Goal: Task Accomplishment & Management: Manage account settings

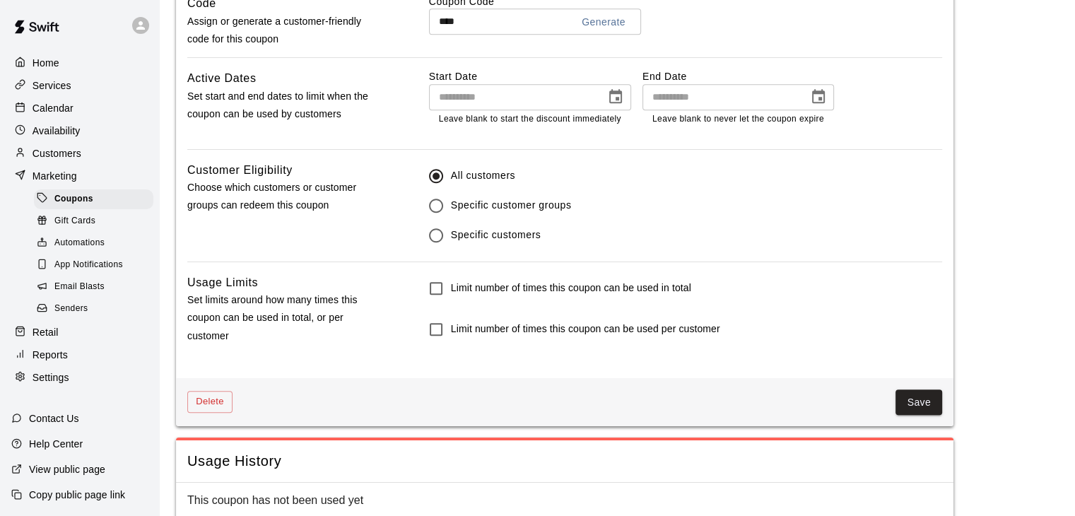
scroll to position [817, 0]
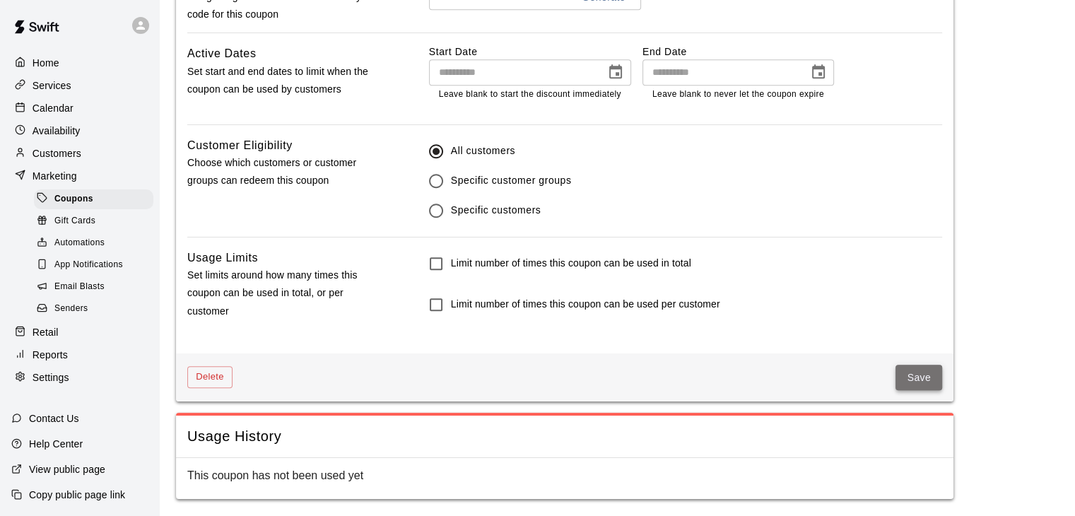
click at [909, 376] on button "Save" at bounding box center [919, 378] width 47 height 26
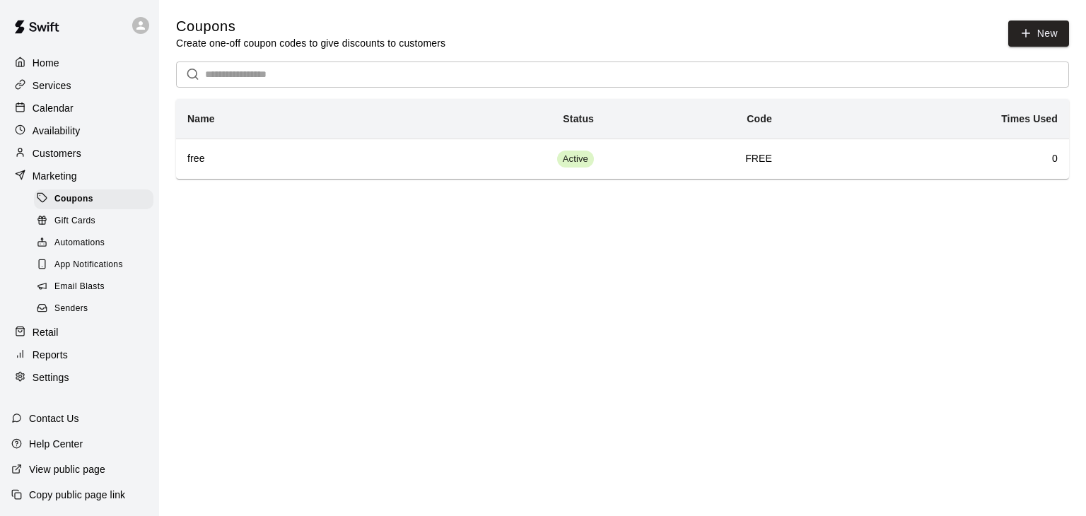
click at [68, 158] on p "Customers" at bounding box center [57, 153] width 49 height 14
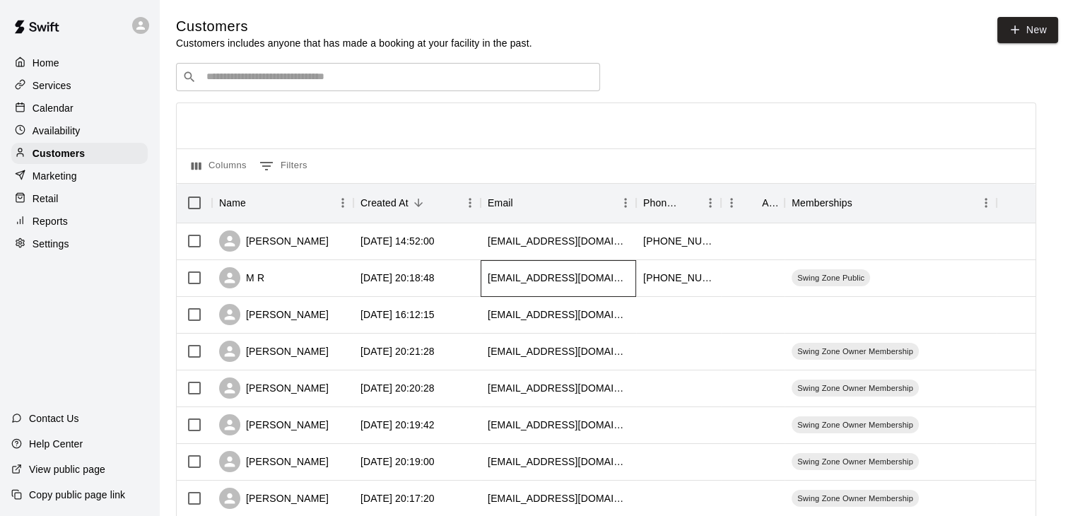
click at [509, 285] on div "[EMAIL_ADDRESS][DOMAIN_NAME]" at bounding box center [558, 278] width 141 height 14
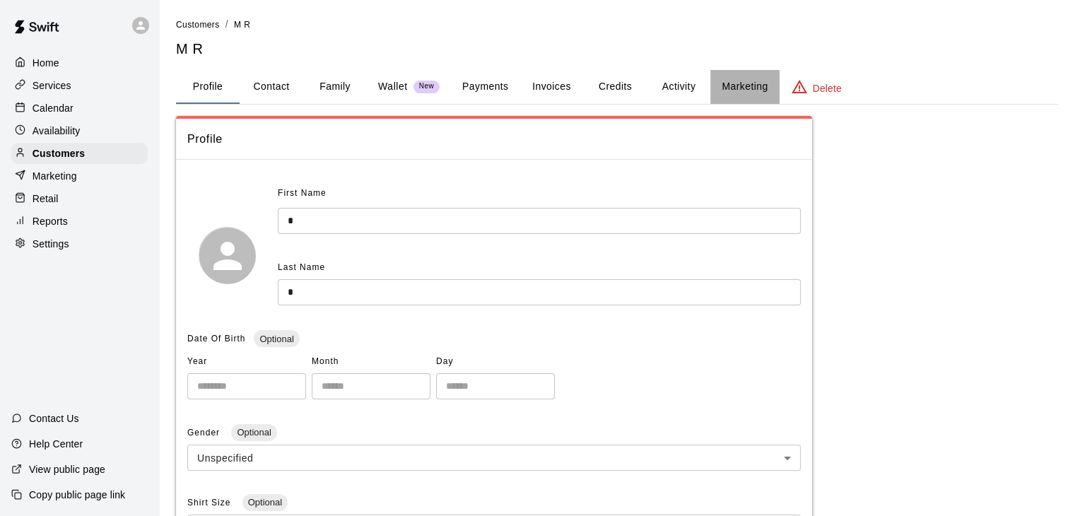
click at [754, 88] on button "Marketing" at bounding box center [745, 87] width 69 height 34
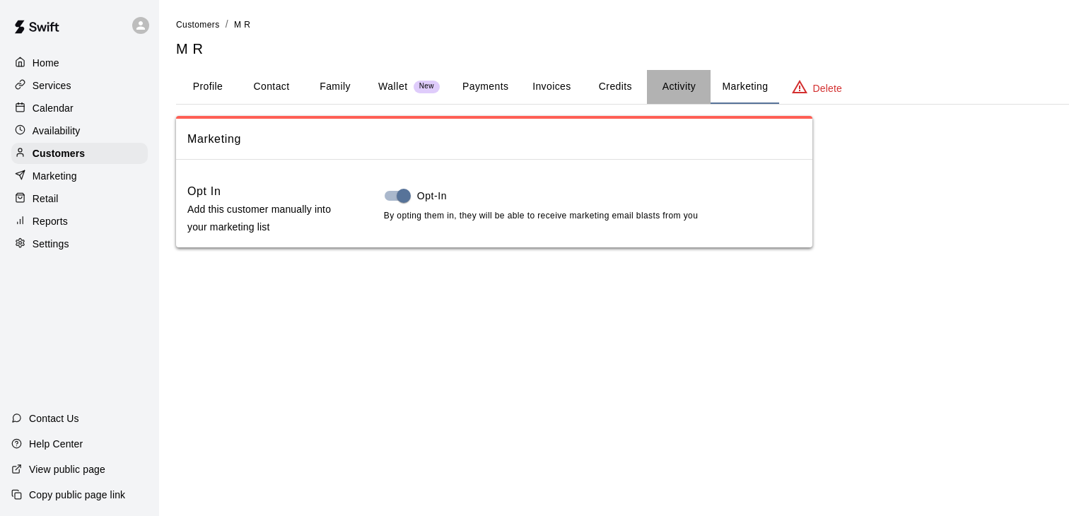
click at [682, 91] on button "Activity" at bounding box center [679, 87] width 64 height 34
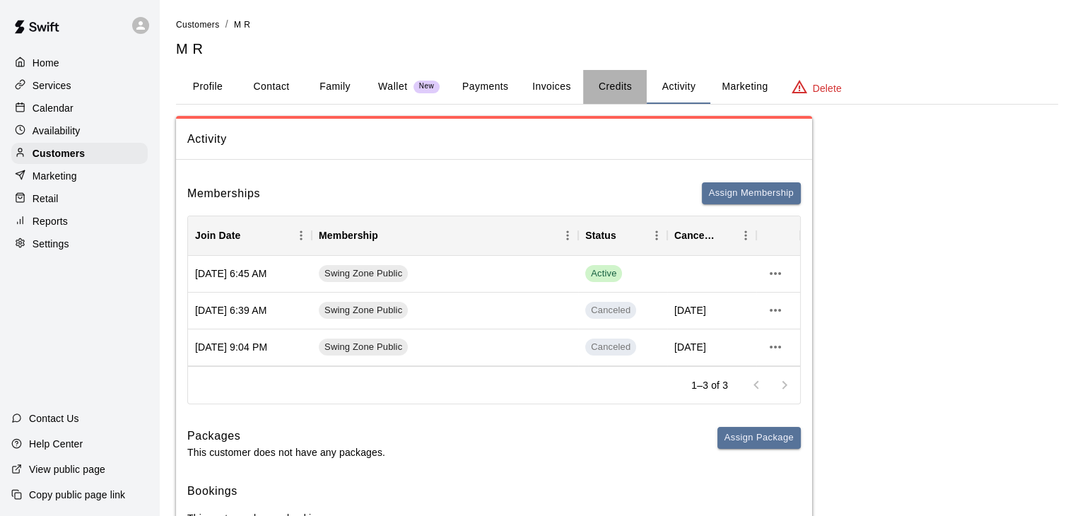
click at [613, 91] on button "Credits" at bounding box center [615, 87] width 64 height 34
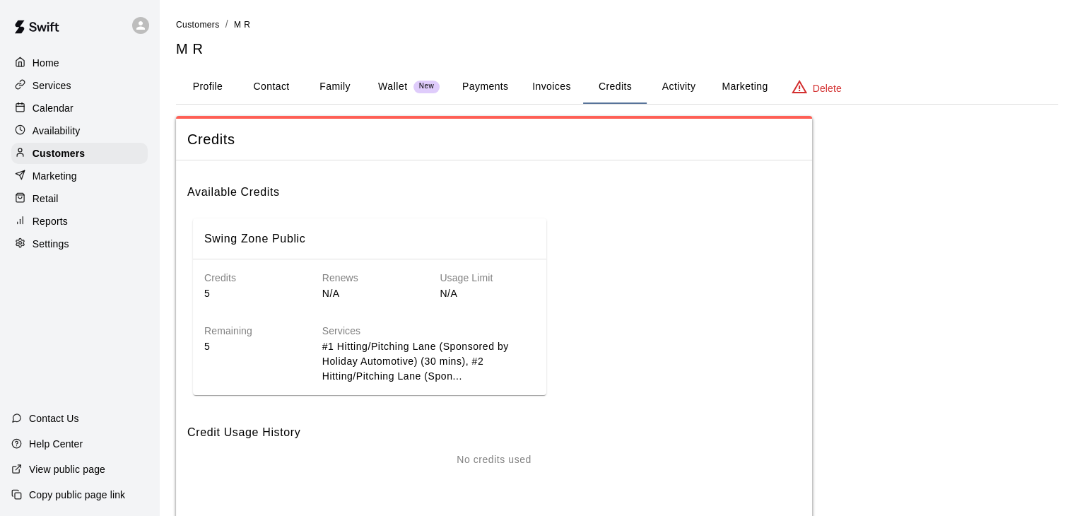
click at [558, 91] on button "Invoices" at bounding box center [552, 87] width 64 height 34
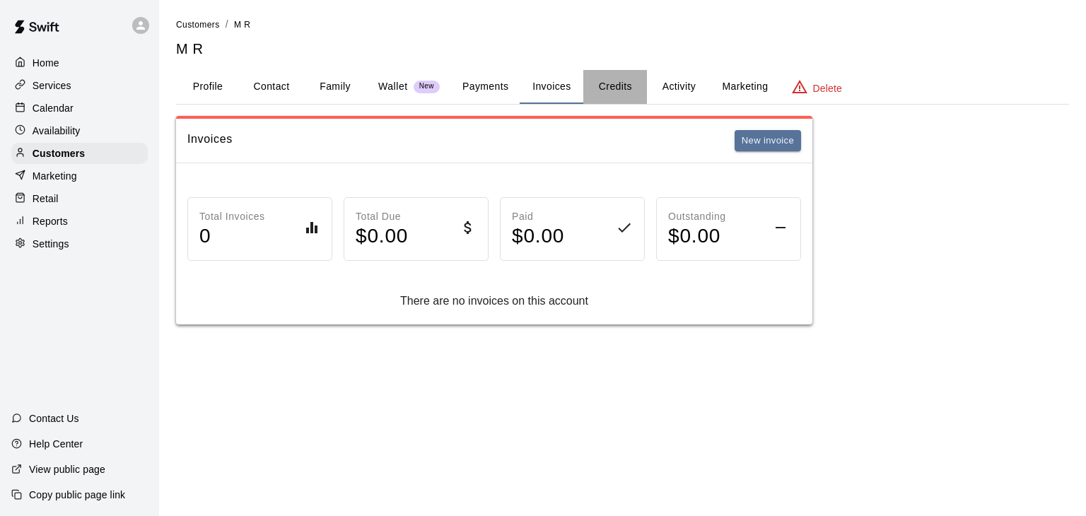
click at [605, 94] on button "Credits" at bounding box center [615, 87] width 64 height 34
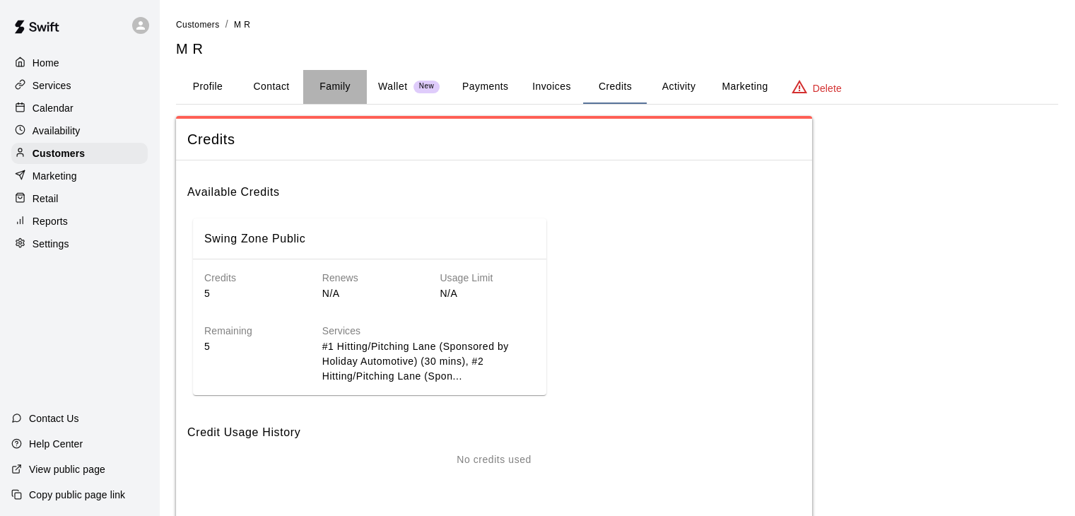
click at [335, 93] on button "Family" at bounding box center [335, 87] width 64 height 34
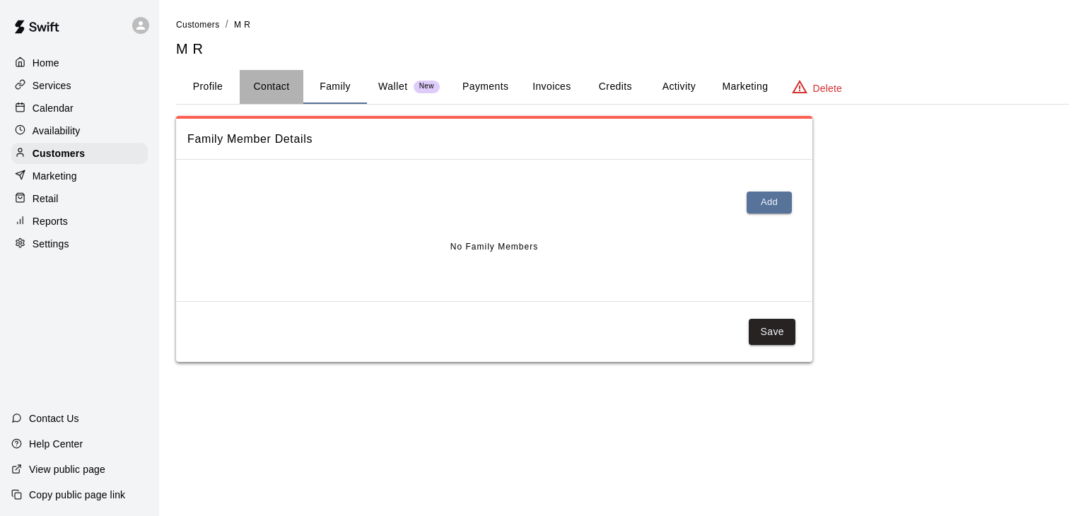
click at [280, 95] on button "Contact" at bounding box center [272, 87] width 64 height 34
select select "**"
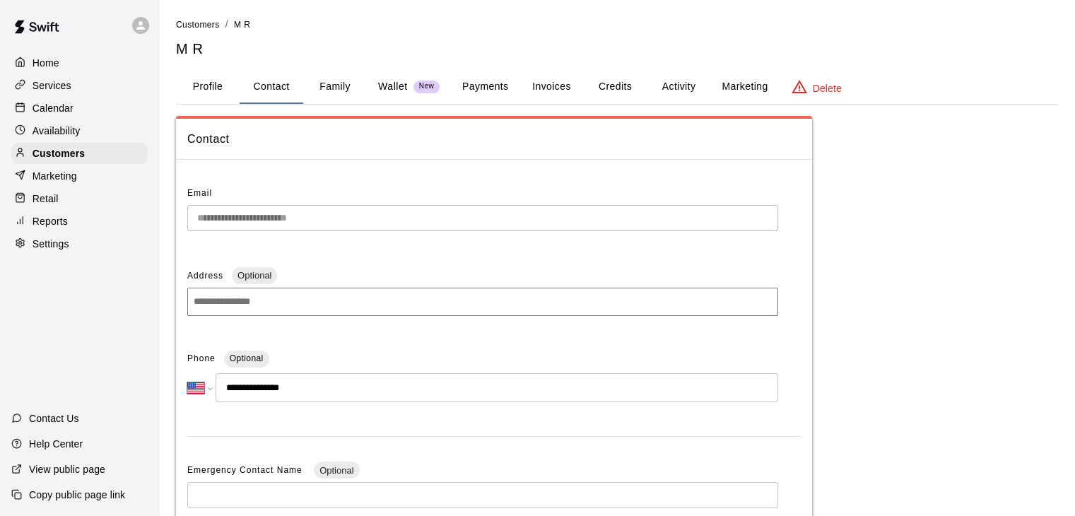
drag, startPoint x: 501, startPoint y: 83, endPoint x: 492, endPoint y: 80, distance: 8.9
click at [499, 82] on button "Payments" at bounding box center [485, 87] width 69 height 34
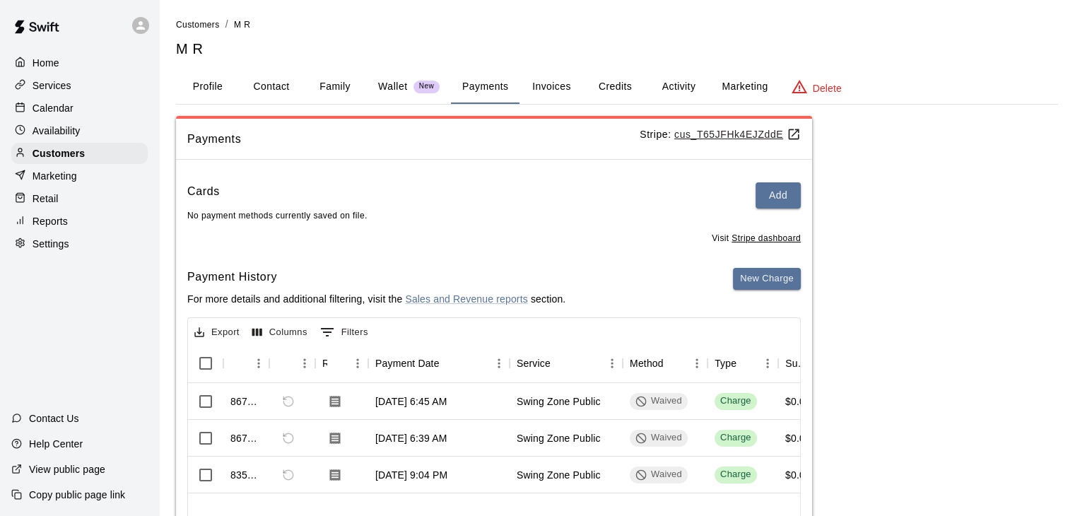
click at [559, 88] on button "Invoices" at bounding box center [552, 87] width 64 height 34
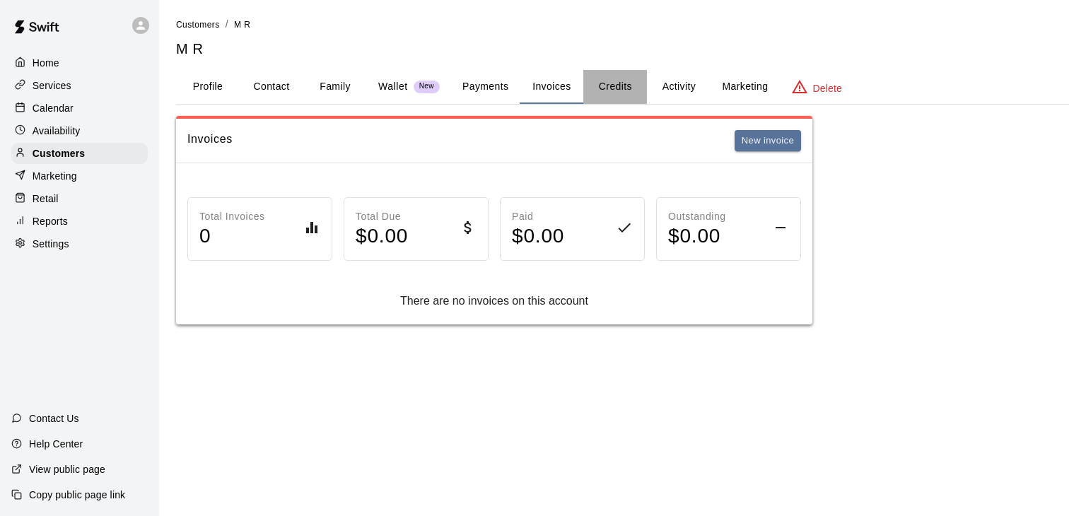
click at [614, 90] on button "Credits" at bounding box center [615, 87] width 64 height 34
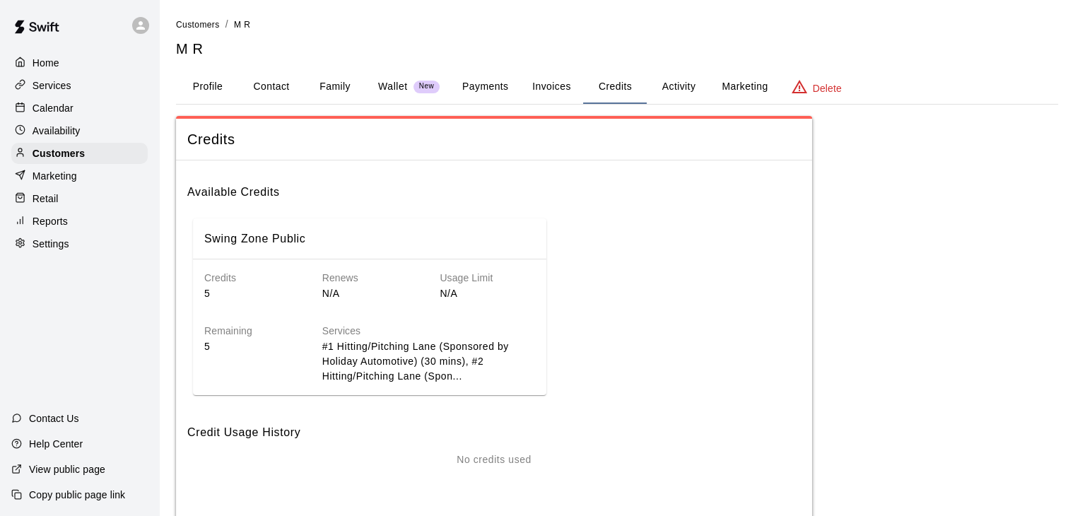
click at [667, 89] on button "Activity" at bounding box center [679, 87] width 64 height 34
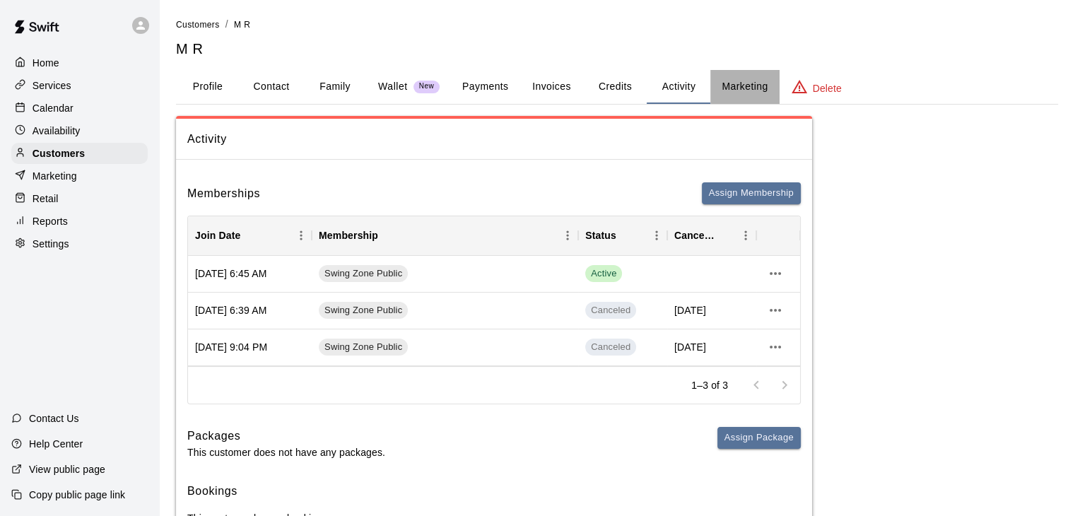
click at [742, 88] on button "Marketing" at bounding box center [745, 87] width 69 height 34
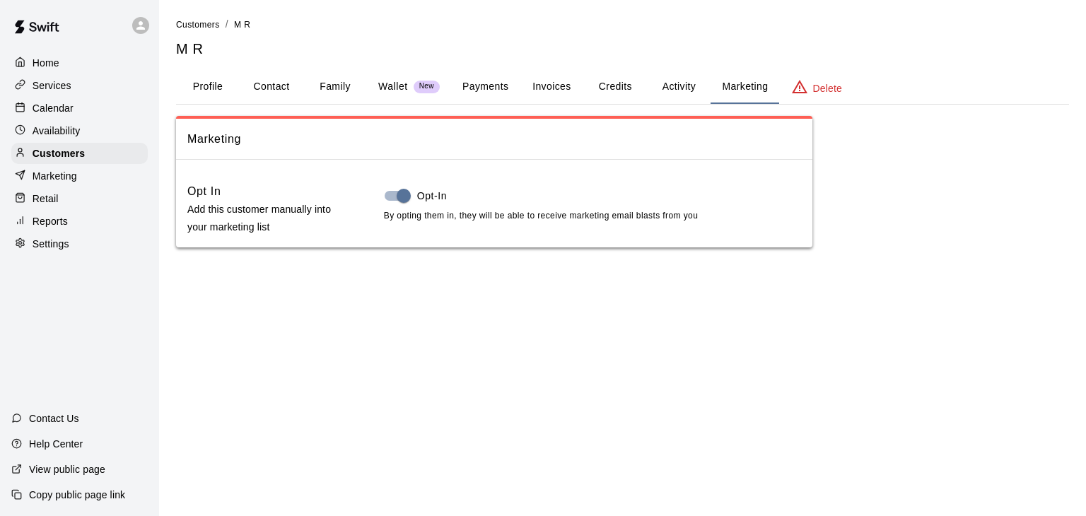
click at [206, 88] on button "Profile" at bounding box center [208, 87] width 64 height 34
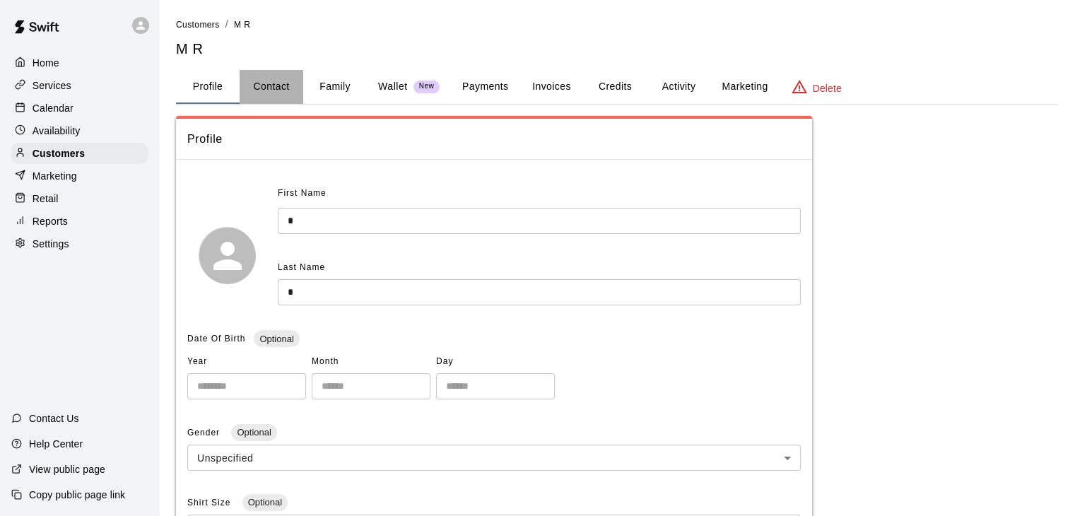
click at [283, 85] on button "Contact" at bounding box center [272, 87] width 64 height 34
select select "**"
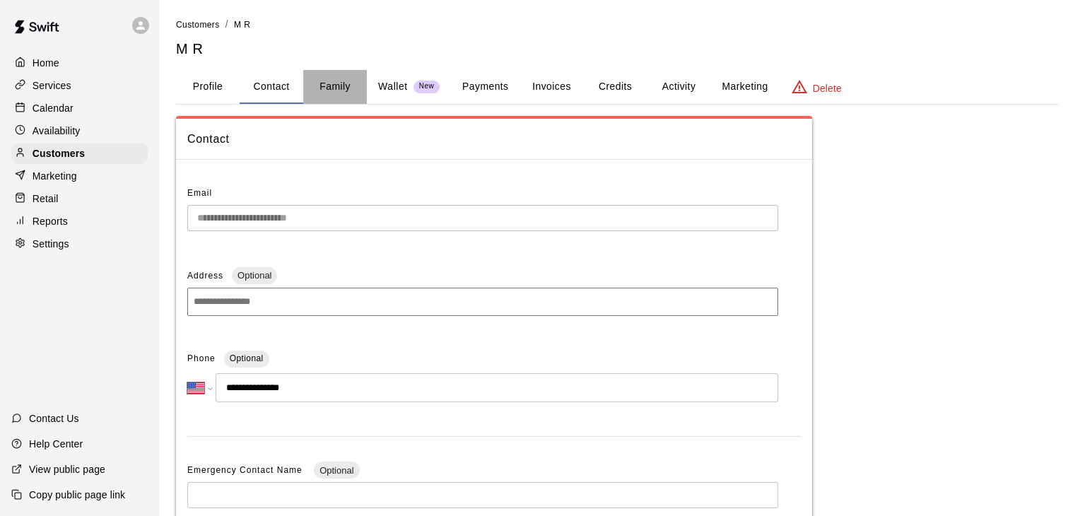
click at [334, 83] on button "Family" at bounding box center [335, 87] width 64 height 34
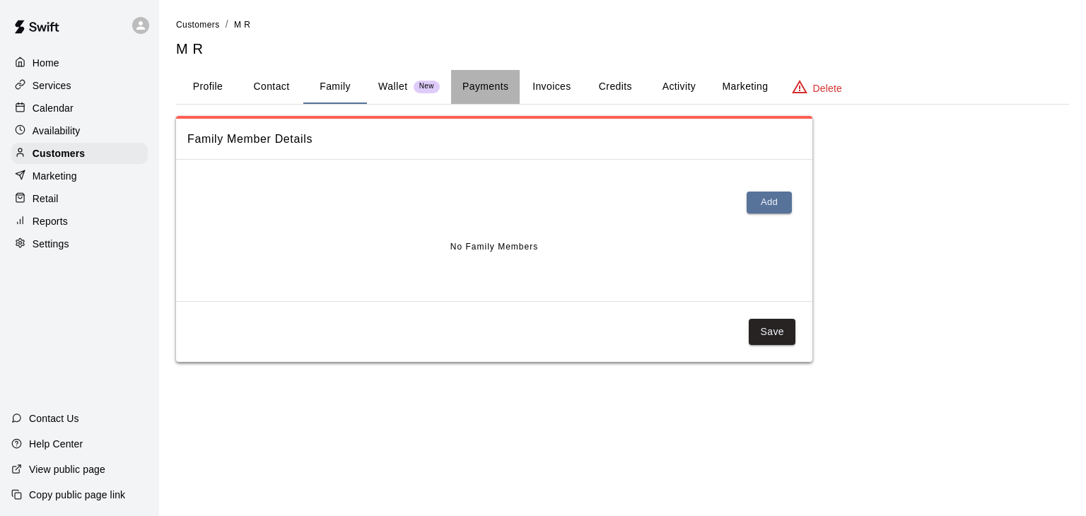
click at [479, 84] on button "Payments" at bounding box center [485, 87] width 69 height 34
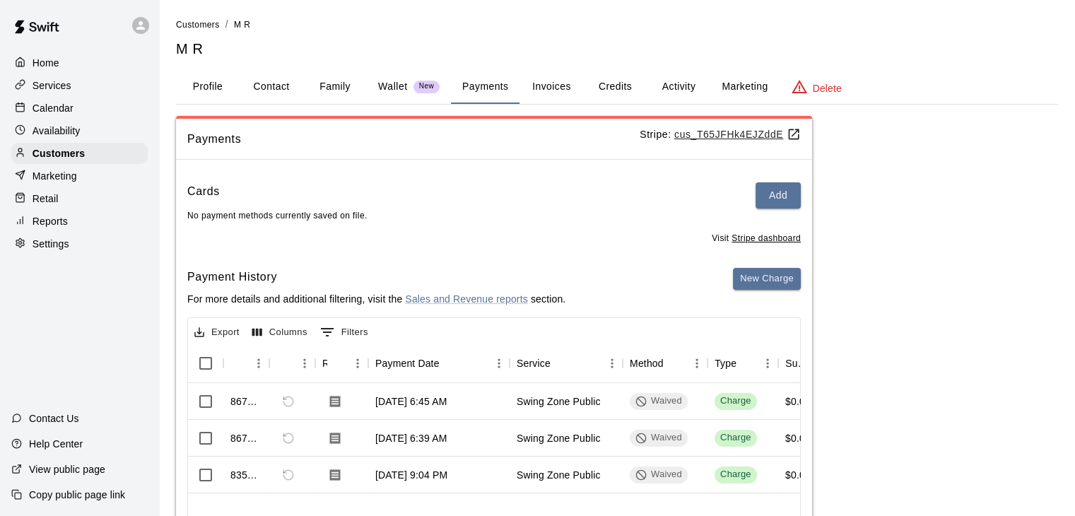
click at [547, 84] on button "Invoices" at bounding box center [552, 87] width 64 height 34
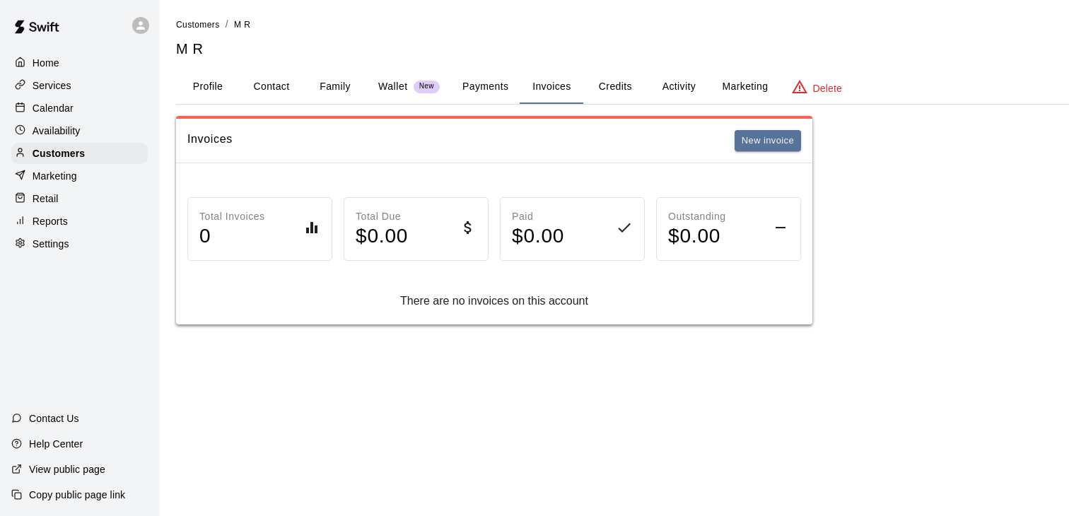
click at [468, 153] on div "Invoices New invoice" at bounding box center [494, 141] width 636 height 45
click at [230, 90] on button "Profile" at bounding box center [208, 87] width 64 height 34
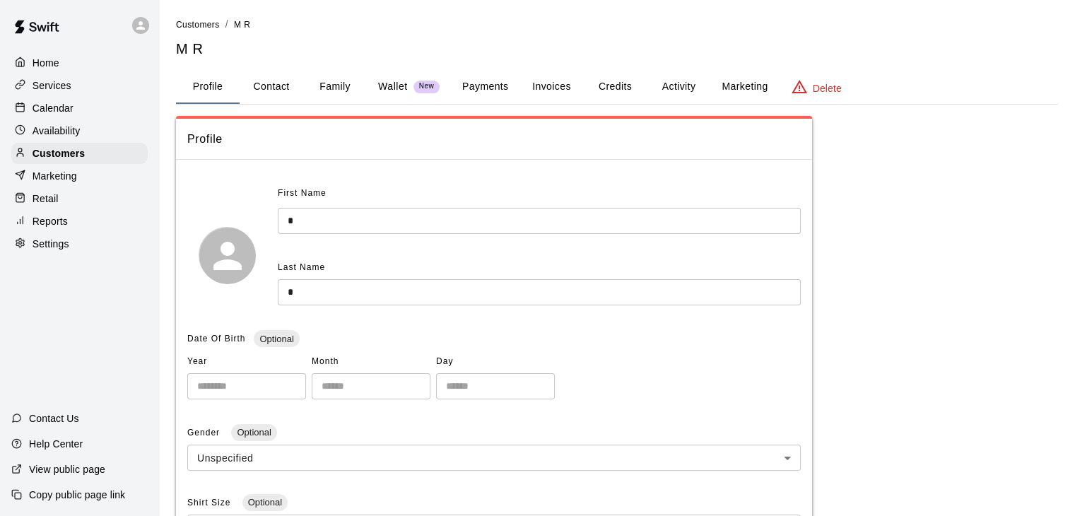
click at [277, 83] on button "Contact" at bounding box center [272, 87] width 64 height 34
select select "**"
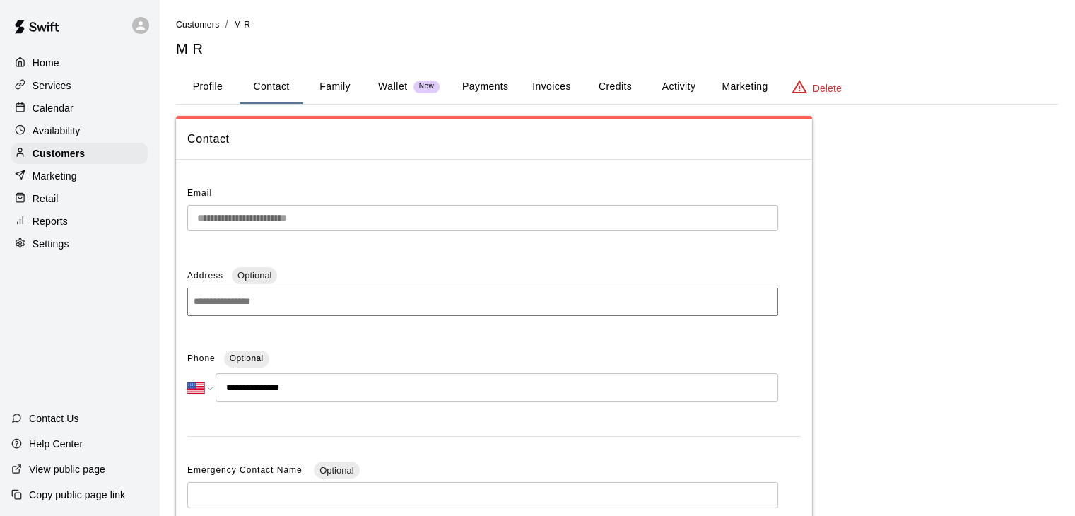
click at [334, 88] on button "Family" at bounding box center [335, 87] width 64 height 34
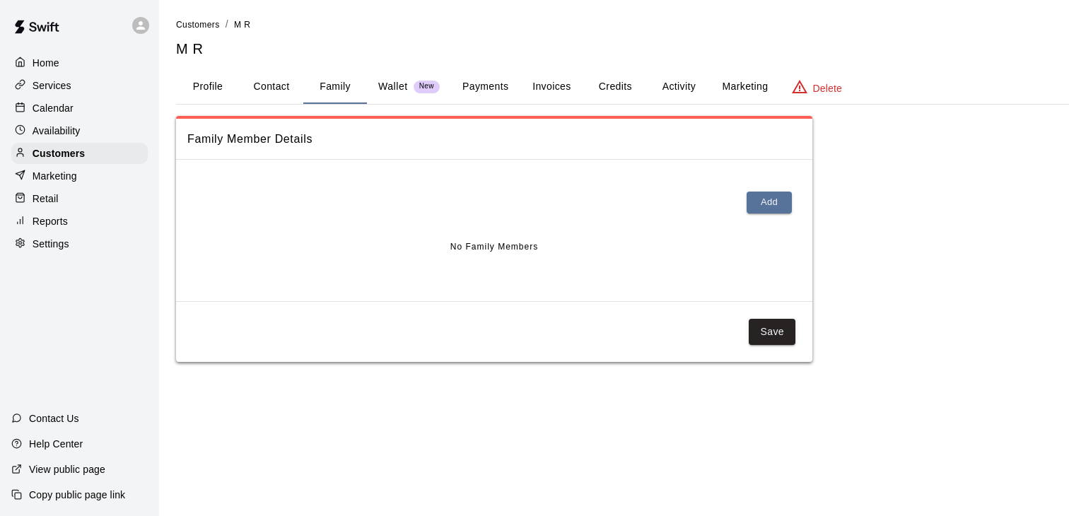
click at [395, 88] on p "Wallet" at bounding box center [393, 86] width 30 height 15
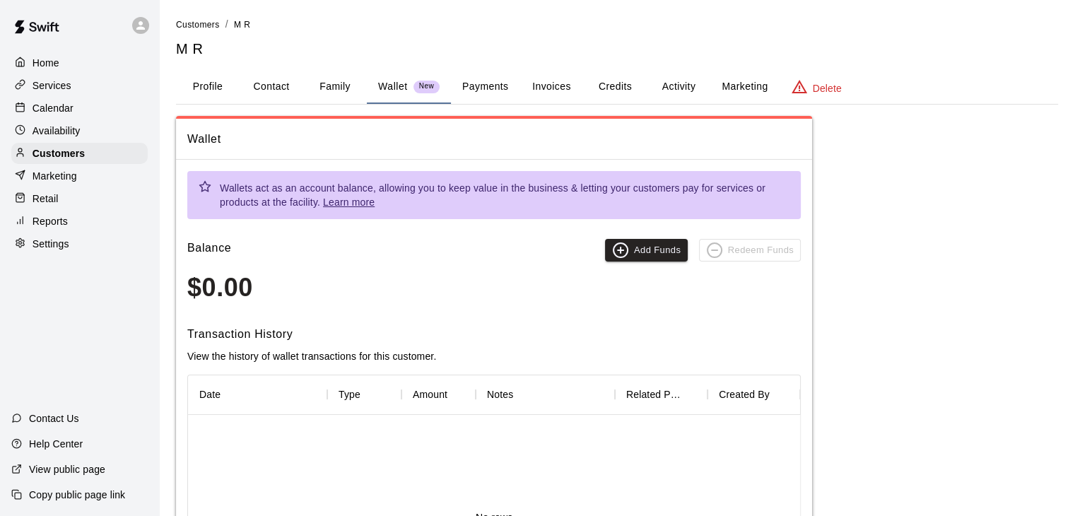
click at [505, 92] on button "Payments" at bounding box center [485, 87] width 69 height 34
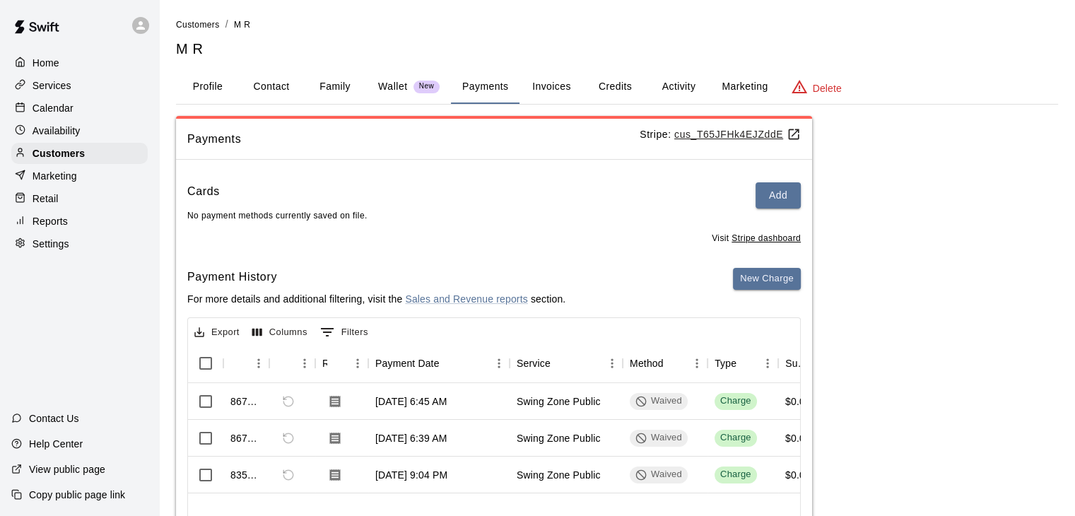
click at [536, 86] on button "Invoices" at bounding box center [552, 87] width 64 height 34
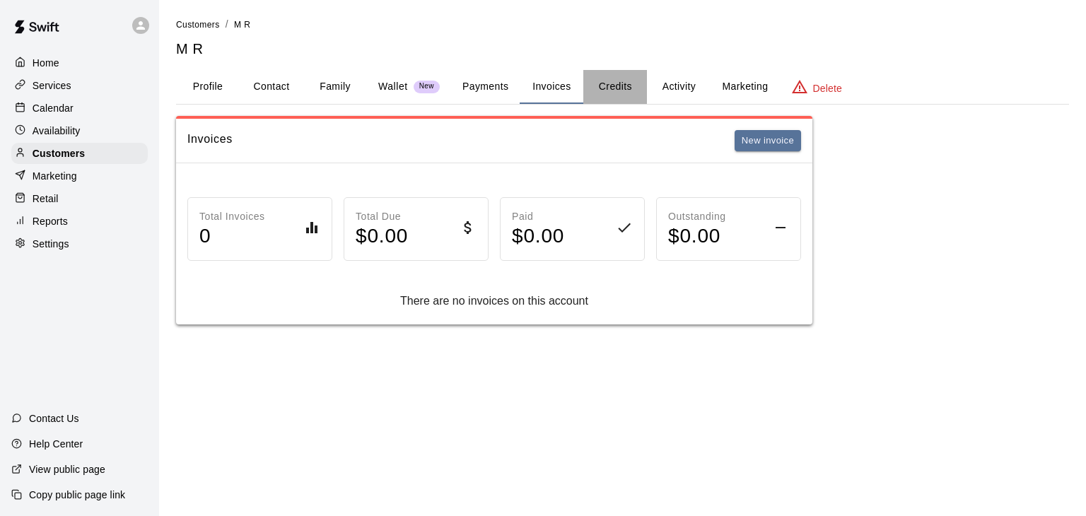
click at [597, 91] on button "Credits" at bounding box center [615, 87] width 64 height 34
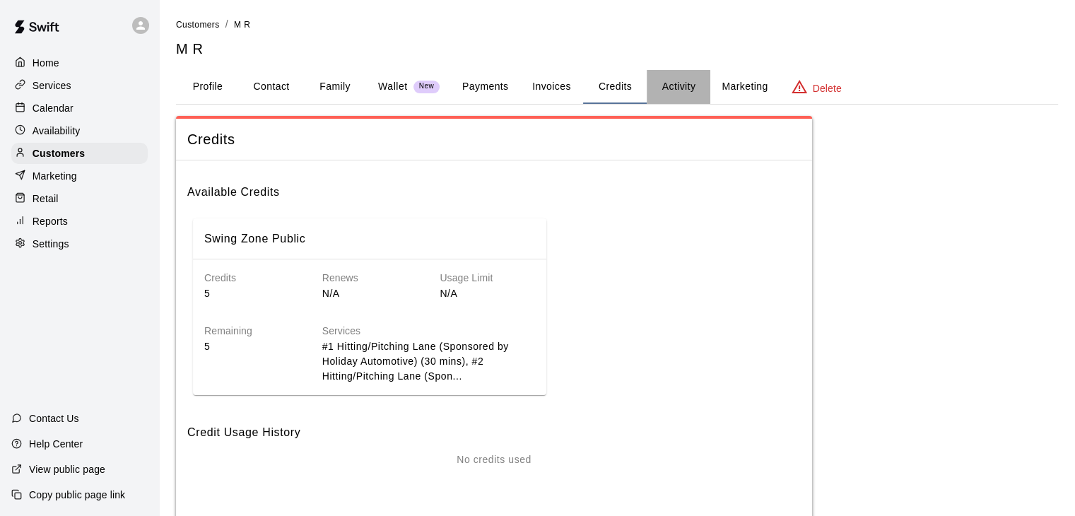
click at [688, 85] on button "Activity" at bounding box center [679, 87] width 64 height 34
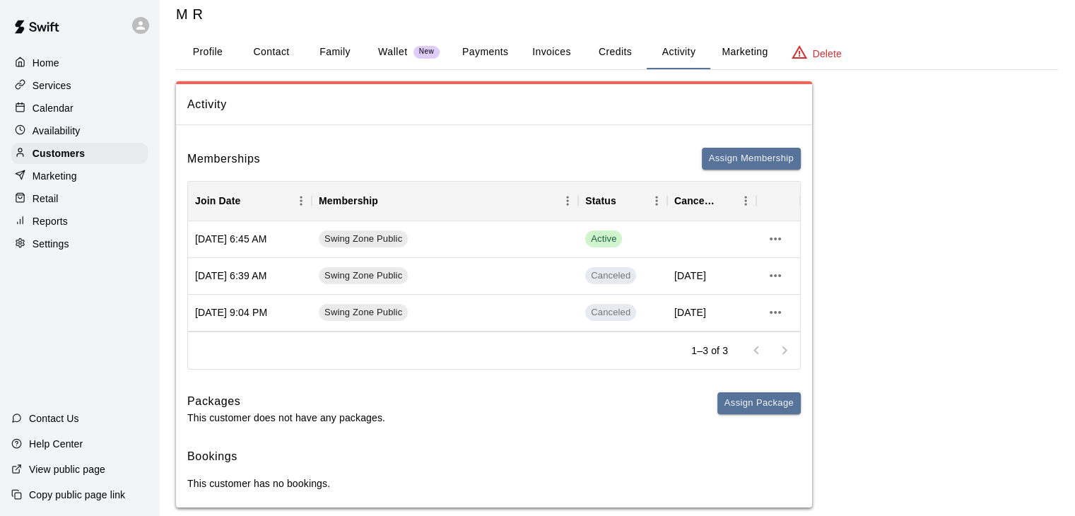
scroll to position [54, 0]
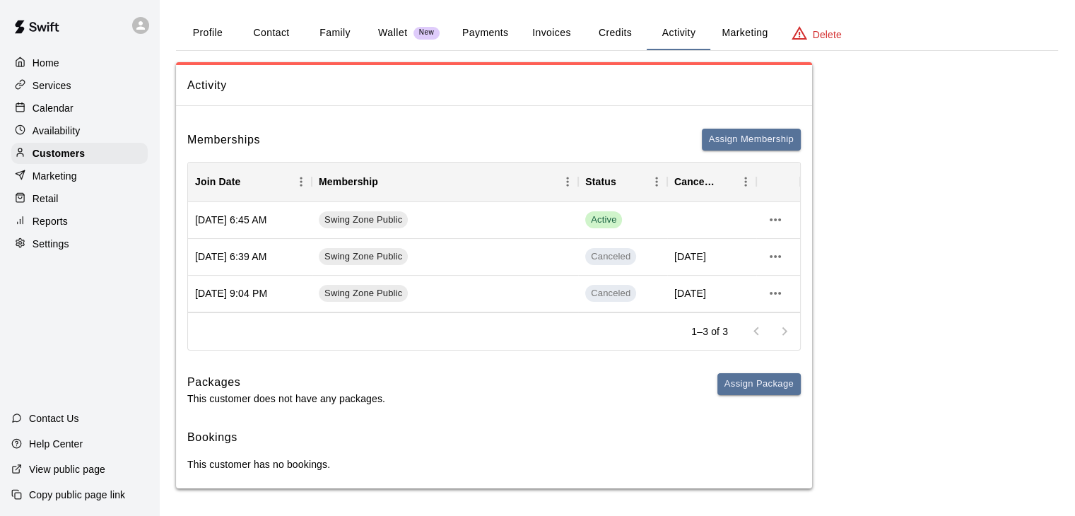
click at [732, 32] on button "Marketing" at bounding box center [745, 33] width 69 height 34
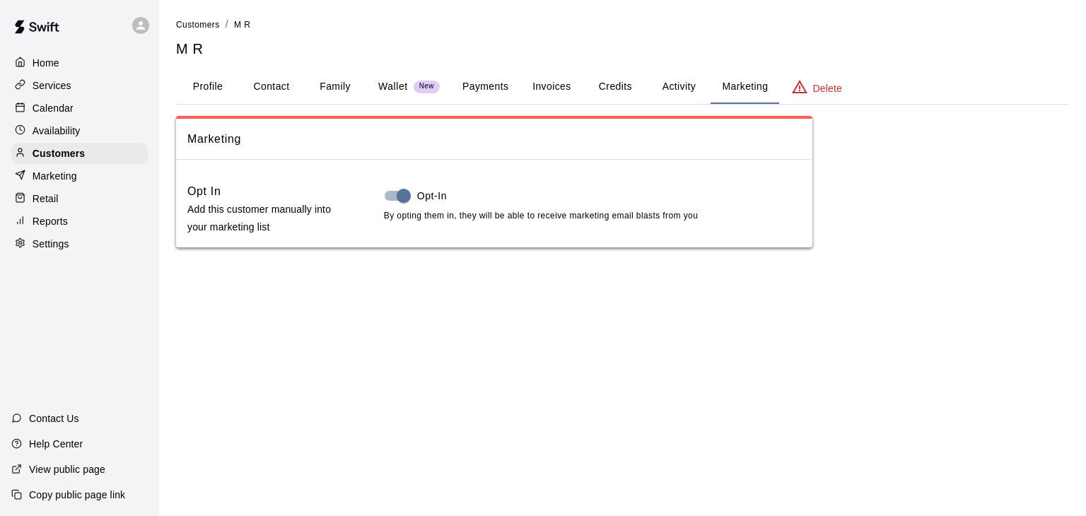
click at [682, 103] on button "Activity" at bounding box center [679, 87] width 64 height 34
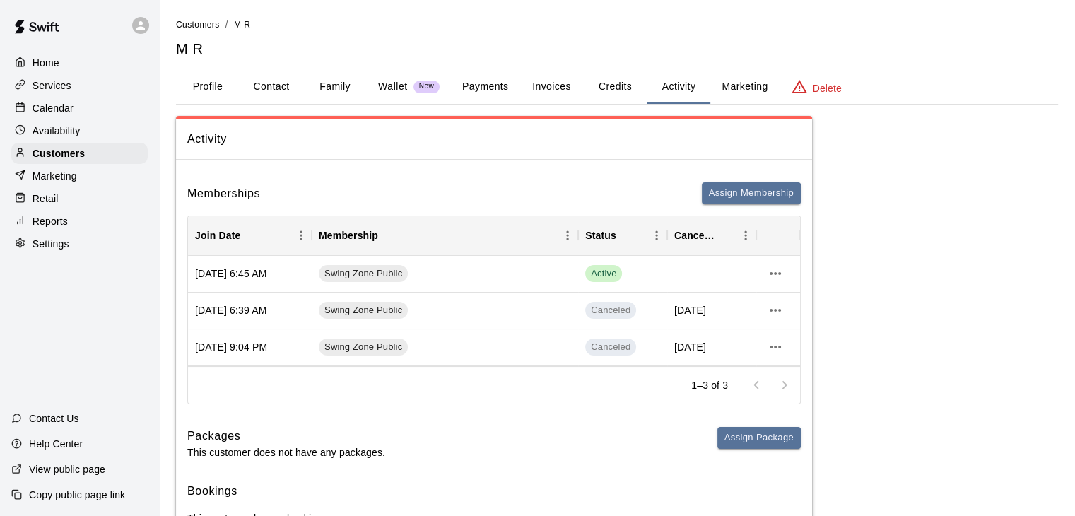
click at [727, 86] on button "Marketing" at bounding box center [745, 87] width 69 height 34
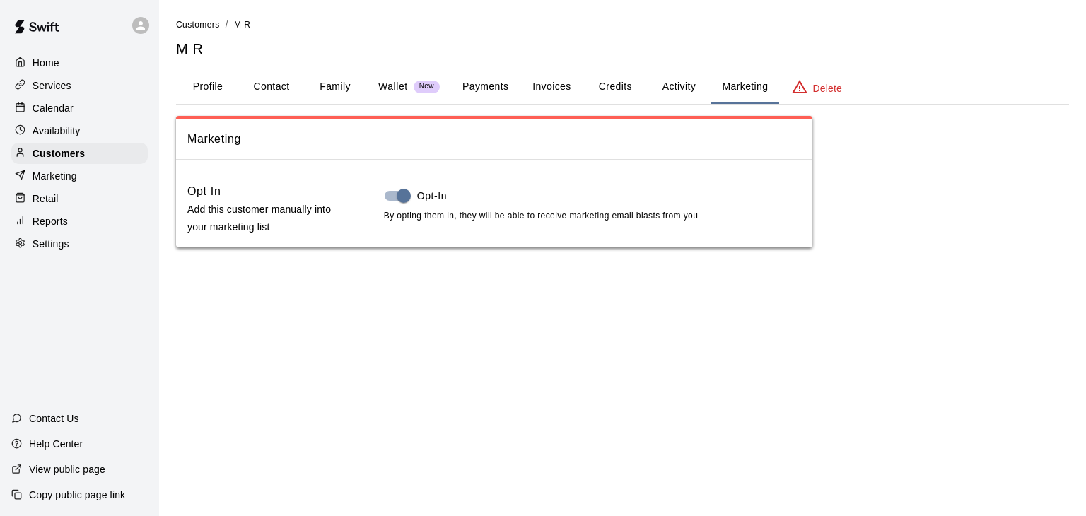
click at [215, 91] on button "Profile" at bounding box center [208, 87] width 64 height 34
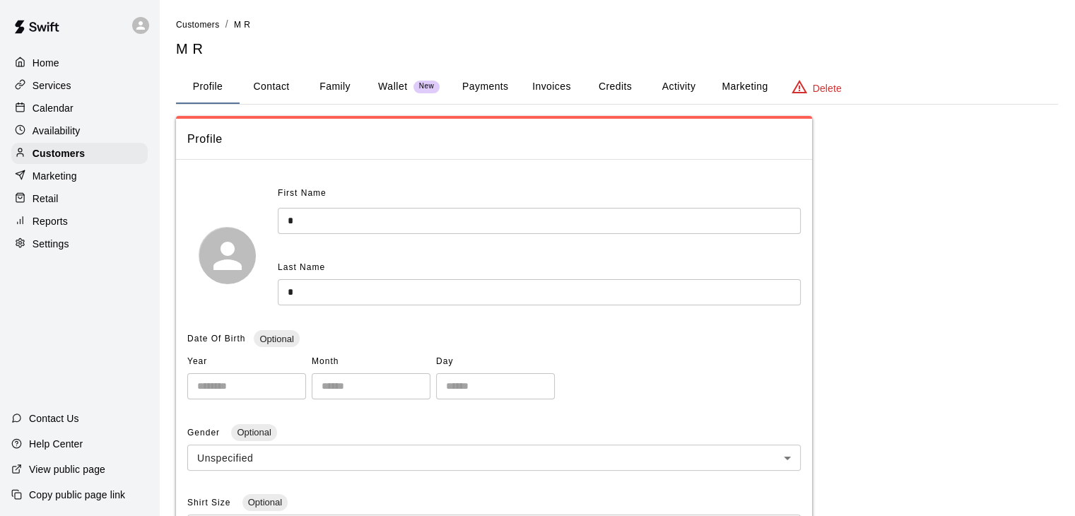
click at [46, 86] on p "Services" at bounding box center [52, 85] width 39 height 14
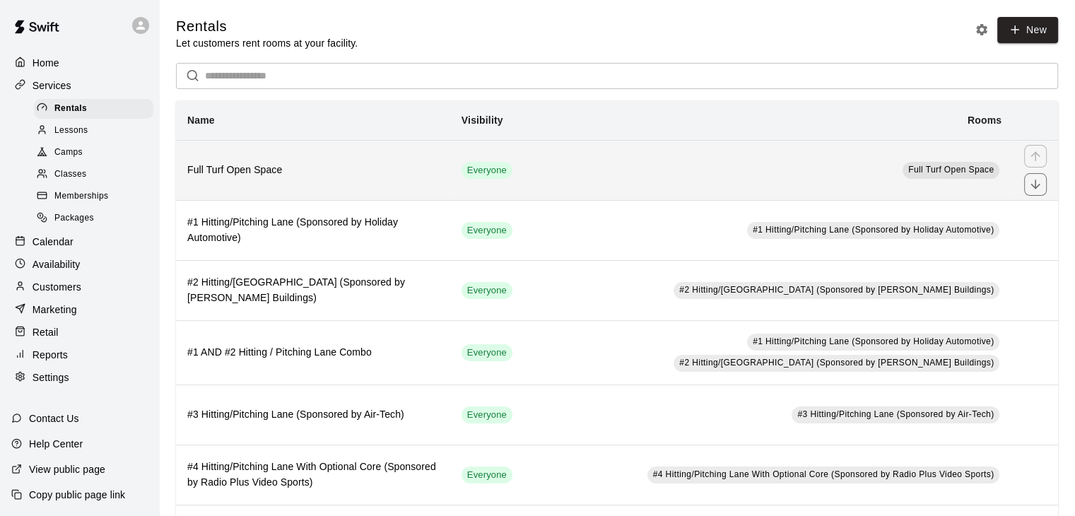
click at [409, 171] on h6 "Full Turf Open Space" at bounding box center [313, 171] width 252 height 16
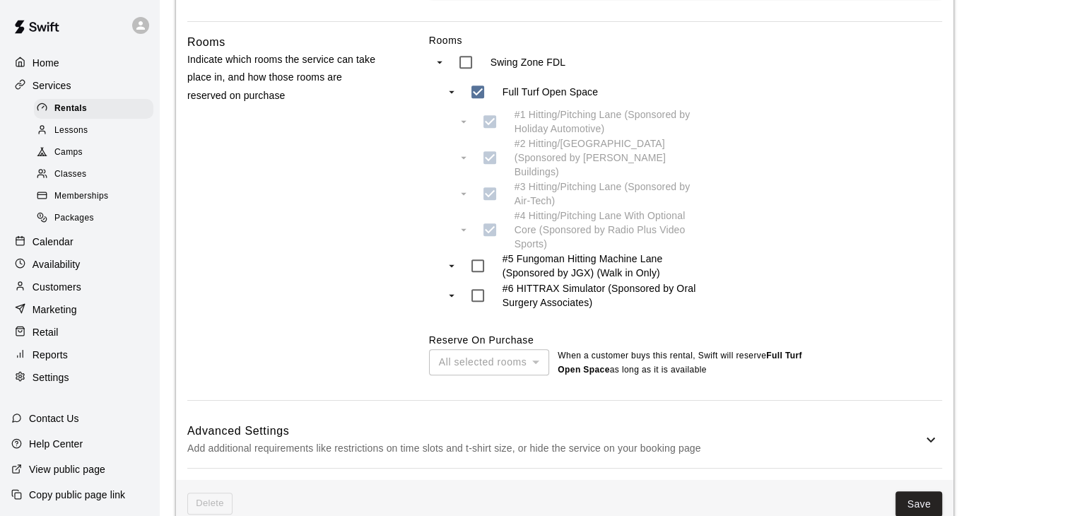
scroll to position [938, 0]
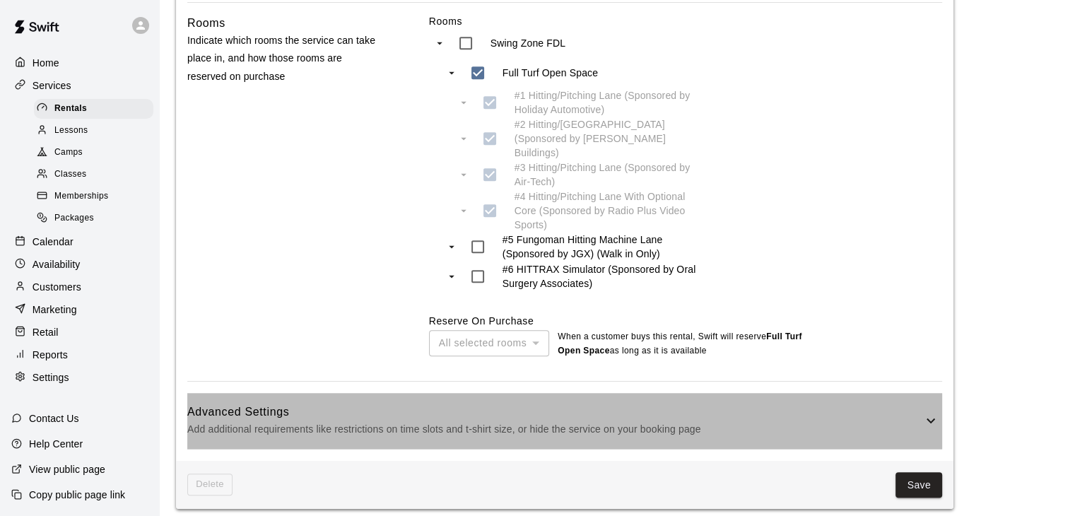
click at [621, 421] on p "Add additional requirements like restrictions on time slots and t-shirt size, o…" at bounding box center [554, 430] width 735 height 18
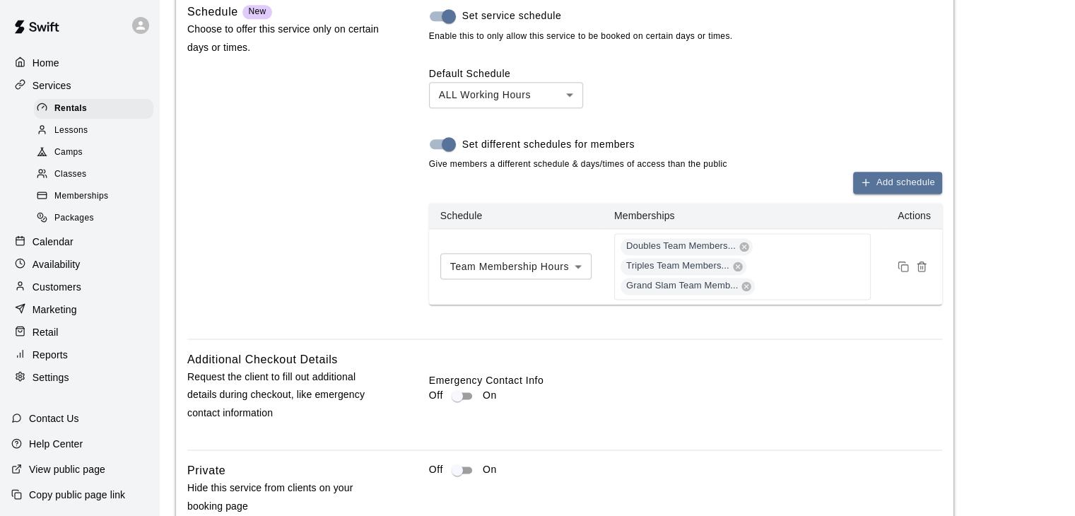
scroll to position [1768, 0]
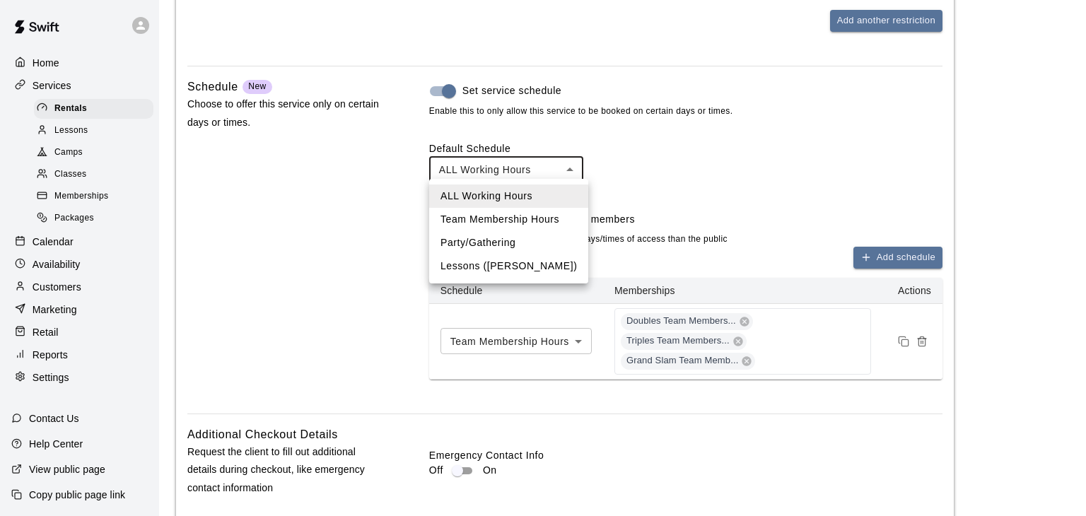
click at [498, 222] on li "Team Membership Hours" at bounding box center [508, 219] width 159 height 23
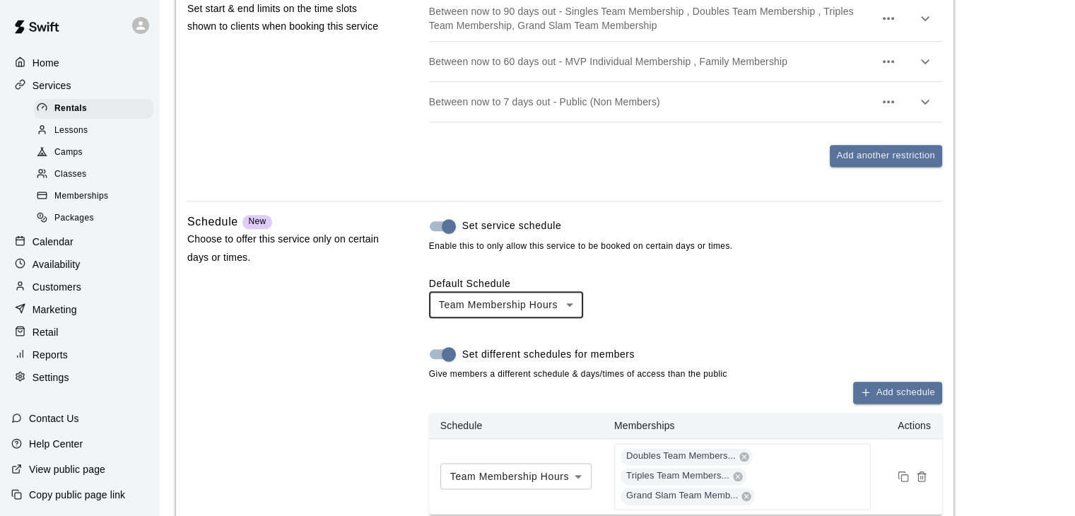
scroll to position [1626, 0]
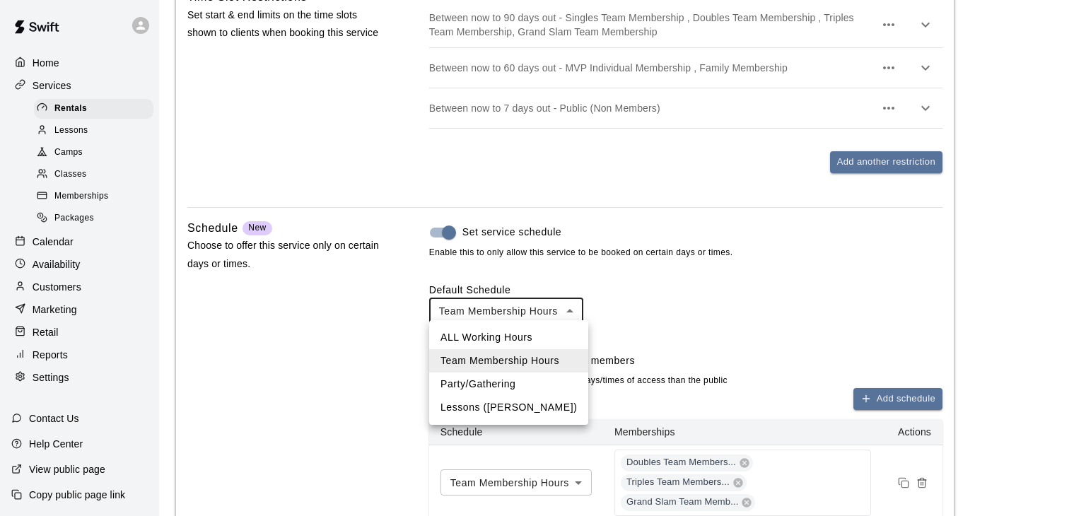
click at [505, 341] on li "ALL Working Hours" at bounding box center [508, 337] width 159 height 23
type input "***"
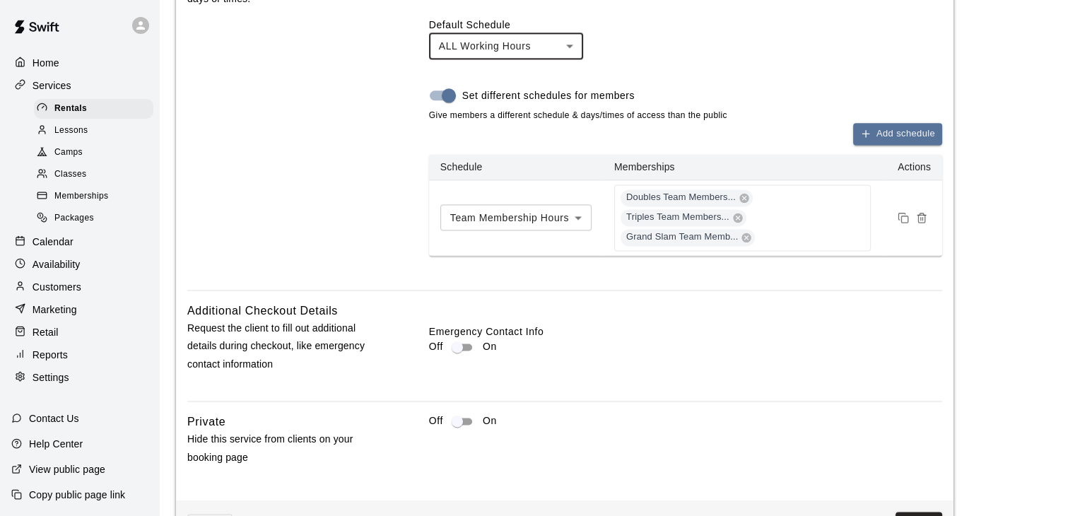
scroll to position [1936, 0]
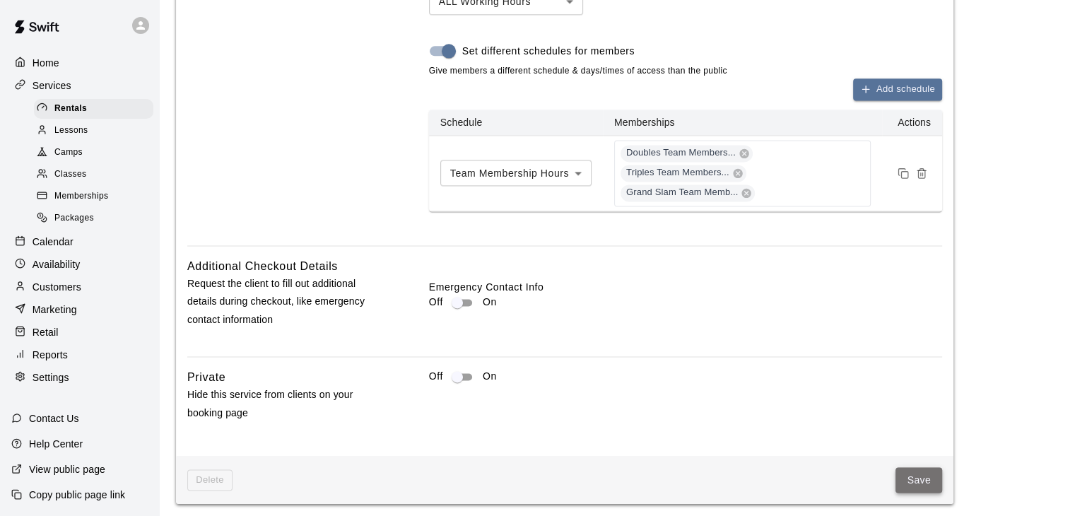
click at [922, 477] on button "Save" at bounding box center [919, 480] width 47 height 26
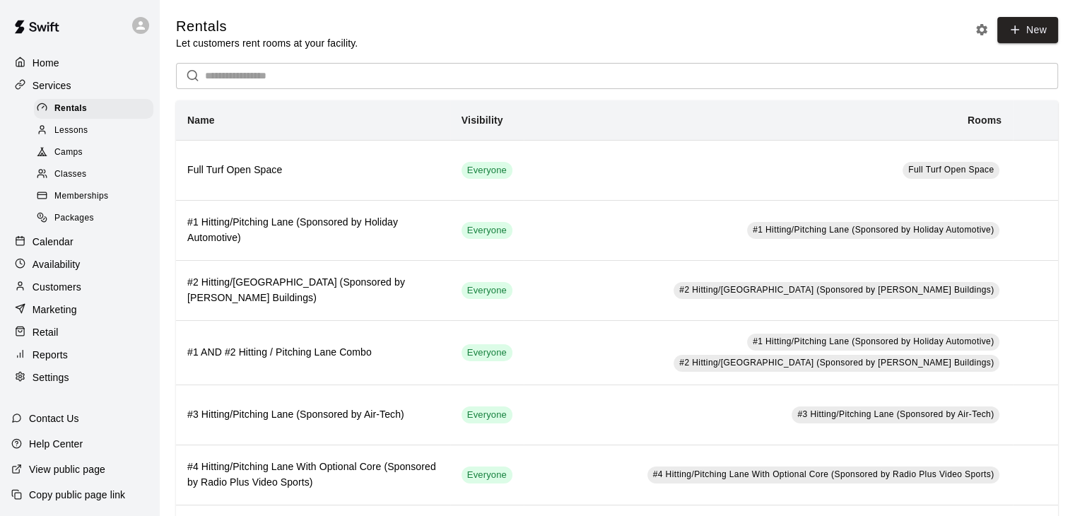
click at [70, 198] on span "Memberships" at bounding box center [81, 196] width 54 height 14
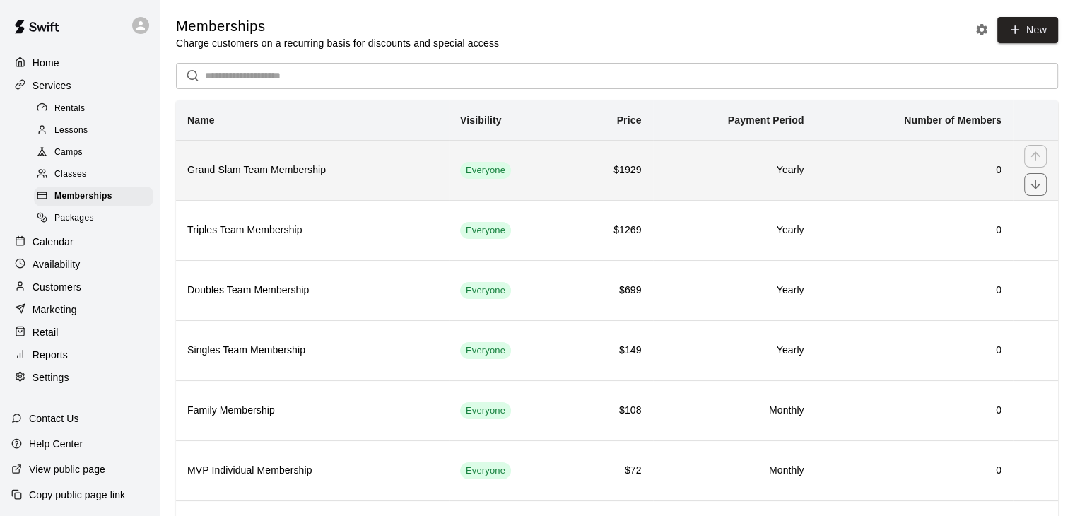
click at [409, 168] on h6 "Grand Slam Team Membership" at bounding box center [312, 171] width 250 height 16
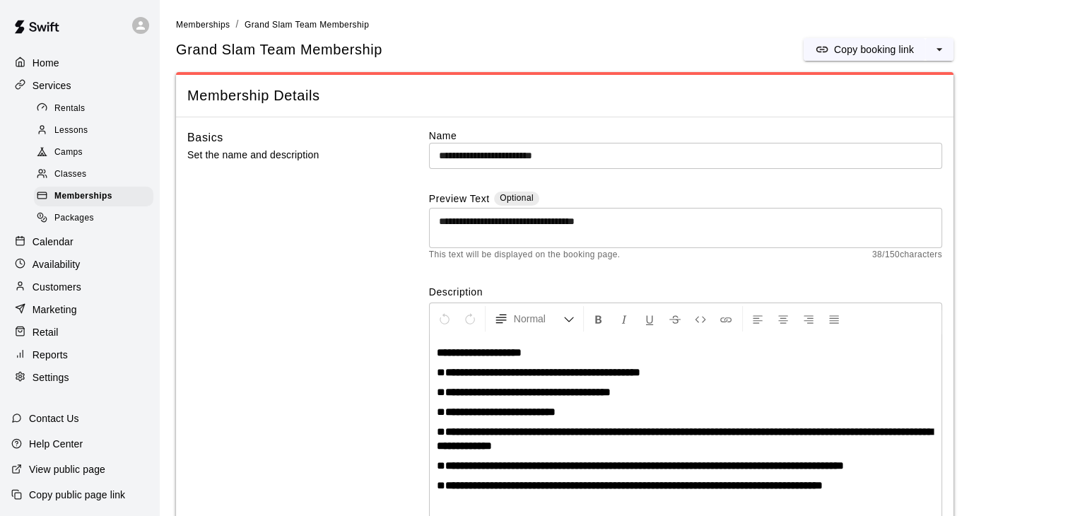
click at [62, 294] on p "Customers" at bounding box center [57, 287] width 49 height 14
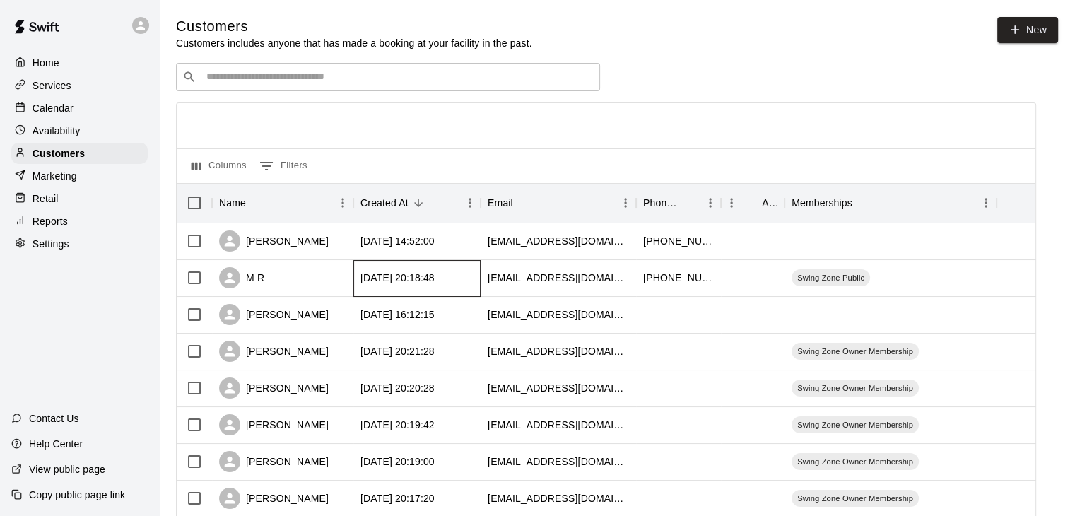
click at [469, 276] on div "[DATE] 20:18:48" at bounding box center [417, 278] width 127 height 37
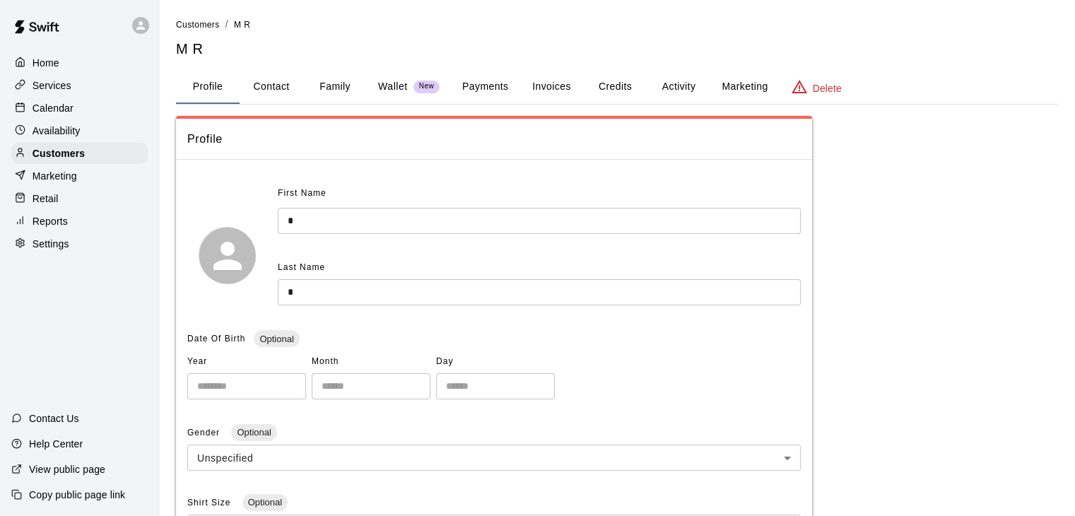
click at [547, 84] on button "Invoices" at bounding box center [552, 87] width 64 height 34
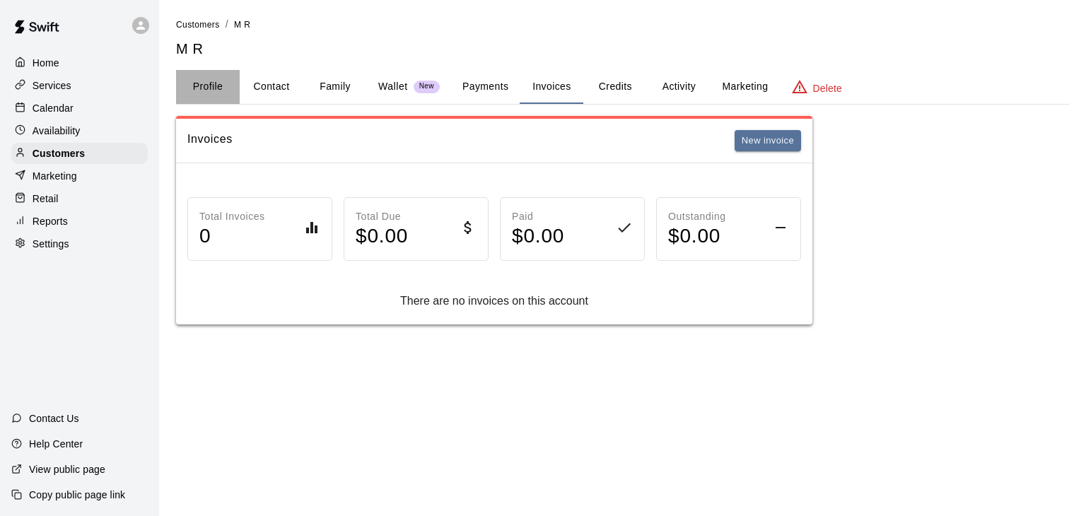
click at [208, 87] on button "Profile" at bounding box center [208, 87] width 64 height 34
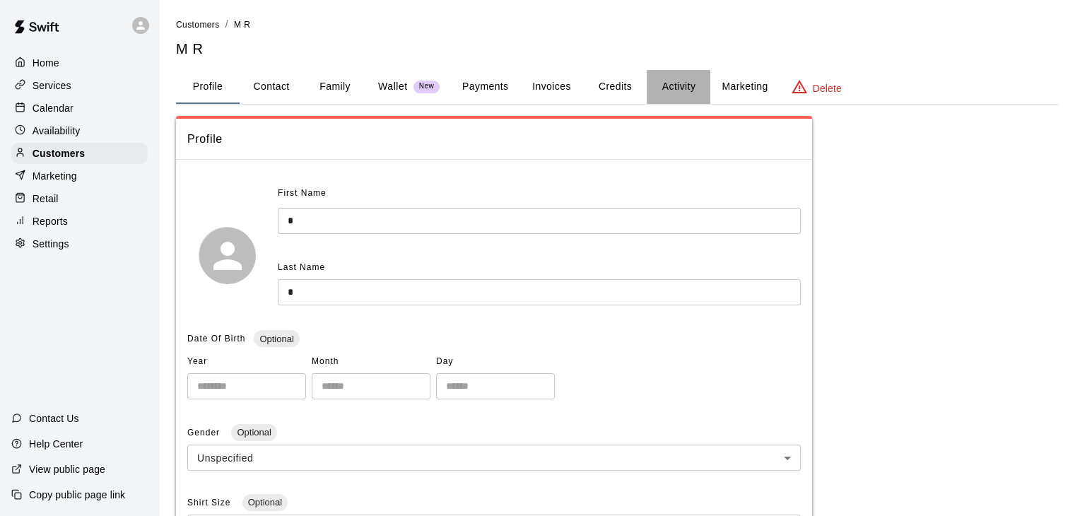
click at [665, 96] on button "Activity" at bounding box center [679, 87] width 64 height 34
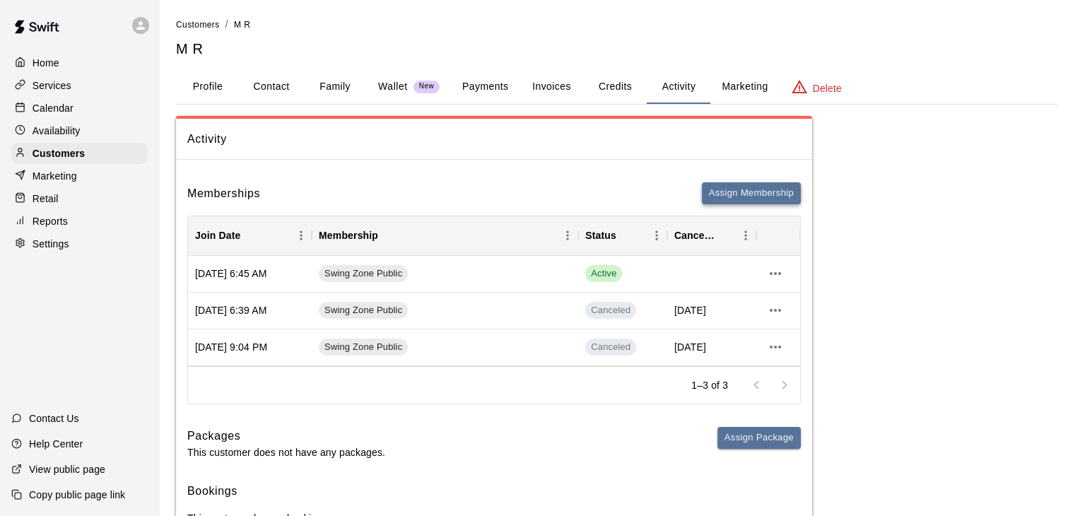
click at [741, 200] on button "Assign Membership" at bounding box center [751, 193] width 99 height 22
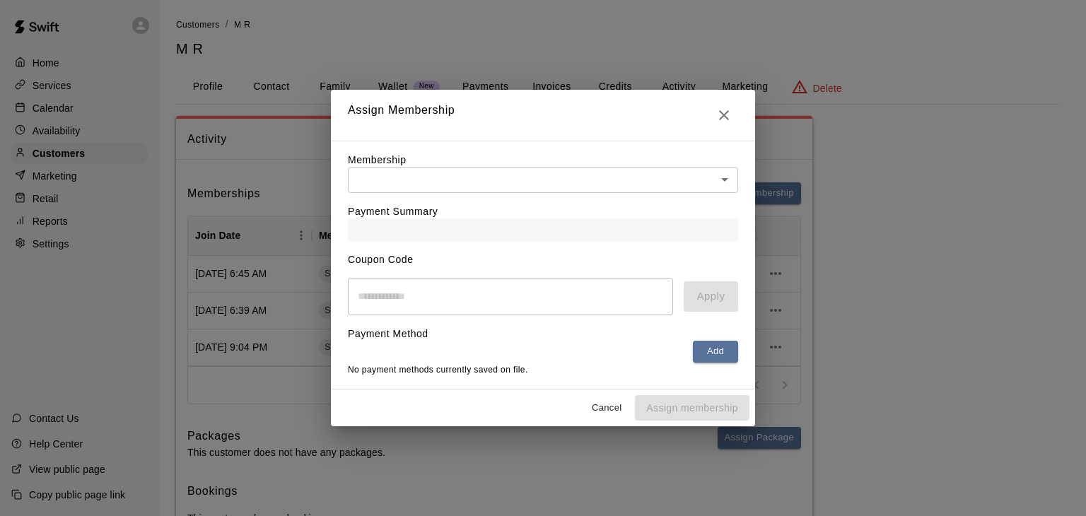
click at [548, 170] on body "Home Services Calendar Availability Customers Marketing Retail Reports Settings…" at bounding box center [543, 285] width 1086 height 571
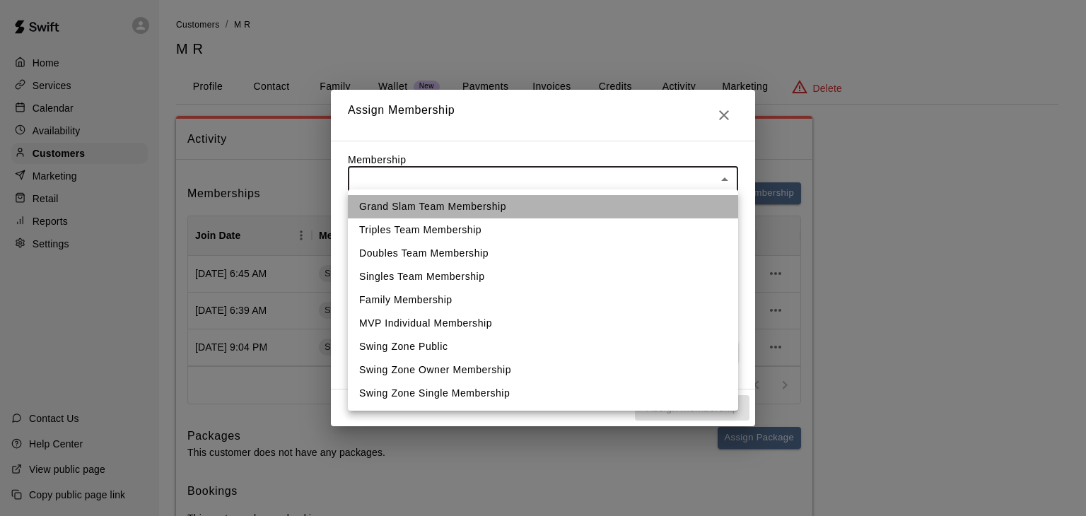
click at [528, 214] on li "Grand Slam Team Membership" at bounding box center [543, 206] width 390 height 23
type input "**********"
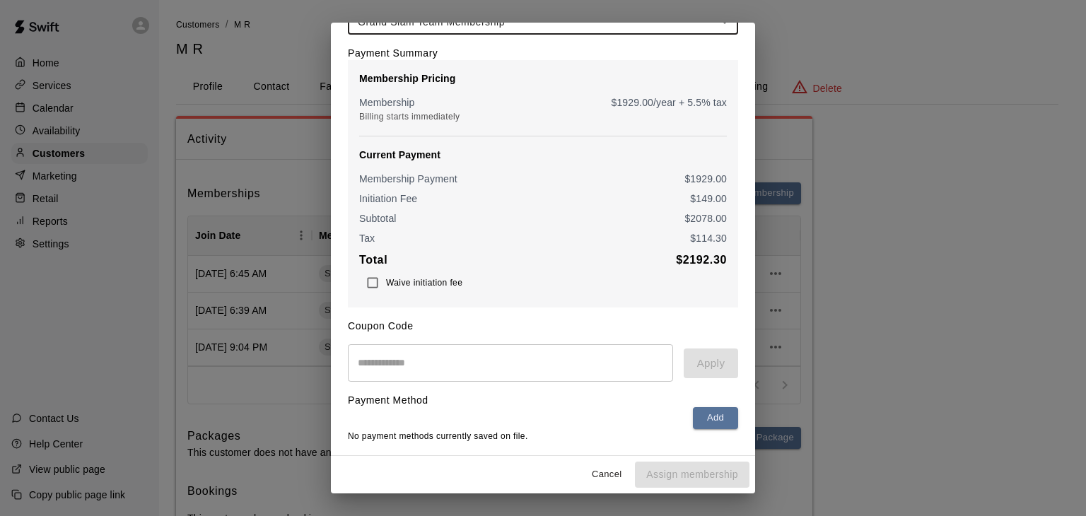
scroll to position [104, 0]
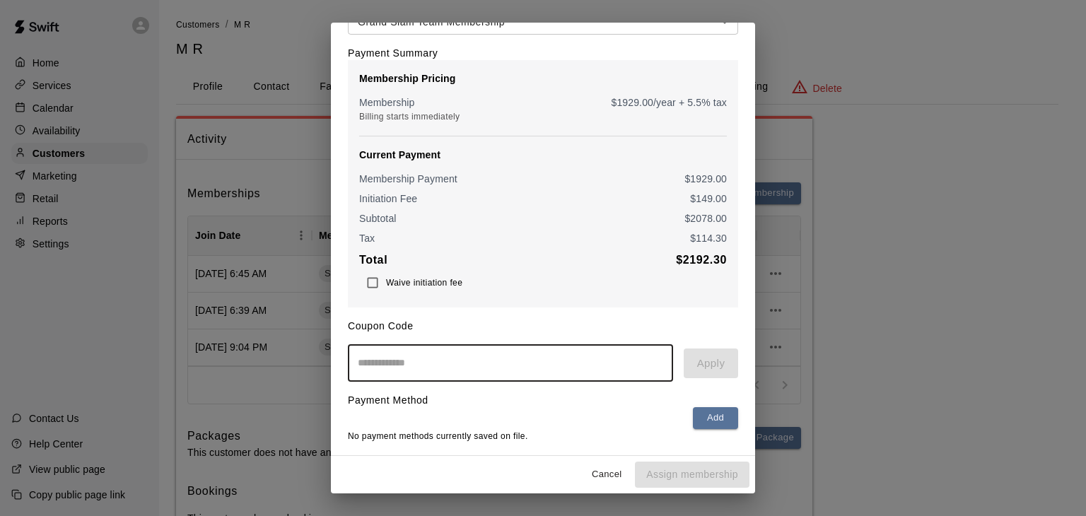
click at [547, 357] on input "text" at bounding box center [510, 362] width 325 height 37
type input "****"
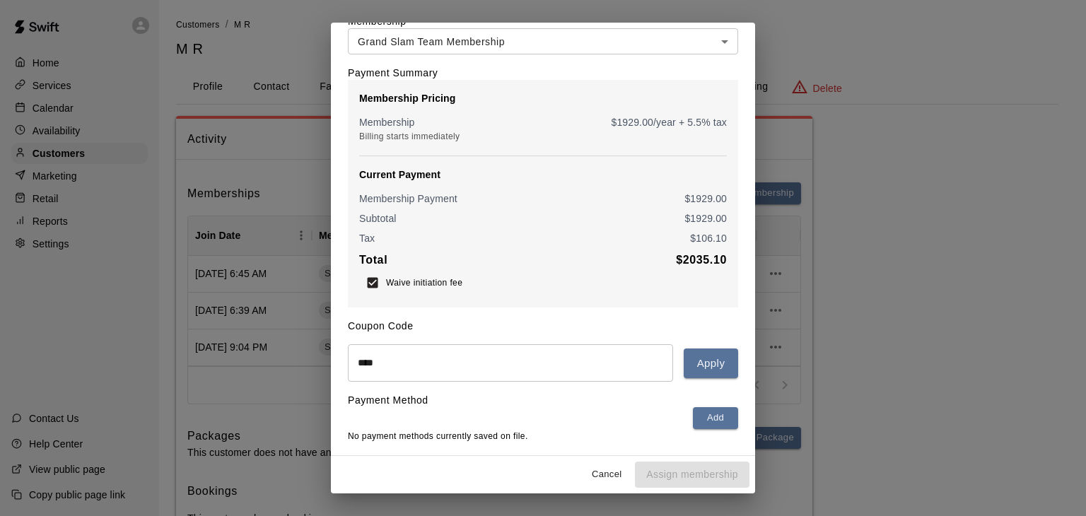
scroll to position [84, 0]
click at [699, 366] on button "Apply" at bounding box center [711, 364] width 54 height 30
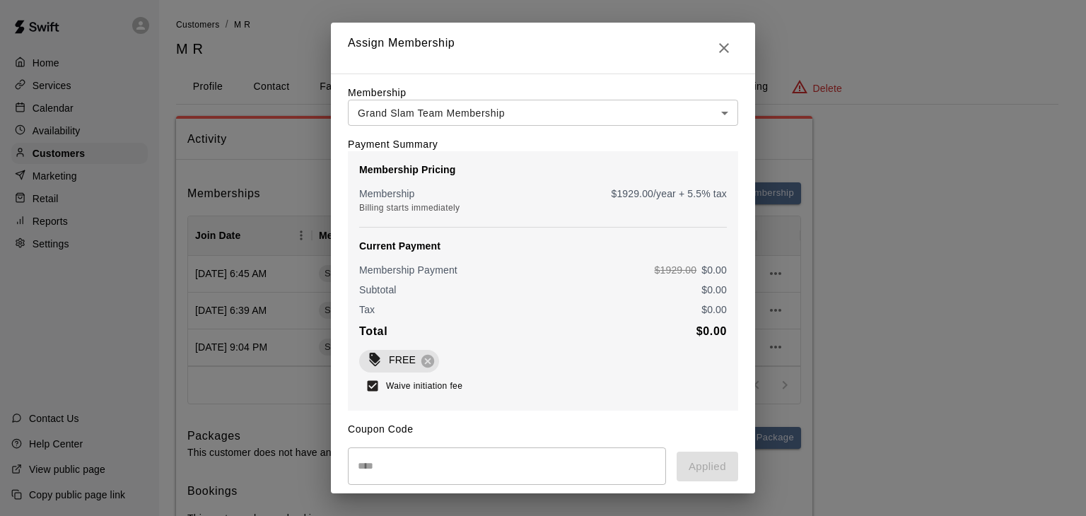
scroll to position [116, 0]
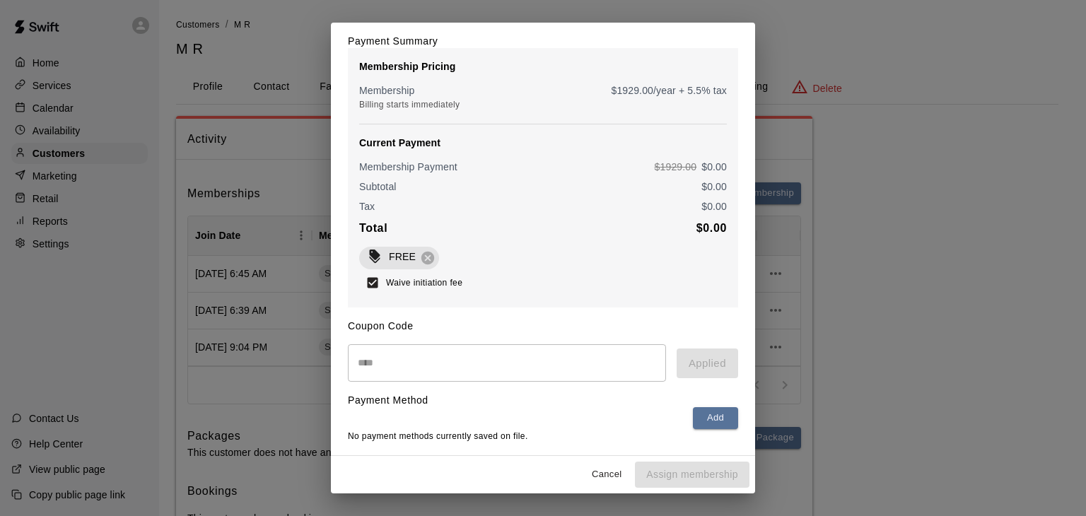
click at [681, 473] on div "Cancel Assign membership" at bounding box center [543, 474] width 424 height 37
drag, startPoint x: 549, startPoint y: 425, endPoint x: 561, endPoint y: 425, distance: 11.3
click at [550, 425] on div "Add" at bounding box center [543, 418] width 390 height 22
click at [706, 420] on button "Add" at bounding box center [715, 418] width 45 height 22
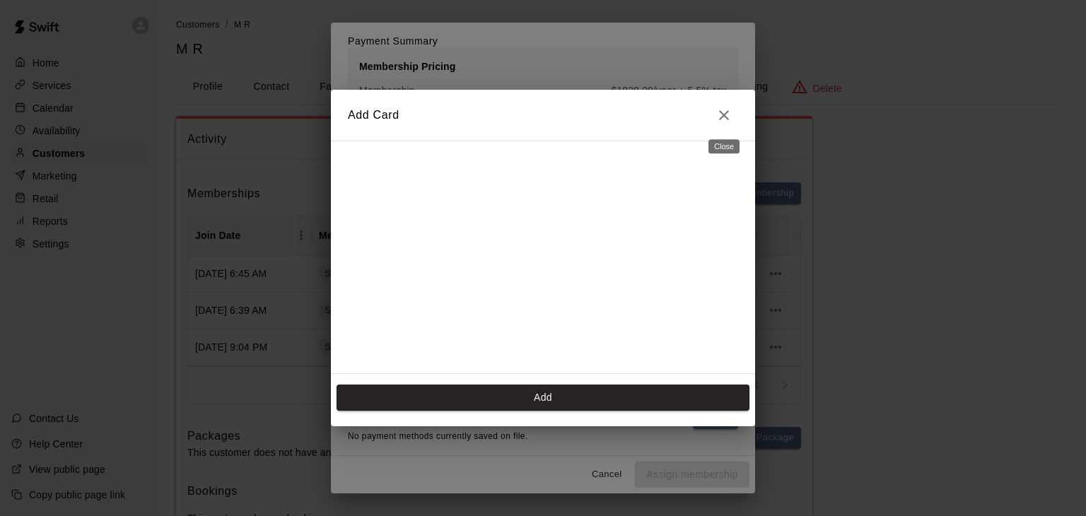
click at [720, 112] on icon "Close" at bounding box center [724, 115] width 10 height 10
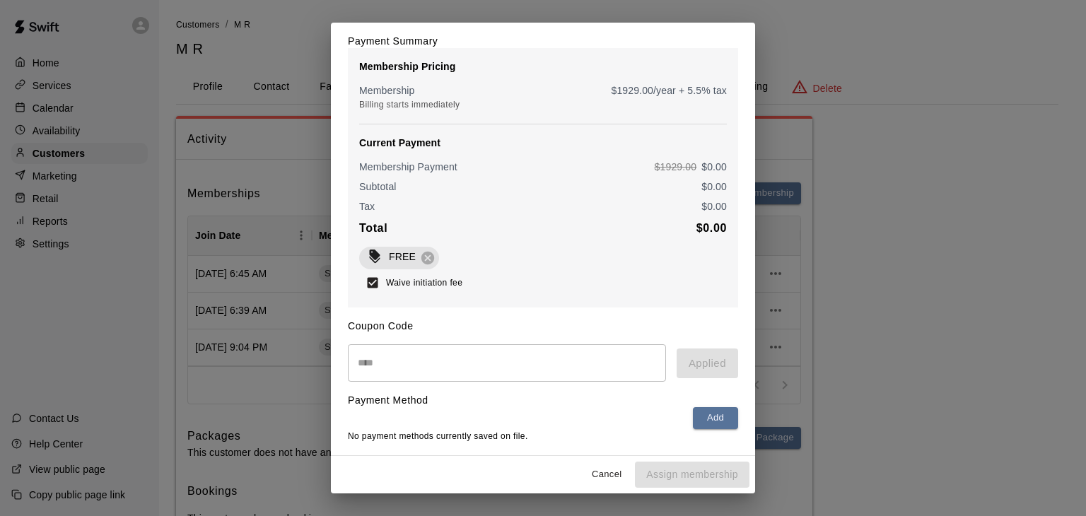
click at [699, 475] on div "Cancel Assign membership" at bounding box center [543, 474] width 424 height 37
click at [615, 282] on div "Waive initiation fee" at bounding box center [543, 282] width 368 height 27
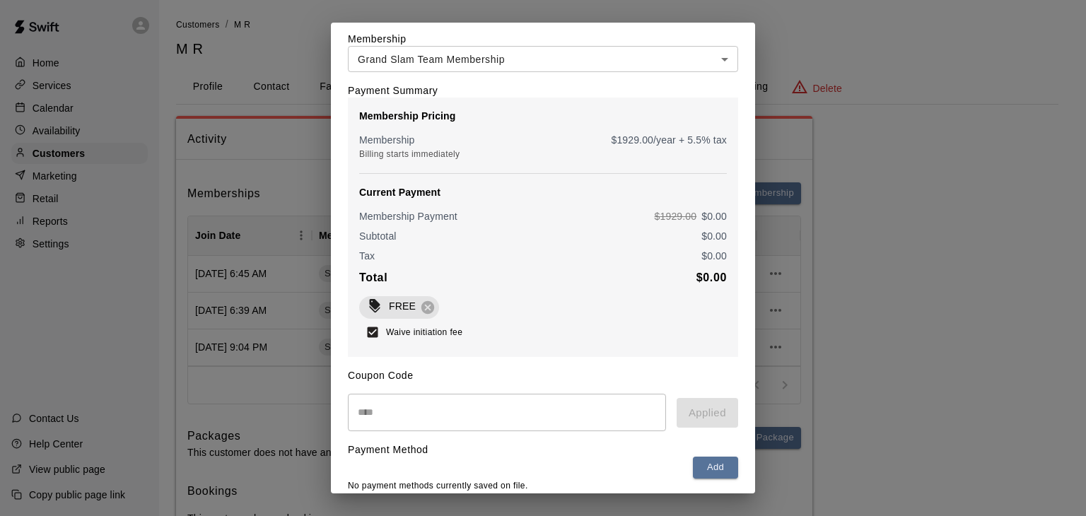
scroll to position [0, 0]
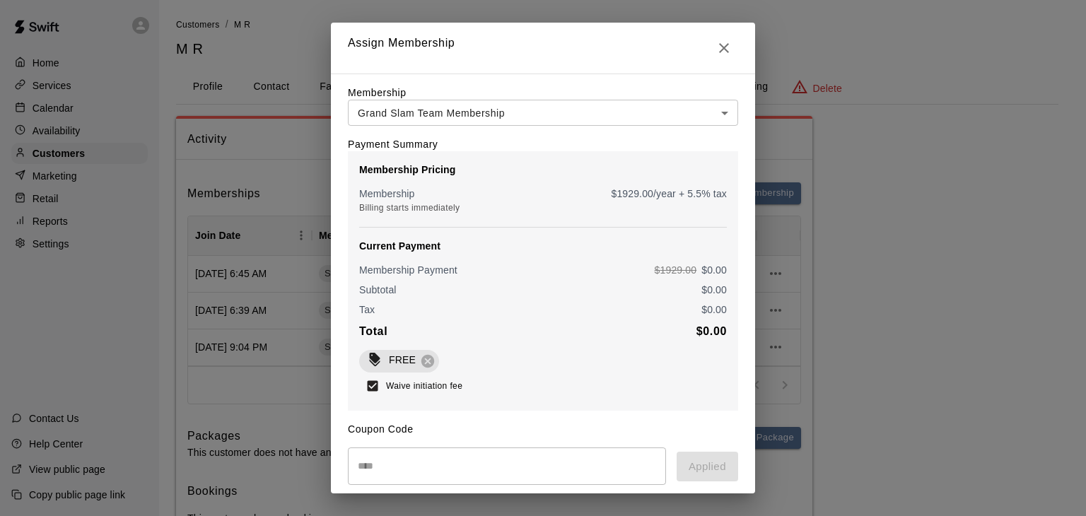
click at [608, 120] on body "**********" at bounding box center [543, 285] width 1086 height 571
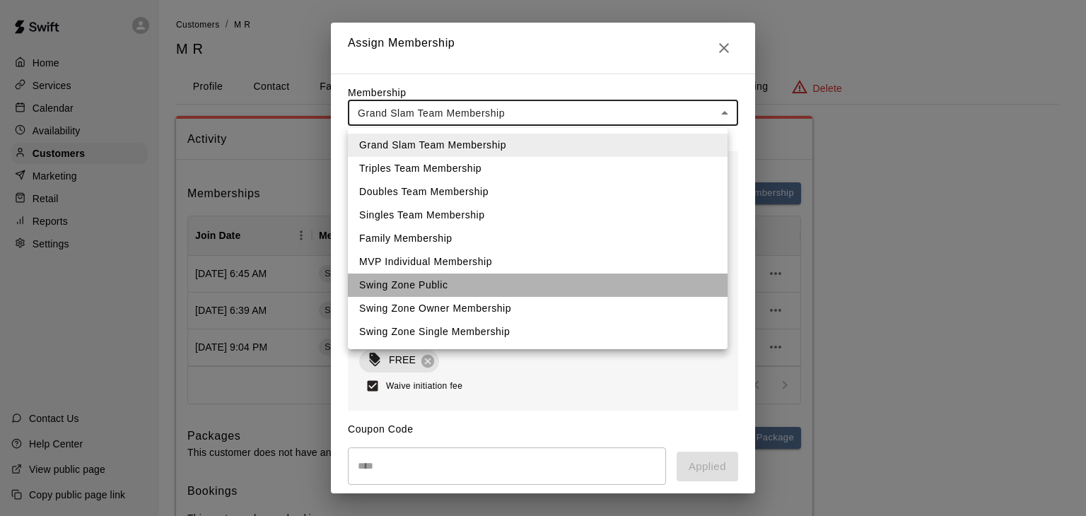
click at [547, 286] on li "Swing Zone Public" at bounding box center [538, 285] width 380 height 23
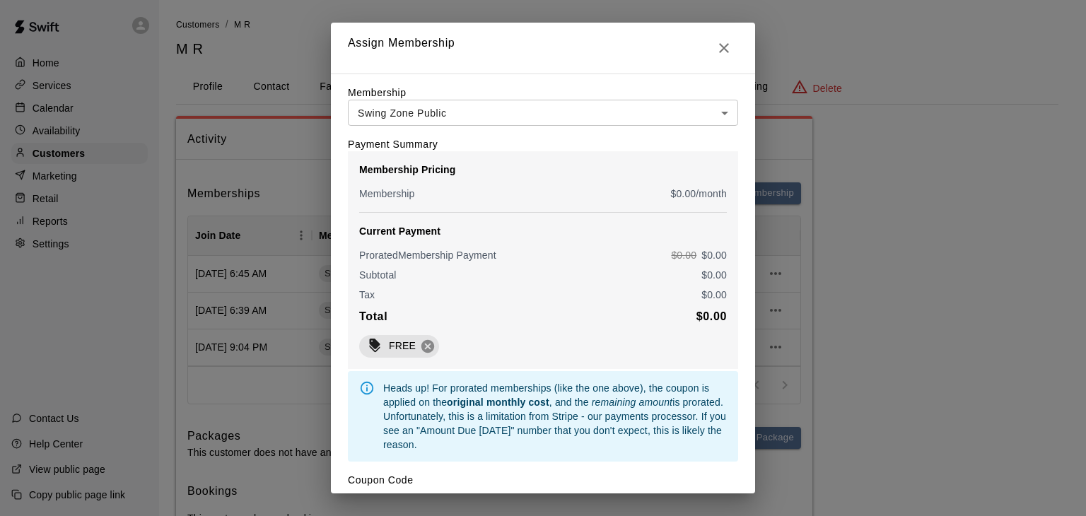
click at [429, 353] on icon at bounding box center [427, 346] width 13 height 13
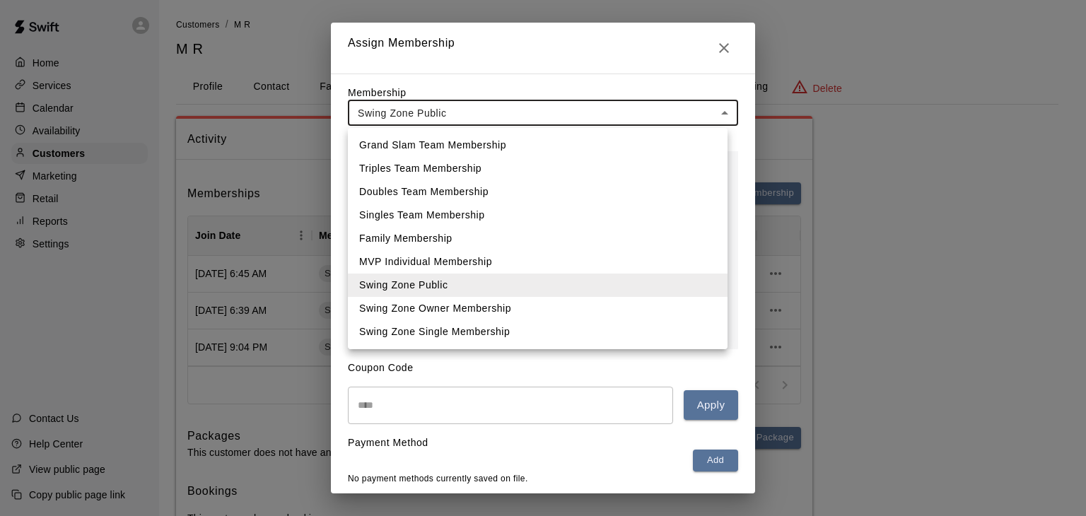
click at [674, 117] on body "**********" at bounding box center [543, 285] width 1086 height 571
click at [537, 312] on li "Swing Zone Owner Membership" at bounding box center [538, 308] width 380 height 23
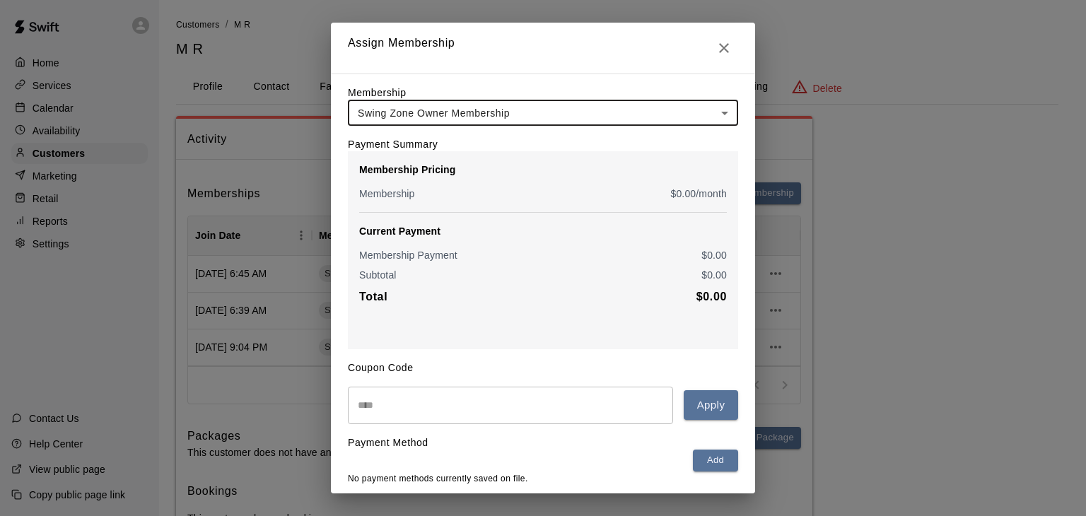
scroll to position [52, 0]
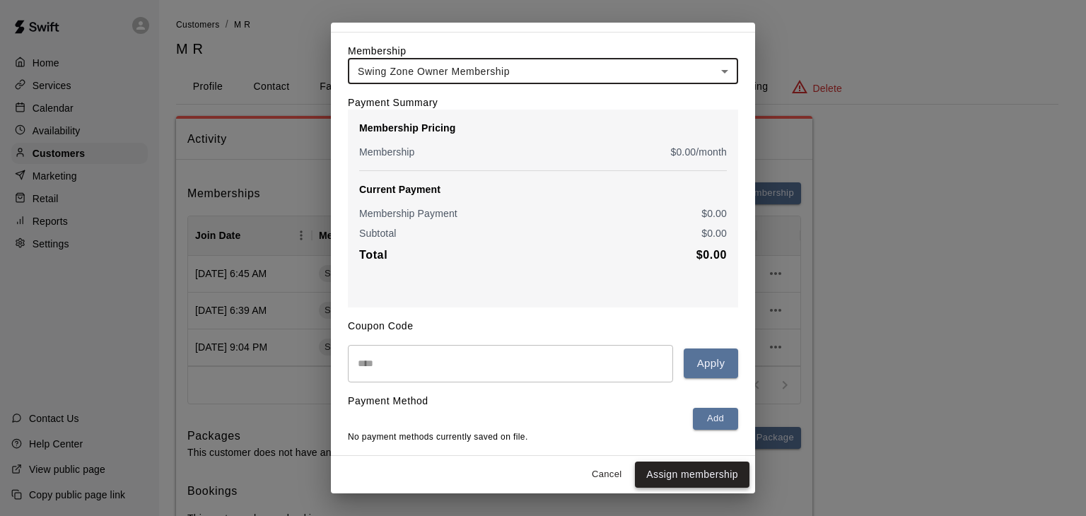
click at [681, 474] on button "Assign membership" at bounding box center [692, 475] width 115 height 26
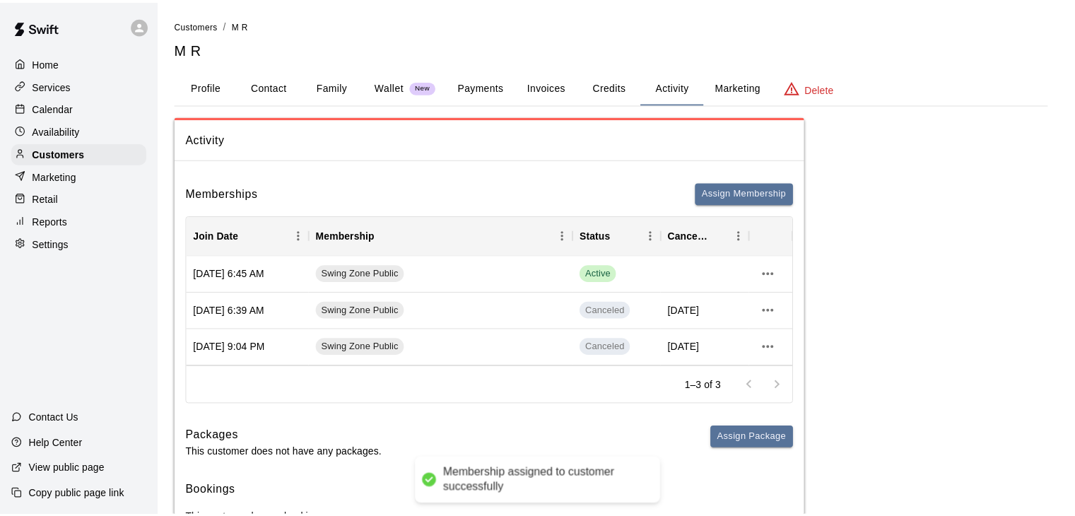
scroll to position [0, 0]
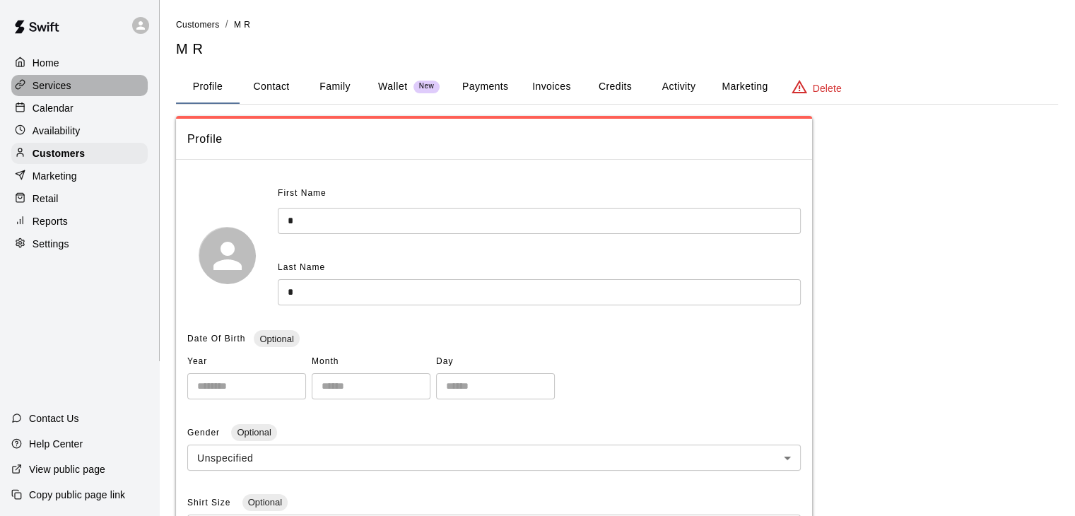
click at [45, 91] on p "Services" at bounding box center [52, 85] width 39 height 14
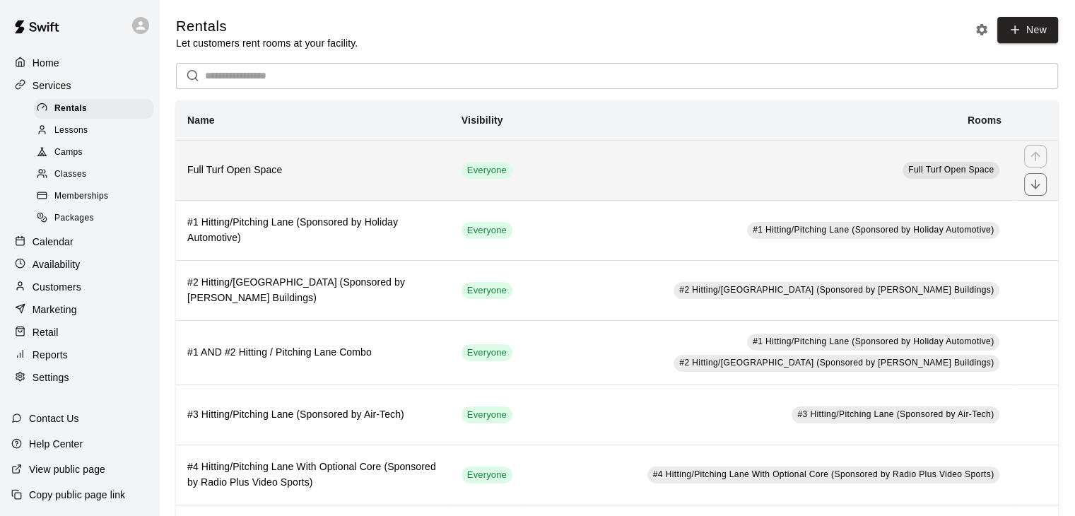
click at [551, 172] on td "Full Turf Open Space" at bounding box center [768, 170] width 489 height 60
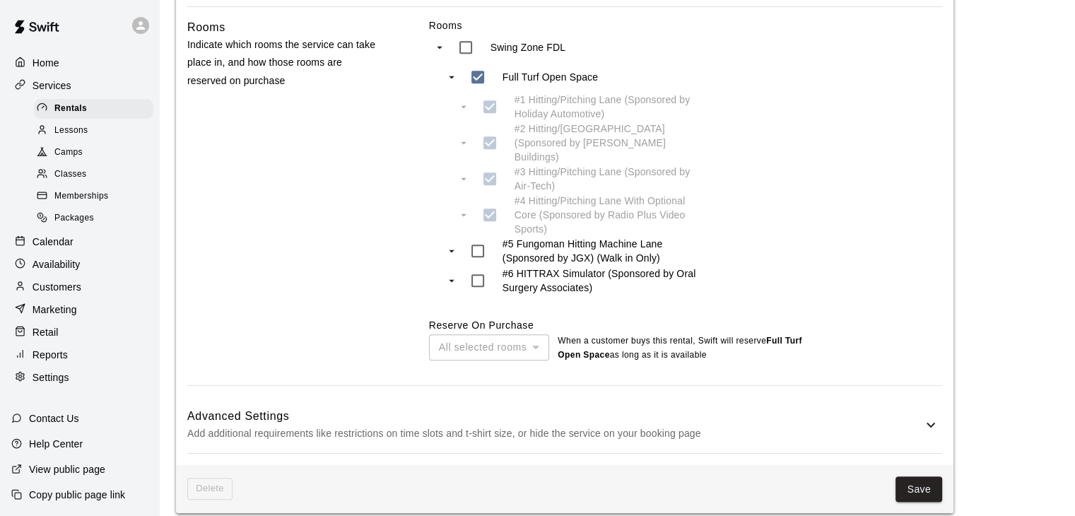
scroll to position [938, 0]
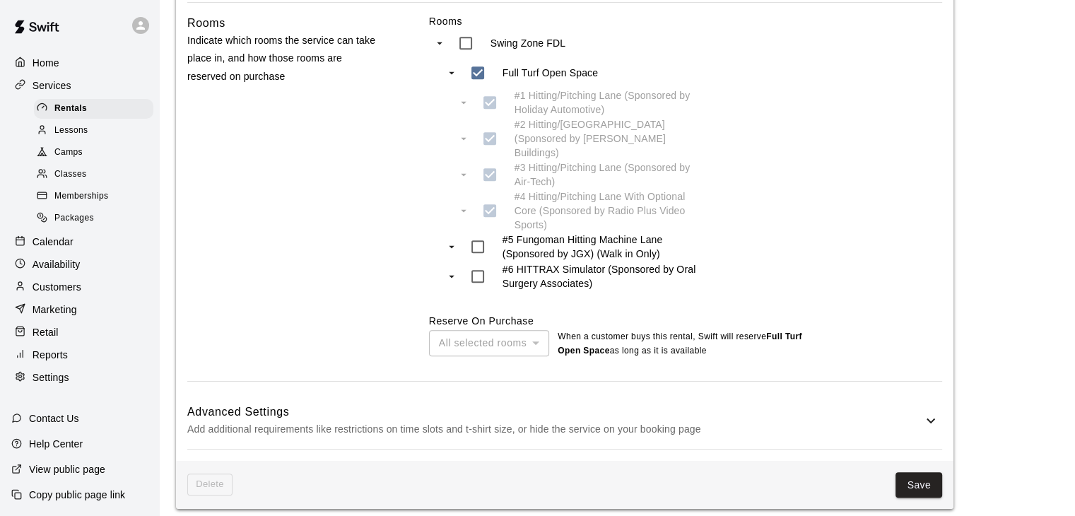
click at [579, 407] on h6 "Advanced Settings" at bounding box center [554, 412] width 735 height 18
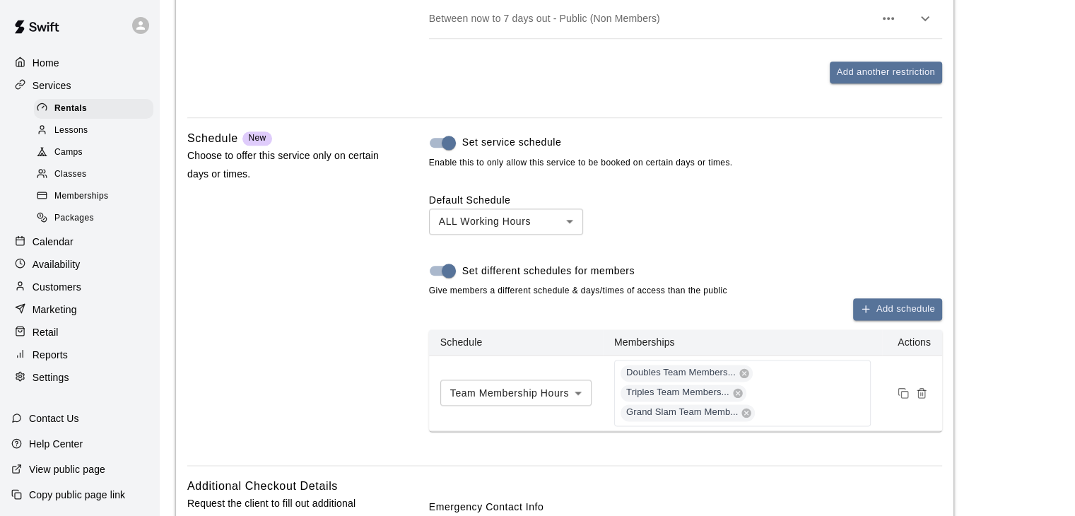
scroll to position [1, 0]
click at [52, 385] on p "Settings" at bounding box center [51, 377] width 37 height 14
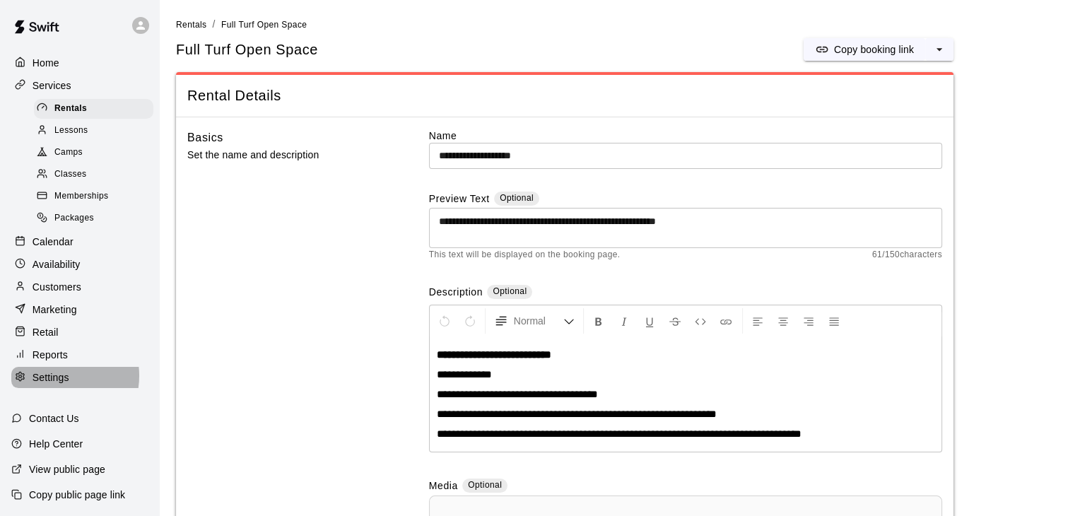
select select "**"
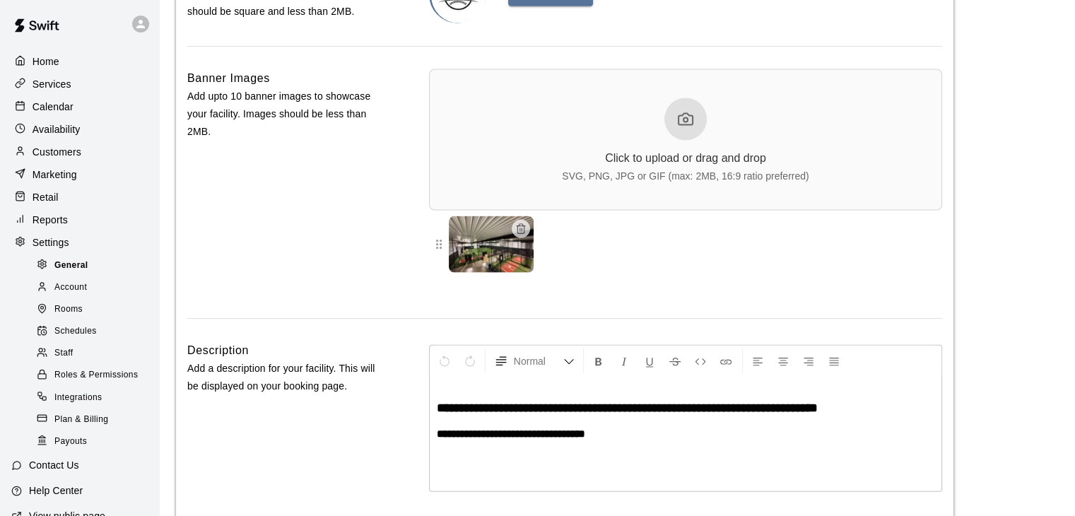
scroll to position [3205, 0]
click at [77, 295] on span "Account" at bounding box center [70, 288] width 33 height 14
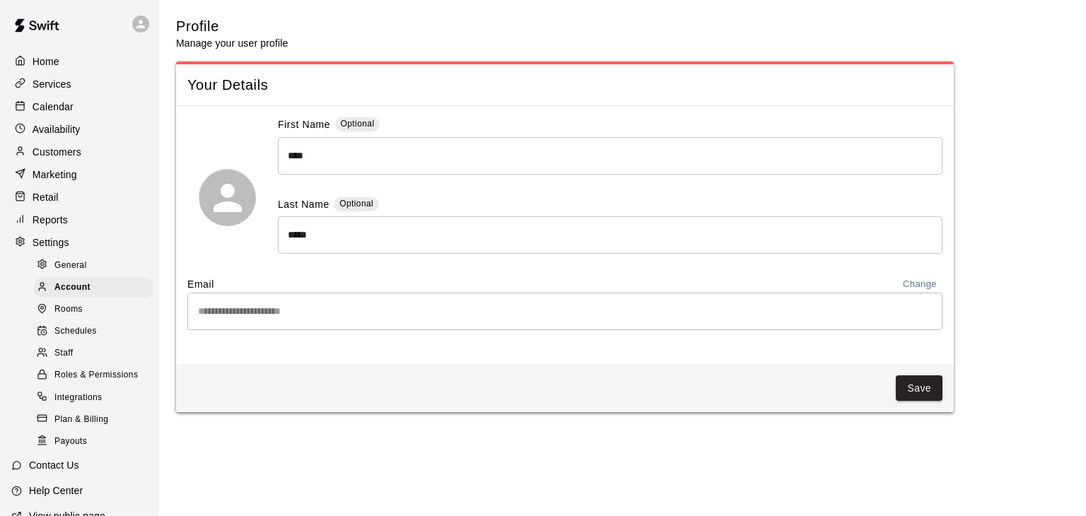
click at [75, 317] on span "Rooms" at bounding box center [68, 310] width 28 height 14
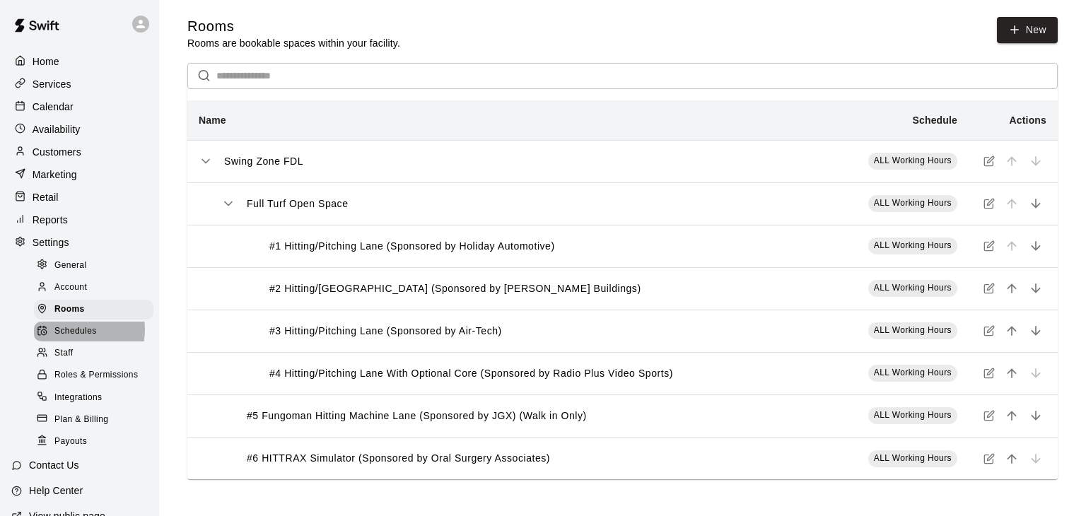
click at [74, 339] on span "Schedules" at bounding box center [75, 332] width 42 height 14
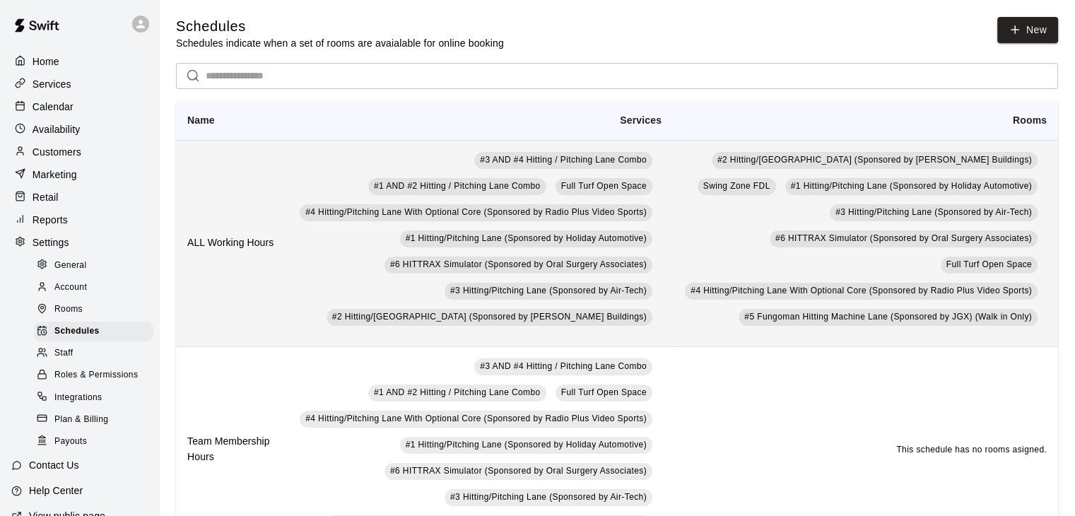
click at [258, 240] on th "ALL Working Hours" at bounding box center [232, 243] width 112 height 206
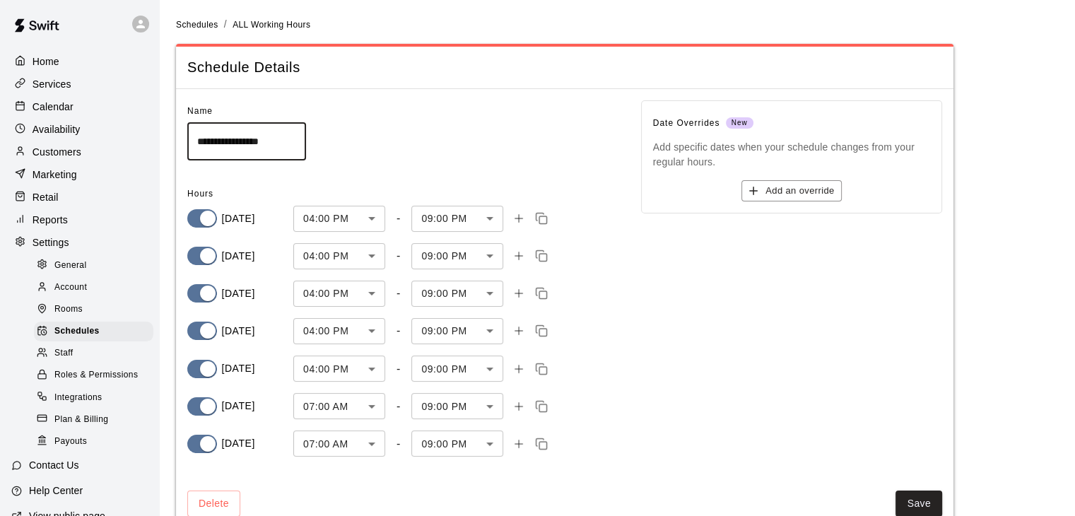
click at [493, 218] on body "**********" at bounding box center [537, 275] width 1075 height 551
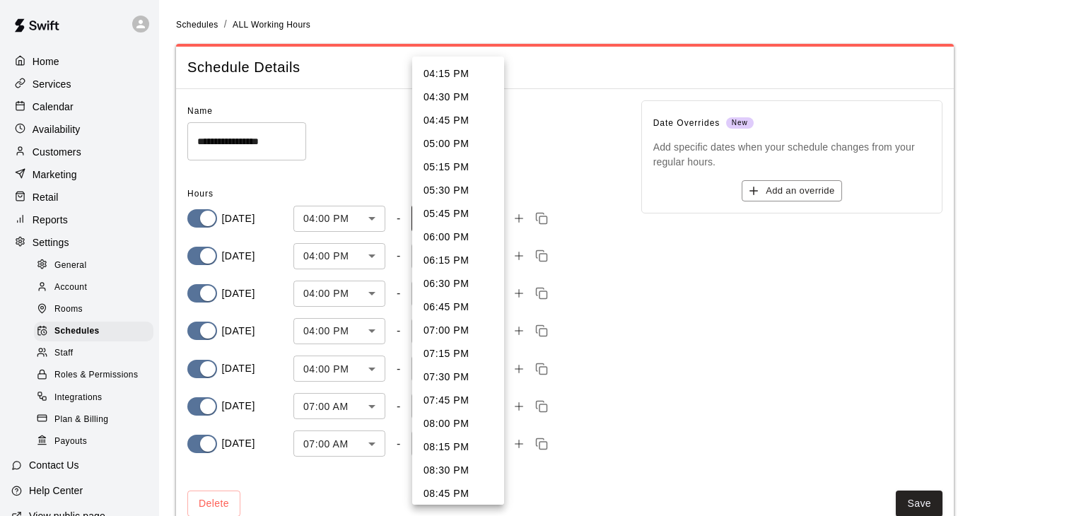
scroll to position [236, 0]
click at [459, 147] on li "07:30 PM" at bounding box center [458, 140] width 92 height 23
type input "****"
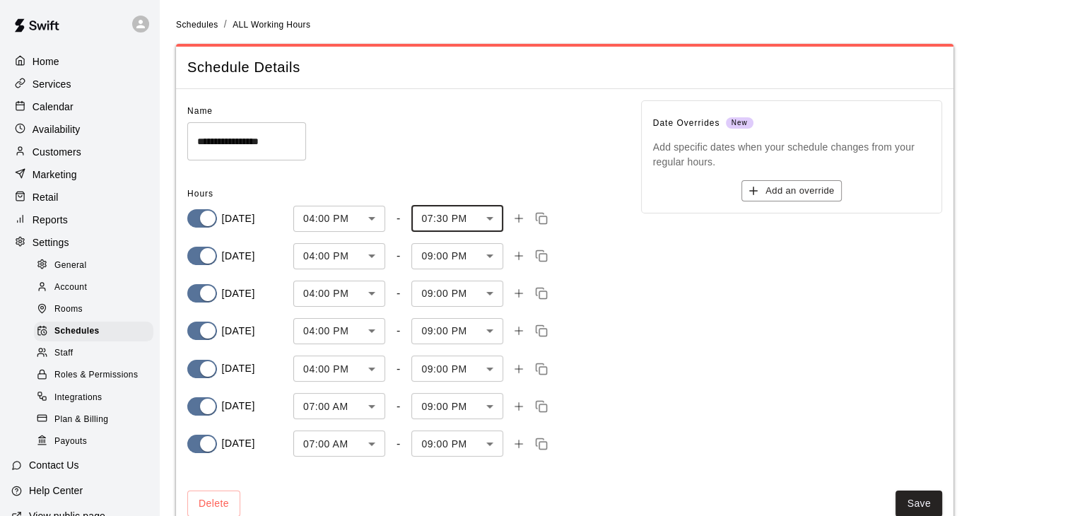
click at [448, 255] on body "**********" at bounding box center [537, 275] width 1075 height 551
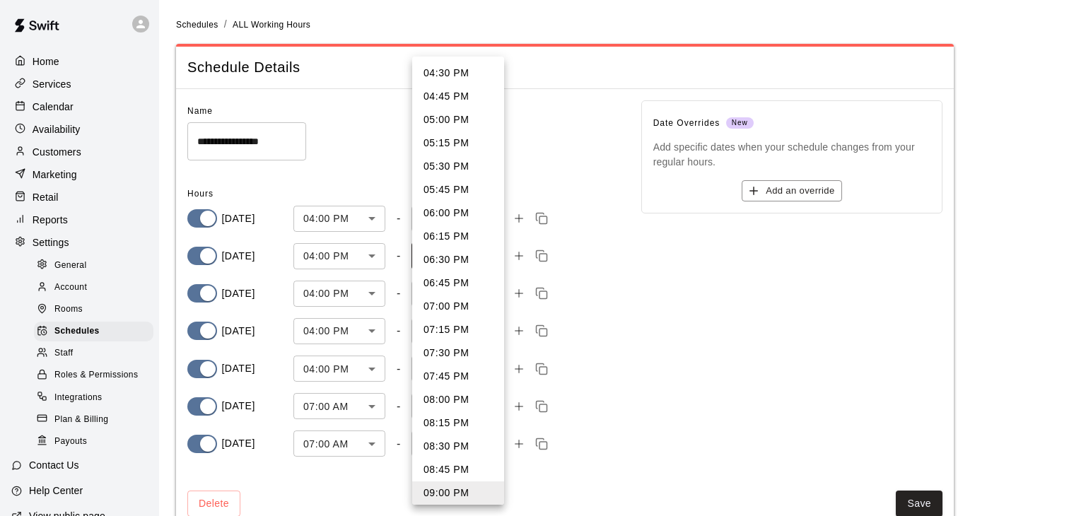
scroll to position [0, 0]
click at [444, 100] on li "04:30 PM" at bounding box center [458, 97] width 92 height 23
type input "***"
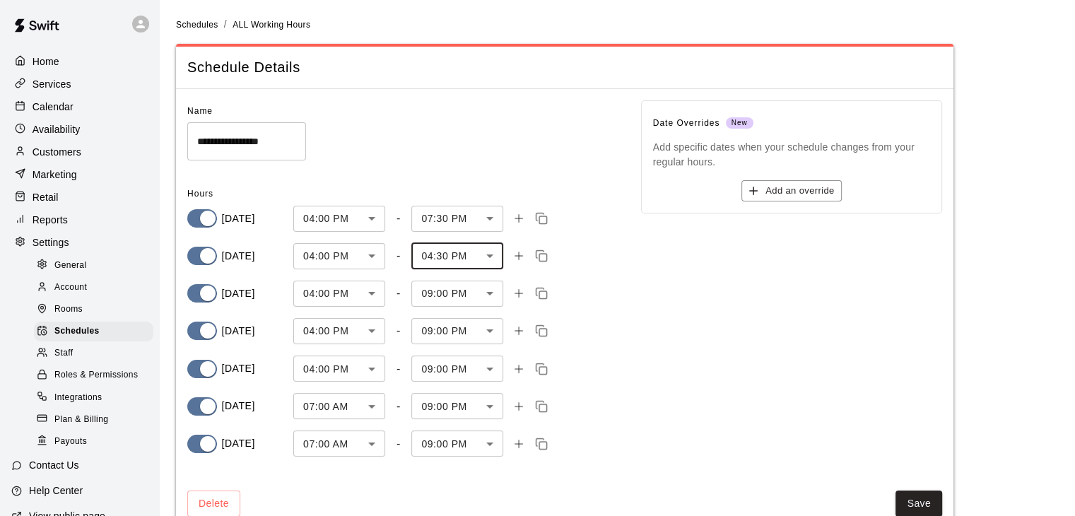
click at [373, 292] on body "**********" at bounding box center [537, 275] width 1075 height 551
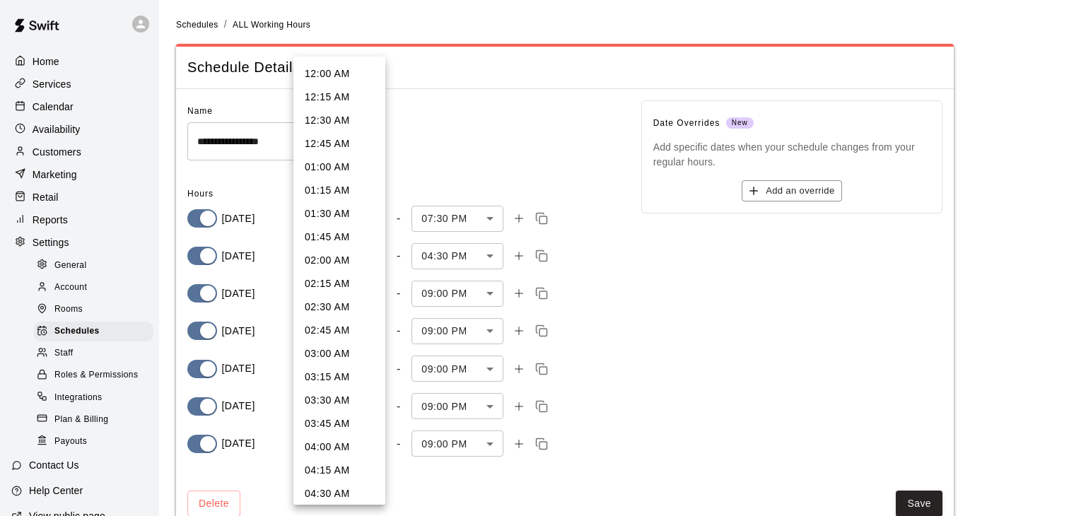
scroll to position [1287, 0]
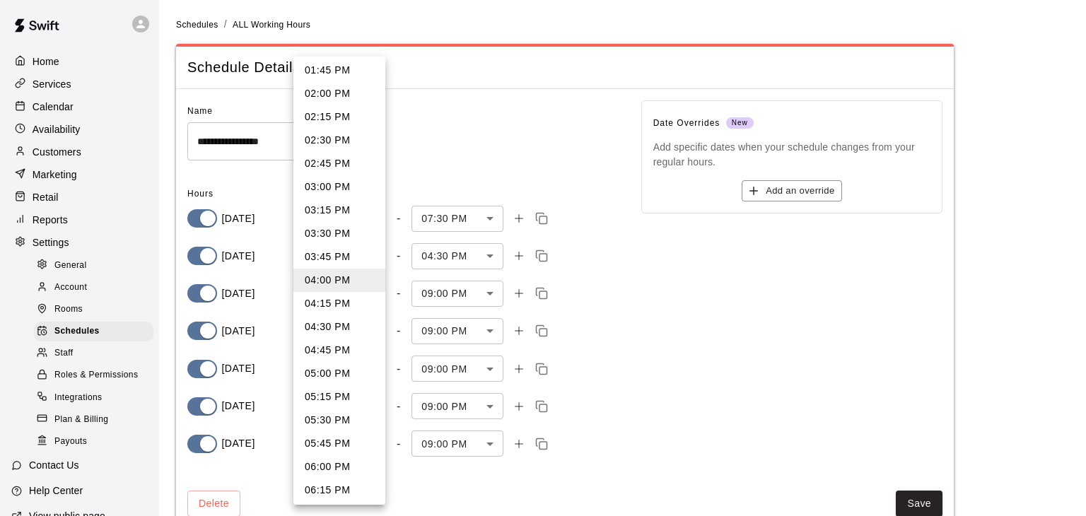
click at [329, 468] on li "06:00 PM" at bounding box center [339, 466] width 92 height 23
type input "****"
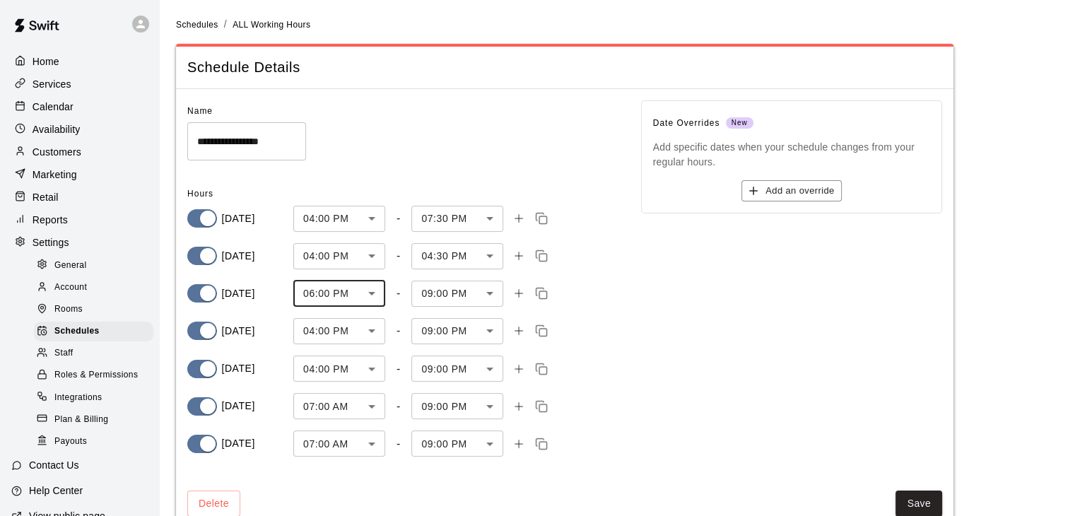
click at [337, 332] on body "**********" at bounding box center [537, 275] width 1075 height 551
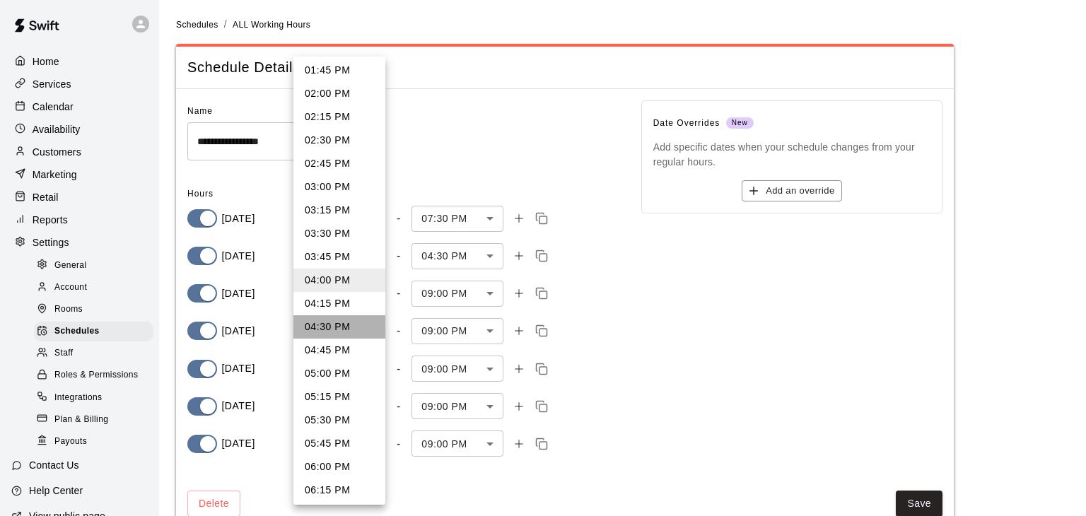
click at [340, 327] on li "04:30 PM" at bounding box center [339, 326] width 92 height 23
type input "***"
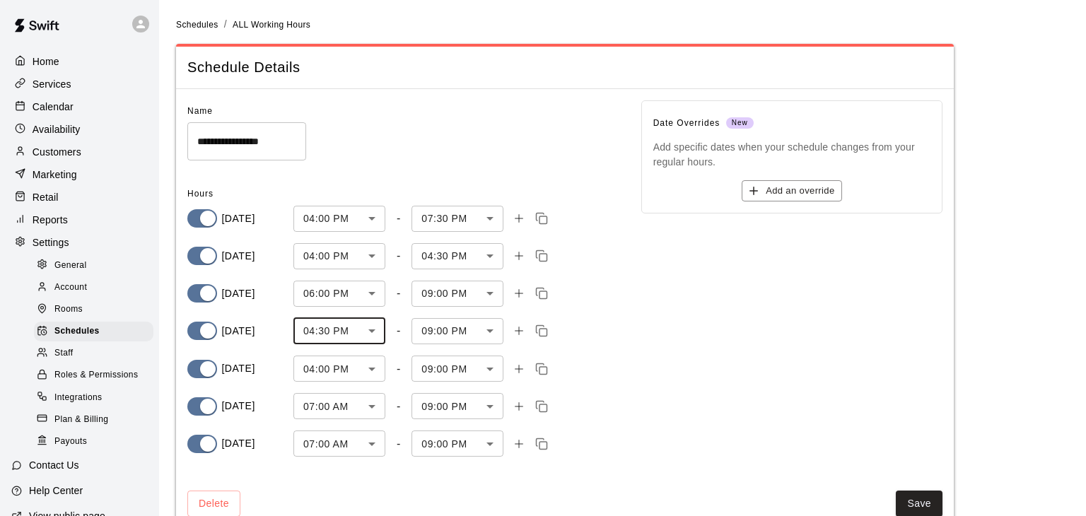
click at [458, 329] on body "**********" at bounding box center [543, 275] width 1086 height 551
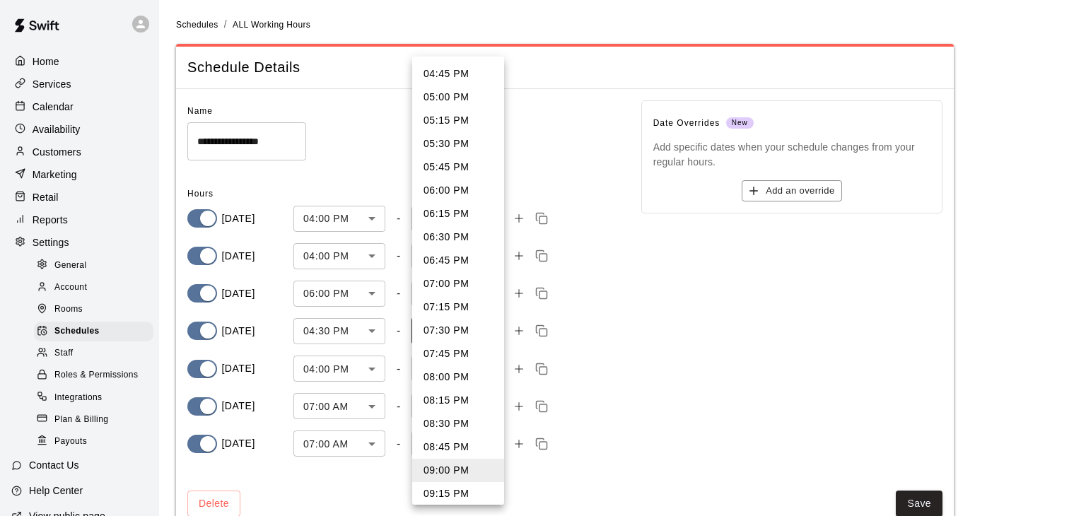
click at [686, 325] on div at bounding box center [543, 258] width 1086 height 516
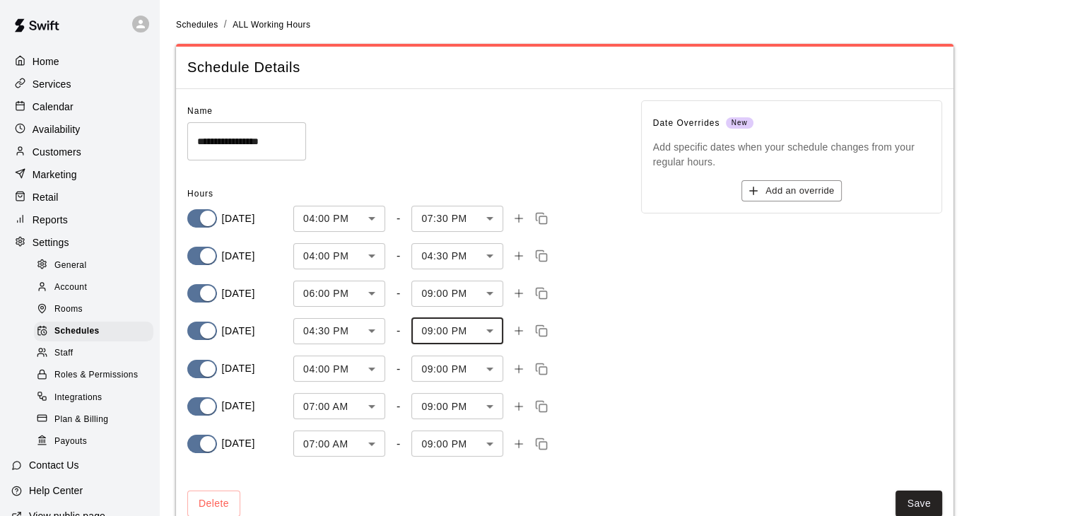
click at [361, 292] on body "**********" at bounding box center [537, 275] width 1075 height 551
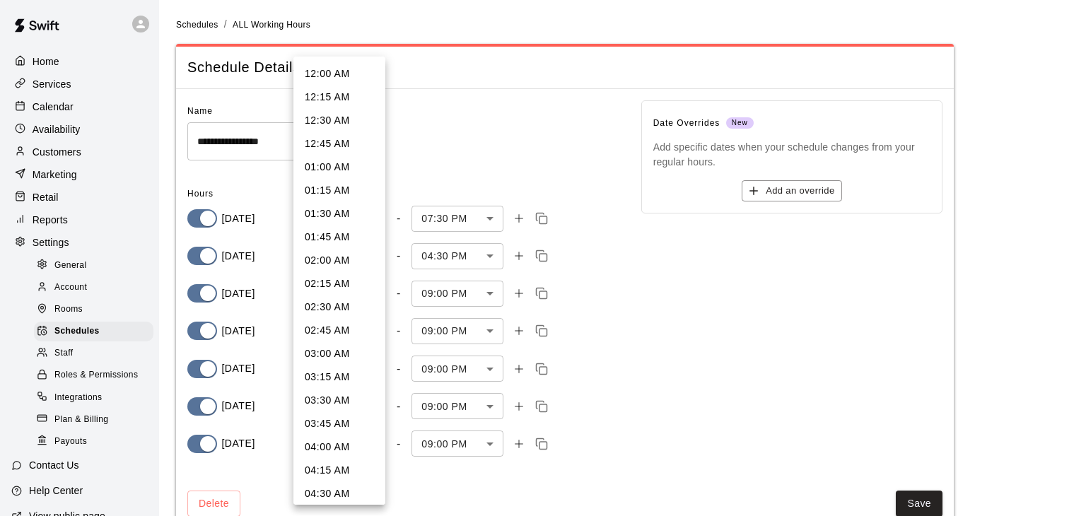
scroll to position [1473, 0]
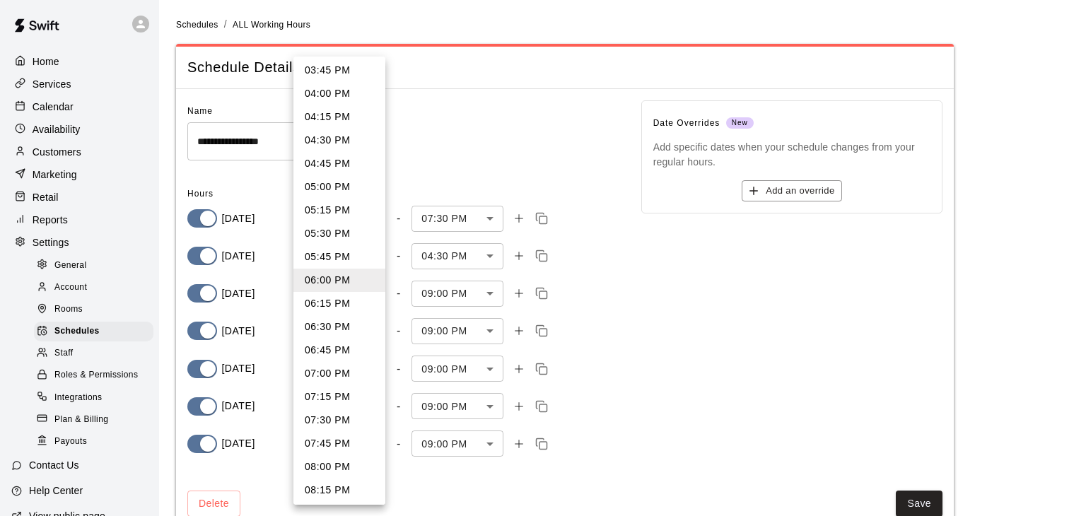
click at [341, 98] on li "04:00 PM" at bounding box center [339, 93] width 92 height 23
type input "***"
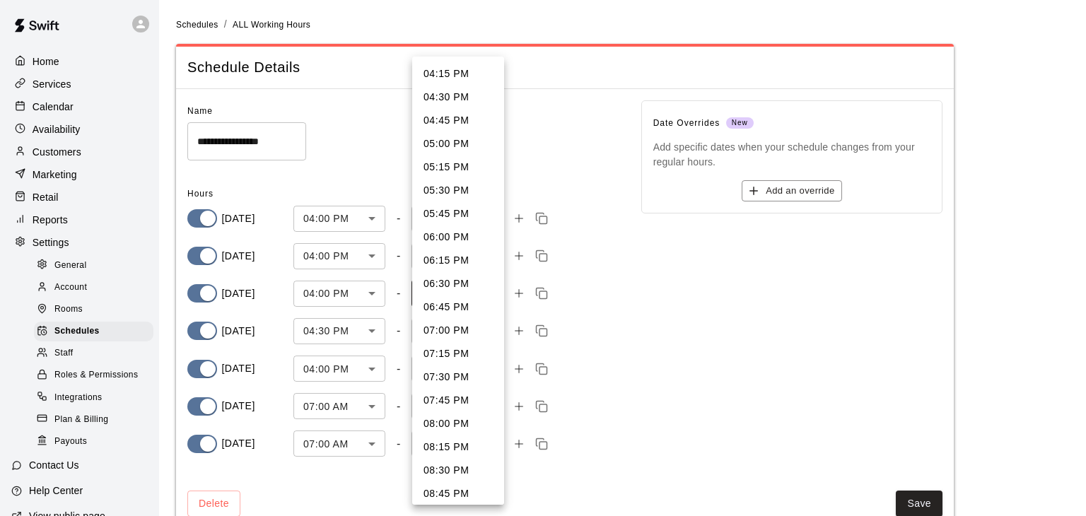
click at [458, 296] on body "**********" at bounding box center [543, 275] width 1086 height 551
click at [445, 74] on li "06:00 PM" at bounding box center [458, 71] width 92 height 23
type input "****"
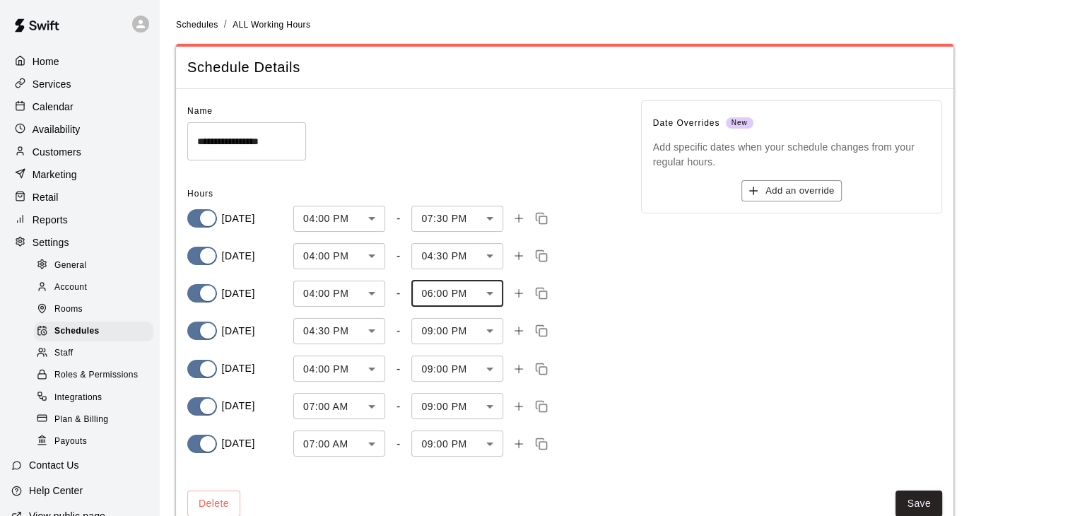
click at [346, 335] on body "**********" at bounding box center [537, 275] width 1075 height 551
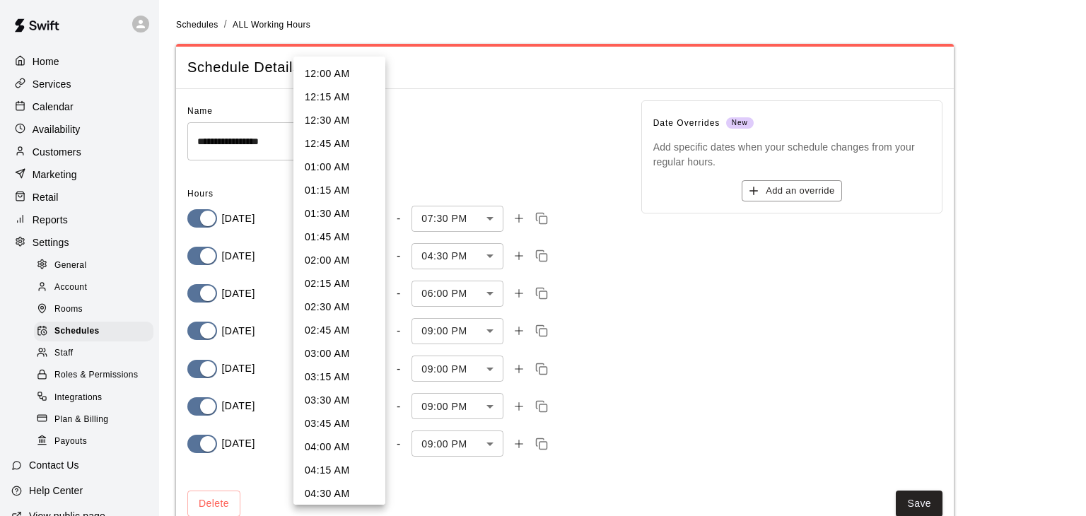
scroll to position [1333, 0]
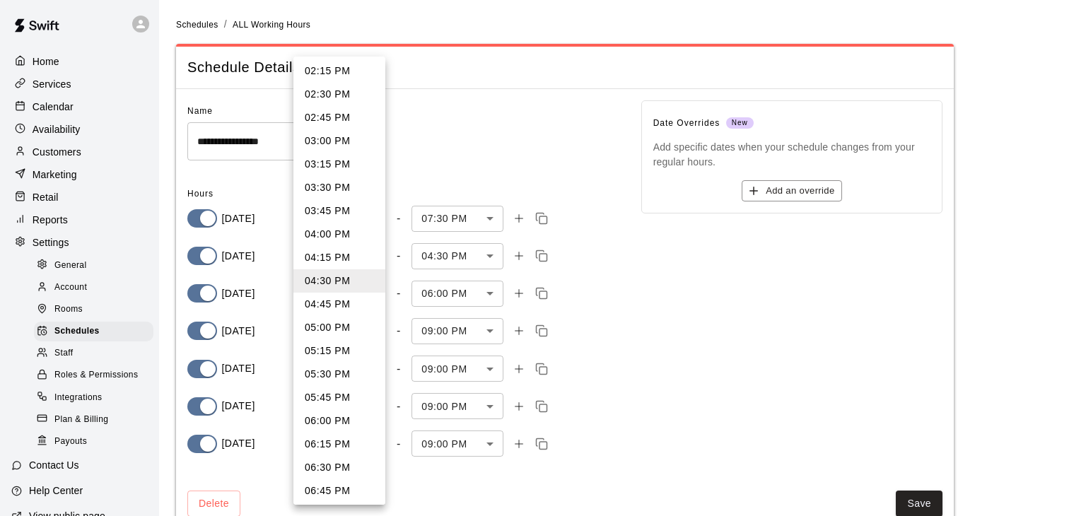
click at [329, 233] on li "04:00 PM" at bounding box center [339, 234] width 92 height 23
type input "***"
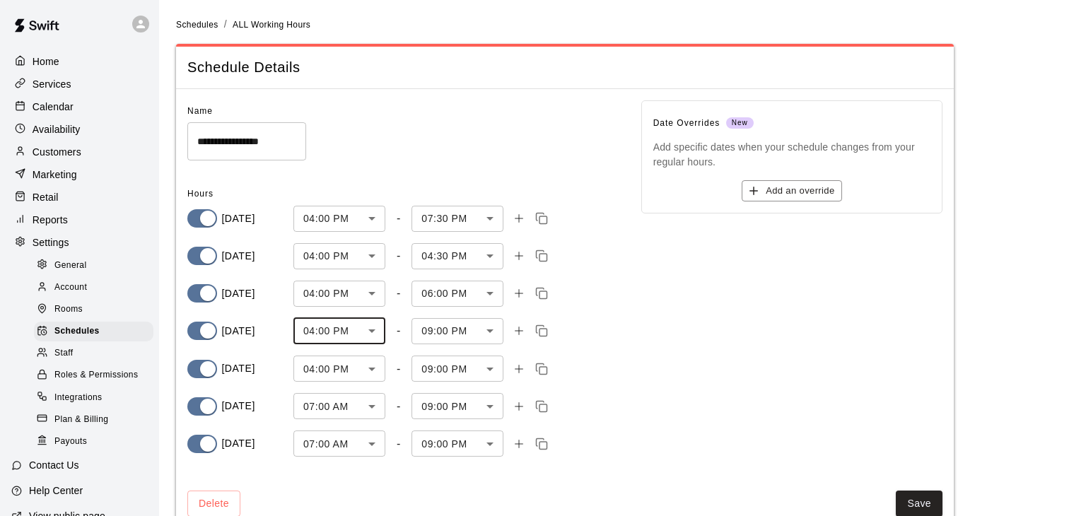
click at [460, 330] on body "**********" at bounding box center [543, 275] width 1086 height 551
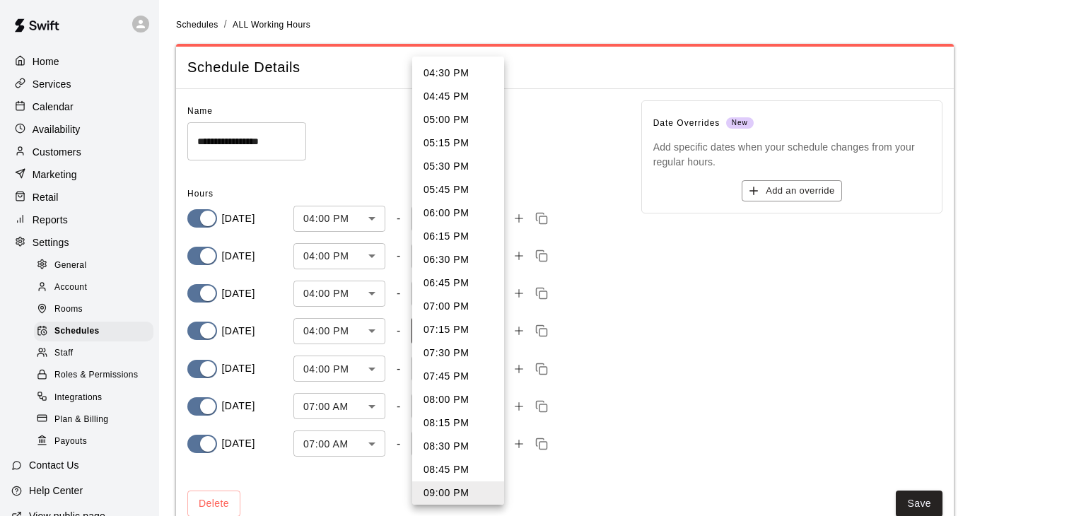
scroll to position [0, 0]
click at [431, 100] on li "04:30 PM" at bounding box center [458, 97] width 92 height 23
type input "***"
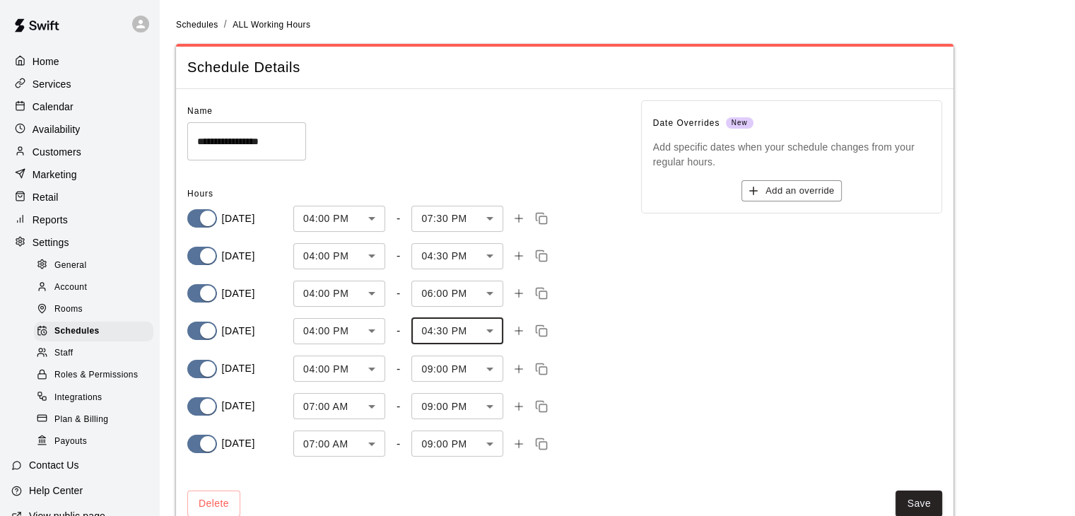
click at [445, 370] on body "**********" at bounding box center [537, 275] width 1075 height 551
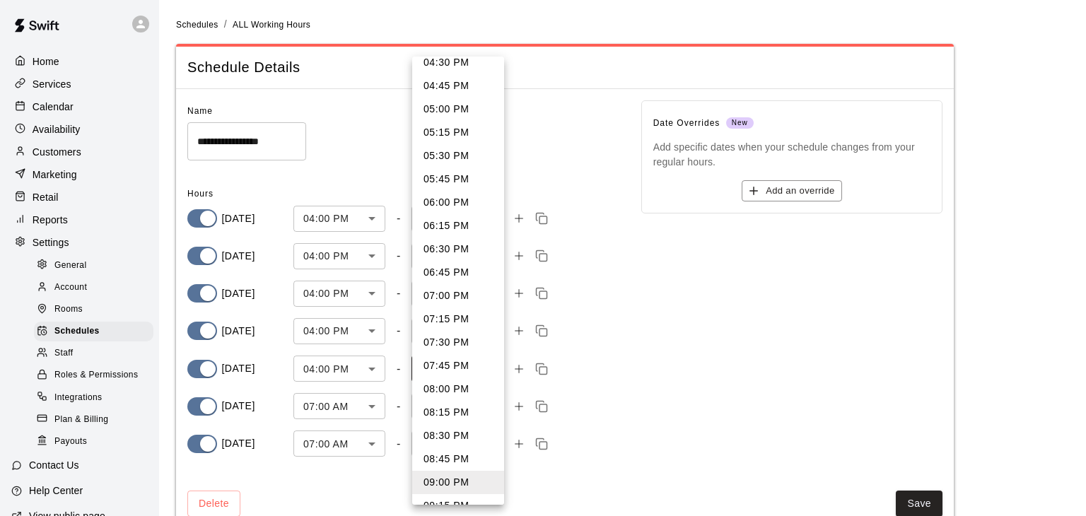
scroll to position [24, 0]
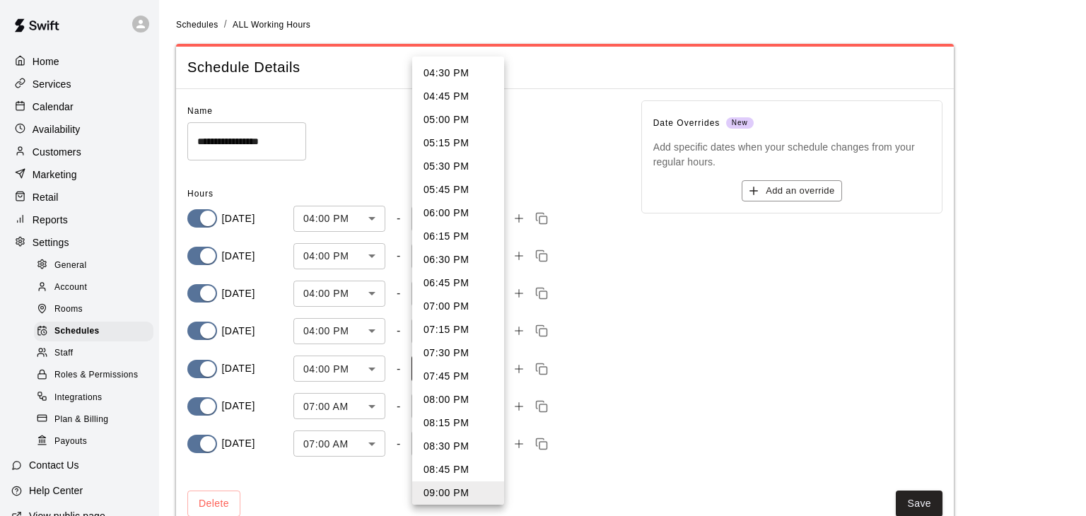
click at [455, 73] on li "04:30 PM" at bounding box center [458, 73] width 92 height 23
type input "***"
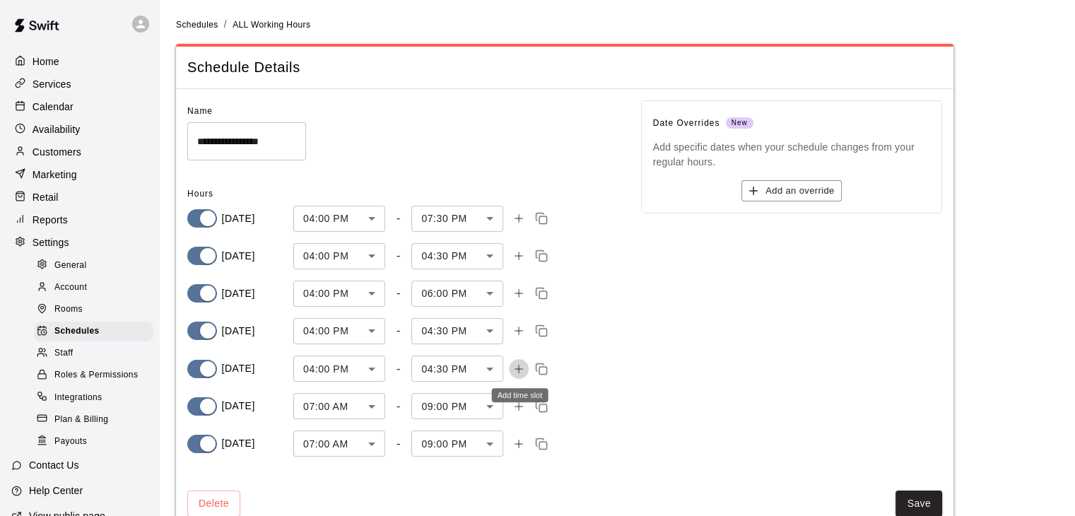
click at [518, 372] on icon "Add time slot" at bounding box center [519, 369] width 13 height 13
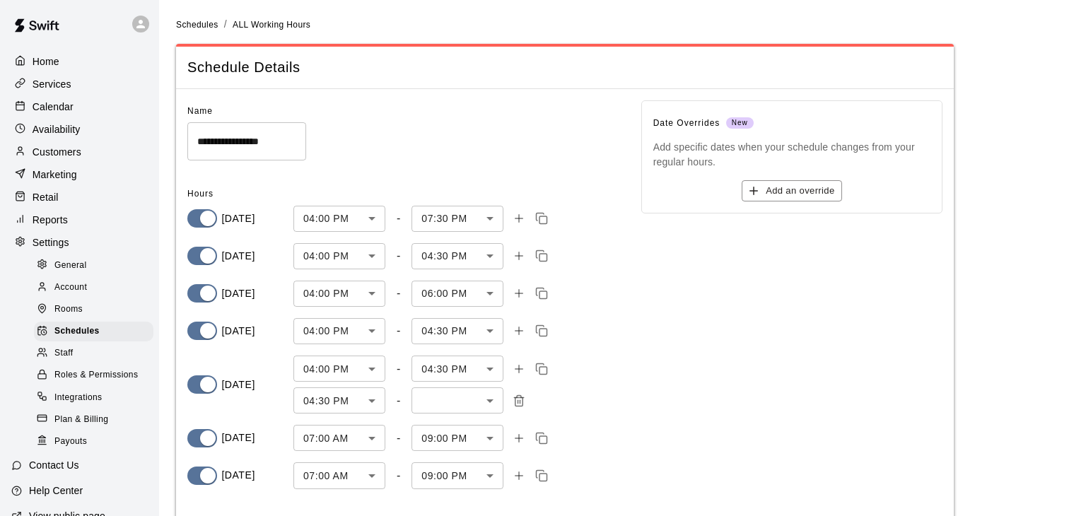
click at [345, 405] on body "**********" at bounding box center [543, 291] width 1086 height 583
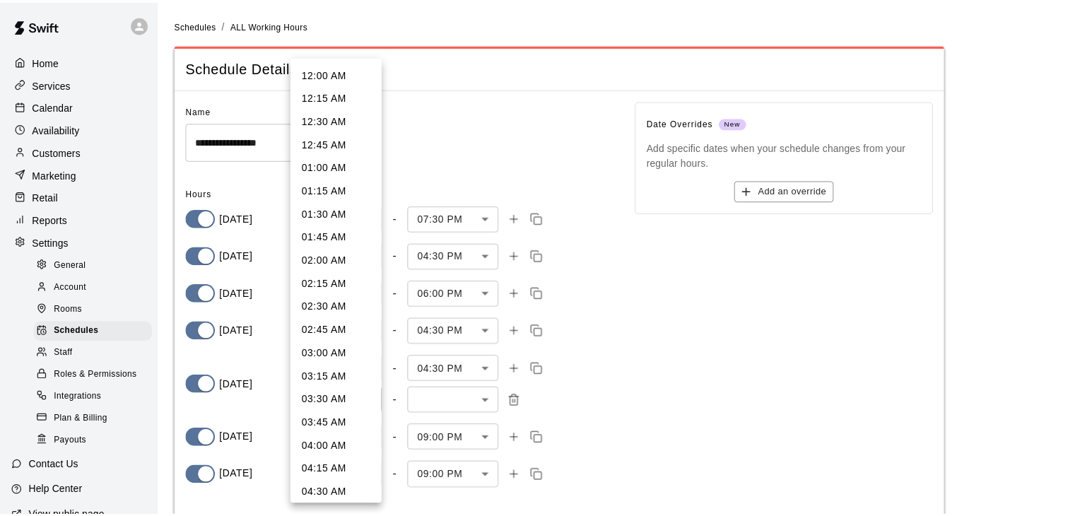
scroll to position [1333, 0]
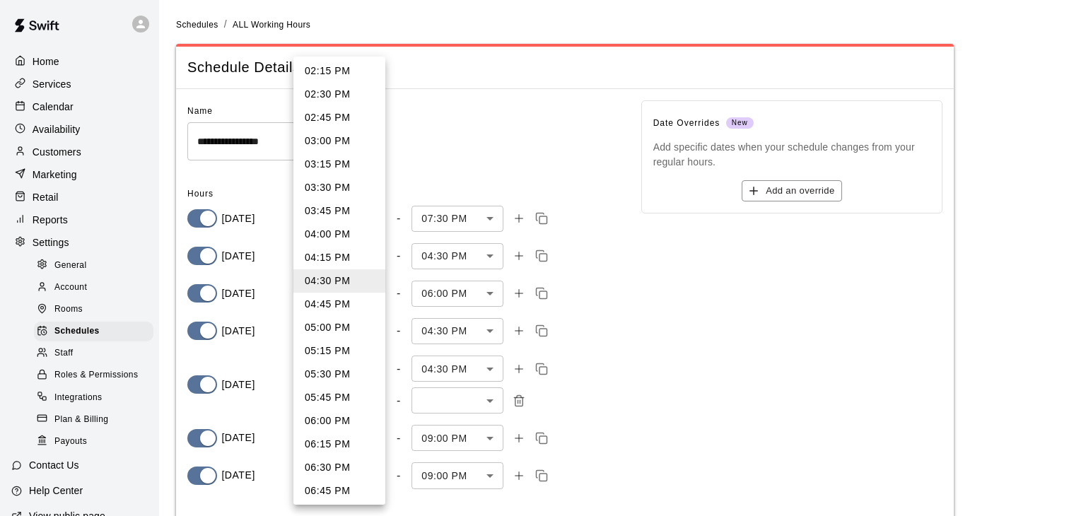
click at [337, 417] on li "06:00 PM" at bounding box center [339, 420] width 92 height 23
type input "****"
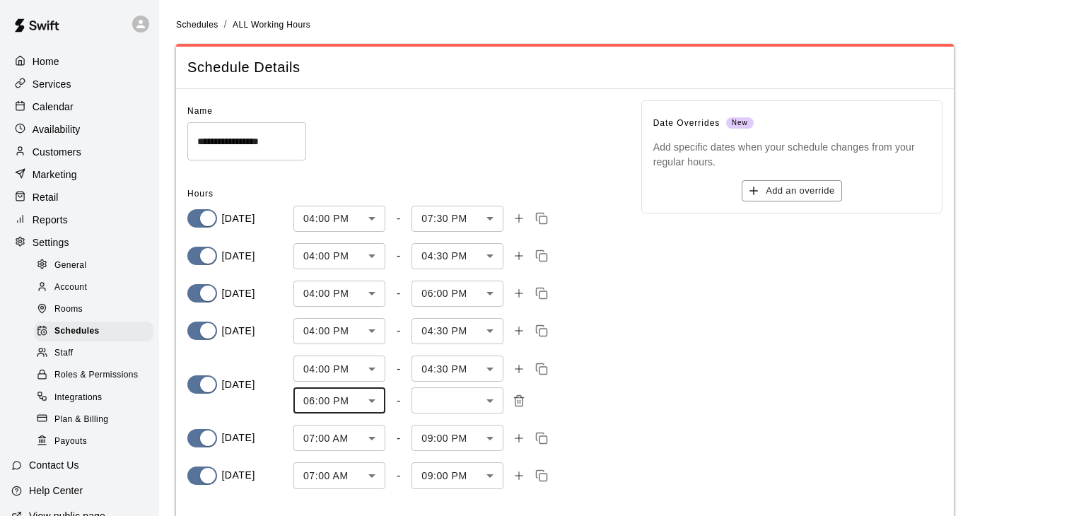
click at [449, 398] on body "**********" at bounding box center [543, 291] width 1086 height 583
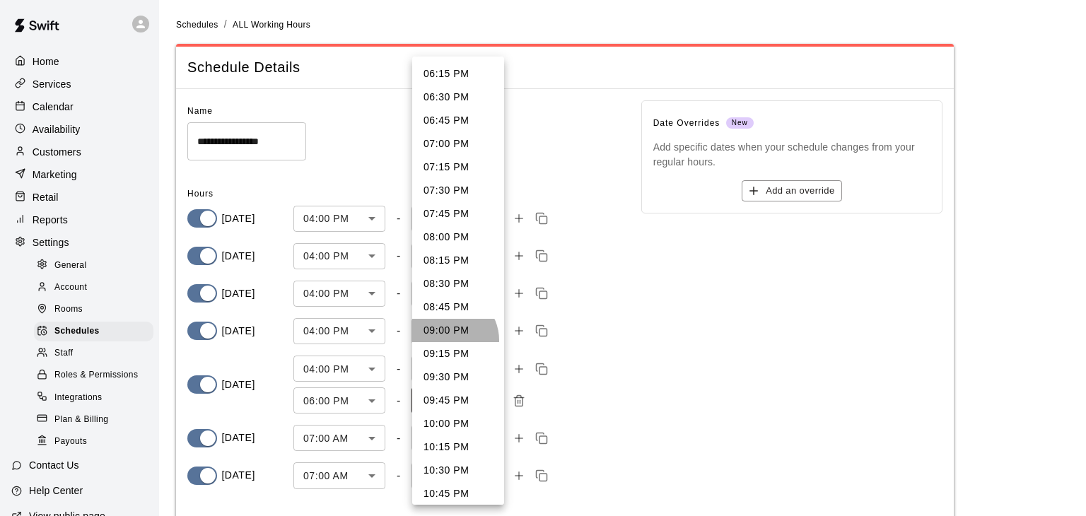
click at [449, 340] on li "09:00 PM" at bounding box center [458, 330] width 92 height 23
type input "****"
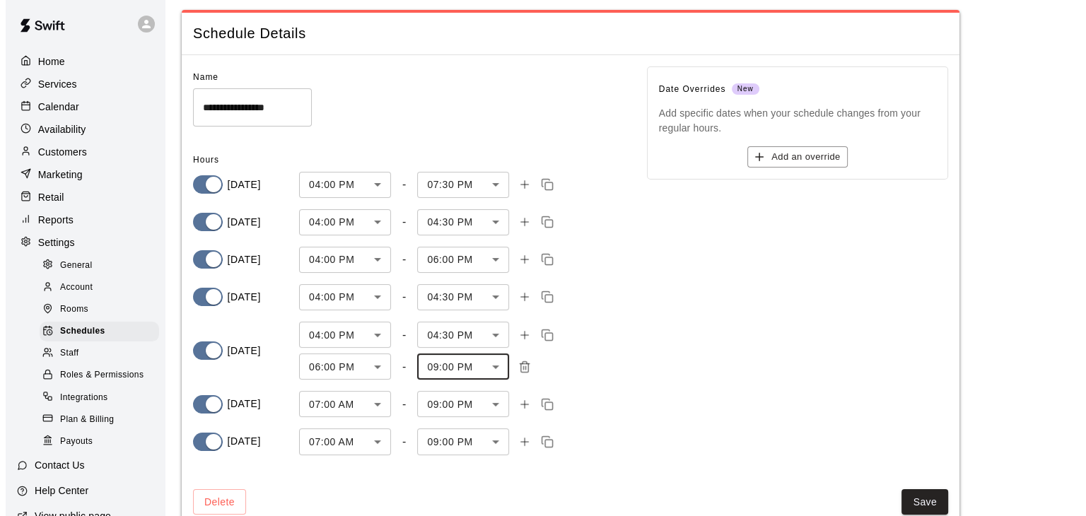
scroll to position [66, 0]
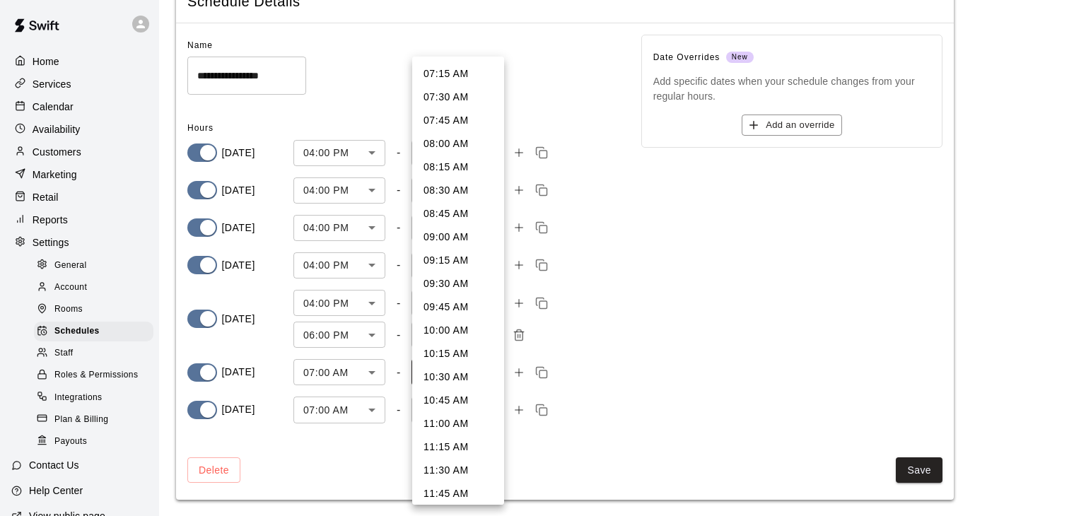
click at [462, 371] on body "**********" at bounding box center [543, 225] width 1086 height 583
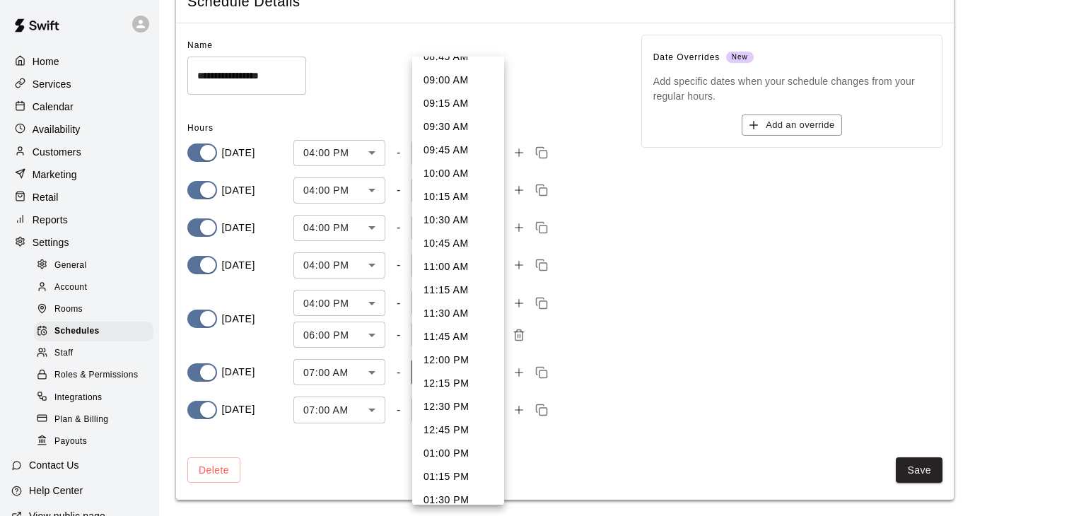
click at [450, 172] on li "10:00 AM" at bounding box center [458, 173] width 92 height 23
type input "***"
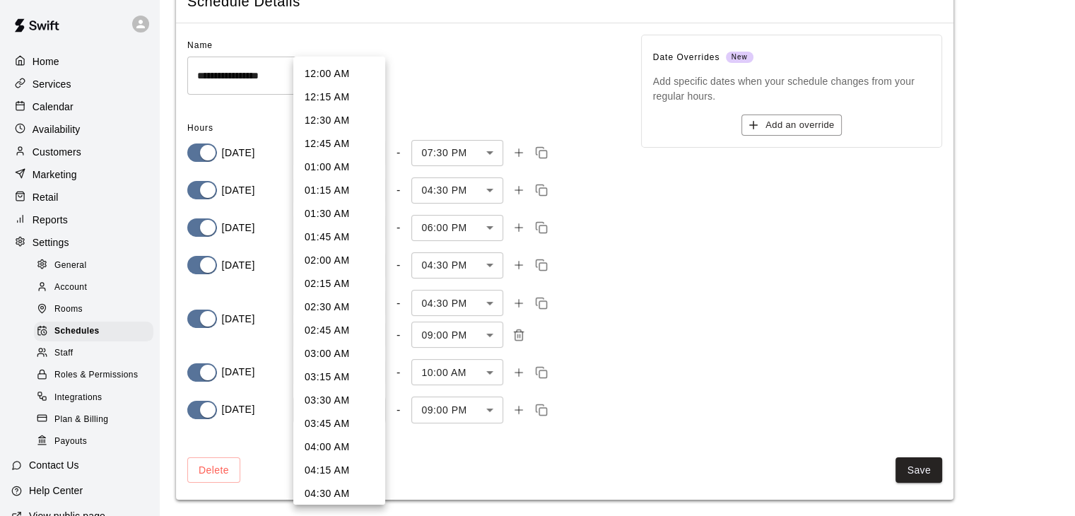
click at [348, 416] on body "**********" at bounding box center [537, 225] width 1075 height 583
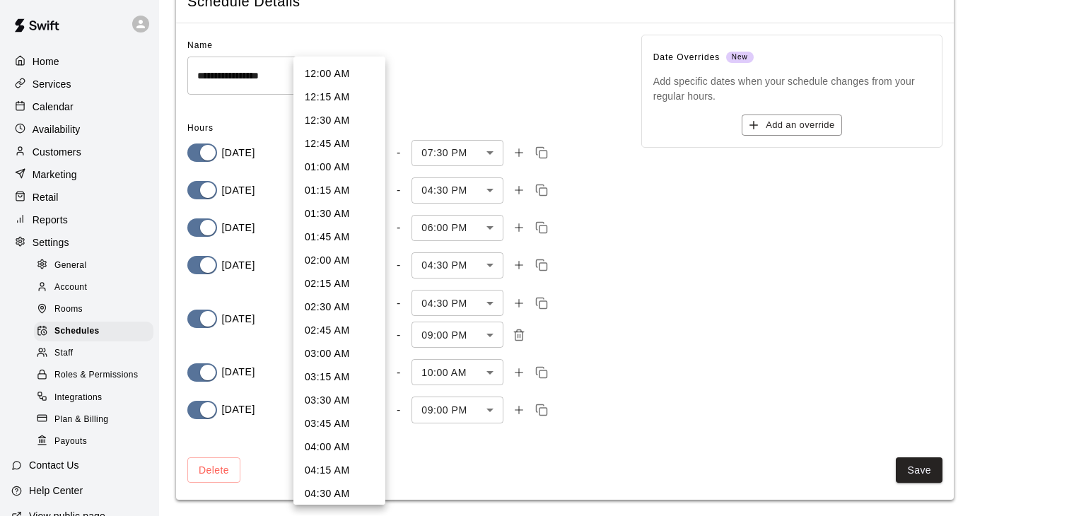
scroll to position [447, 0]
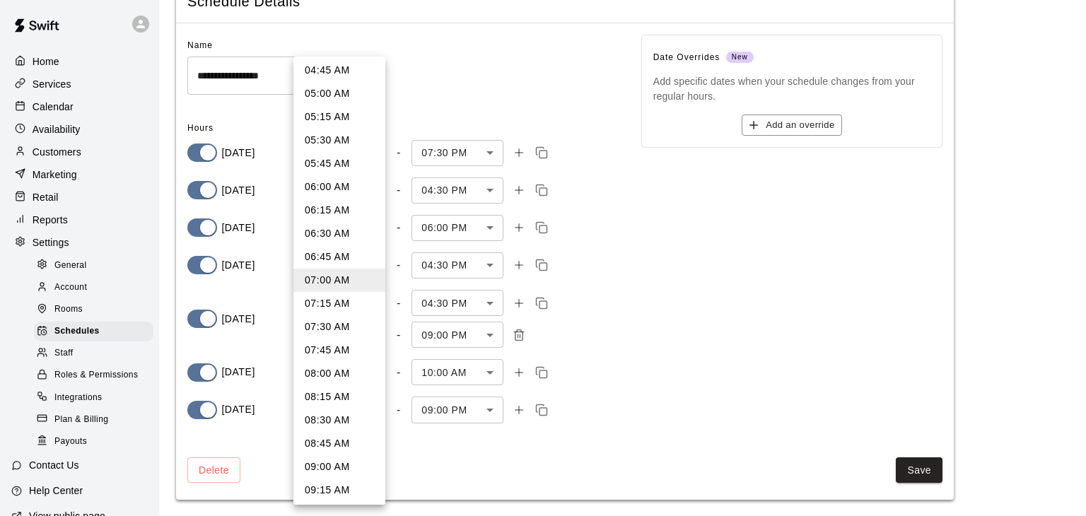
drag, startPoint x: 474, startPoint y: 414, endPoint x: 446, endPoint y: 408, distance: 29.0
click at [473, 413] on div at bounding box center [543, 258] width 1086 height 516
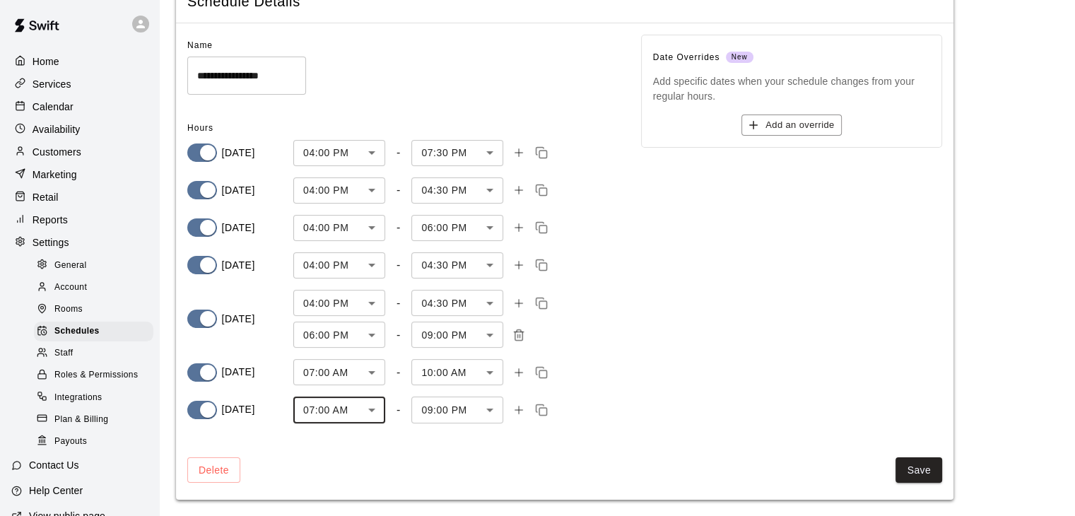
click at [445, 408] on div "12:00 AM 12:15 AM 12:30 AM 12:45 AM 01:00 AM 01:15 AM 01:30 AM 01:45 AM 02:00 A…" at bounding box center [537, 258] width 1075 height 516
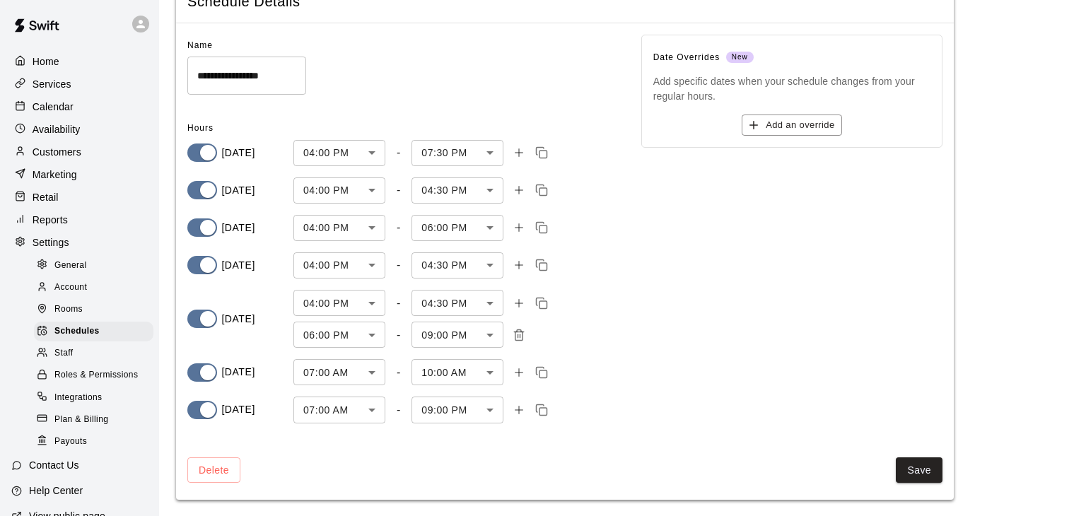
click at [445, 408] on body "**********" at bounding box center [543, 225] width 1086 height 583
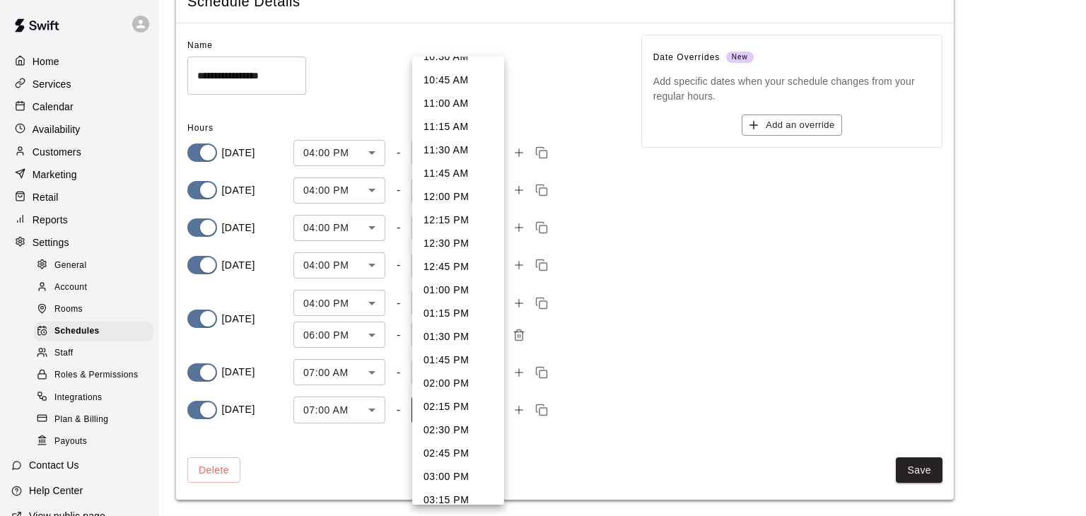
scroll to position [157, 0]
click at [458, 170] on li "10:00 AM" at bounding box center [458, 173] width 92 height 23
type input "***"
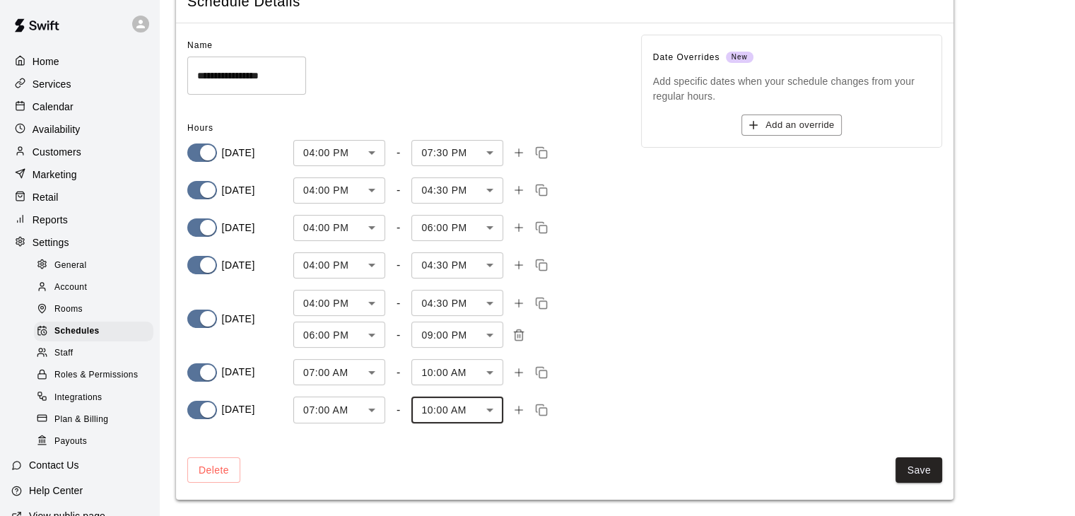
click at [518, 373] on icon "Add time slot" at bounding box center [519, 372] width 13 height 13
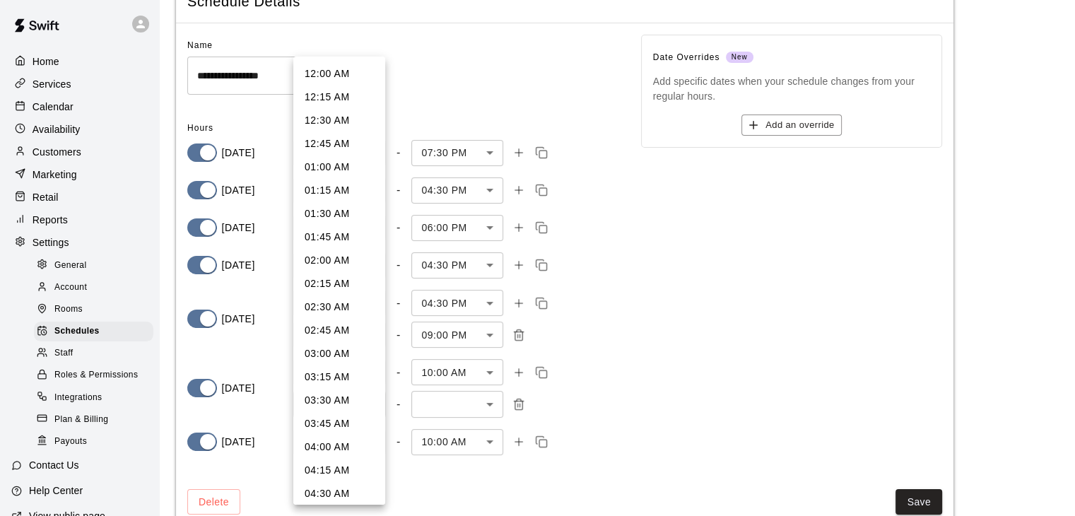
click at [354, 407] on body "**********" at bounding box center [537, 241] width 1075 height 614
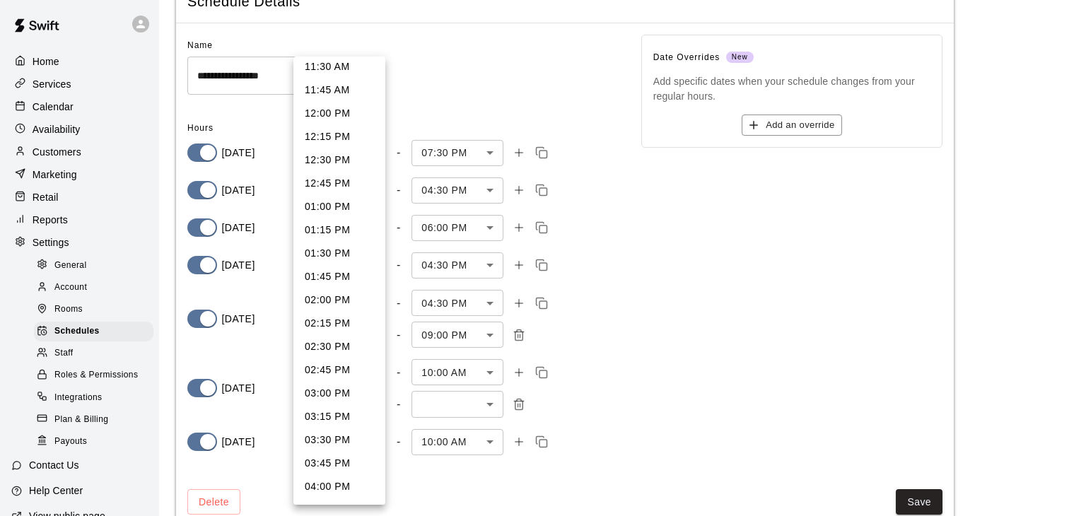
scroll to position [1222, 0]
click at [329, 395] on li "04:30 PM" at bounding box center [339, 391] width 92 height 23
type input "***"
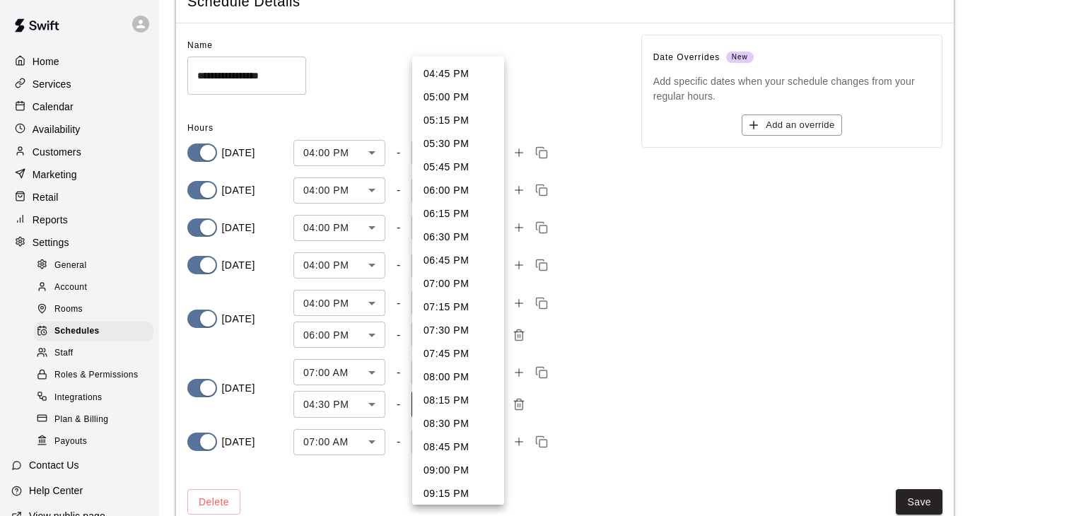
click at [461, 405] on body "**********" at bounding box center [543, 241] width 1086 height 614
click at [457, 192] on li "06:00 PM" at bounding box center [458, 190] width 92 height 23
type input "****"
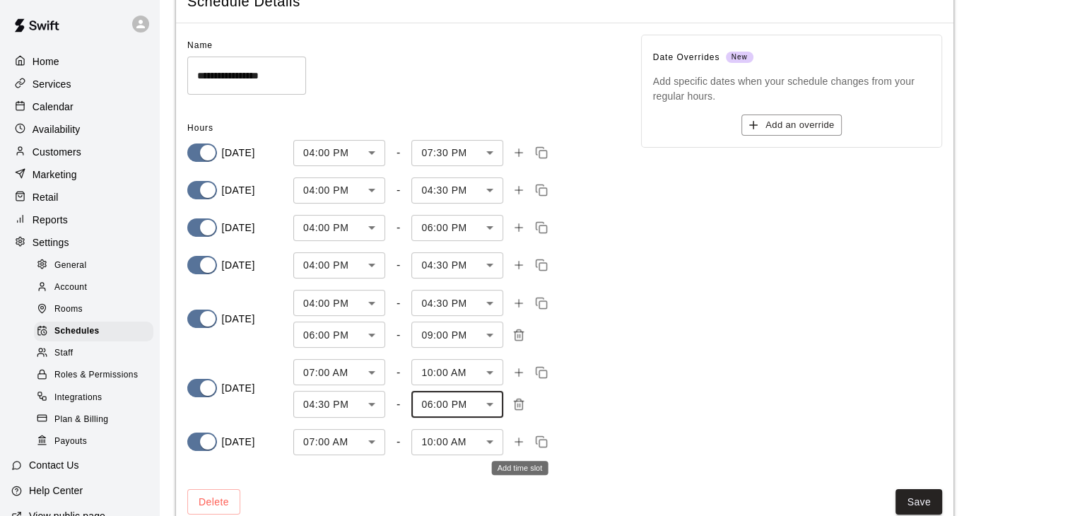
click at [515, 447] on icon "Add time slot" at bounding box center [519, 442] width 13 height 13
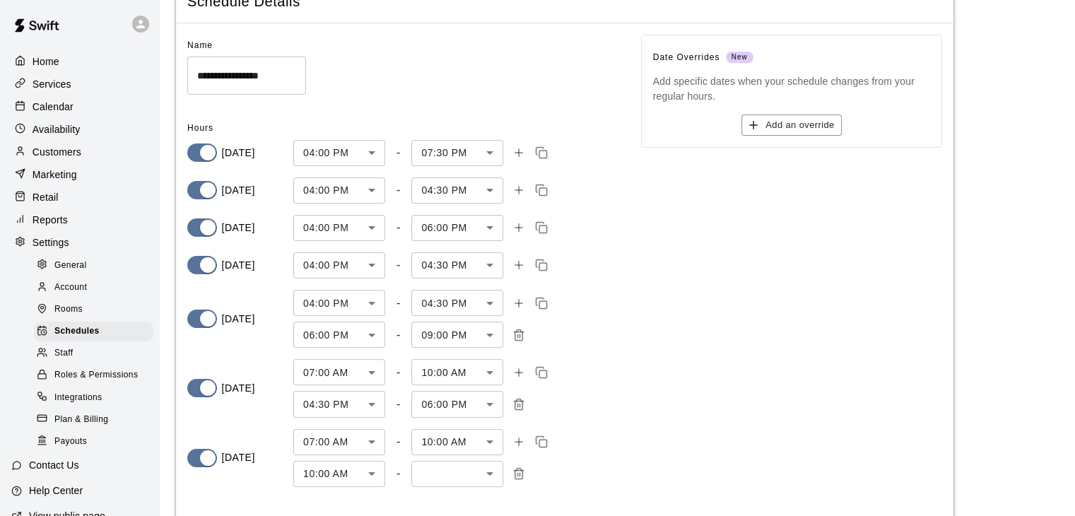
click at [344, 478] on body "**********" at bounding box center [537, 257] width 1075 height 646
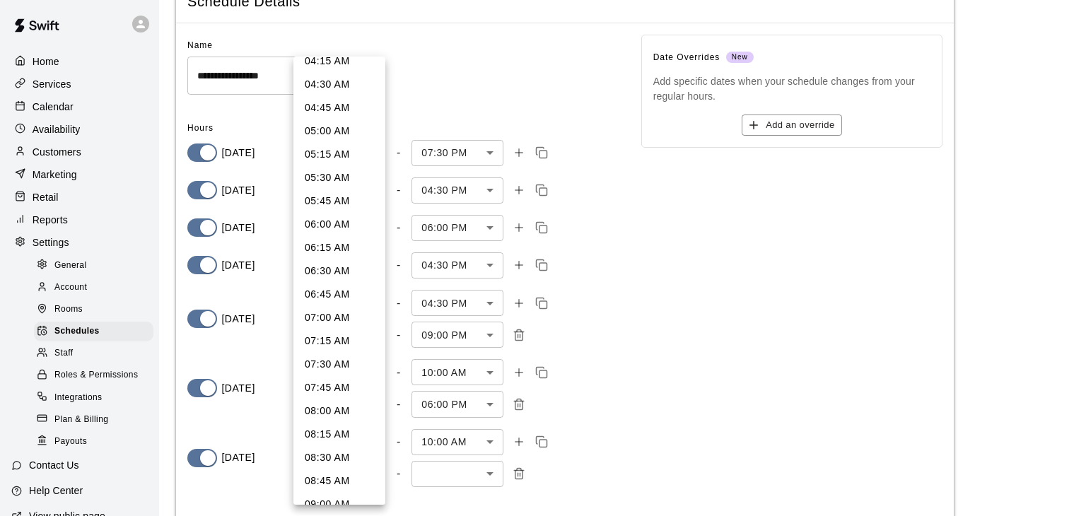
scroll to position [373, 0]
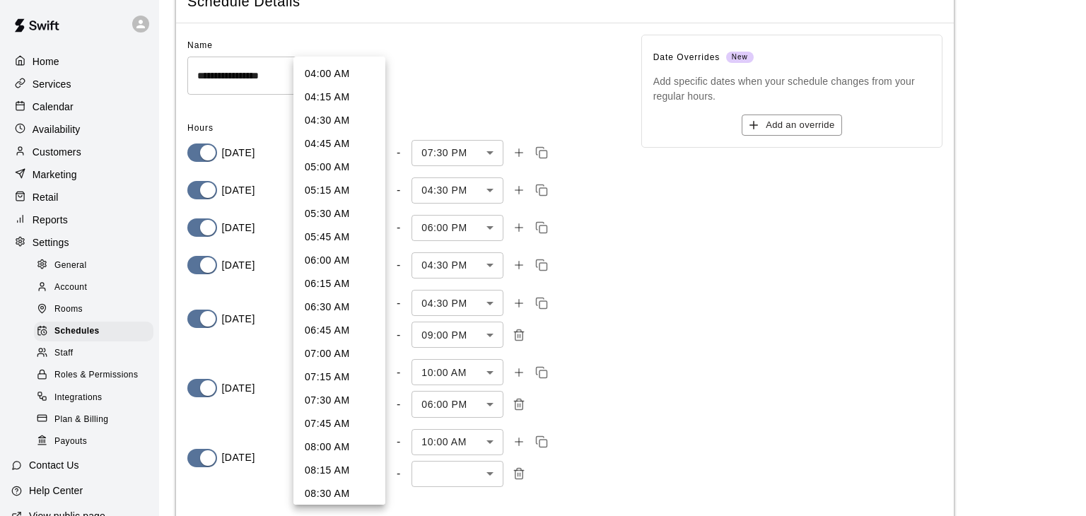
click at [676, 230] on div at bounding box center [543, 258] width 1086 height 516
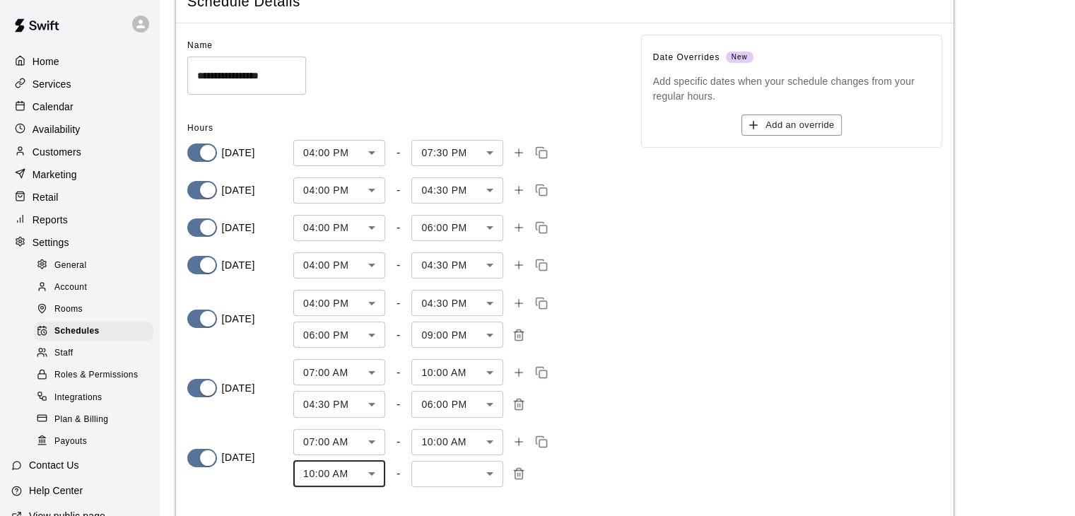
click at [345, 370] on body "**********" at bounding box center [537, 257] width 1075 height 646
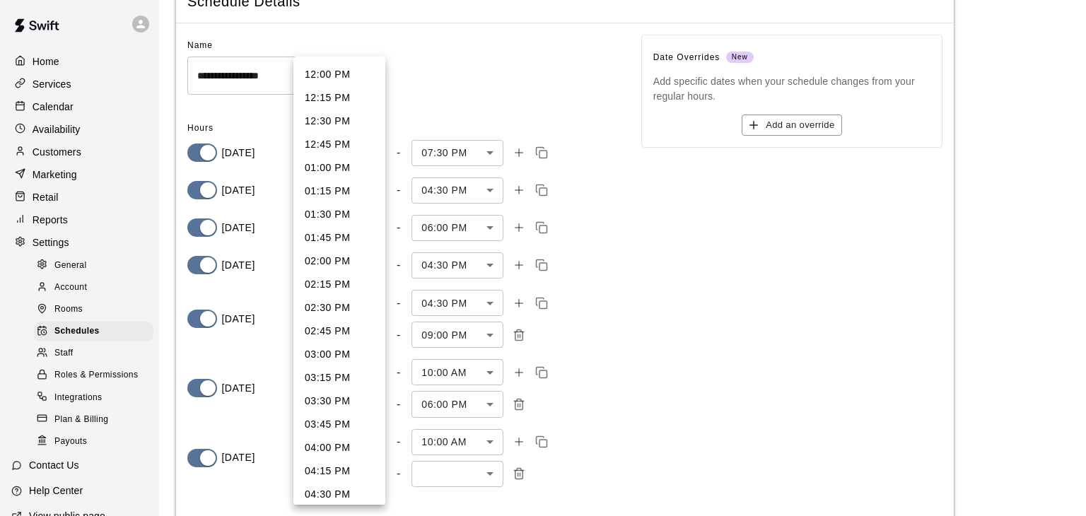
scroll to position [1154, 0]
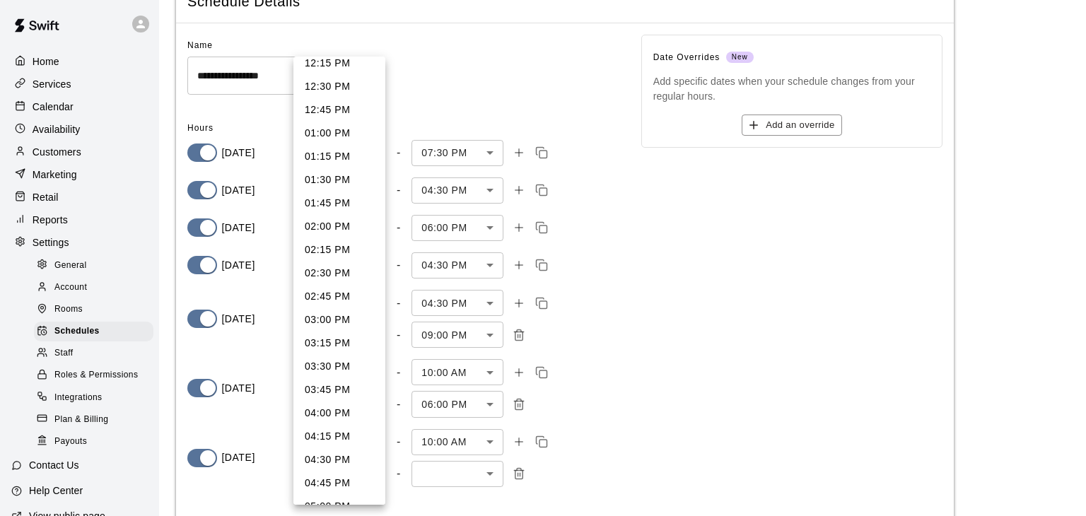
click at [333, 455] on li "04:30 PM" at bounding box center [339, 459] width 92 height 23
type input "***"
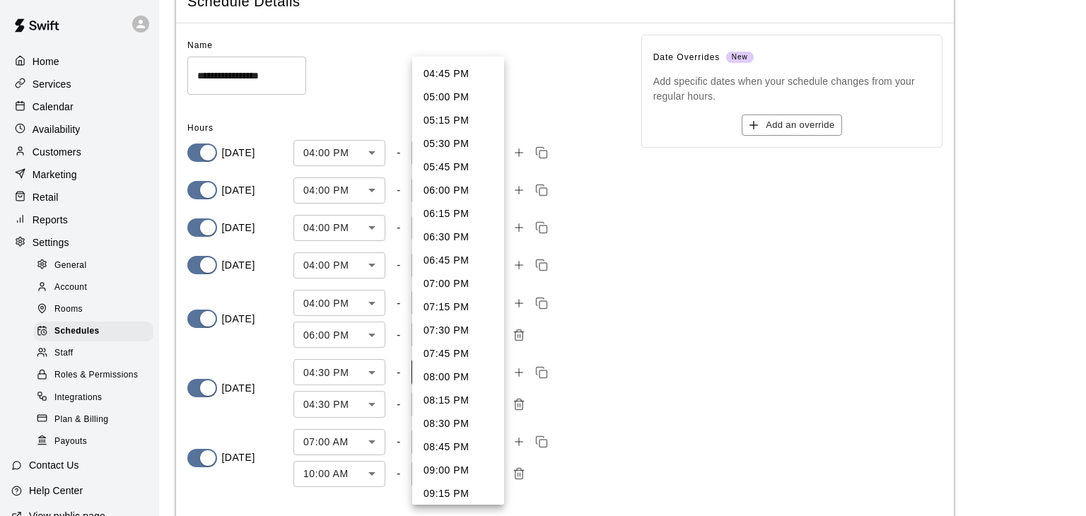
click at [448, 368] on body "**********" at bounding box center [543, 257] width 1086 height 646
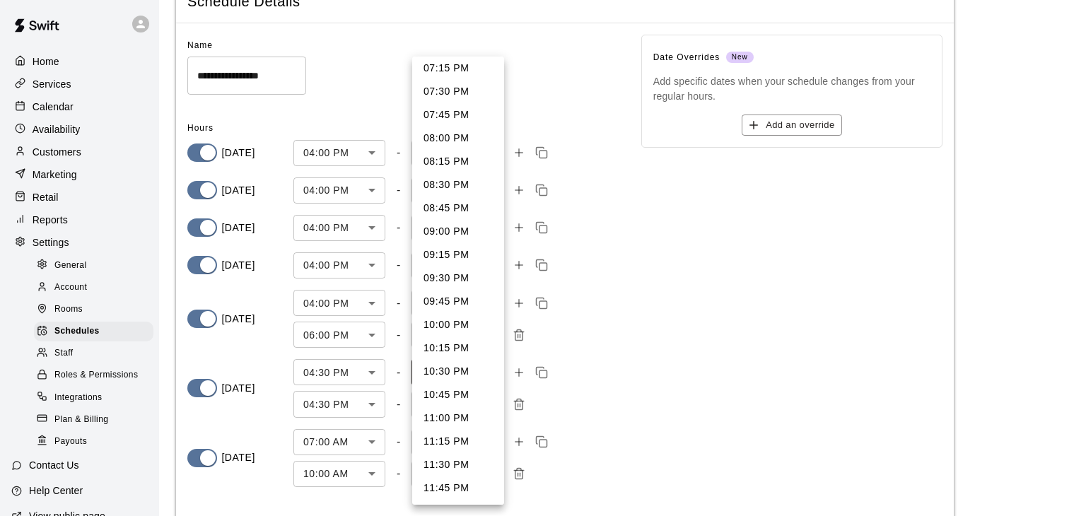
scroll to position [263, 0]
click at [447, 204] on li "09:00 PM" at bounding box center [458, 207] width 92 height 23
type input "****"
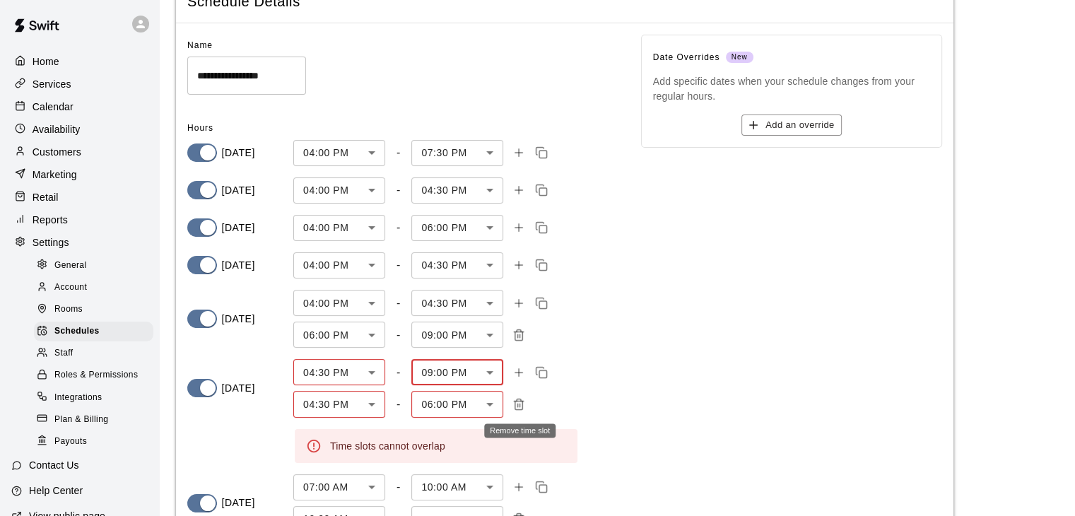
click at [520, 405] on line "Remove time slot" at bounding box center [520, 406] width 0 height 4
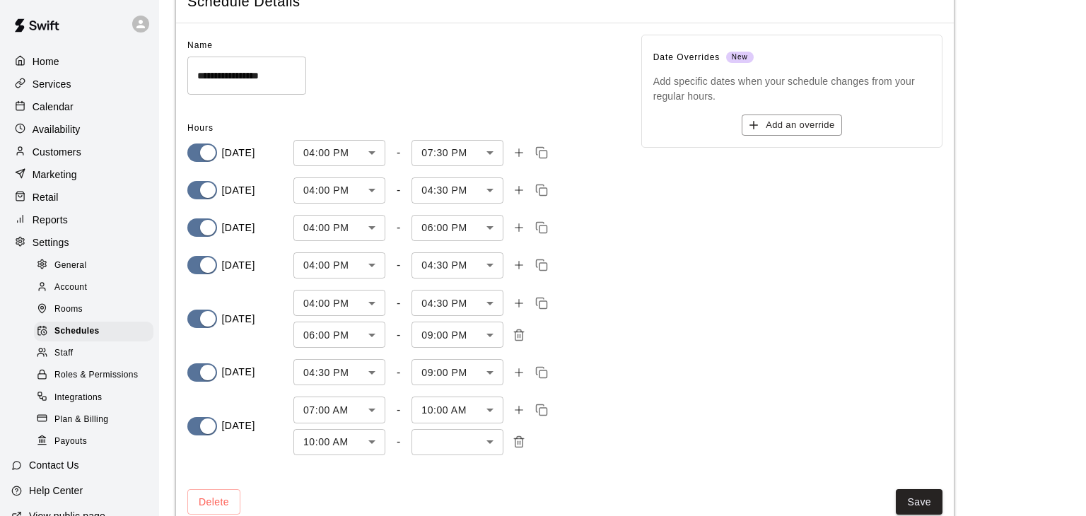
click at [350, 371] on body "**********" at bounding box center [543, 241] width 1086 height 614
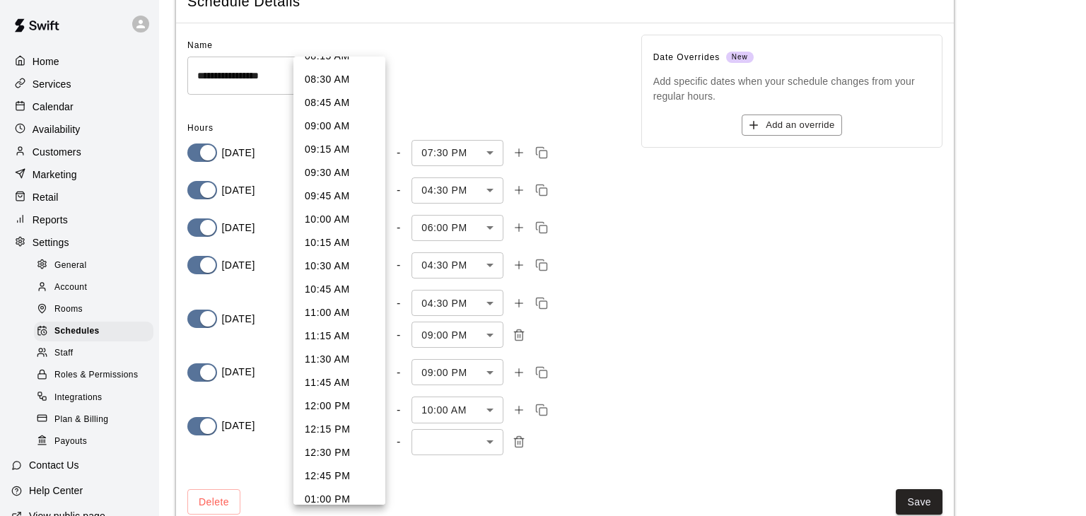
scroll to position [626, 0]
click at [325, 380] on li "10:00 AM" at bounding box center [339, 381] width 92 height 23
type input "***"
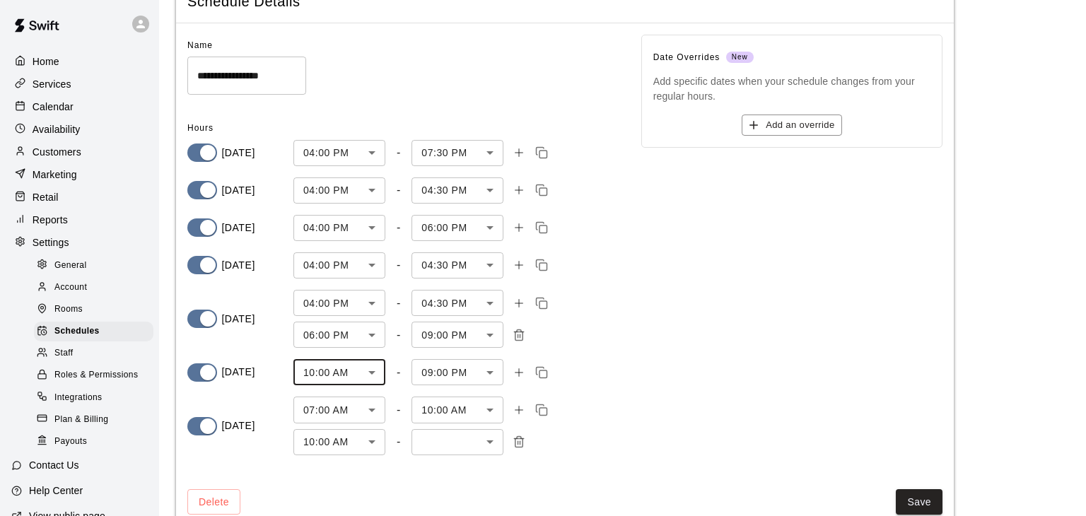
click at [458, 371] on body "**********" at bounding box center [543, 241] width 1086 height 614
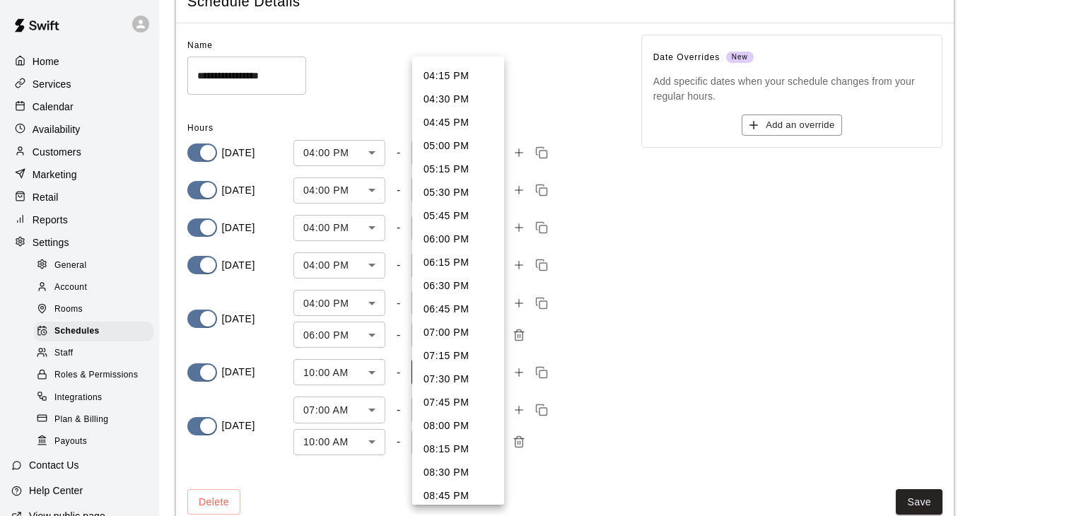
scroll to position [372, 0]
click at [438, 281] on li "04:30 PM" at bounding box center [458, 285] width 92 height 23
type input "***"
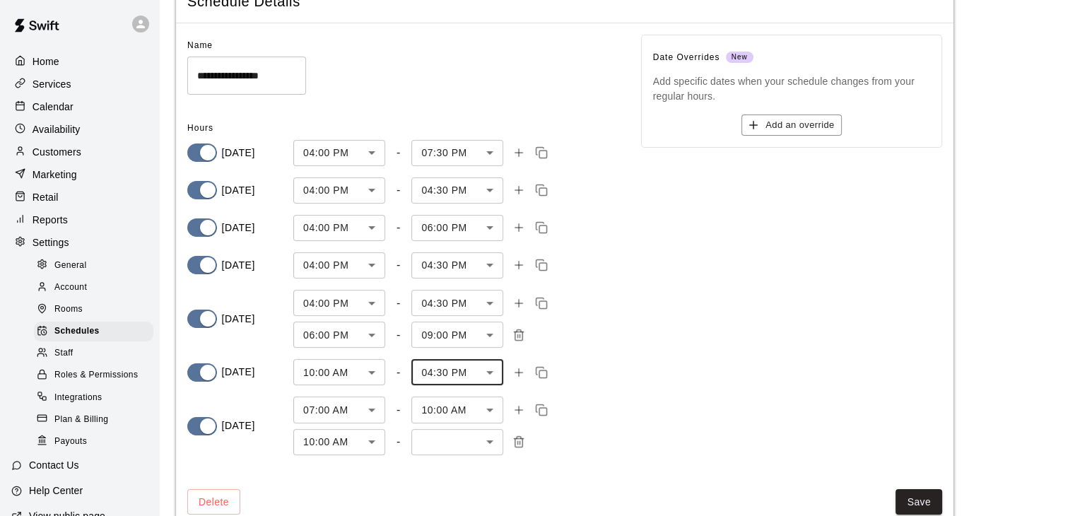
click at [337, 408] on body "**********" at bounding box center [537, 241] width 1075 height 614
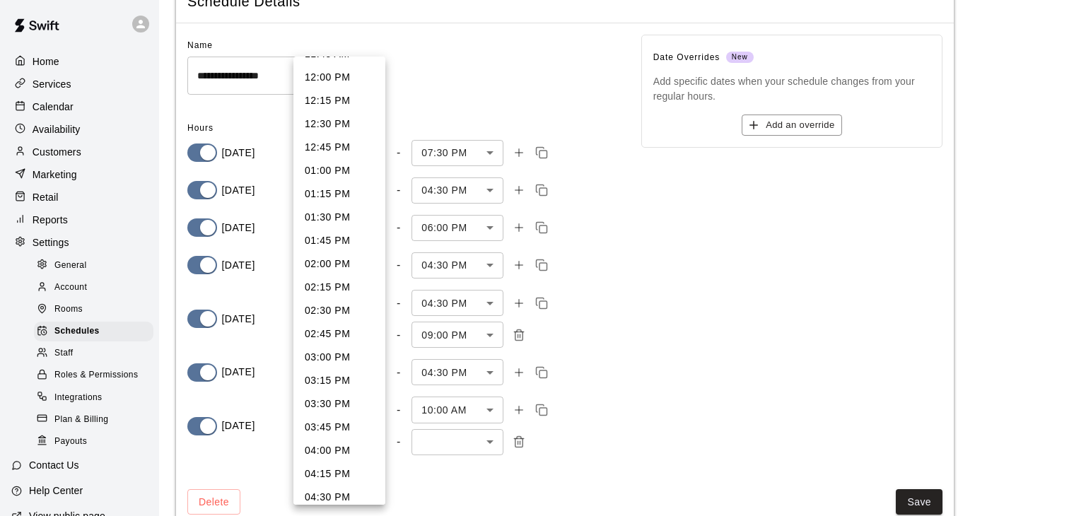
scroll to position [1295, 0]
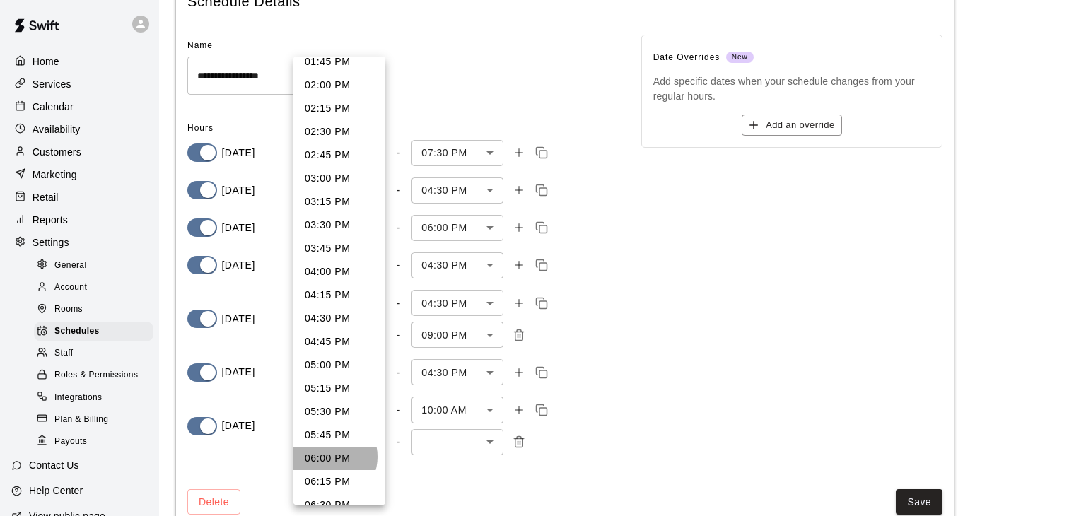
click at [327, 457] on li "06:00 PM" at bounding box center [339, 458] width 92 height 23
type input "****"
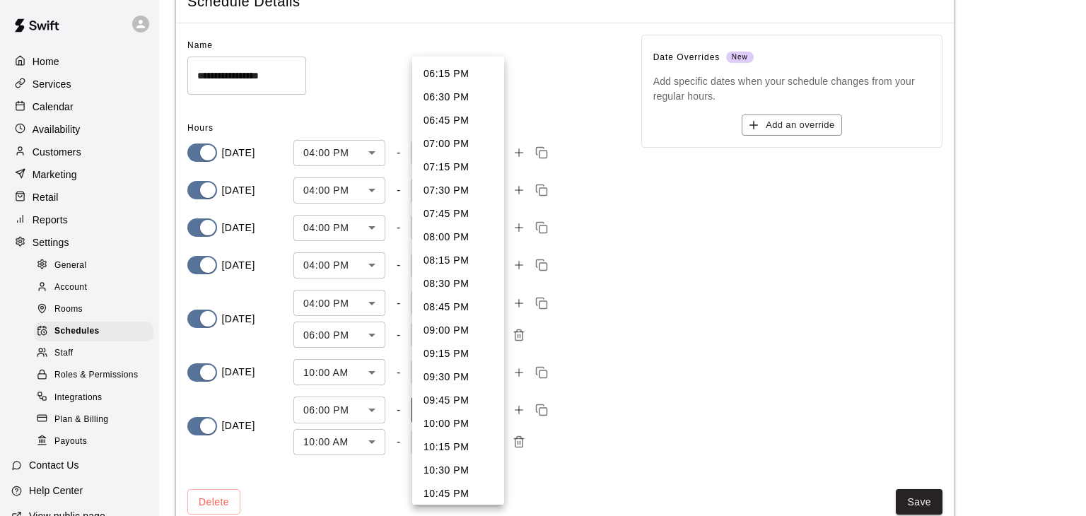
click at [443, 411] on body "**********" at bounding box center [543, 241] width 1086 height 614
click at [445, 325] on li "09:00 PM" at bounding box center [458, 330] width 92 height 23
type input "****"
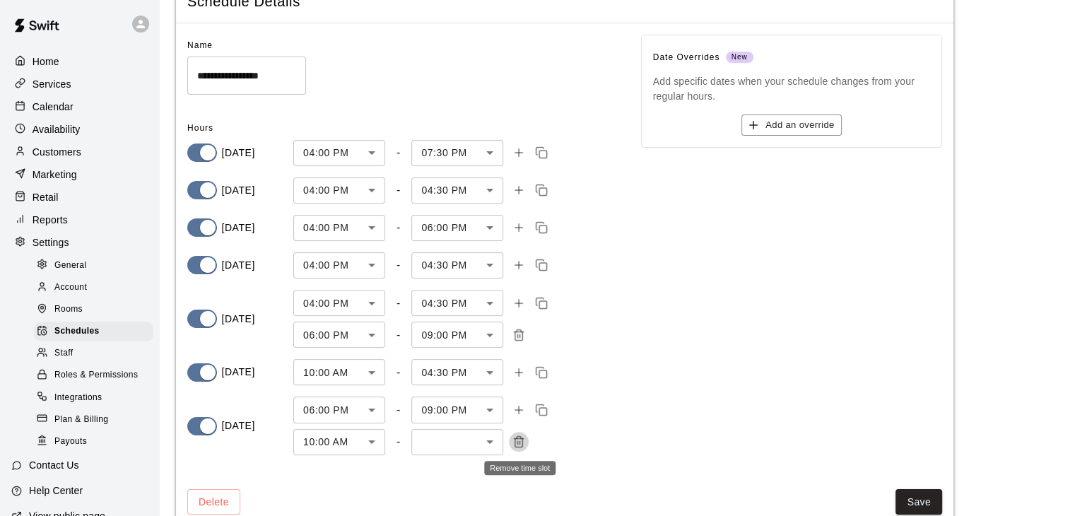
click at [520, 442] on icon "Remove time slot" at bounding box center [519, 442] width 13 height 13
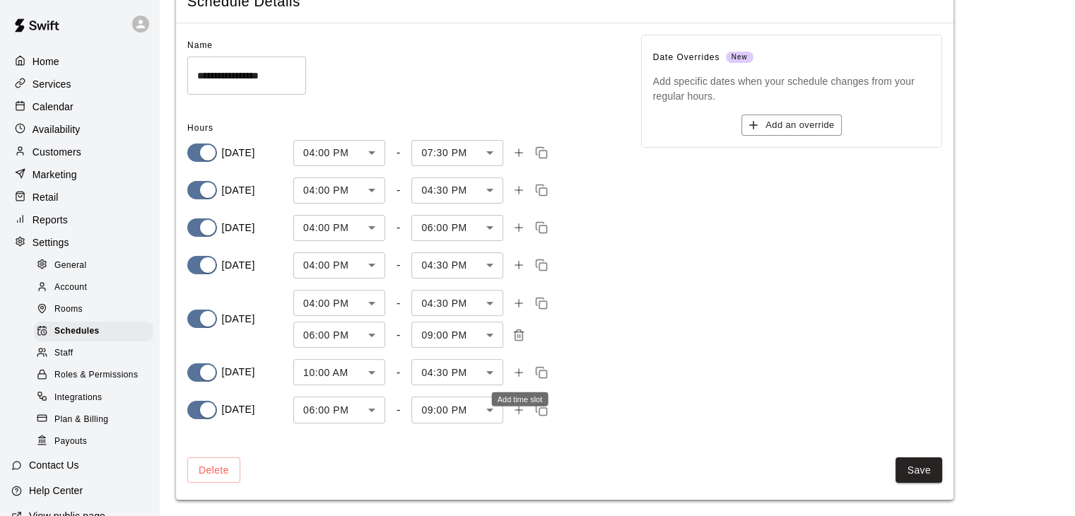
click at [519, 373] on icon "Add time slot" at bounding box center [519, 373] width 8 height 0
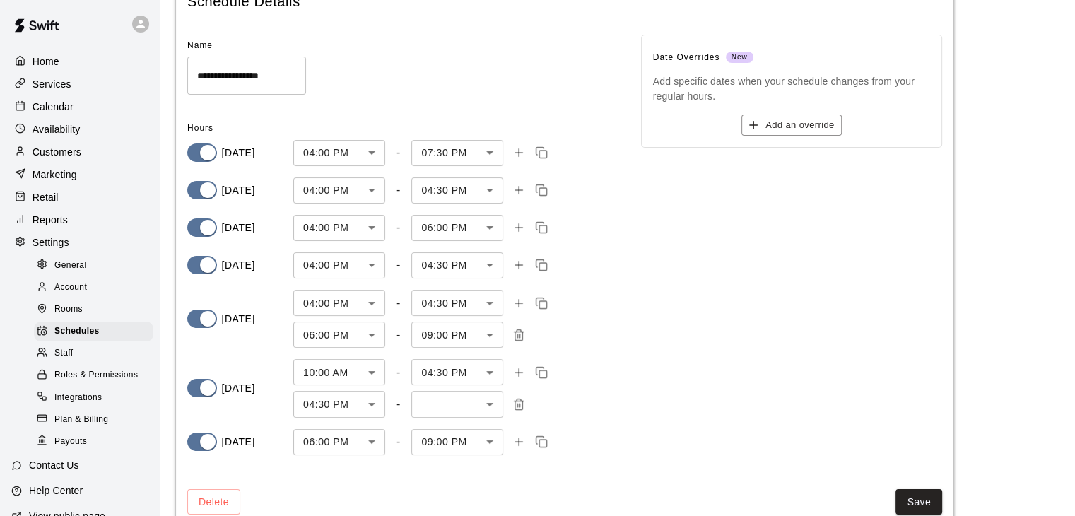
click at [356, 401] on body "**********" at bounding box center [537, 241] width 1075 height 614
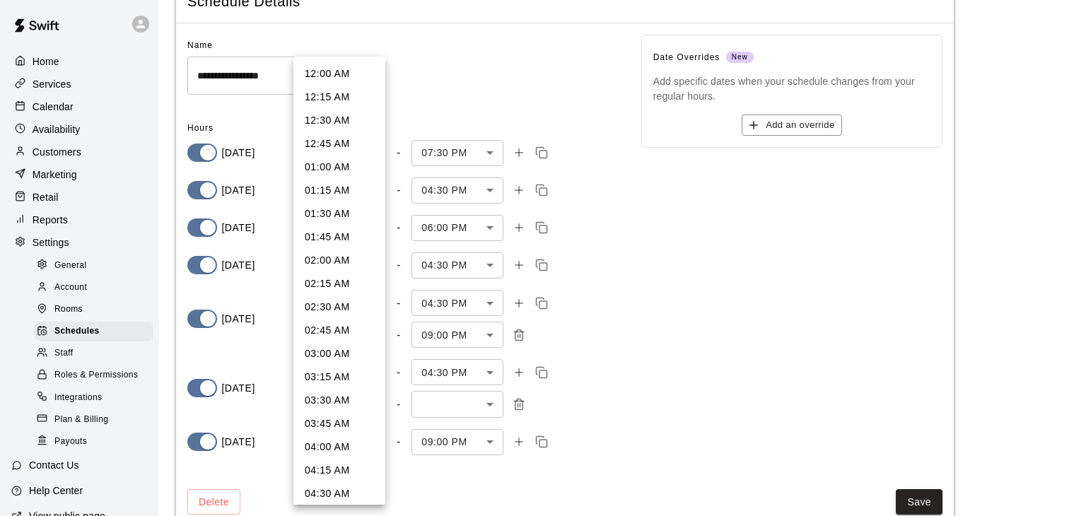
scroll to position [1333, 0]
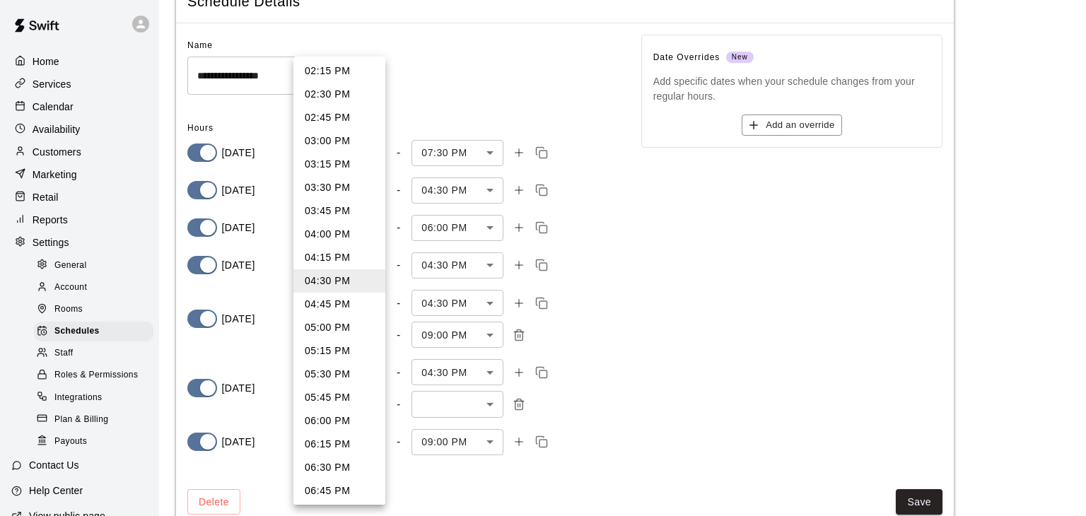
click at [337, 416] on li "06:00 PM" at bounding box center [339, 420] width 92 height 23
type input "****"
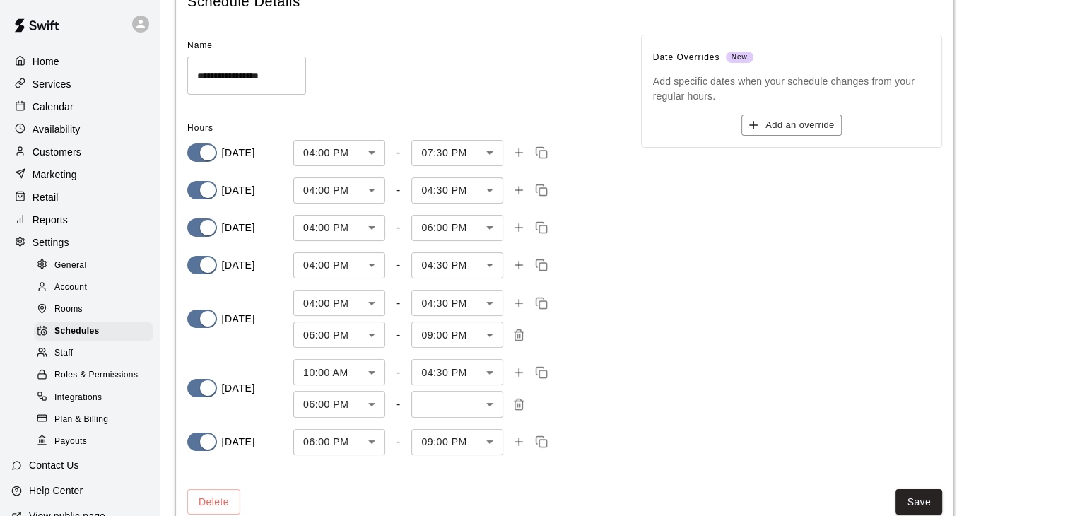
click at [435, 399] on body "**********" at bounding box center [537, 241] width 1075 height 614
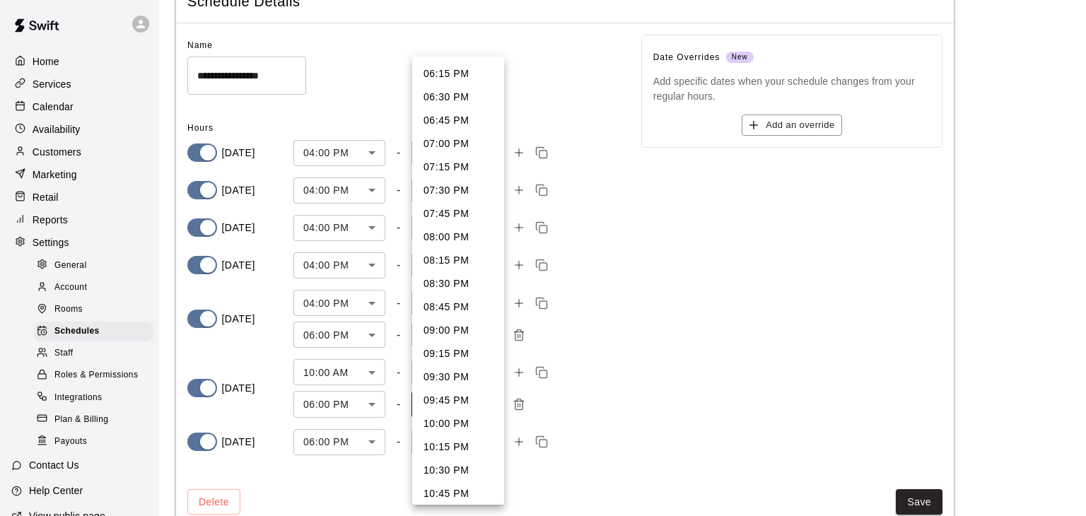
click at [445, 329] on li "09:00 PM" at bounding box center [458, 330] width 92 height 23
type input "****"
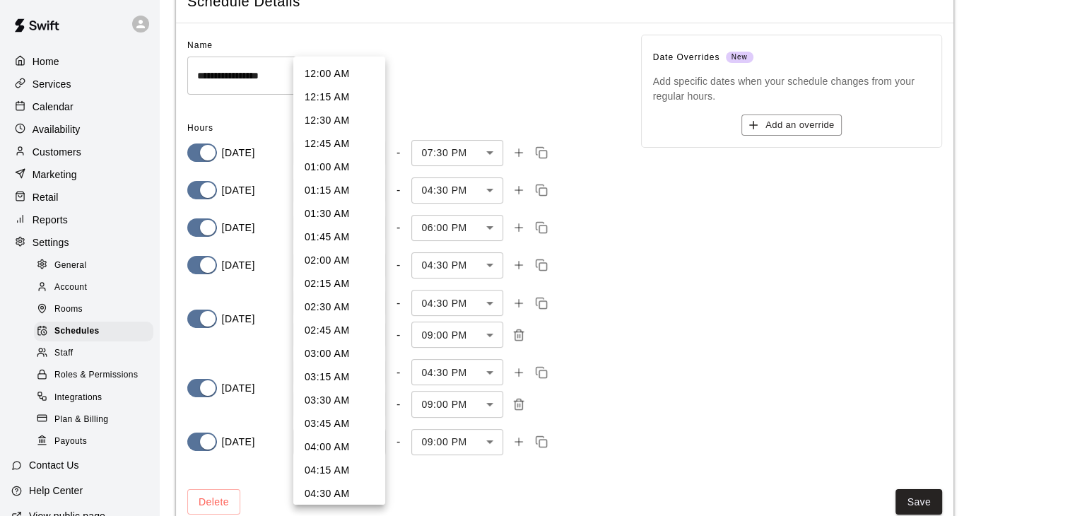
click at [320, 442] on body "**********" at bounding box center [537, 241] width 1075 height 614
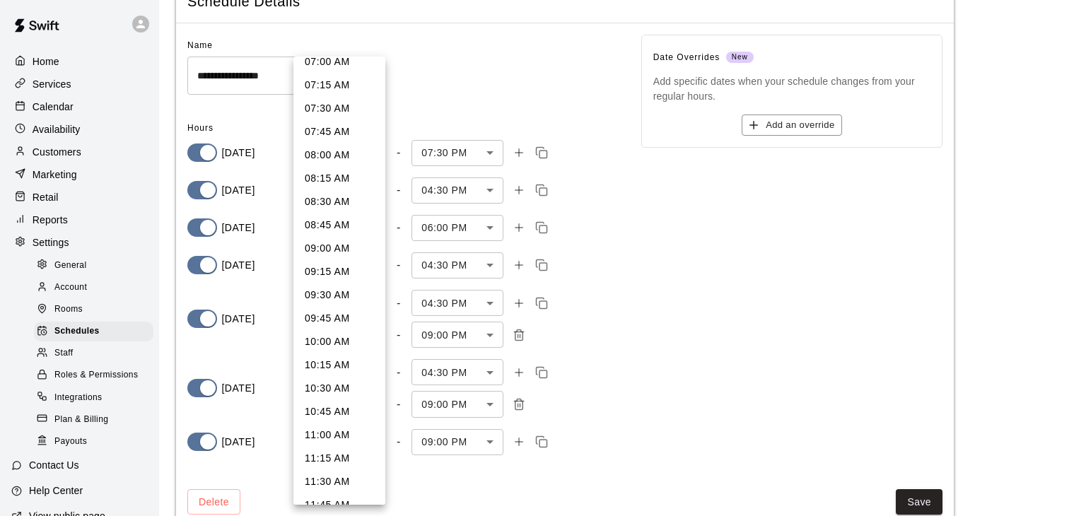
scroll to position [766, 0]
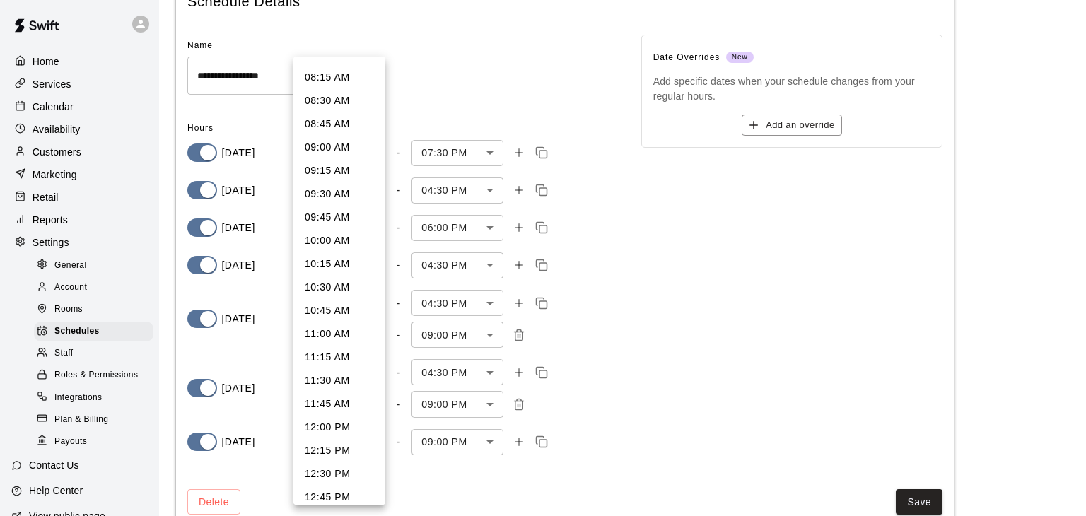
click at [328, 235] on li "10:00 AM" at bounding box center [339, 240] width 92 height 23
type input "***"
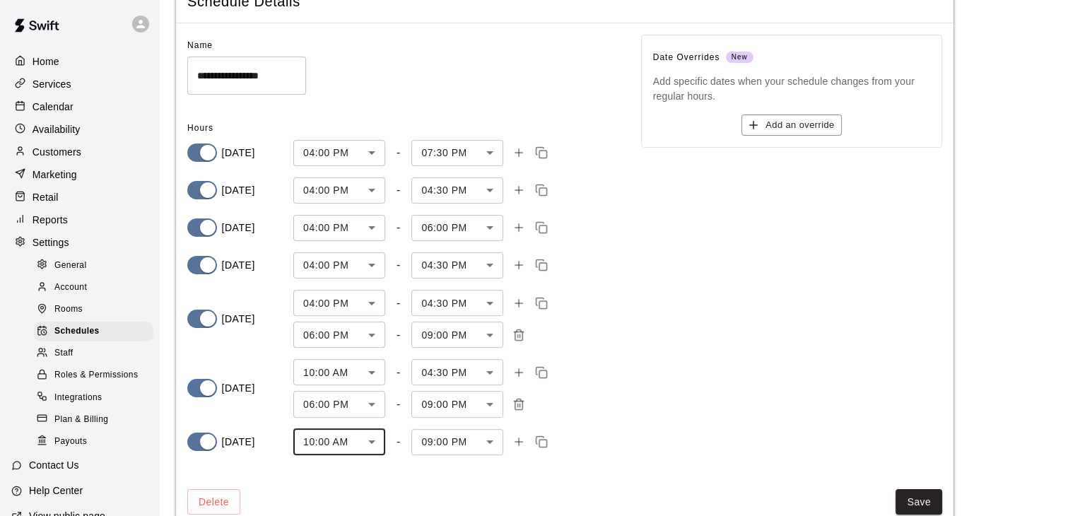
click at [462, 440] on body "**********" at bounding box center [537, 241] width 1075 height 614
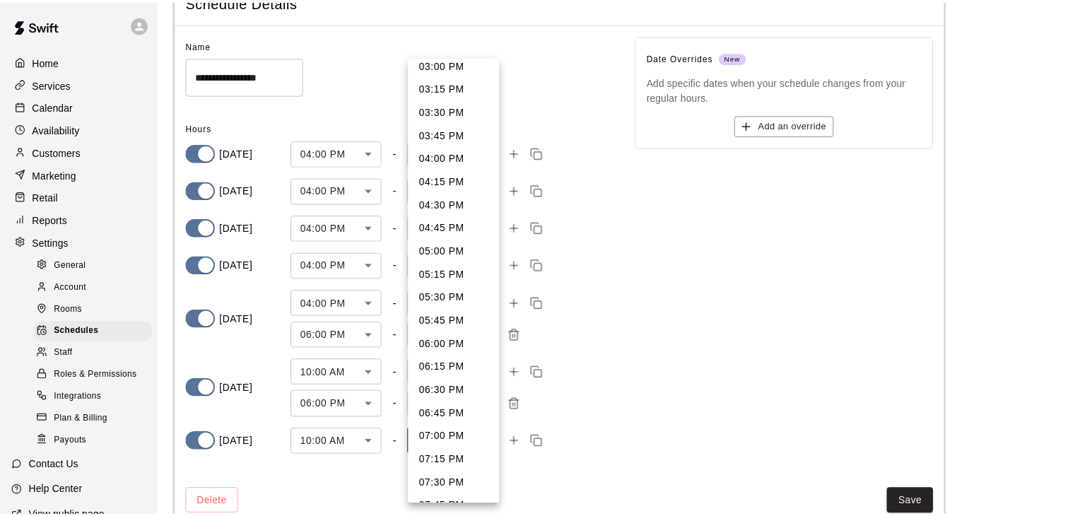
scroll to position [443, 0]
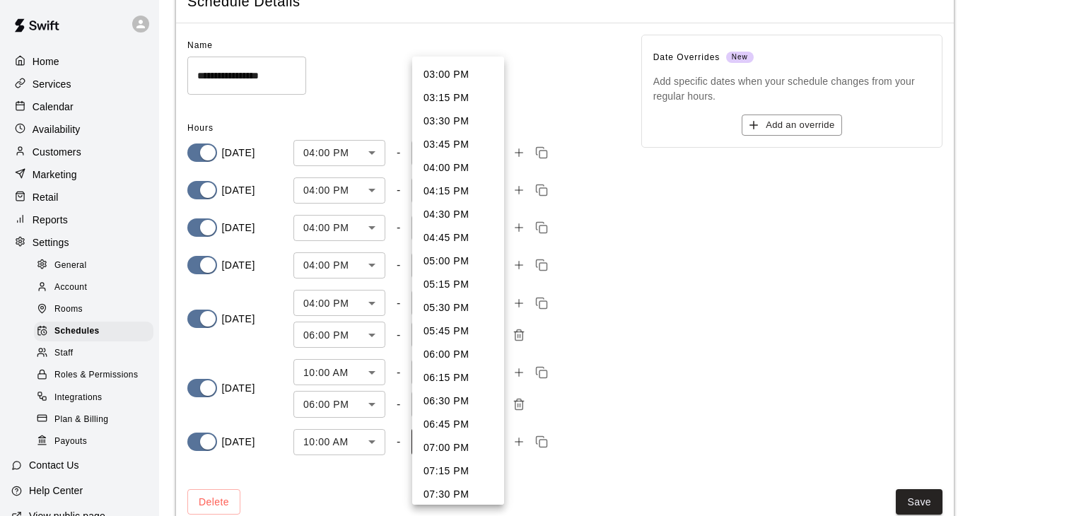
click at [448, 220] on li "04:30 PM" at bounding box center [458, 214] width 92 height 23
type input "***"
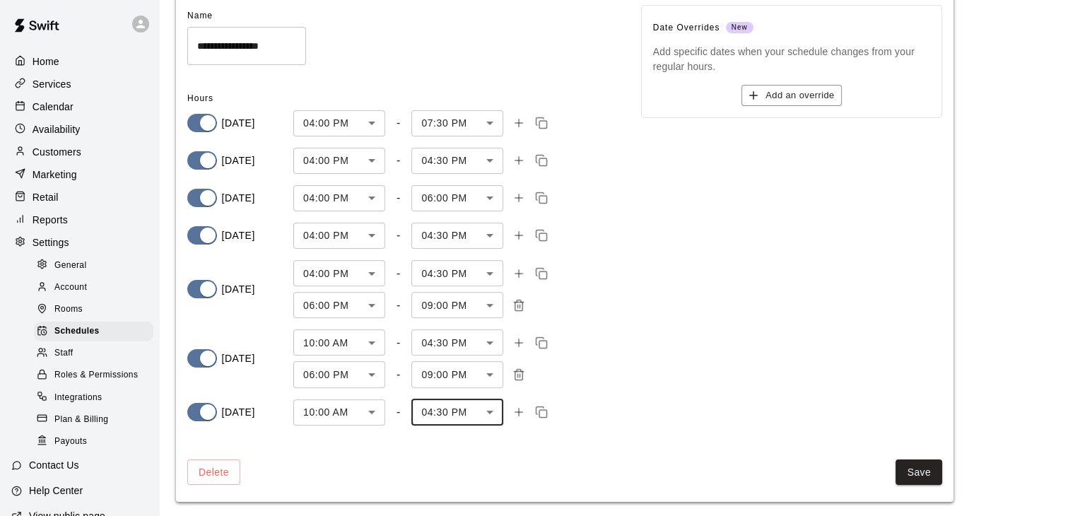
scroll to position [98, 0]
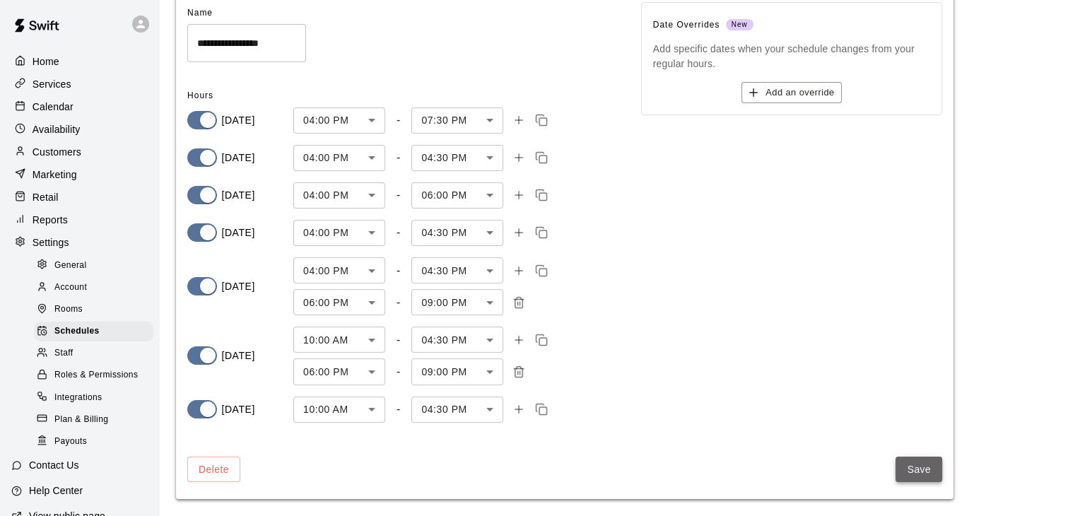
click at [906, 462] on button "Save" at bounding box center [919, 470] width 47 height 26
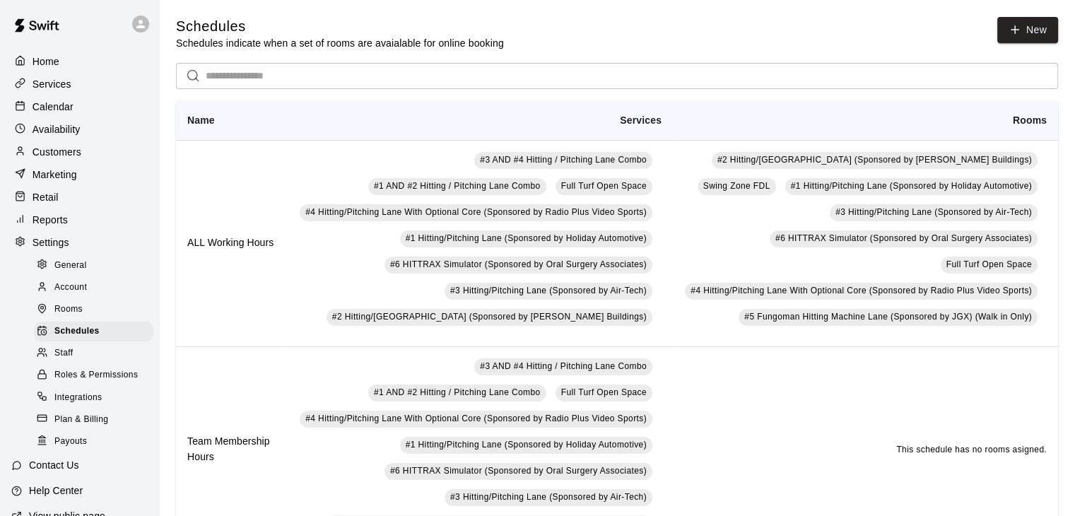
click at [860, 100] on div "​ ​ Name Services Rooms ALL Working Hours #3 AND #4 Hitting / Pitching Lane Com…" at bounding box center [617, 373] width 882 height 620
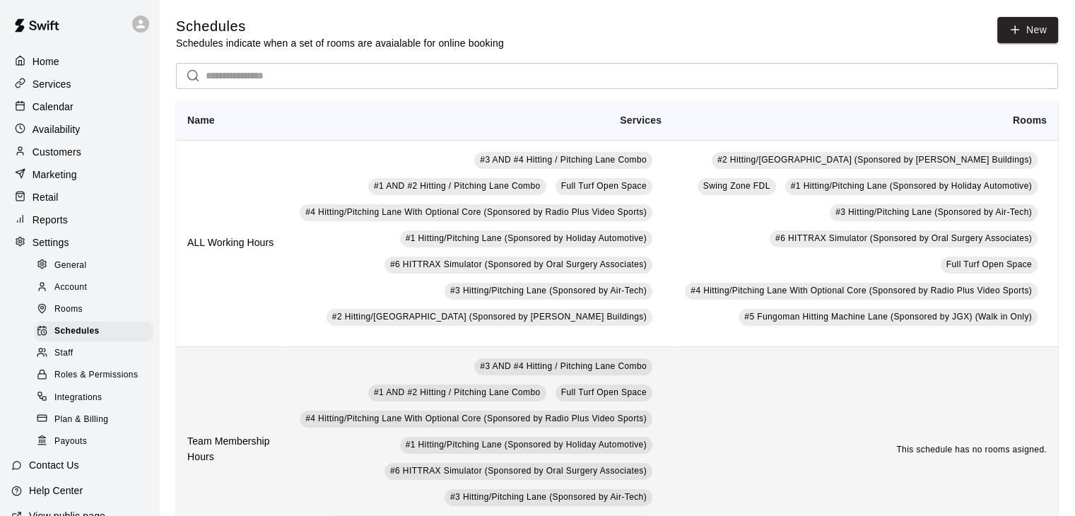
click at [317, 470] on td "#3 AND #4 Hitting / Pitching Lane Combo #1 AND #2 Hitting / Pitching Lane Combo…" at bounding box center [480, 449] width 385 height 206
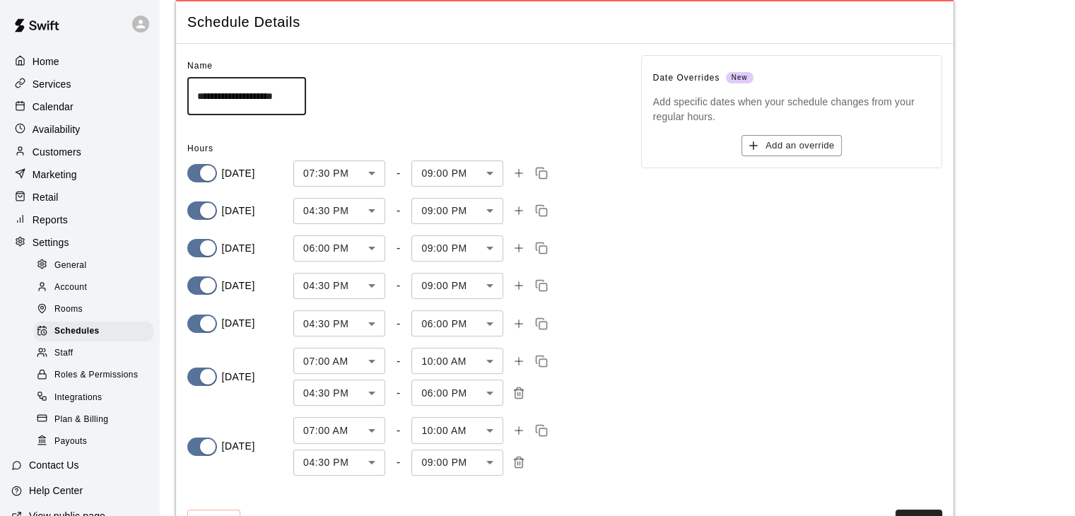
scroll to position [71, 0]
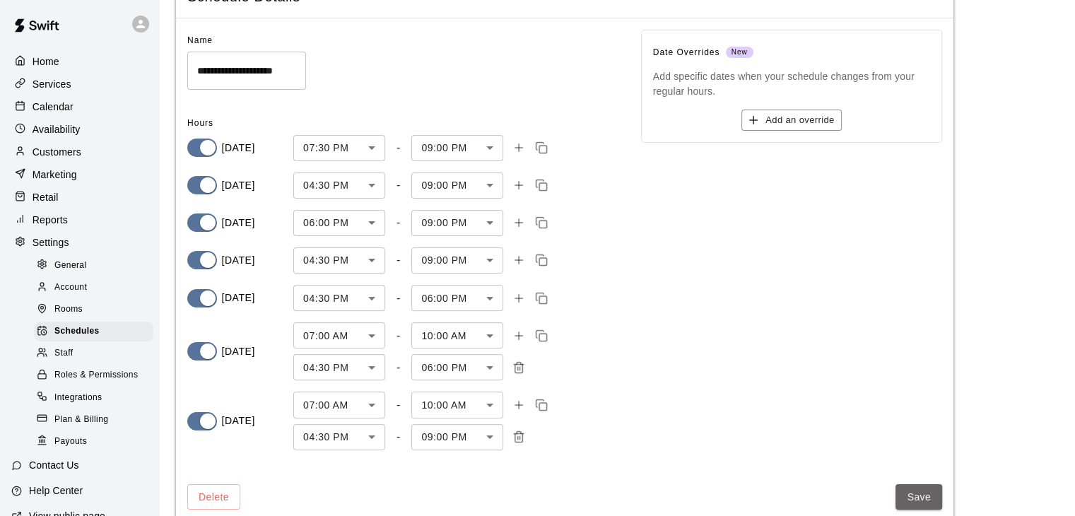
click at [911, 496] on button "Save" at bounding box center [919, 497] width 47 height 26
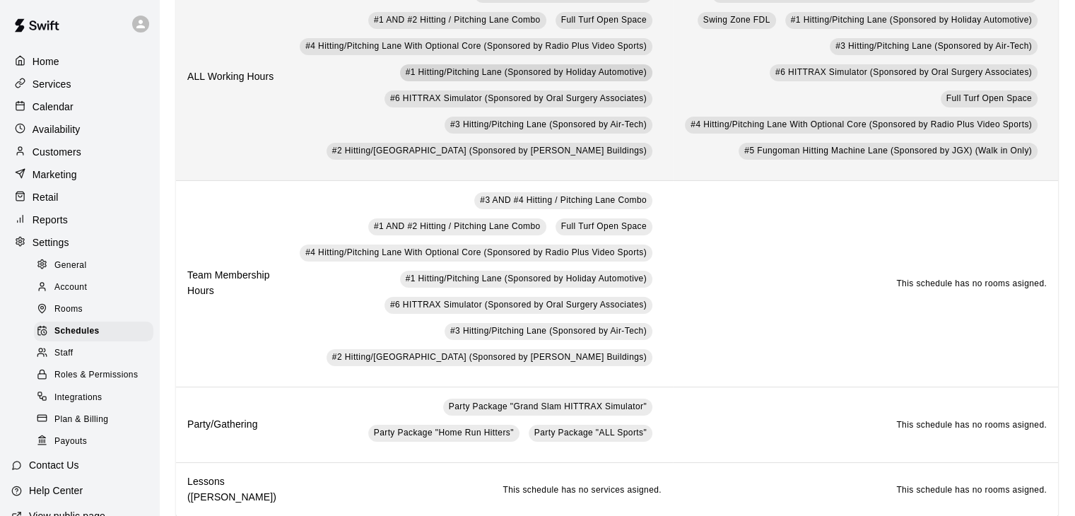
scroll to position [209, 0]
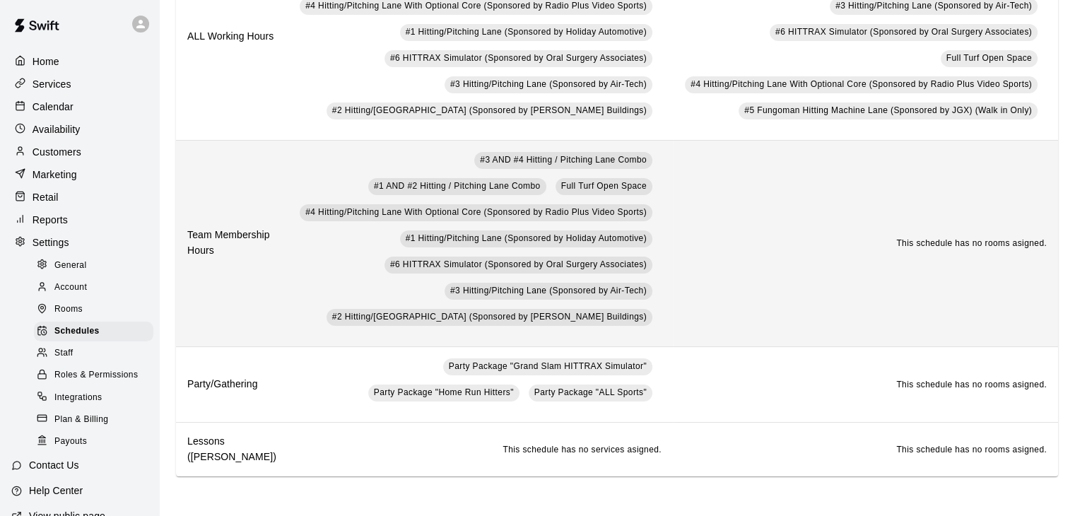
click at [336, 272] on td "#3 AND #4 Hitting / Pitching Lane Combo #1 AND #2 Hitting / Pitching Lane Combo…" at bounding box center [480, 243] width 385 height 206
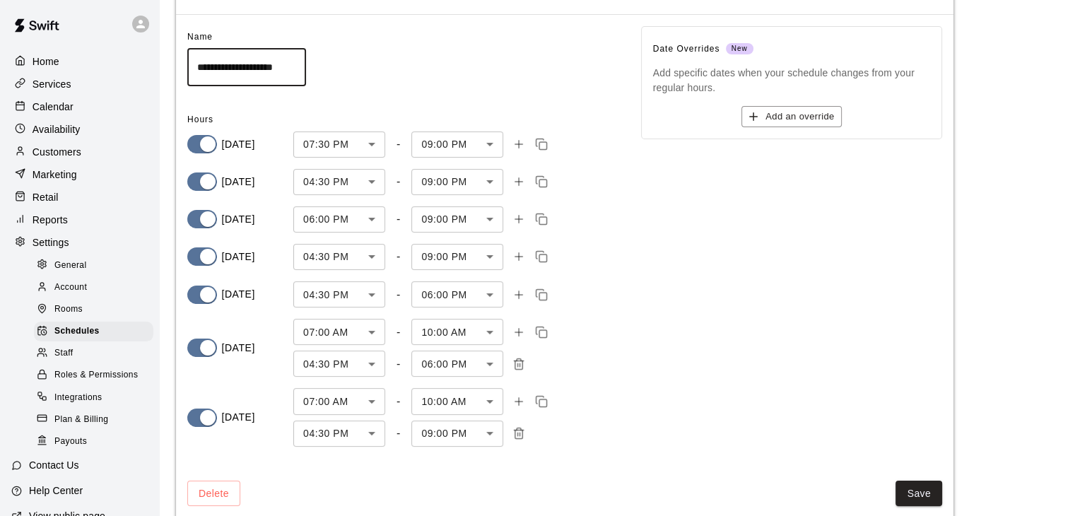
scroll to position [98, 0]
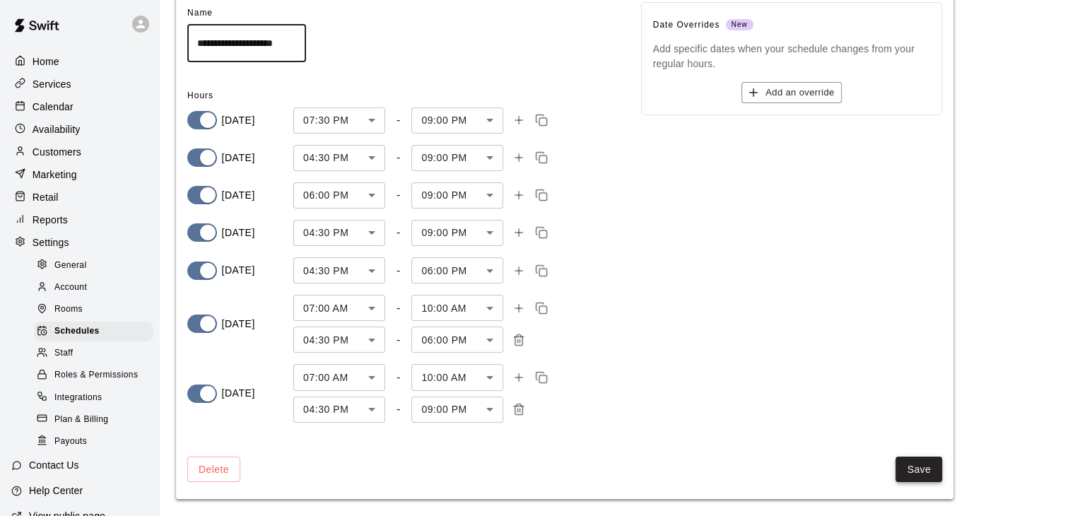
click at [913, 462] on button "Save" at bounding box center [919, 470] width 47 height 26
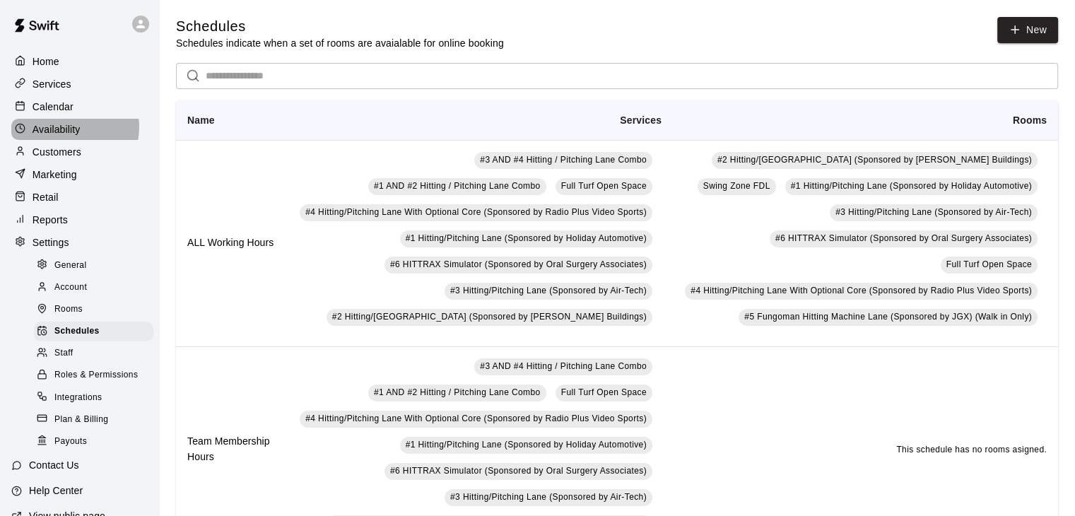
click at [69, 131] on p "Availability" at bounding box center [57, 129] width 48 height 14
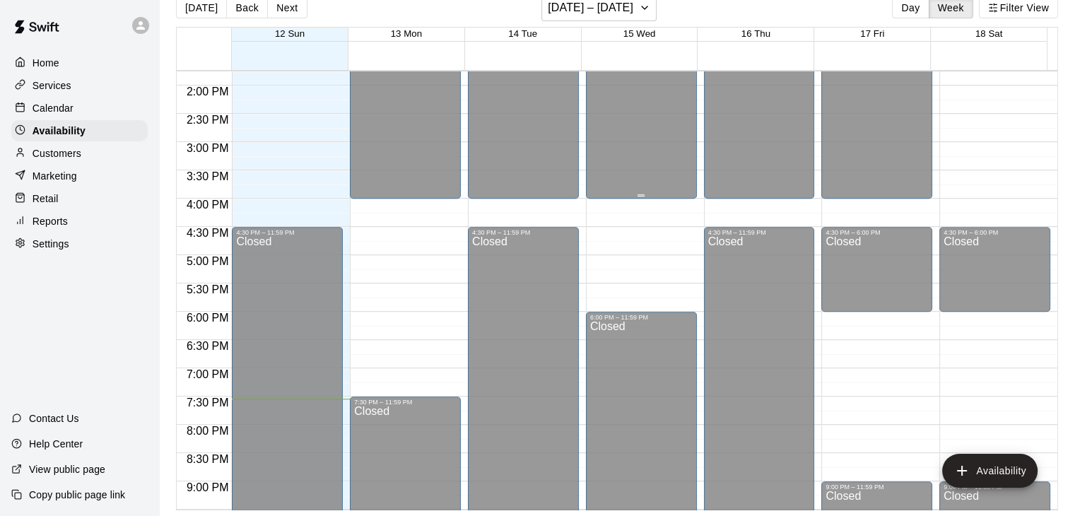
scroll to position [918, 0]
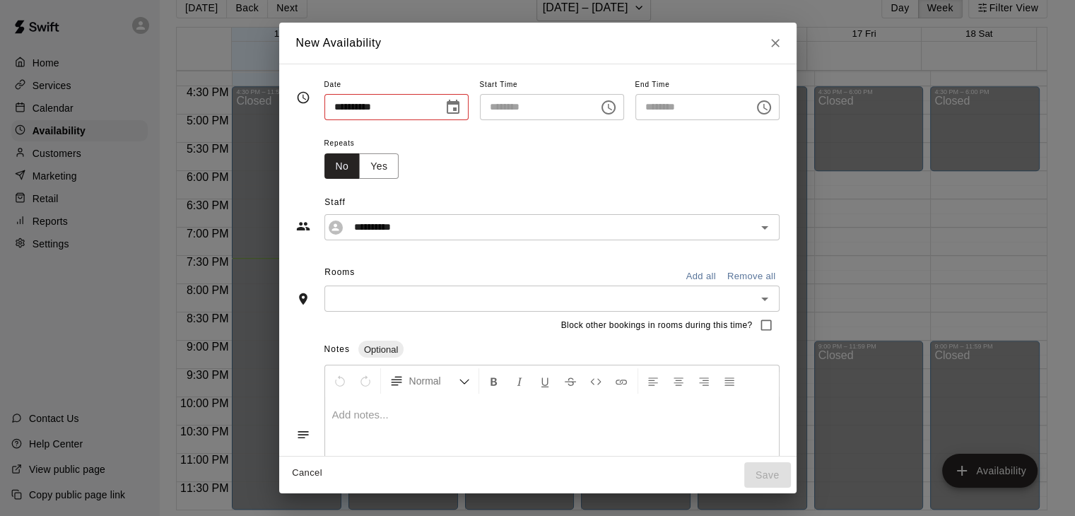
type input "**********"
type input "********"
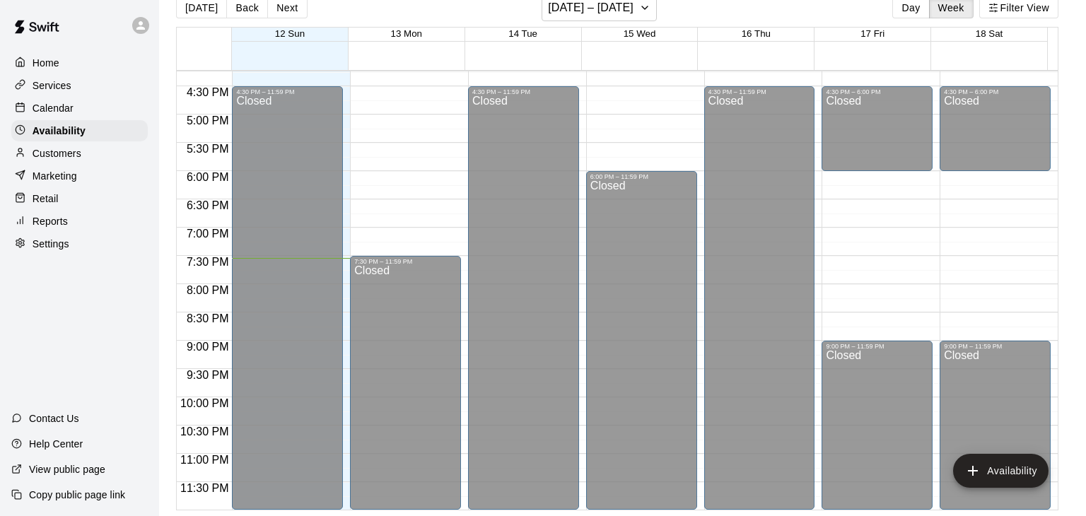
type input "**********"
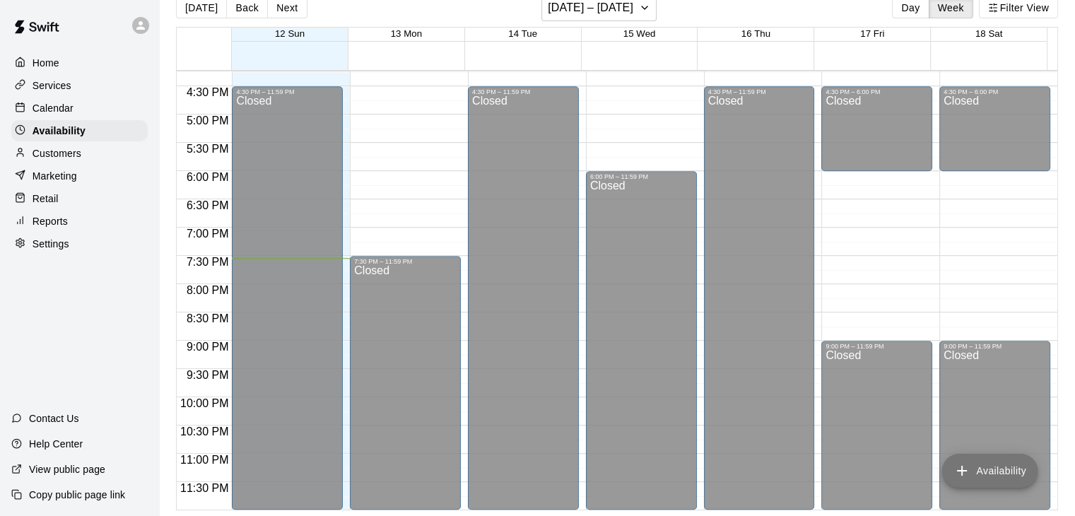
click at [1000, 476] on button "Availability" at bounding box center [989, 471] width 95 height 34
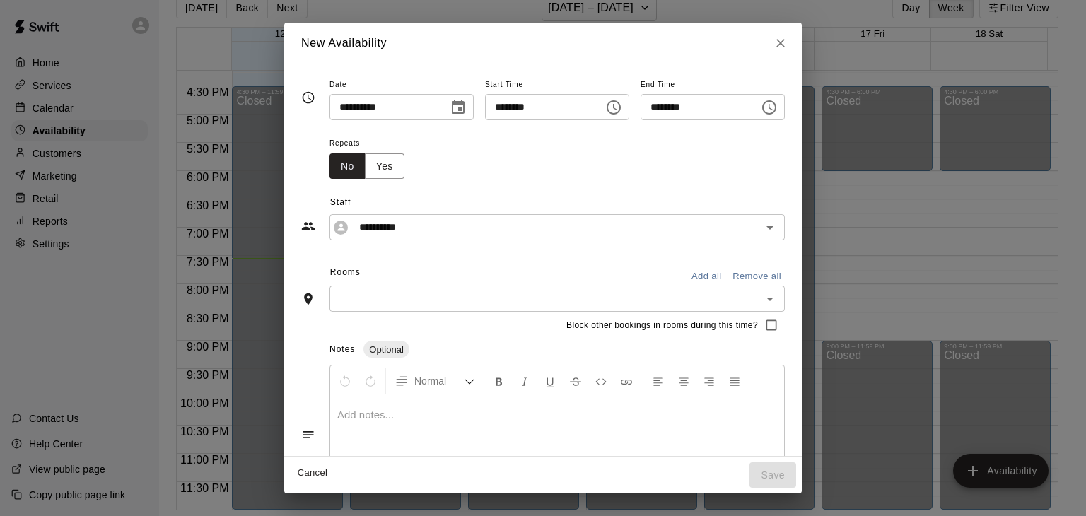
click at [788, 44] on icon "Close" at bounding box center [780, 43] width 14 height 14
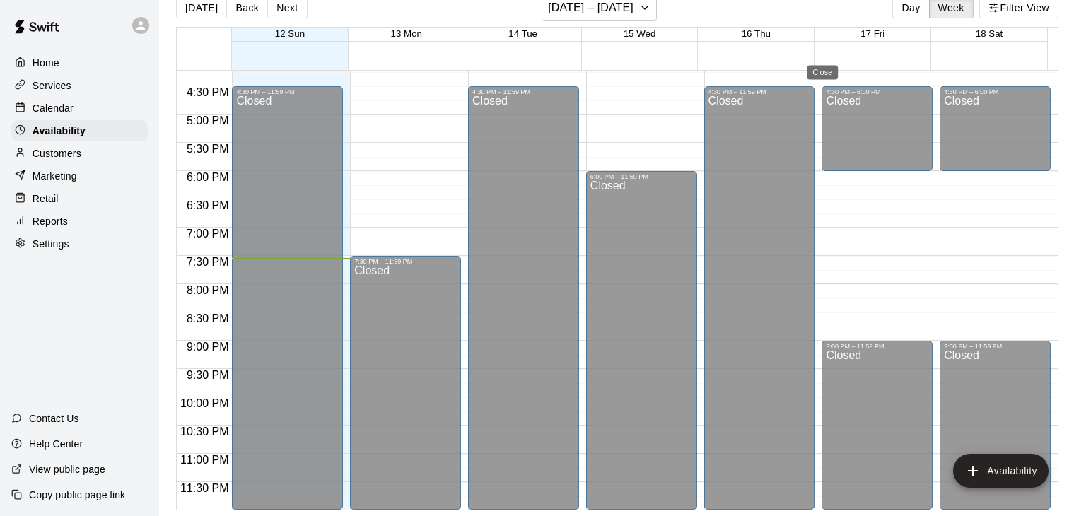
type input "**********"
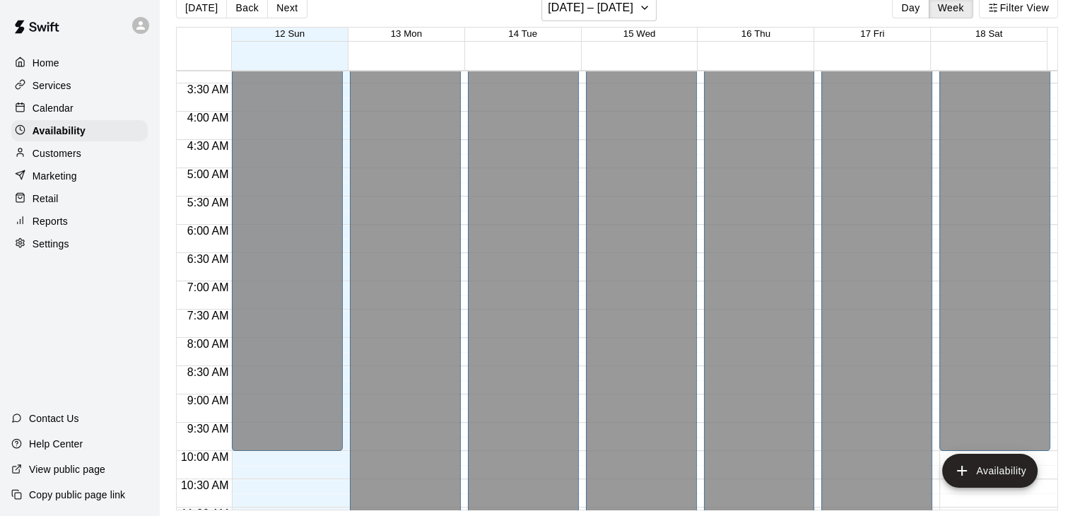
scroll to position [0, 0]
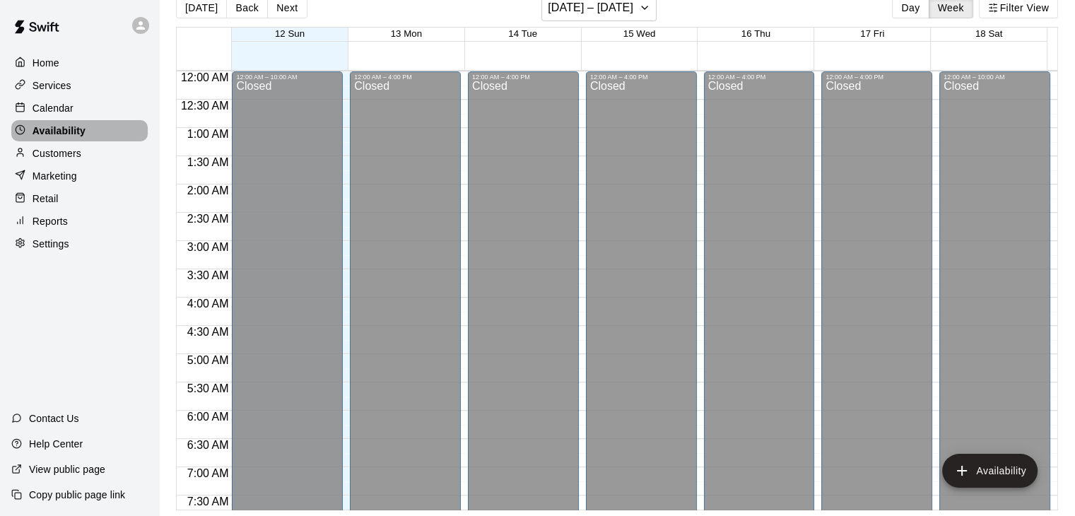
click at [62, 129] on p "Availability" at bounding box center [59, 131] width 53 height 14
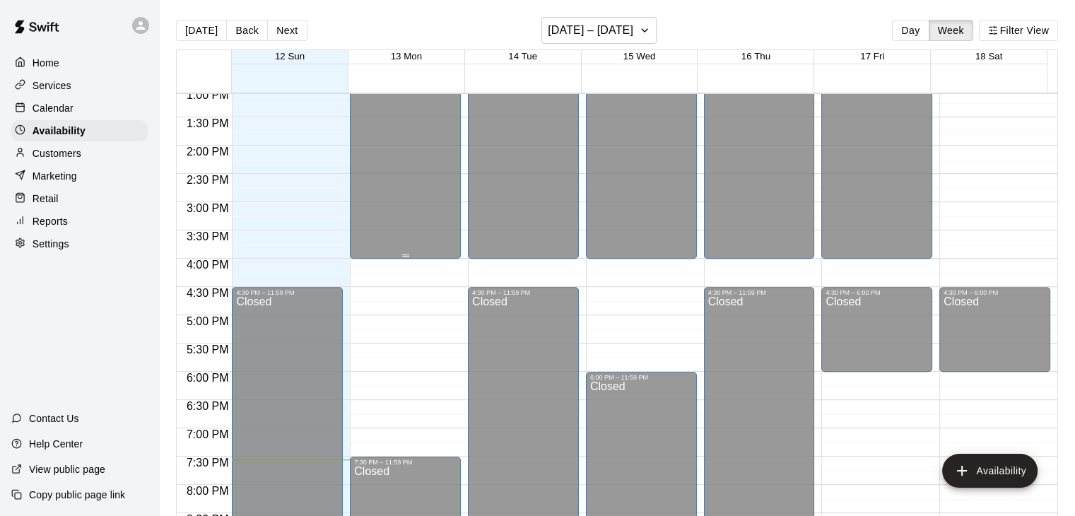
scroll to position [777, 0]
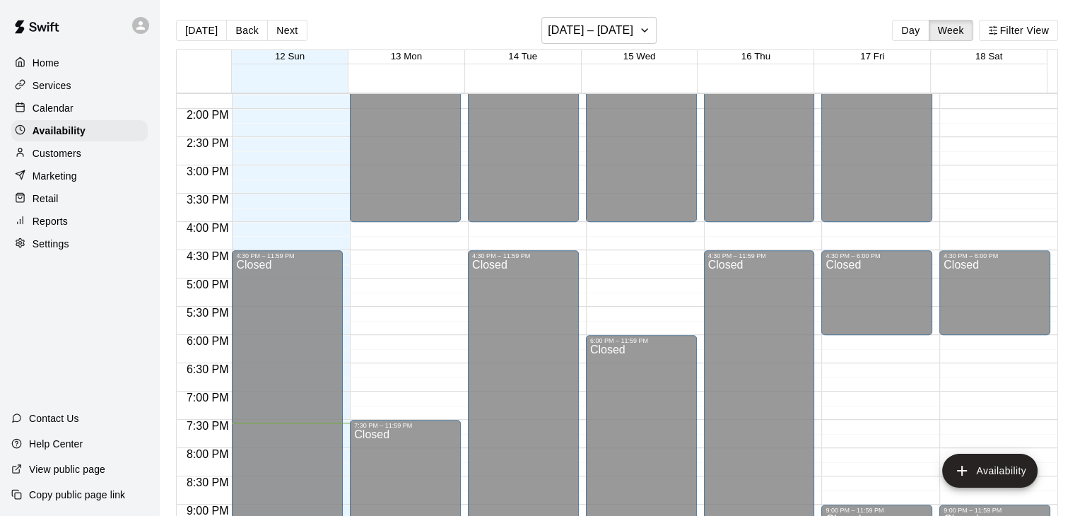
click at [68, 160] on p "Customers" at bounding box center [57, 153] width 49 height 14
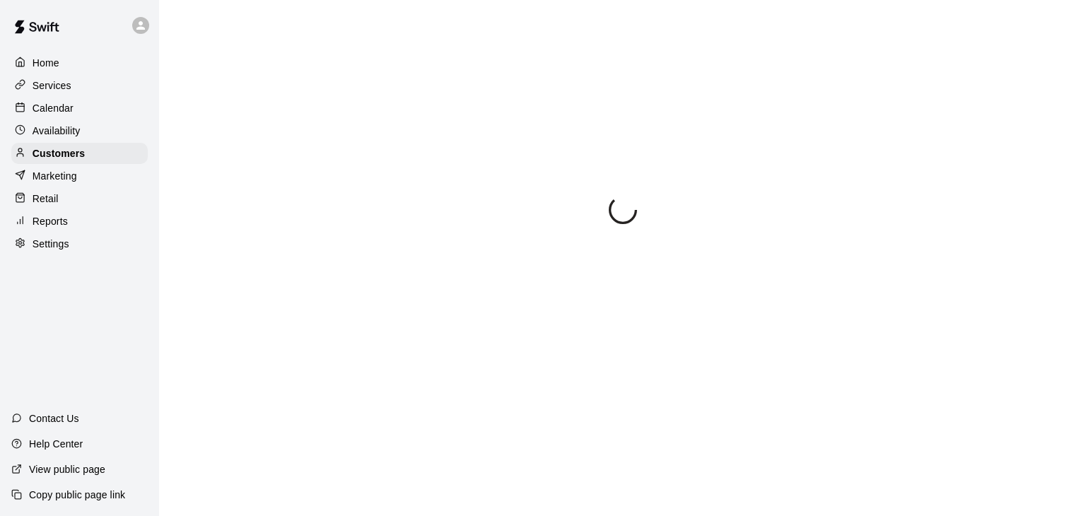
click at [68, 183] on p "Marketing" at bounding box center [55, 176] width 45 height 14
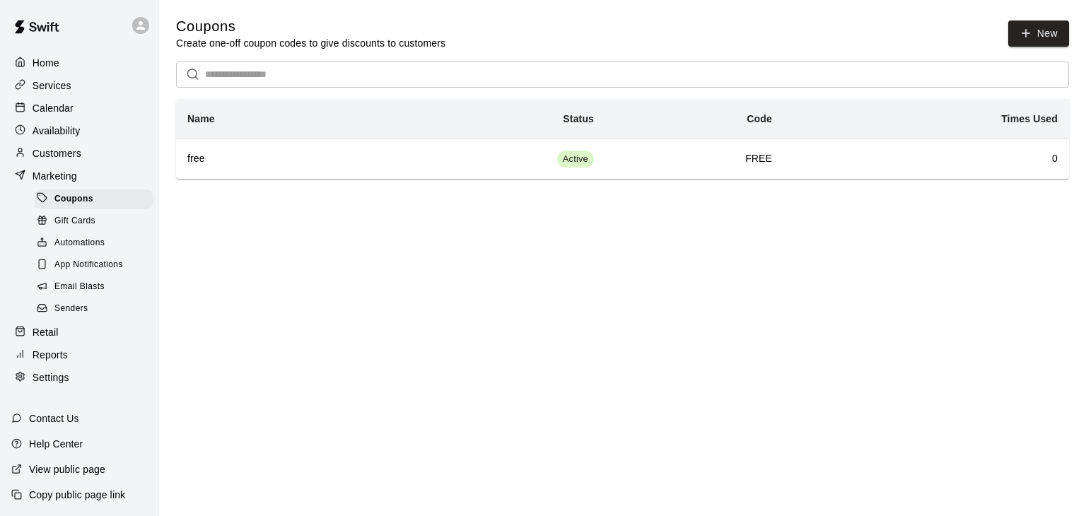
click at [49, 81] on p "Services" at bounding box center [52, 85] width 39 height 14
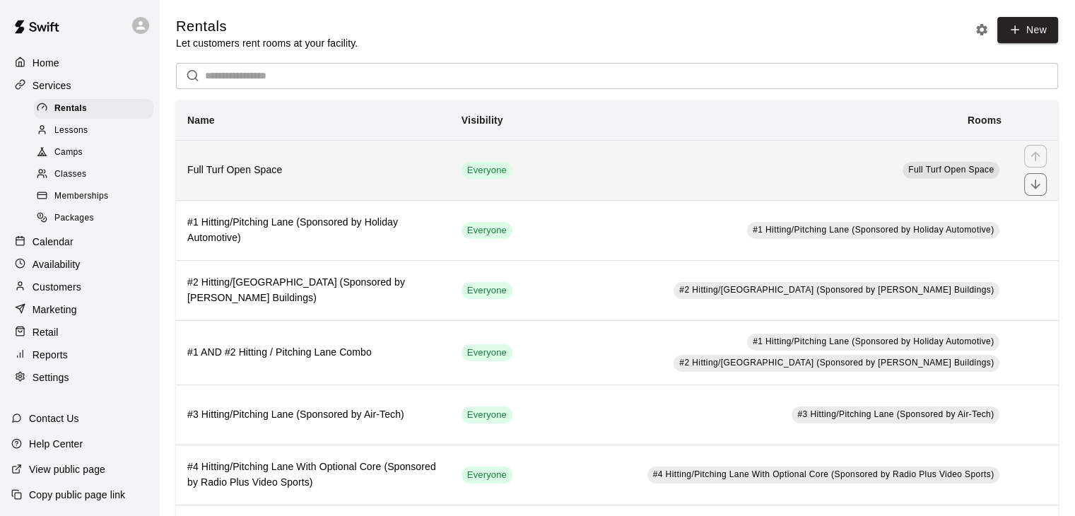
click at [560, 170] on td "Full Turf Open Space" at bounding box center [768, 170] width 489 height 60
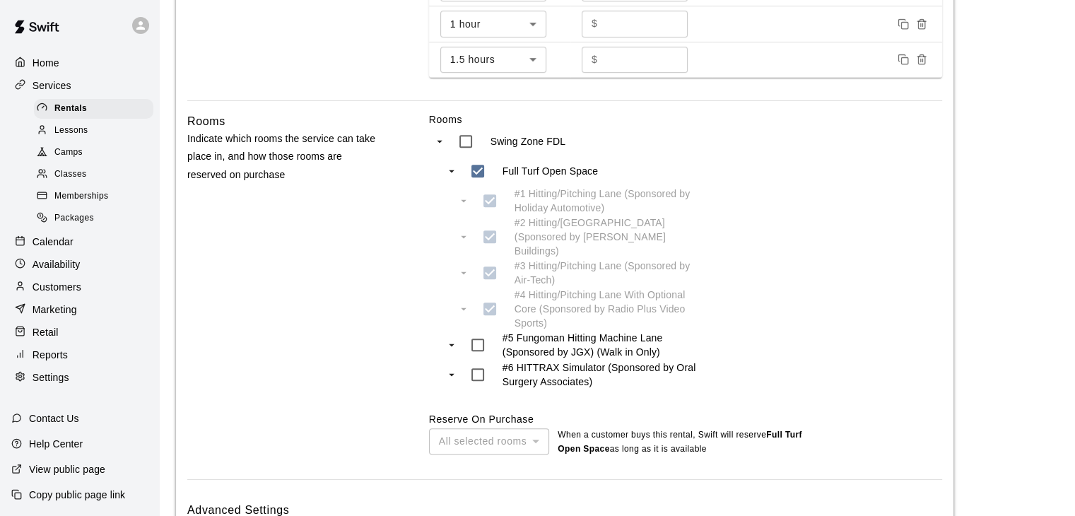
scroll to position [938, 0]
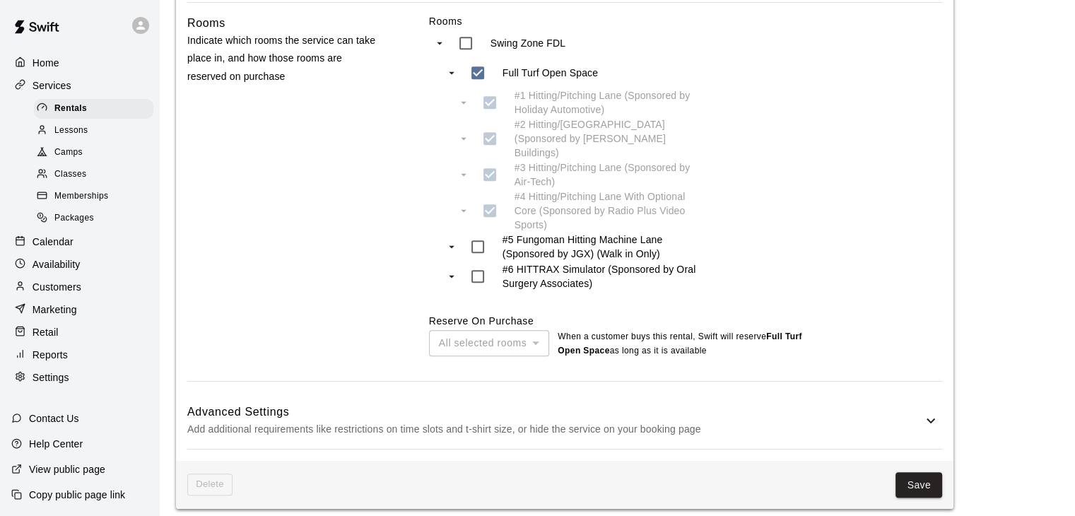
click at [916, 476] on button "Save" at bounding box center [919, 485] width 47 height 26
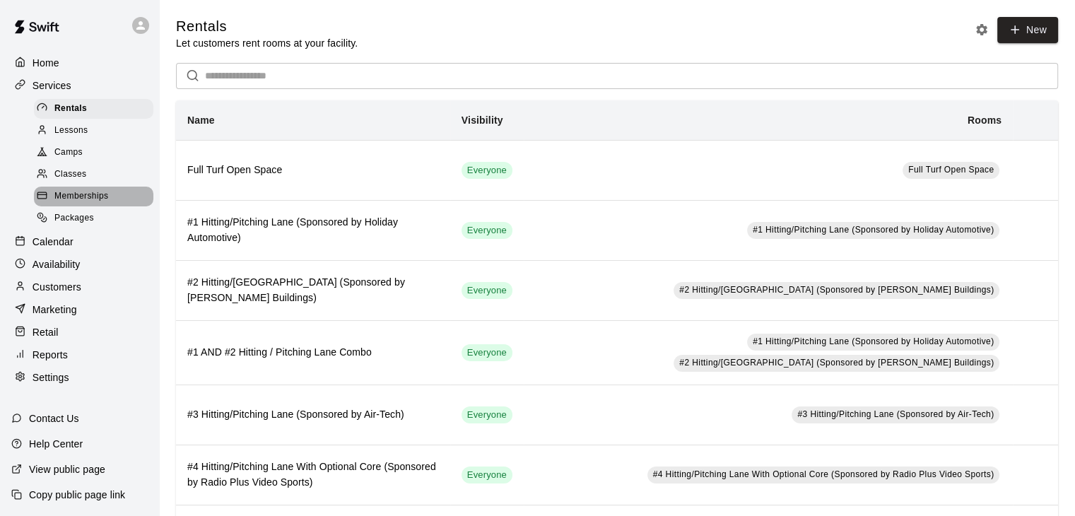
click at [105, 204] on span "Memberships" at bounding box center [81, 196] width 54 height 14
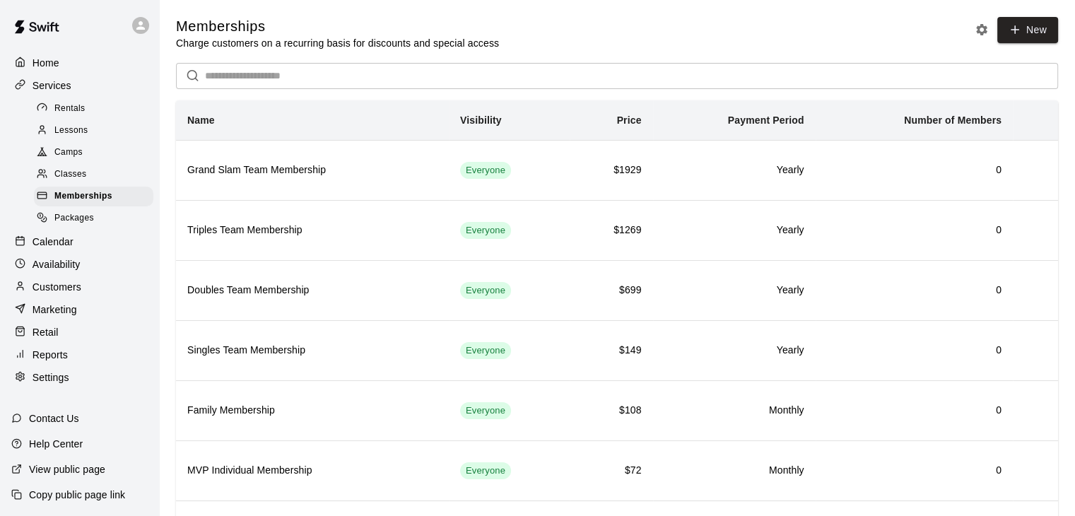
click at [70, 294] on p "Customers" at bounding box center [57, 287] width 49 height 14
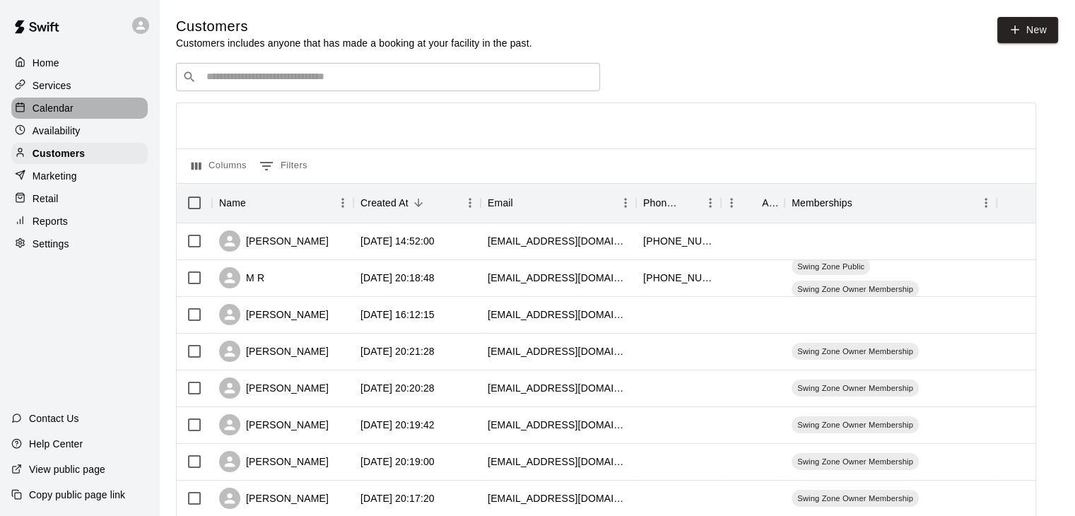
click at [57, 108] on p "Calendar" at bounding box center [53, 108] width 41 height 14
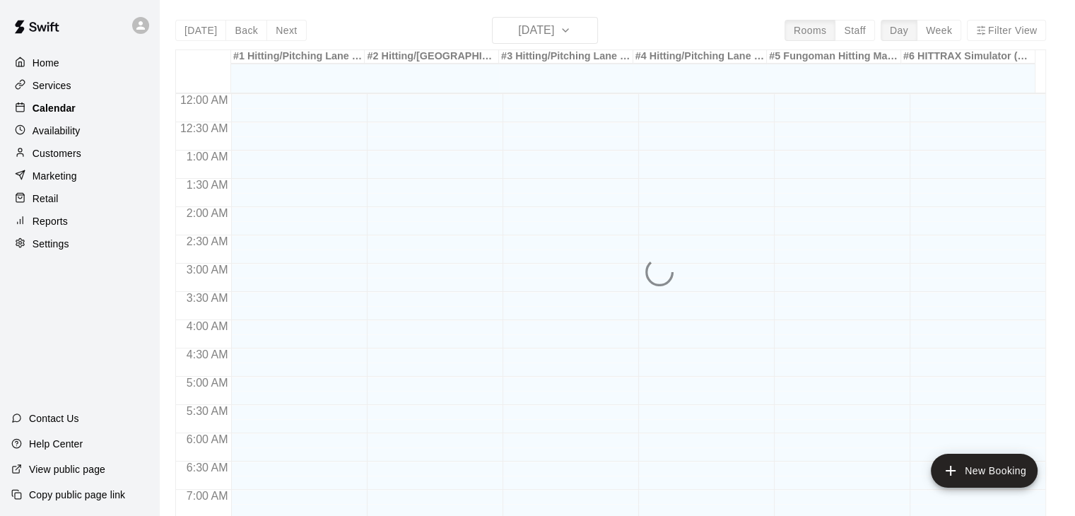
scroll to position [876, 0]
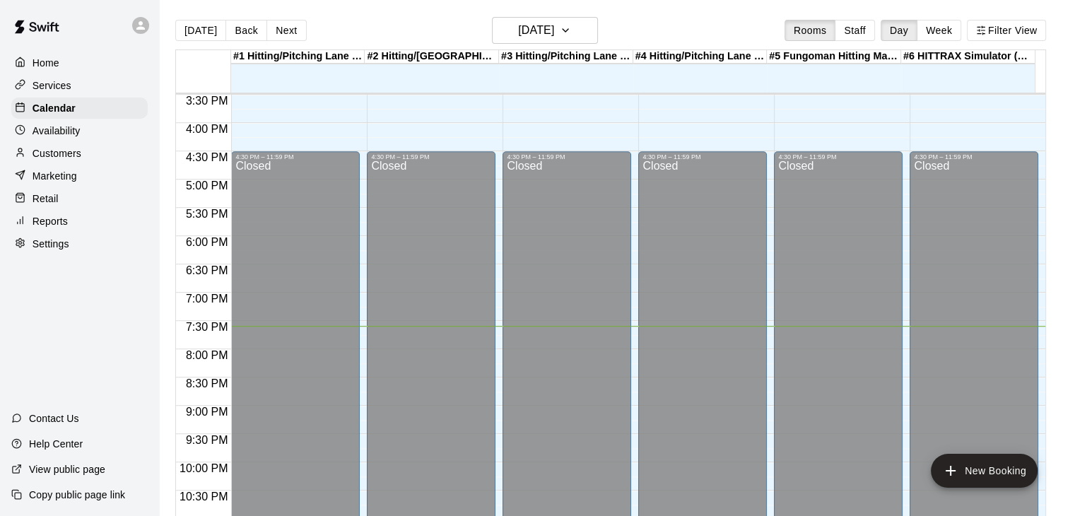
click at [50, 136] on p "Availability" at bounding box center [57, 131] width 48 height 14
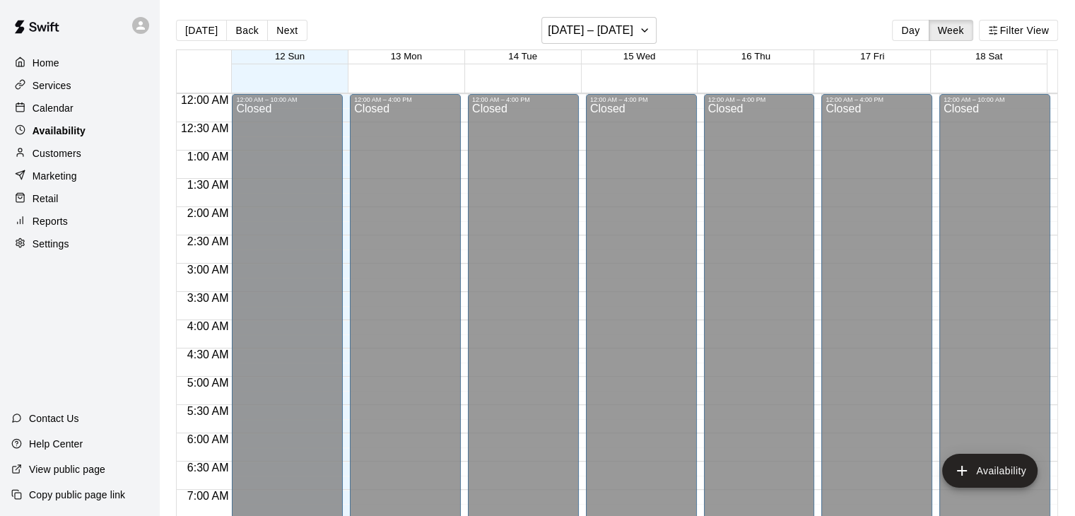
scroll to position [918, 0]
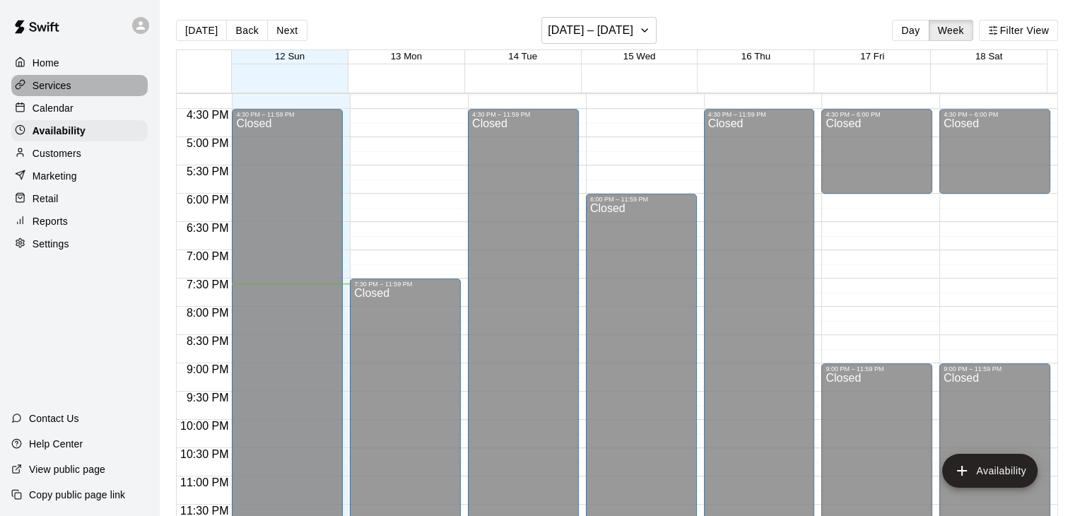
click at [54, 92] on p "Services" at bounding box center [52, 85] width 39 height 14
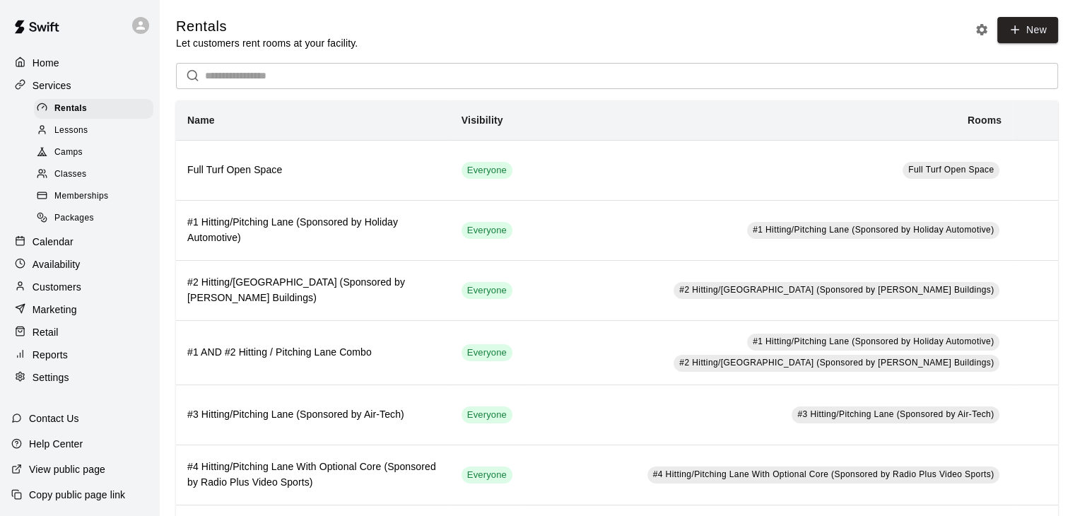
click at [66, 135] on span "Lessons" at bounding box center [71, 131] width 34 height 14
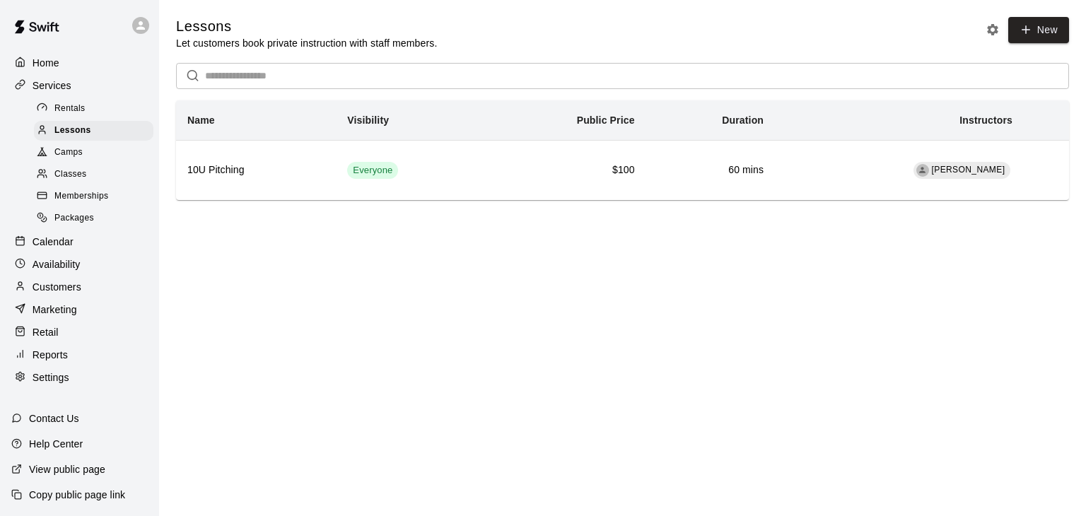
click at [52, 87] on p "Services" at bounding box center [52, 85] width 39 height 14
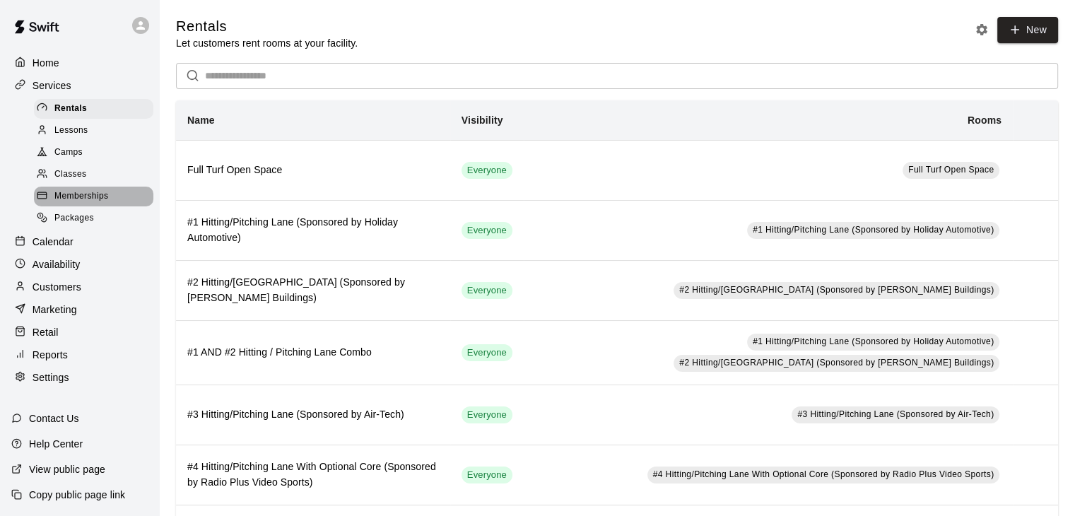
click at [98, 204] on span "Memberships" at bounding box center [81, 196] width 54 height 14
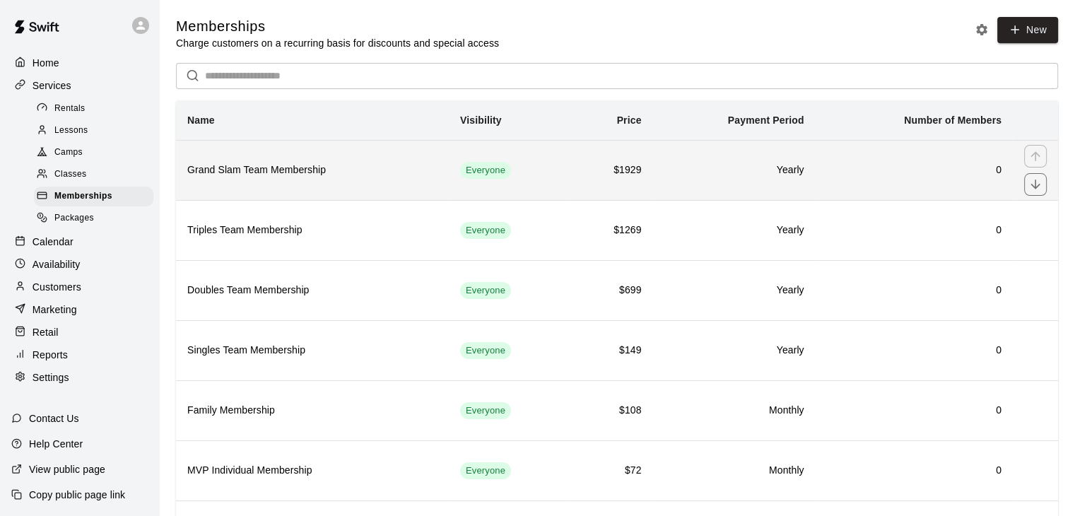
click at [389, 169] on h6 "Grand Slam Team Membership" at bounding box center [312, 171] width 250 height 16
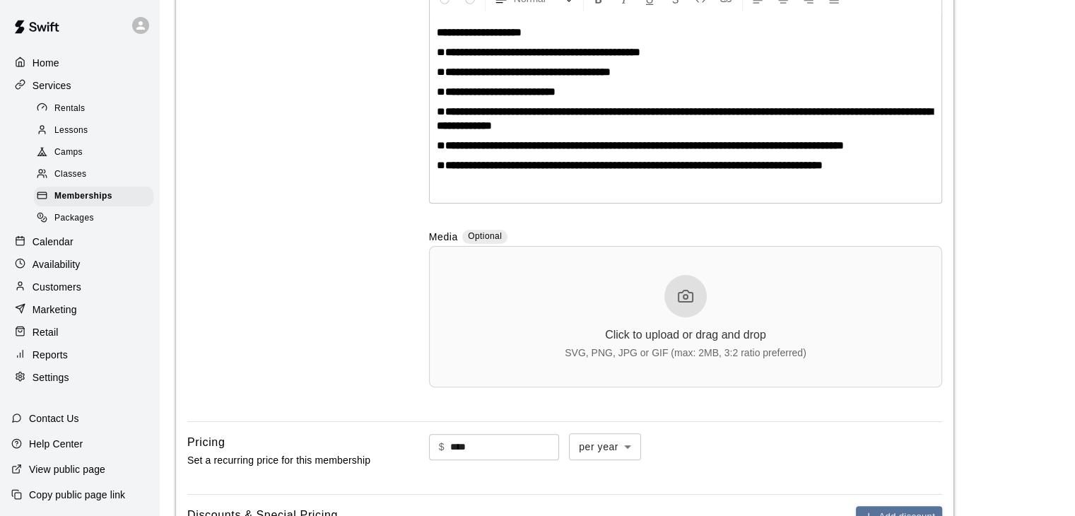
scroll to position [354, 0]
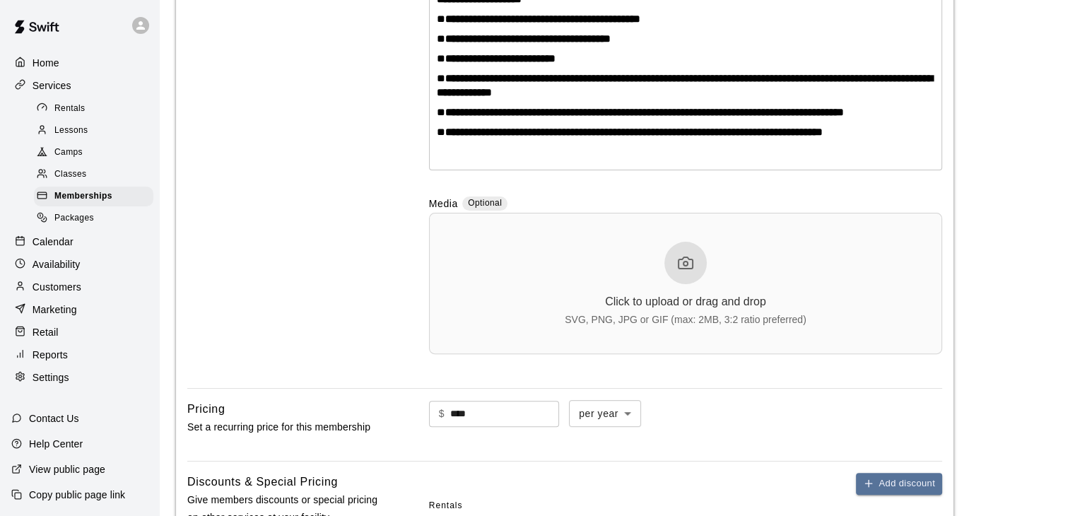
click at [694, 269] on icon at bounding box center [685, 263] width 17 height 17
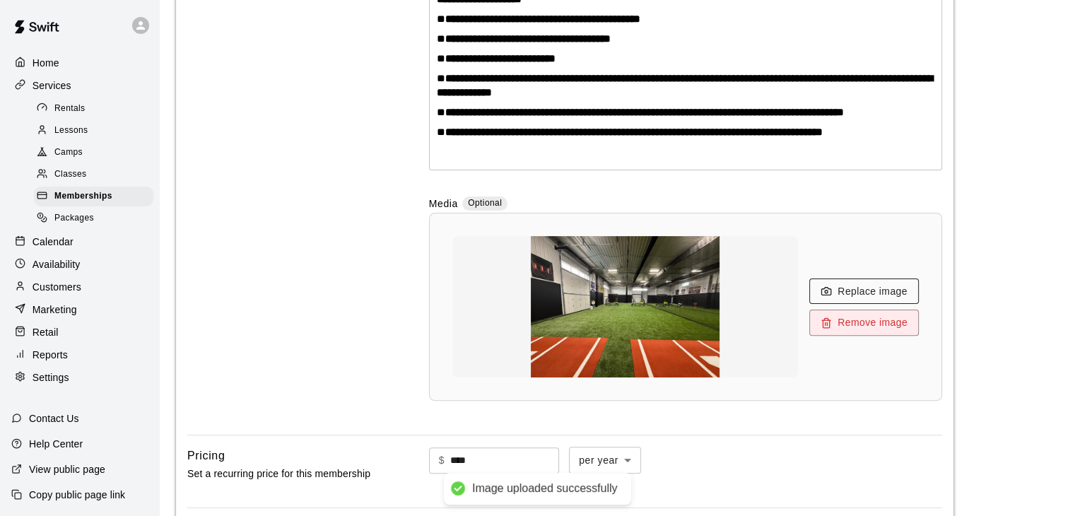
click at [817, 284] on button "Replace image" at bounding box center [865, 292] width 110 height 26
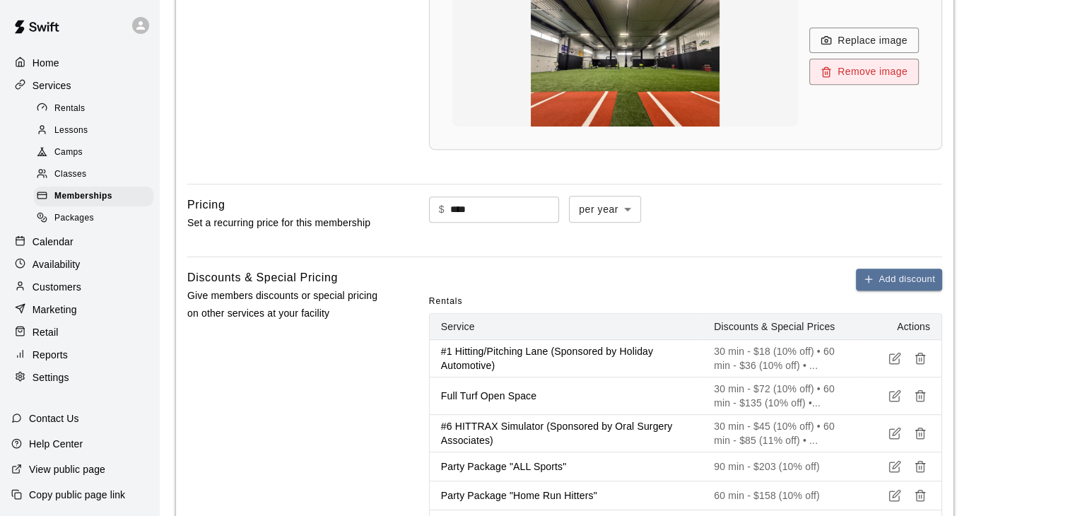
scroll to position [636, 0]
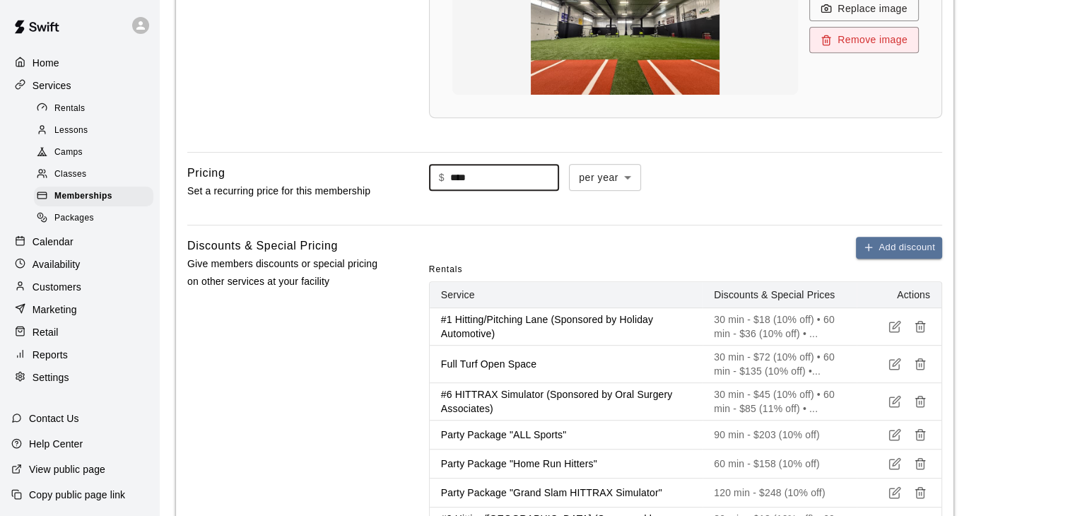
drag, startPoint x: 477, startPoint y: 182, endPoint x: 387, endPoint y: 185, distance: 89.1
click at [387, 185] on div "Pricing Set a recurring price for this membership $ **** ​ per year ****** ​" at bounding box center [564, 188] width 755 height 49
type input "****"
click at [752, 196] on div "$ **** ​ per year ****** ​" at bounding box center [685, 188] width 513 height 49
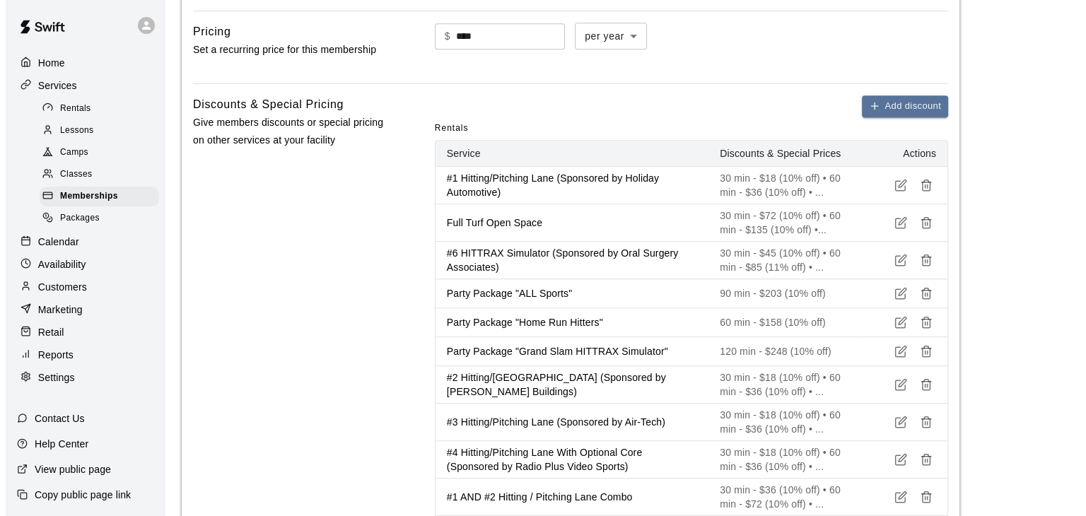
scroll to position [848, 0]
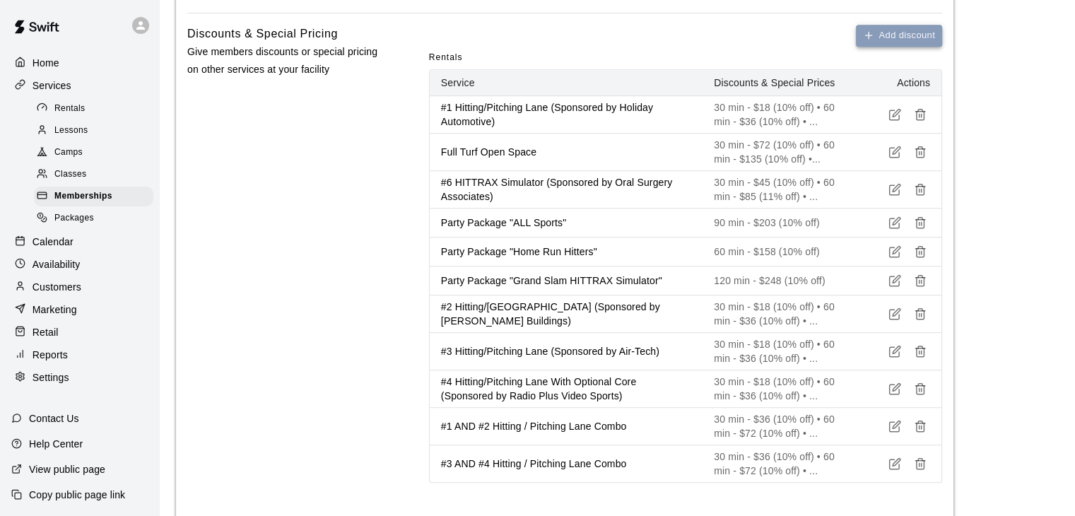
click at [899, 38] on button "Add discount" at bounding box center [899, 36] width 86 height 22
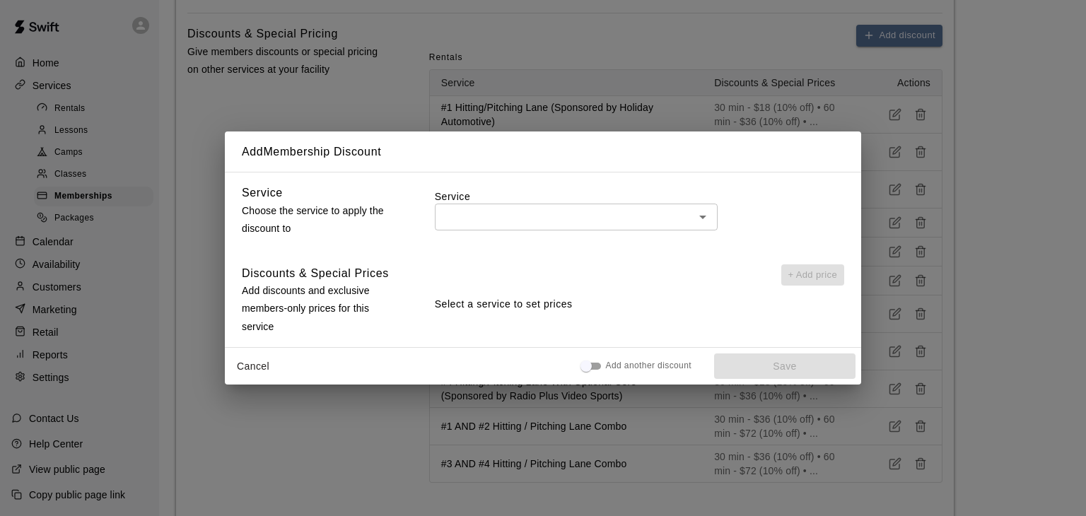
click at [588, 231] on div "Service ​" at bounding box center [639, 212] width 409 height 57
click at [590, 225] on input "text" at bounding box center [564, 217] width 251 height 18
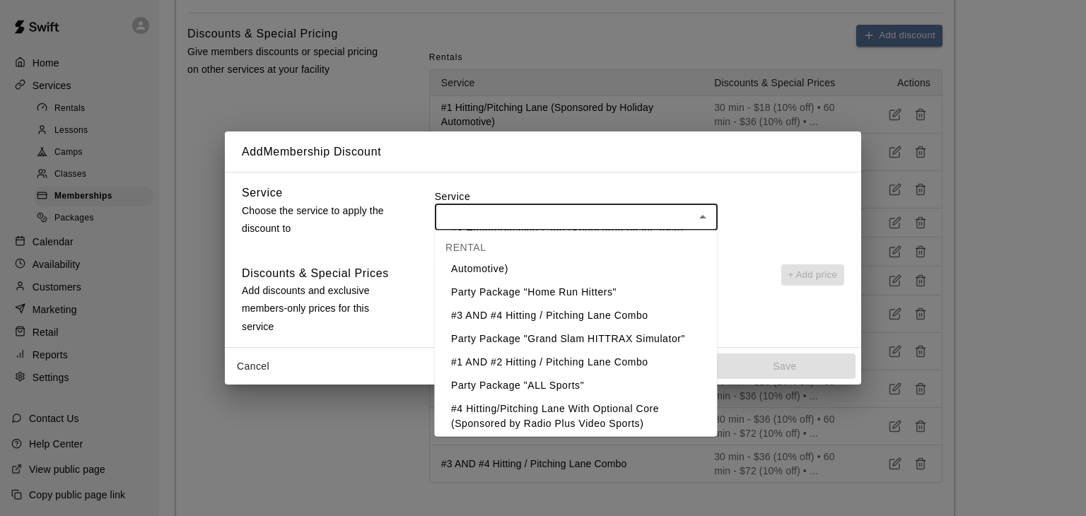
scroll to position [212, 0]
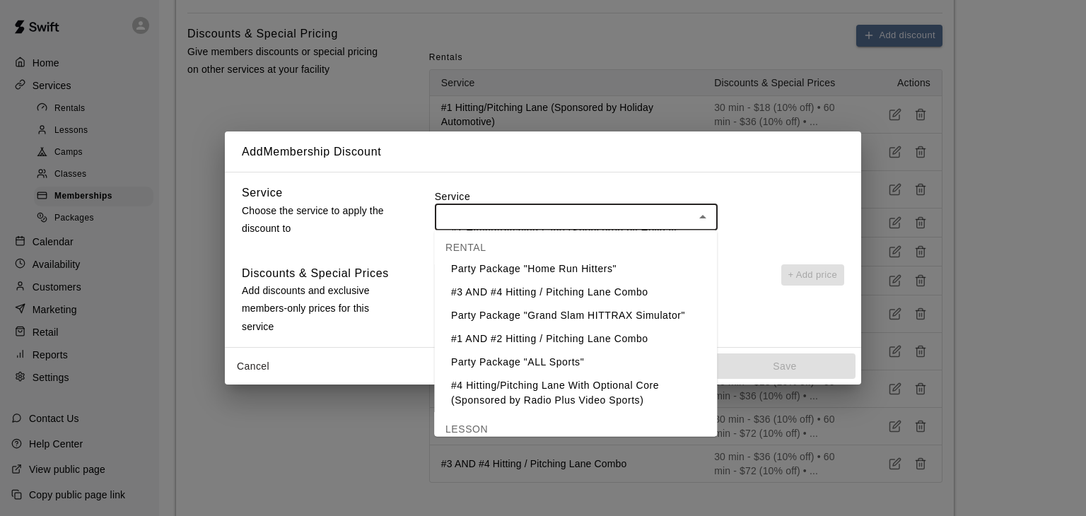
click at [554, 338] on li "#1 AND #2 Hitting / Pitching Lane Combo" at bounding box center [575, 338] width 283 height 23
type input "**********"
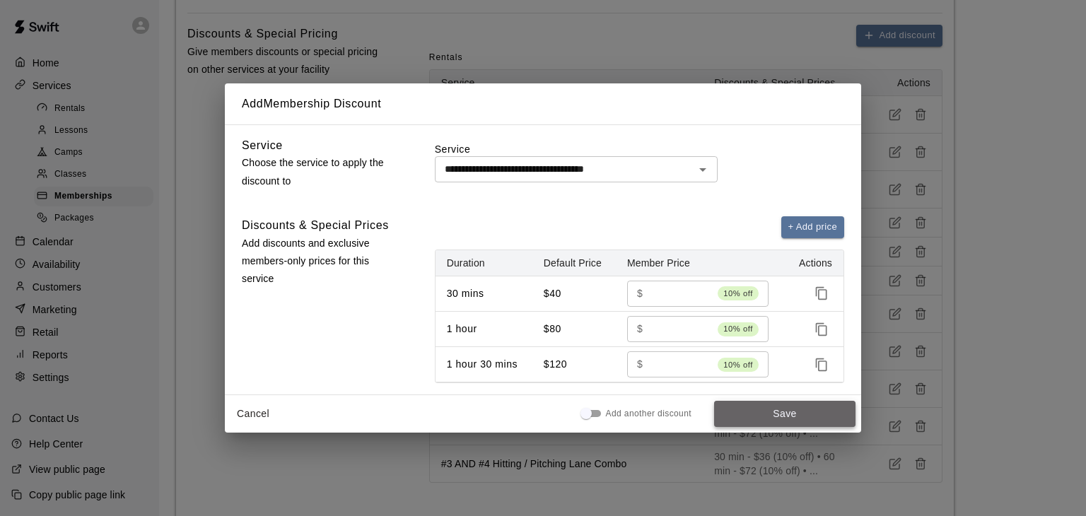
click at [776, 413] on button "Save" at bounding box center [784, 414] width 141 height 26
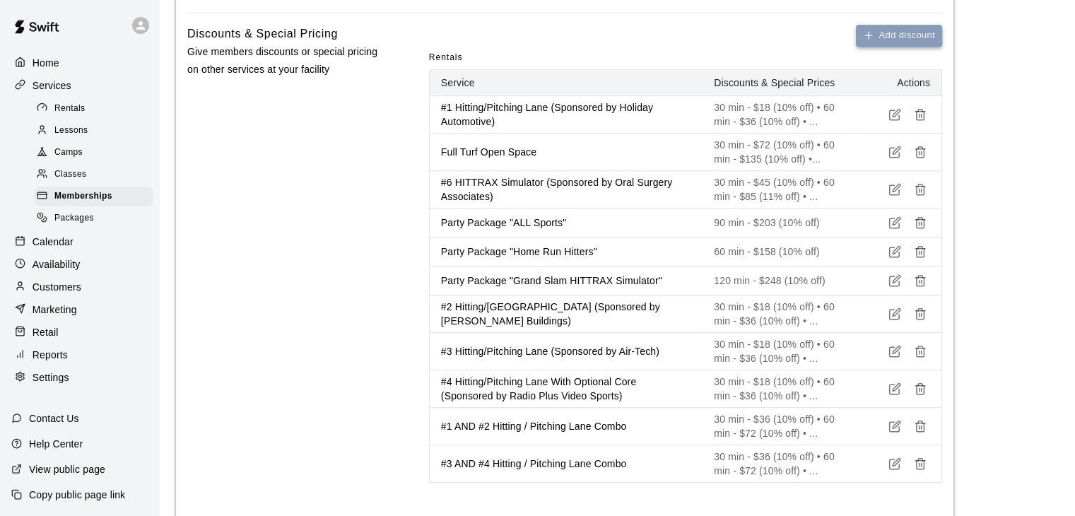
click at [882, 36] on button "Add discount" at bounding box center [899, 36] width 86 height 22
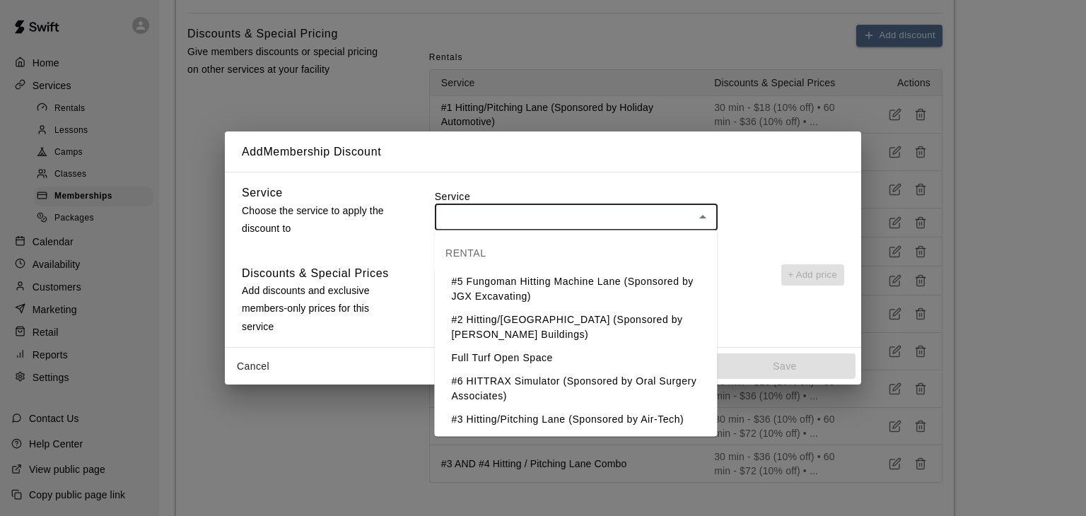
click at [686, 218] on input "text" at bounding box center [564, 217] width 251 height 18
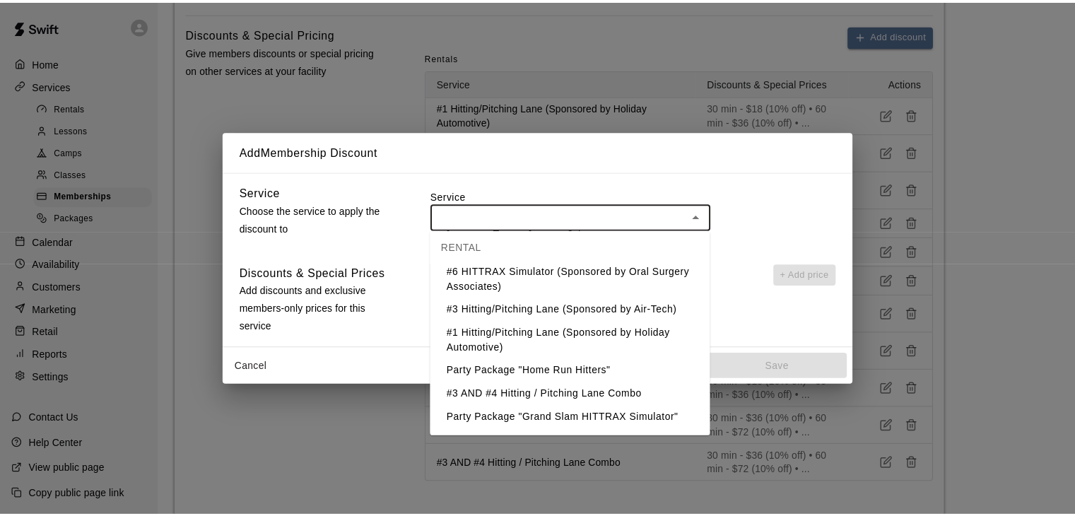
scroll to position [141, 0]
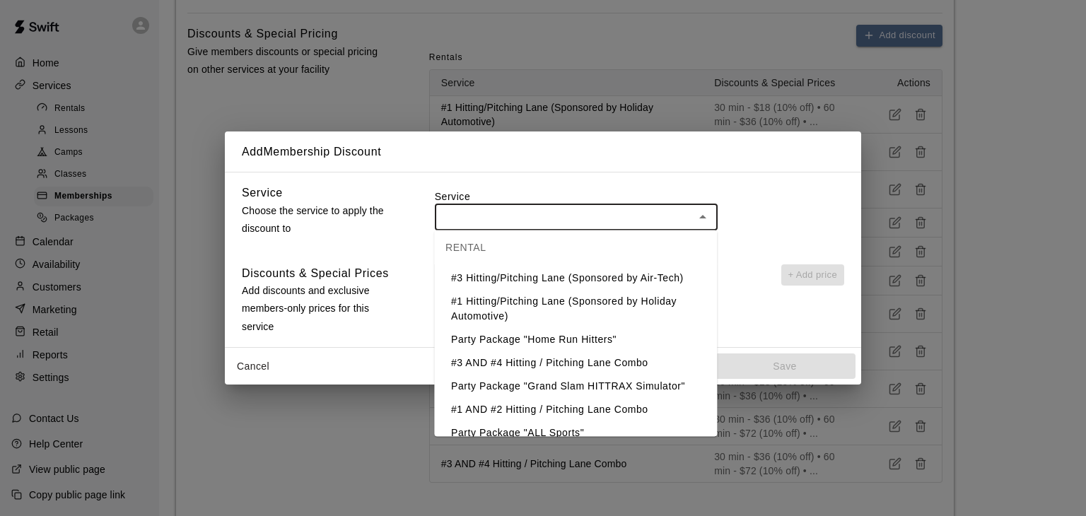
click at [612, 366] on li "#3 AND #4 Hitting / Pitching Lane Combo" at bounding box center [575, 362] width 283 height 23
type input "**********"
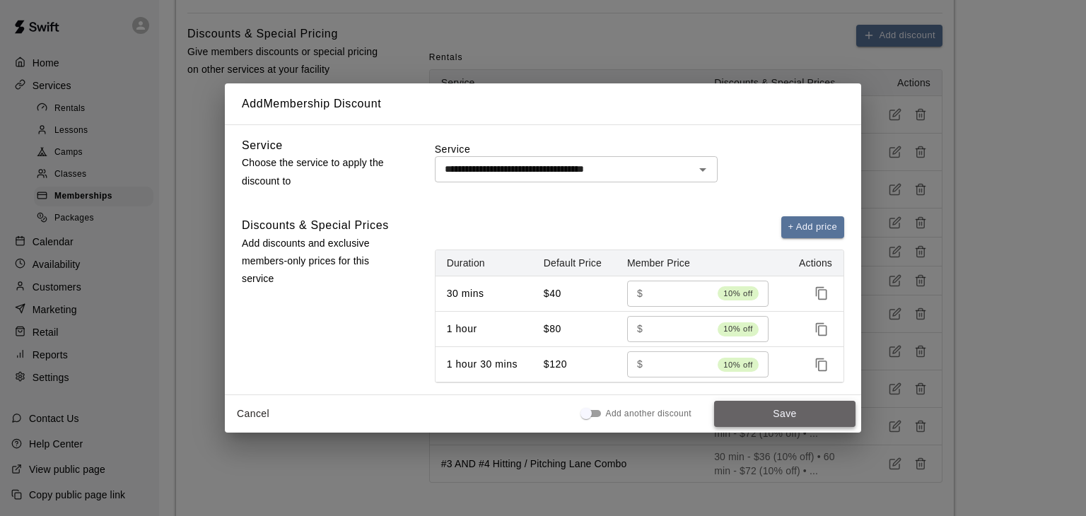
click at [778, 411] on button "Save" at bounding box center [784, 414] width 141 height 26
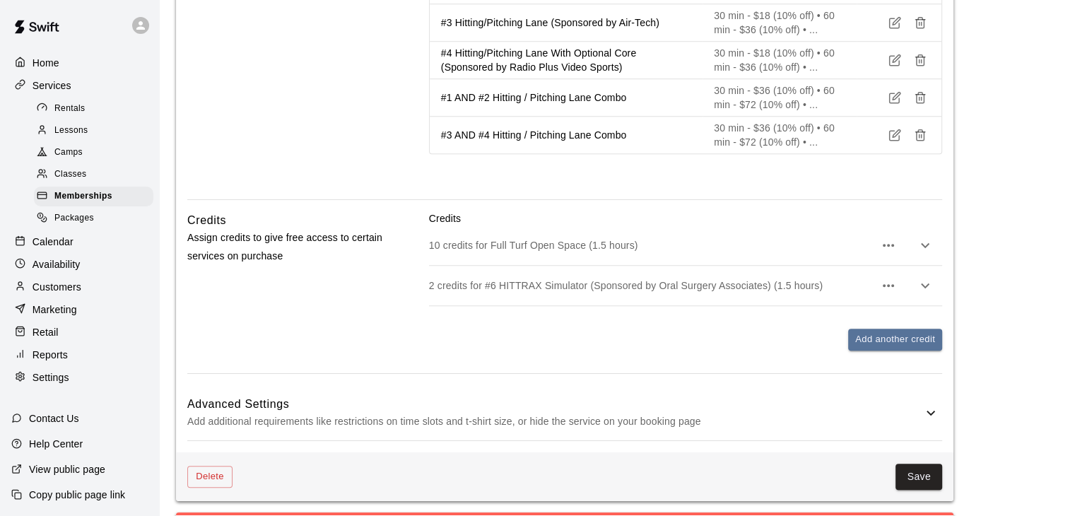
scroll to position [1202, 0]
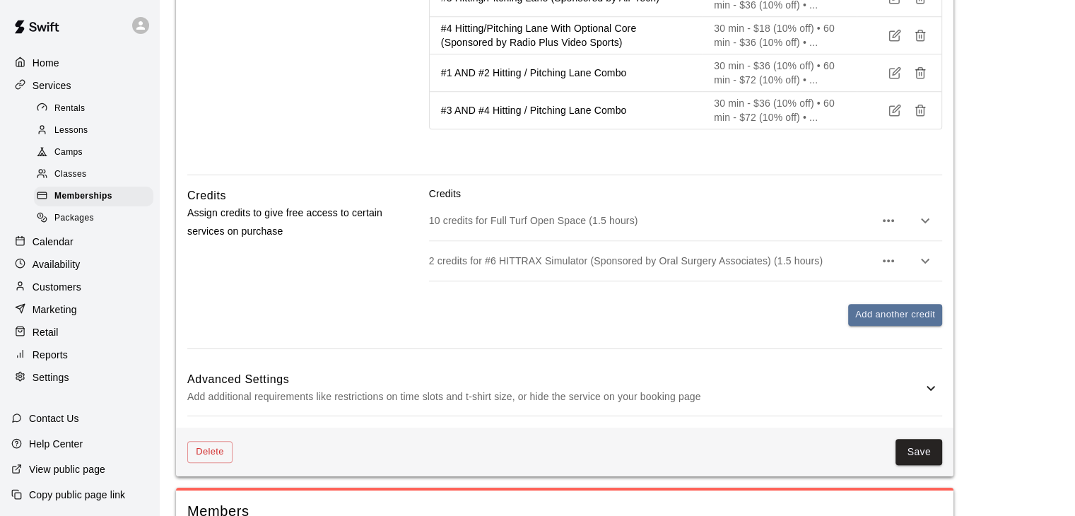
click at [699, 223] on p "10 credits for Full Turf Open Space (1.5 hours)" at bounding box center [651, 221] width 445 height 14
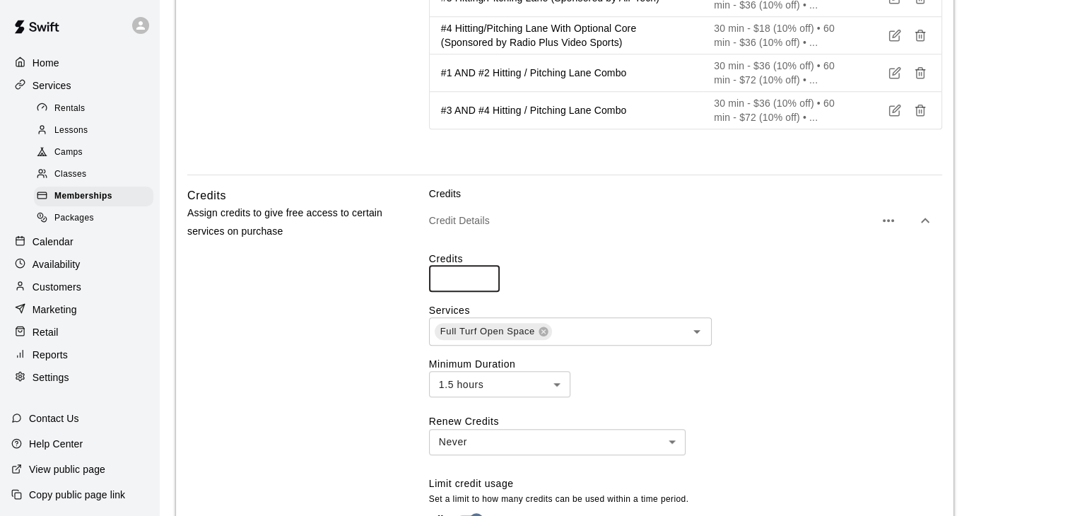
click at [484, 283] on input "*" at bounding box center [464, 279] width 71 height 26
click at [486, 275] on input "*" at bounding box center [464, 279] width 71 height 26
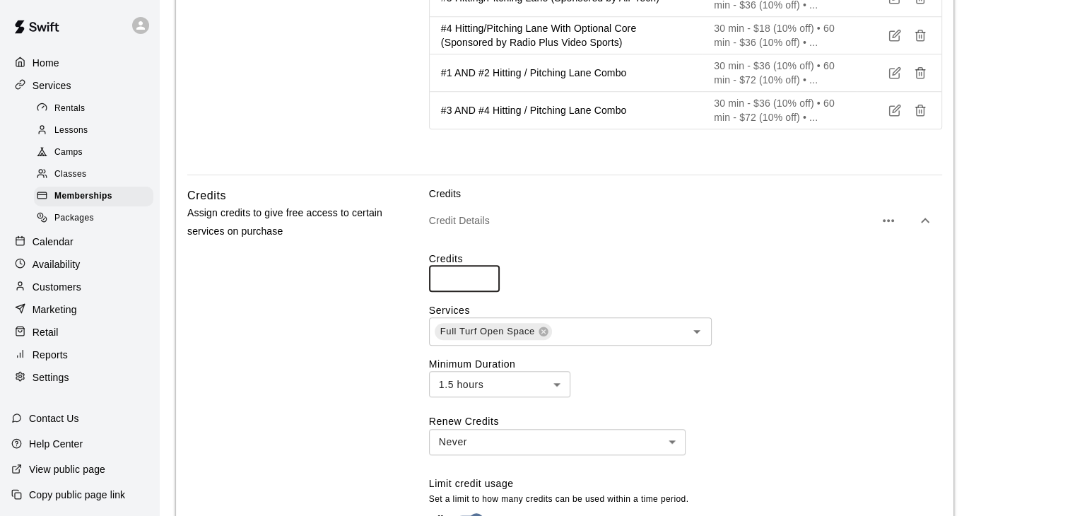
type input "*"
click at [486, 275] on input "*" at bounding box center [464, 279] width 71 height 26
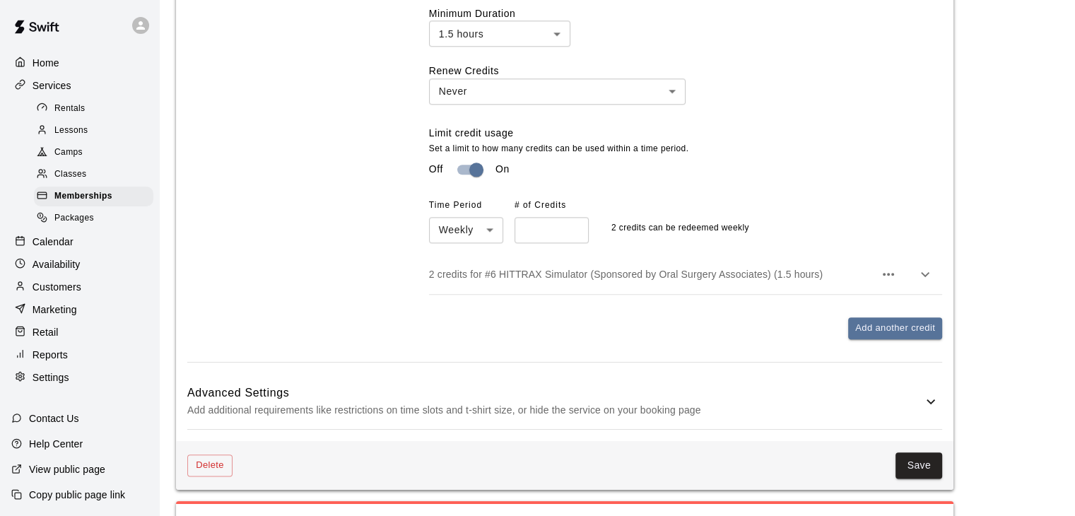
scroll to position [1485, 0]
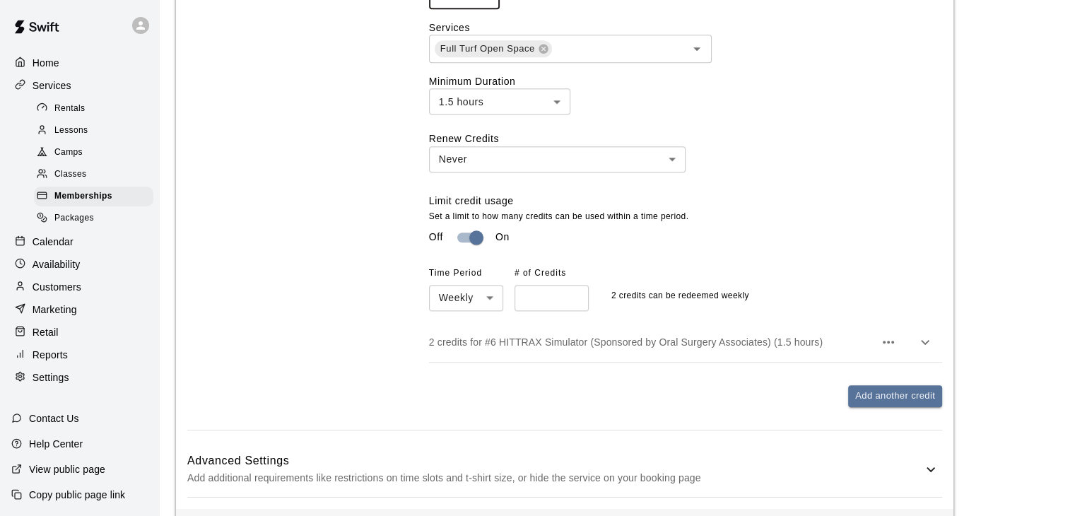
type input "*"
click at [574, 305] on input "*" at bounding box center [552, 298] width 74 height 26
click at [905, 401] on button "Add another credit" at bounding box center [895, 396] width 94 height 22
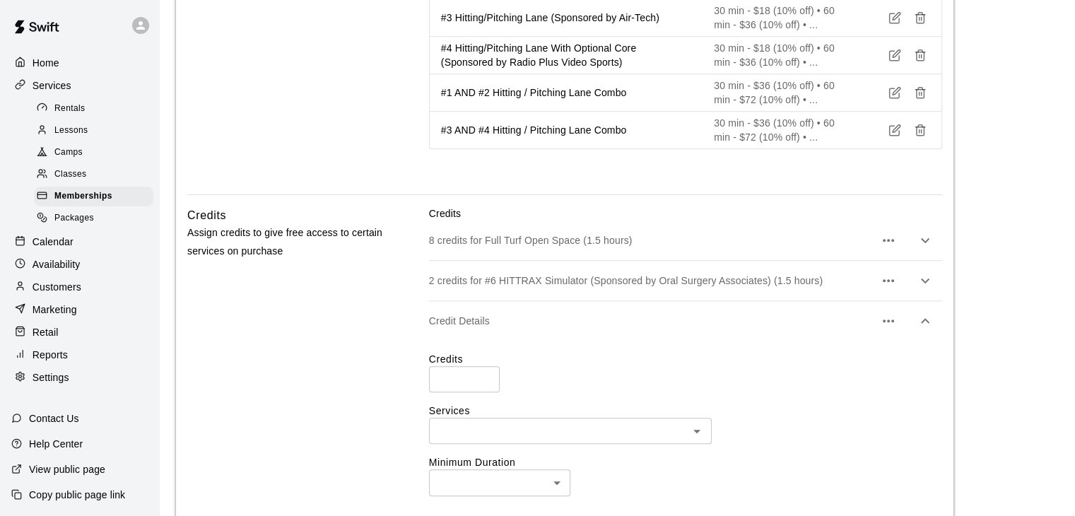
scroll to position [1202, 0]
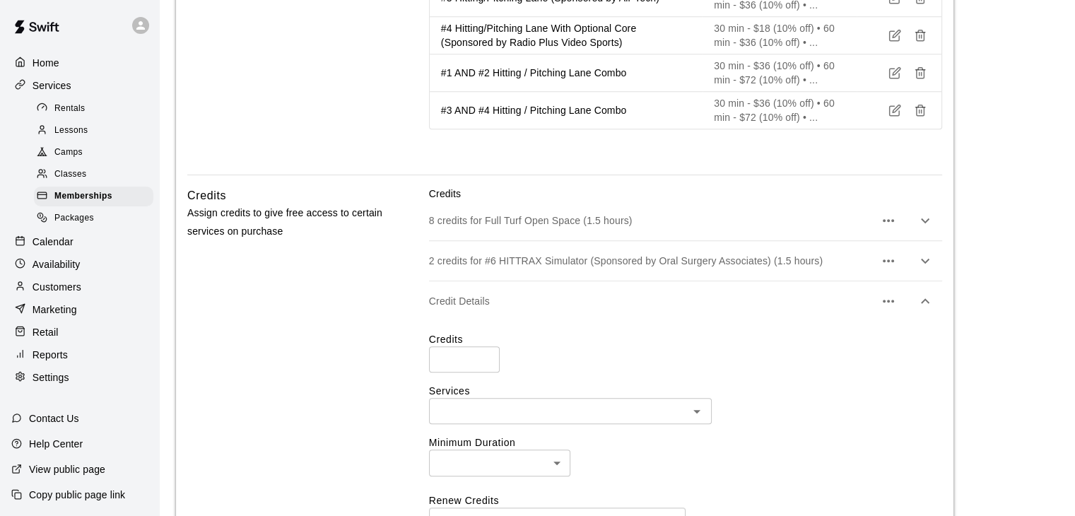
click at [890, 300] on icon "button" at bounding box center [888, 301] width 17 height 17
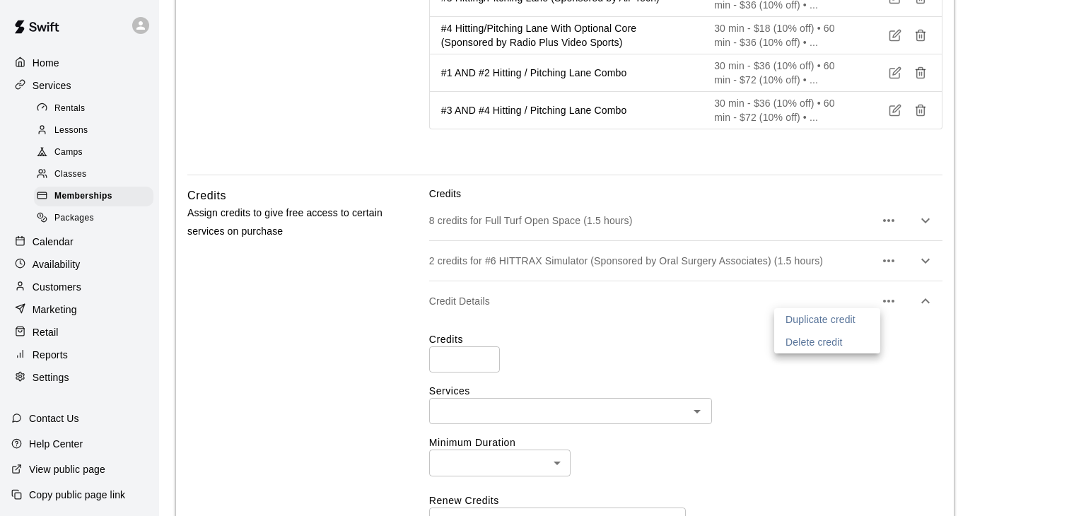
click at [1016, 280] on div at bounding box center [543, 258] width 1086 height 516
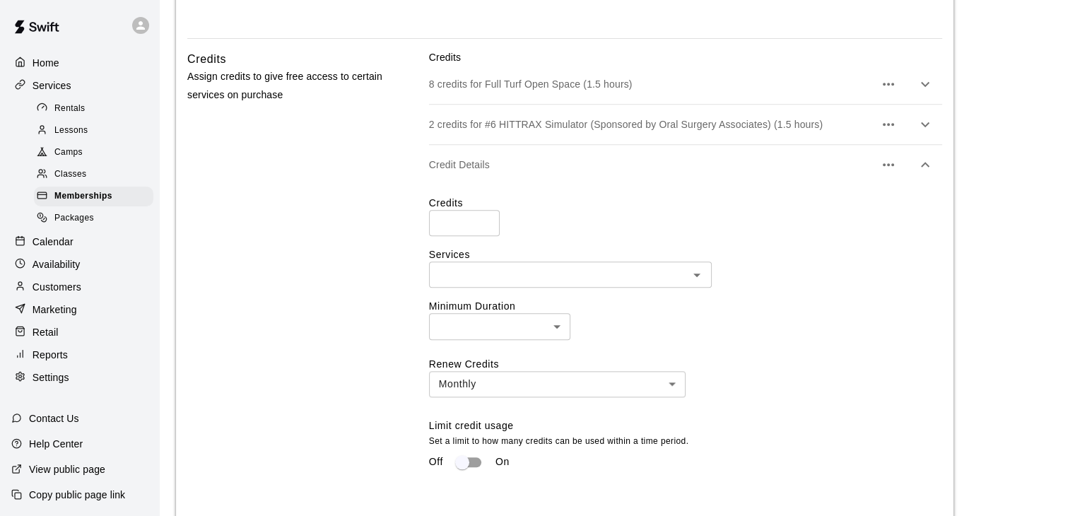
scroll to position [1343, 0]
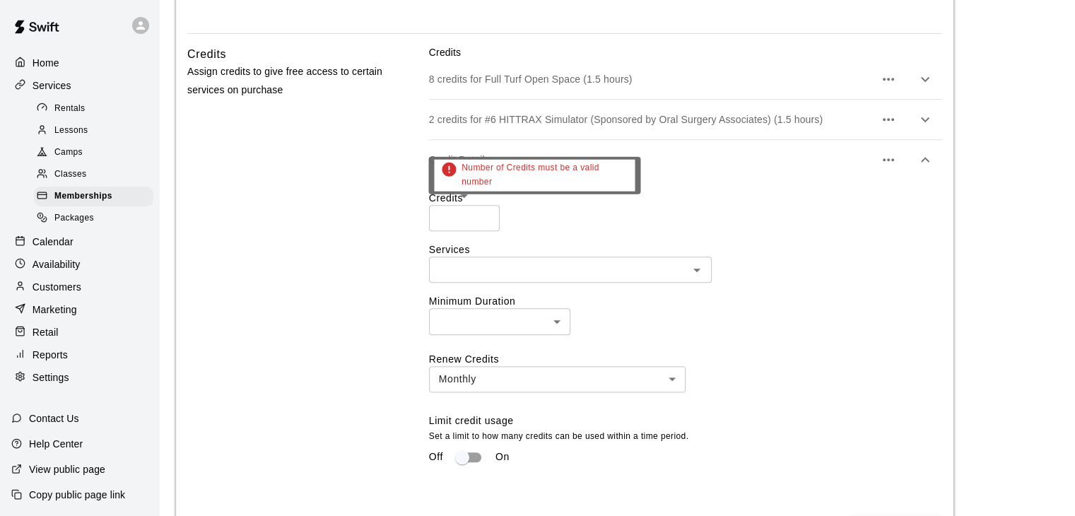
click at [486, 216] on input "*" at bounding box center [464, 218] width 71 height 26
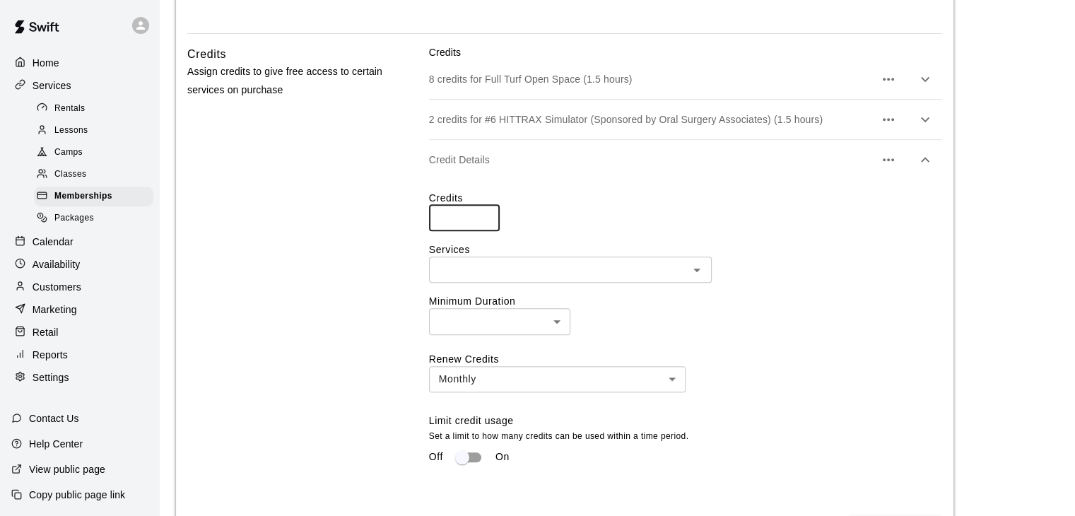
click at [486, 216] on input "*" at bounding box center [464, 218] width 71 height 26
click at [485, 216] on input "*" at bounding box center [464, 218] width 71 height 26
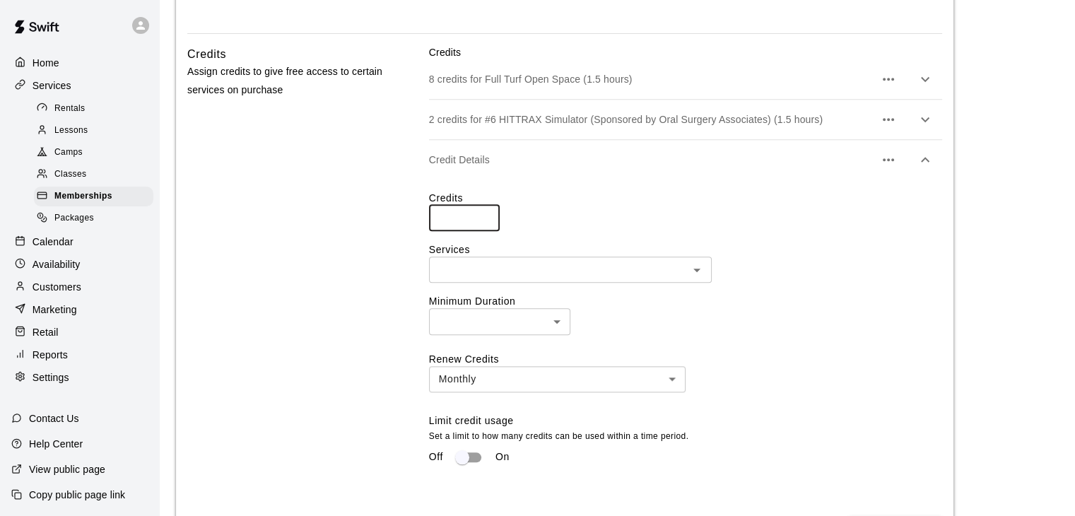
click at [485, 216] on input "*" at bounding box center [464, 218] width 71 height 26
type input "*"
click at [485, 216] on input "*" at bounding box center [464, 218] width 71 height 26
click at [549, 281] on div "​" at bounding box center [570, 270] width 283 height 26
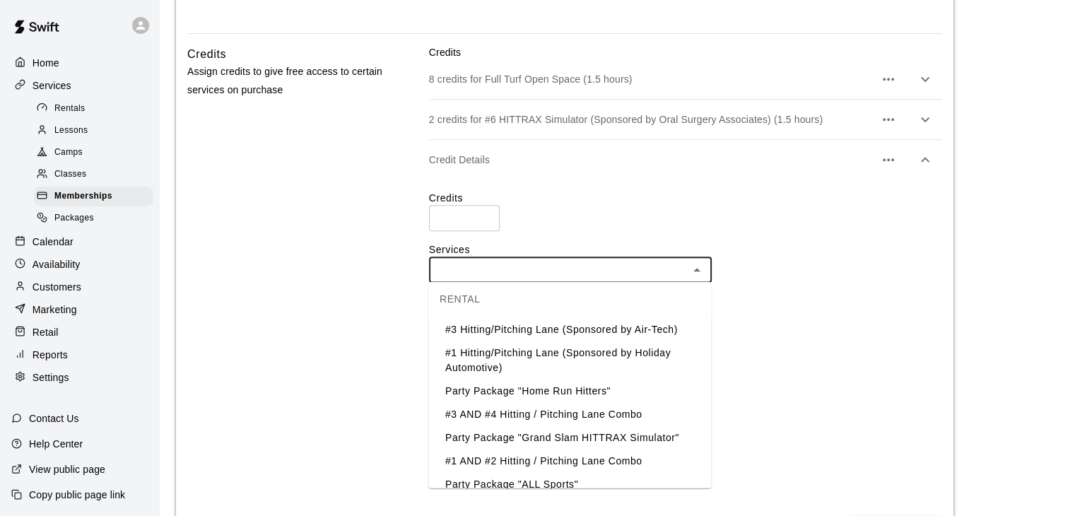
scroll to position [212, 0]
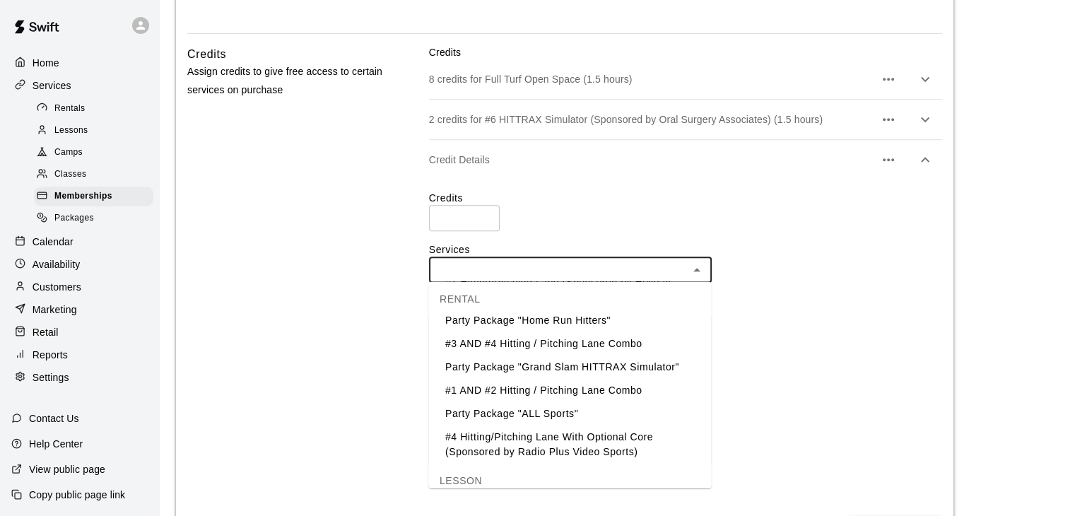
click at [556, 390] on li "#1 AND #2 Hitting / Pitching Lane Combo" at bounding box center [569, 389] width 283 height 23
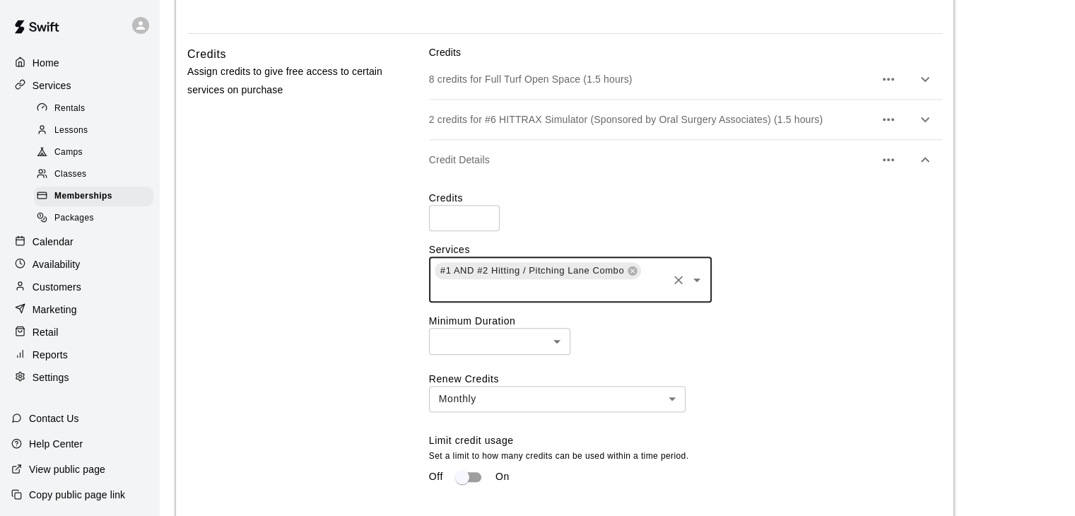
click at [591, 292] on input "text" at bounding box center [549, 290] width 233 height 18
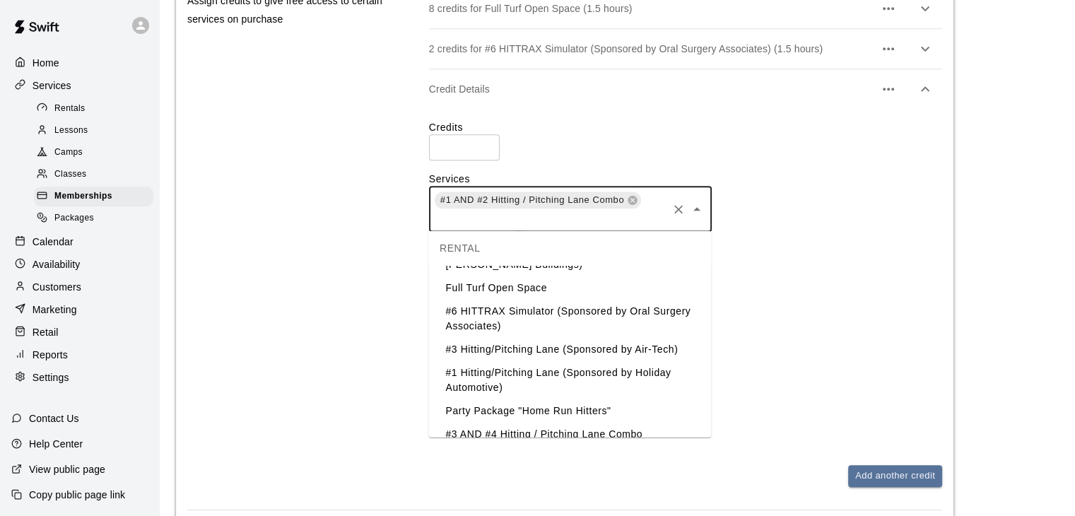
scroll to position [141, 0]
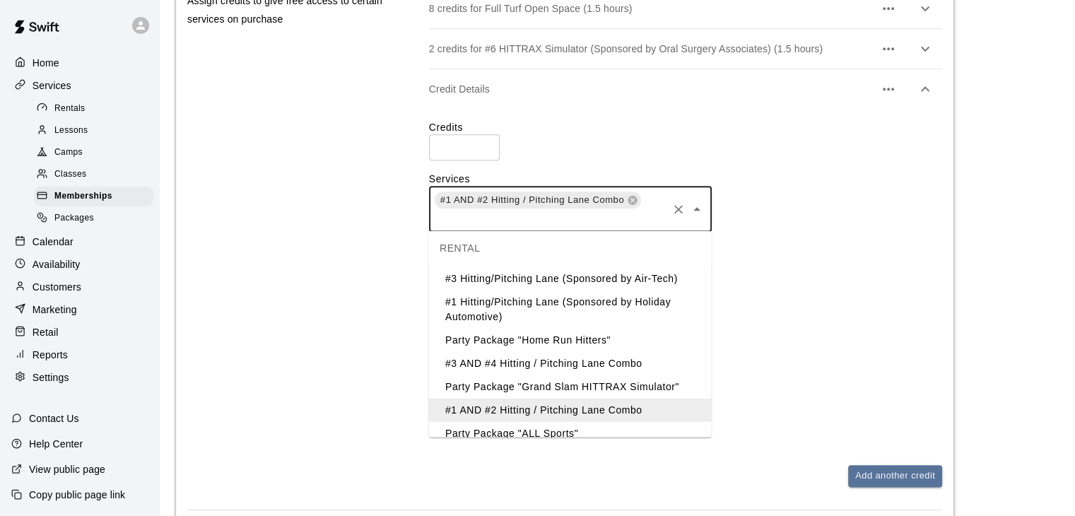
click at [581, 362] on li "#3 AND #4 Hitting / Pitching Lane Combo" at bounding box center [569, 362] width 283 height 23
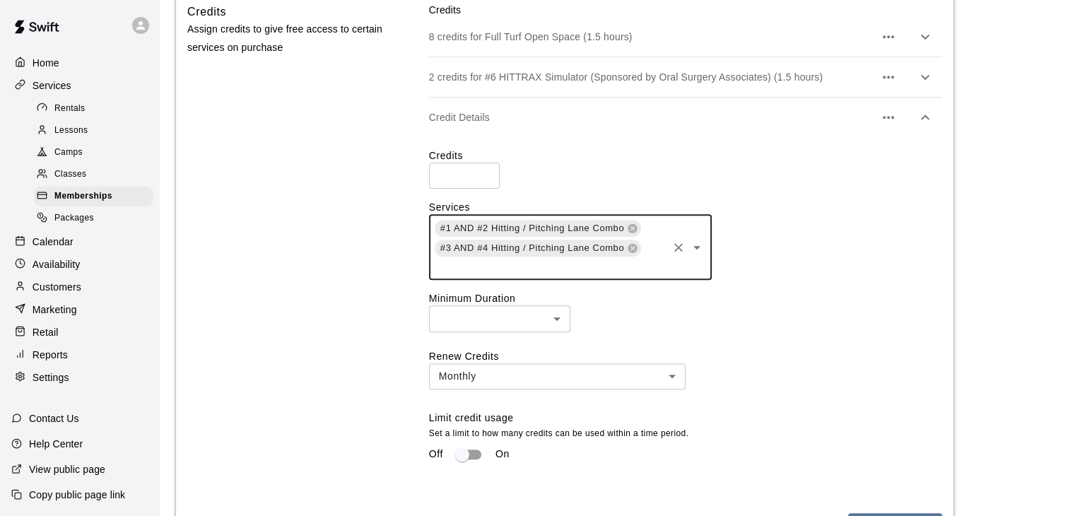
scroll to position [1414, 0]
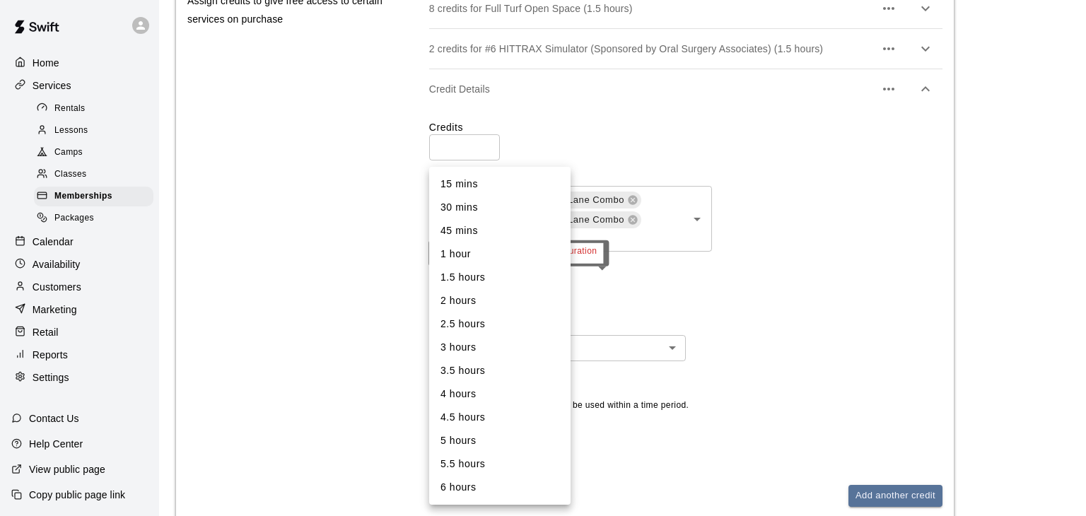
click at [465, 274] on li "1.5 hours" at bounding box center [499, 277] width 141 height 23
type input "**"
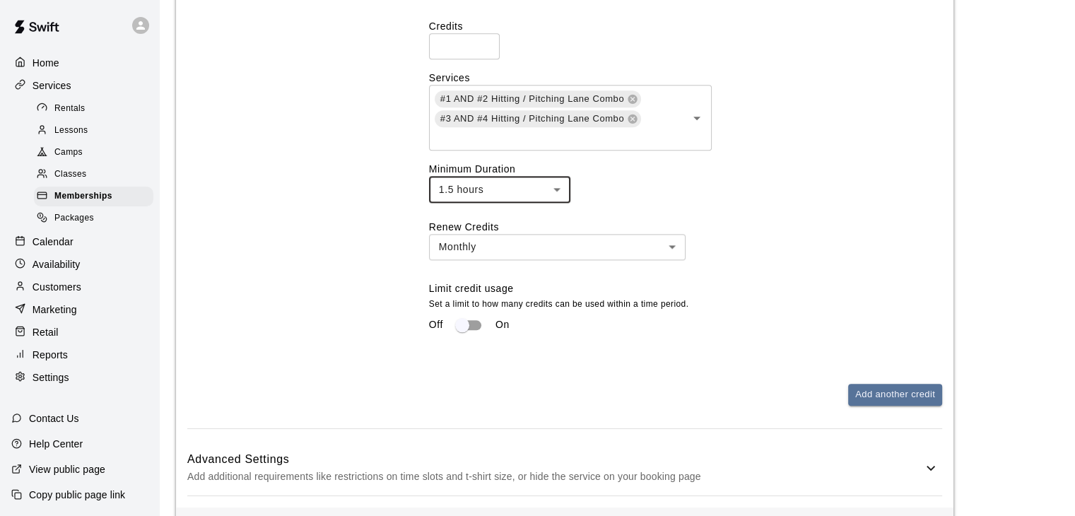
scroll to position [1555, 0]
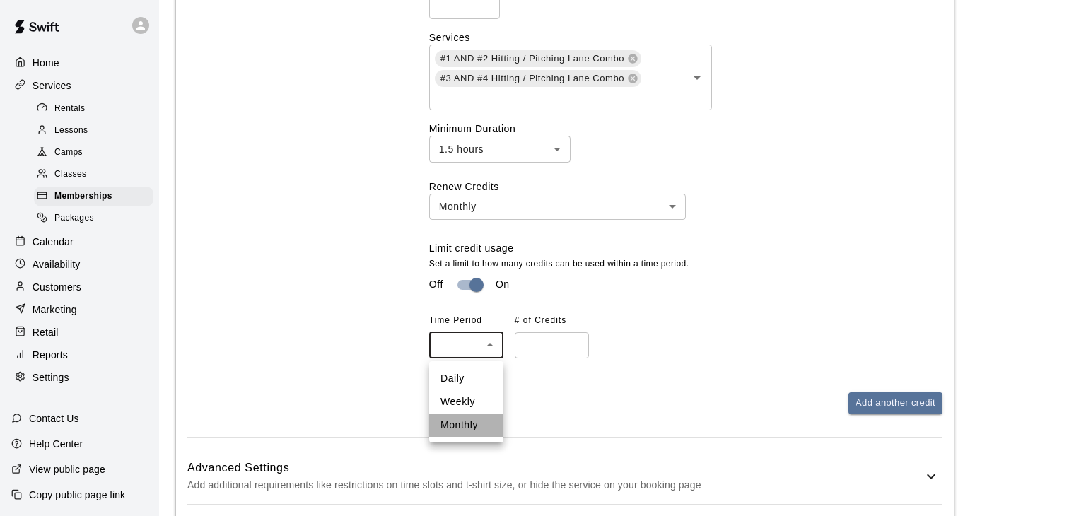
click at [469, 424] on li "Monthly" at bounding box center [466, 425] width 74 height 23
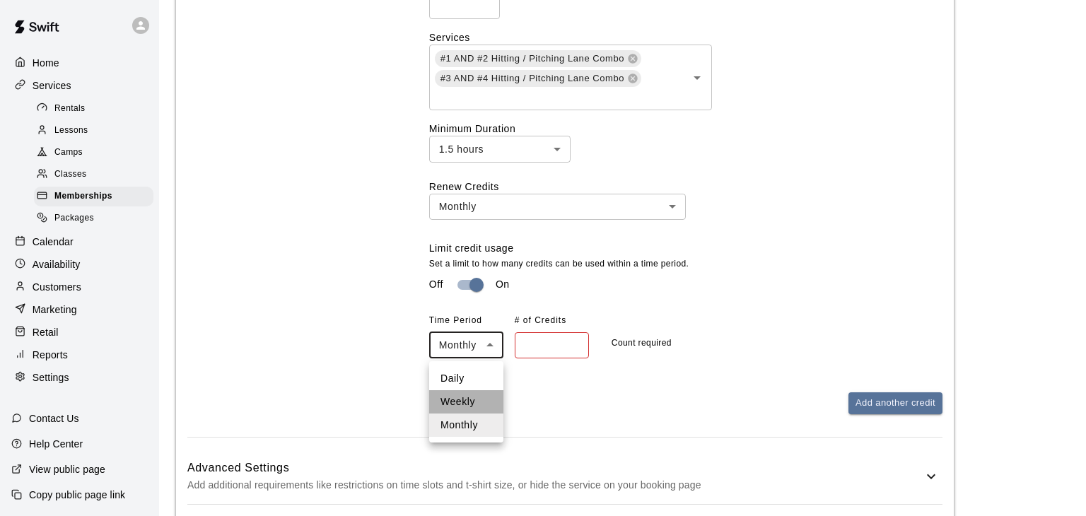
drag, startPoint x: 469, startPoint y: 409, endPoint x: 508, endPoint y: 385, distance: 45.3
click at [469, 409] on li "Weekly" at bounding box center [466, 401] width 74 height 23
type input "******"
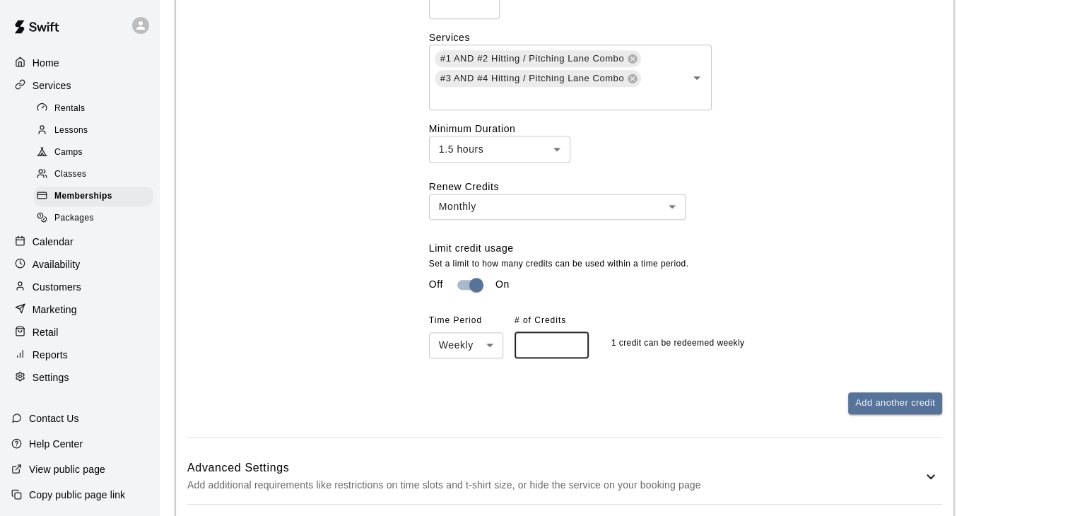
type input "*"
click at [572, 345] on input "*" at bounding box center [552, 345] width 74 height 26
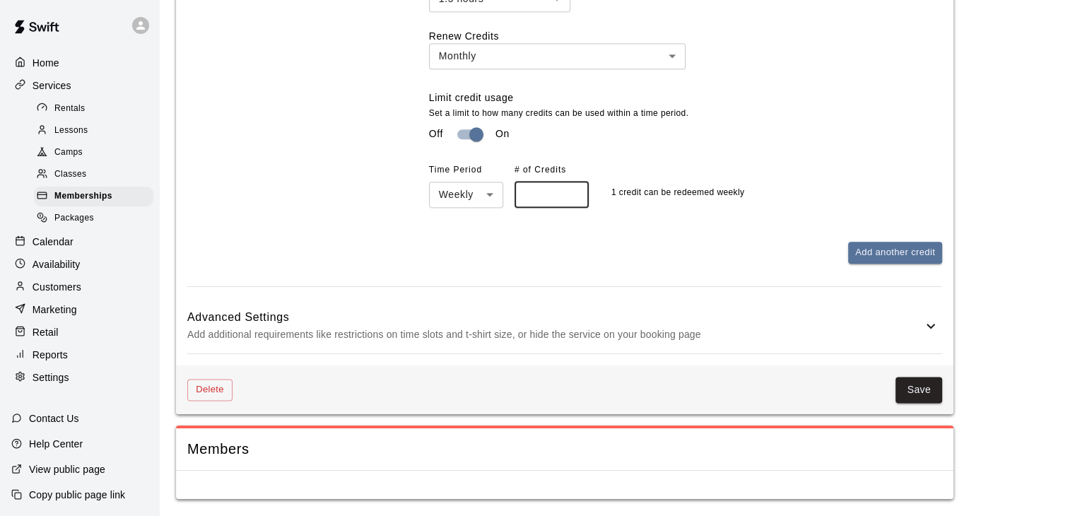
scroll to position [1708, 0]
click at [670, 338] on p "Add additional requirements like restrictions on time slots and t-shirt size, o…" at bounding box center [554, 335] width 735 height 18
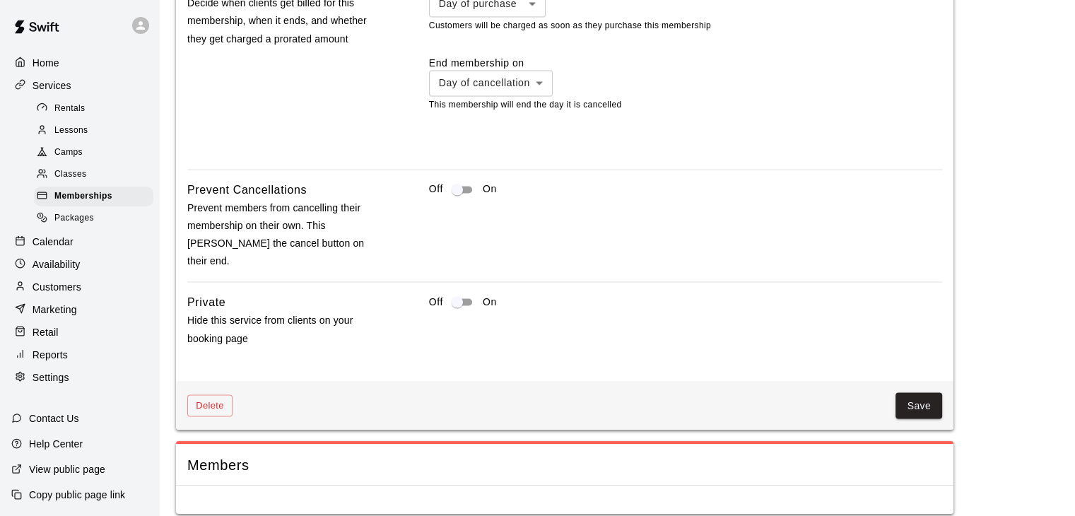
scroll to position [2364, 0]
click at [915, 394] on button "Save" at bounding box center [919, 404] width 47 height 26
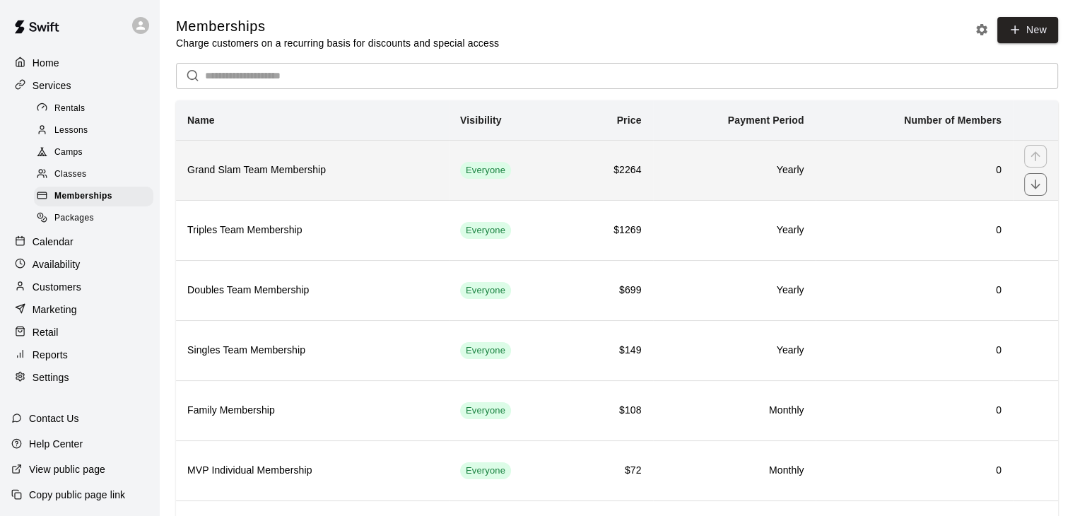
click at [703, 180] on td "Yearly" at bounding box center [734, 170] width 163 height 60
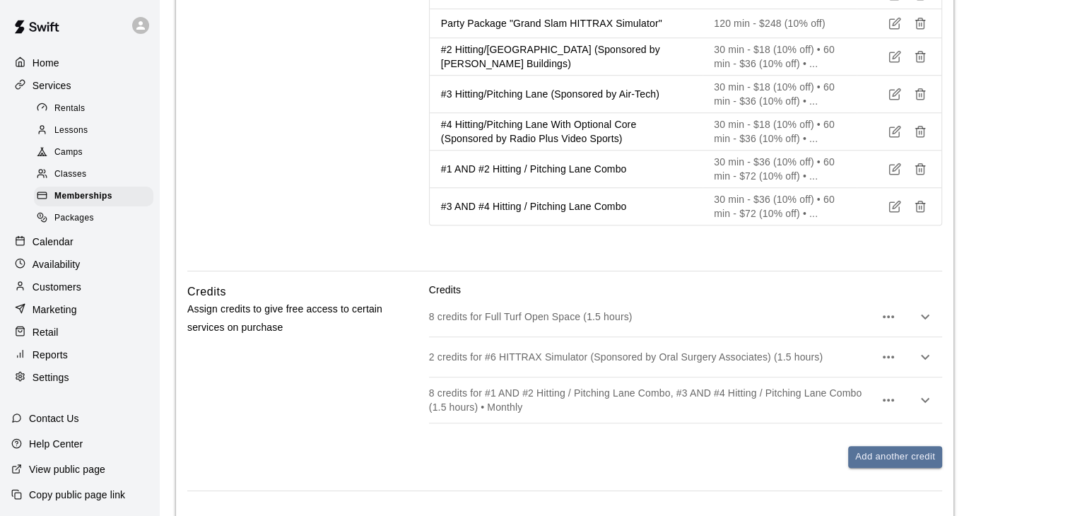
scroll to position [1131, 0]
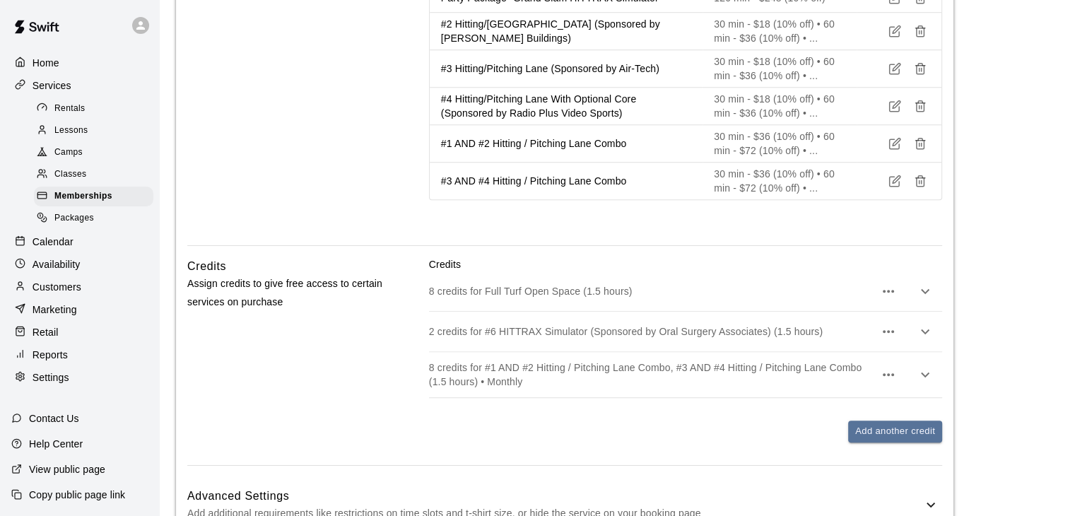
drag, startPoint x: 632, startPoint y: 370, endPoint x: 637, endPoint y: 318, distance: 52.6
click at [637, 318] on div "Credits 8 credits for Full Turf Open Space (1.5 hours) 2 credits for #6 HITTRAX…" at bounding box center [685, 349] width 513 height 185
click at [889, 373] on icon "button" at bounding box center [888, 374] width 11 height 3
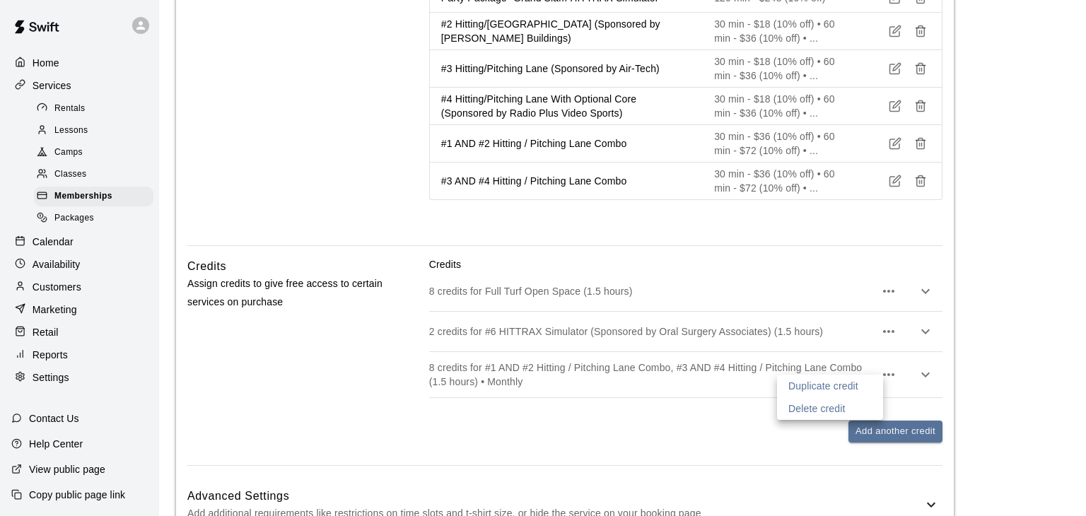
click at [1049, 300] on div at bounding box center [543, 258] width 1086 height 516
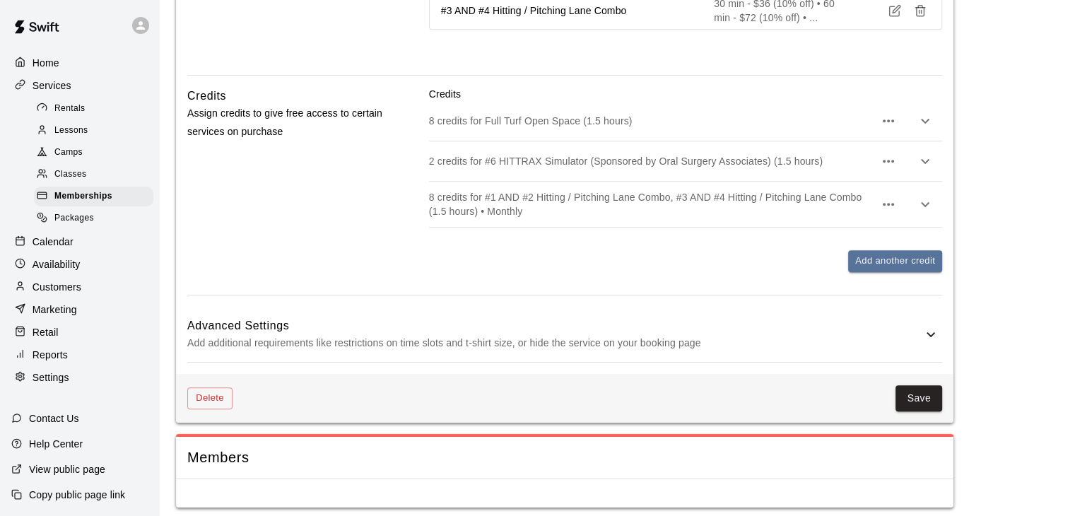
scroll to position [1308, 0]
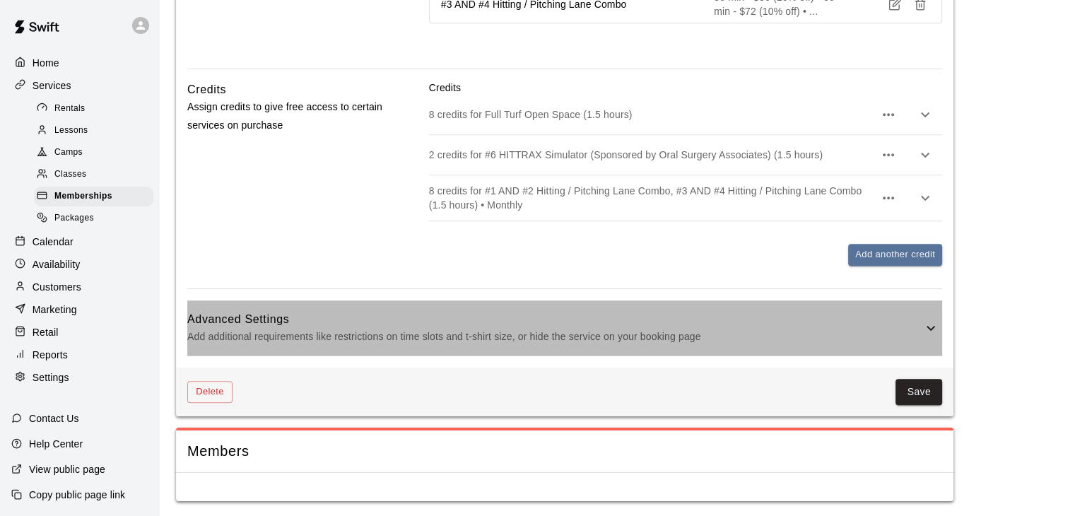
click at [834, 329] on p "Add additional requirements like restrictions on time slots and t-shirt size, o…" at bounding box center [554, 337] width 735 height 18
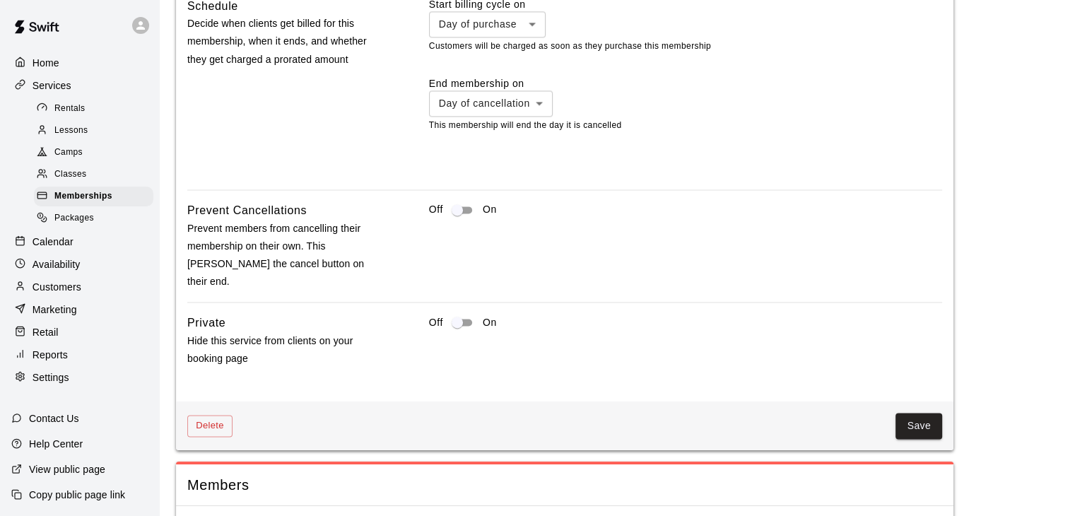
scroll to position [1964, 0]
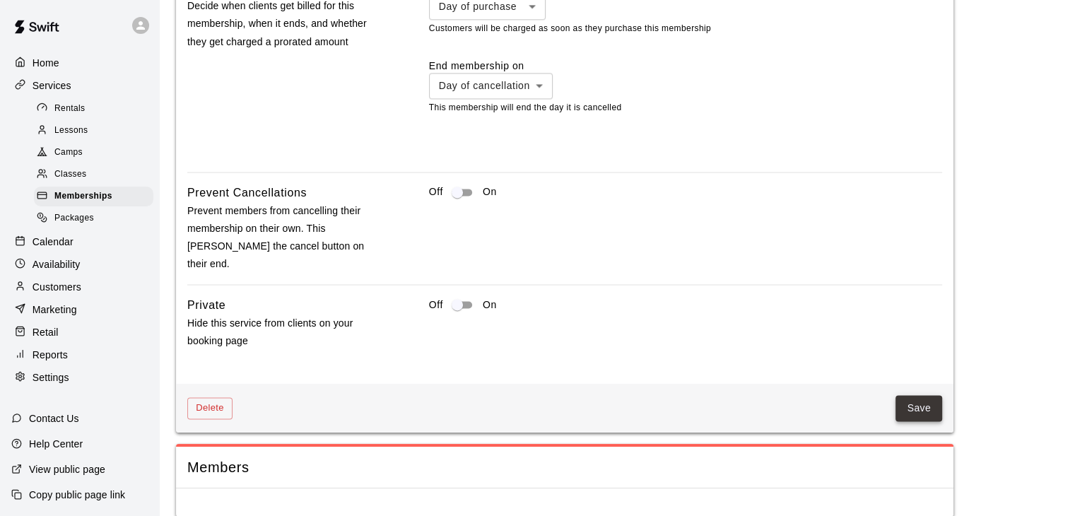
click at [912, 395] on button "Save" at bounding box center [919, 408] width 47 height 26
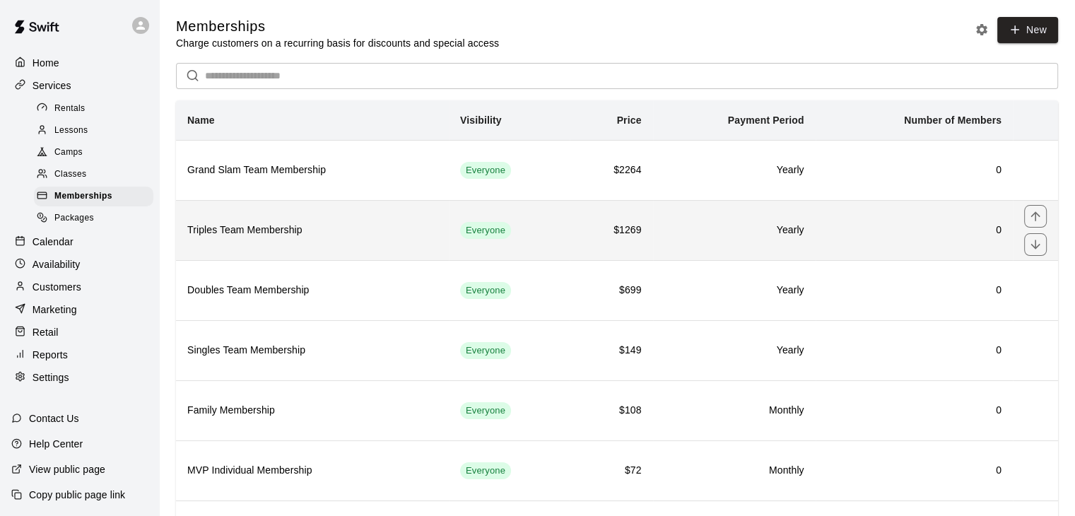
click at [588, 236] on h6 "$1269" at bounding box center [611, 231] width 60 height 16
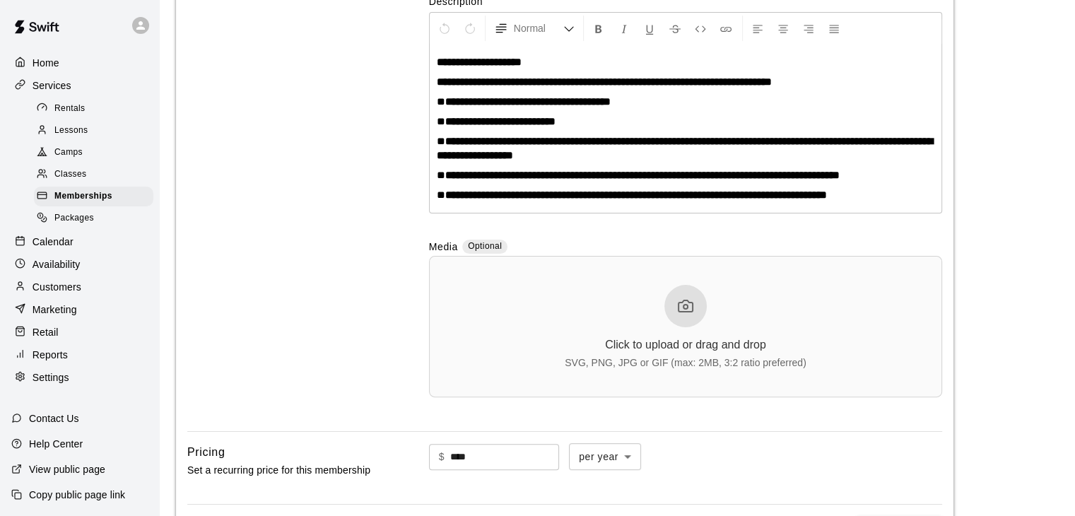
scroll to position [283, 0]
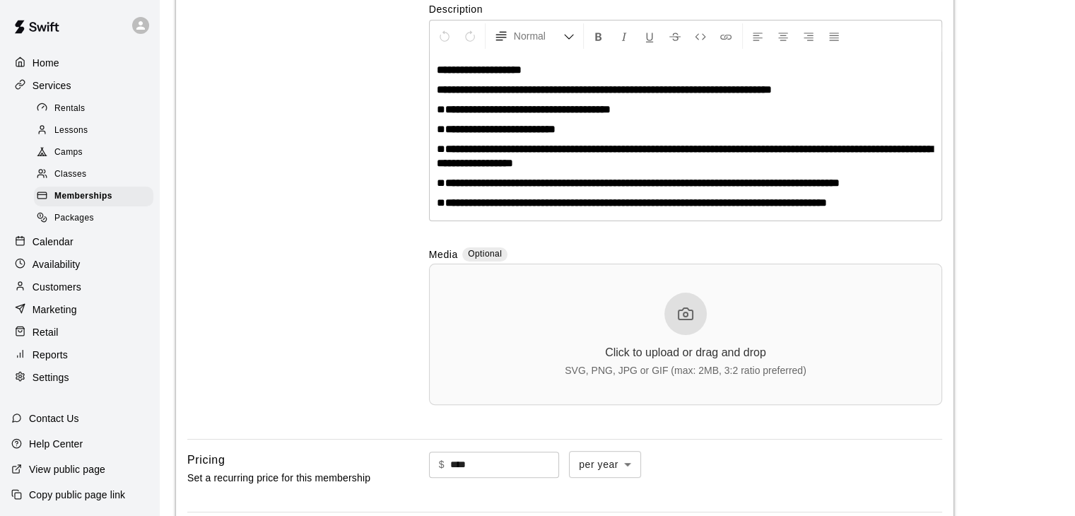
click at [687, 312] on icon at bounding box center [685, 313] width 17 height 17
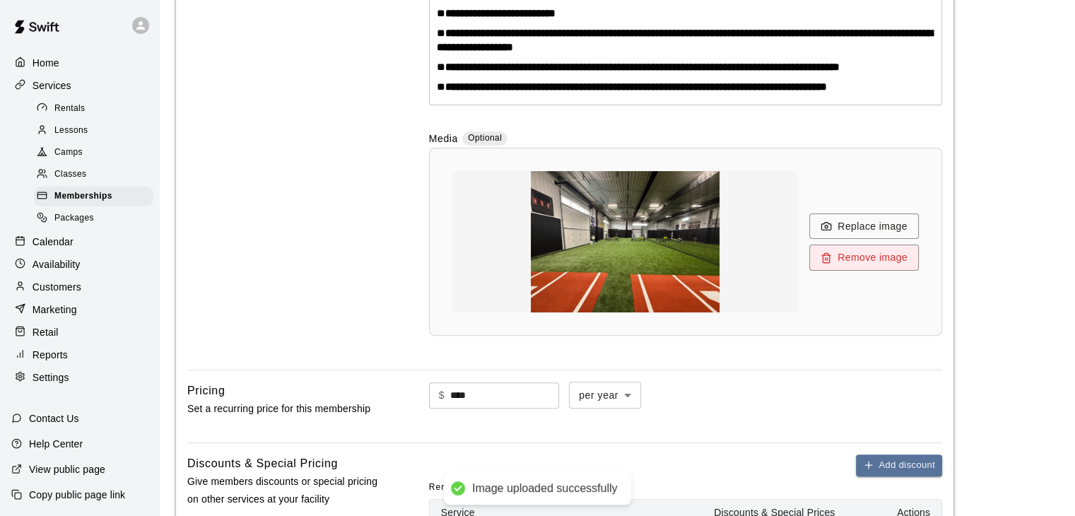
scroll to position [424, 0]
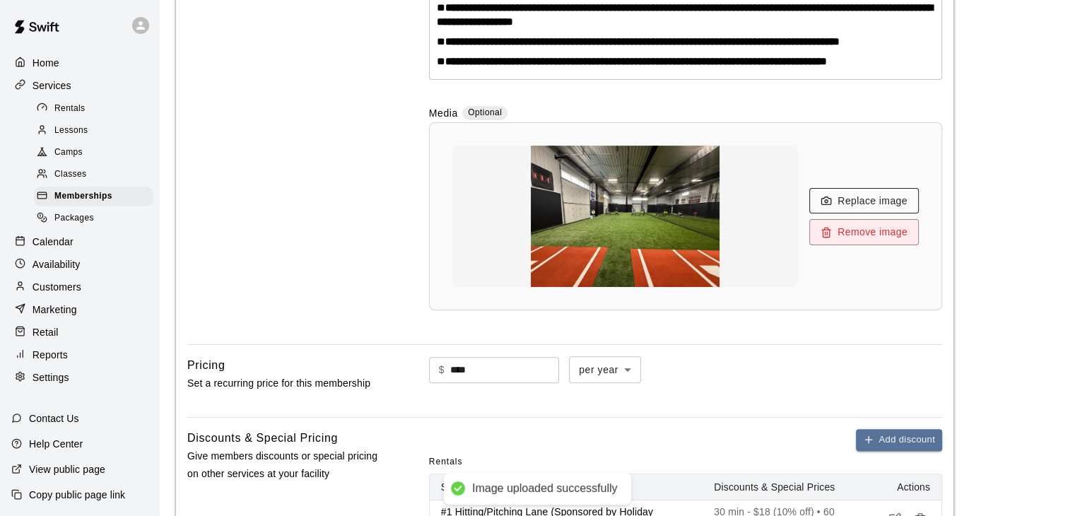
click at [848, 199] on button "Replace image" at bounding box center [865, 201] width 110 height 26
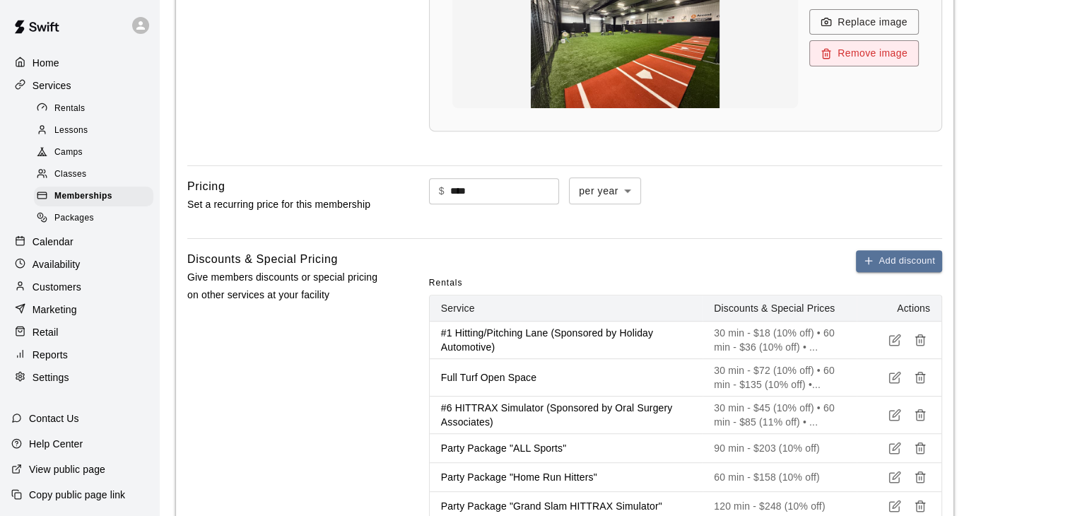
scroll to position [636, 0]
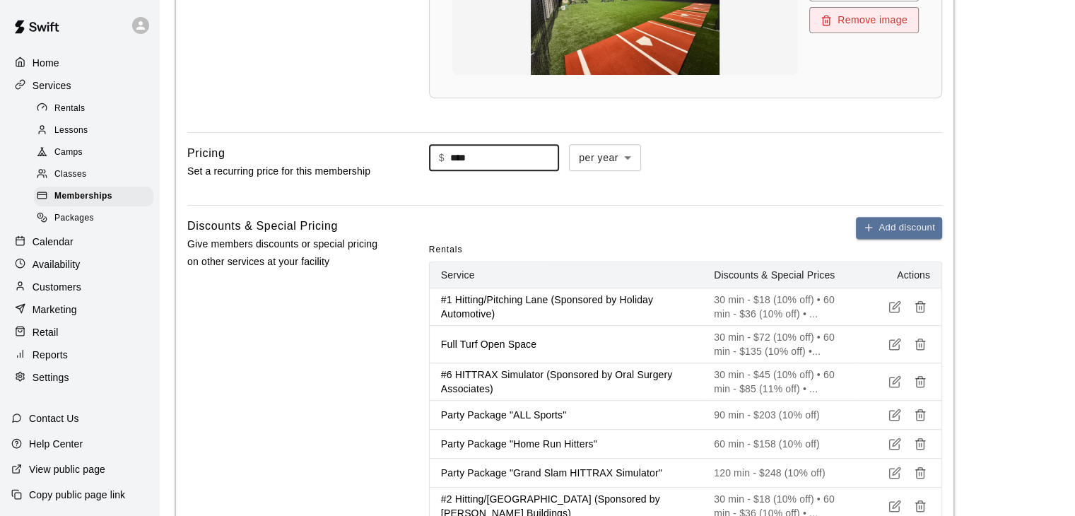
drag, startPoint x: 512, startPoint y: 158, endPoint x: 387, endPoint y: 148, distance: 124.8
click at [387, 148] on div "Pricing Set a recurring price for this membership $ **** ​ per year ****** ​" at bounding box center [564, 168] width 755 height 49
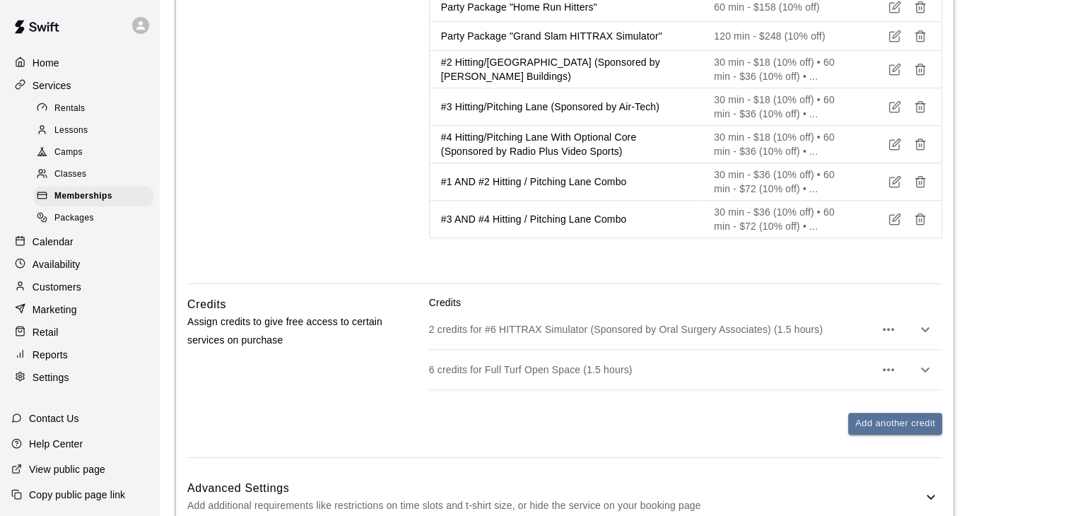
scroll to position [1202, 0]
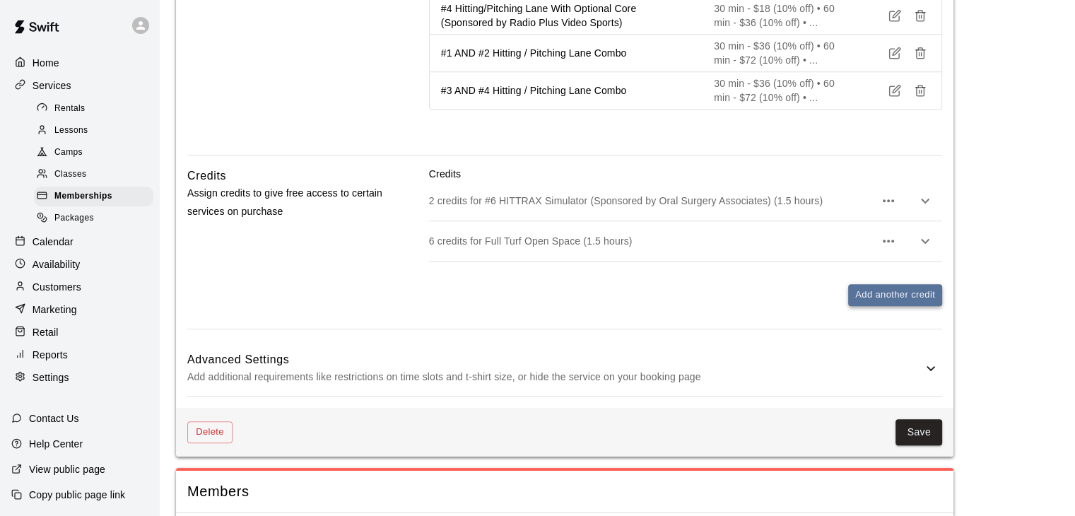
type input "****"
click at [868, 293] on button "Add another credit" at bounding box center [895, 295] width 94 height 22
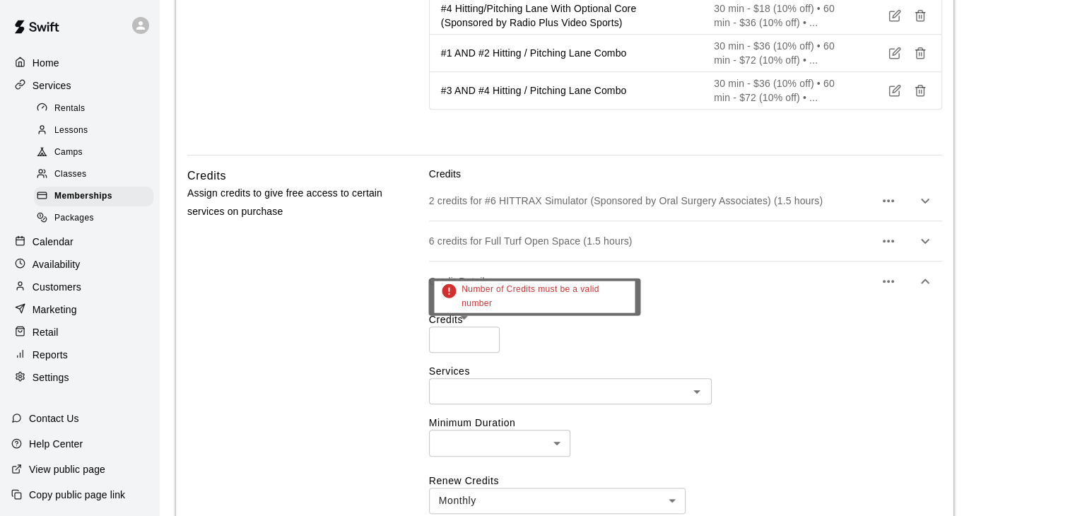
click at [484, 334] on input "*" at bounding box center [464, 340] width 71 height 26
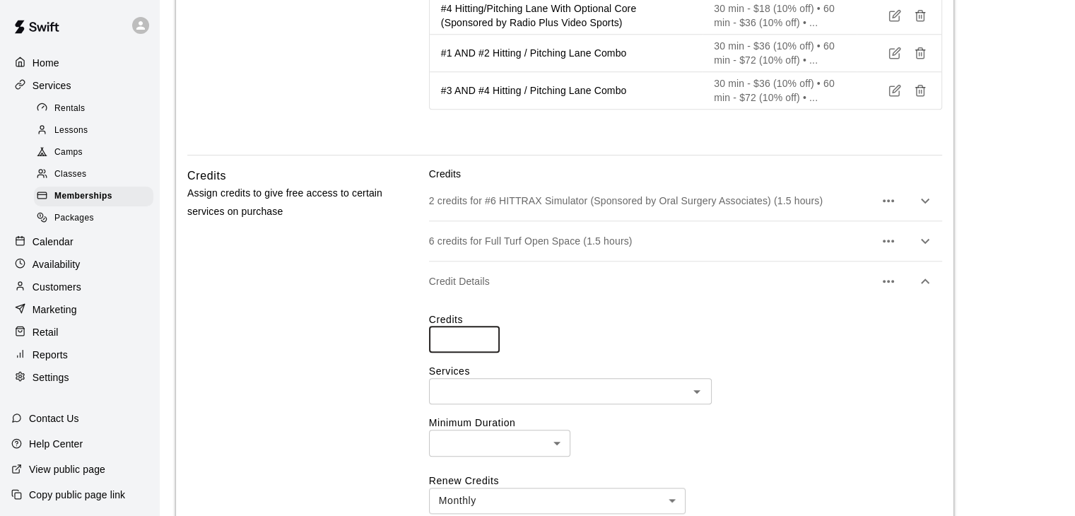
click at [484, 334] on input "*" at bounding box center [464, 340] width 71 height 26
type input "*"
click at [486, 332] on input "*" at bounding box center [464, 340] width 71 height 26
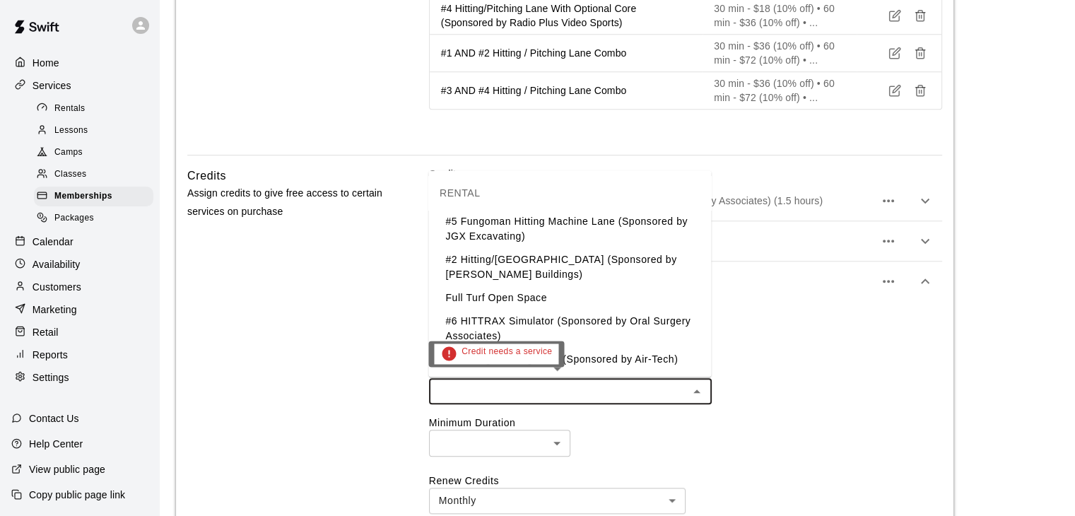
click at [491, 390] on input "text" at bounding box center [558, 391] width 251 height 18
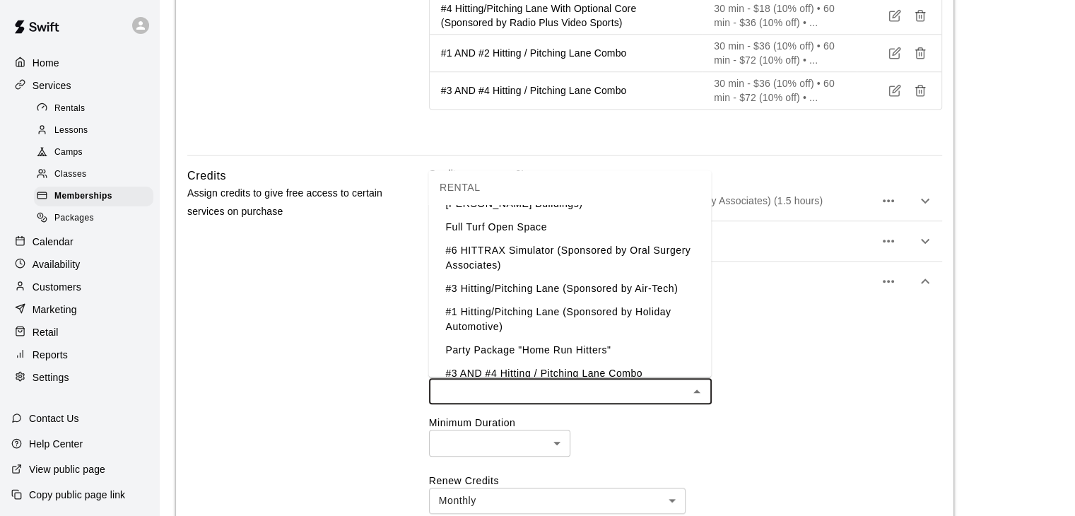
scroll to position [141, 0]
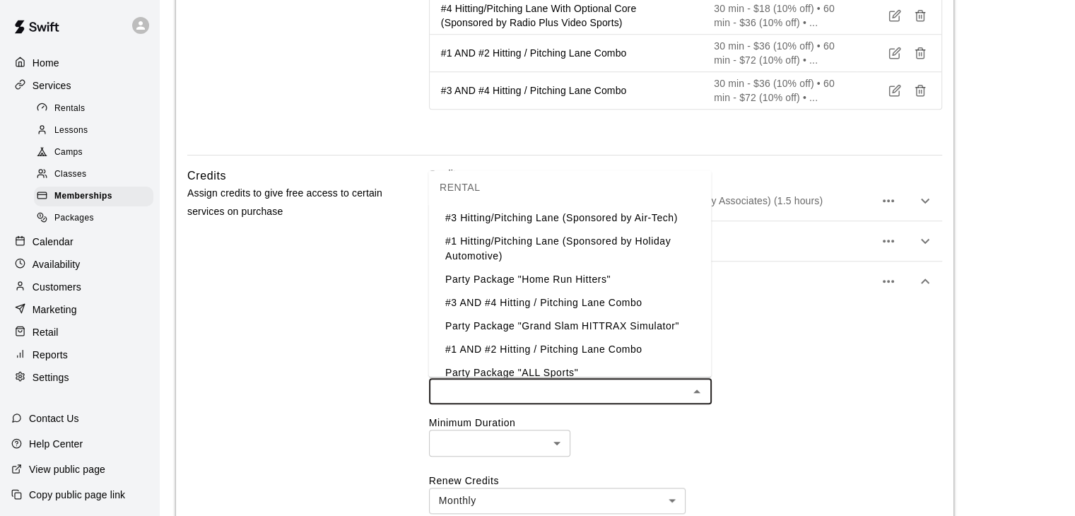
click at [510, 353] on li "#1 AND #2 Hitting / Pitching Lane Combo" at bounding box center [569, 349] width 283 height 23
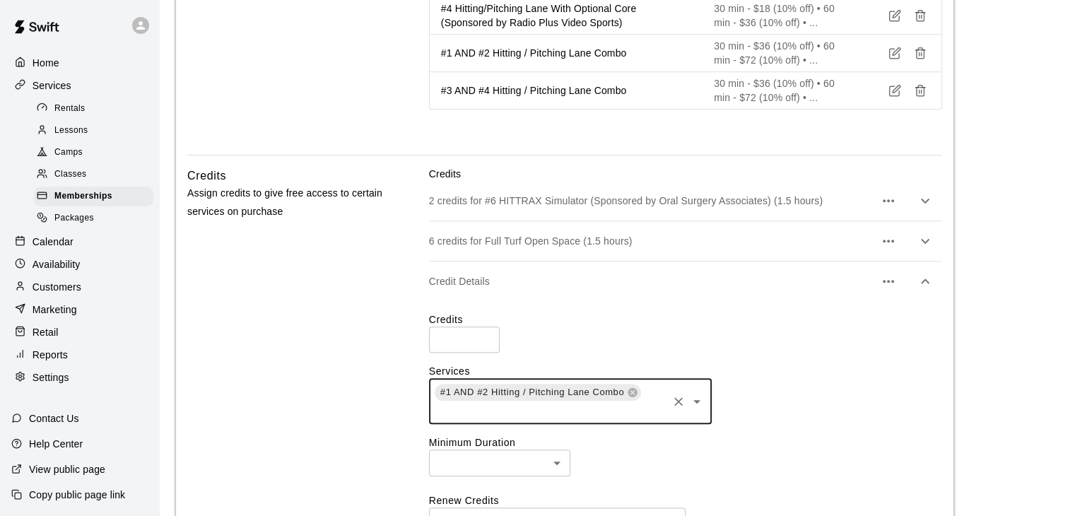
click at [501, 410] on input "text" at bounding box center [549, 411] width 233 height 18
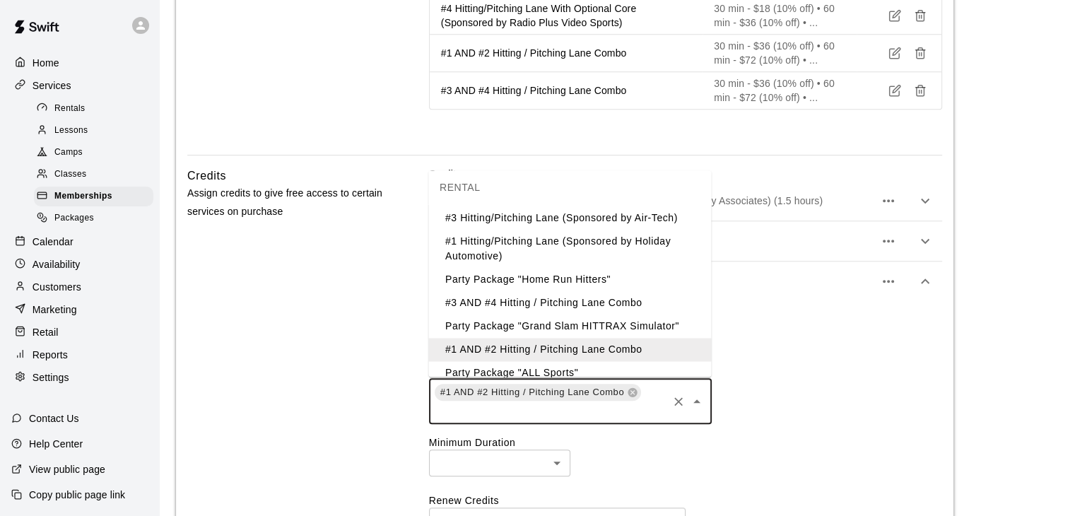
click at [502, 303] on li "#3 AND #4 Hitting / Pitching Lane Combo" at bounding box center [569, 302] width 283 height 23
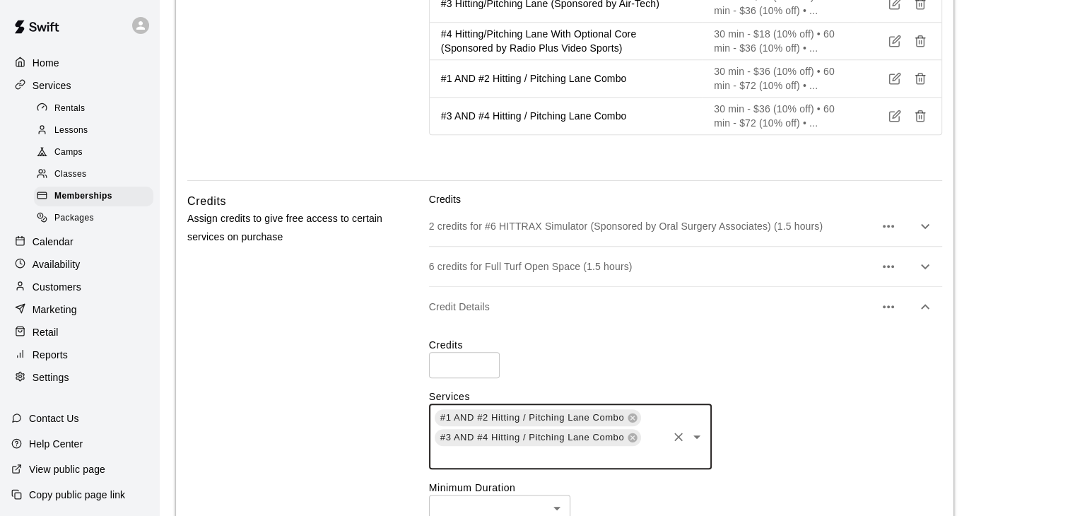
scroll to position [1202, 0]
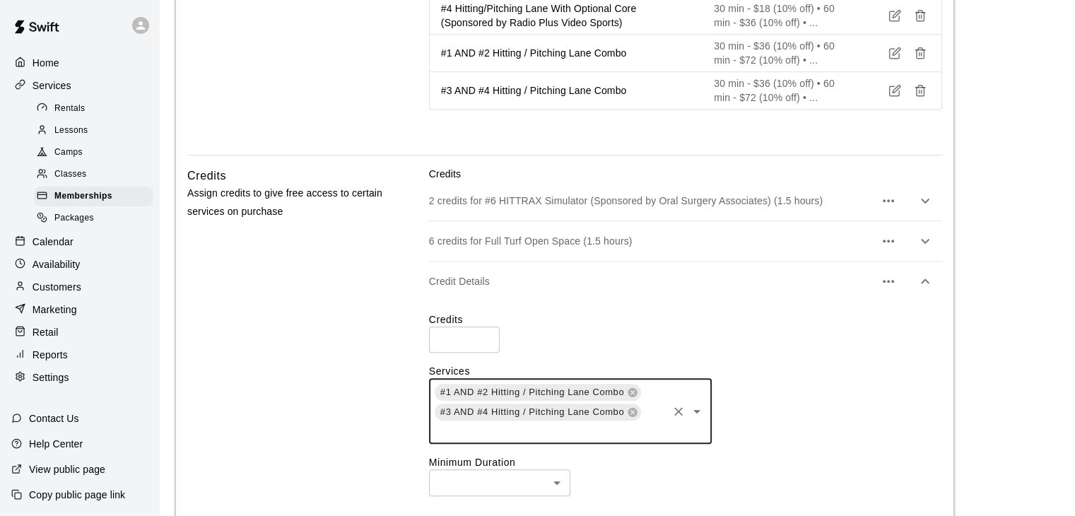
click at [611, 234] on p "6 credits for Full Turf Open Space (1.5 hours)" at bounding box center [651, 241] width 445 height 14
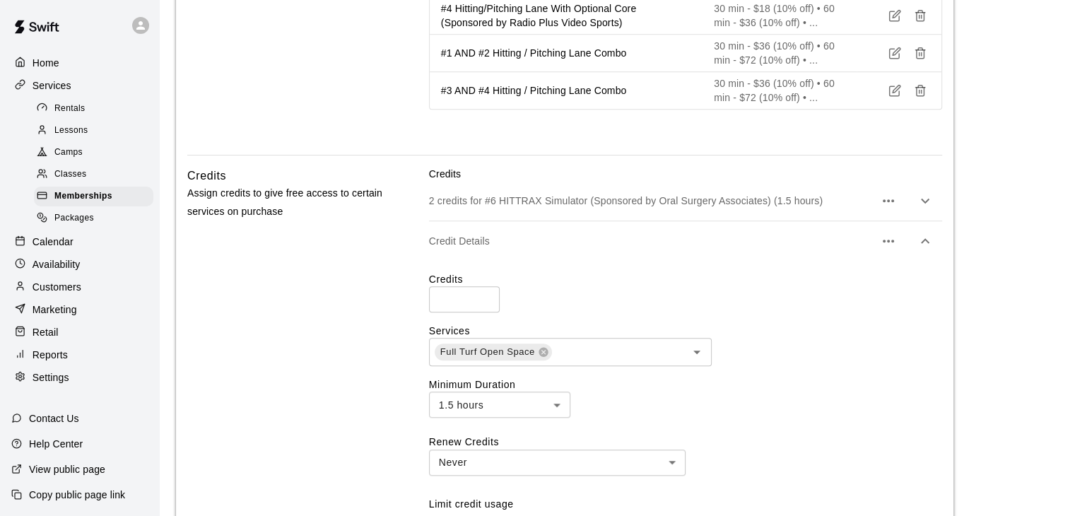
click at [486, 296] on input "*" at bounding box center [464, 299] width 71 height 26
click at [484, 300] on input "*" at bounding box center [464, 299] width 71 height 26
type input "*"
click at [484, 300] on input "*" at bounding box center [464, 299] width 71 height 26
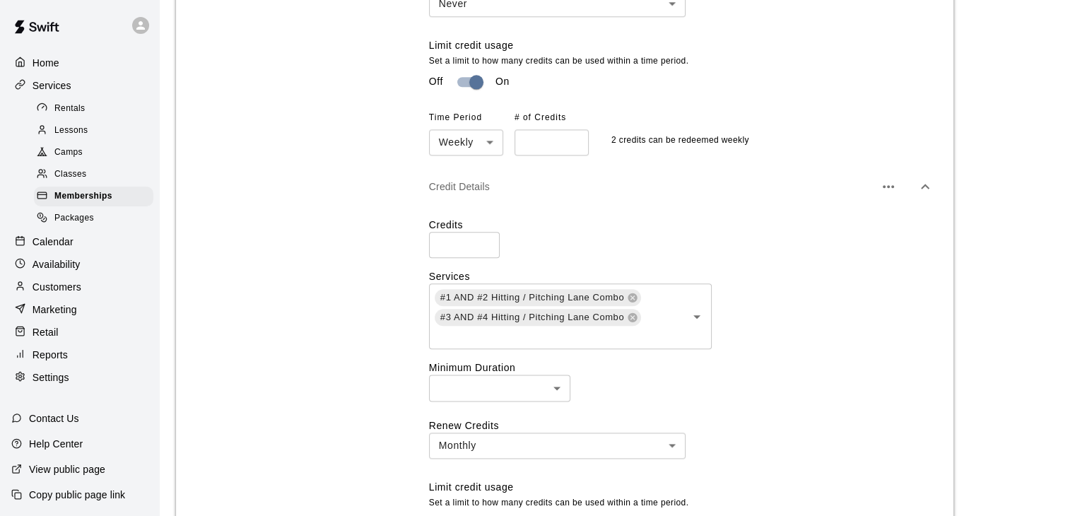
scroll to position [1697, 0]
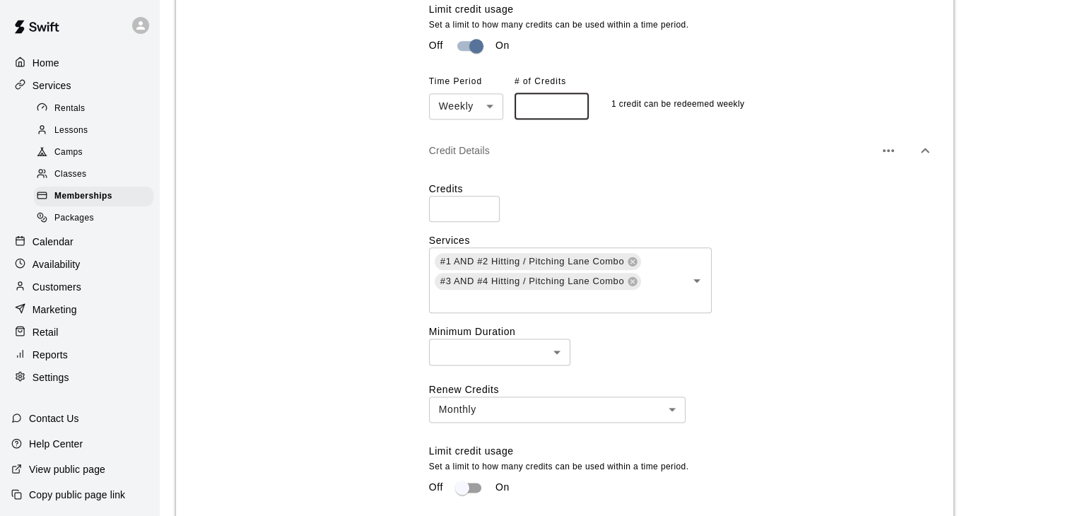
type input "*"
click at [574, 112] on input "*" at bounding box center [552, 106] width 74 height 26
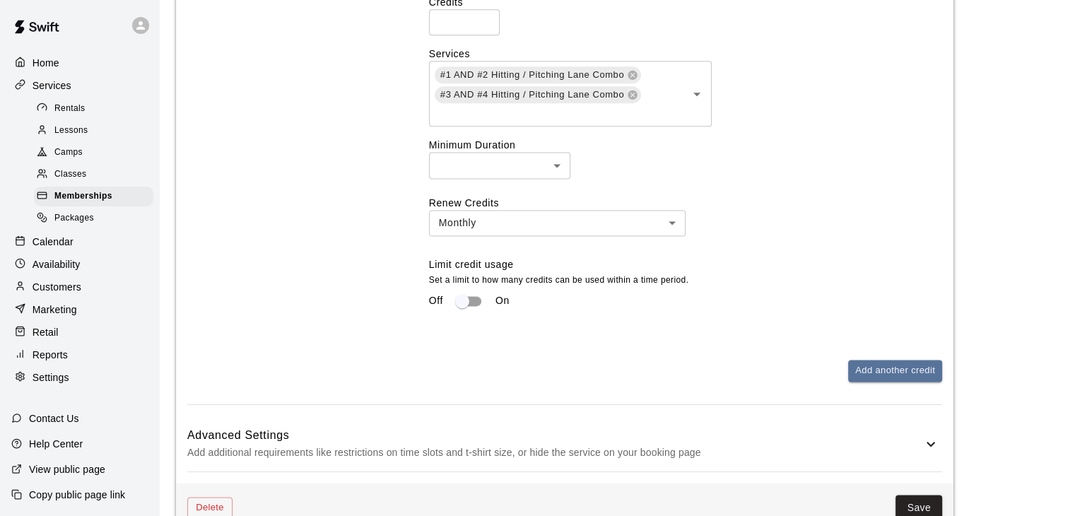
scroll to position [1909, 0]
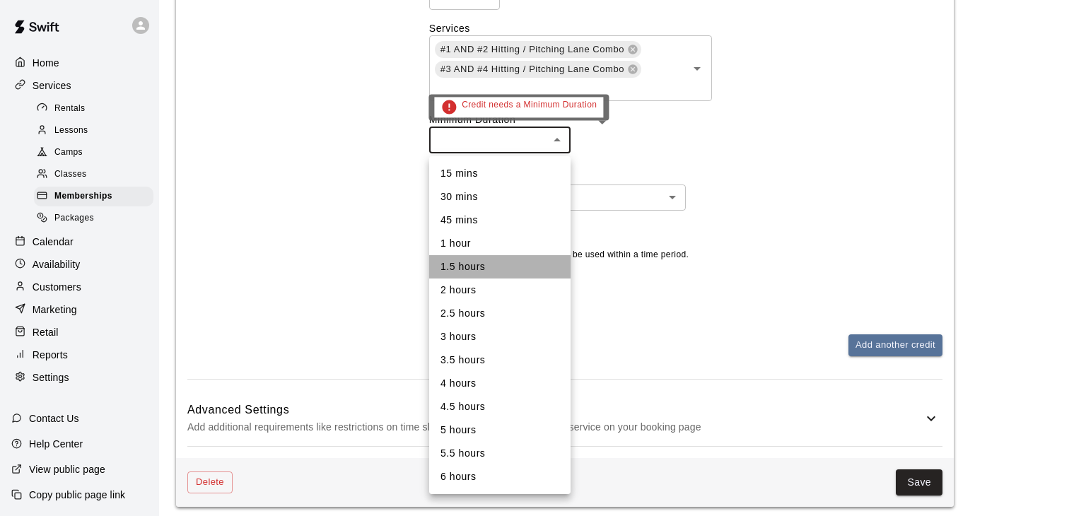
click at [467, 264] on li "1.5 hours" at bounding box center [499, 266] width 141 height 23
type input "**"
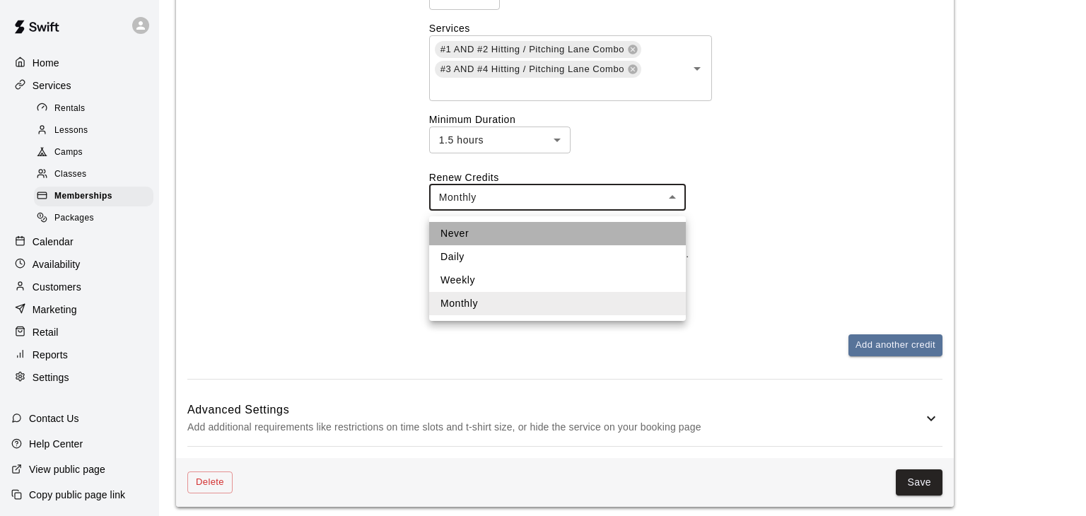
click at [519, 232] on li "Never" at bounding box center [557, 233] width 257 height 23
type input "*****"
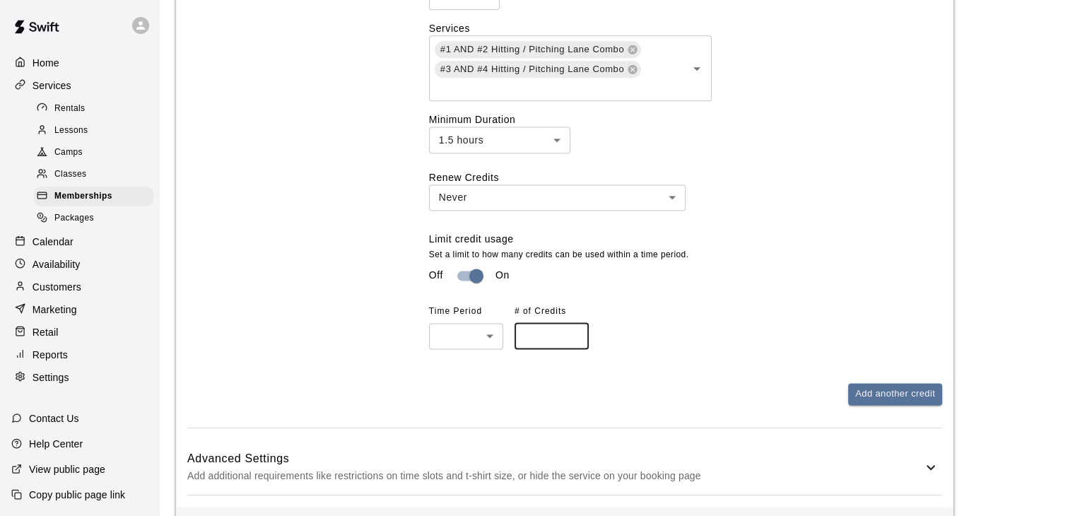
drag, startPoint x: 575, startPoint y: 340, endPoint x: 558, endPoint y: 340, distance: 17.0
type input "*"
click at [574, 340] on input "*" at bounding box center [552, 336] width 74 height 26
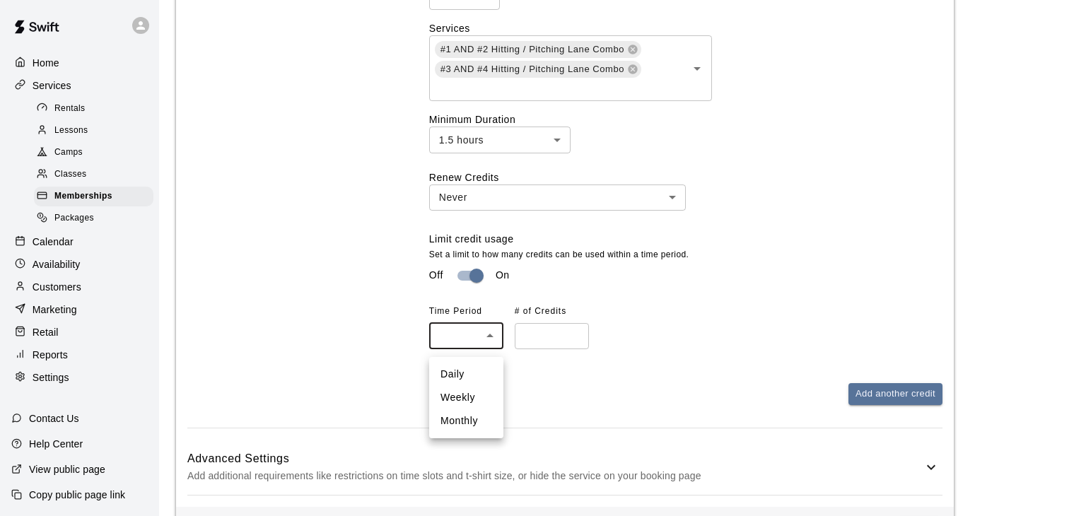
click at [467, 394] on li "Weekly" at bounding box center [466, 397] width 74 height 23
type input "******"
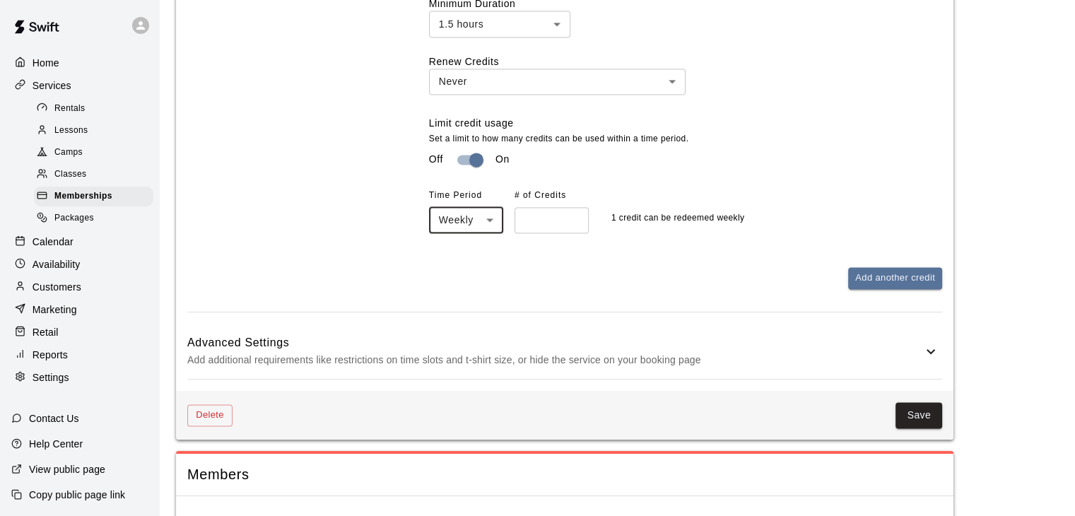
scroll to position [2057, 0]
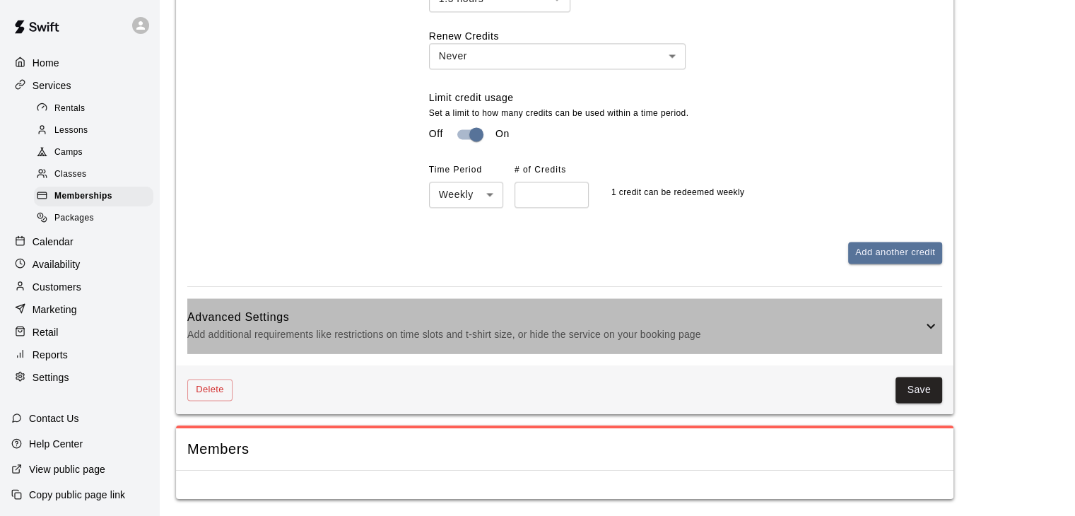
click at [741, 327] on p "Add additional requirements like restrictions on time slots and t-shirt size, o…" at bounding box center [554, 335] width 735 height 18
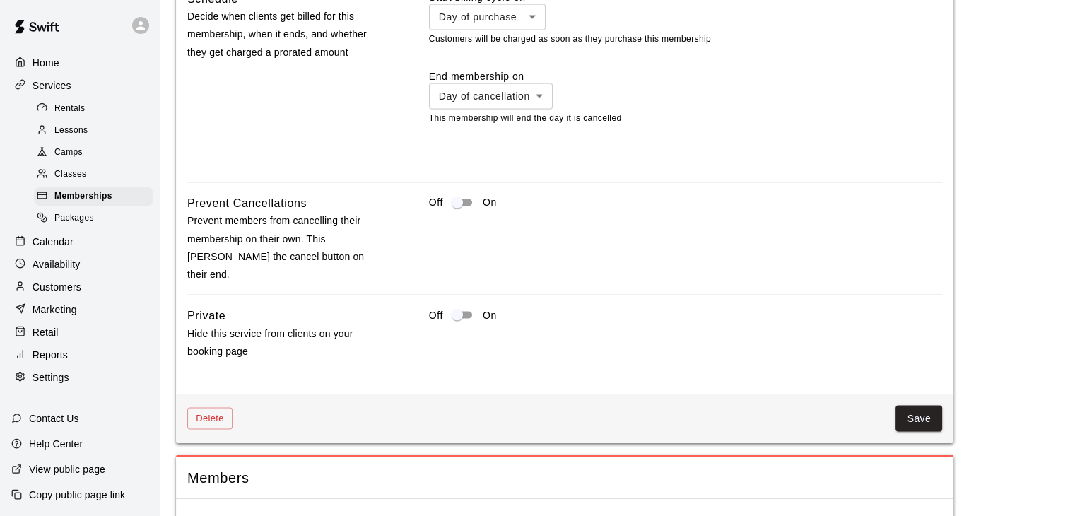
scroll to position [2714, 0]
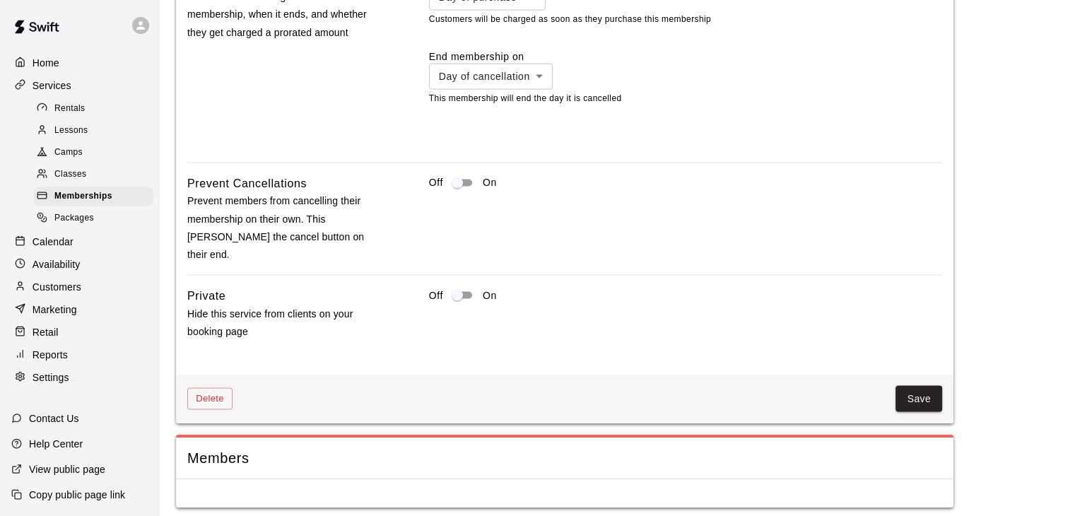
click at [927, 394] on button "Save" at bounding box center [919, 399] width 47 height 26
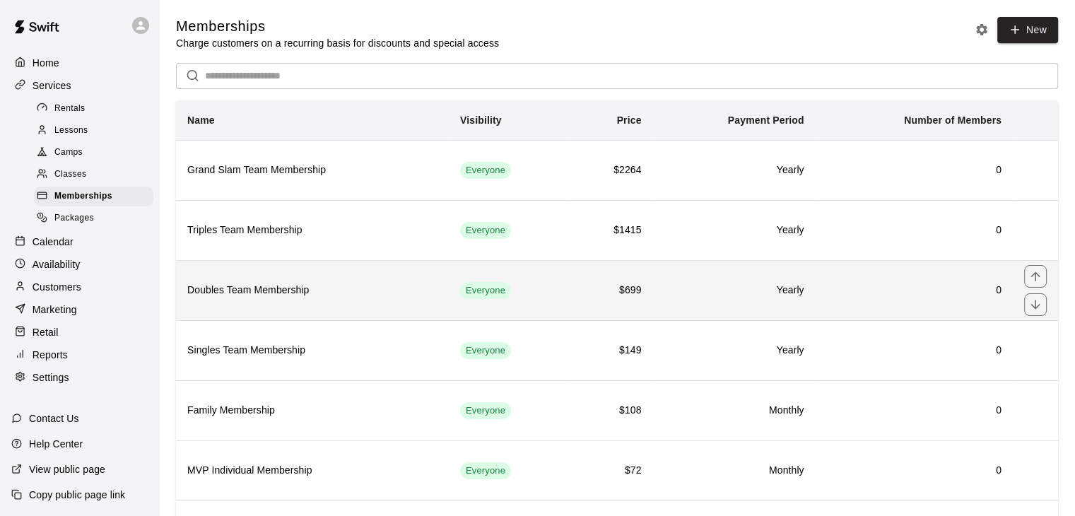
click at [422, 293] on h6 "Doubles Team Membership" at bounding box center [312, 291] width 250 height 16
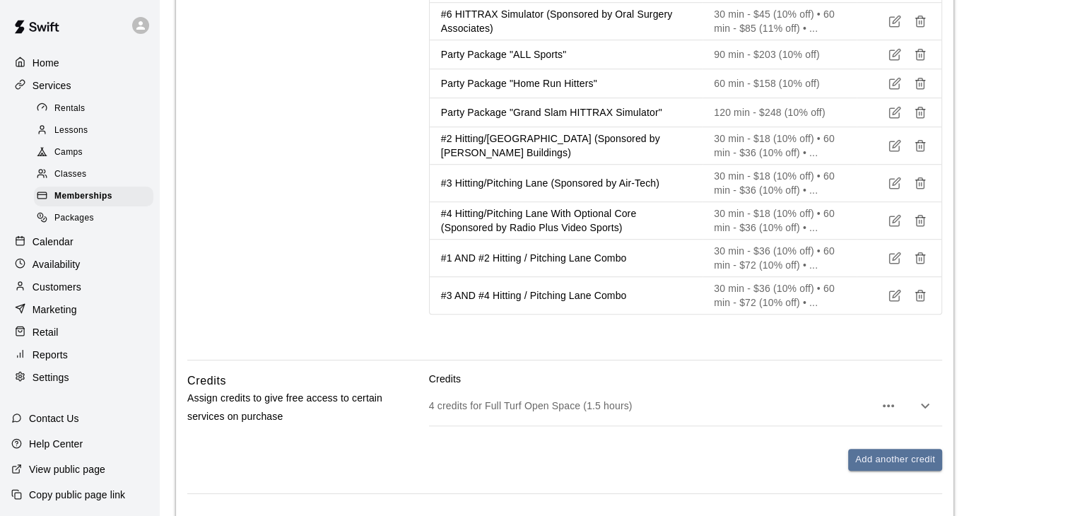
scroll to position [990, 0]
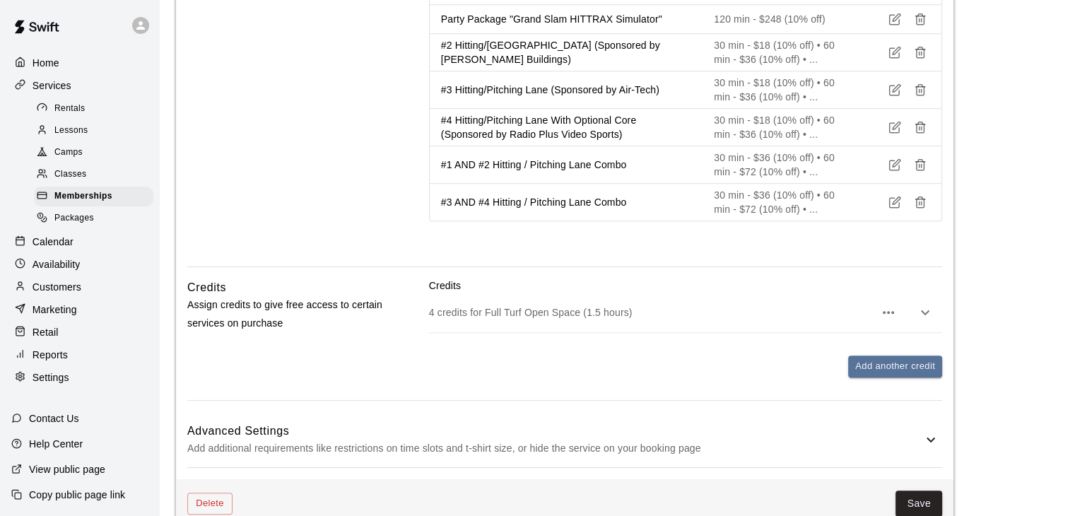
click at [607, 317] on p "4 credits for Full Turf Open Space (1.5 hours)" at bounding box center [651, 312] width 445 height 14
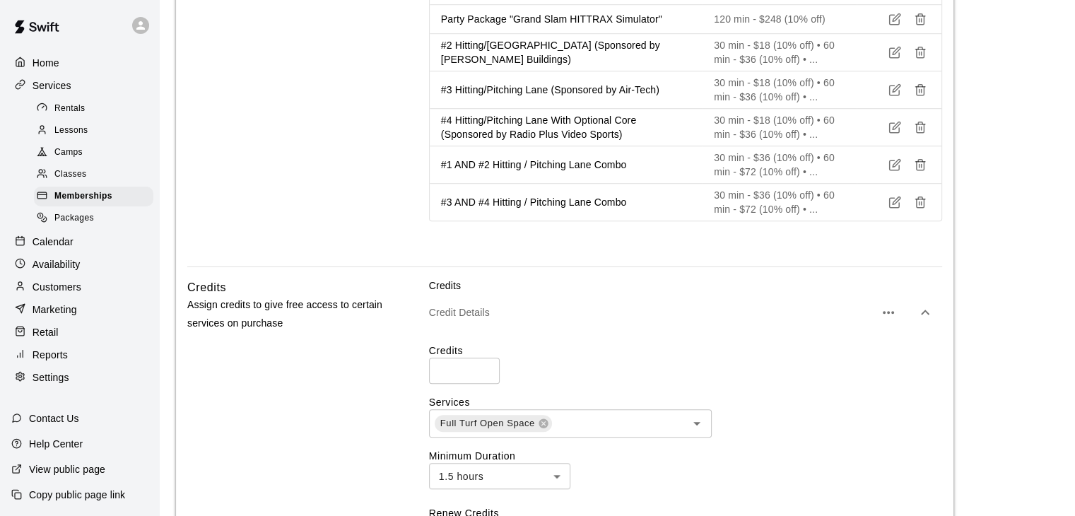
click at [485, 375] on input "*" at bounding box center [464, 371] width 71 height 26
type input "*"
click at [485, 375] on input "*" at bounding box center [464, 371] width 71 height 26
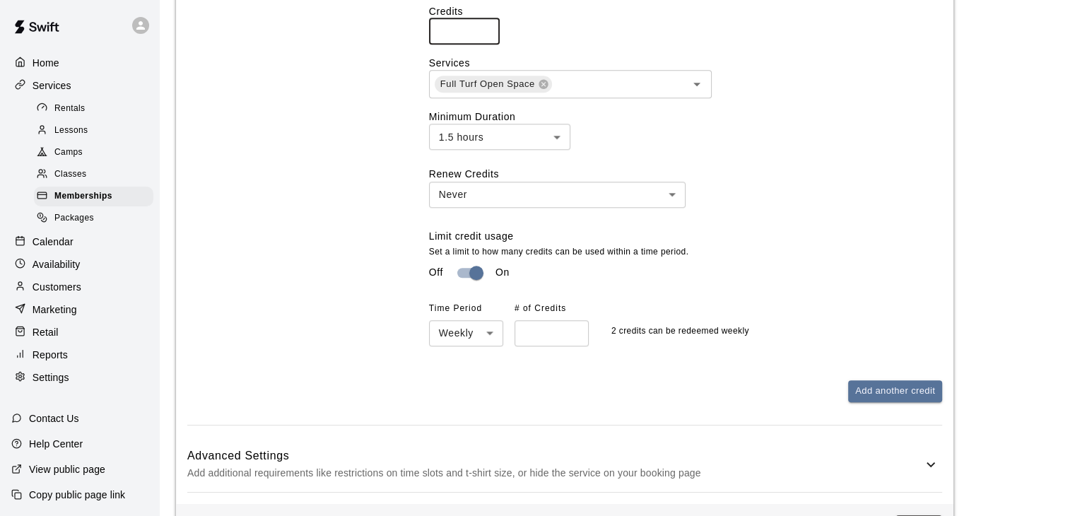
scroll to position [1343, 0]
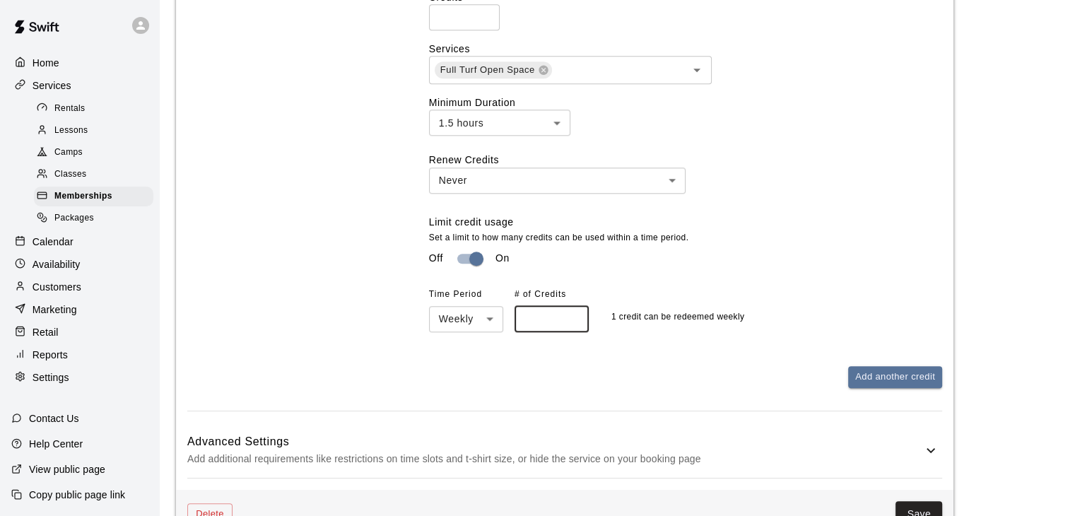
type input "*"
click at [570, 326] on input "*" at bounding box center [552, 319] width 74 height 26
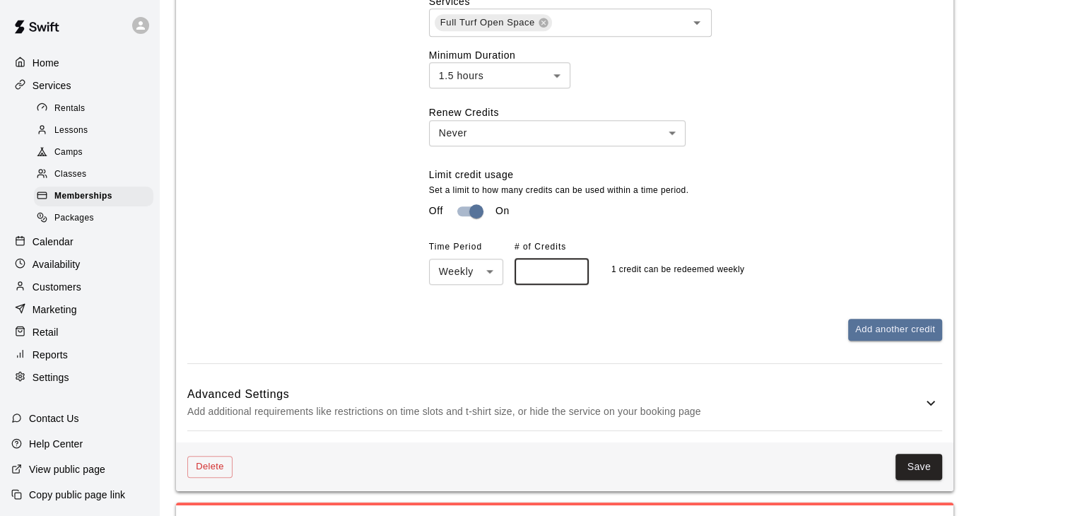
scroll to position [1414, 0]
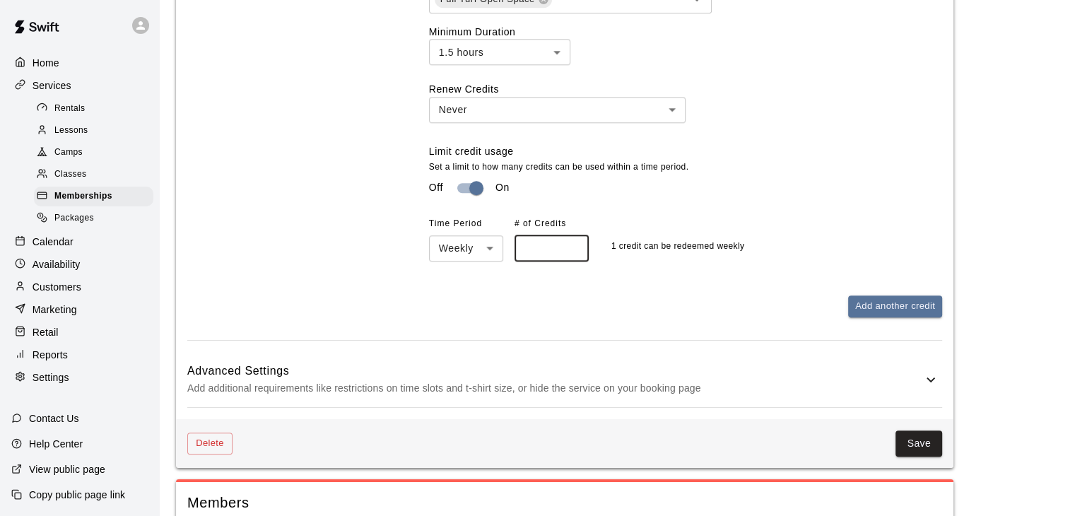
click at [906, 322] on div "Credits Credit Details Credits * ​ Services Full Turf Open Space ​ Minimum Dura…" at bounding box center [685, 97] width 513 height 486
click at [906, 311] on button "Add another credit" at bounding box center [895, 307] width 94 height 22
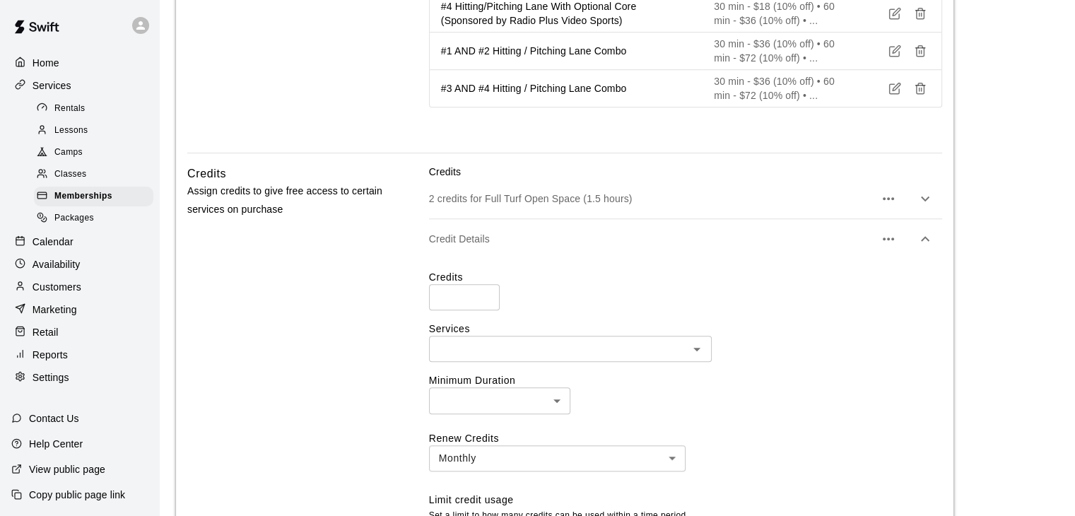
scroll to position [1061, 0]
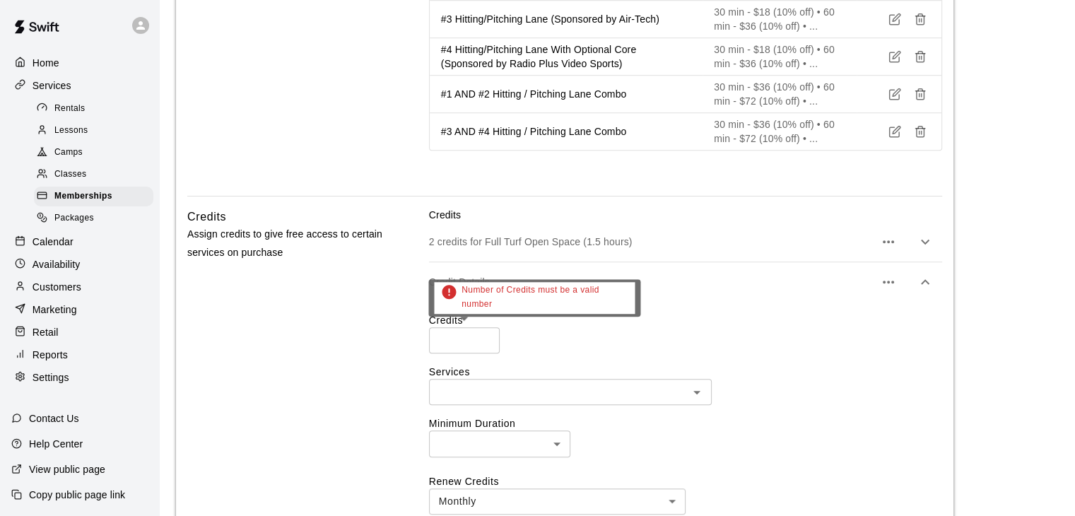
click at [484, 334] on input "*" at bounding box center [464, 340] width 71 height 26
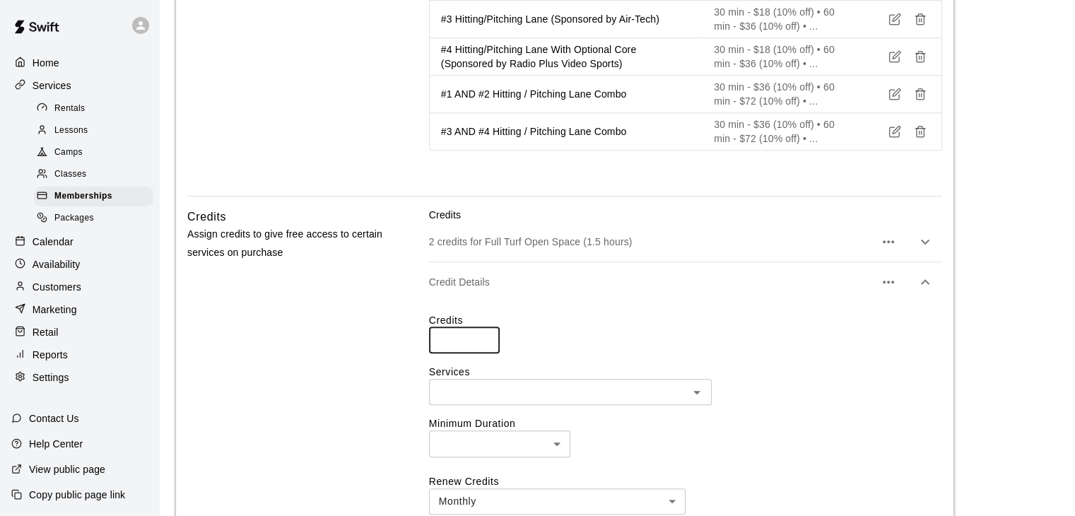
click at [484, 334] on input "*" at bounding box center [464, 340] width 71 height 26
type input "*"
click at [484, 334] on input "*" at bounding box center [464, 340] width 71 height 26
click at [513, 392] on input "text" at bounding box center [558, 392] width 251 height 18
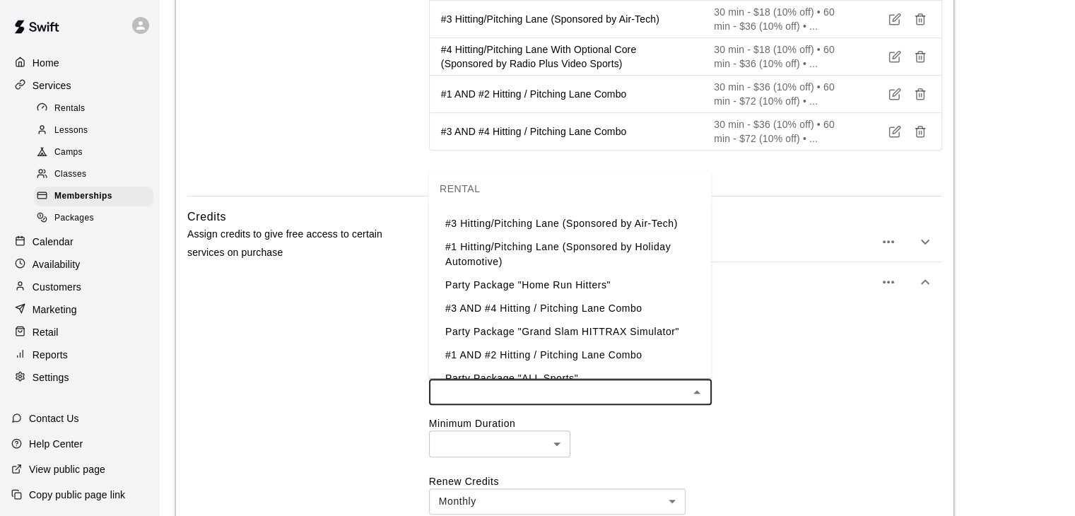
scroll to position [141, 0]
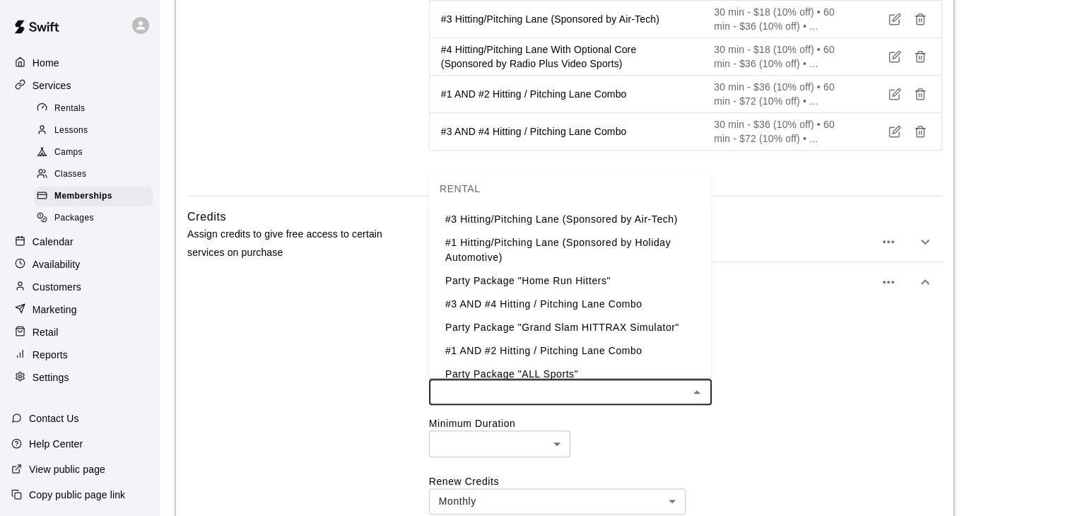
click at [525, 359] on li "#1 AND #2 Hitting / Pitching Lane Combo" at bounding box center [569, 350] width 283 height 23
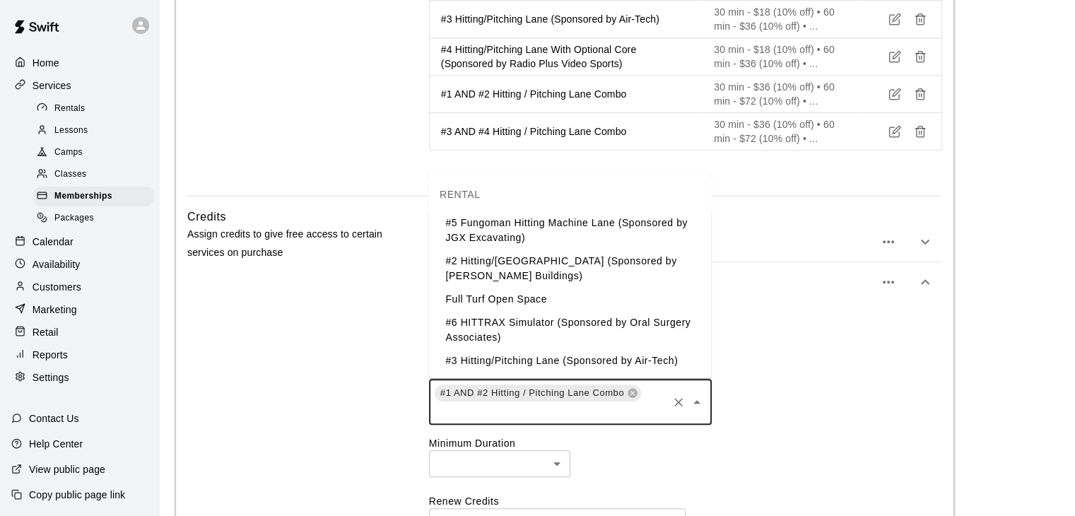
click at [526, 414] on input "text" at bounding box center [549, 412] width 233 height 18
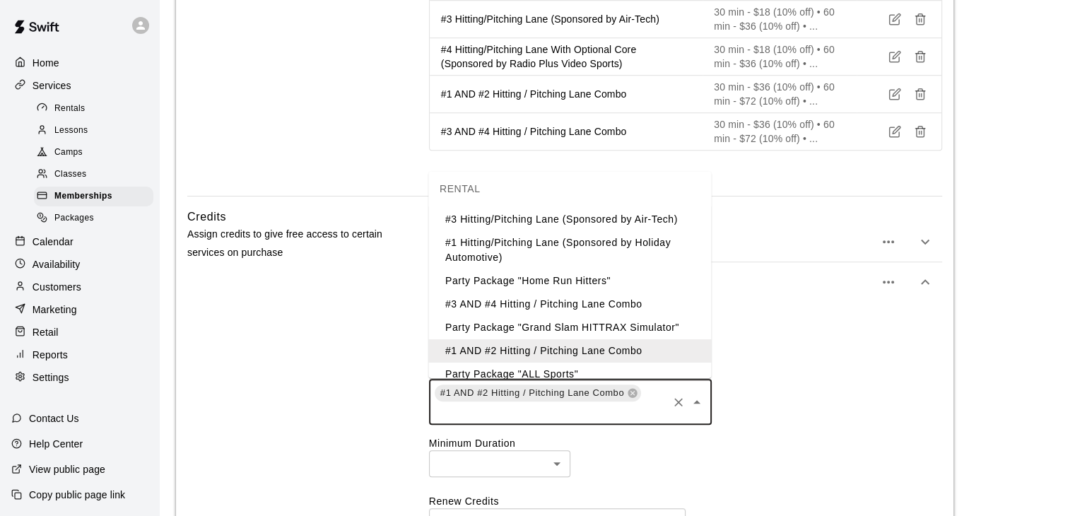
click at [514, 309] on li "#3 AND #4 Hitting / Pitching Lane Combo" at bounding box center [569, 304] width 283 height 23
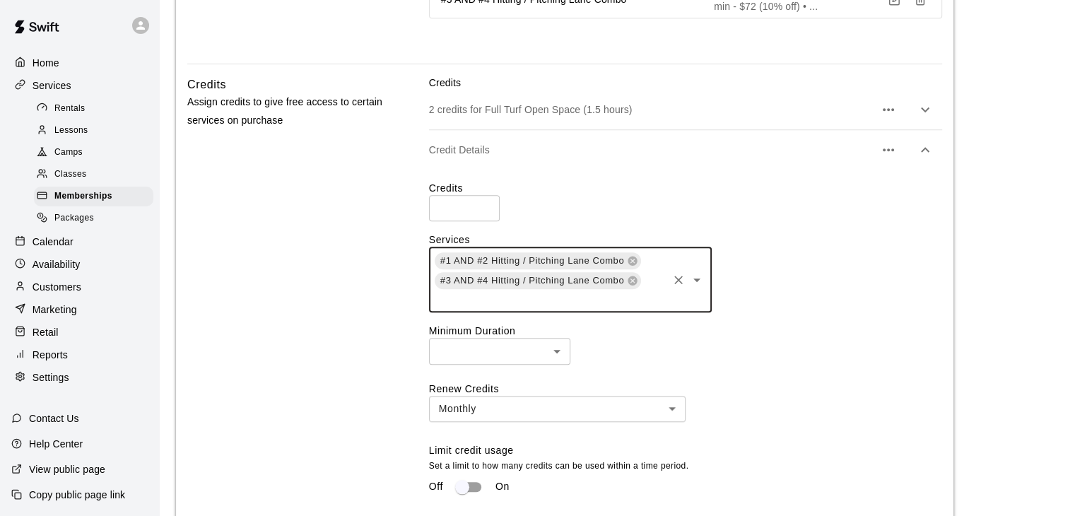
scroll to position [1202, 0]
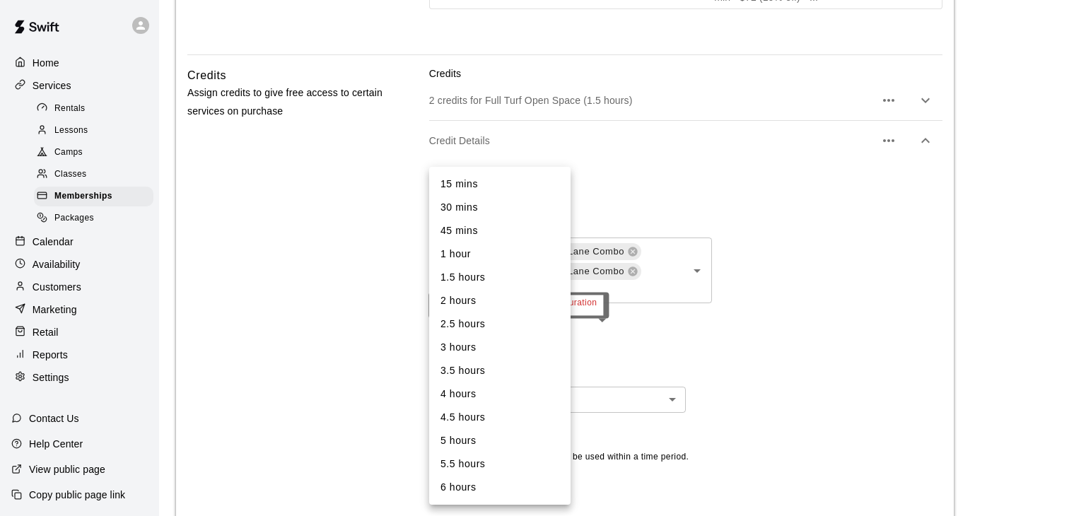
click at [477, 272] on li "1.5 hours" at bounding box center [499, 277] width 141 height 23
type input "**"
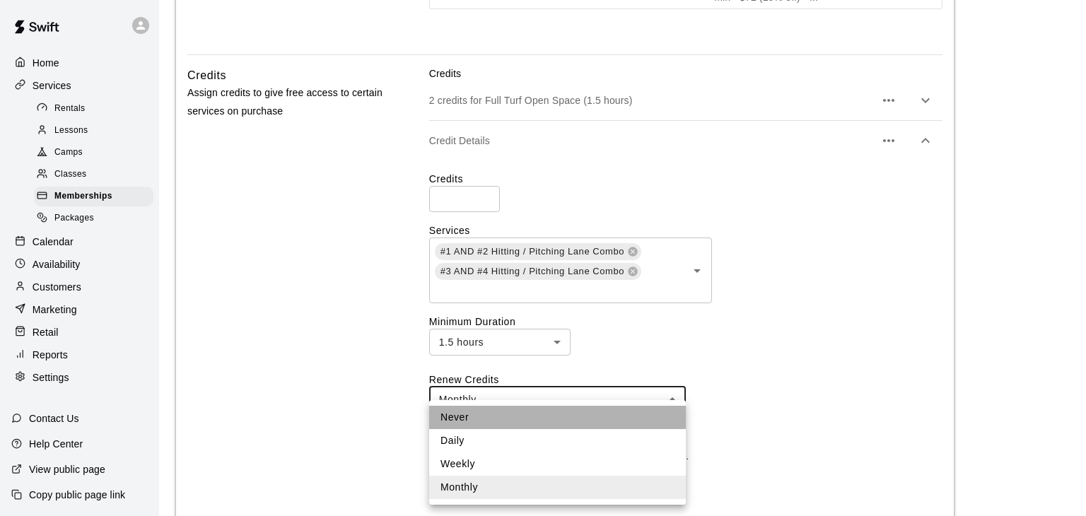
click at [498, 424] on li "Never" at bounding box center [557, 417] width 257 height 23
type input "*****"
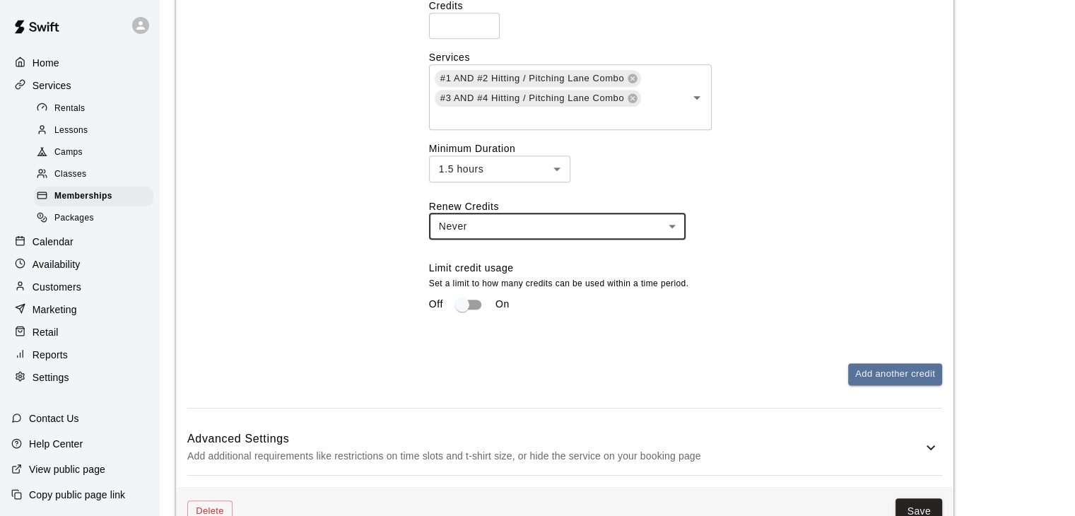
scroll to position [1414, 0]
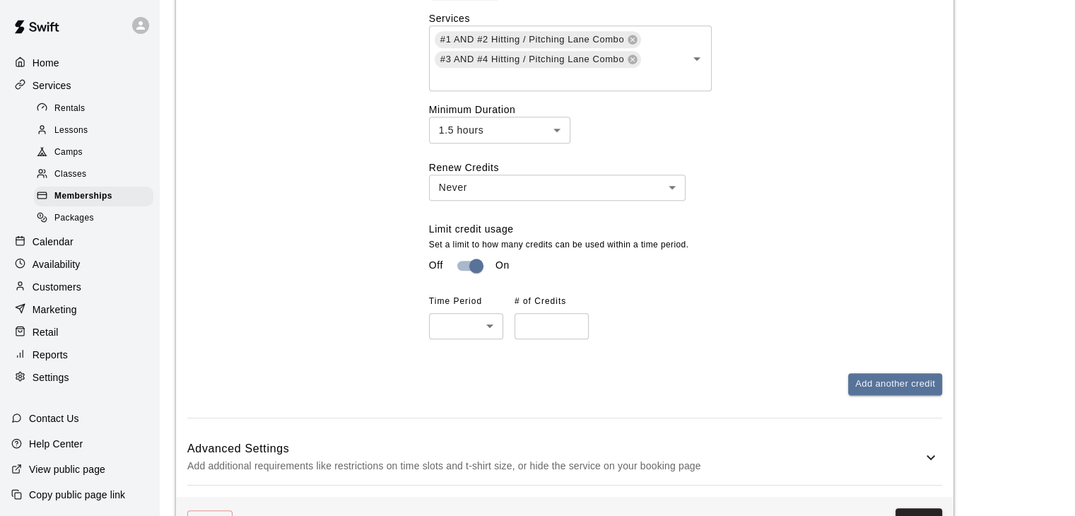
type input "*"
click at [571, 325] on input "*" at bounding box center [552, 326] width 74 height 26
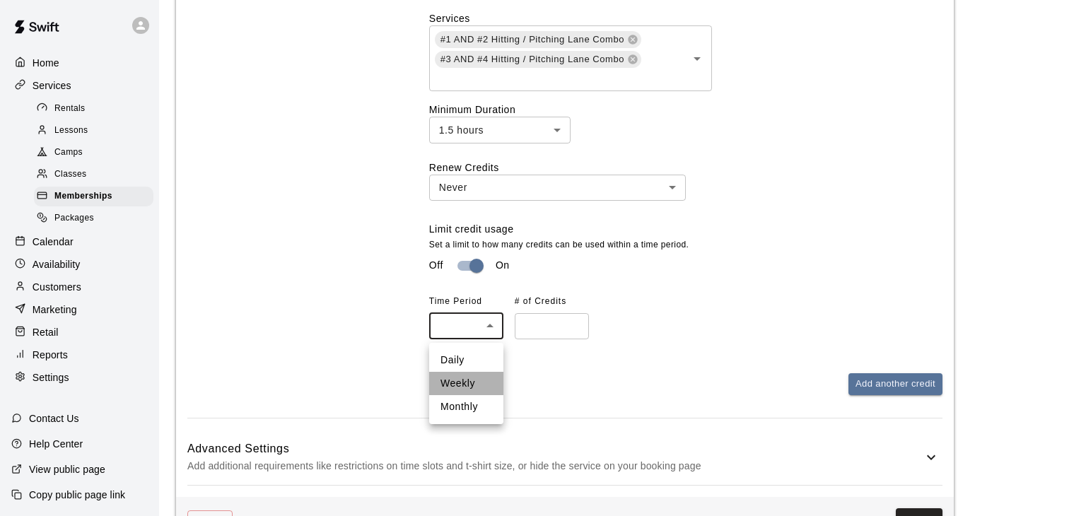
click at [467, 382] on li "Weekly" at bounding box center [466, 383] width 74 height 23
type input "******"
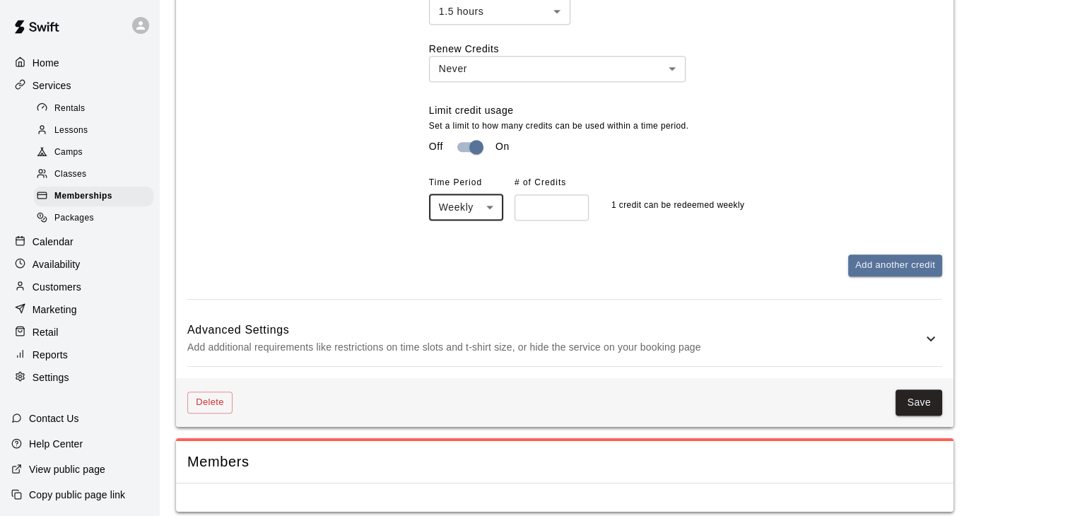
scroll to position [1548, 0]
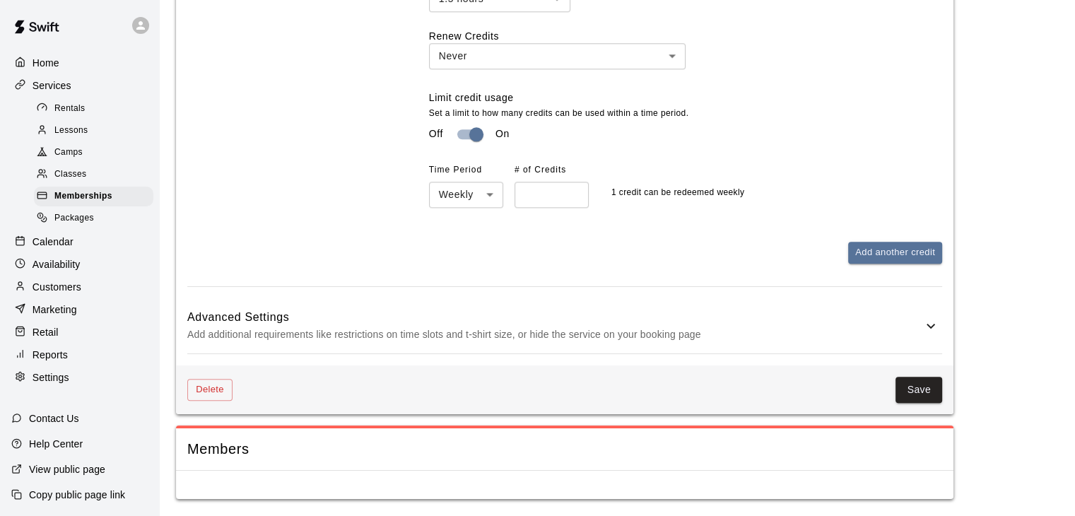
drag, startPoint x: 887, startPoint y: 253, endPoint x: 1014, endPoint y: 216, distance: 131.8
click at [919, 389] on button "Save" at bounding box center [919, 390] width 47 height 26
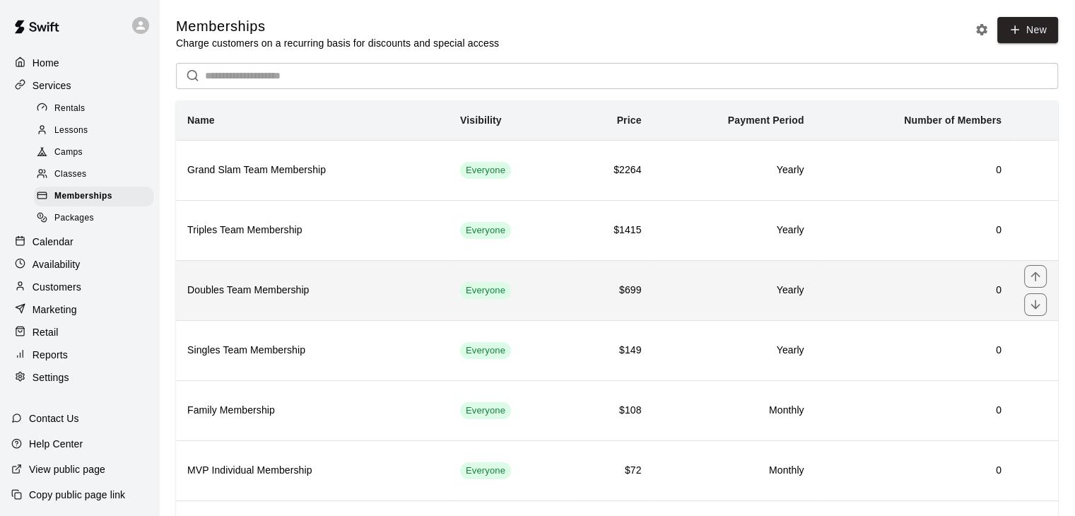
click at [677, 291] on h6 "Yearly" at bounding box center [735, 291] width 140 height 16
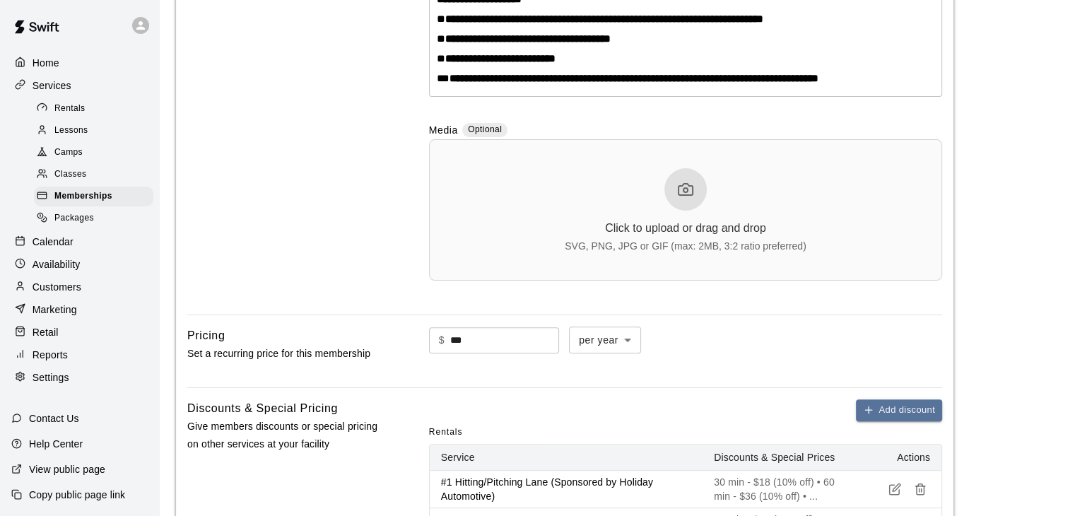
scroll to position [424, 0]
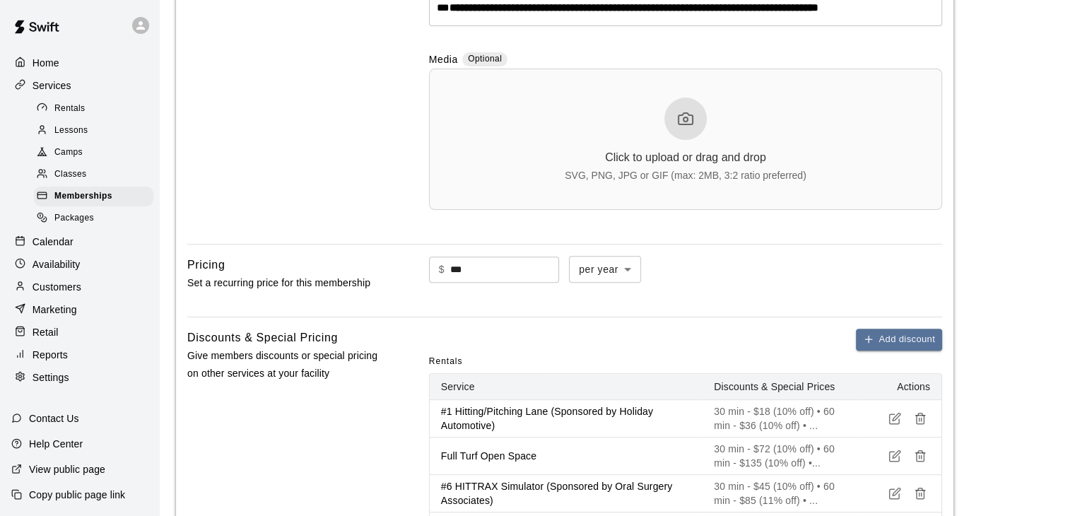
drag, startPoint x: 493, startPoint y: 274, endPoint x: 370, endPoint y: 261, distance: 123.8
click at [370, 261] on div "Pricing Set a recurring price for this membership $ *** ​ per year ****** ​" at bounding box center [564, 280] width 755 height 49
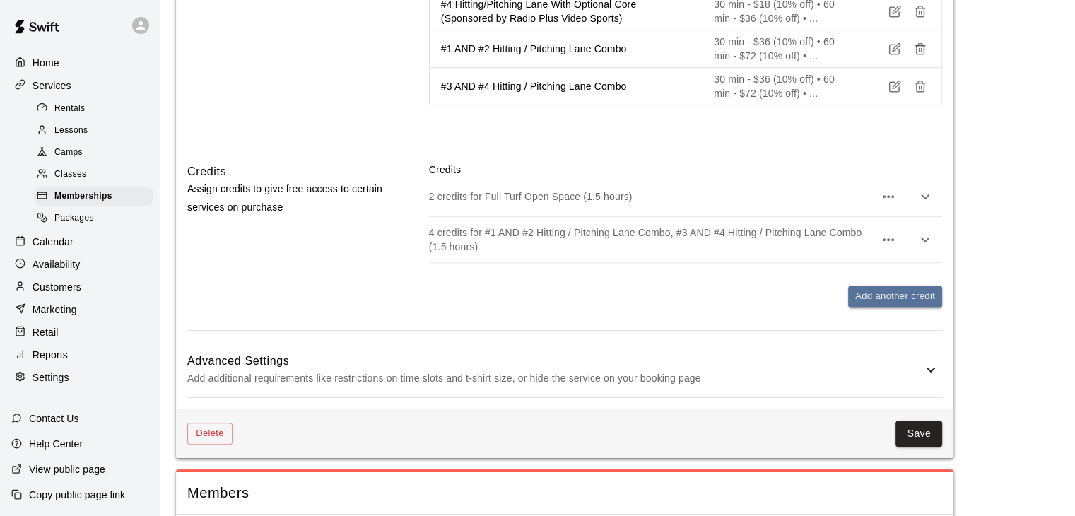
scroll to position [1131, 0]
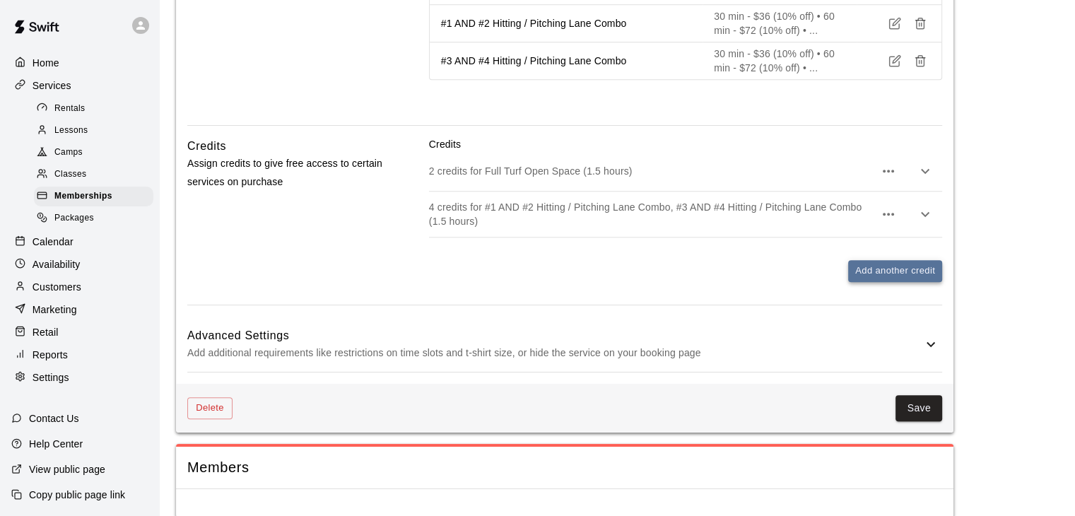
type input "***"
click at [877, 271] on button "Add another credit" at bounding box center [895, 271] width 94 height 22
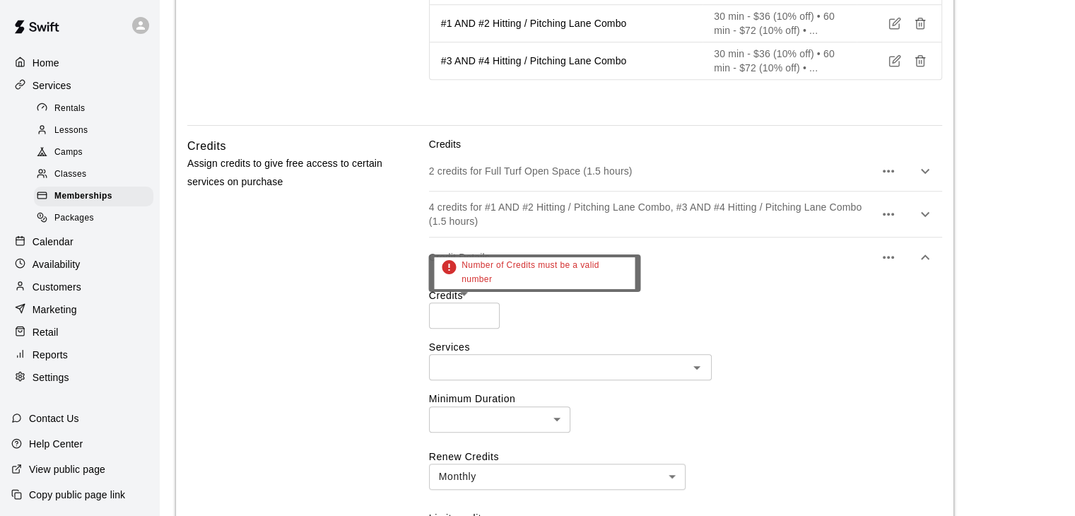
click at [483, 308] on input "number" at bounding box center [464, 316] width 71 height 26
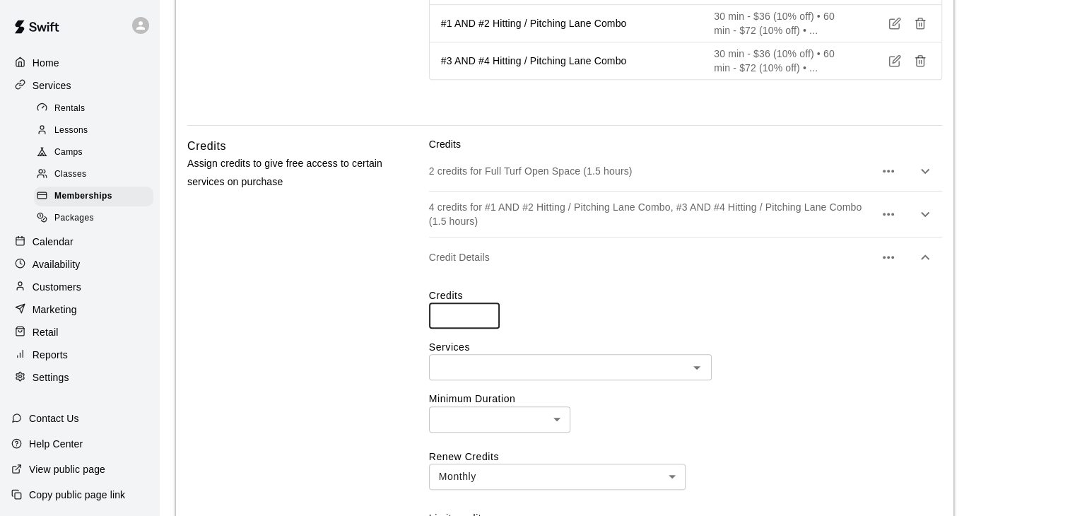
type input "*"
click at [486, 310] on input "*" at bounding box center [464, 316] width 71 height 26
click at [667, 374] on input "text" at bounding box center [558, 367] width 251 height 18
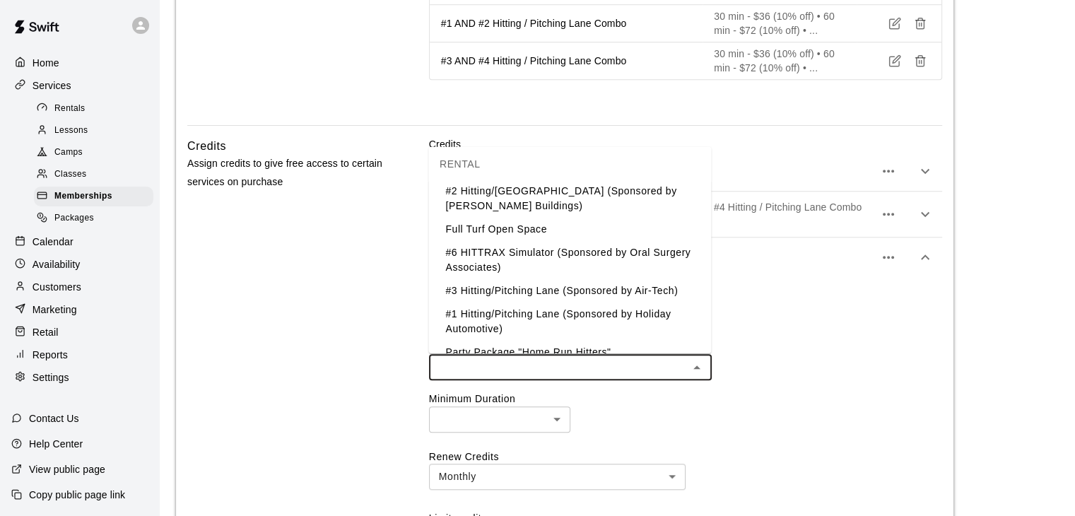
scroll to position [71, 0]
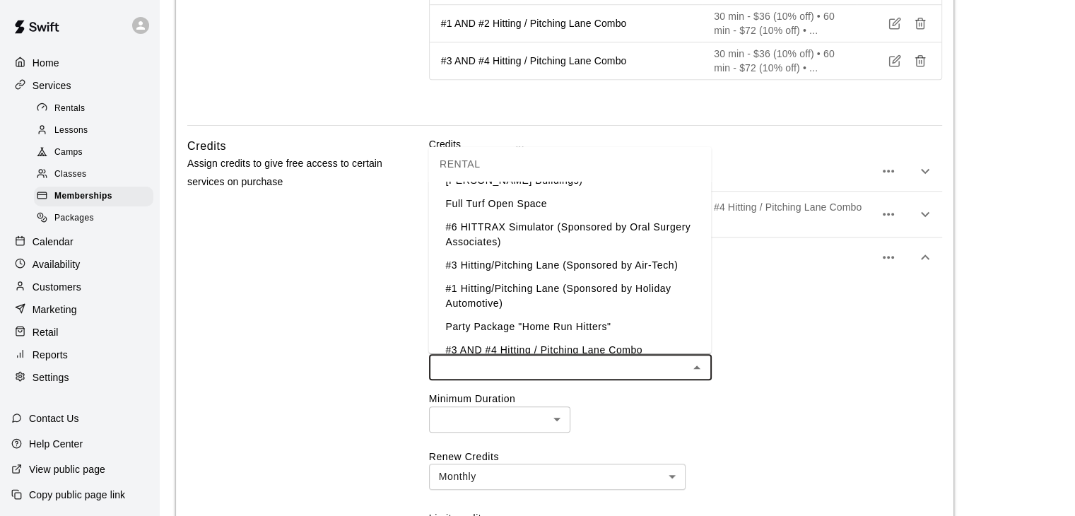
click at [588, 230] on li "#6 HITTRAX Simulator (Sponsored by Oral Surgery Associates)" at bounding box center [569, 235] width 283 height 38
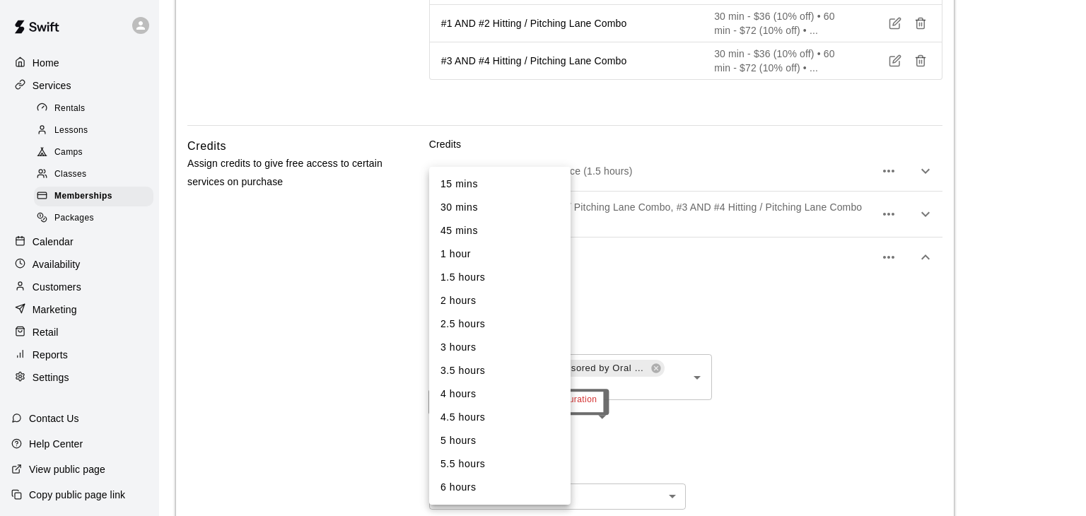
click at [486, 276] on li "1.5 hours" at bounding box center [499, 277] width 141 height 23
type input "**"
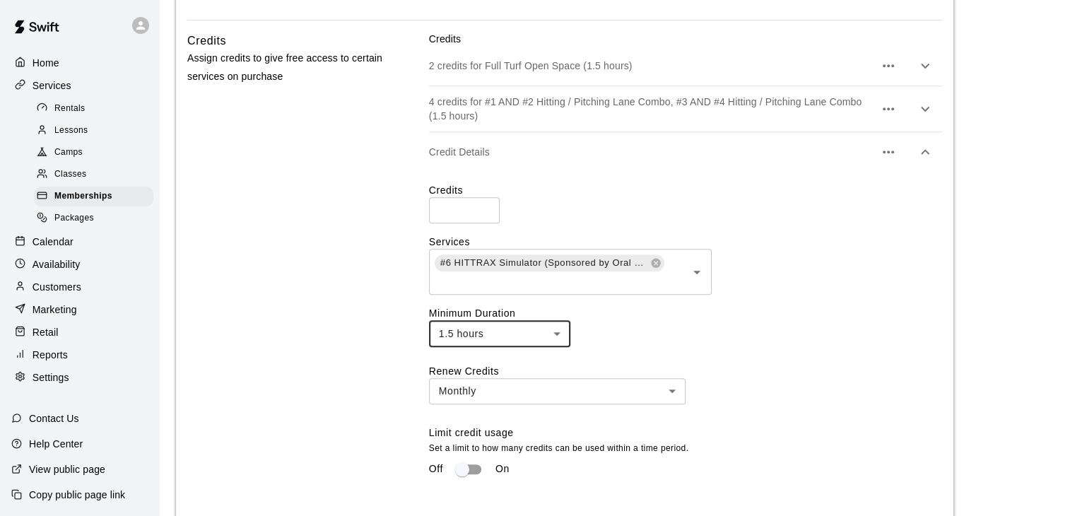
scroll to position [1273, 0]
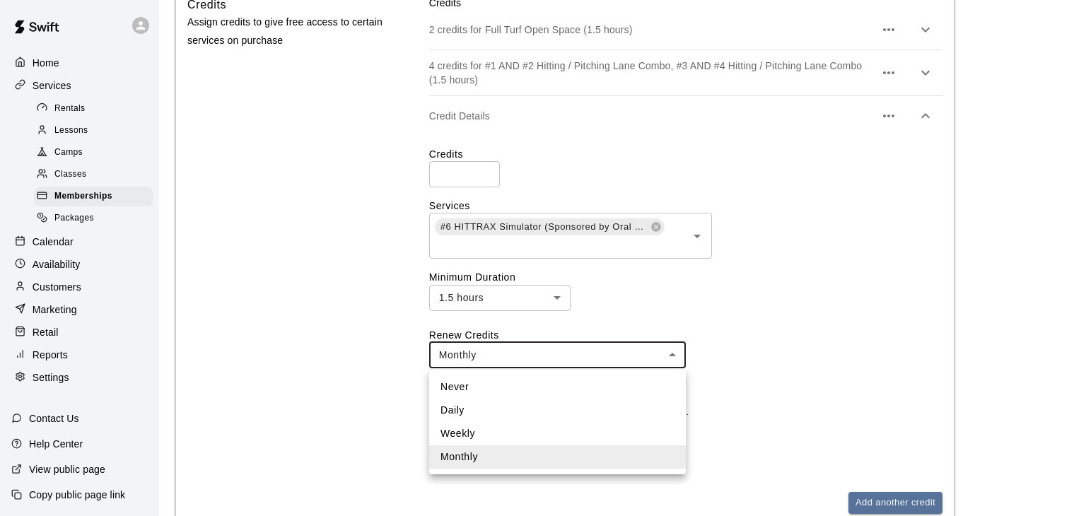
click at [573, 388] on li "Never" at bounding box center [557, 386] width 257 height 23
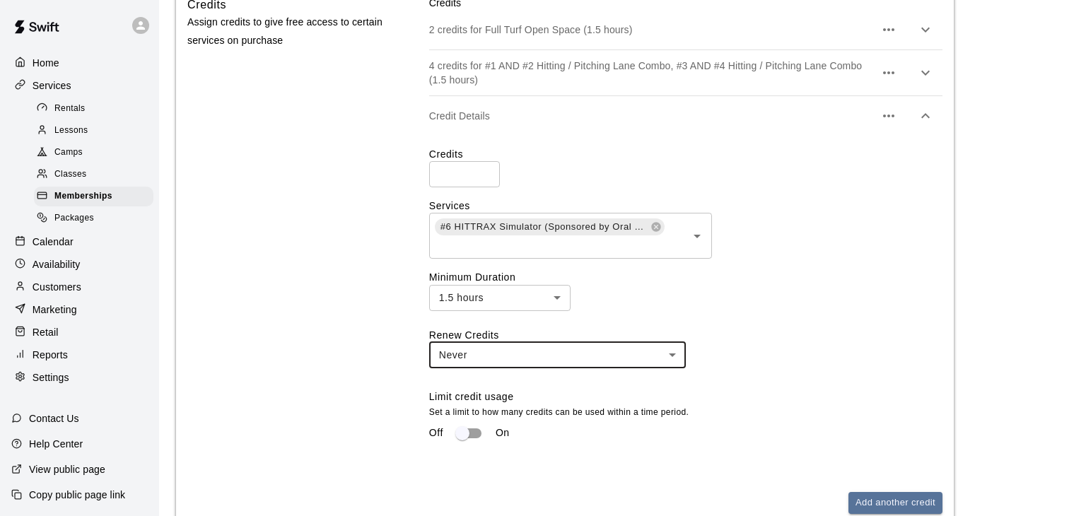
type input "*****"
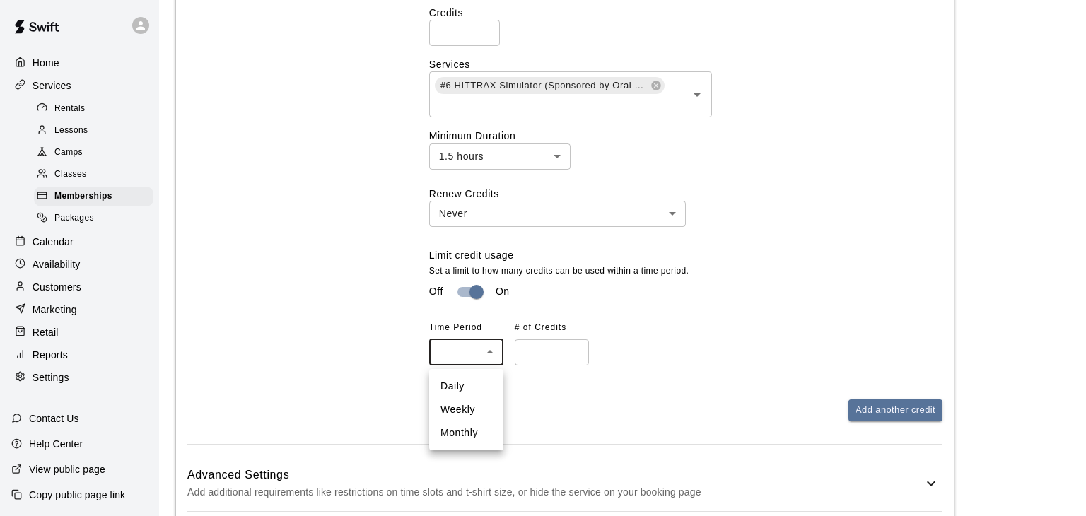
click at [469, 408] on li "Weekly" at bounding box center [466, 409] width 74 height 23
type input "******"
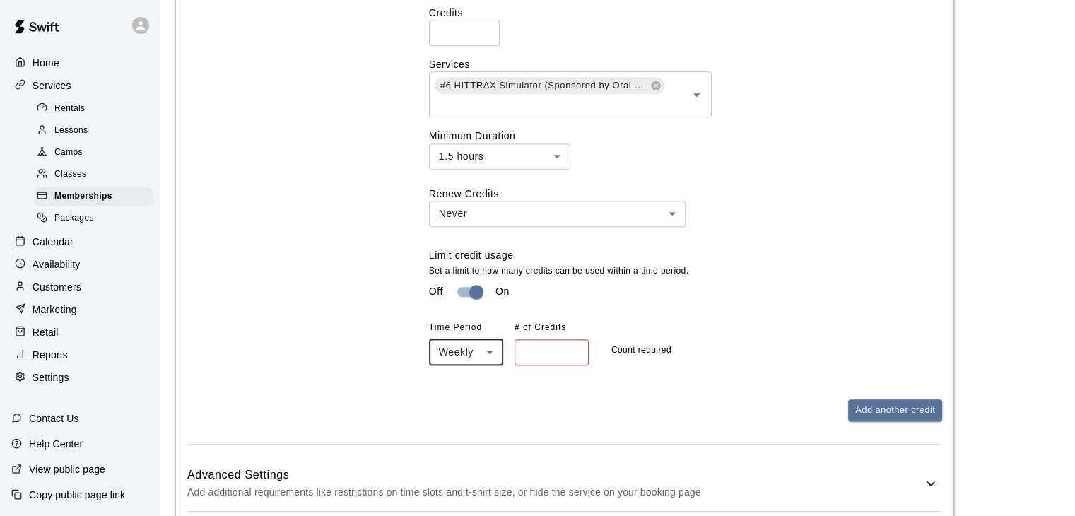
type input "*"
click at [571, 352] on input "*" at bounding box center [552, 352] width 74 height 26
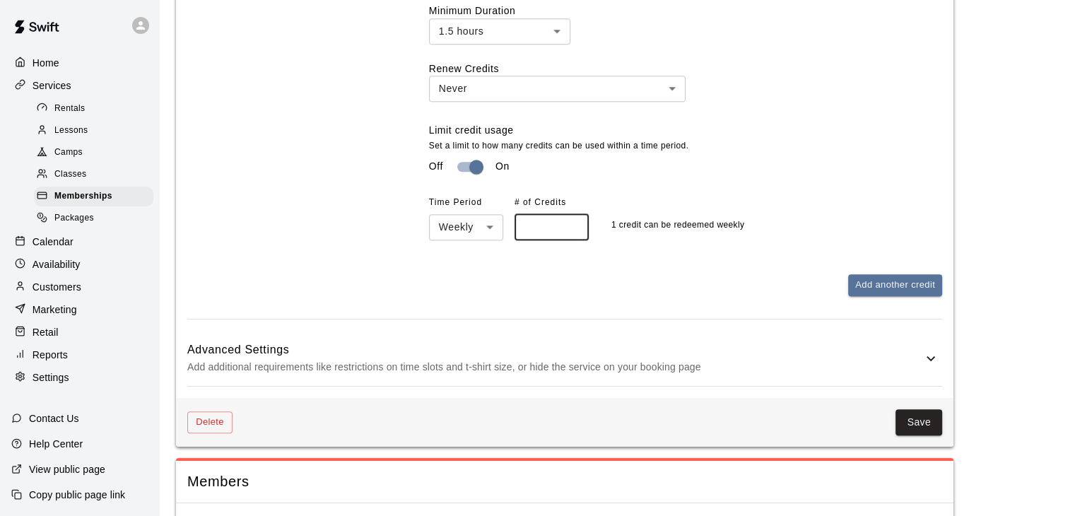
scroll to position [1575, 0]
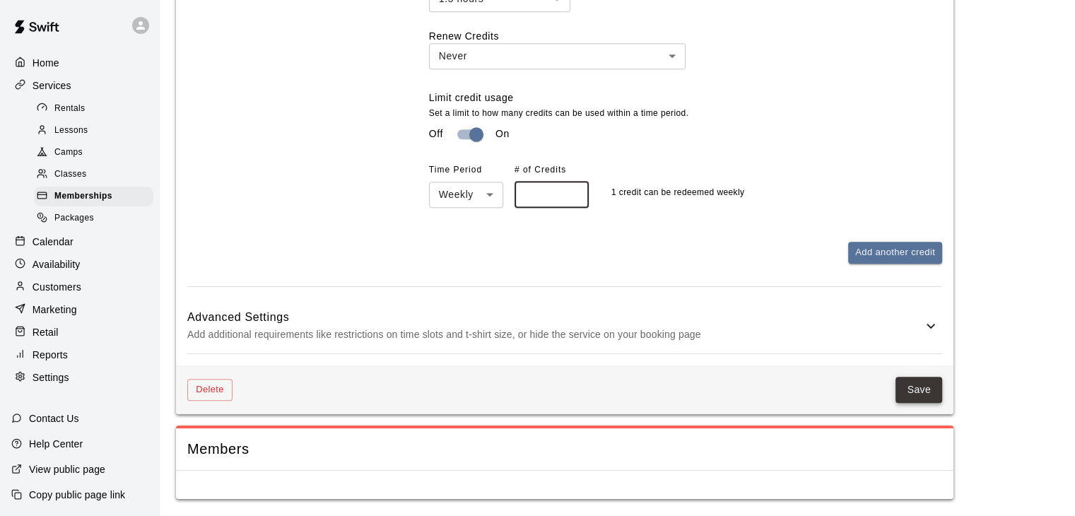
click at [909, 383] on button "Save" at bounding box center [919, 390] width 47 height 26
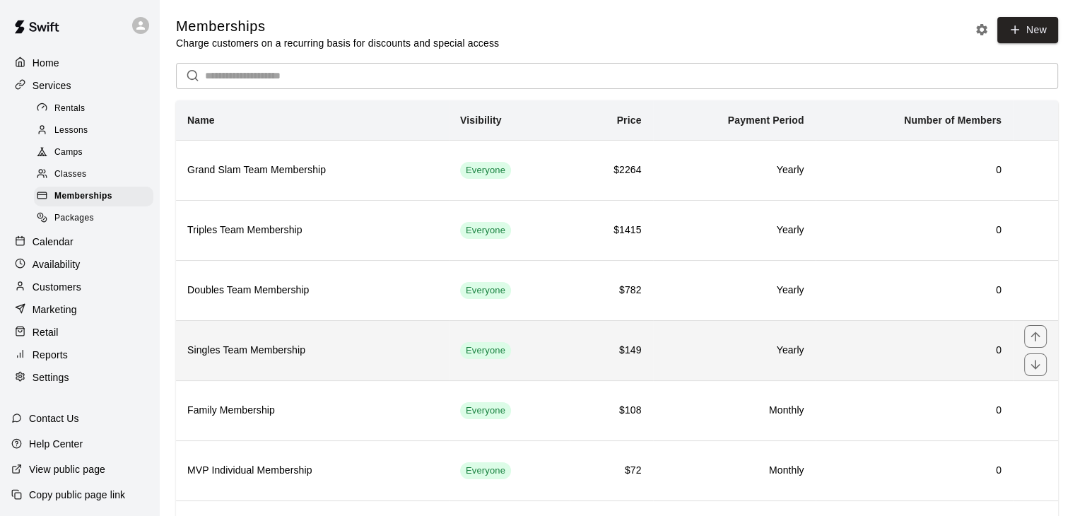
click at [897, 362] on td "0" at bounding box center [914, 350] width 197 height 60
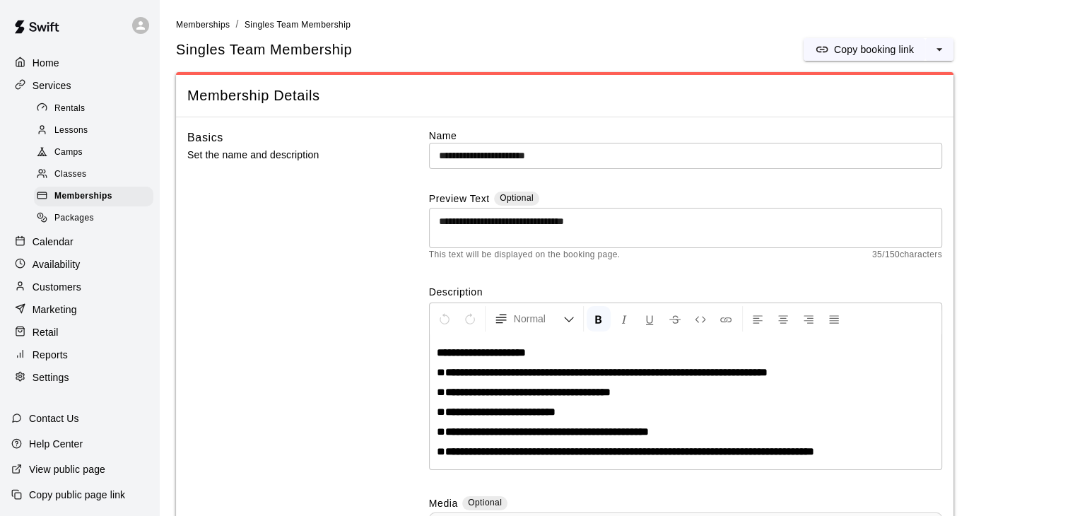
click at [792, 380] on div "**********" at bounding box center [686, 402] width 512 height 134
click at [711, 432] on p "**********" at bounding box center [686, 432] width 498 height 14
drag, startPoint x: 699, startPoint y: 431, endPoint x: 424, endPoint y: 429, distance: 274.3
click at [424, 429] on div "**********" at bounding box center [564, 403] width 755 height 549
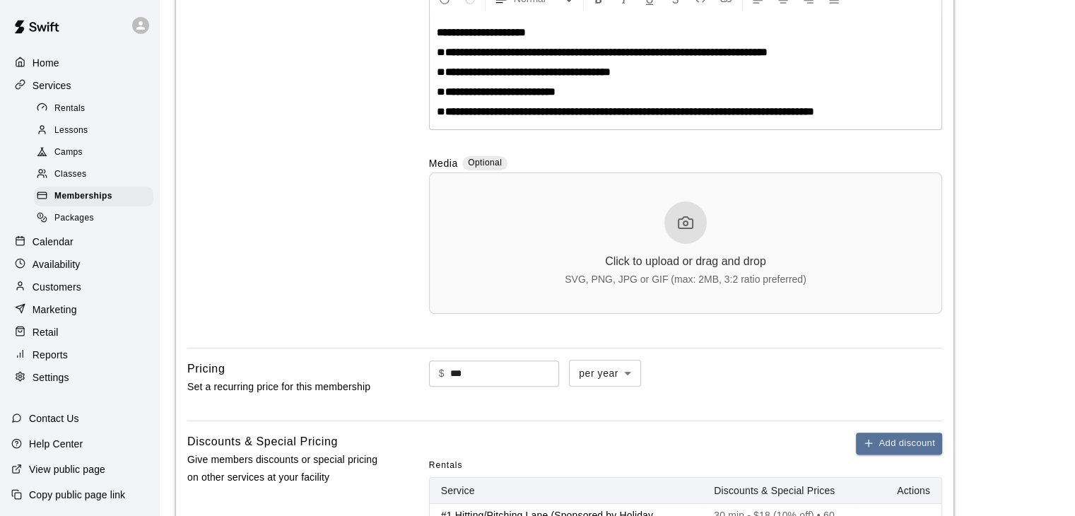
scroll to position [354, 0]
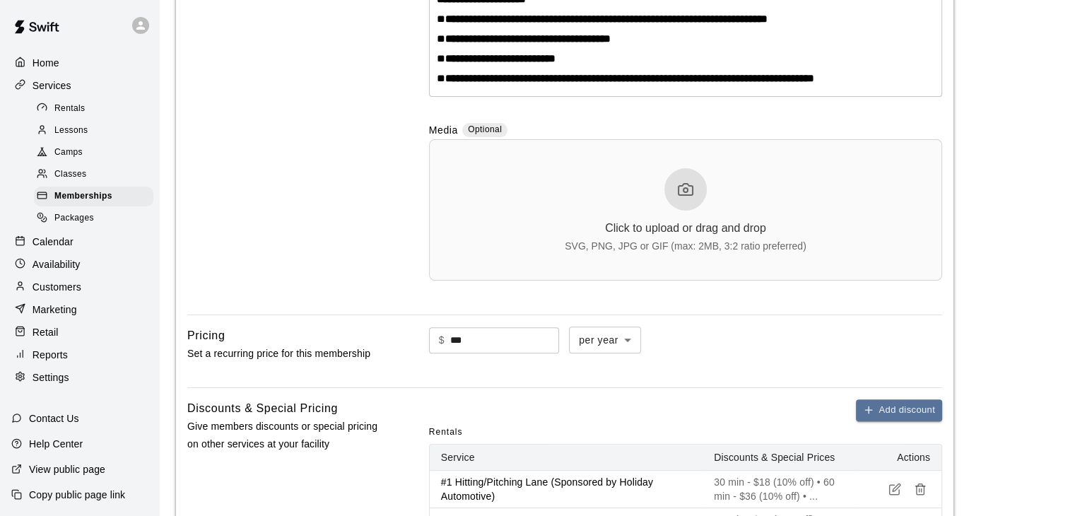
click at [689, 182] on icon at bounding box center [685, 189] width 17 height 17
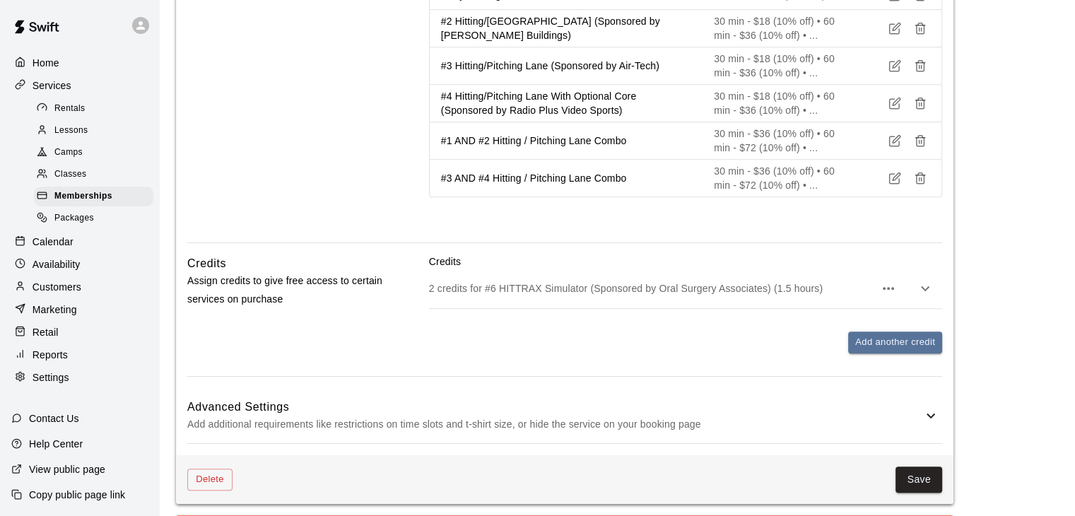
scroll to position [1131, 0]
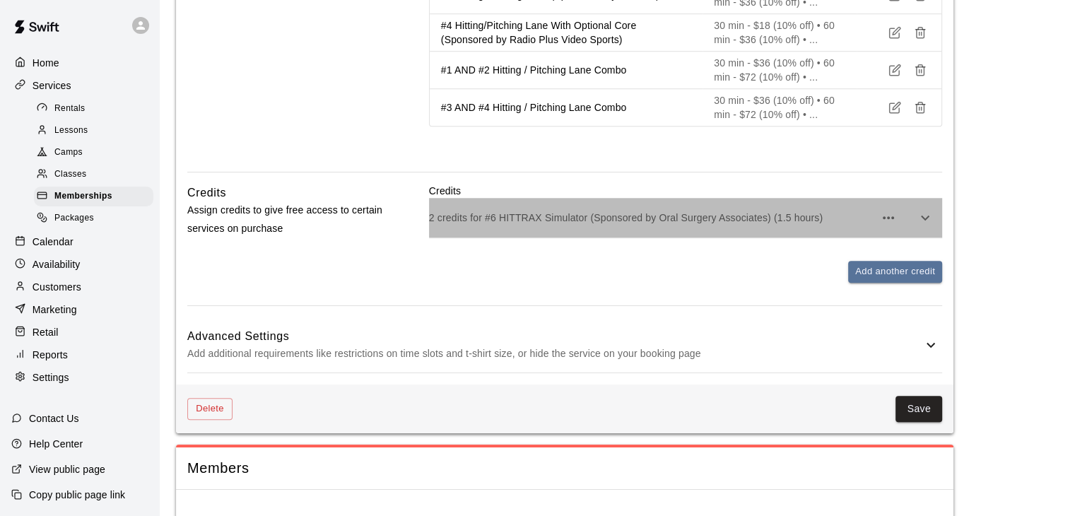
click at [648, 216] on p "2 credits for #6 HITTRAX Simulator (Sponsored by Oral Surgery Associates) (1.5 …" at bounding box center [651, 218] width 445 height 14
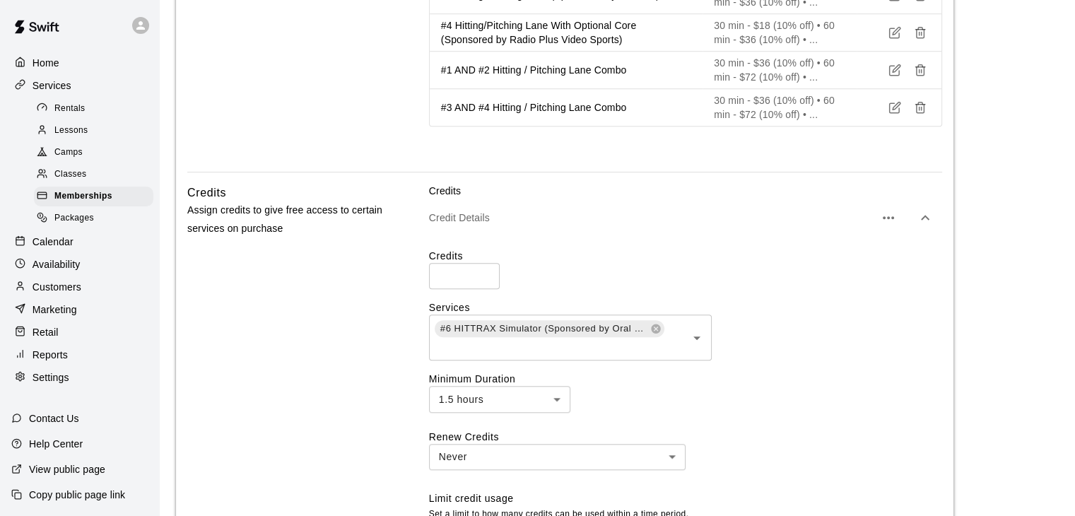
type input "*"
click at [481, 279] on input "*" at bounding box center [464, 276] width 71 height 26
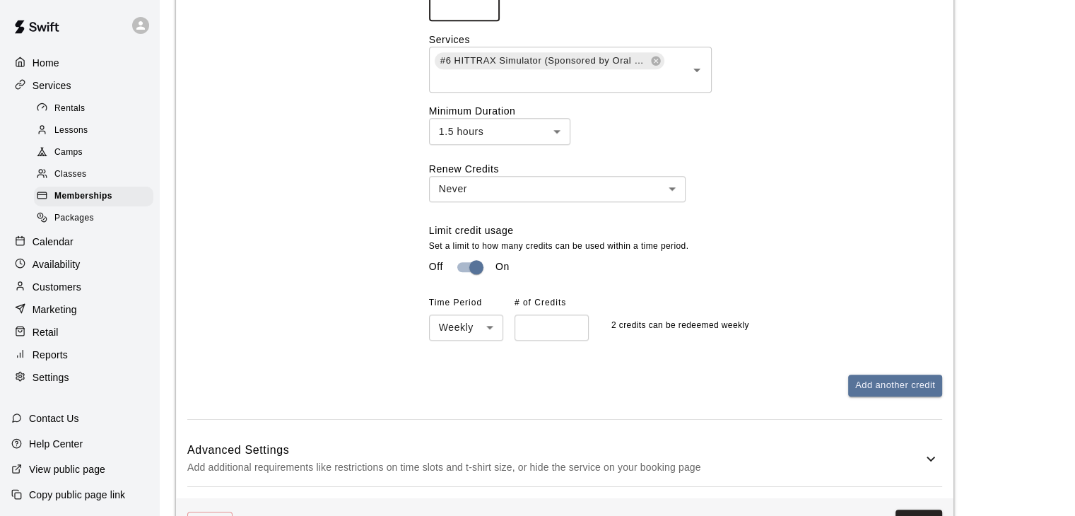
scroll to position [1414, 0]
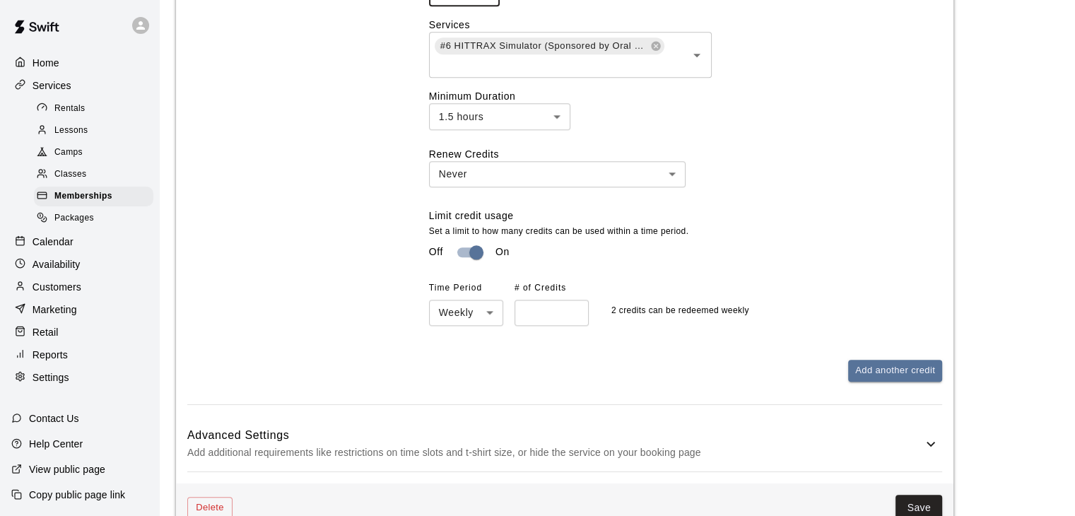
type input "*"
click at [570, 320] on input "*" at bounding box center [552, 313] width 74 height 26
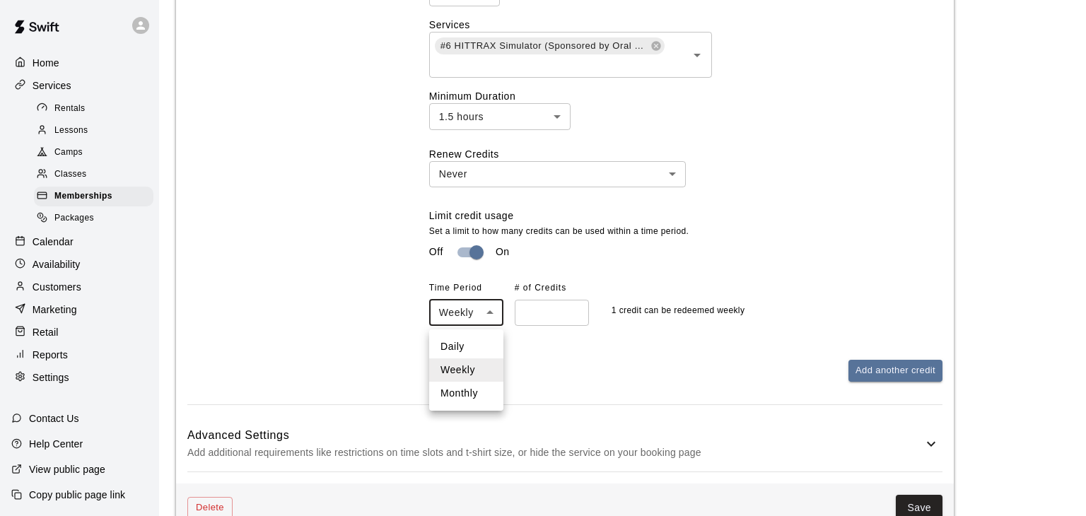
click at [472, 341] on li "Daily" at bounding box center [466, 346] width 74 height 23
type input "*****"
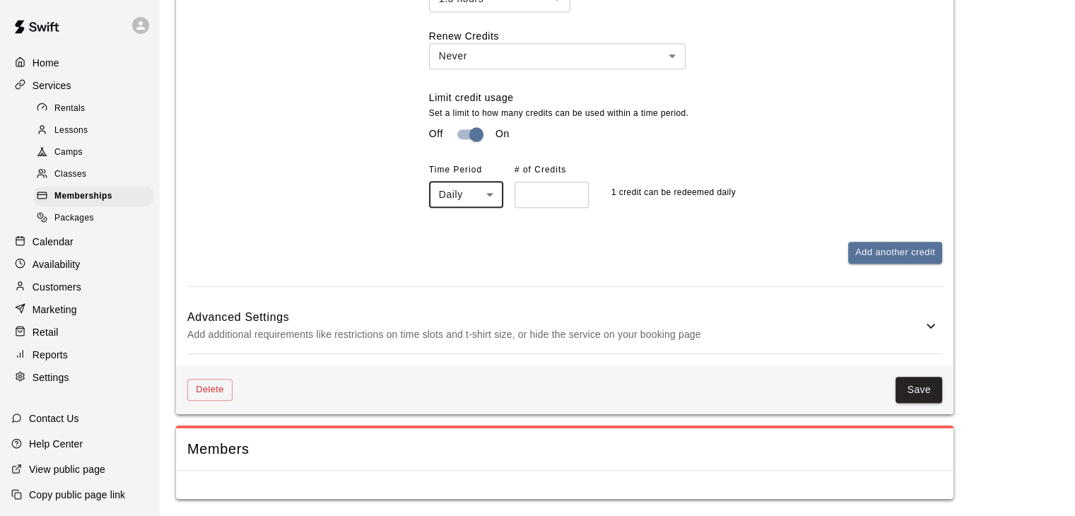
click at [586, 323] on h6 "Advanced Settings" at bounding box center [554, 317] width 735 height 18
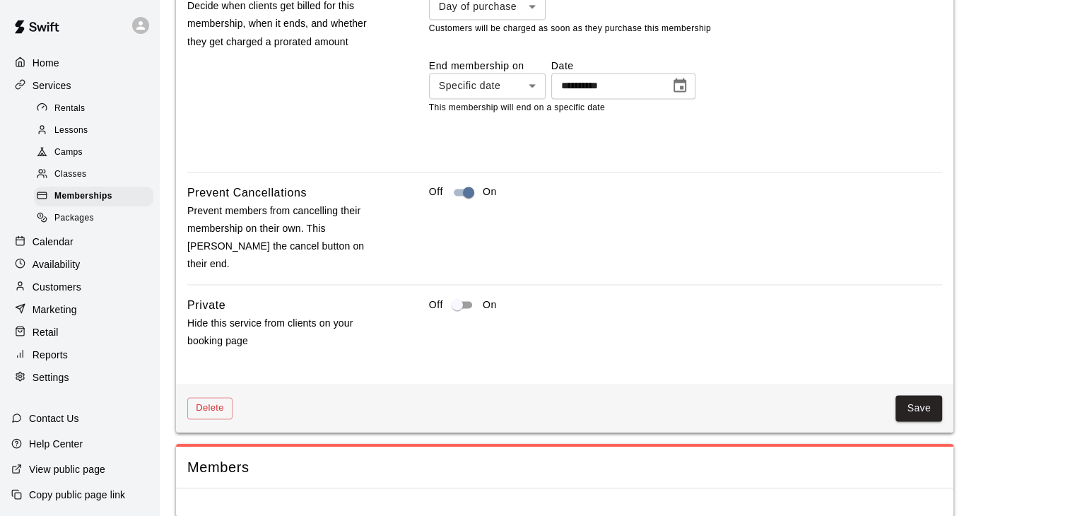
scroll to position [2191, 0]
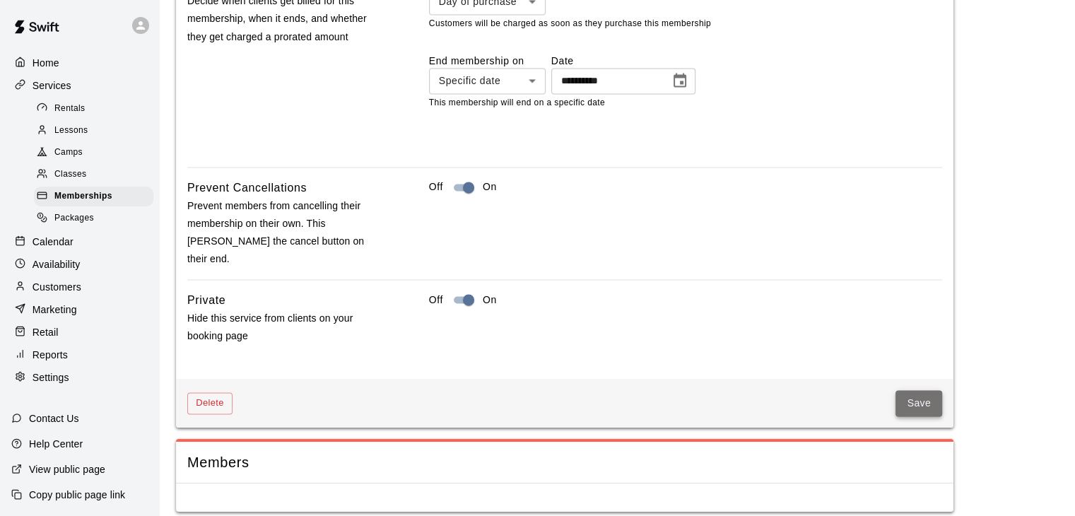
click at [911, 392] on button "Save" at bounding box center [919, 403] width 47 height 26
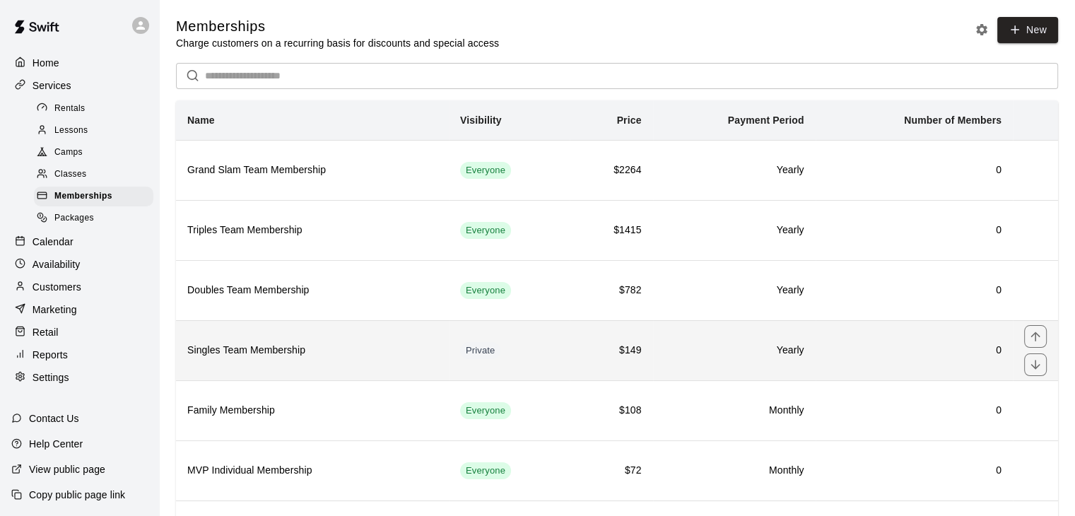
click at [605, 355] on h6 "$149" at bounding box center [611, 351] width 60 height 16
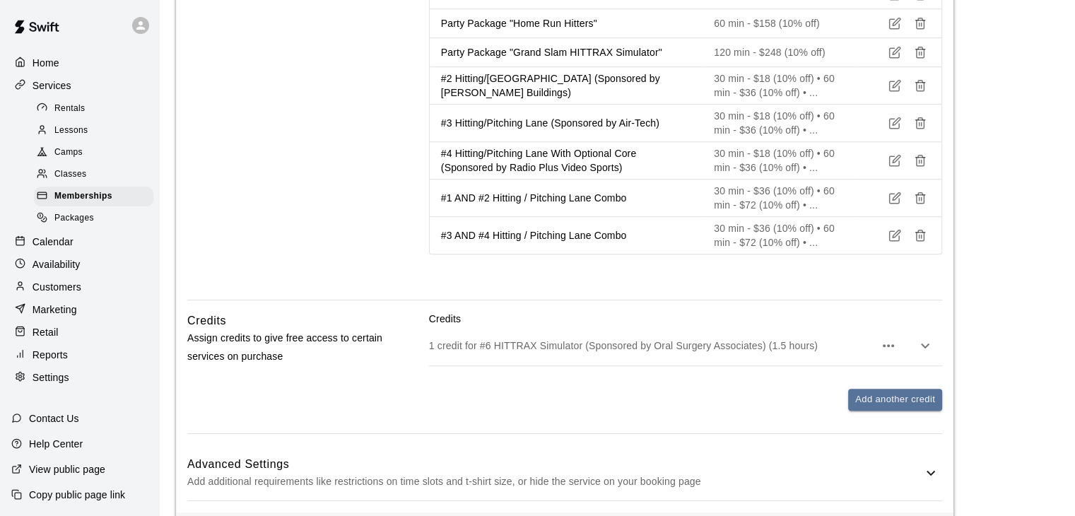
scroll to position [1148, 0]
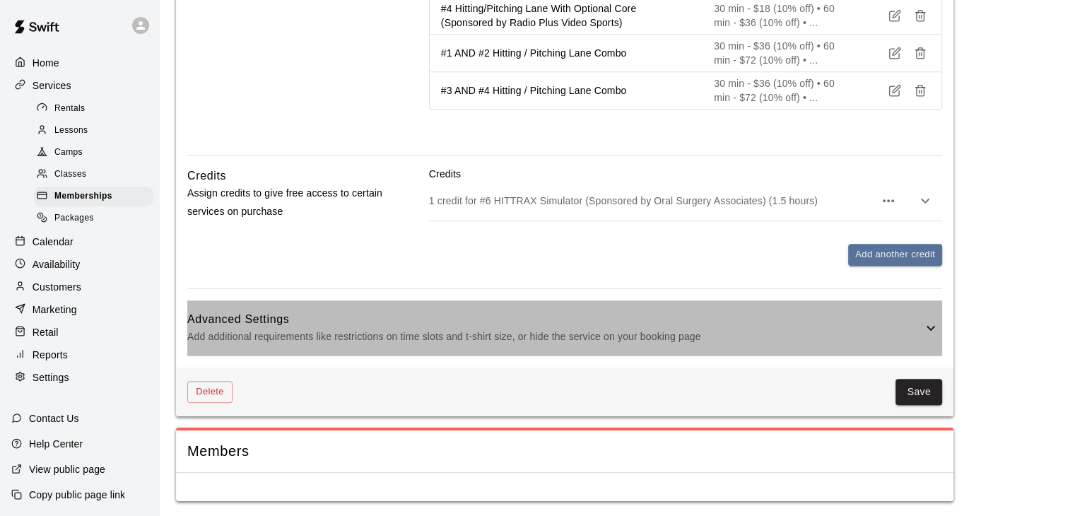
click at [602, 328] on p "Add additional requirements like restrictions on time slots and t-shirt size, o…" at bounding box center [554, 337] width 735 height 18
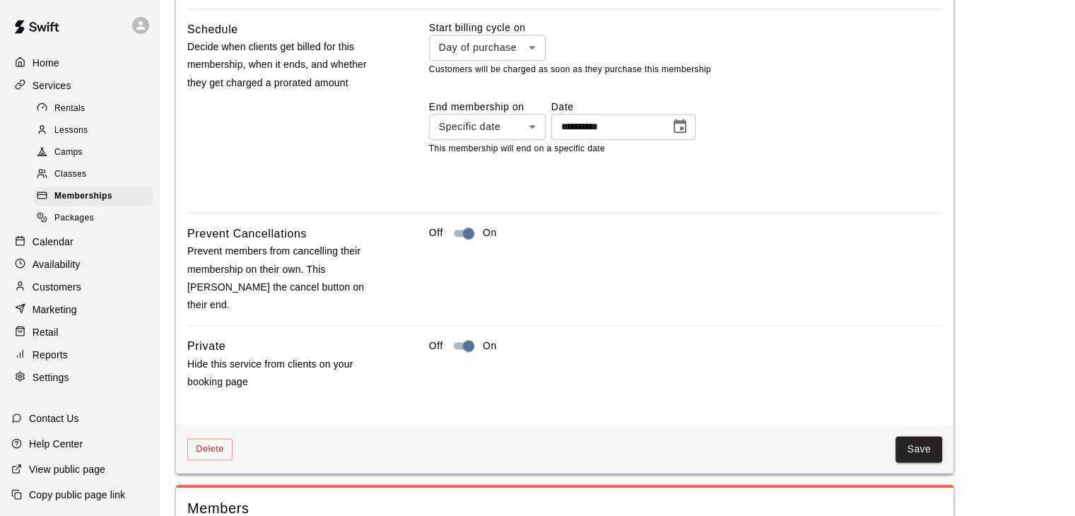
scroll to position [1804, 0]
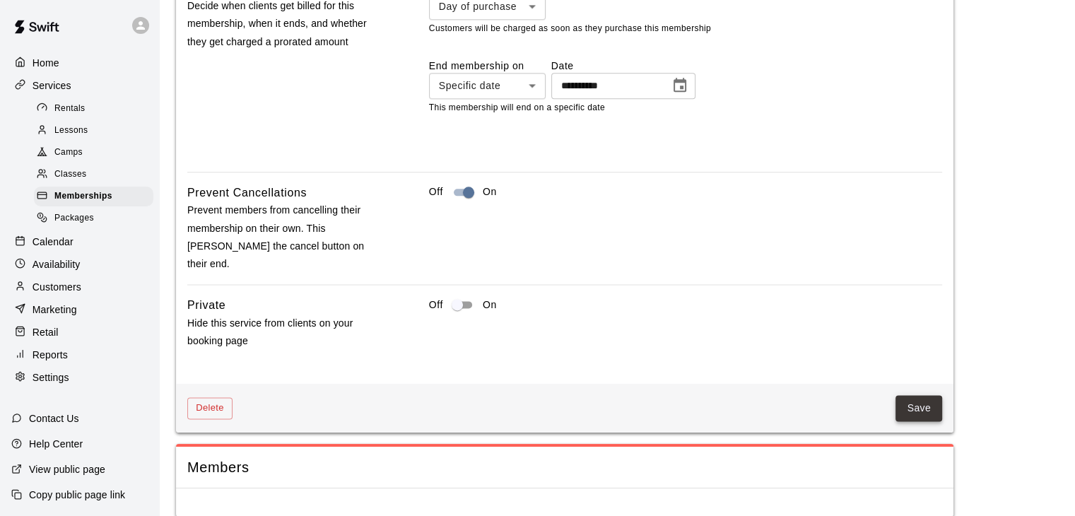
click at [913, 395] on button "Save" at bounding box center [919, 408] width 47 height 26
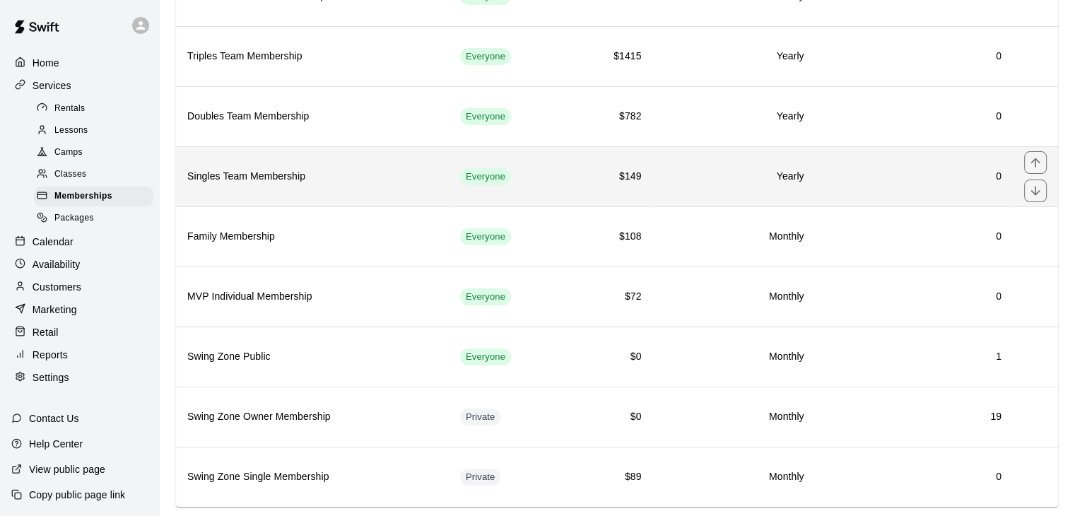
scroll to position [201, 0]
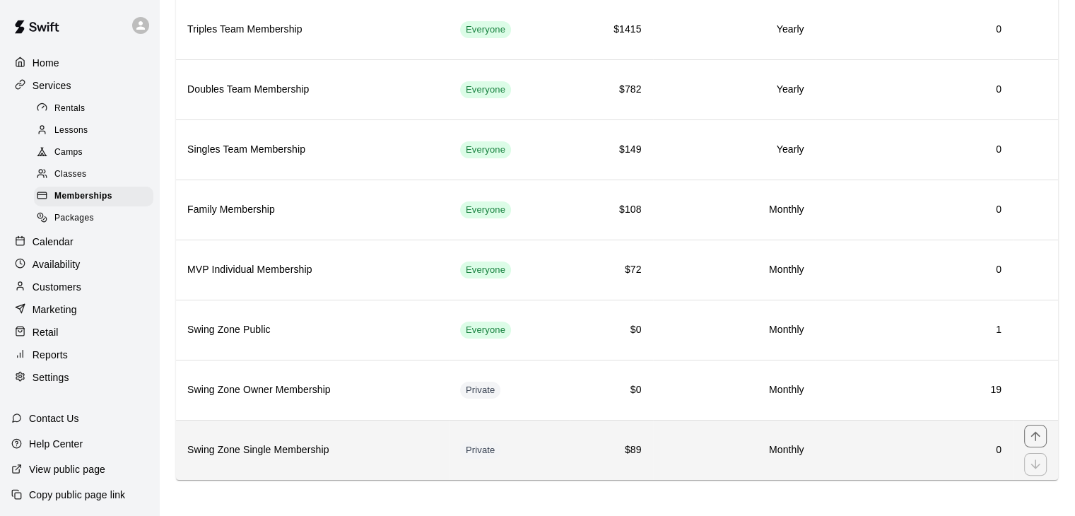
click at [819, 440] on td "0" at bounding box center [914, 450] width 197 height 60
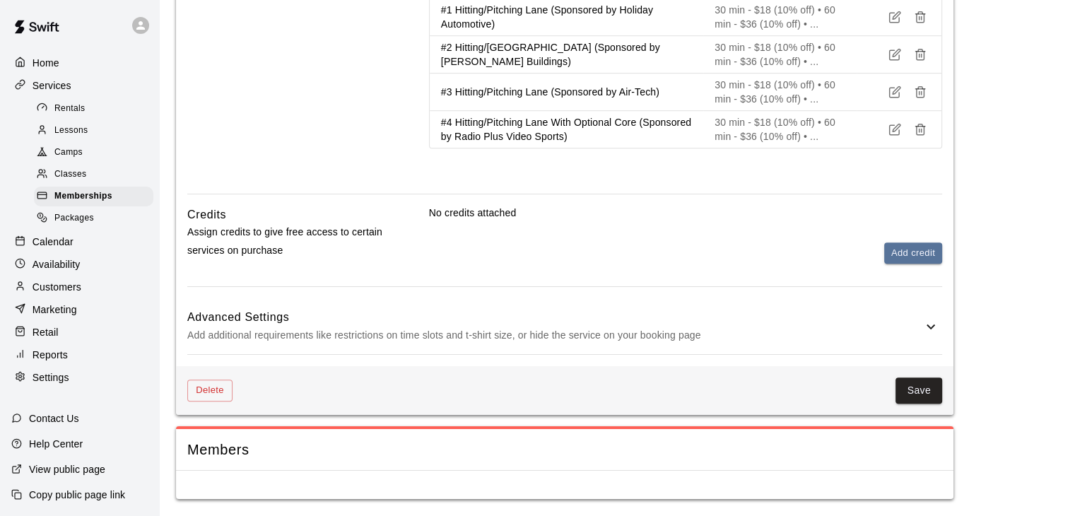
scroll to position [817, 0]
click at [227, 390] on button "Delete" at bounding box center [209, 391] width 45 height 22
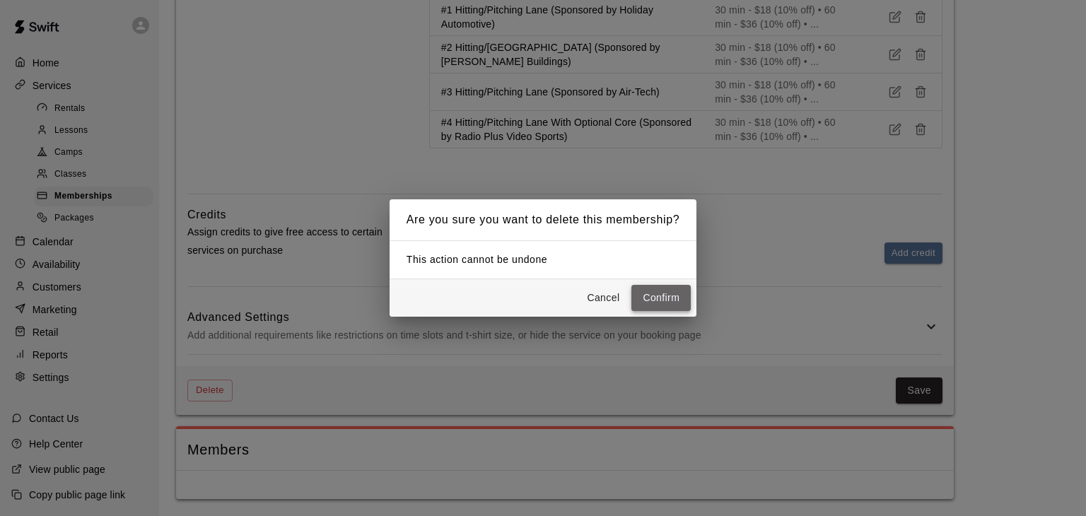
click at [647, 296] on button "Confirm" at bounding box center [660, 298] width 59 height 26
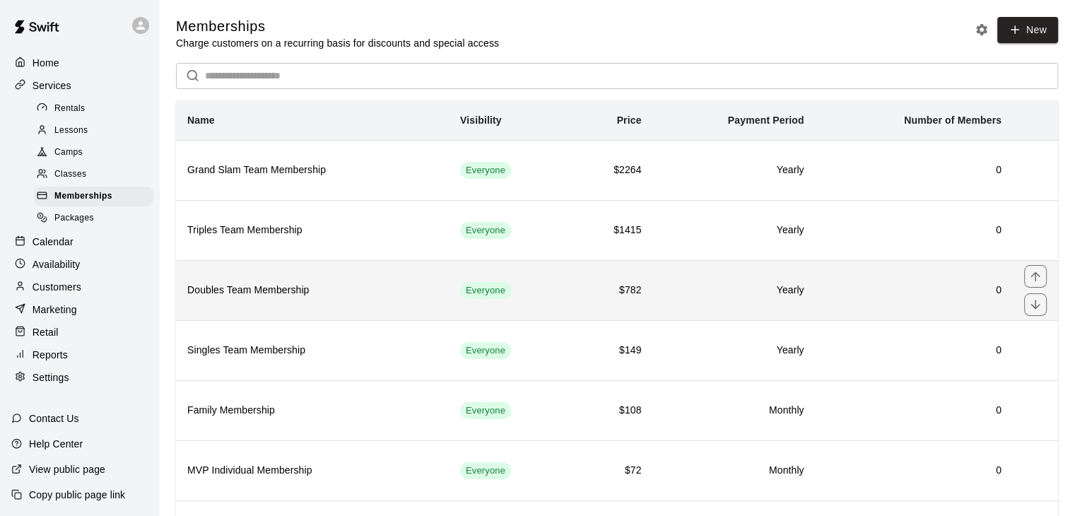
scroll to position [201, 0]
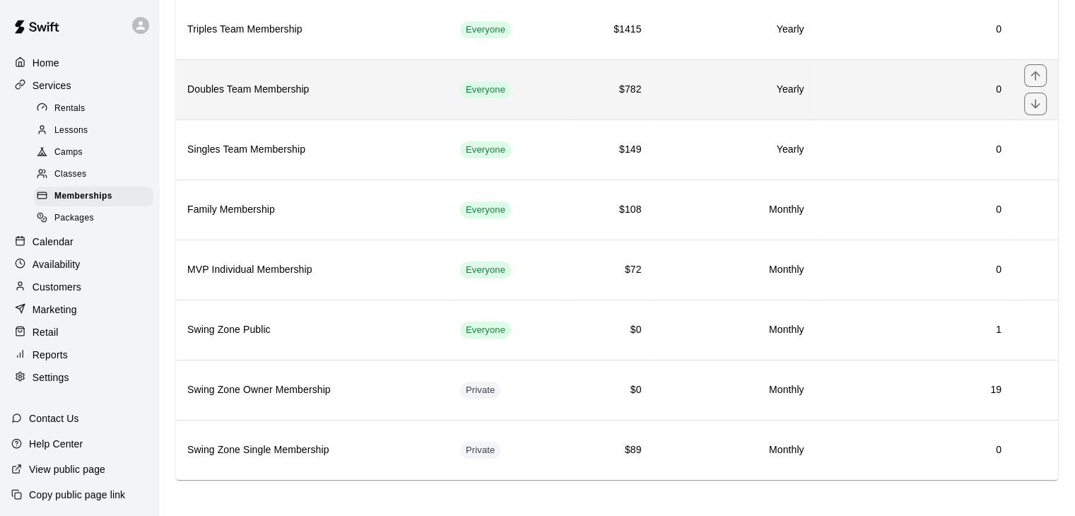
click at [387, 88] on h6 "Doubles Team Membership" at bounding box center [312, 90] width 250 height 16
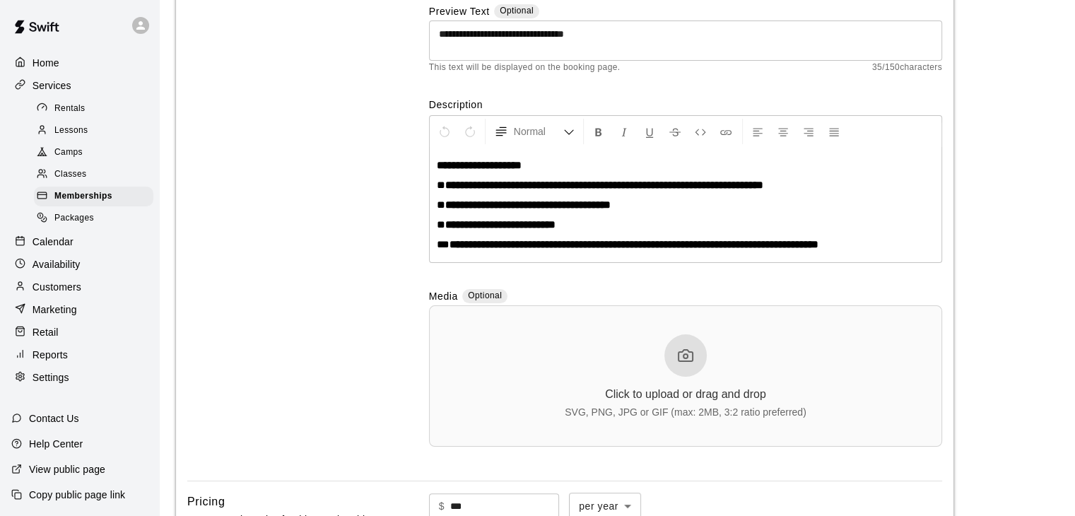
scroll to position [283, 0]
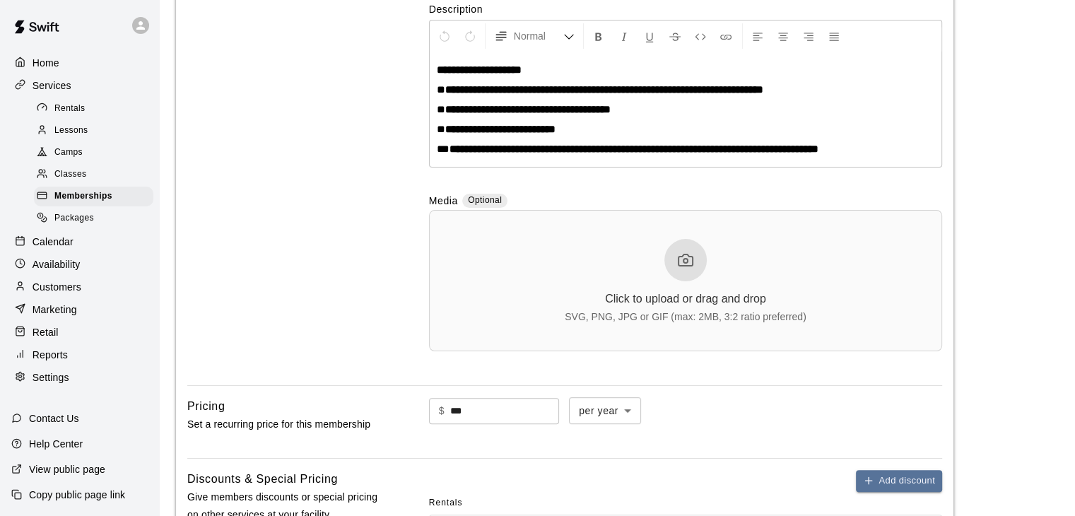
click at [674, 255] on div at bounding box center [686, 260] width 42 height 42
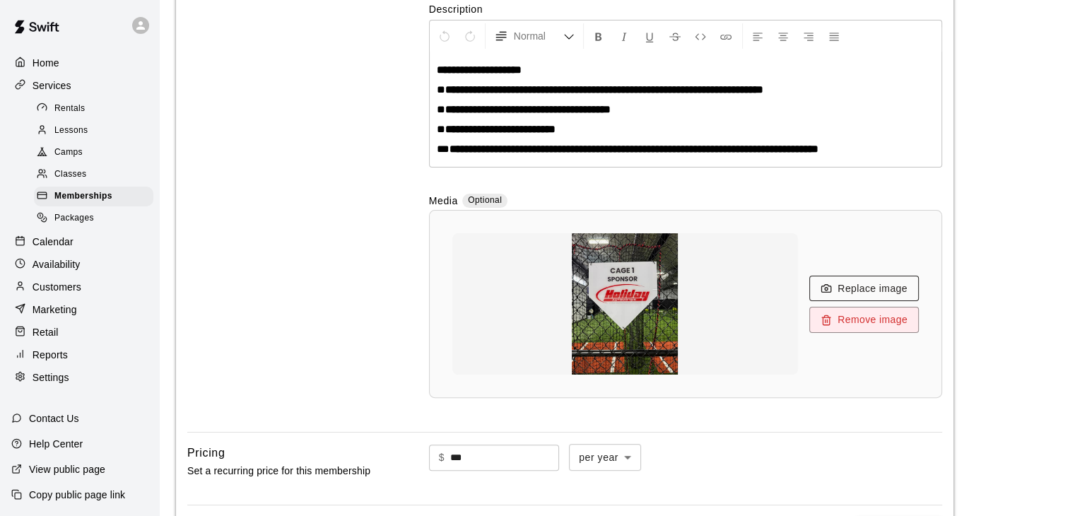
click at [841, 285] on button "Replace image" at bounding box center [865, 289] width 110 height 26
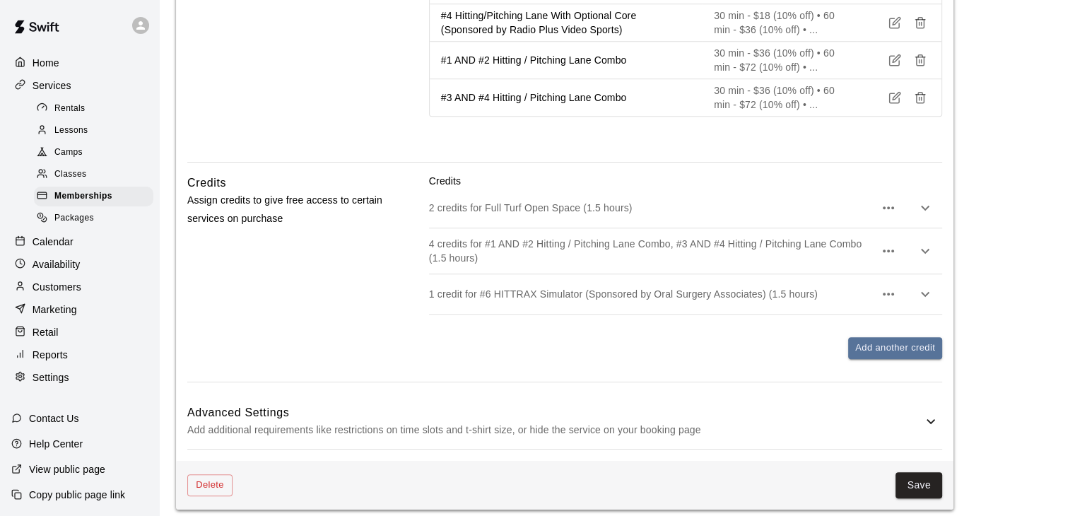
scroll to position [1234, 0]
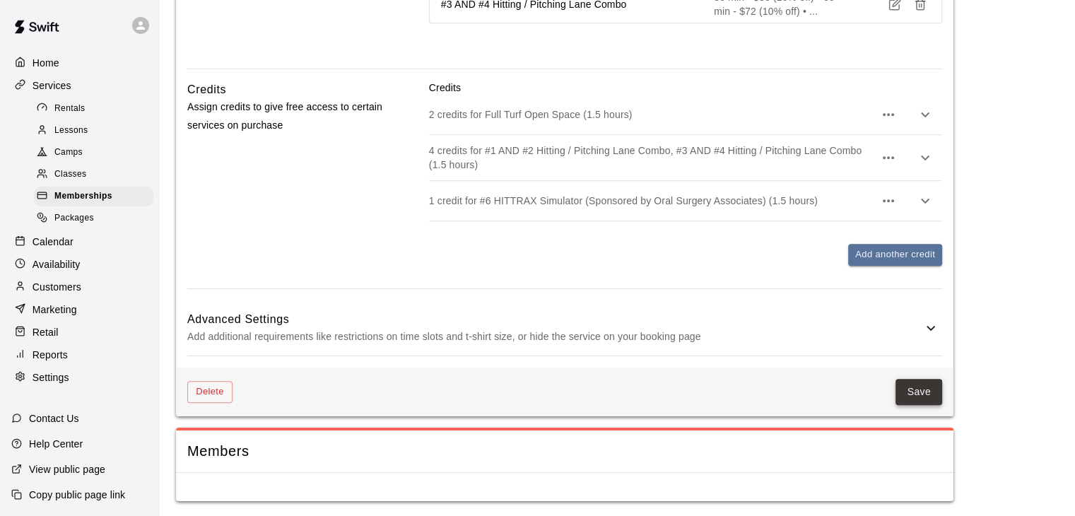
click at [908, 396] on button "Save" at bounding box center [919, 392] width 47 height 26
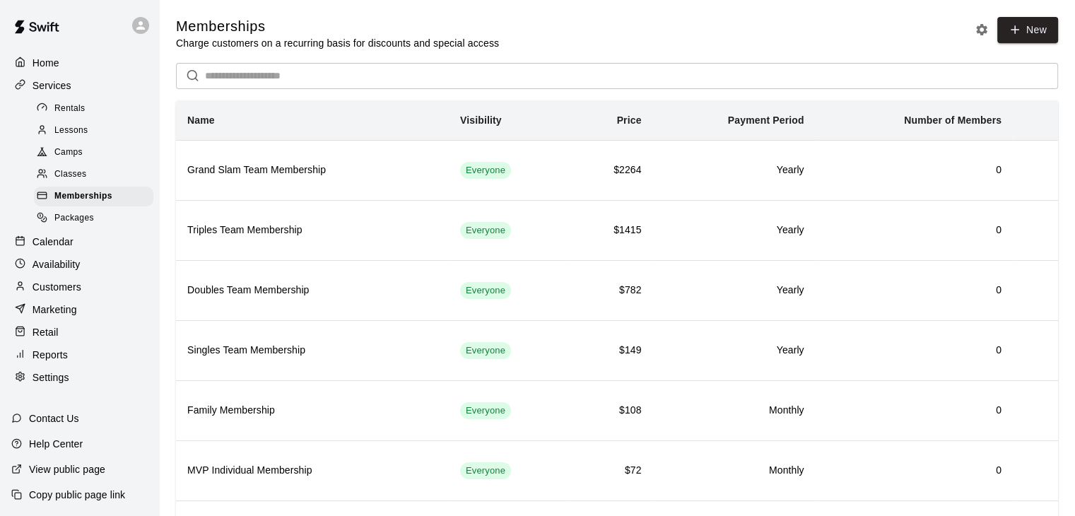
click at [71, 110] on span "Rentals" at bounding box center [69, 109] width 31 height 14
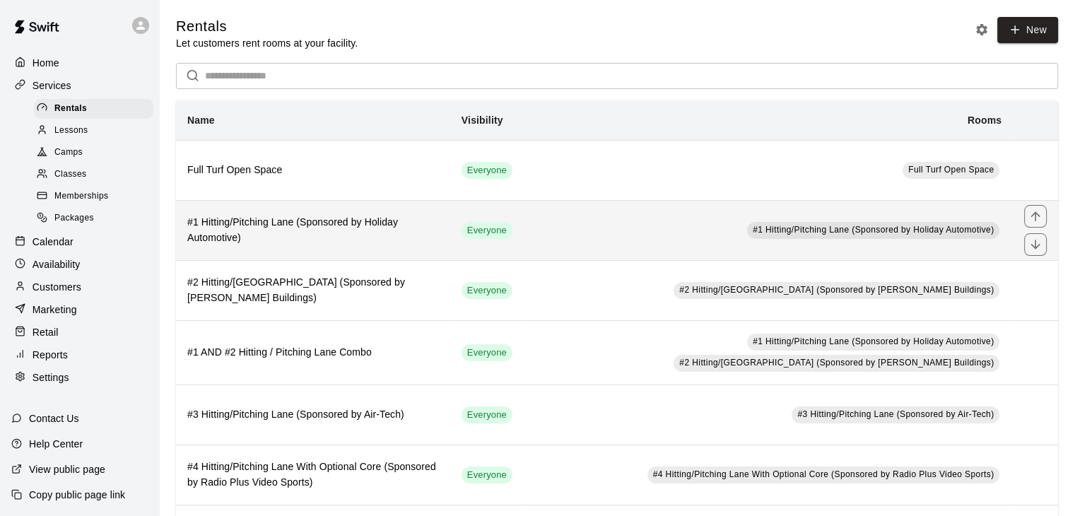
click at [536, 228] on td "#1 Hitting/Pitching Lane (Sponsored by Holiday Automotive)" at bounding box center [768, 230] width 489 height 60
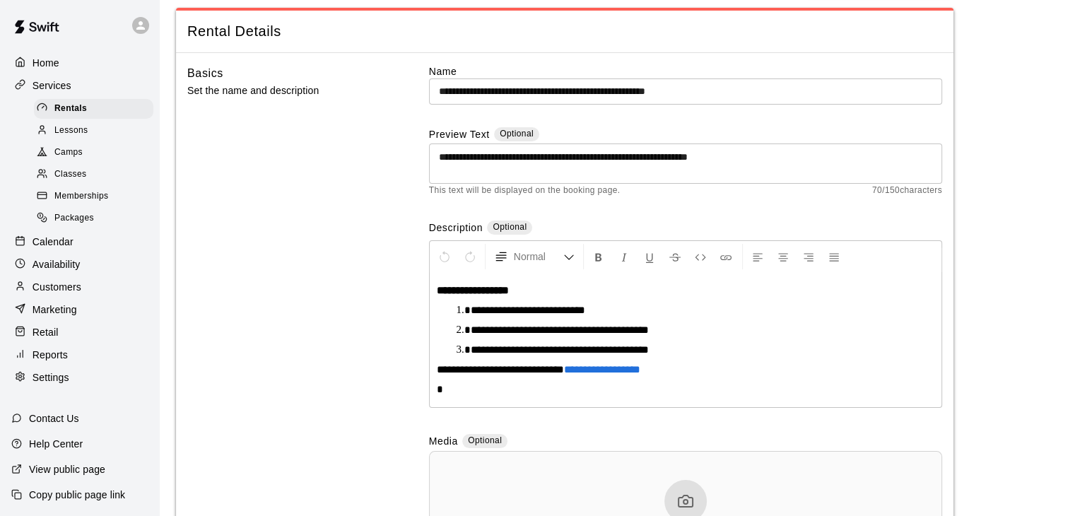
scroll to position [283, 0]
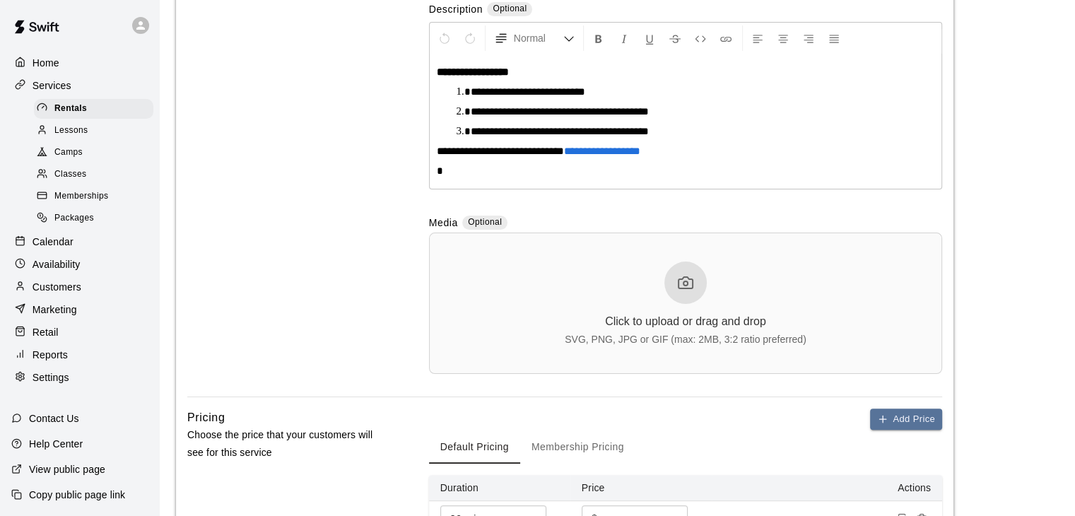
click at [682, 280] on icon at bounding box center [685, 282] width 17 height 17
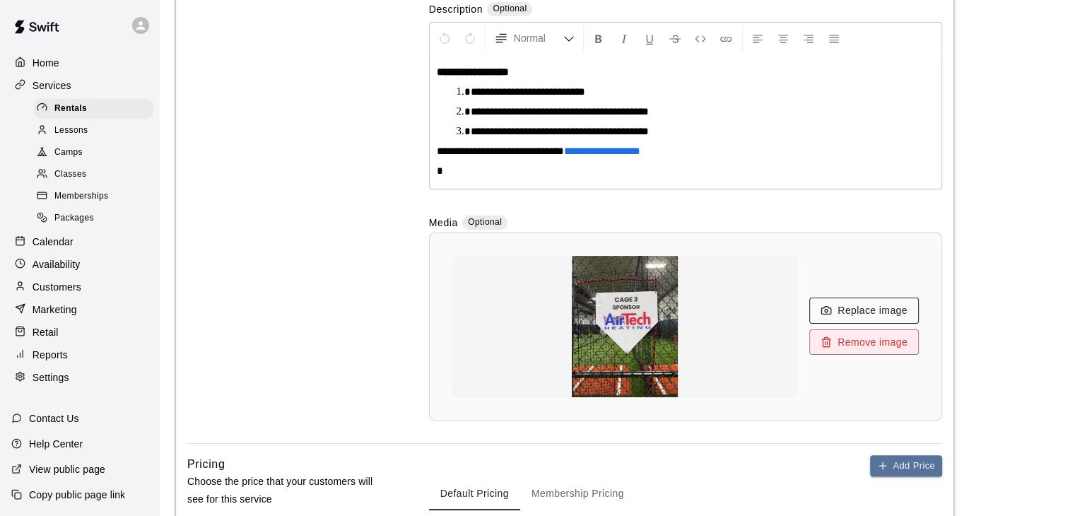
click at [846, 310] on button "Replace image" at bounding box center [865, 311] width 110 height 26
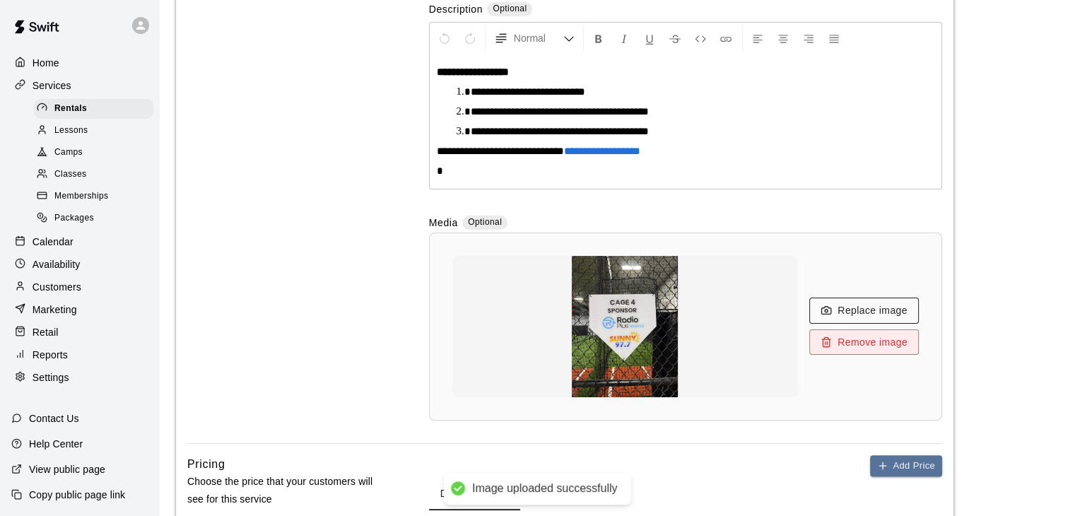
click at [836, 308] on button "Replace image" at bounding box center [865, 311] width 110 height 26
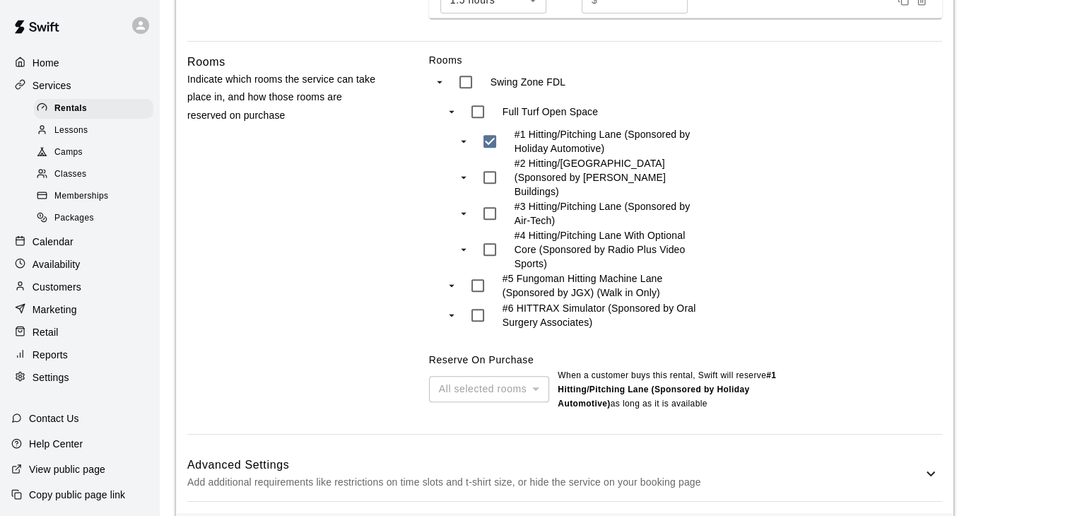
scroll to position [971, 0]
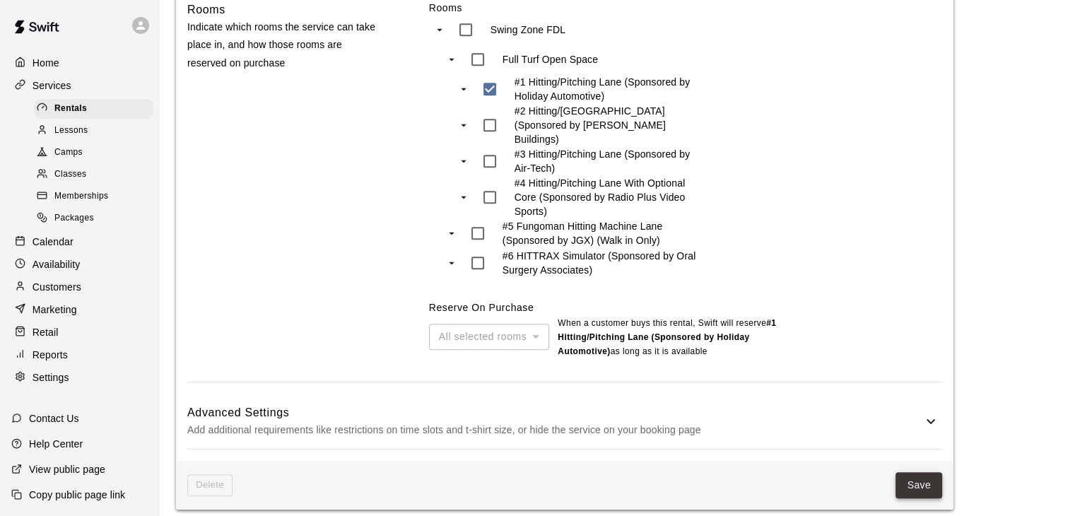
click at [921, 479] on button "Save" at bounding box center [919, 485] width 47 height 26
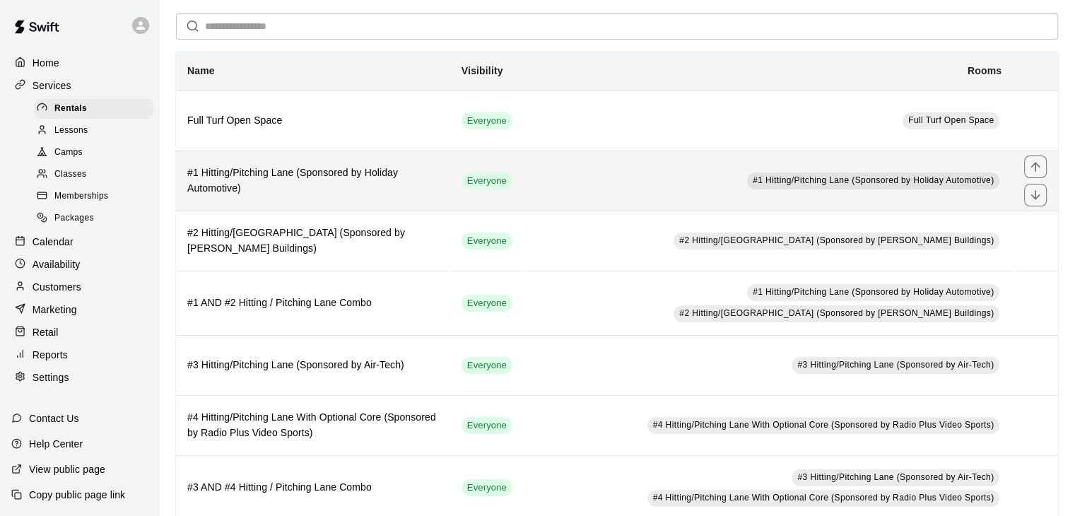
scroll to position [71, 0]
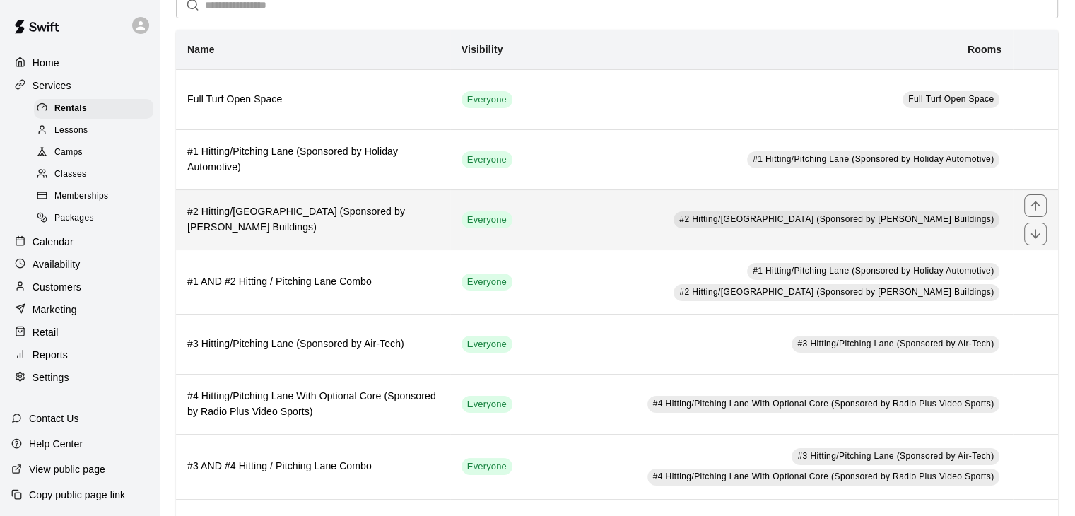
click at [559, 227] on td "#2 Hitting/Pitching Lane (Sponsored by Pinno Buildings)" at bounding box center [768, 219] width 489 height 60
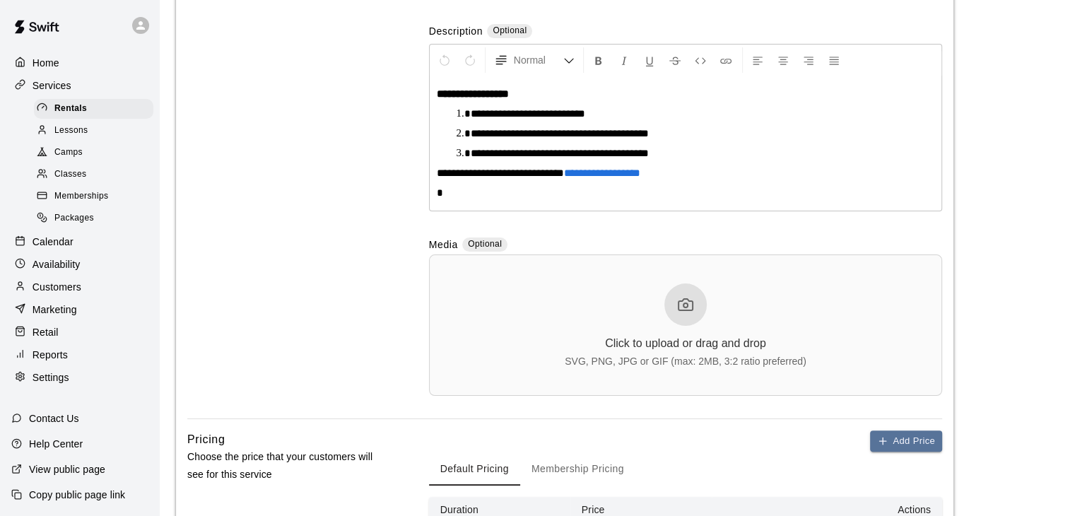
scroll to position [283, 0]
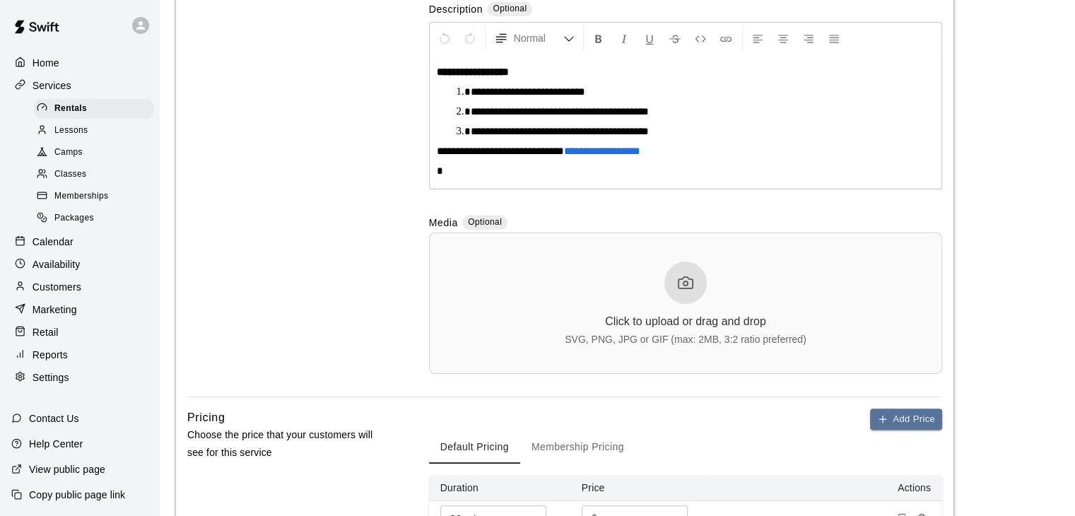
click at [689, 303] on div "Click to upload or drag and drop SVG, PNG, JPG or GIF (max: 2MB, 3:2 ratio pref…" at bounding box center [686, 303] width 242 height 83
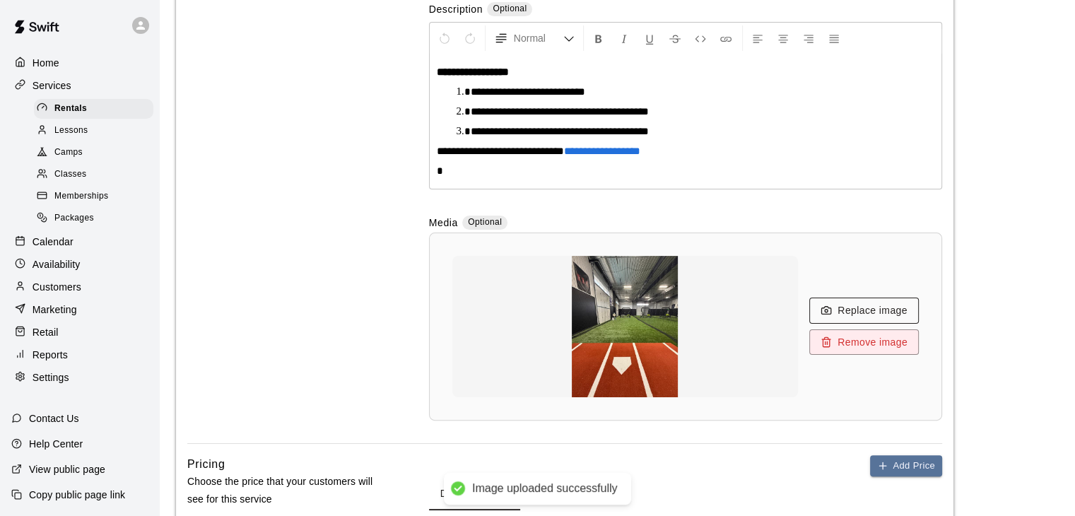
click at [888, 311] on button "Replace image" at bounding box center [865, 311] width 110 height 26
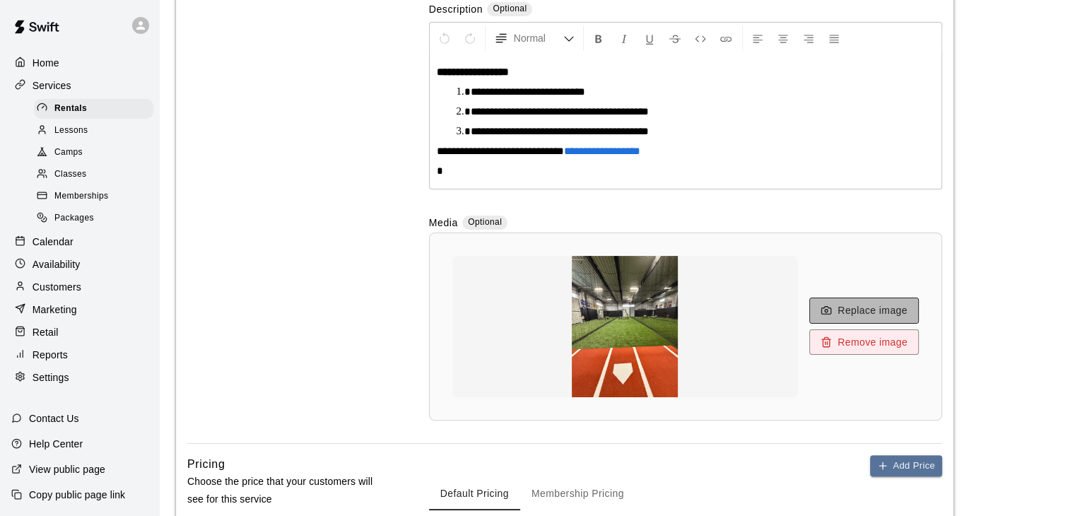
click at [853, 310] on button "Replace image" at bounding box center [865, 311] width 110 height 26
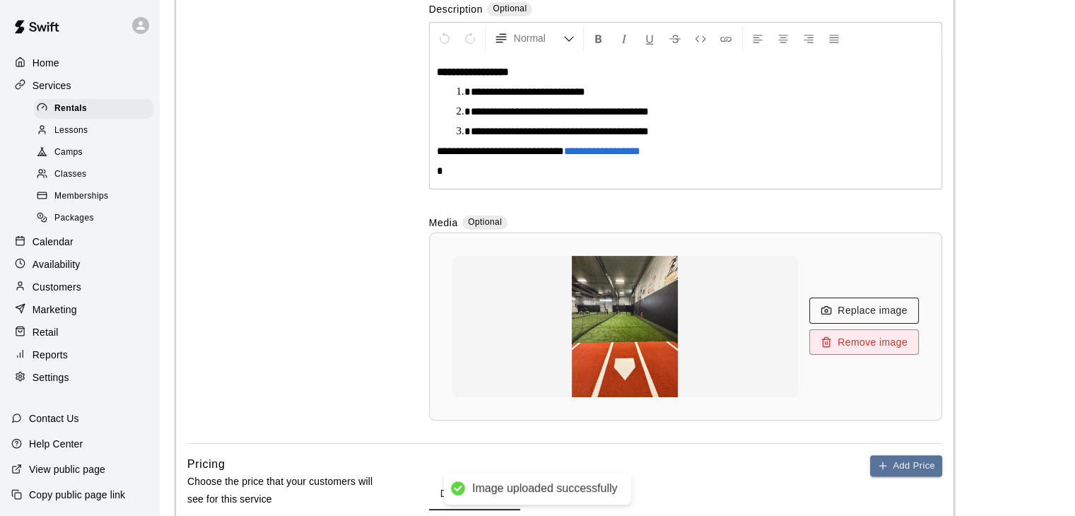
click at [868, 309] on button "Replace image" at bounding box center [865, 311] width 110 height 26
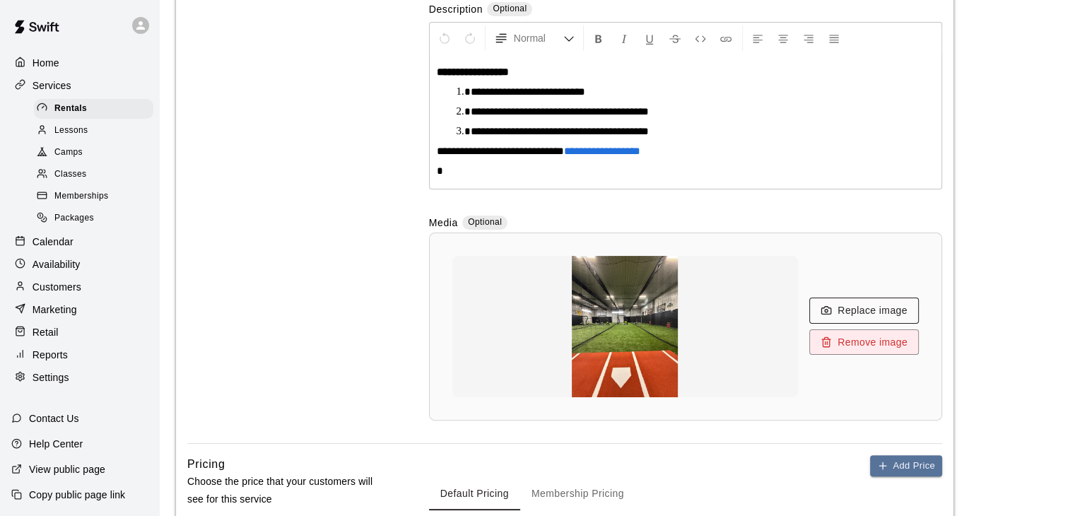
click at [857, 309] on button "Replace image" at bounding box center [865, 311] width 110 height 26
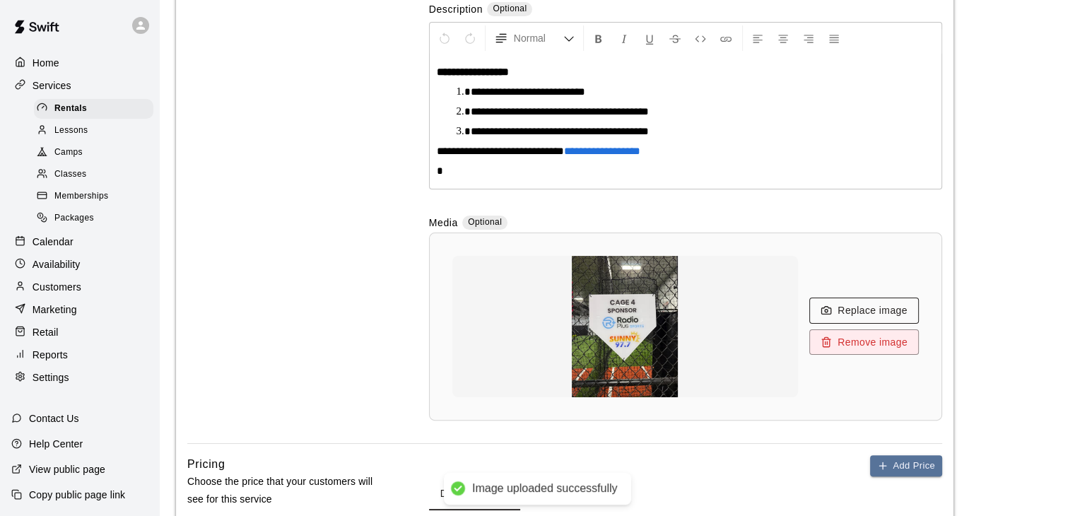
click at [838, 310] on button "Replace image" at bounding box center [865, 311] width 110 height 26
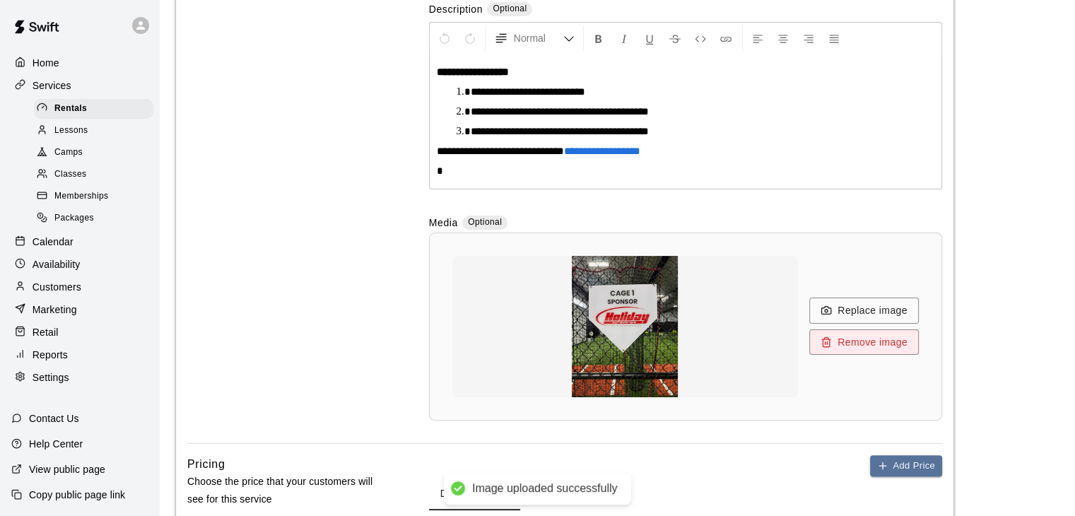
click at [858, 312] on button "Replace image" at bounding box center [865, 311] width 110 height 26
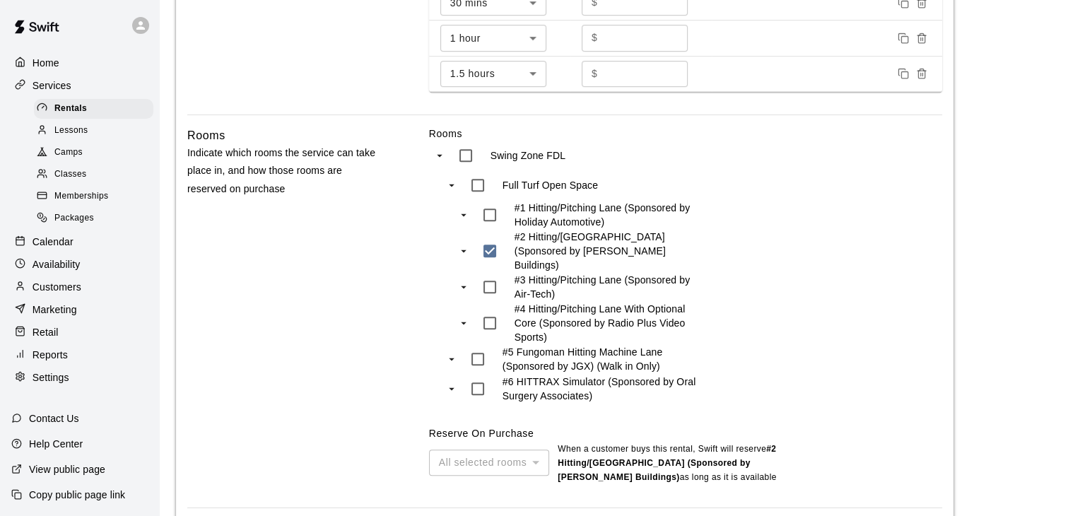
scroll to position [971, 0]
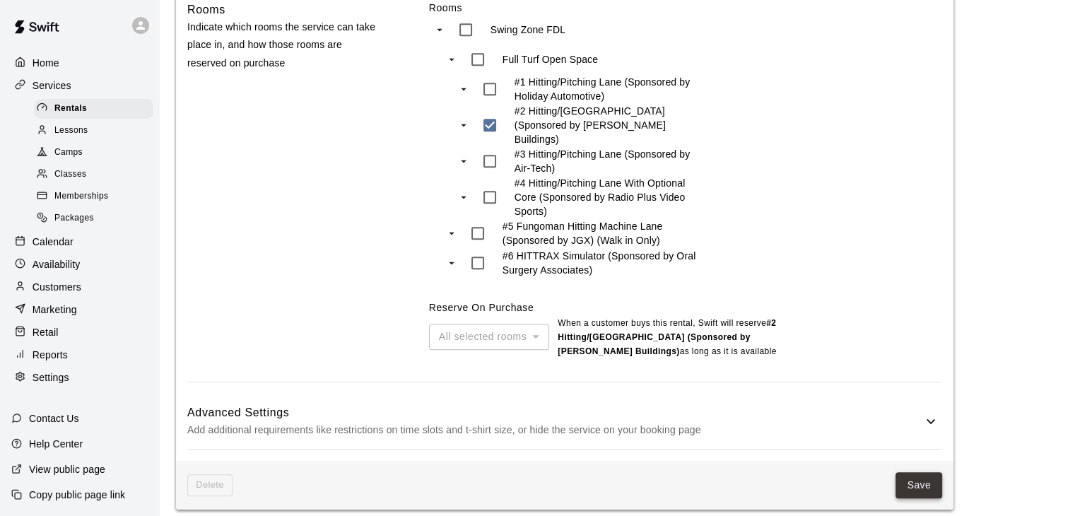
click at [919, 472] on button "Save" at bounding box center [919, 485] width 47 height 26
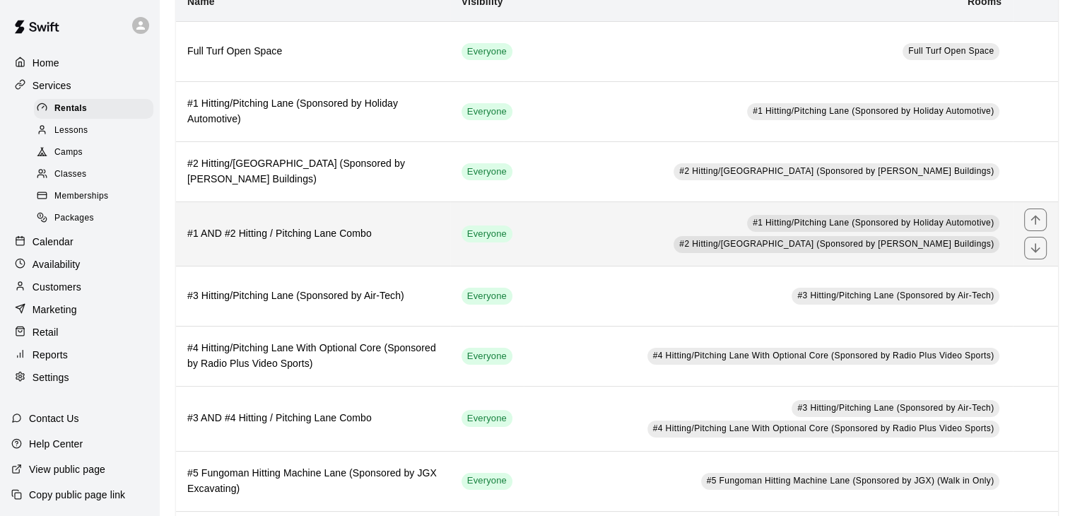
scroll to position [141, 0]
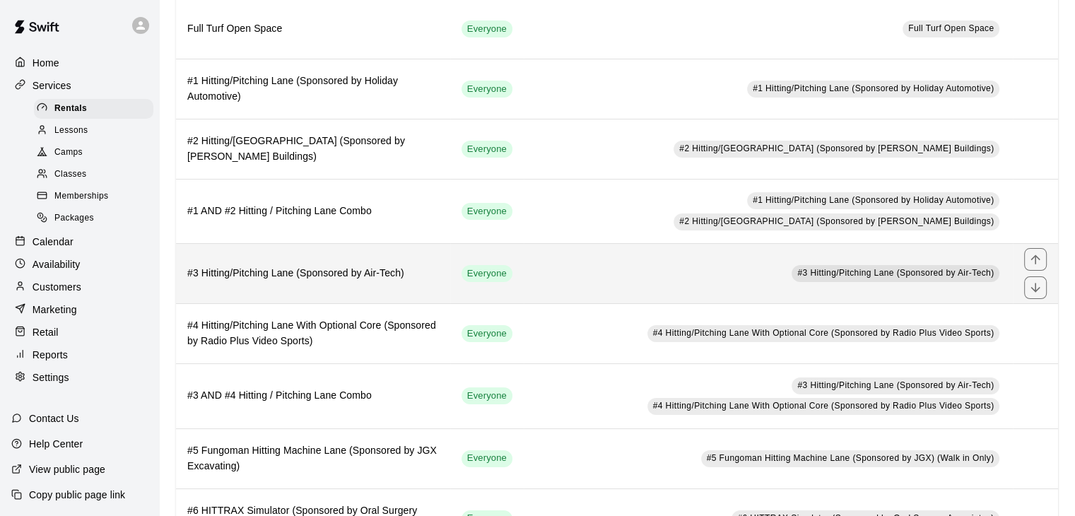
click at [534, 275] on td "#3 Hitting/Pitching Lane (Sponsored by Air-Tech)" at bounding box center [768, 274] width 489 height 60
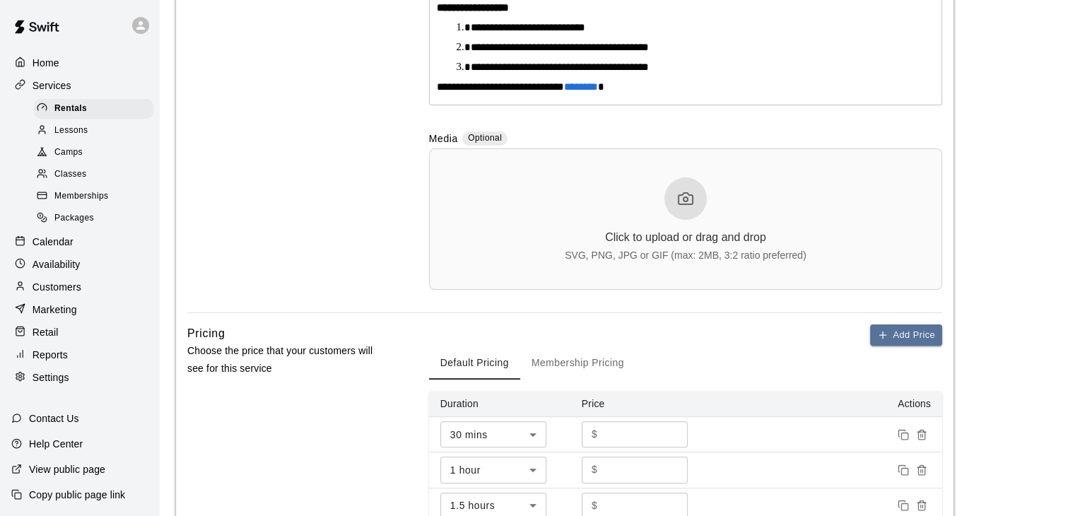
scroll to position [424, 0]
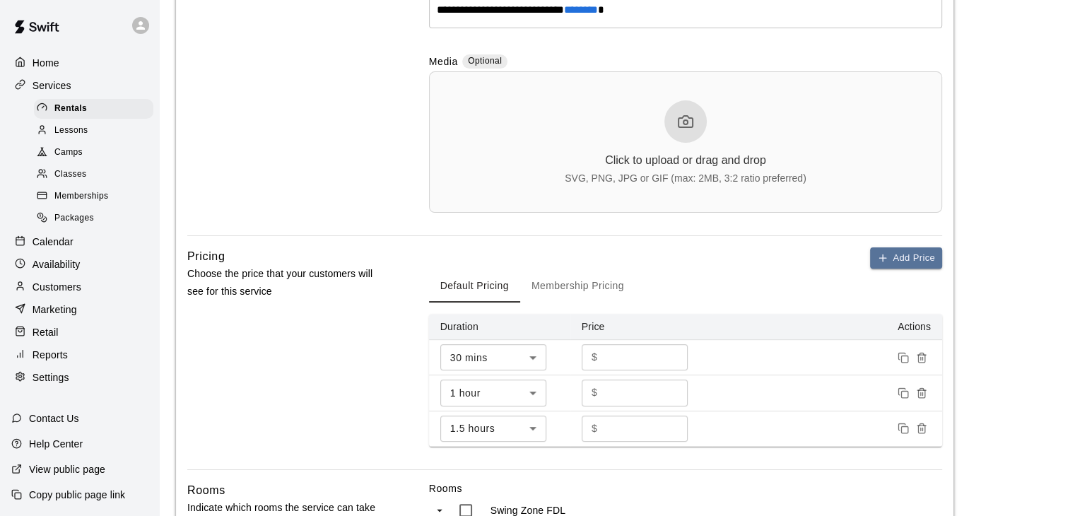
click at [690, 124] on icon at bounding box center [685, 121] width 17 height 17
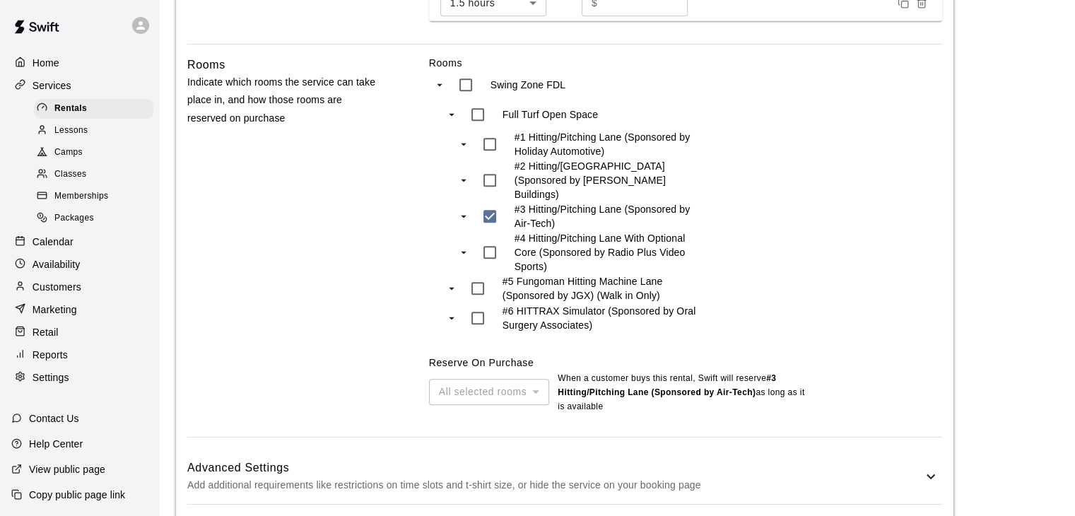
scroll to position [952, 0]
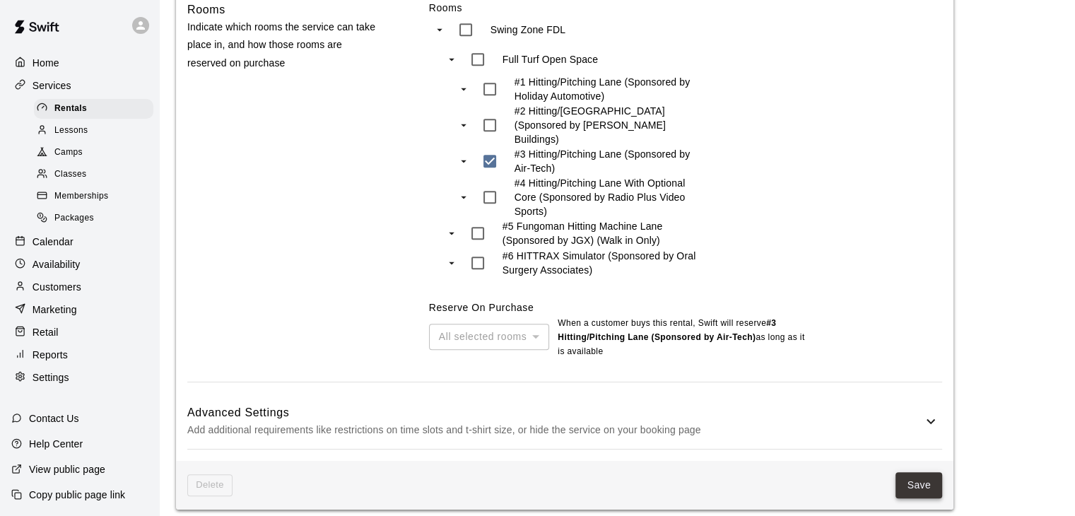
click at [930, 476] on button "Save" at bounding box center [919, 485] width 47 height 26
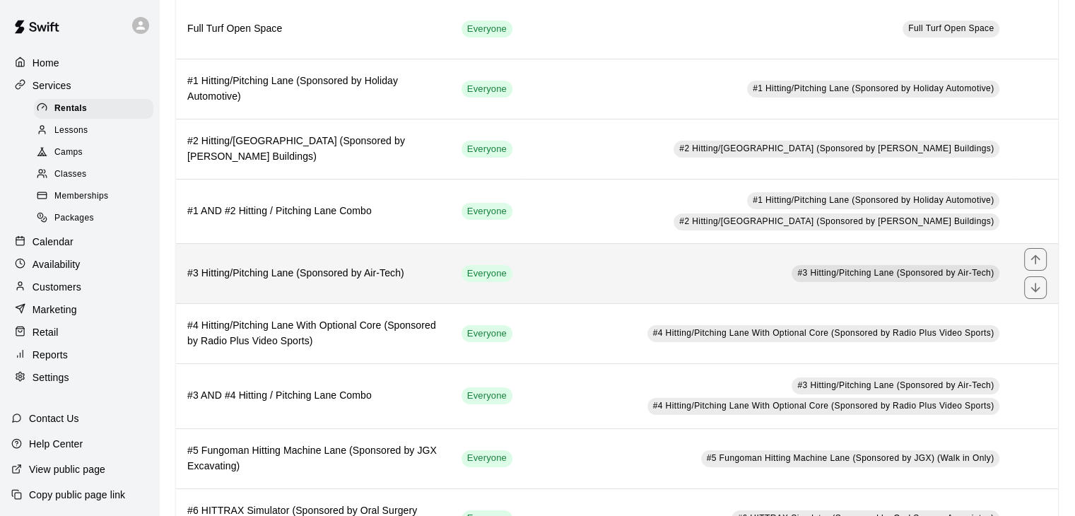
scroll to position [212, 0]
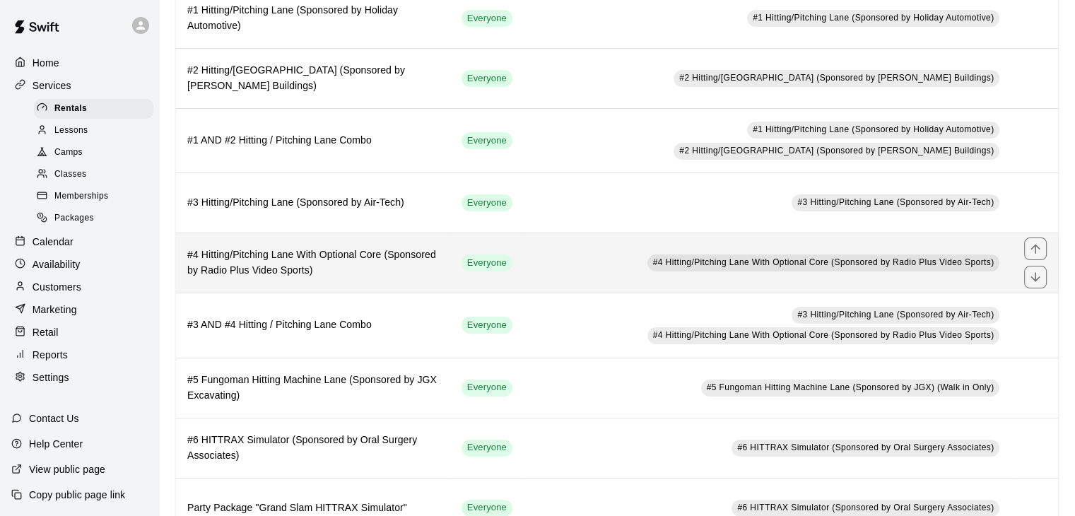
click at [549, 264] on td "#4 Hitting/Pitching Lane With Optional Core (Sponsored by Radio Plus Video Spor…" at bounding box center [768, 263] width 489 height 60
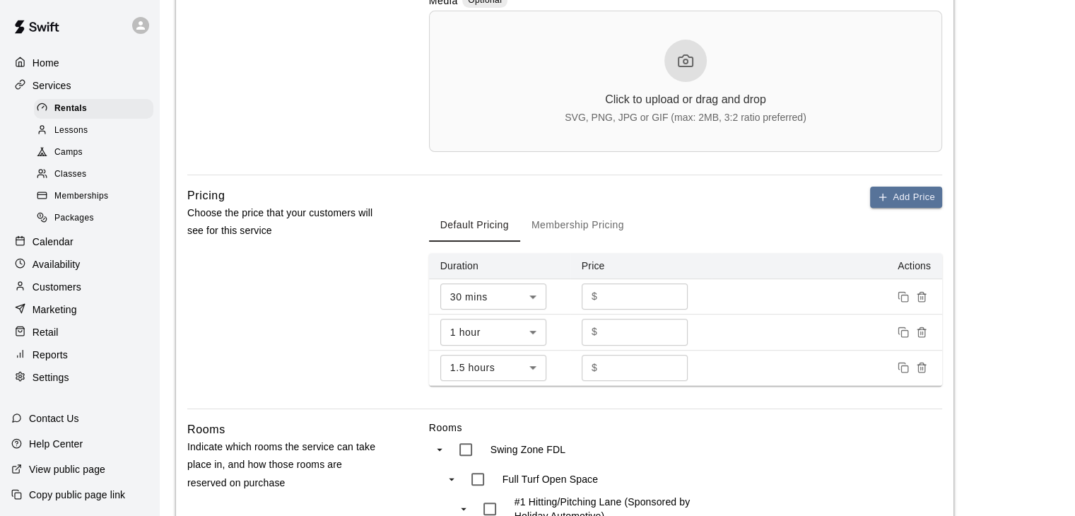
scroll to position [424, 0]
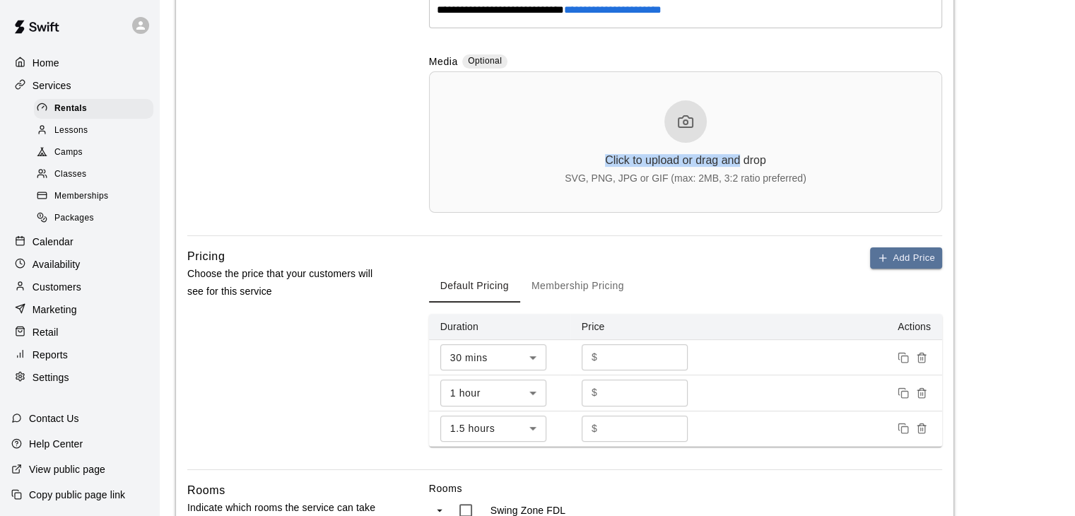
click at [740, 119] on div "Click to upload or drag and drop SVG, PNG, JPG or GIF (max: 2MB, 3:2 ratio pref…" at bounding box center [686, 141] width 242 height 83
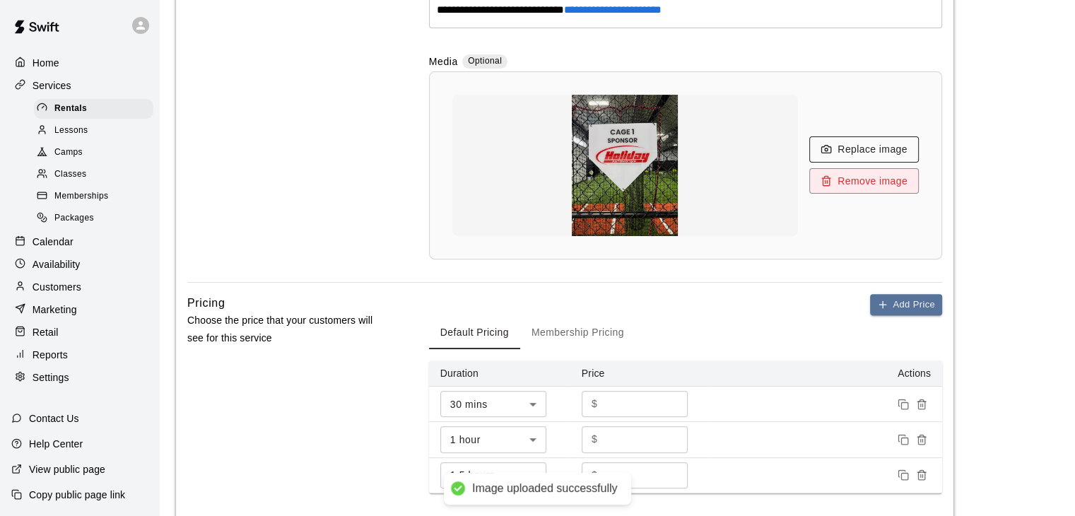
click at [848, 143] on button "Replace image" at bounding box center [865, 149] width 110 height 26
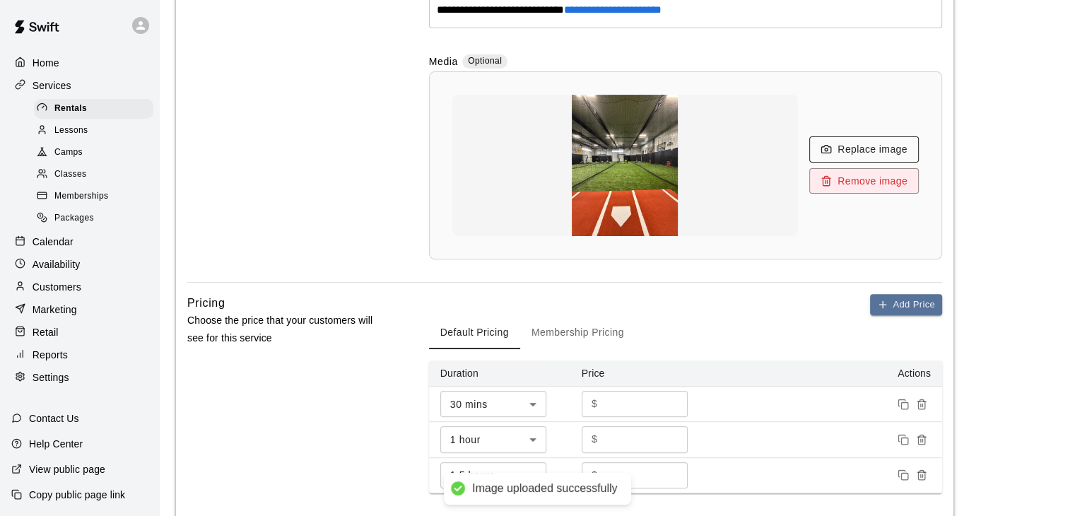
click at [831, 143] on button "Replace image" at bounding box center [865, 149] width 110 height 26
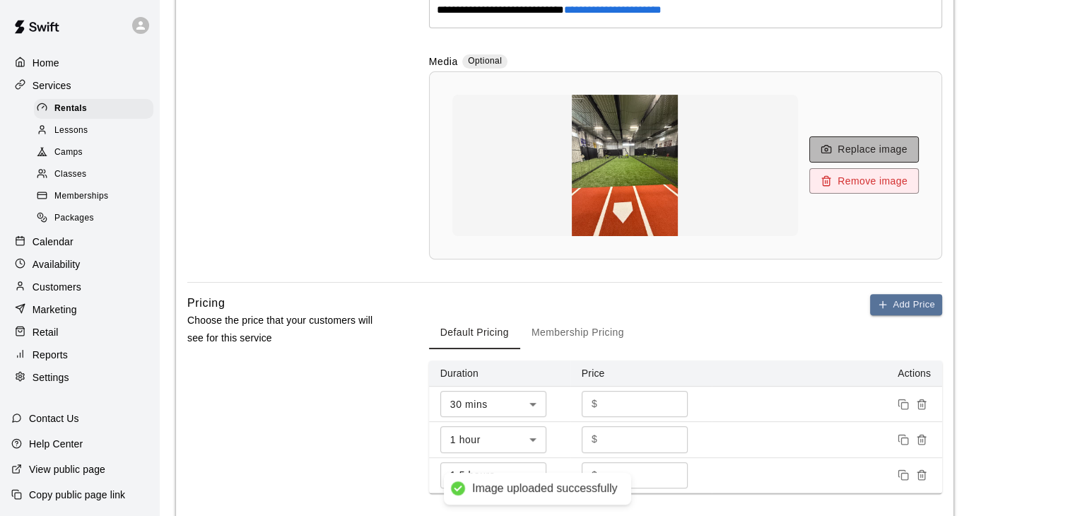
click at [862, 150] on button "Replace image" at bounding box center [865, 149] width 110 height 26
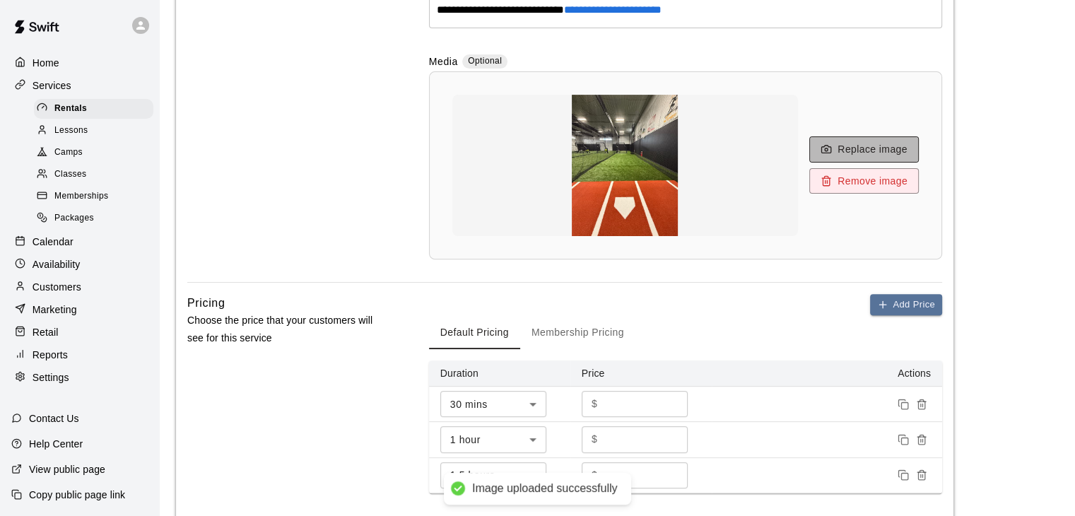
click at [859, 151] on button "Replace image" at bounding box center [865, 149] width 110 height 26
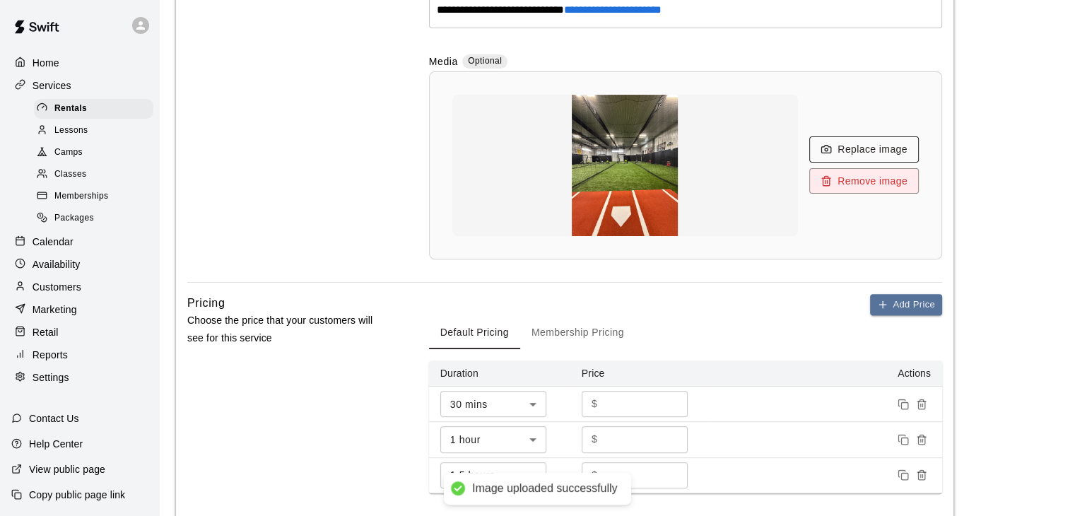
click at [857, 151] on button "Replace image" at bounding box center [865, 149] width 110 height 26
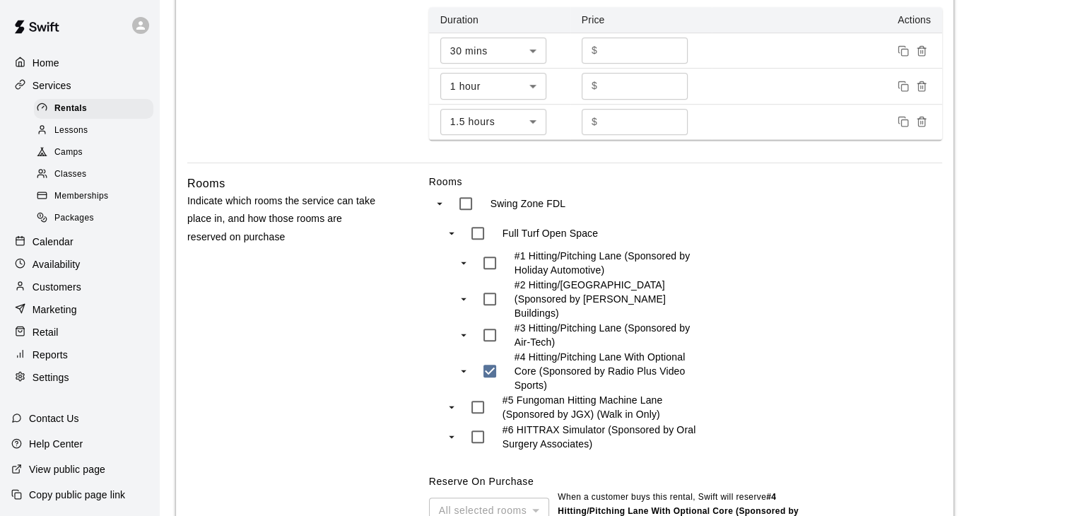
scroll to position [952, 0]
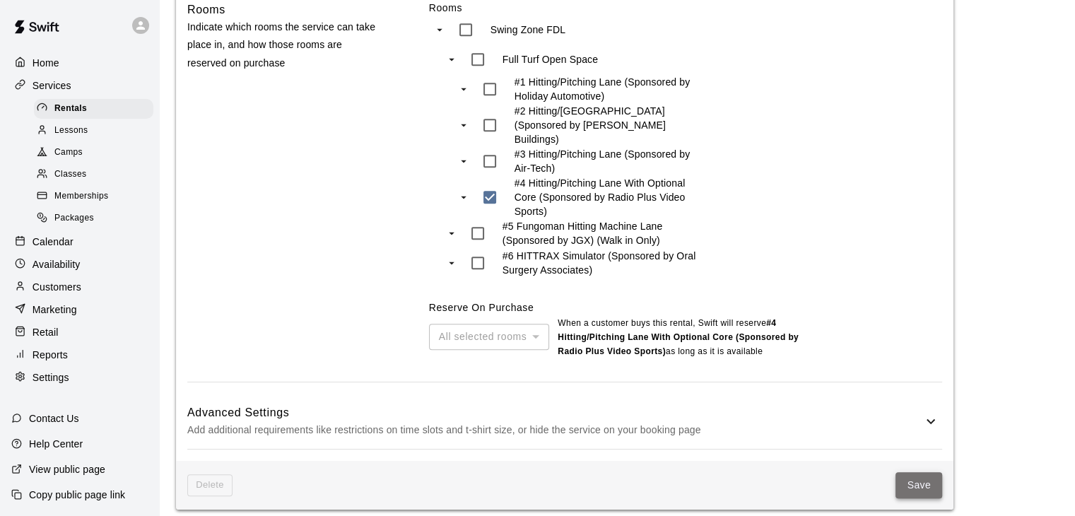
click at [935, 479] on button "Save" at bounding box center [919, 485] width 47 height 26
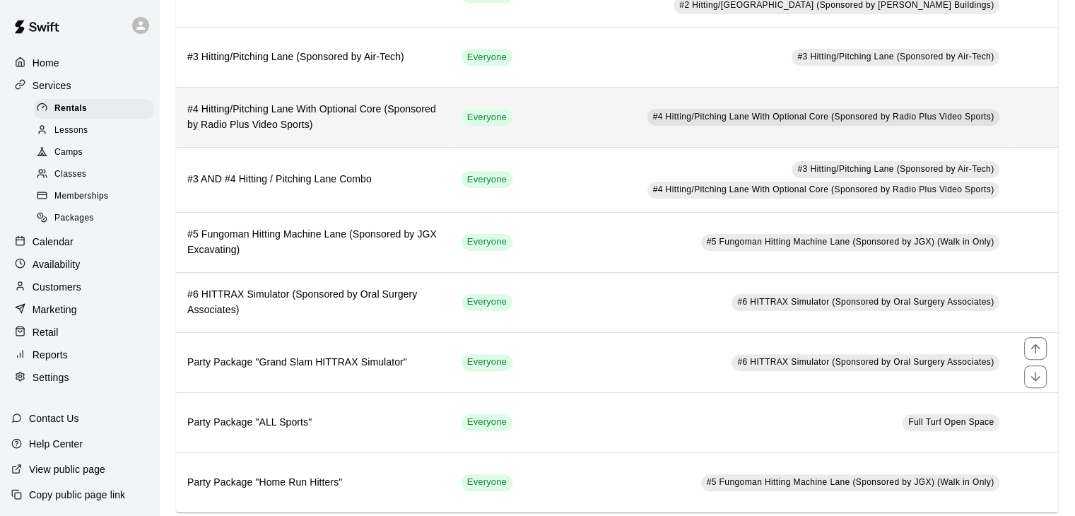
scroll to position [378, 0]
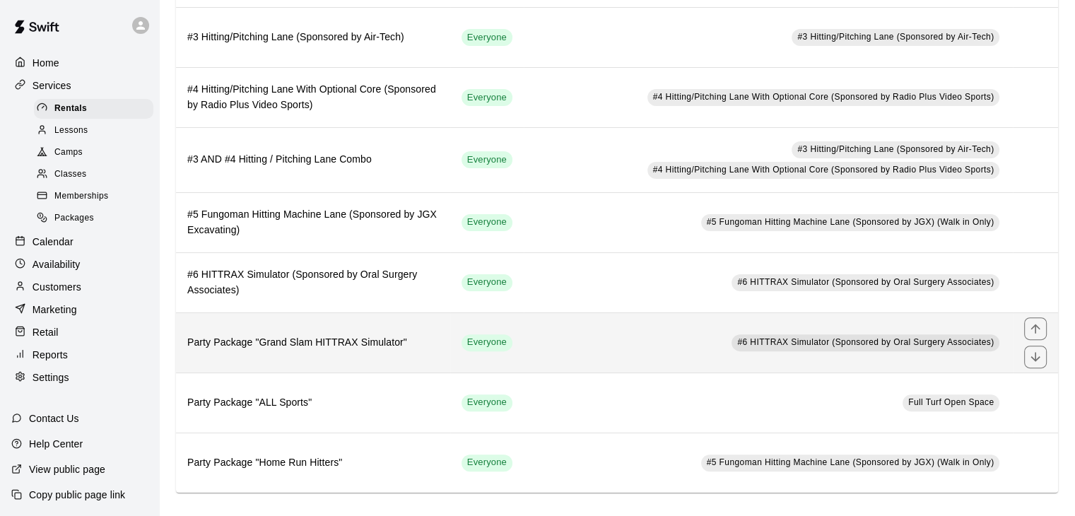
click at [609, 340] on td "#6 HITTRAX Simulator (Sponsored by Oral Surgery Associates)" at bounding box center [768, 343] width 489 height 60
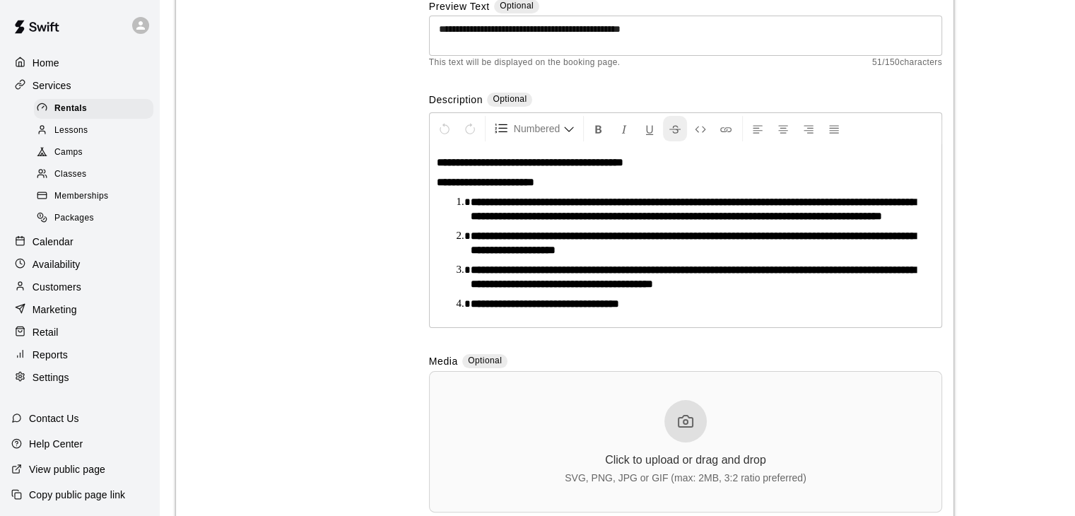
scroll to position [213, 0]
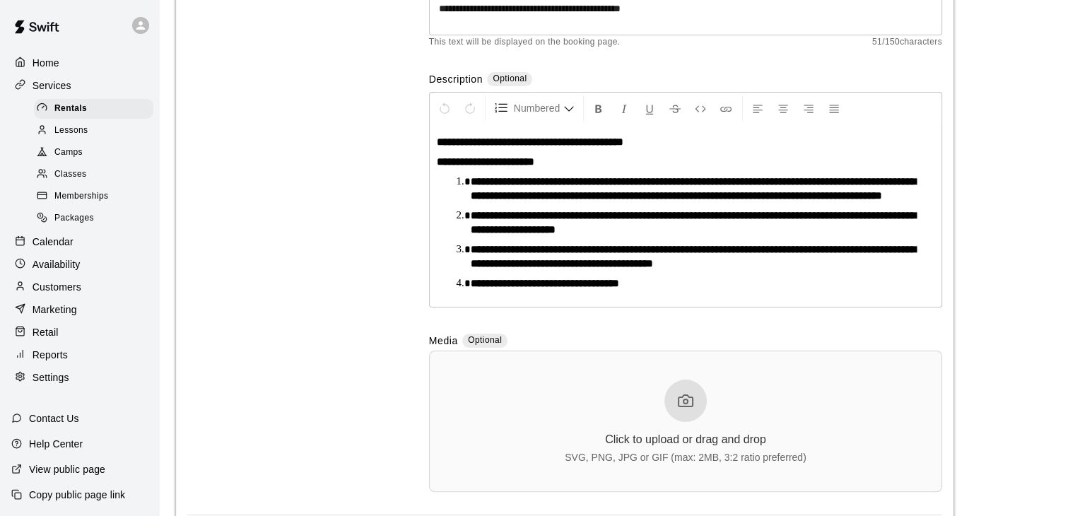
click at [688, 407] on icon at bounding box center [685, 400] width 17 height 17
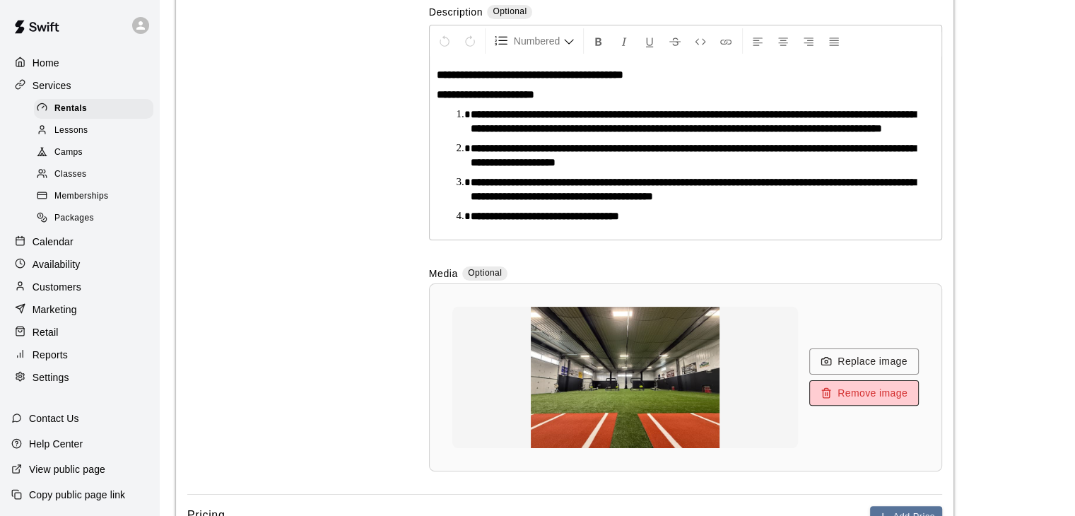
scroll to position [425, 0]
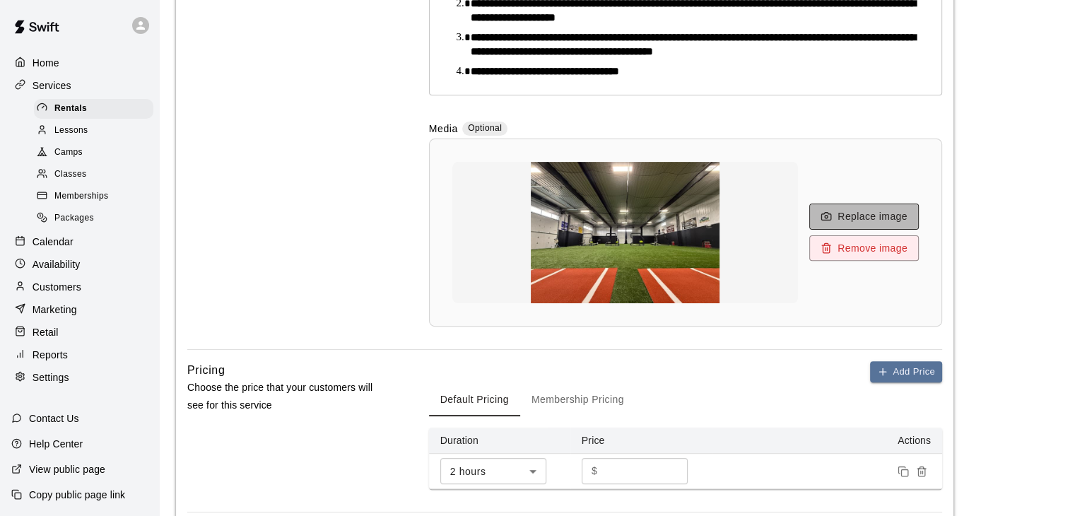
click at [855, 230] on button "Replace image" at bounding box center [865, 217] width 110 height 26
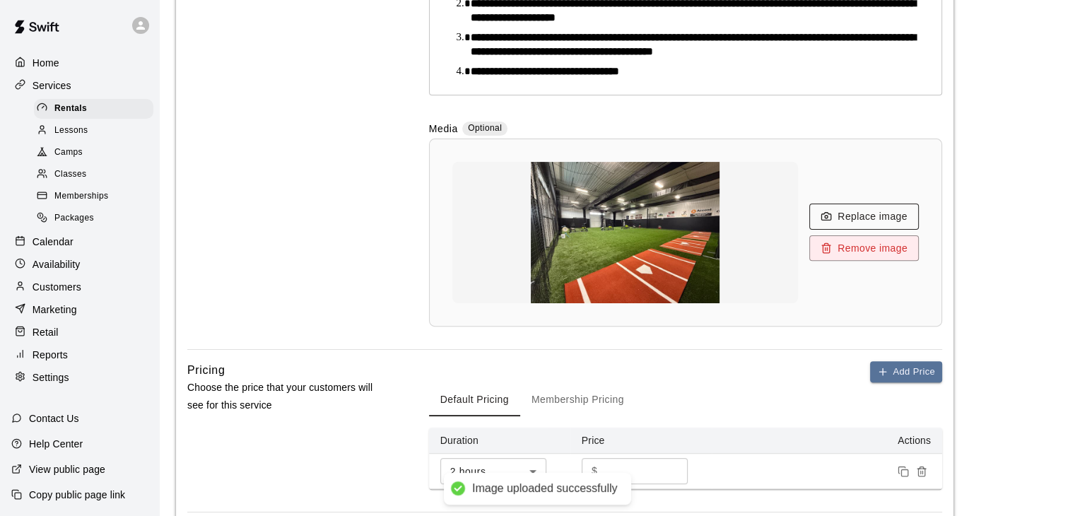
click at [848, 224] on button "Replace image" at bounding box center [865, 217] width 110 height 26
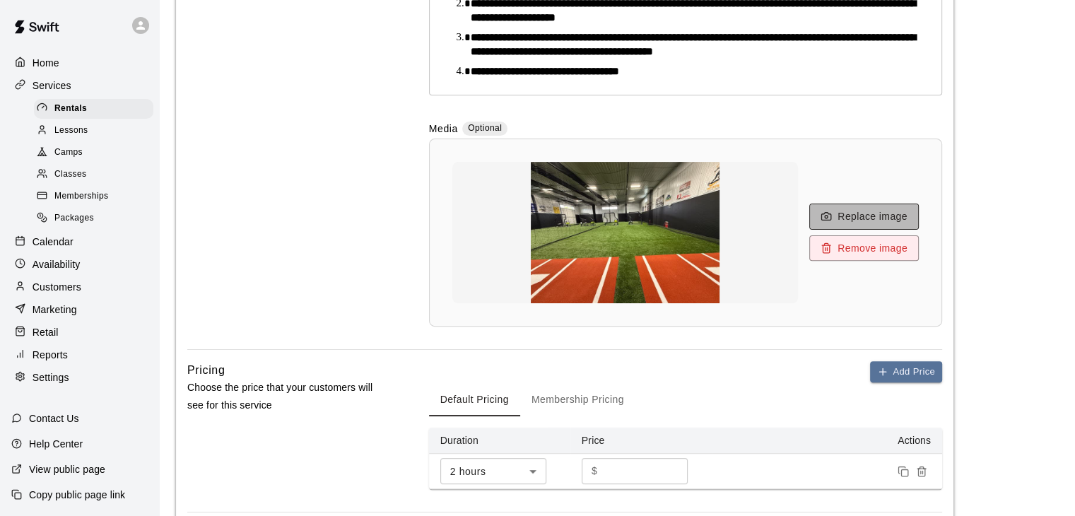
click at [880, 230] on button "Replace image" at bounding box center [865, 217] width 110 height 26
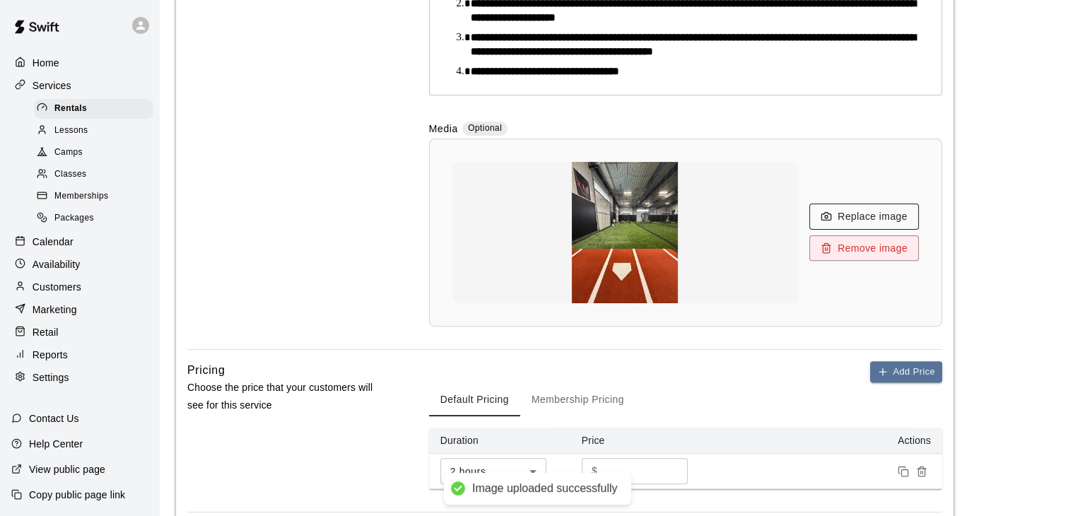
click at [848, 227] on button "Replace image" at bounding box center [865, 217] width 110 height 26
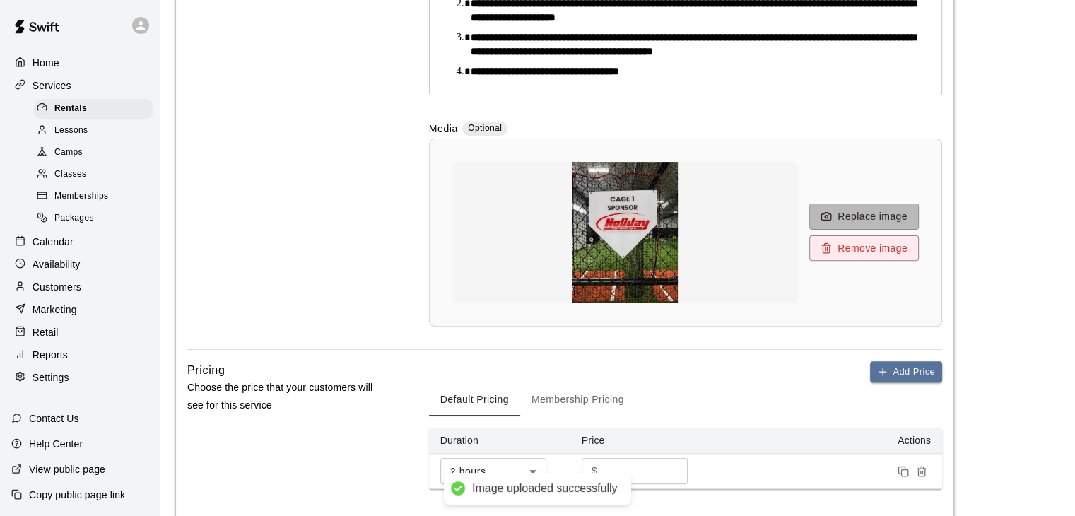
click at [862, 230] on button "Replace image" at bounding box center [865, 217] width 110 height 26
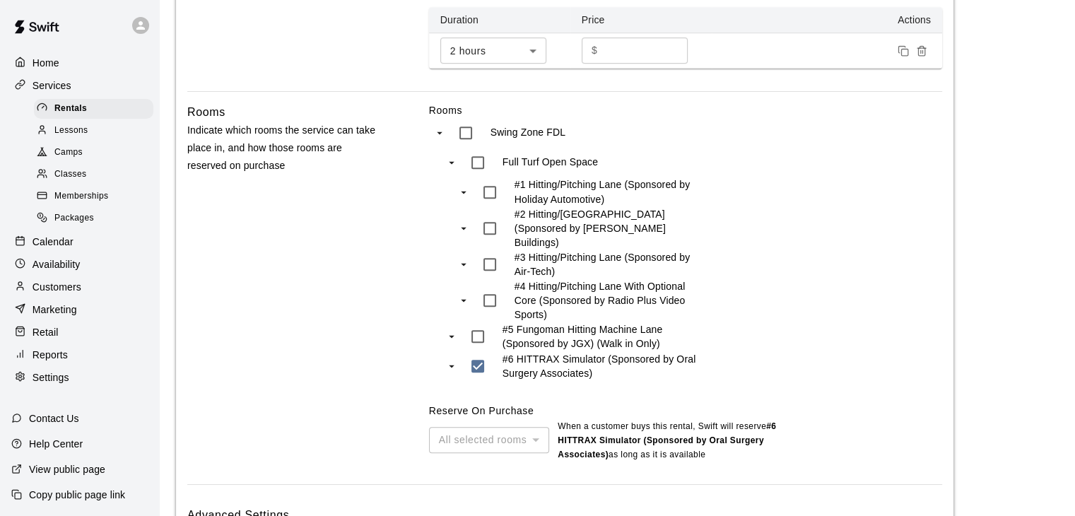
scroll to position [964, 0]
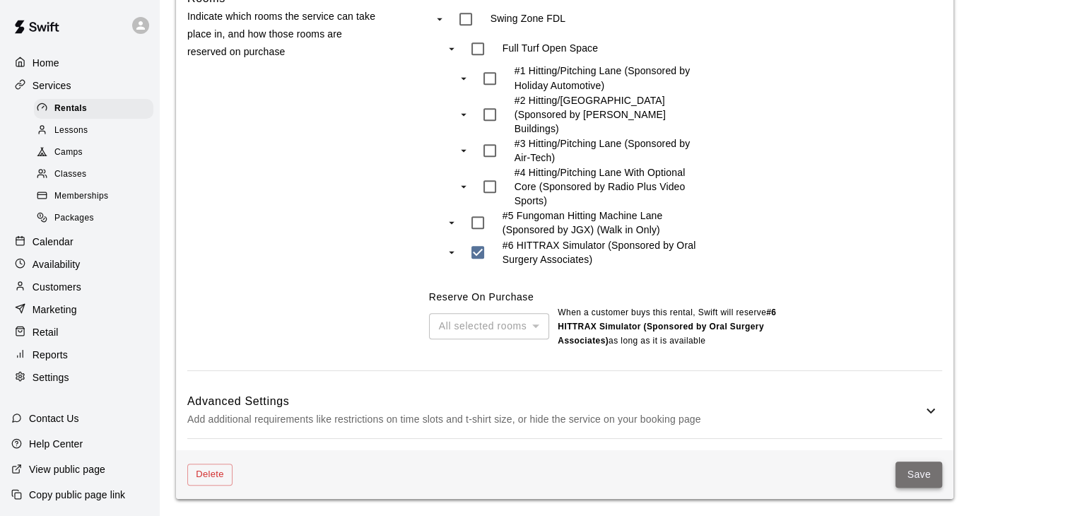
click at [908, 471] on button "Save" at bounding box center [919, 475] width 47 height 26
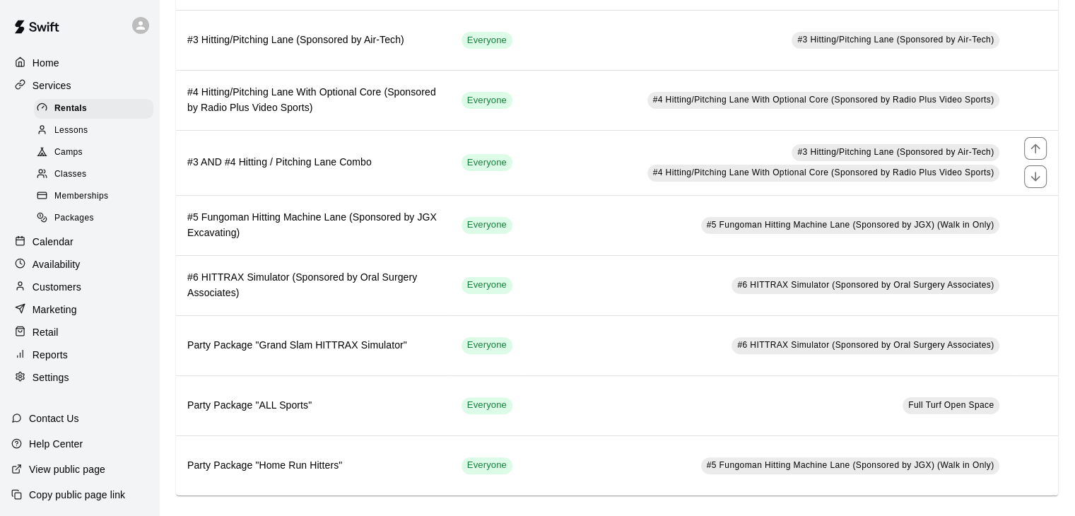
scroll to position [378, 0]
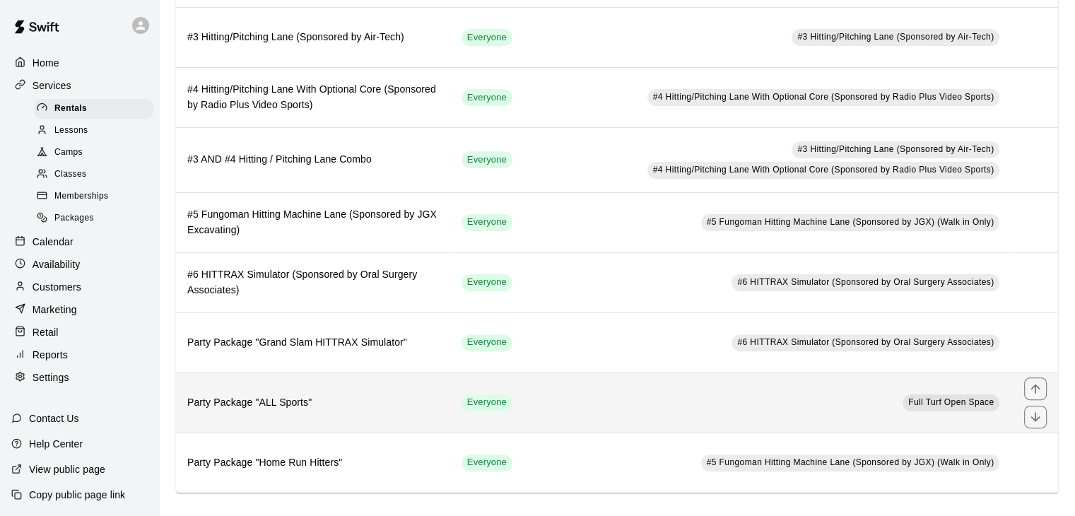
click at [532, 408] on td "Full Turf Open Space" at bounding box center [768, 403] width 489 height 60
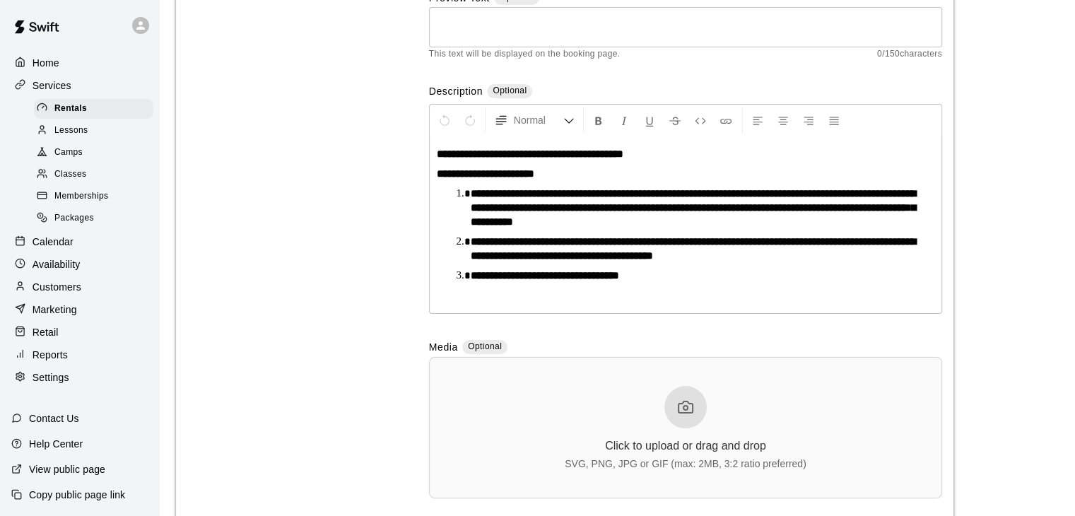
scroll to position [283, 0]
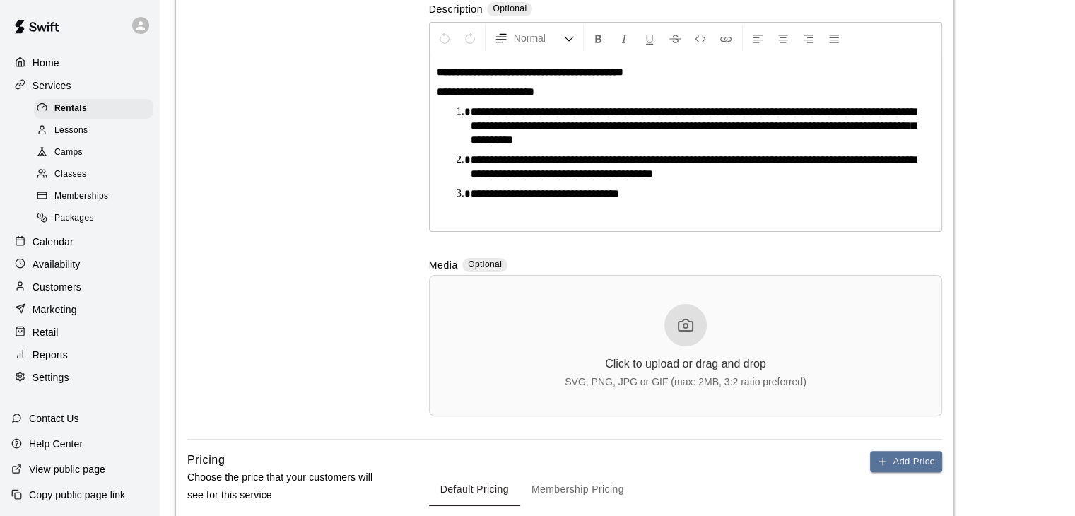
click at [733, 340] on div "Click to upload or drag and drop SVG, PNG, JPG or GIF (max: 2MB, 3:2 ratio pref…" at bounding box center [686, 345] width 242 height 83
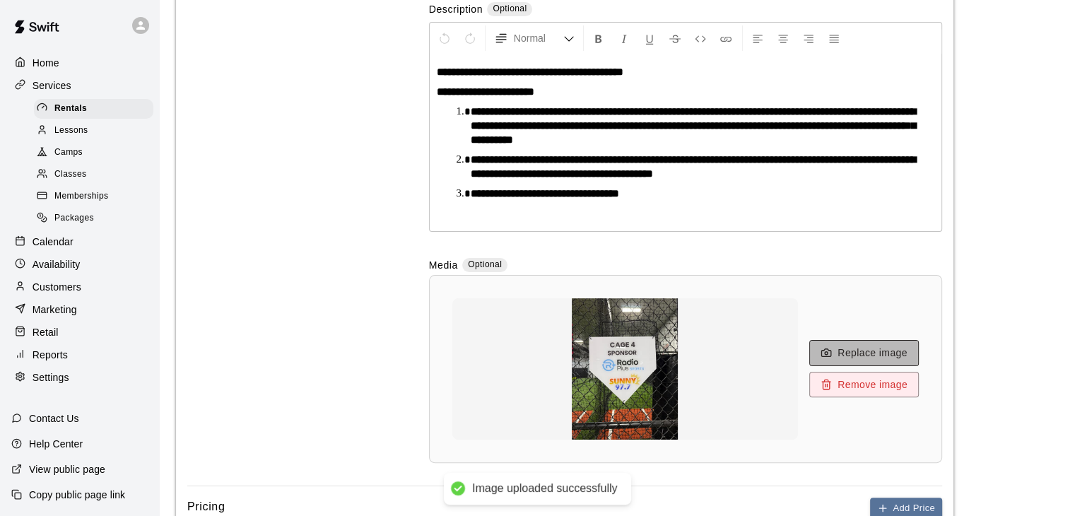
click at [830, 349] on icon "button" at bounding box center [826, 352] width 11 height 11
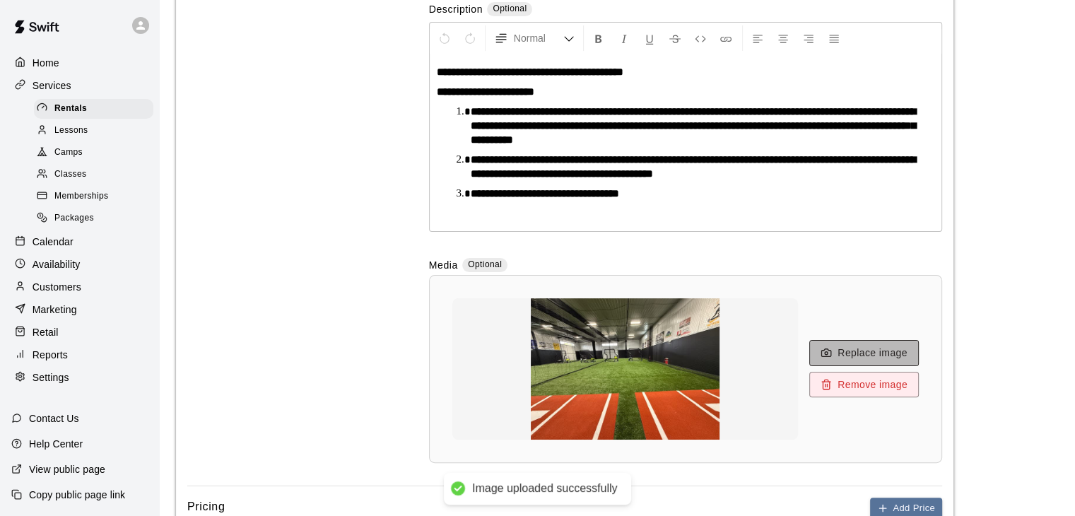
click at [868, 351] on button "Replace image" at bounding box center [865, 353] width 110 height 26
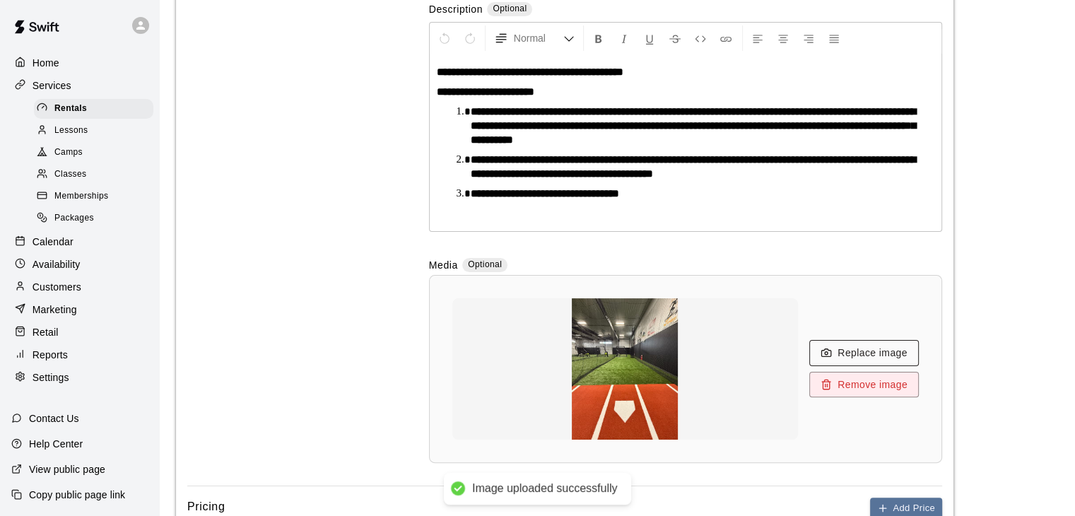
click at [859, 356] on button "Replace image" at bounding box center [865, 353] width 110 height 26
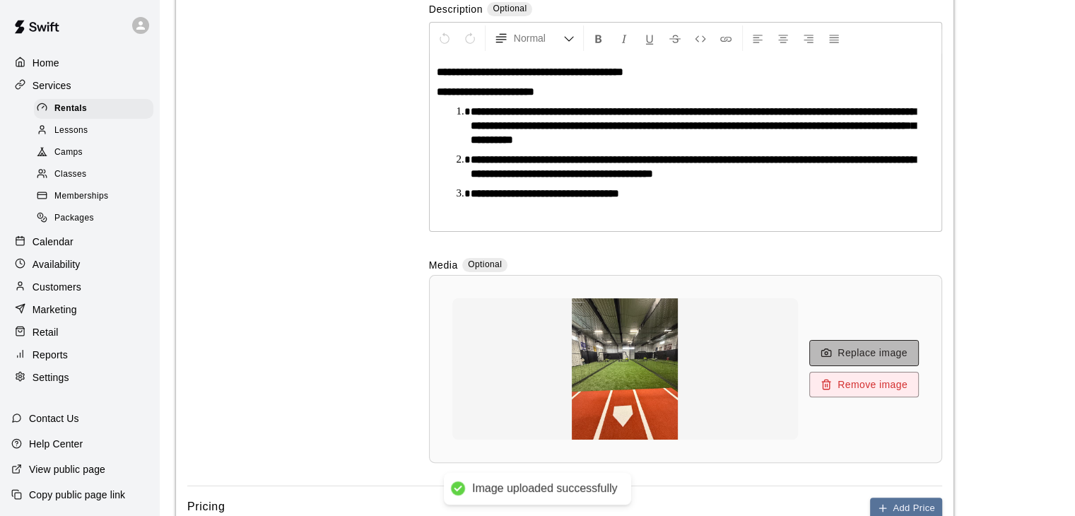
click at [865, 352] on button "Replace image" at bounding box center [865, 353] width 110 height 26
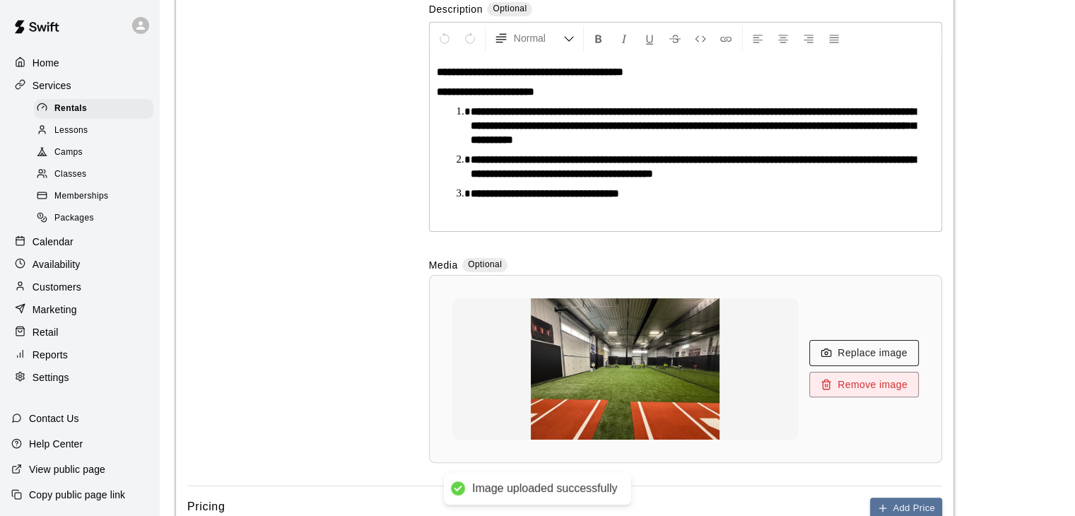
click at [844, 352] on button "Replace image" at bounding box center [865, 353] width 110 height 26
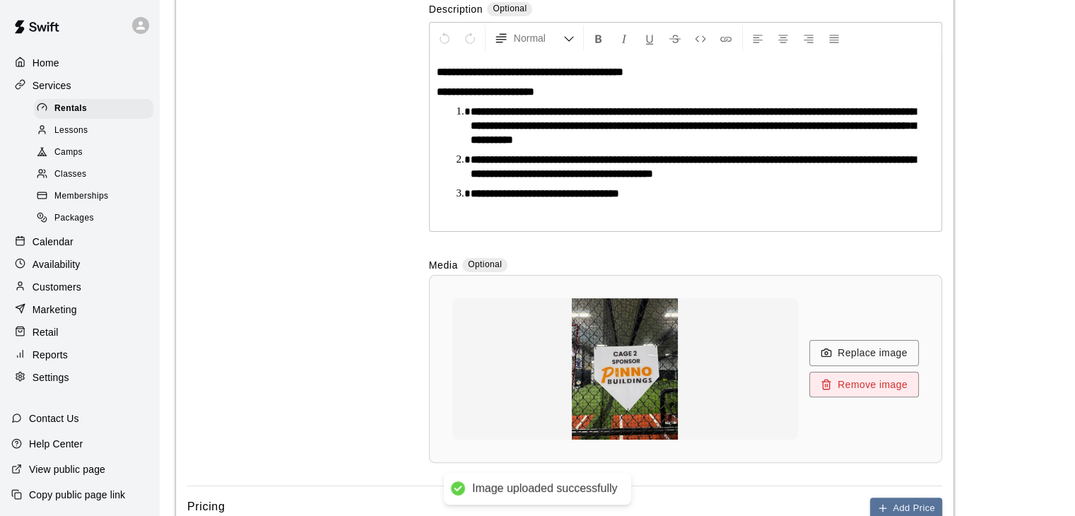
click at [851, 352] on button "Replace image" at bounding box center [865, 353] width 110 height 26
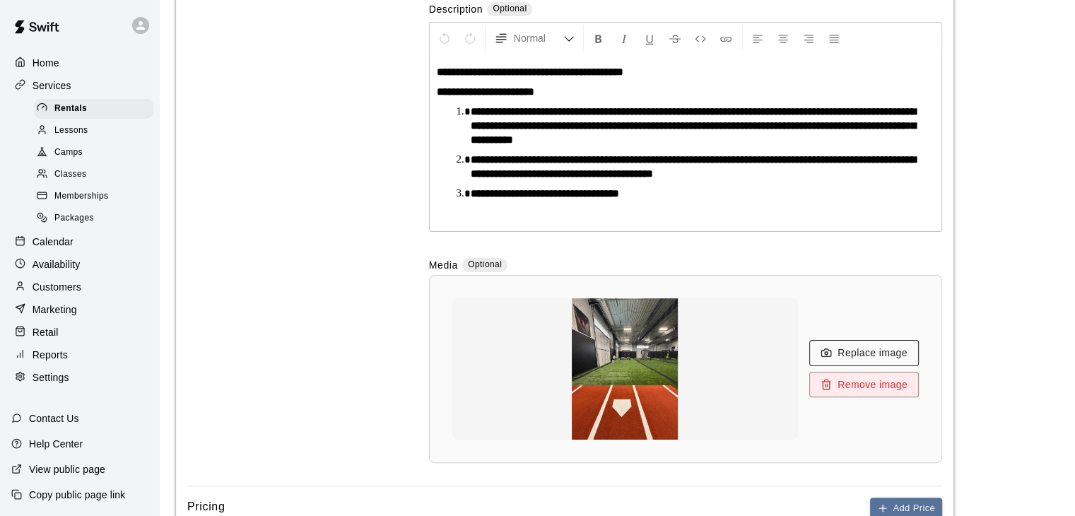
click at [858, 354] on button "Replace image" at bounding box center [865, 353] width 110 height 26
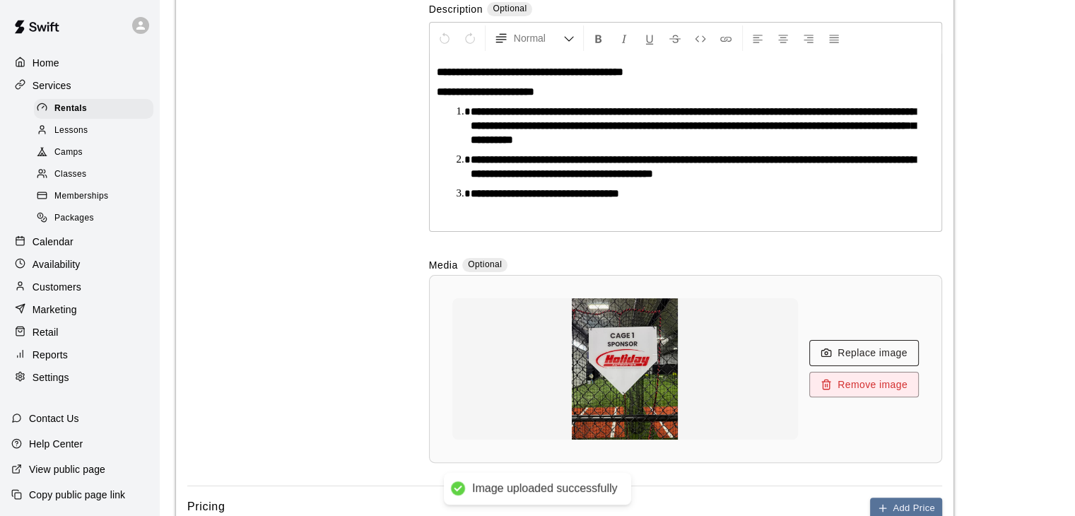
click at [865, 357] on button "Replace image" at bounding box center [865, 353] width 110 height 26
click at [837, 352] on button "Replace image" at bounding box center [865, 353] width 110 height 26
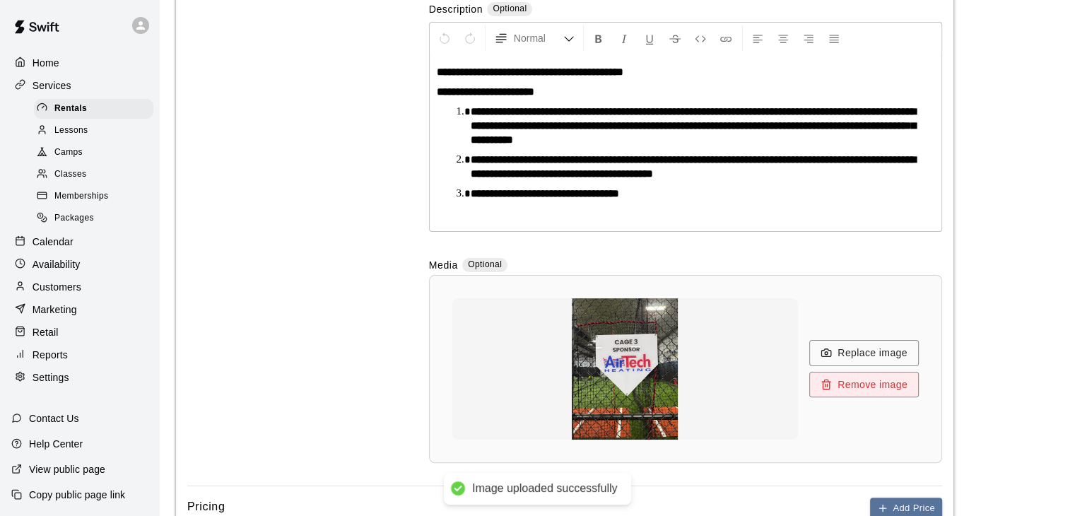
click at [833, 340] on div "Replace image Remove image" at bounding box center [685, 368] width 467 height 141
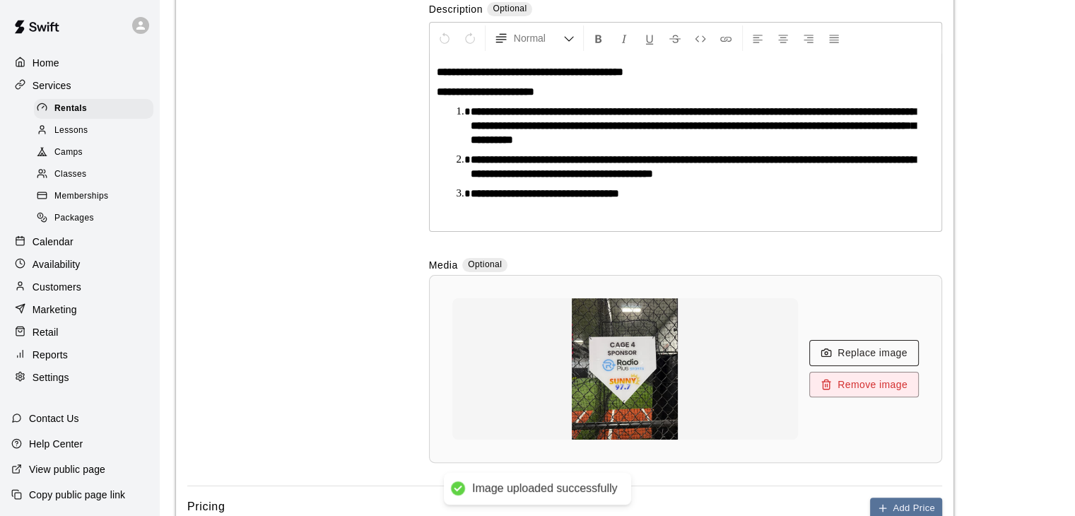
click at [865, 354] on button "Replace image" at bounding box center [865, 353] width 110 height 26
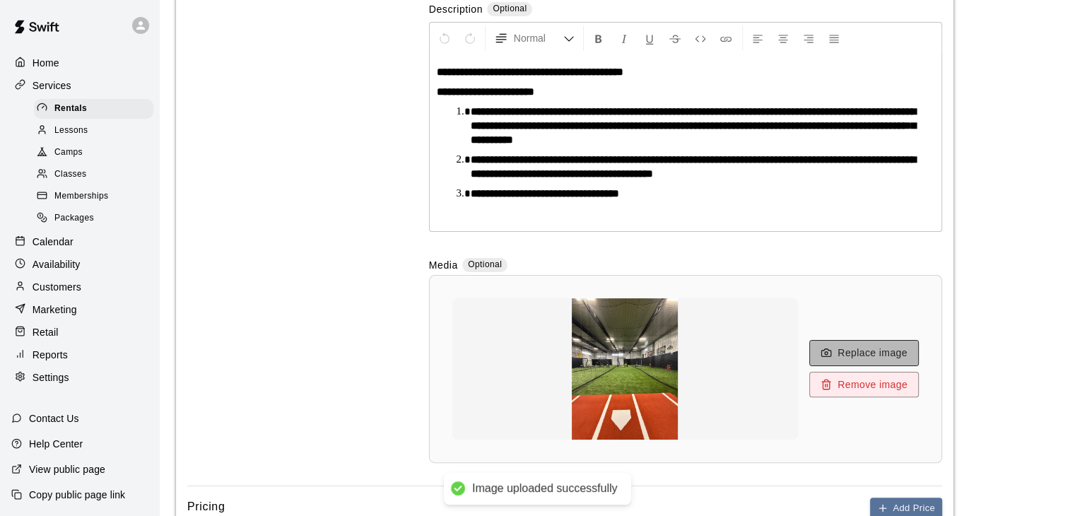
click at [837, 351] on button "Replace image" at bounding box center [865, 353] width 110 height 26
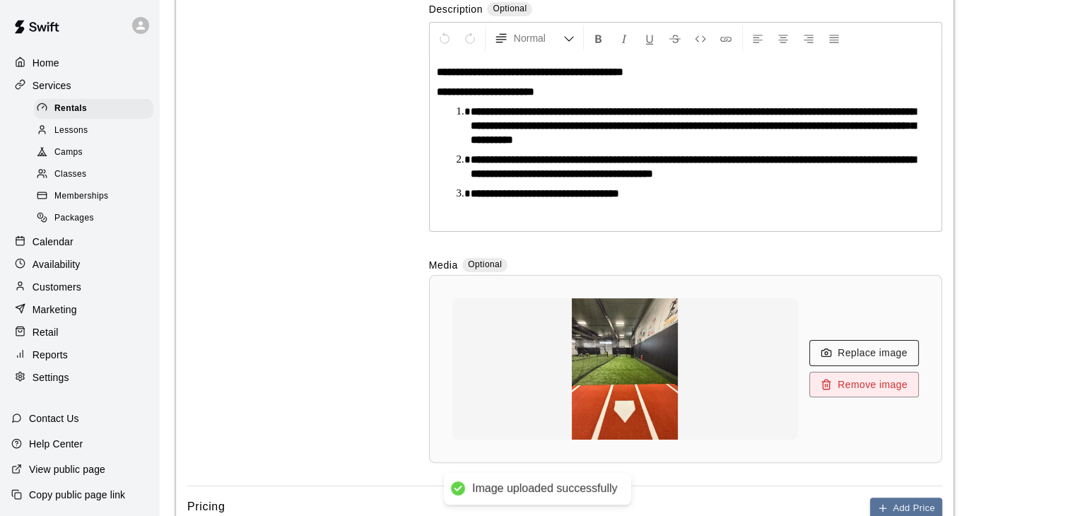
click at [860, 353] on button "Replace image" at bounding box center [865, 353] width 110 height 26
click at [854, 354] on button "Replace image" at bounding box center [865, 353] width 110 height 26
click at [871, 357] on button "Replace image" at bounding box center [865, 353] width 110 height 26
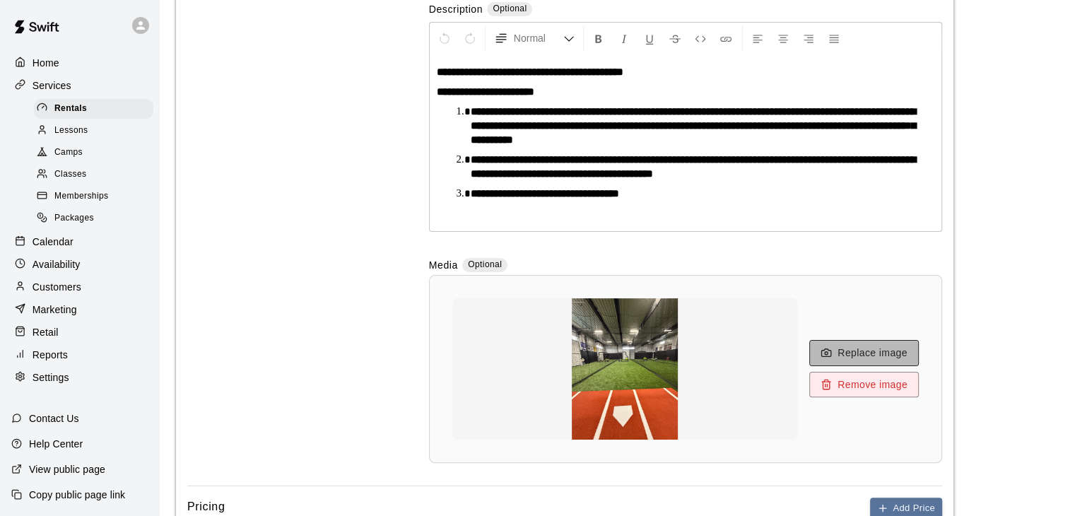
click at [868, 351] on button "Replace image" at bounding box center [865, 353] width 110 height 26
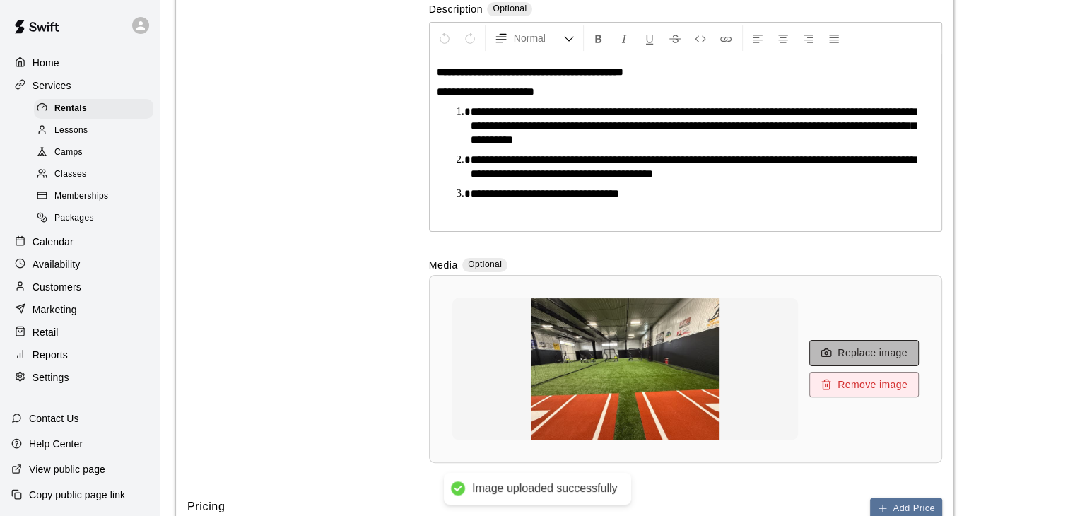
click at [853, 349] on button "Replace image" at bounding box center [865, 353] width 110 height 26
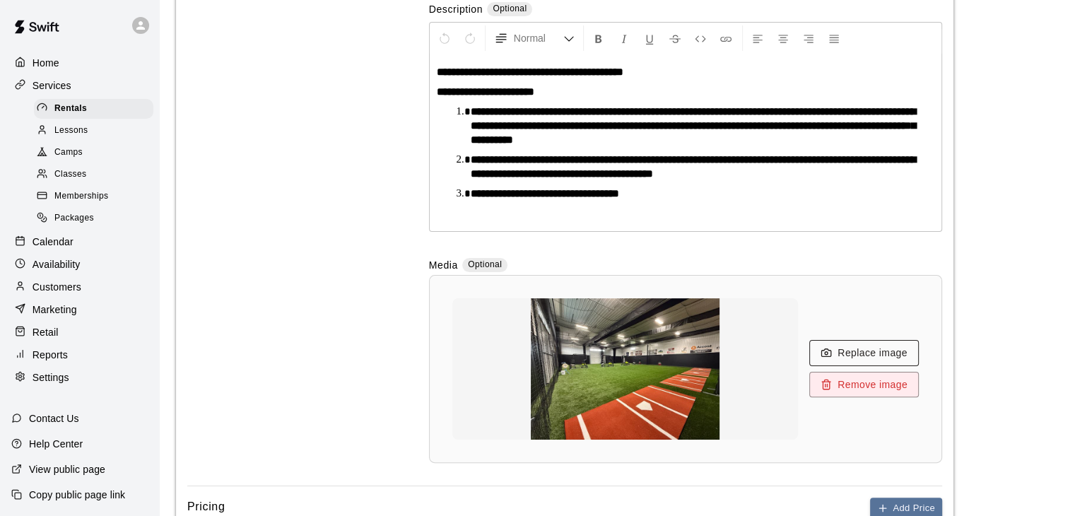
click at [848, 349] on button "Replace image" at bounding box center [865, 353] width 110 height 26
click at [858, 354] on button "Replace image" at bounding box center [865, 353] width 110 height 26
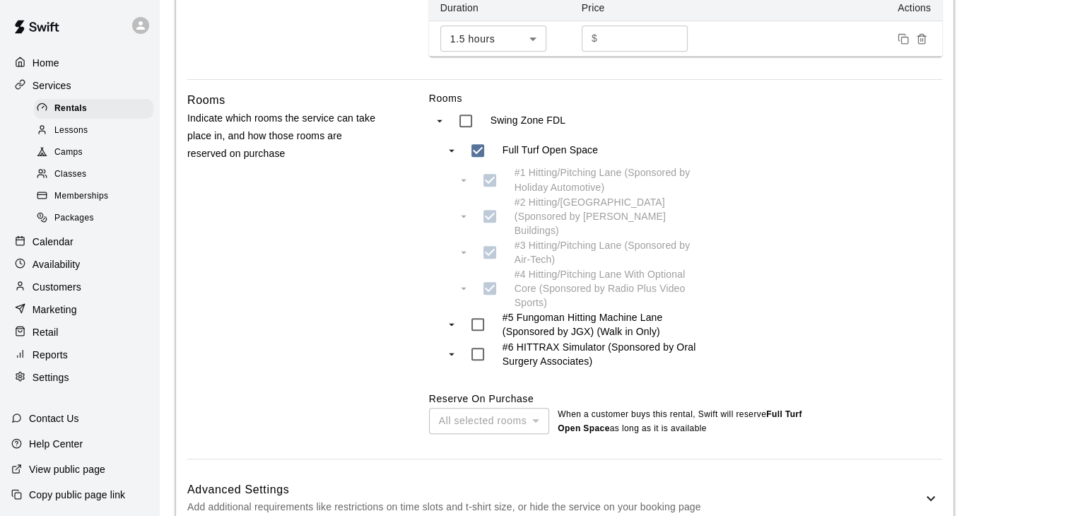
scroll to position [930, 0]
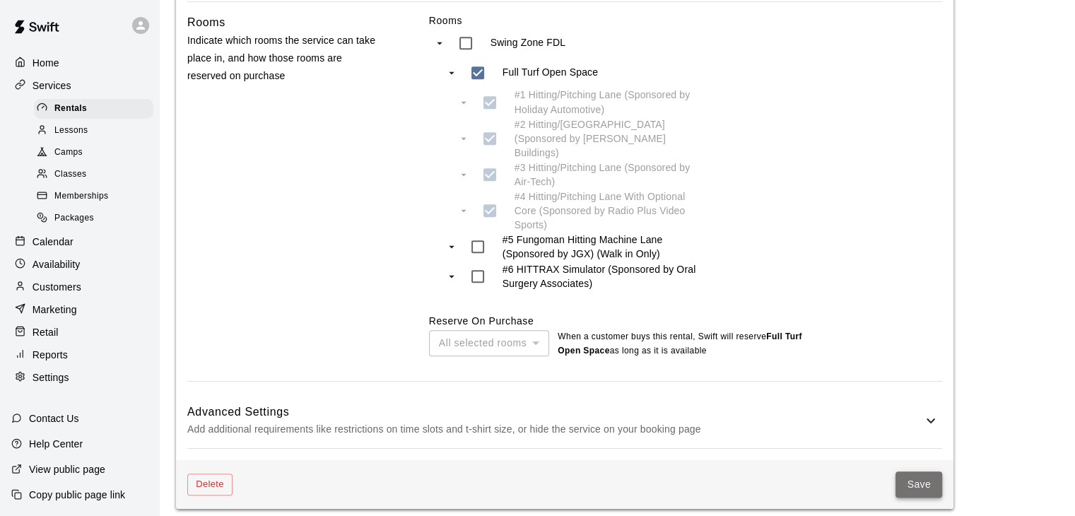
click at [921, 472] on button "Save" at bounding box center [919, 485] width 47 height 26
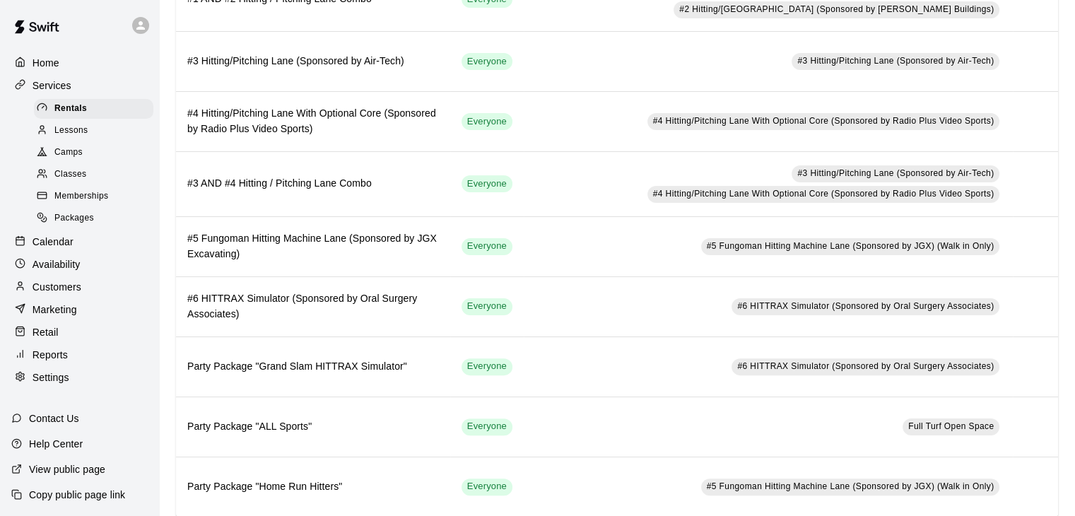
scroll to position [378, 0]
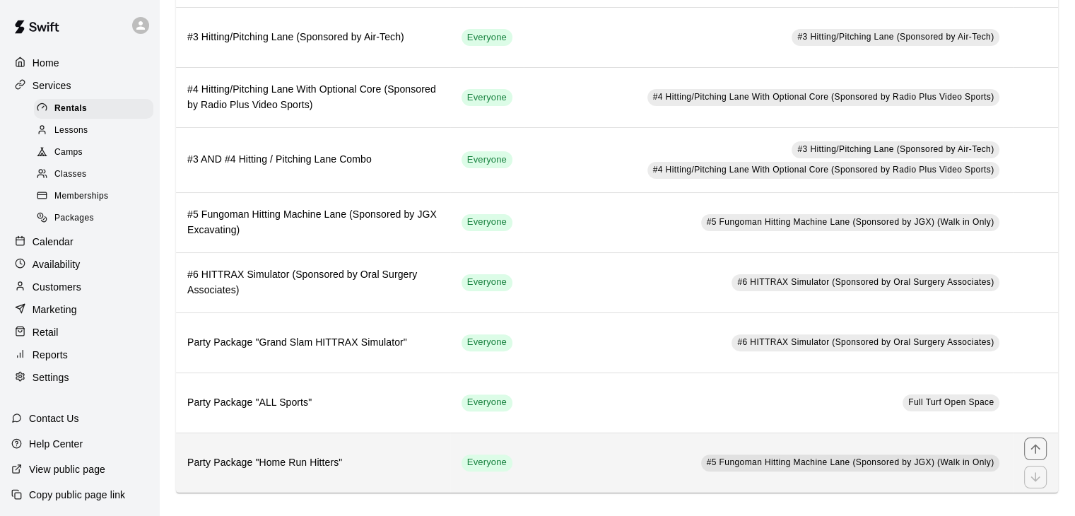
click at [540, 452] on td "#5 Fungoman Hitting Machine Lane (Sponsored by JGX) (Walk in Only)" at bounding box center [768, 463] width 489 height 60
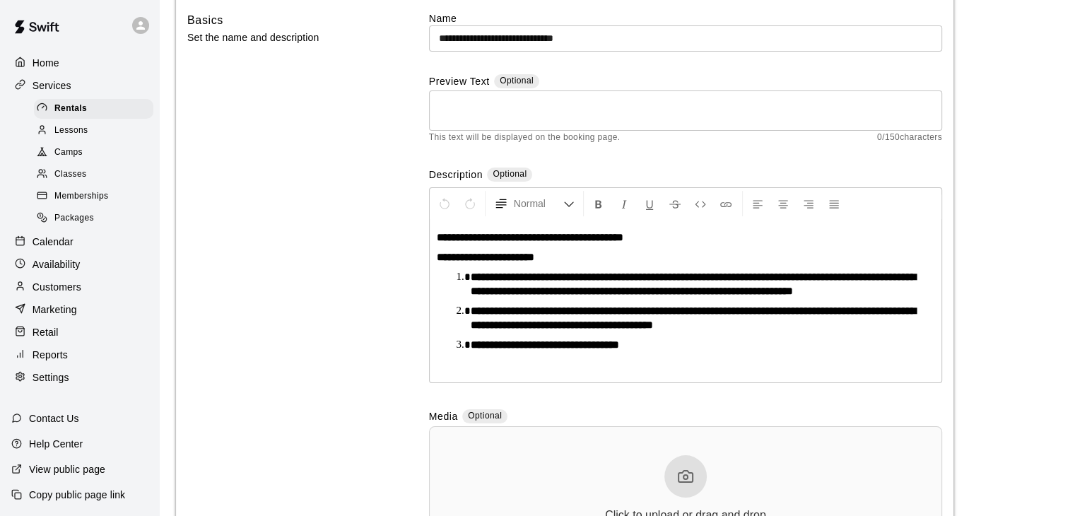
scroll to position [283, 0]
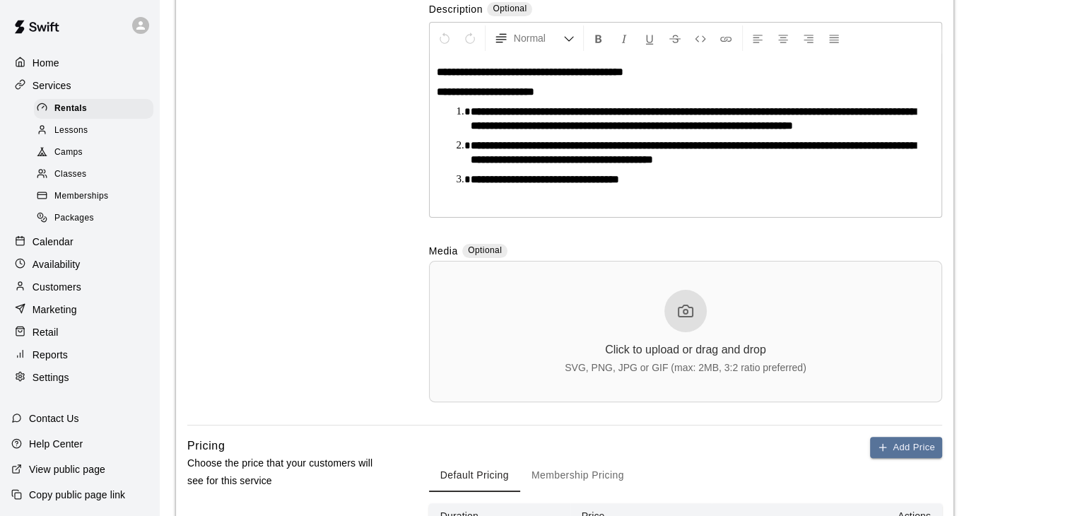
click at [667, 320] on div at bounding box center [686, 311] width 42 height 42
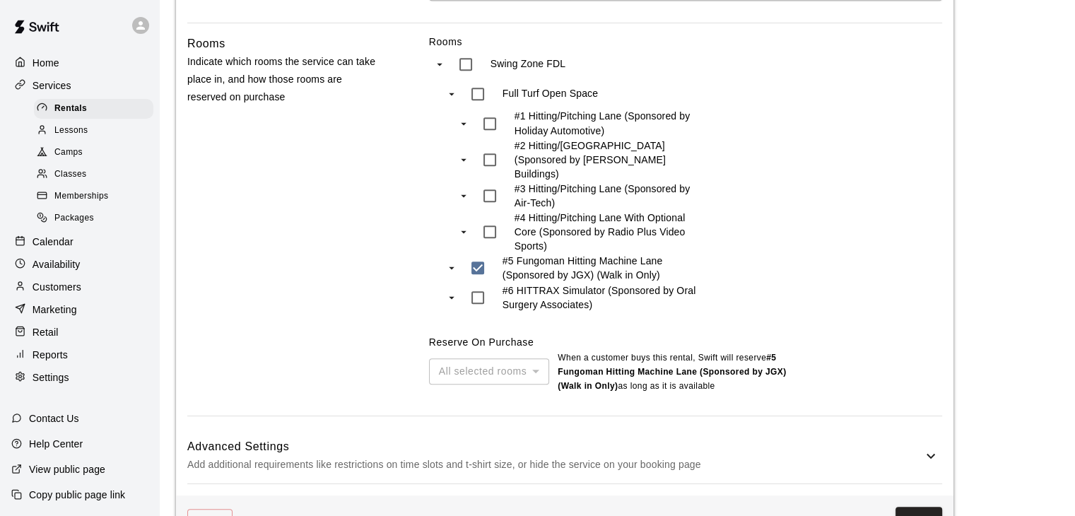
scroll to position [944, 0]
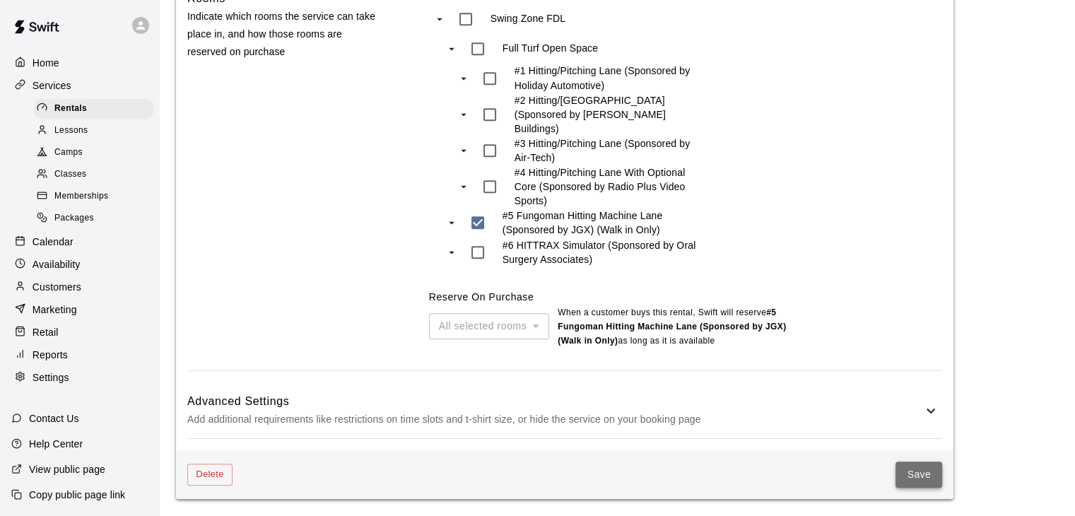
click at [905, 467] on button "Save" at bounding box center [919, 475] width 47 height 26
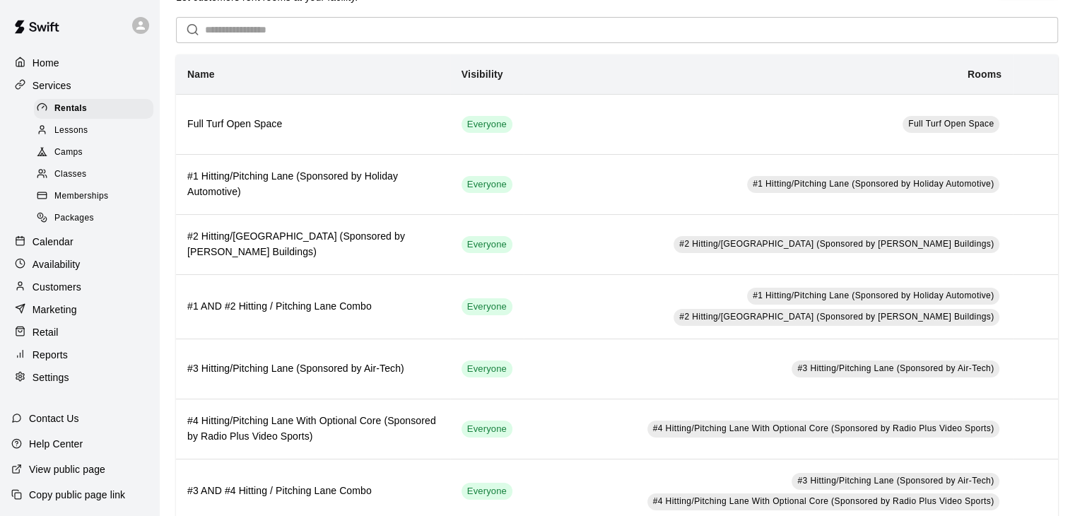
scroll to position [71, 0]
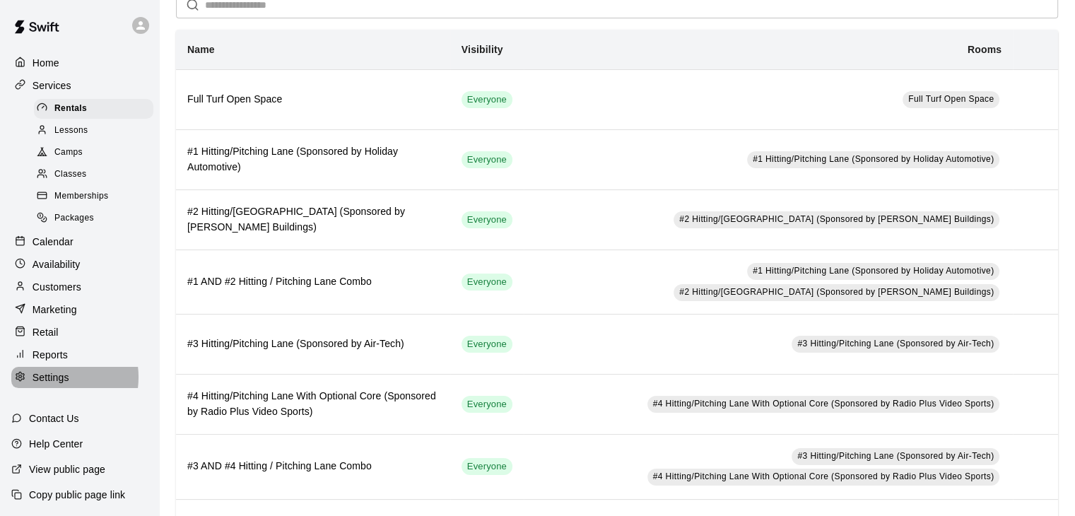
click at [54, 385] on p "Settings" at bounding box center [51, 377] width 37 height 14
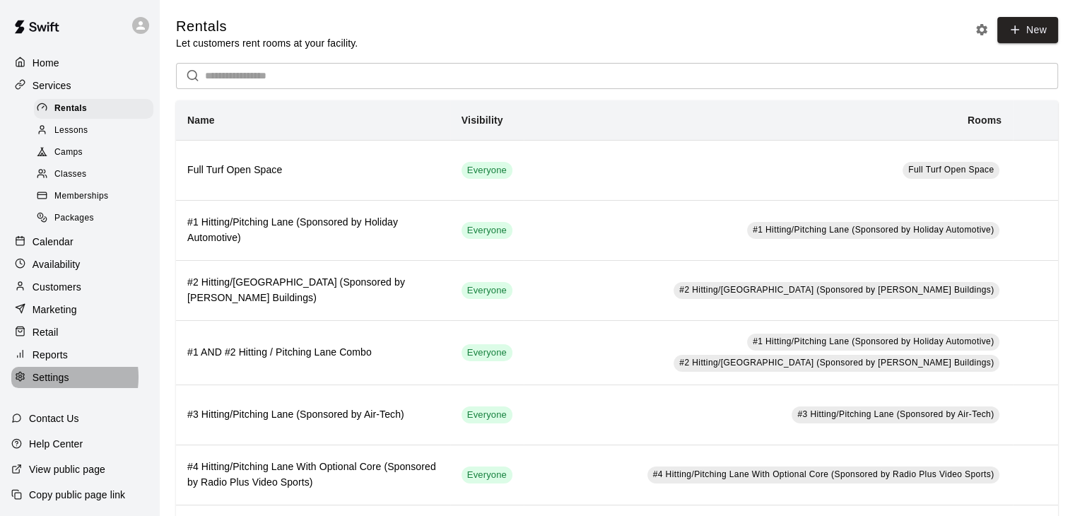
select select "**"
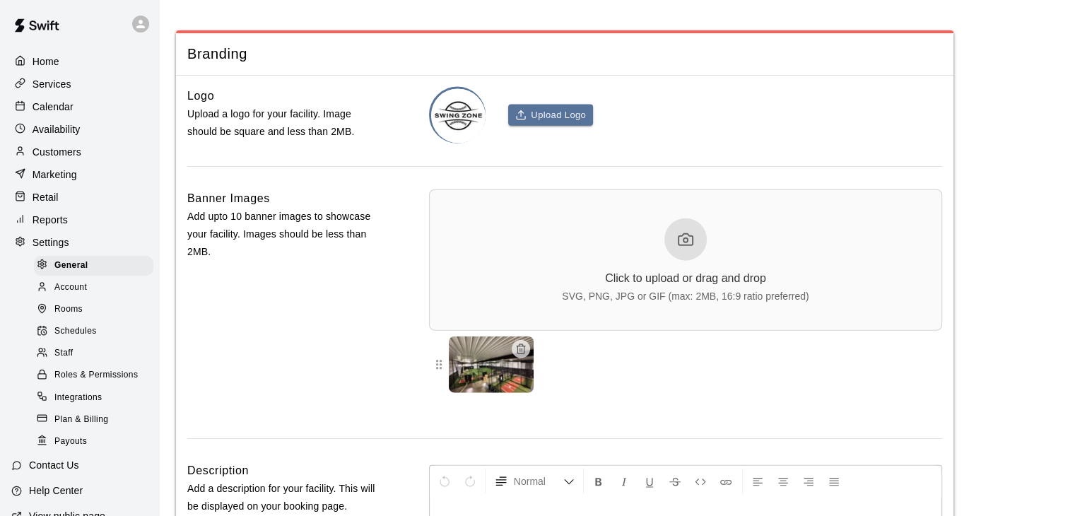
scroll to position [3323, 0]
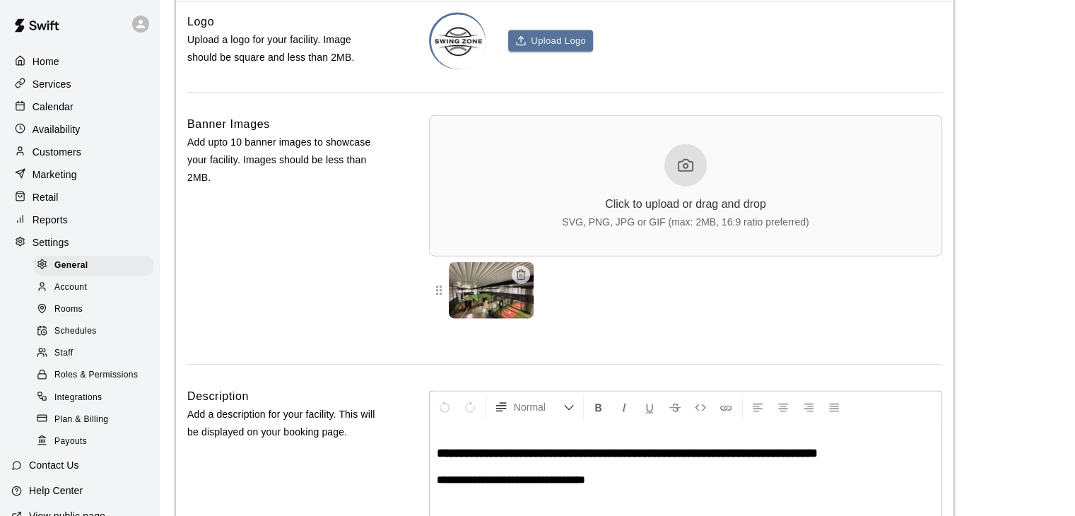
click at [476, 319] on img at bounding box center [491, 290] width 85 height 57
click at [443, 319] on div at bounding box center [439, 290] width 20 height 57
click at [527, 317] on img at bounding box center [491, 290] width 85 height 57
click at [517, 281] on icon "button" at bounding box center [520, 274] width 11 height 11
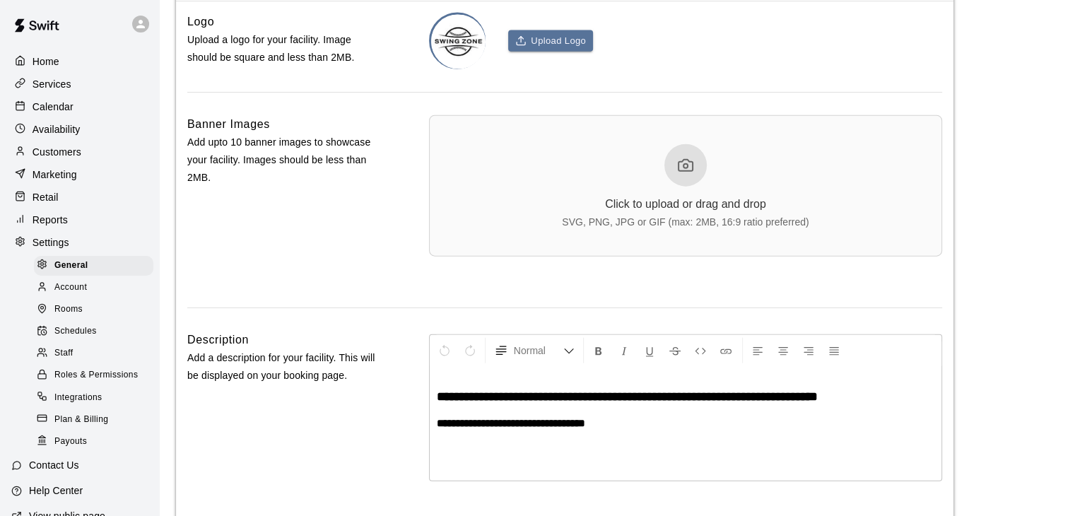
click at [691, 174] on icon at bounding box center [685, 165] width 17 height 17
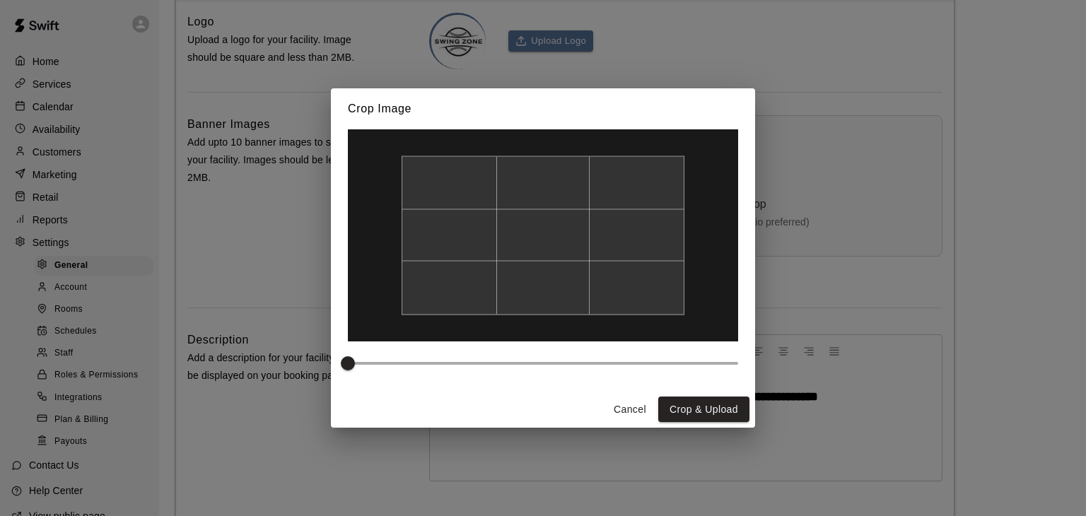
drag, startPoint x: 559, startPoint y: 223, endPoint x: 557, endPoint y: 177, distance: 46.7
click at [557, 177] on div at bounding box center [543, 235] width 283 height 159
type input "***"
drag, startPoint x: 347, startPoint y: 363, endPoint x: 424, endPoint y: 344, distance: 79.2
click at [424, 344] on div at bounding box center [543, 260] width 424 height 262
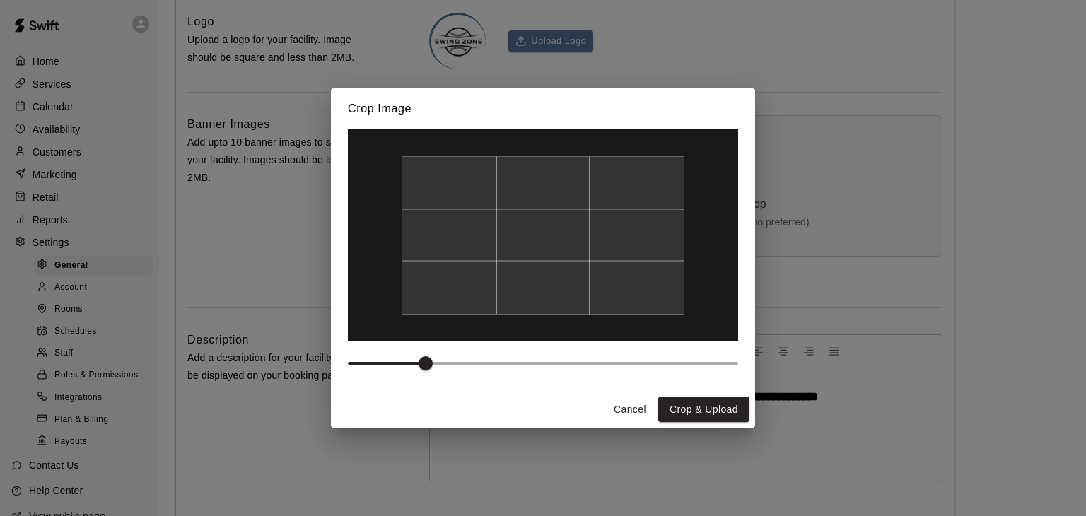
click at [509, 241] on div at bounding box center [543, 235] width 283 height 159
click at [710, 404] on button "Crop & Upload" at bounding box center [703, 410] width 91 height 26
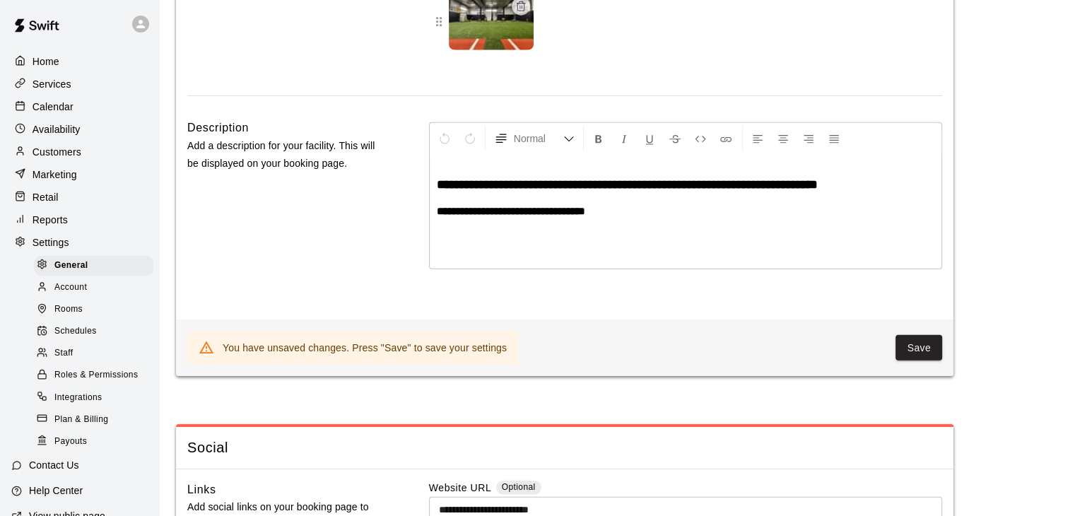
scroll to position [3606, 0]
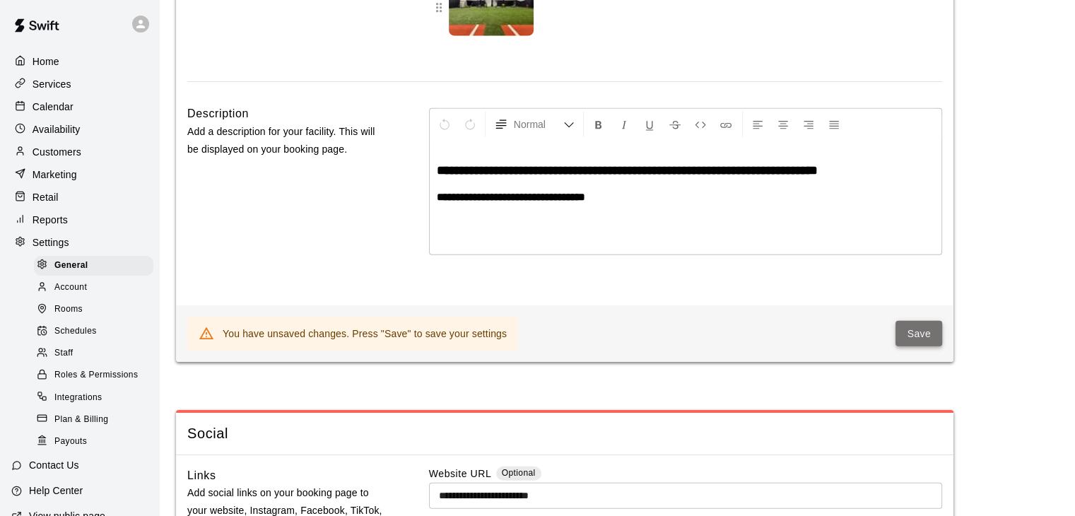
click at [917, 347] on button "Save" at bounding box center [919, 334] width 47 height 26
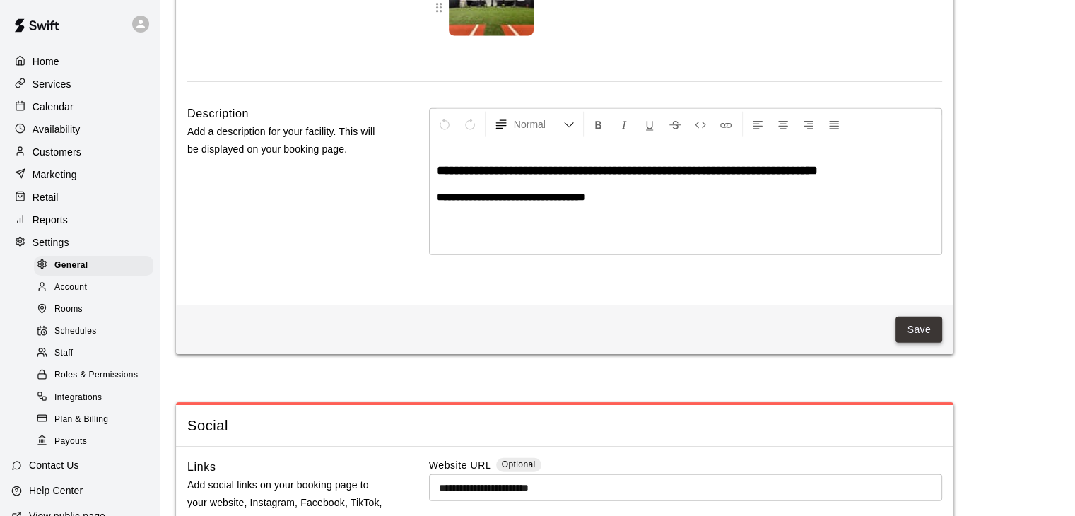
click at [930, 343] on button "Save" at bounding box center [919, 330] width 47 height 26
click at [922, 343] on button "Save" at bounding box center [919, 330] width 47 height 26
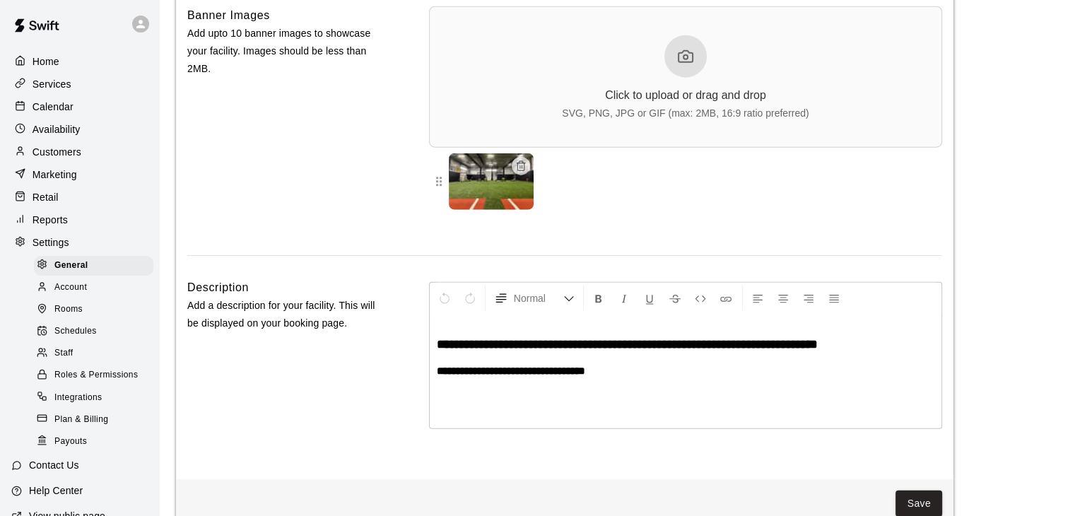
scroll to position [3252, 0]
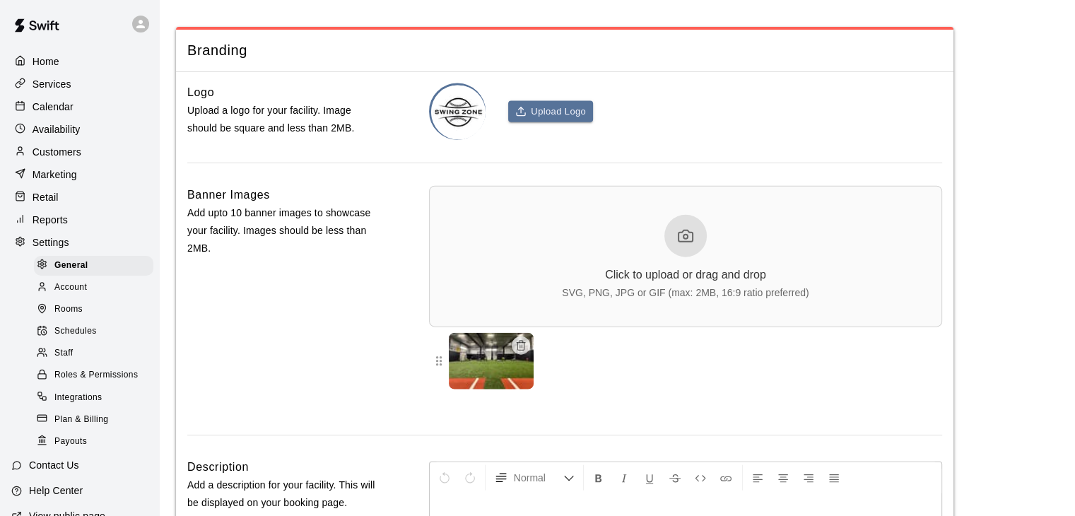
click at [687, 245] on icon at bounding box center [685, 236] width 17 height 17
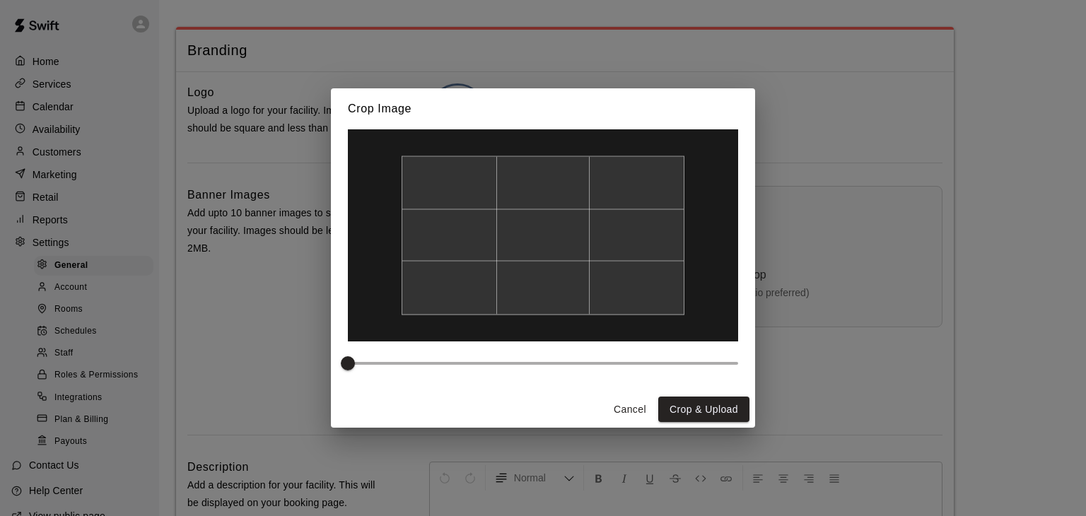
click at [625, 409] on button "Cancel" at bounding box center [629, 410] width 45 height 26
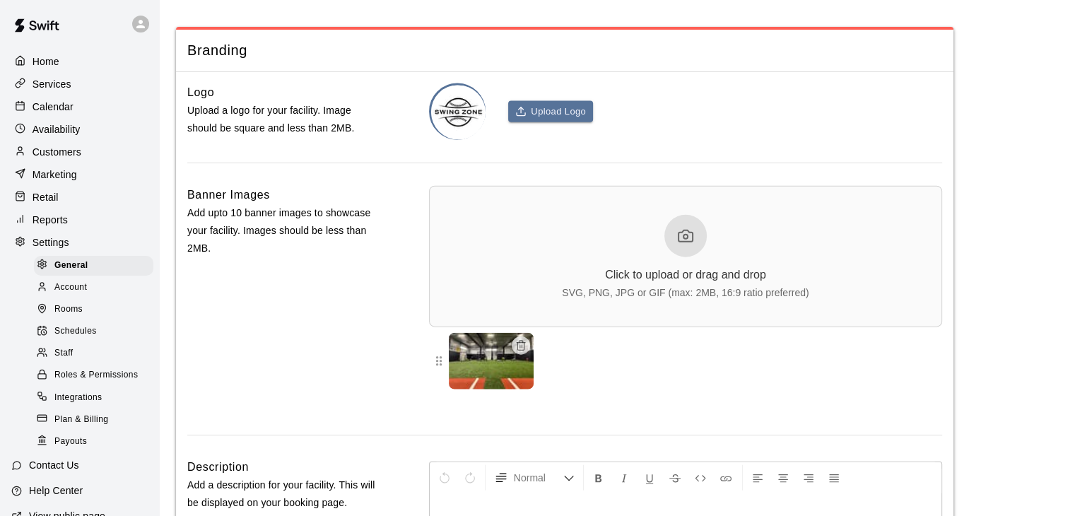
click at [696, 257] on div at bounding box center [686, 236] width 42 height 42
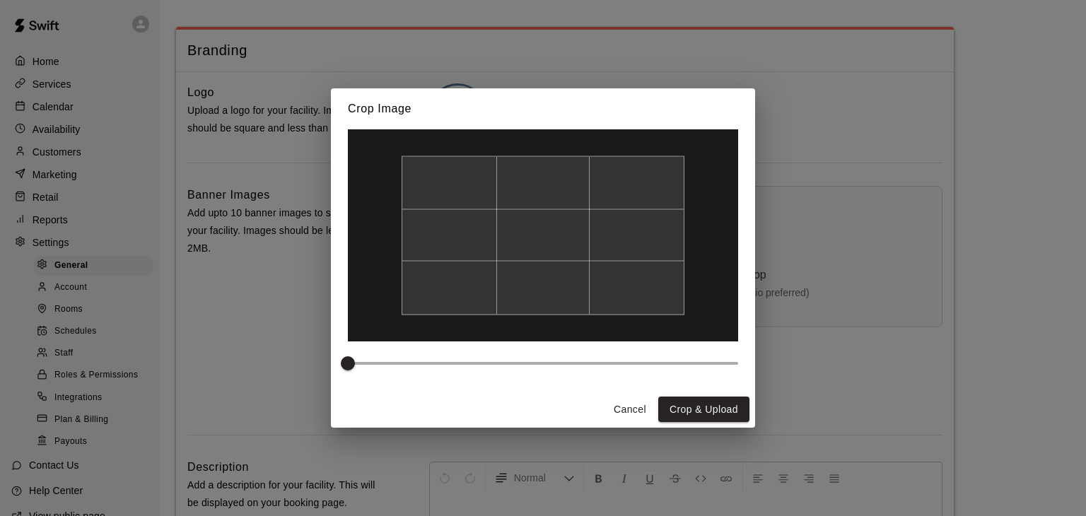
drag, startPoint x: 631, startPoint y: 252, endPoint x: 682, endPoint y: 255, distance: 50.3
click at [682, 255] on div at bounding box center [543, 235] width 283 height 159
click at [732, 406] on button "Crop & Upload" at bounding box center [703, 410] width 91 height 26
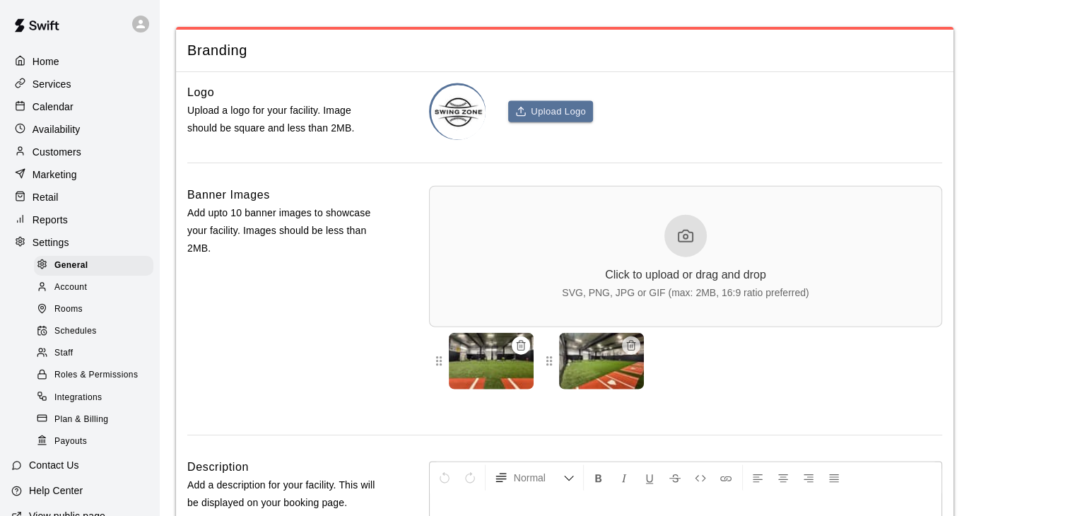
click at [523, 351] on icon "button" at bounding box center [520, 345] width 11 height 11
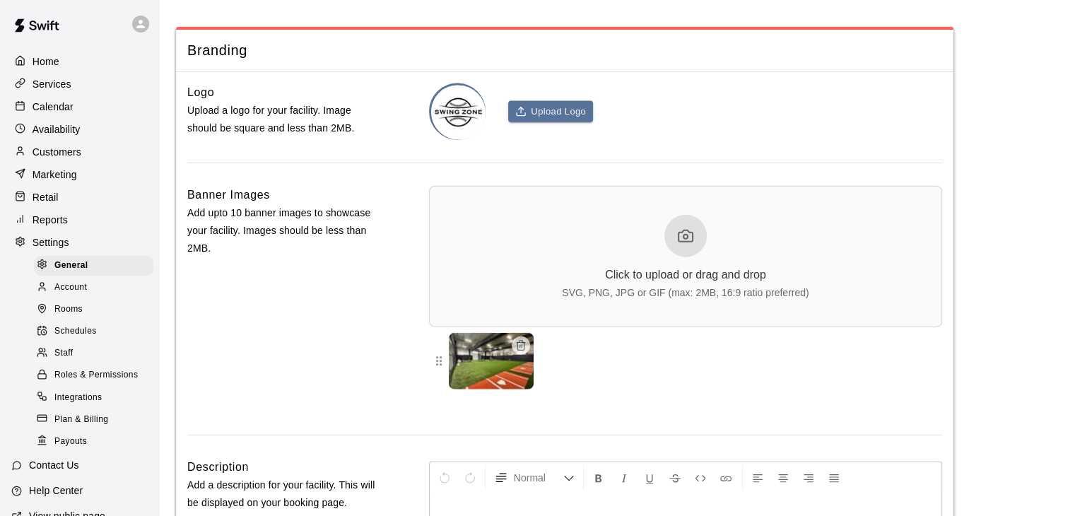
scroll to position [3464, 0]
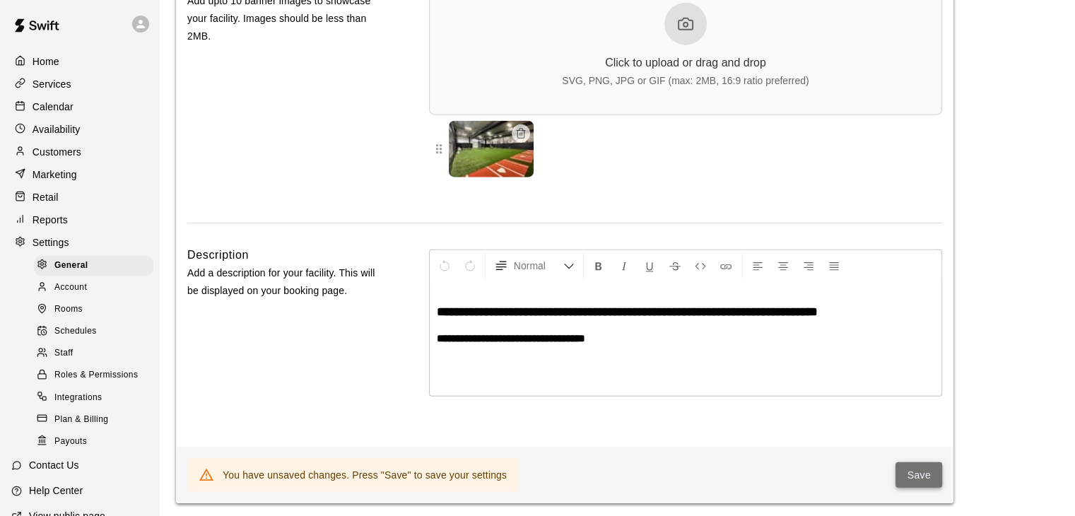
click at [911, 489] on button "Save" at bounding box center [919, 475] width 47 height 26
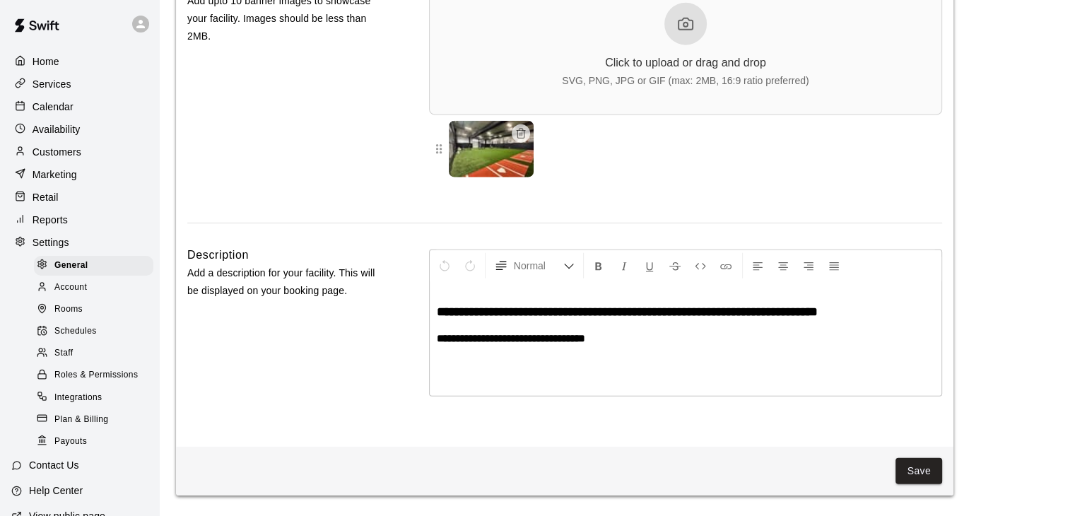
click at [936, 484] on button "Save" at bounding box center [919, 471] width 47 height 26
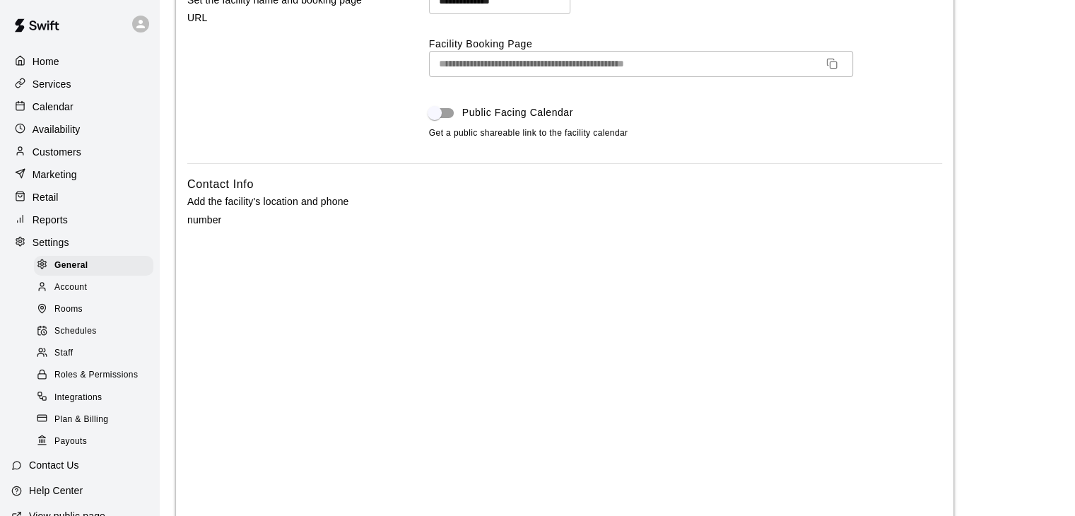
scroll to position [0, 0]
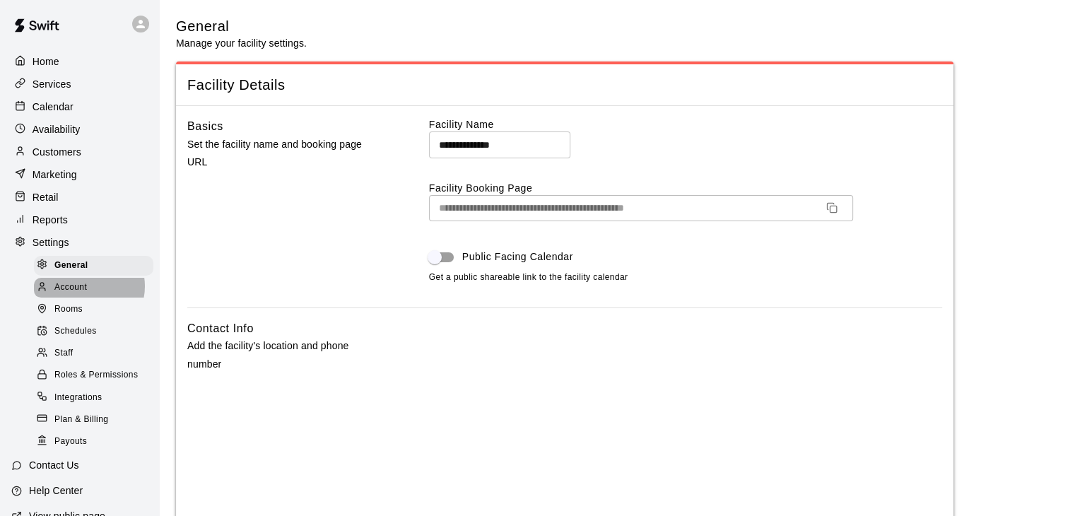
click at [85, 295] on span "Account" at bounding box center [70, 288] width 33 height 14
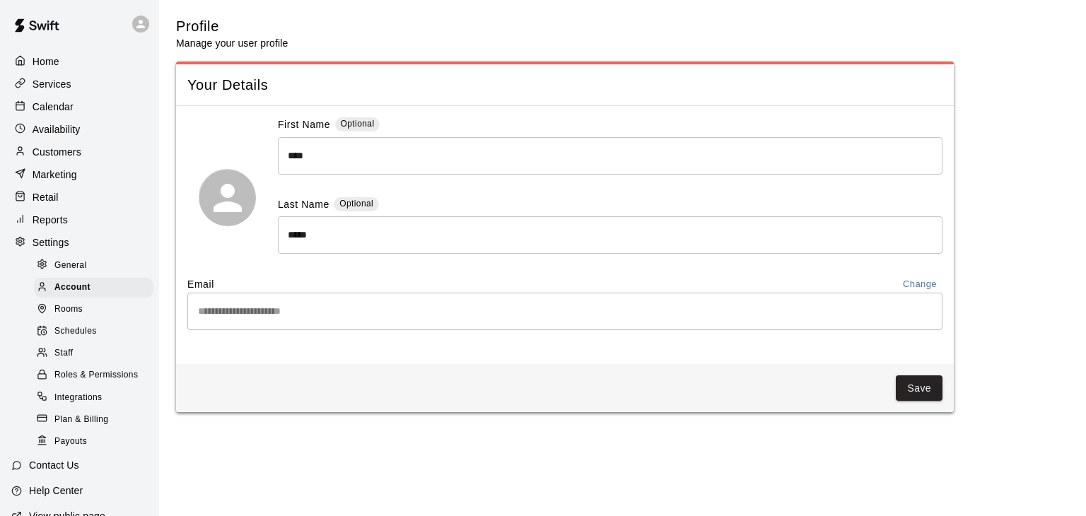
click at [67, 317] on span "Rooms" at bounding box center [68, 310] width 28 height 14
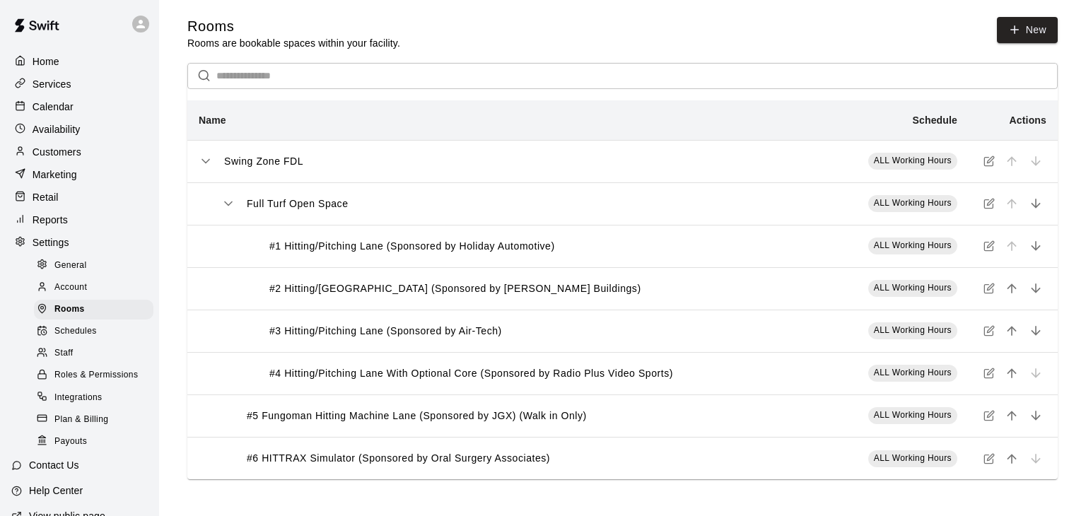
click at [65, 339] on span "Schedules" at bounding box center [75, 332] width 42 height 14
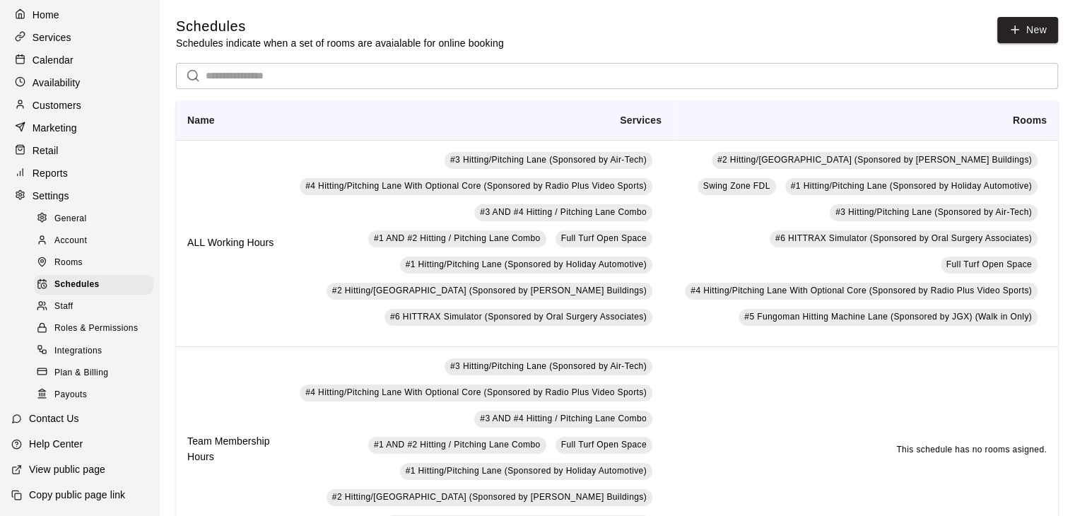
scroll to position [69, 0]
click at [73, 212] on span "General" at bounding box center [70, 219] width 33 height 14
select select "**"
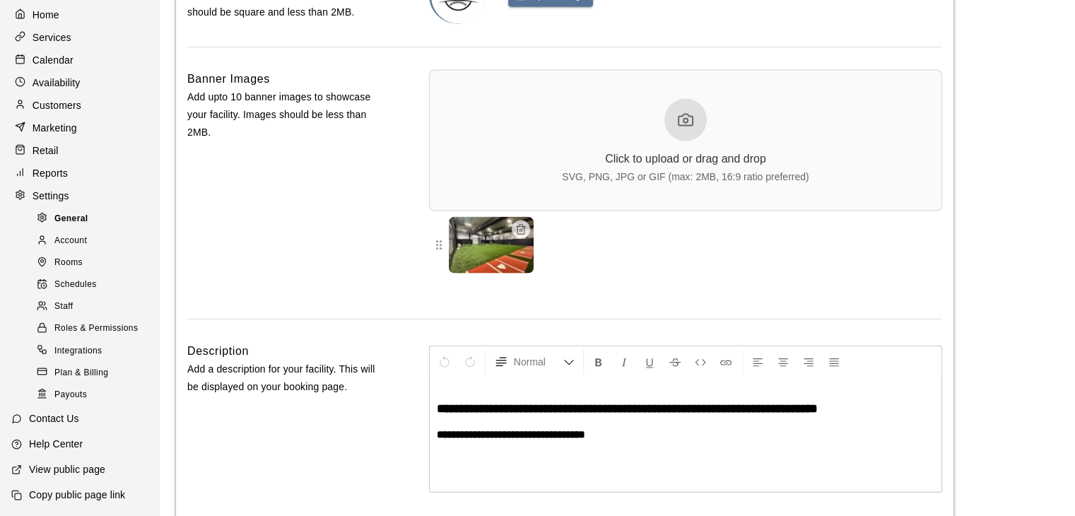
scroll to position [3204, 0]
click at [74, 234] on span "Account" at bounding box center [70, 241] width 33 height 14
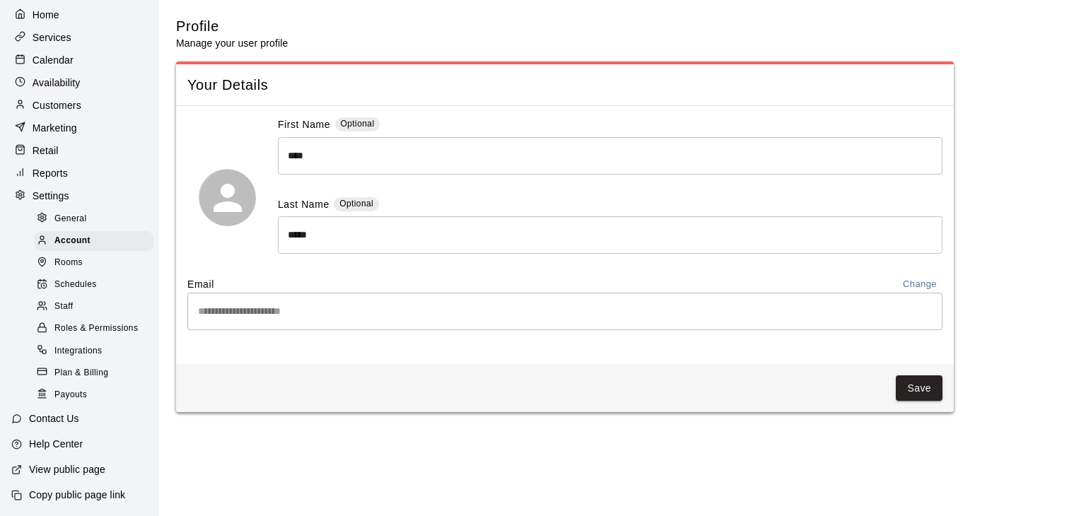
click at [76, 278] on span "Schedules" at bounding box center [75, 285] width 42 height 14
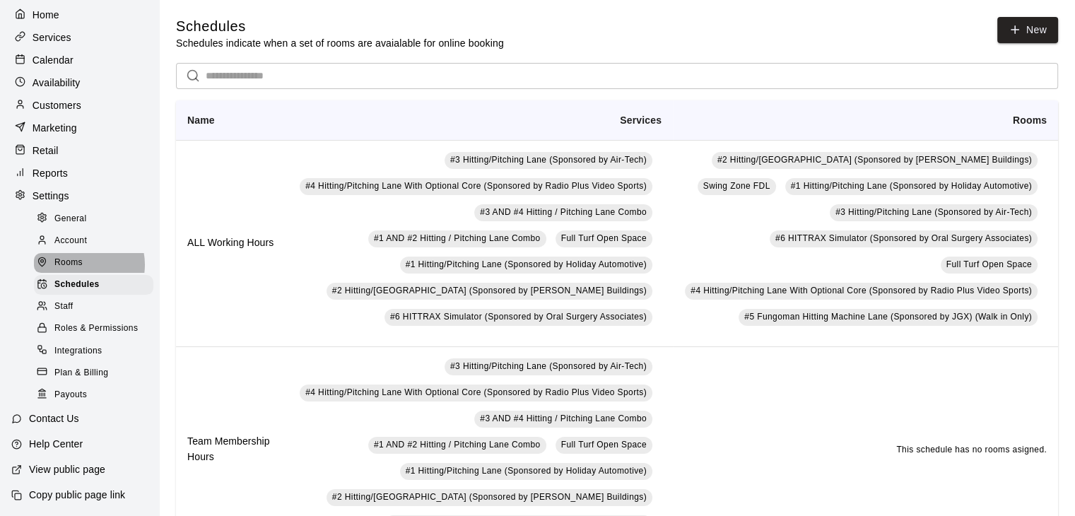
click at [78, 256] on span "Rooms" at bounding box center [68, 263] width 28 height 14
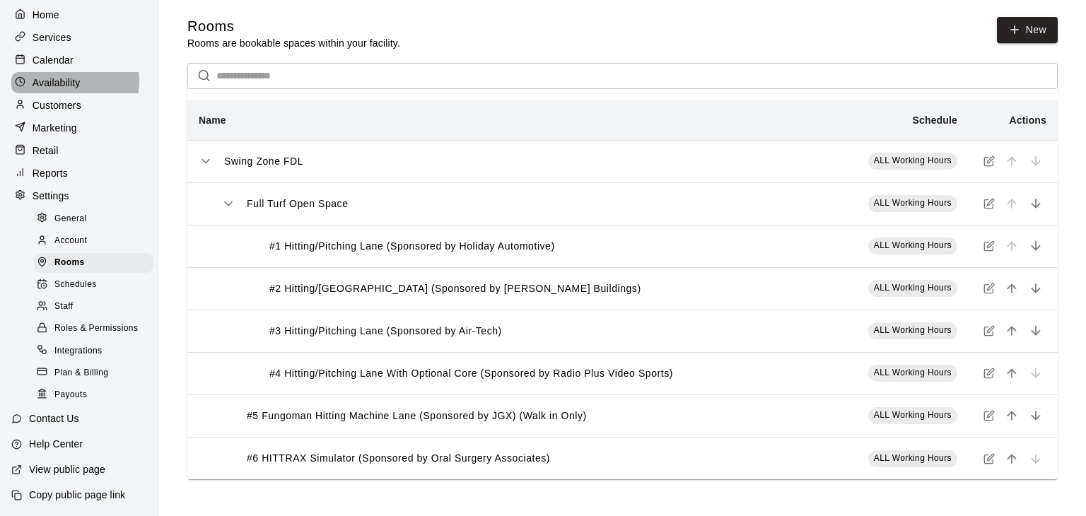
click at [73, 76] on p "Availability" at bounding box center [57, 83] width 48 height 14
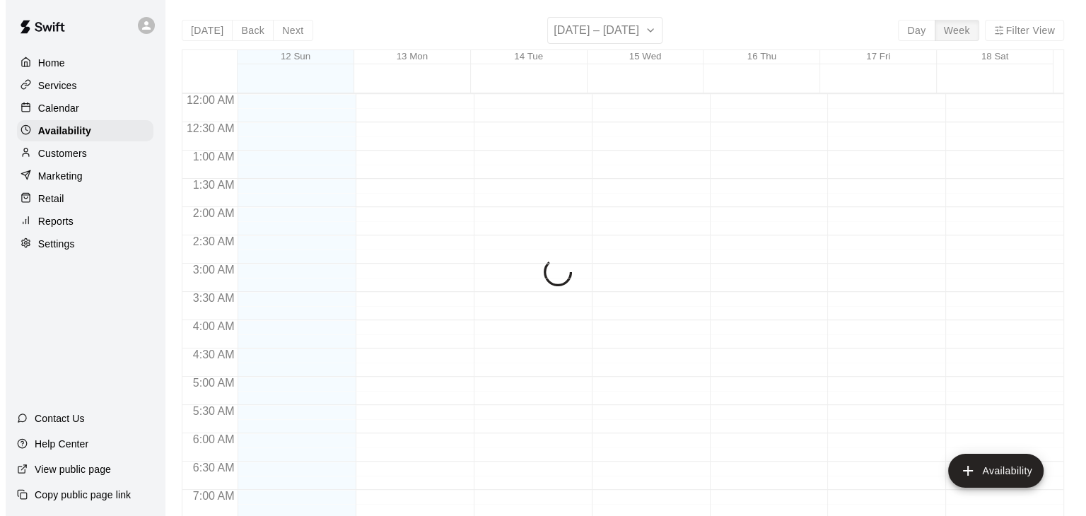
scroll to position [918, 0]
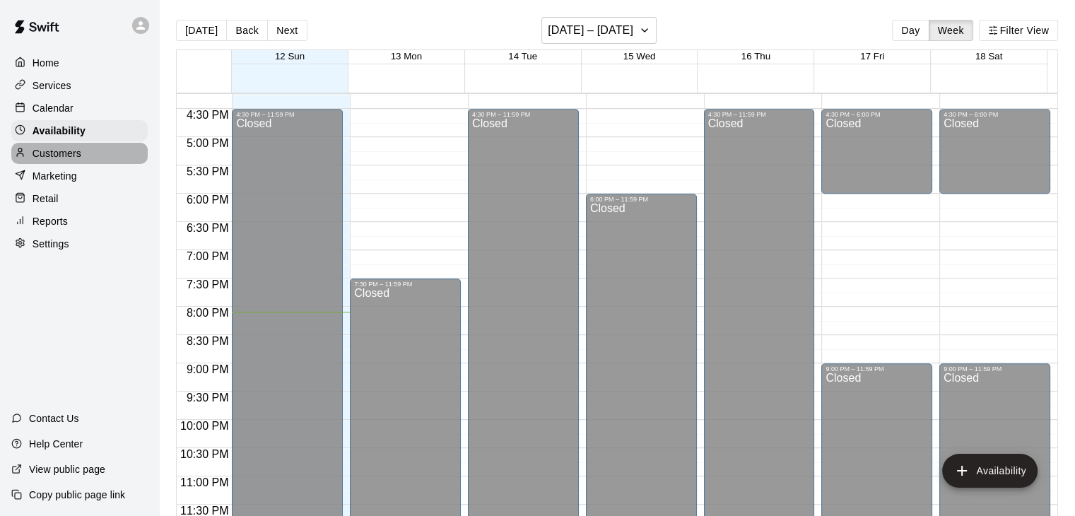
click at [59, 160] on p "Customers" at bounding box center [57, 153] width 49 height 14
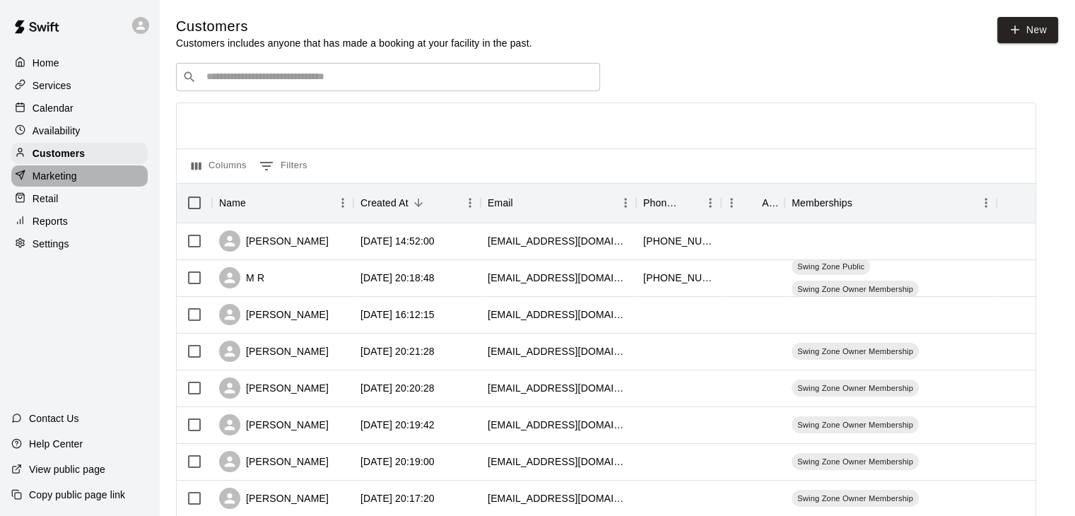
click at [69, 182] on p "Marketing" at bounding box center [55, 176] width 45 height 14
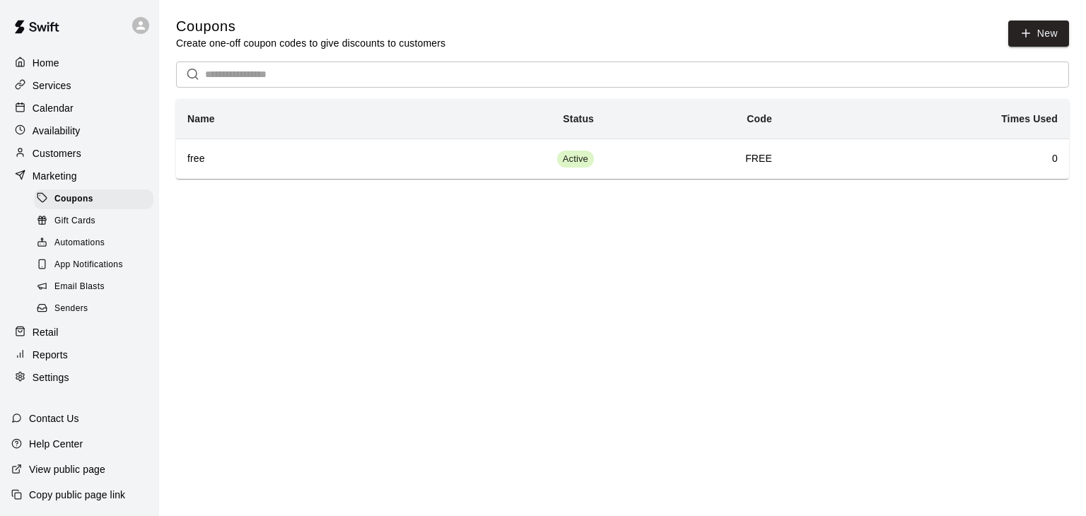
click at [59, 385] on p "Settings" at bounding box center [51, 377] width 37 height 14
select select "**"
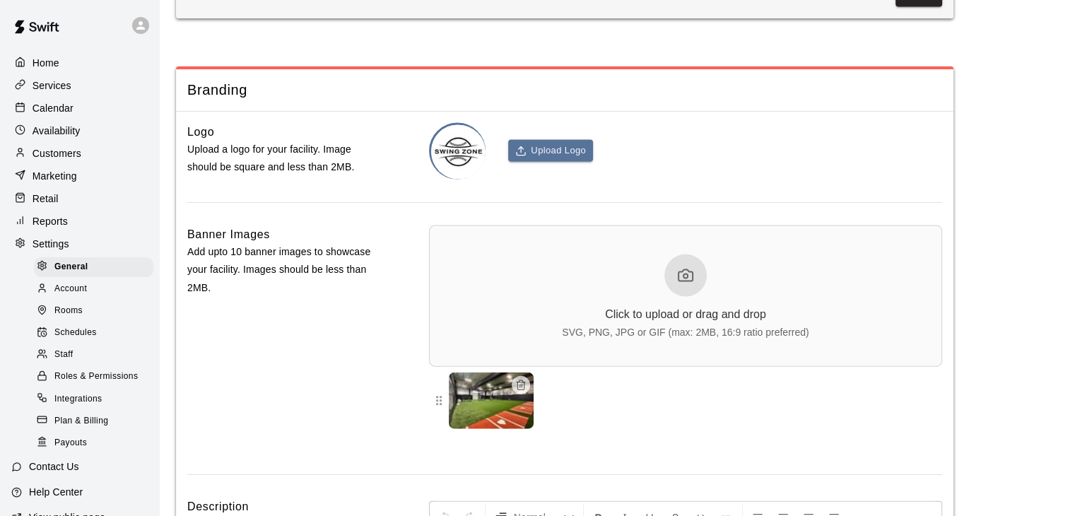
scroll to position [3204, 0]
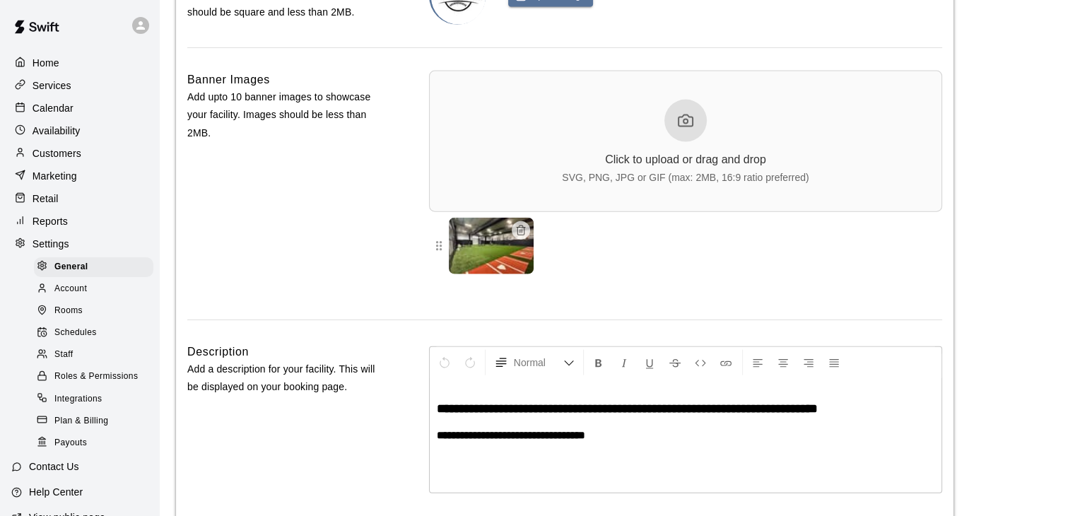
click at [72, 77] on div "Services" at bounding box center [79, 85] width 136 height 21
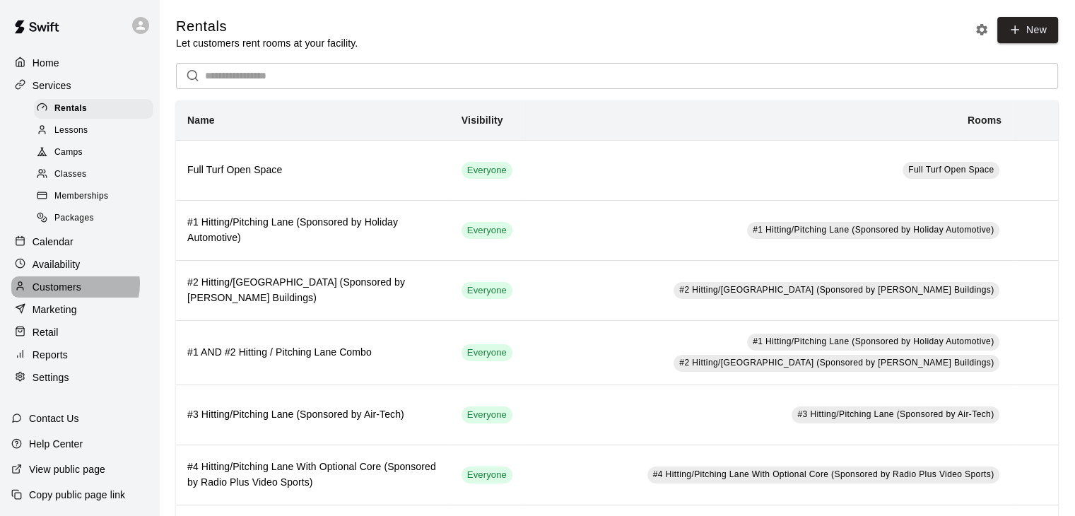
click at [74, 294] on p "Customers" at bounding box center [57, 287] width 49 height 14
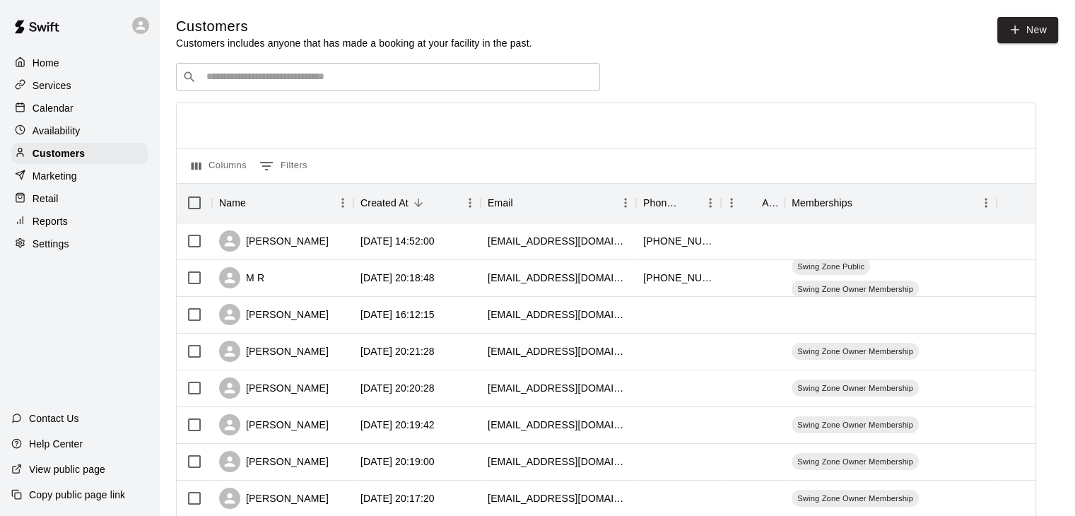
click at [62, 86] on p "Services" at bounding box center [52, 85] width 39 height 14
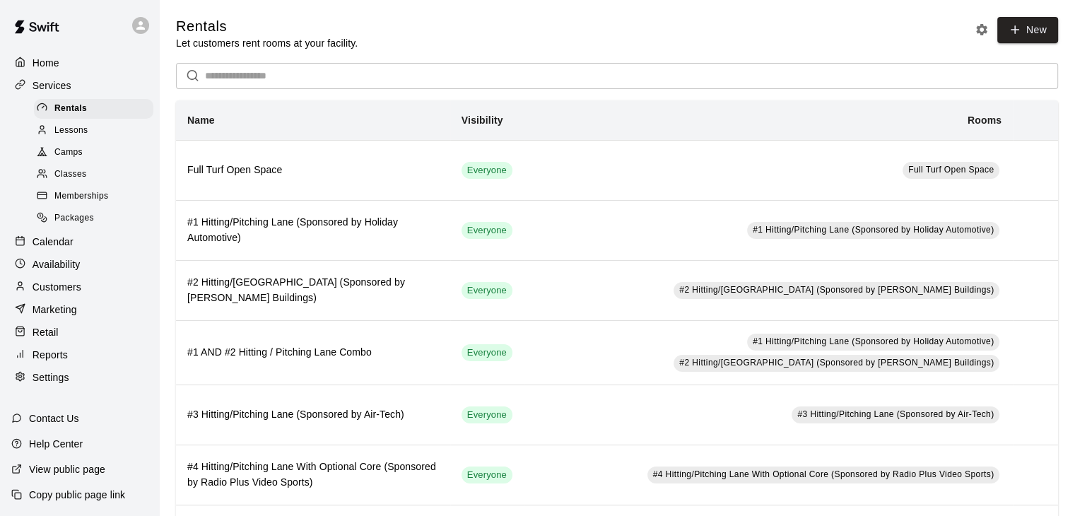
click at [70, 204] on span "Memberships" at bounding box center [81, 196] width 54 height 14
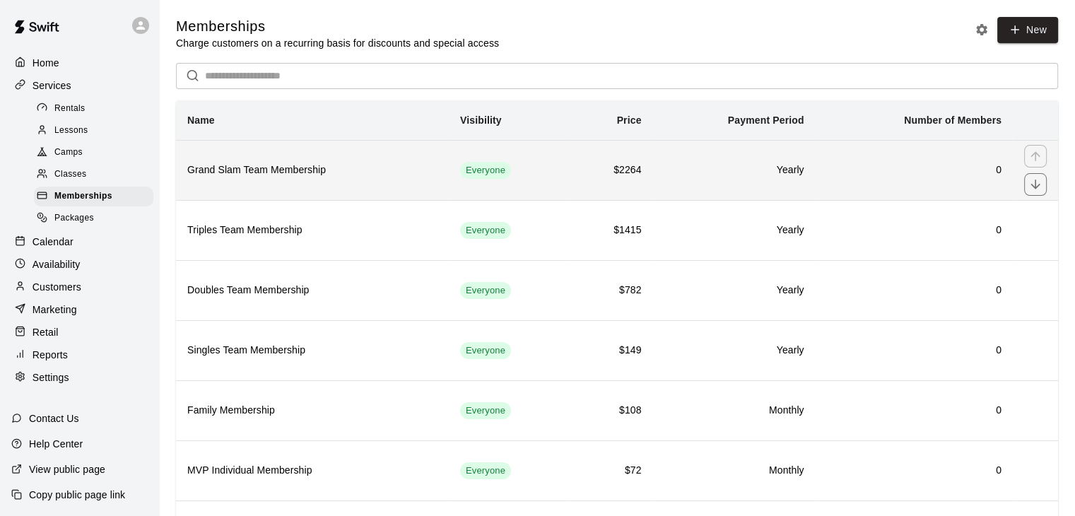
click at [322, 176] on h6 "Grand Slam Team Membership" at bounding box center [312, 171] width 250 height 16
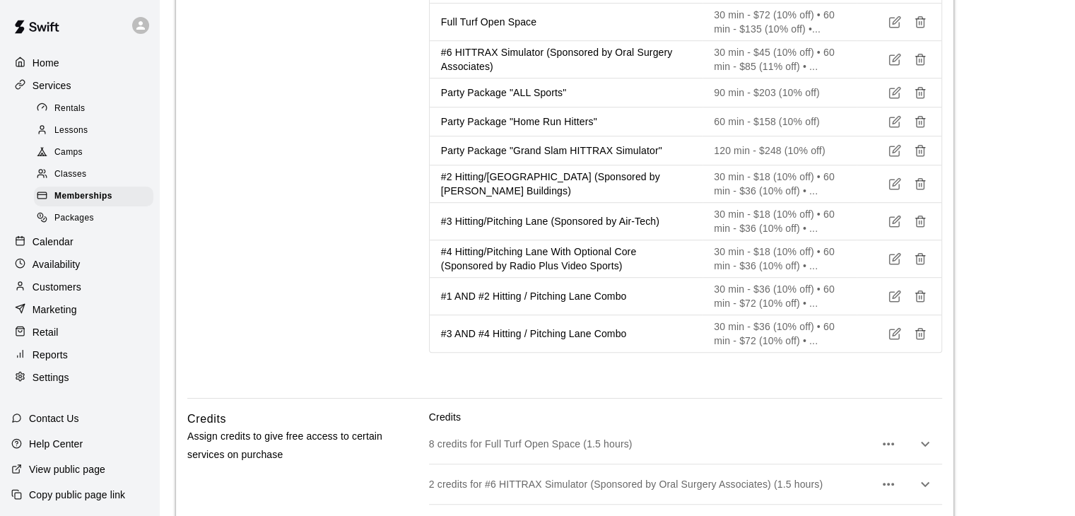
scroll to position [1202, 0]
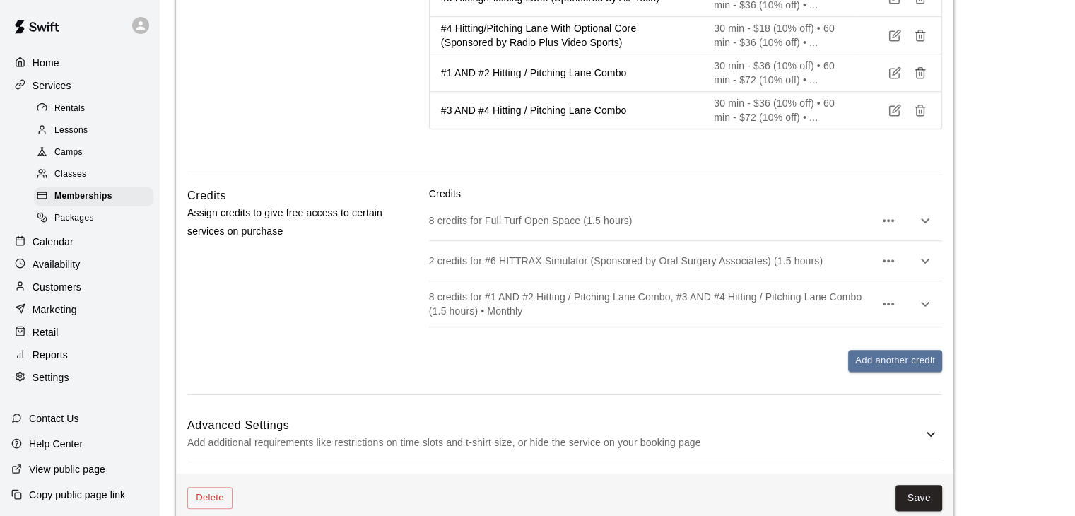
click at [636, 424] on h6 "Advanced Settings" at bounding box center [554, 425] width 735 height 18
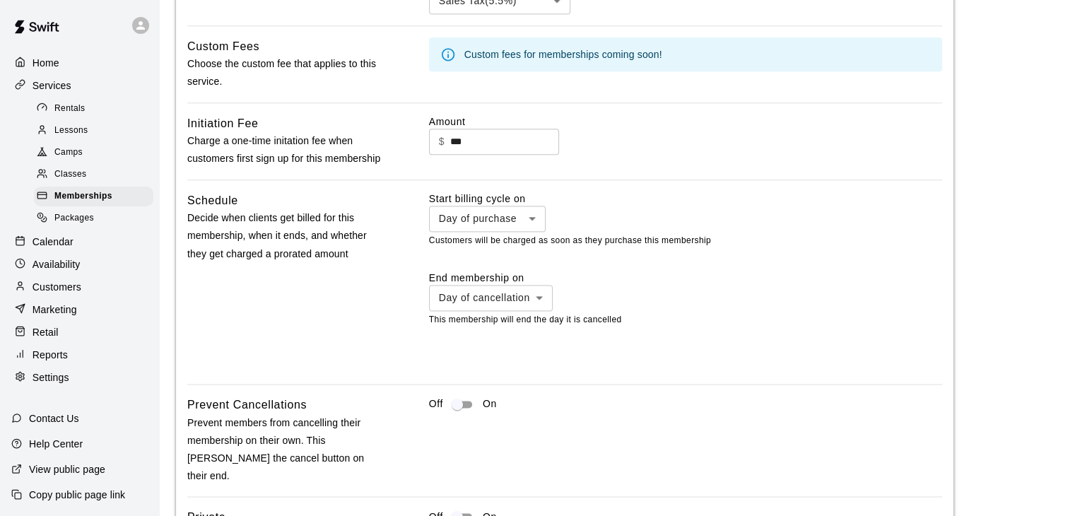
scroll to position [1964, 0]
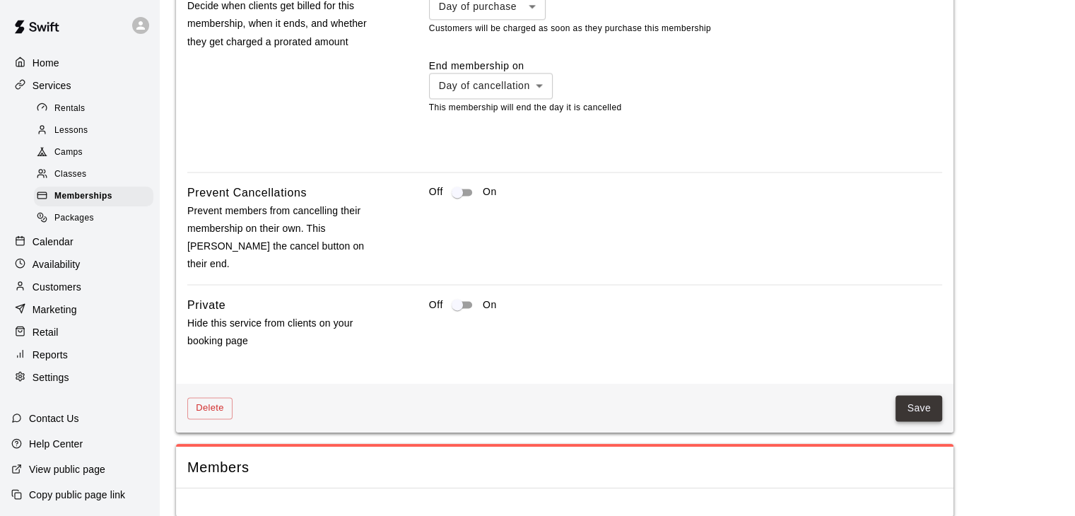
click at [911, 395] on button "Save" at bounding box center [919, 408] width 47 height 26
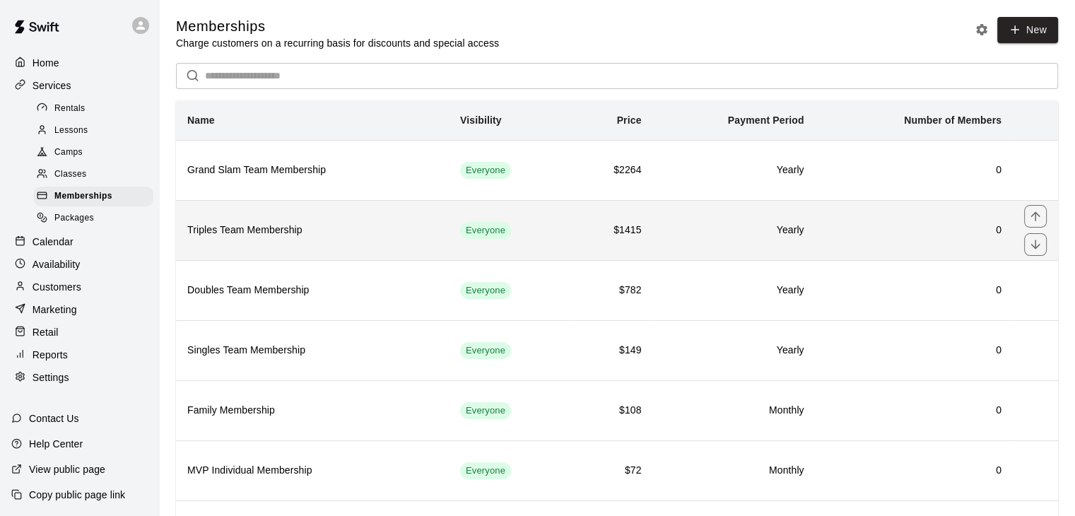
click at [567, 236] on td "Everyone" at bounding box center [509, 230] width 121 height 60
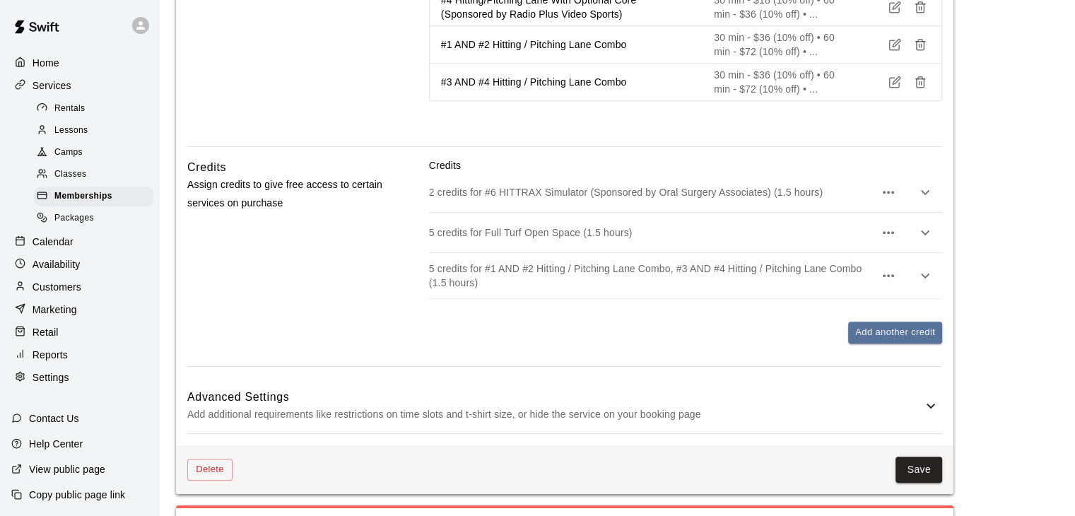
scroll to position [1288, 0]
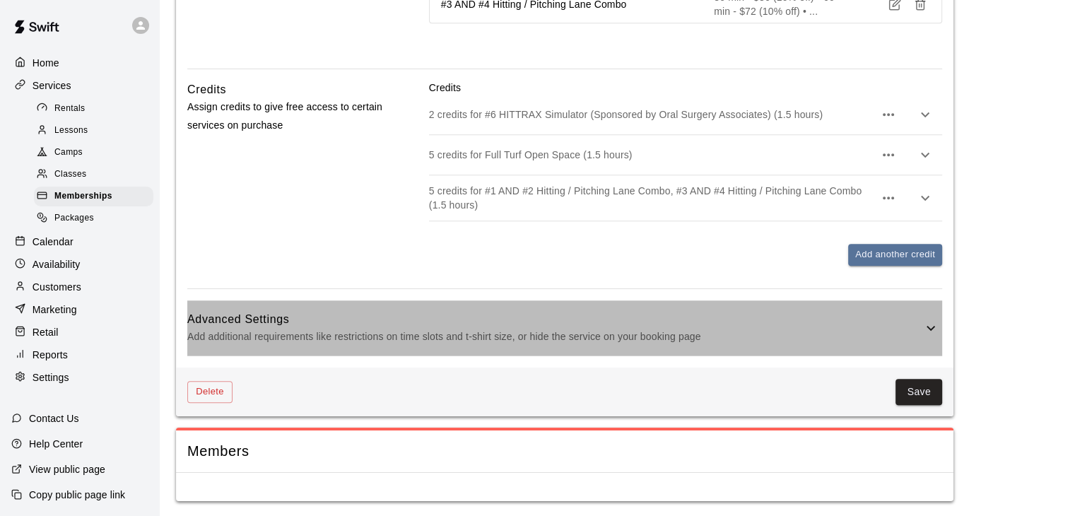
click at [732, 348] on div "Advanced Settings Add additional requirements like restrictions on time slots a…" at bounding box center [564, 328] width 755 height 56
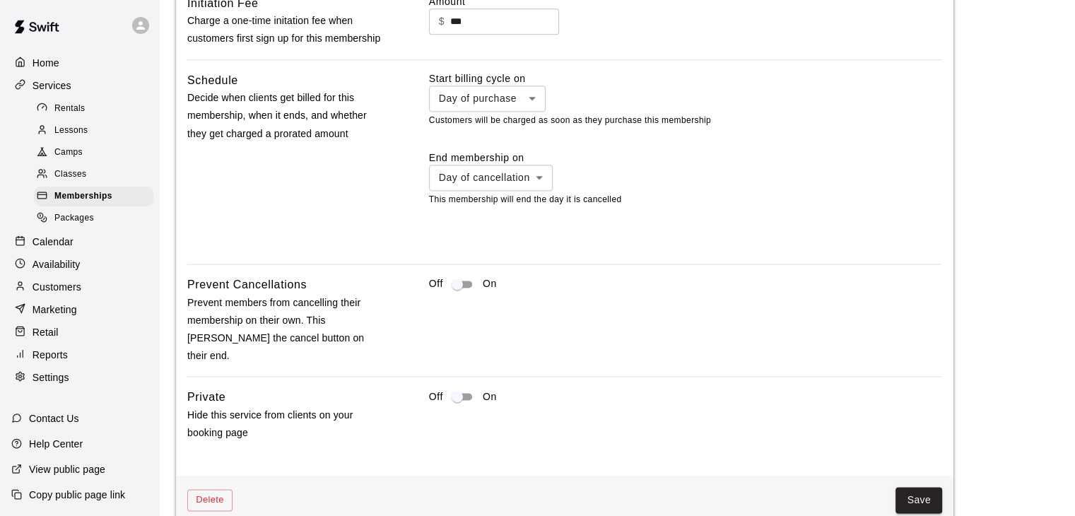
scroll to position [1944, 0]
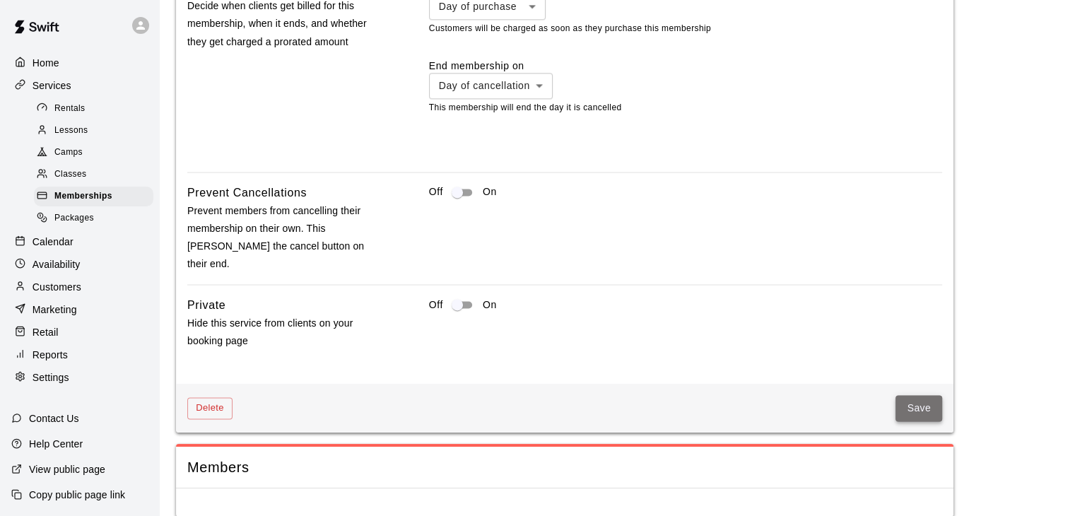
click at [909, 395] on button "Save" at bounding box center [919, 408] width 47 height 26
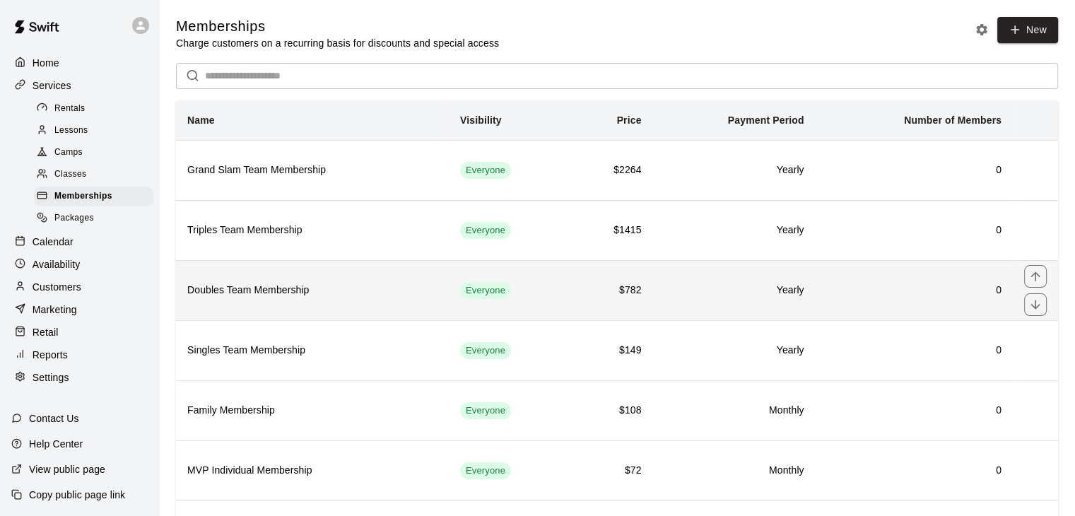
click at [434, 285] on h6 "Doubles Team Membership" at bounding box center [312, 291] width 250 height 16
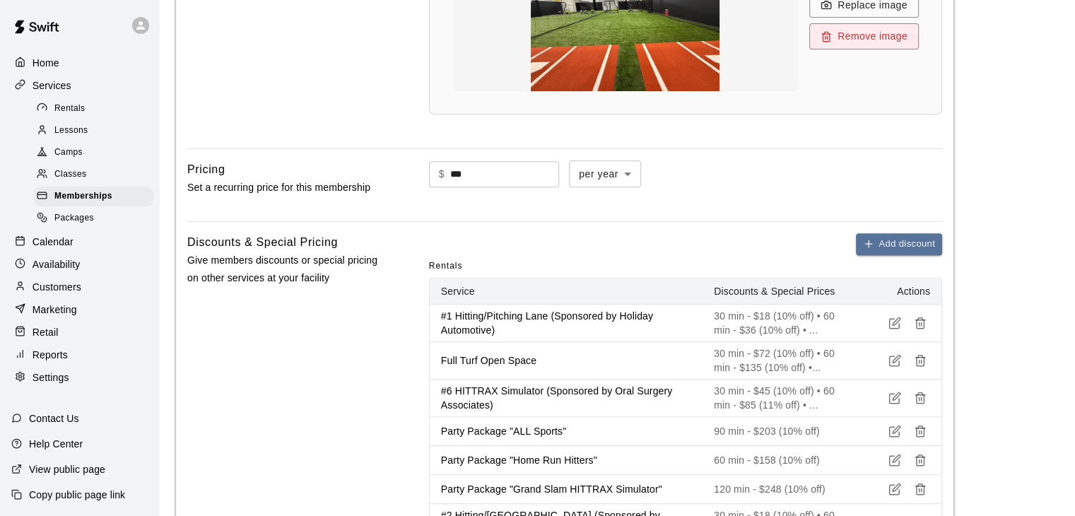
scroll to position [566, 0]
click at [84, 112] on span "Rentals" at bounding box center [69, 109] width 31 height 14
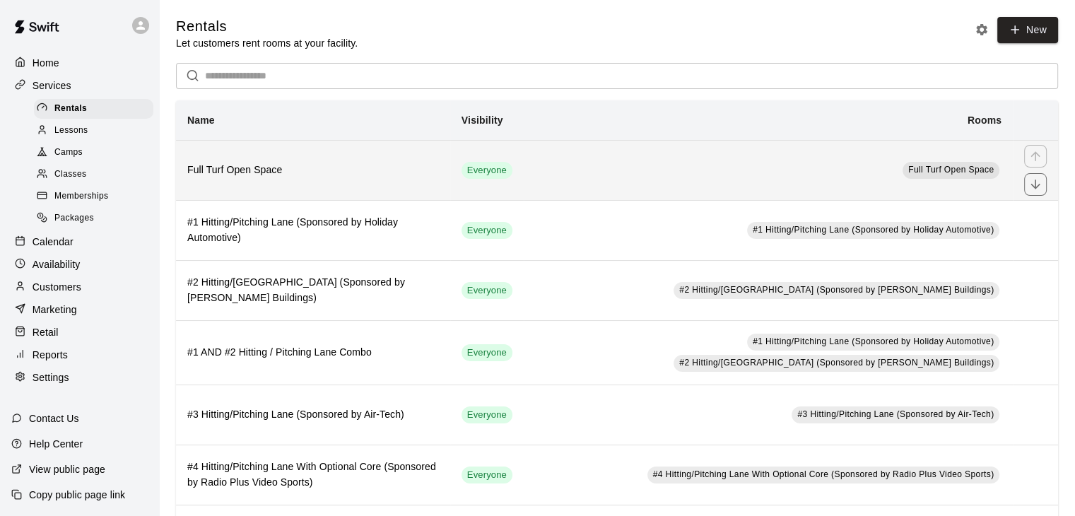
click at [287, 168] on h6 "Full Turf Open Space" at bounding box center [313, 171] width 252 height 16
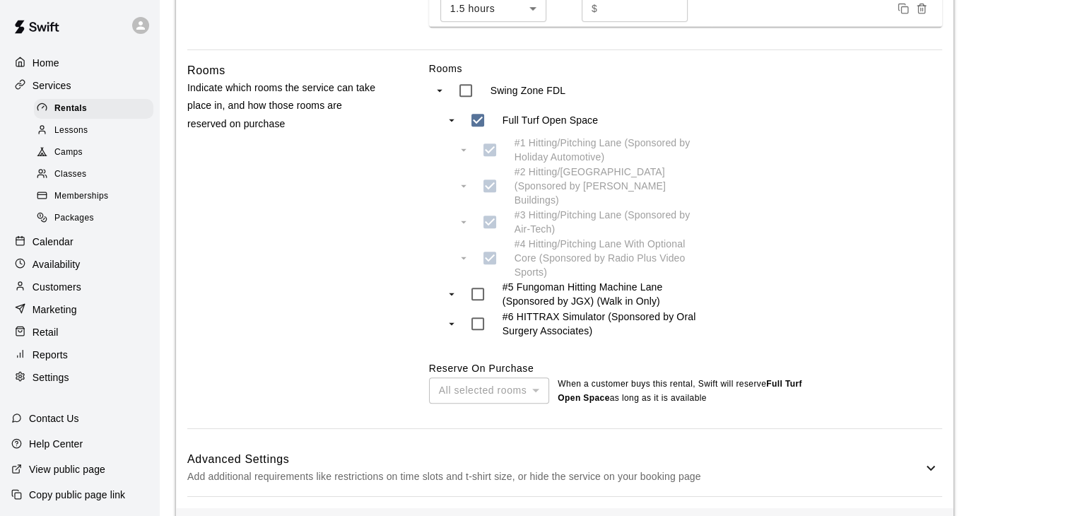
scroll to position [938, 0]
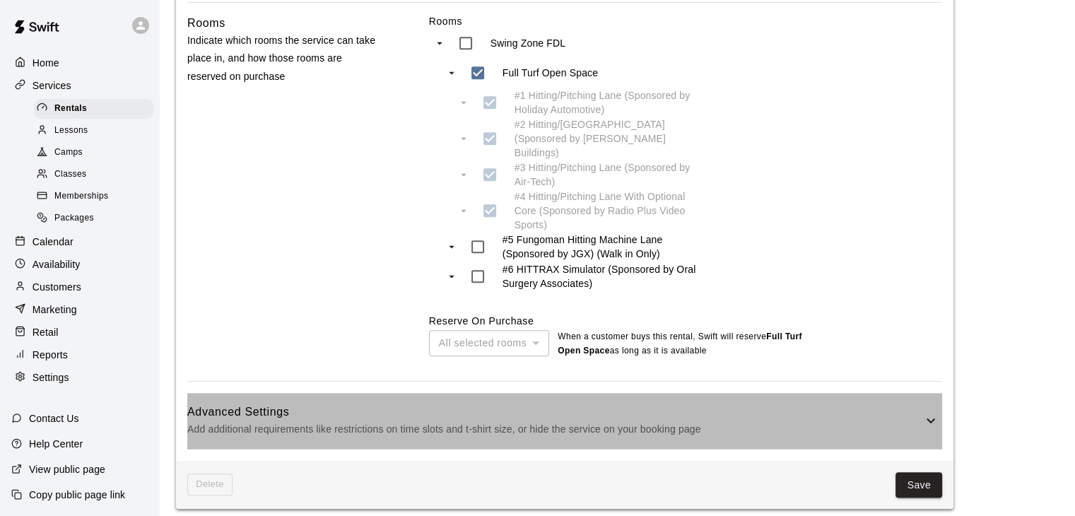
click at [583, 421] on p "Add additional requirements like restrictions on time slots and t-shirt size, o…" at bounding box center [554, 430] width 735 height 18
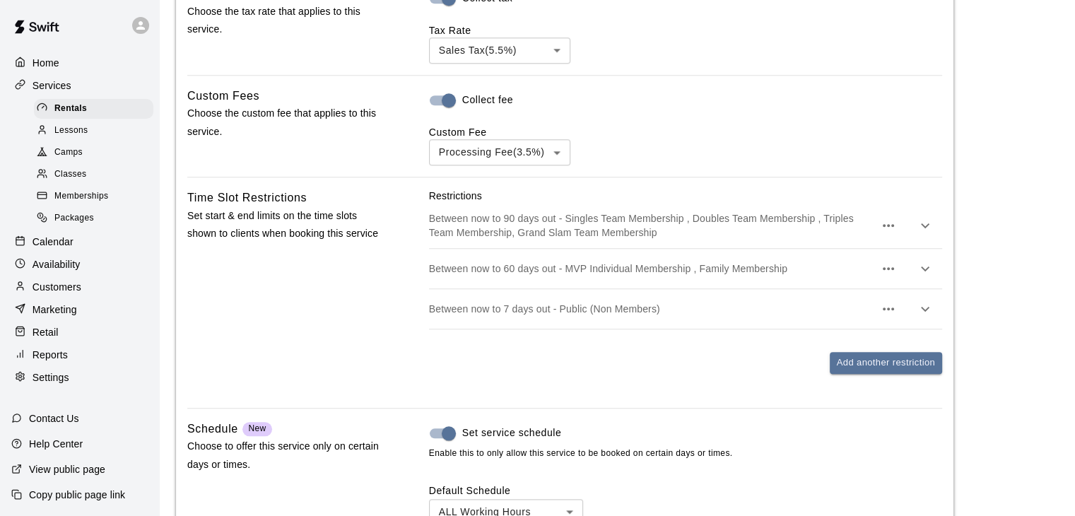
scroll to position [1433, 0]
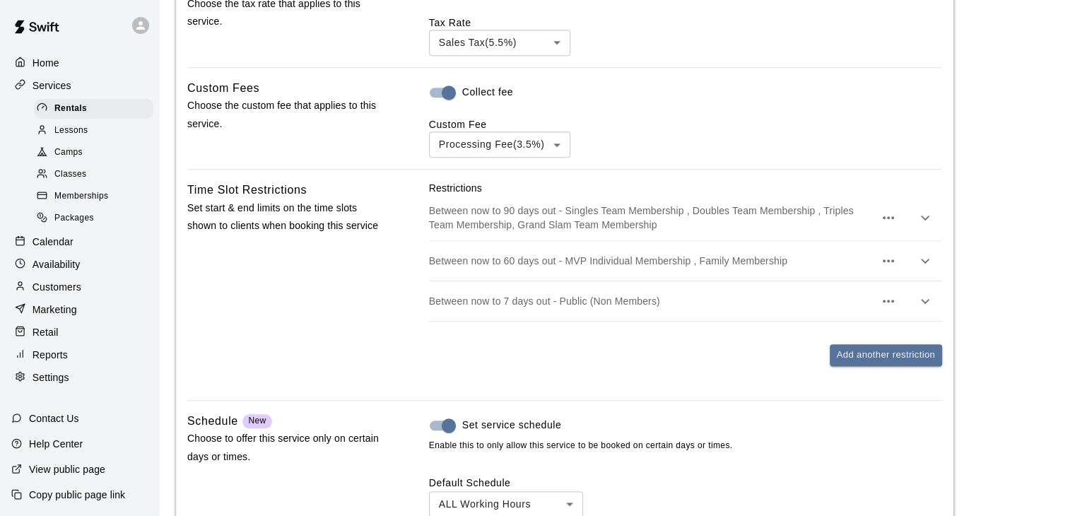
click at [645, 212] on p "Between now to 90 days out - Singles Team Membership , Doubles Team Membership …" at bounding box center [651, 218] width 445 height 28
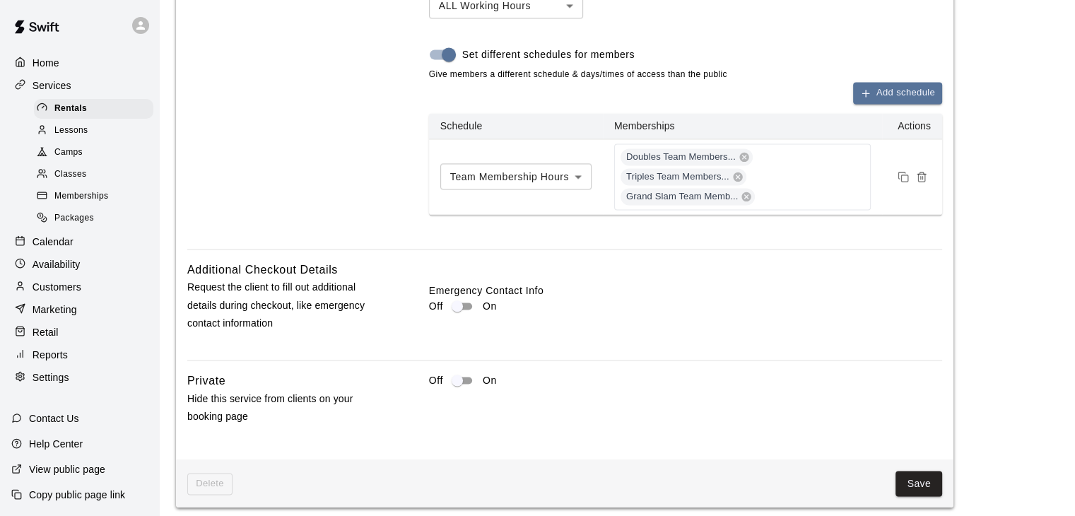
scroll to position [2180, 0]
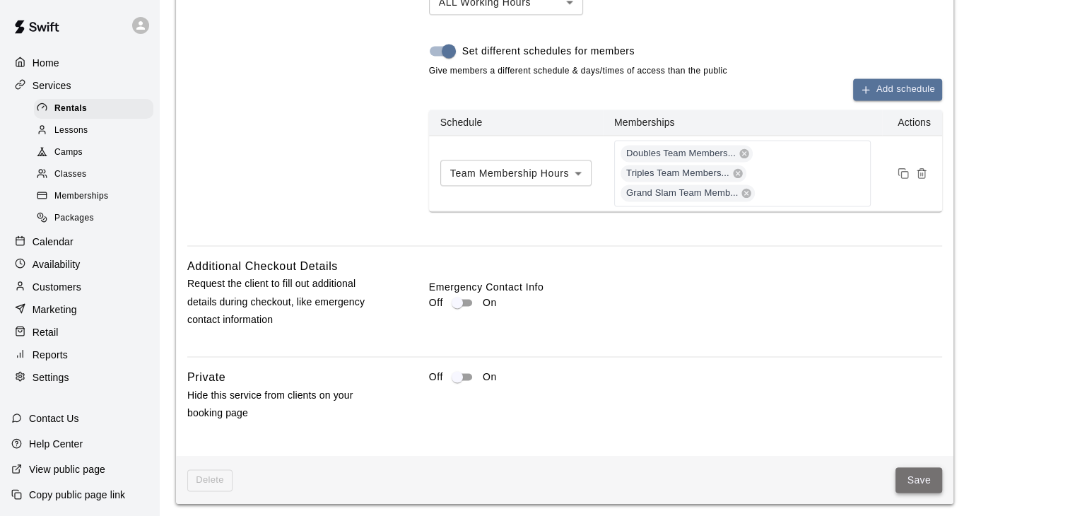
click at [918, 475] on button "Save" at bounding box center [919, 480] width 47 height 26
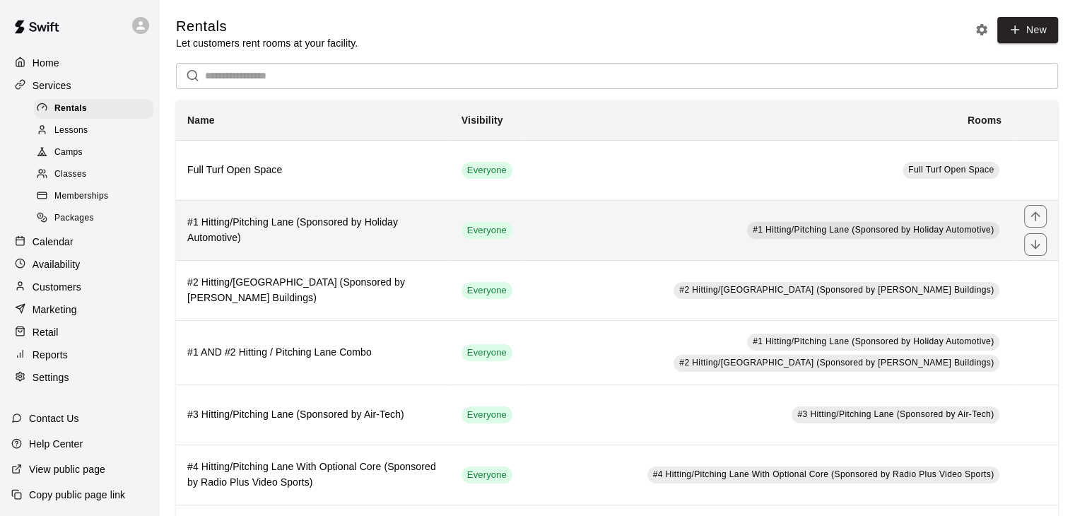
click at [547, 230] on td "#1 Hitting/Pitching Lane (Sponsored by Holiday Automotive)" at bounding box center [768, 230] width 489 height 60
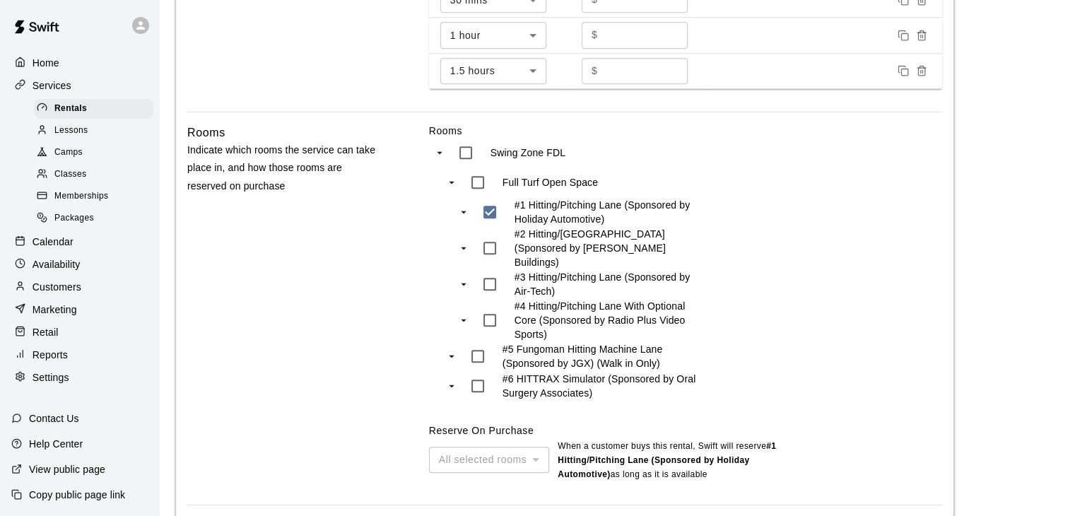
scroll to position [971, 0]
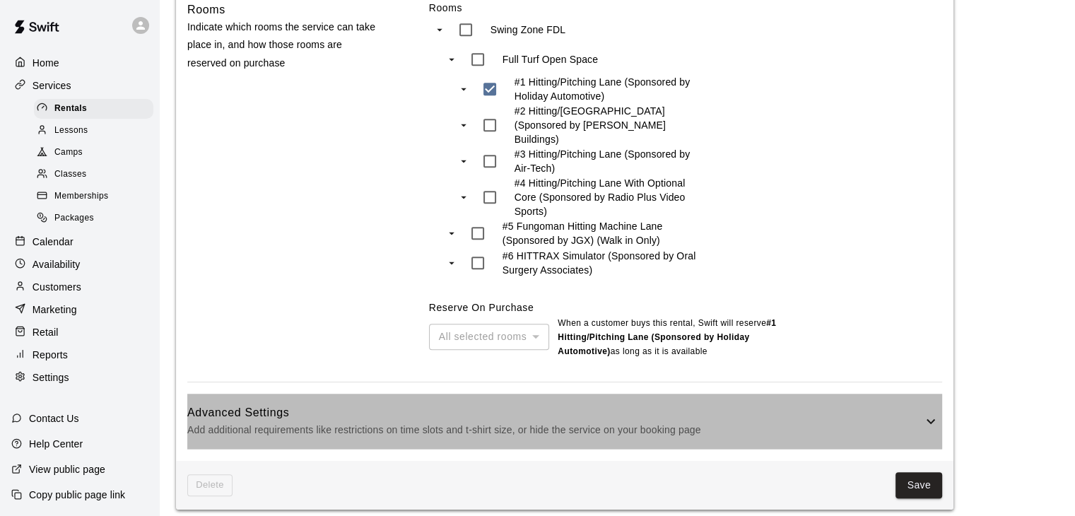
click at [641, 421] on p "Add additional requirements like restrictions on time slots and t-shirt size, o…" at bounding box center [554, 430] width 735 height 18
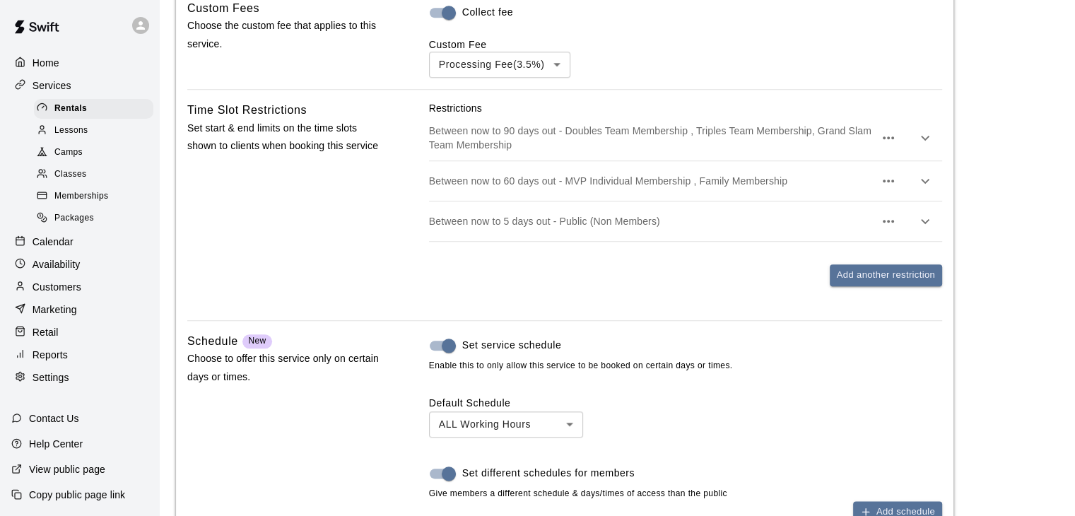
scroll to position [1466, 0]
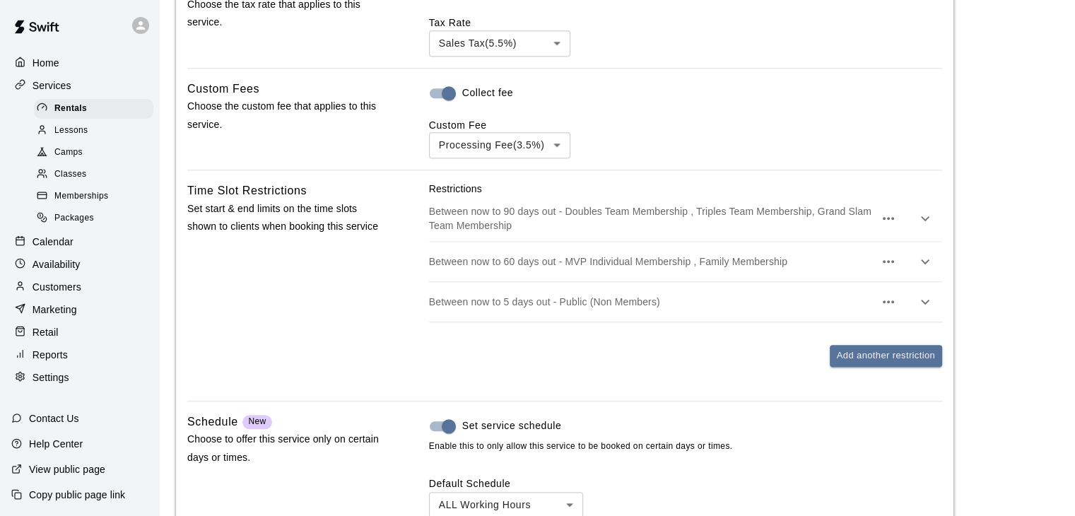
click at [675, 211] on p "Between now to 90 days out - Doubles Team Membership , Triples Team Membership,…" at bounding box center [651, 218] width 445 height 28
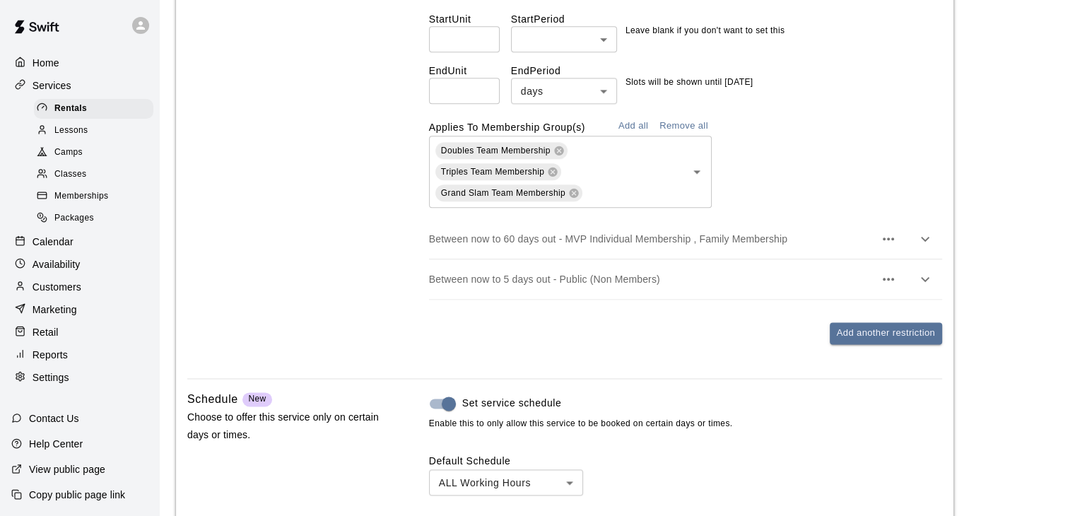
scroll to position [1749, 0]
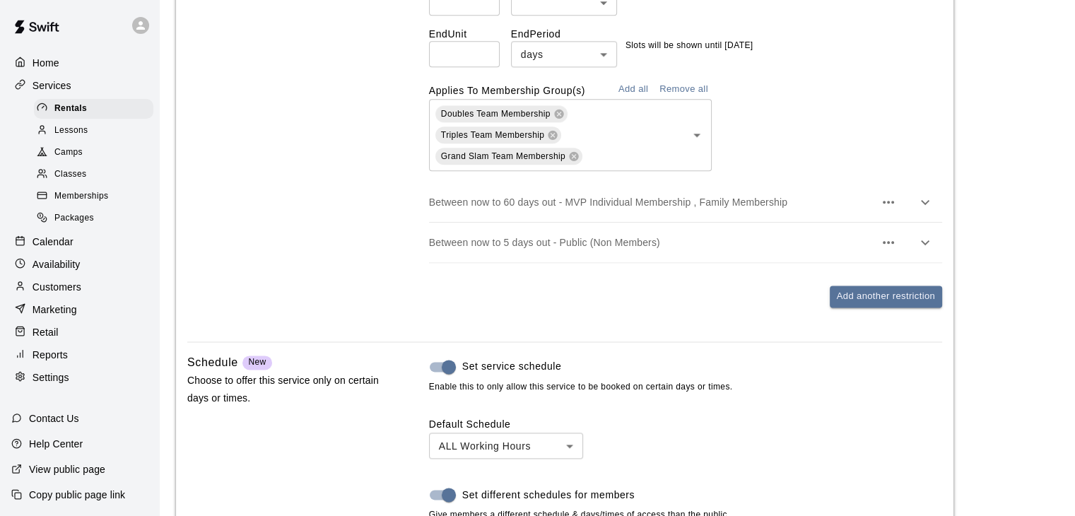
click at [672, 235] on p "Between now to 5 days out - Public (Non Members)" at bounding box center [651, 242] width 445 height 14
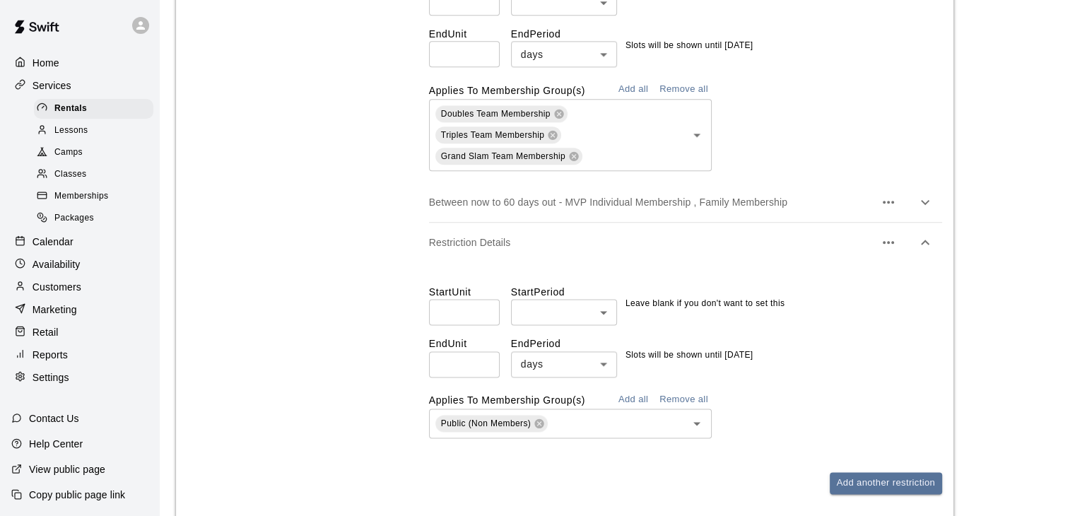
click at [484, 351] on input "*" at bounding box center [464, 364] width 71 height 26
type input "*"
click at [484, 352] on input "*" at bounding box center [464, 364] width 71 height 26
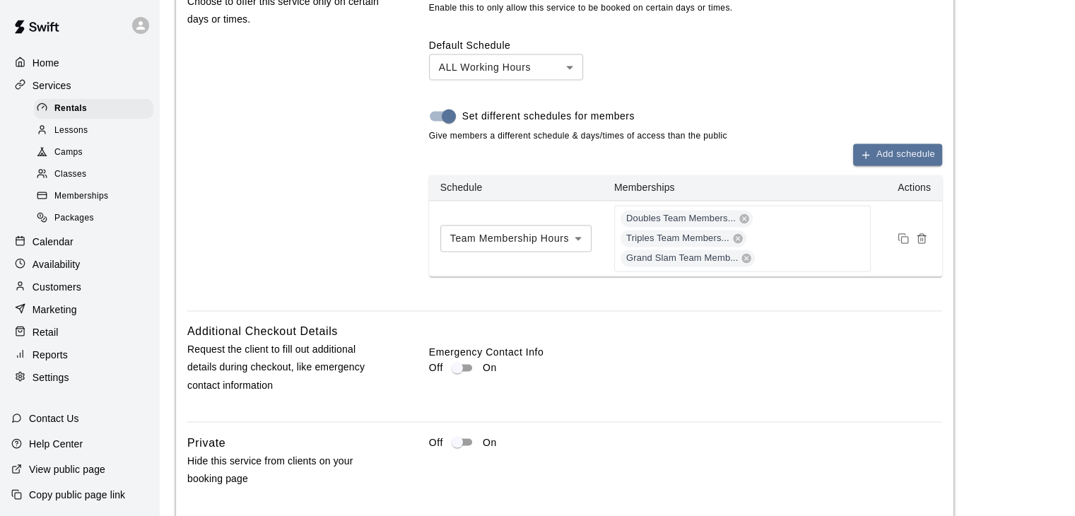
scroll to position [2381, 0]
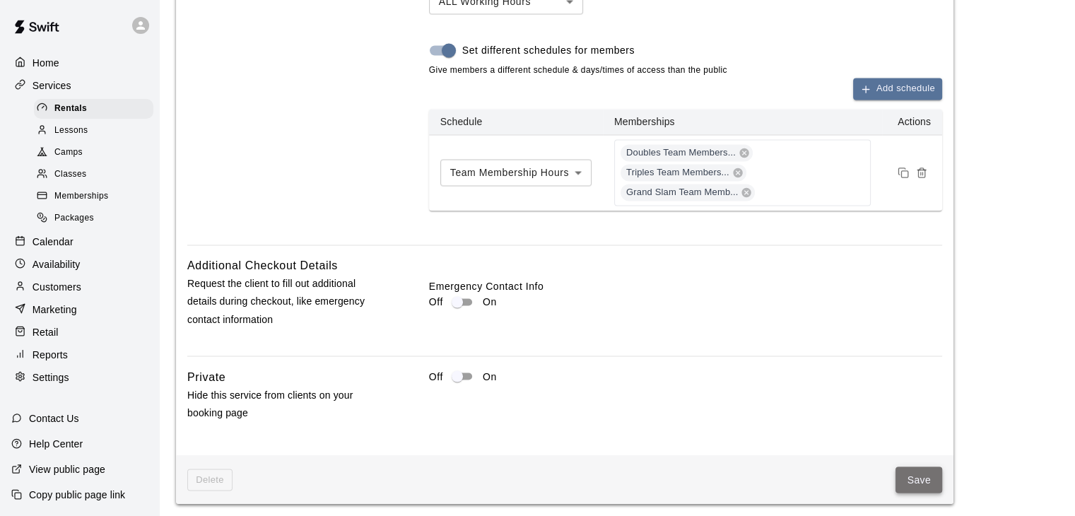
click at [925, 476] on button "Save" at bounding box center [919, 480] width 47 height 26
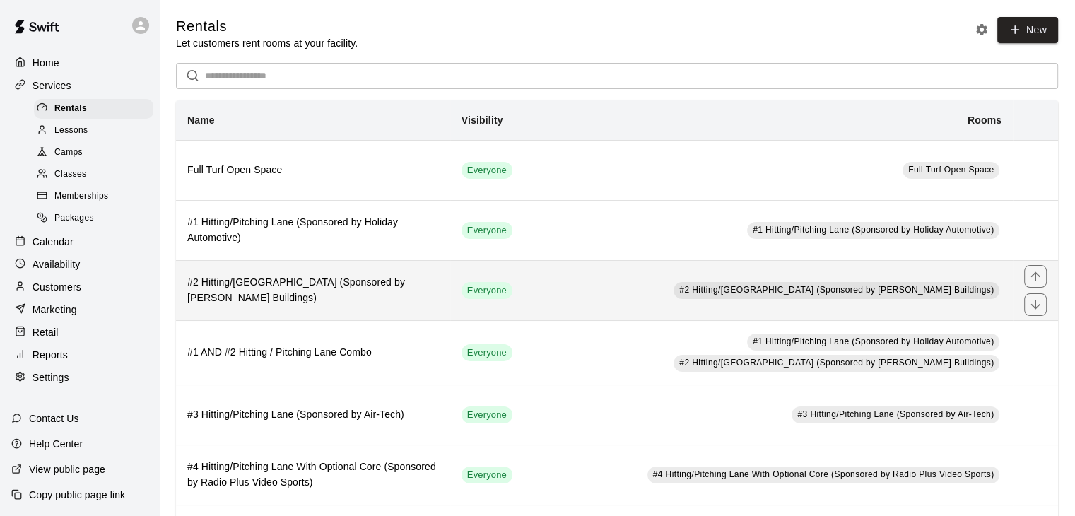
click at [583, 291] on td "#2 Hitting/Pitching Lane (Sponsored by Pinno Buildings)" at bounding box center [768, 290] width 489 height 60
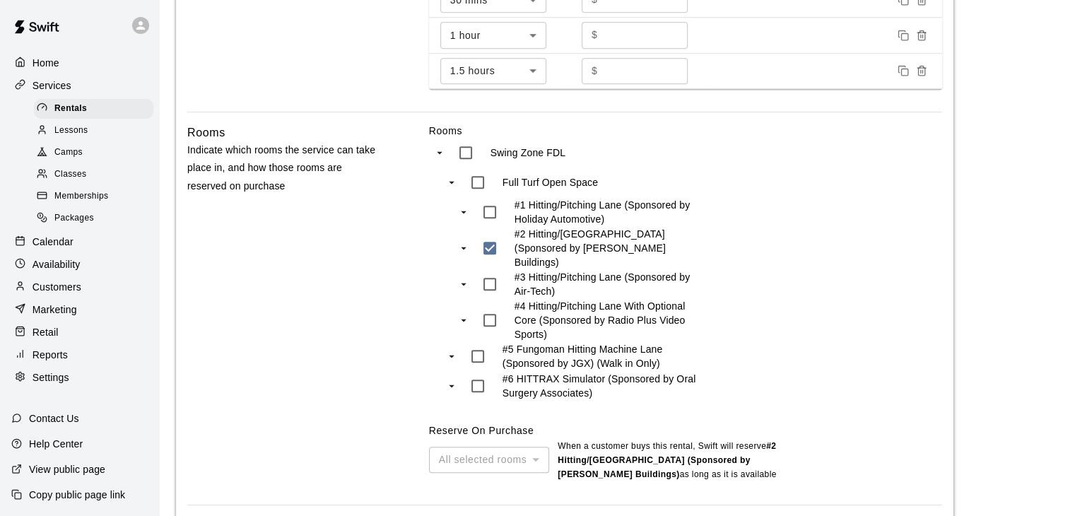
scroll to position [971, 0]
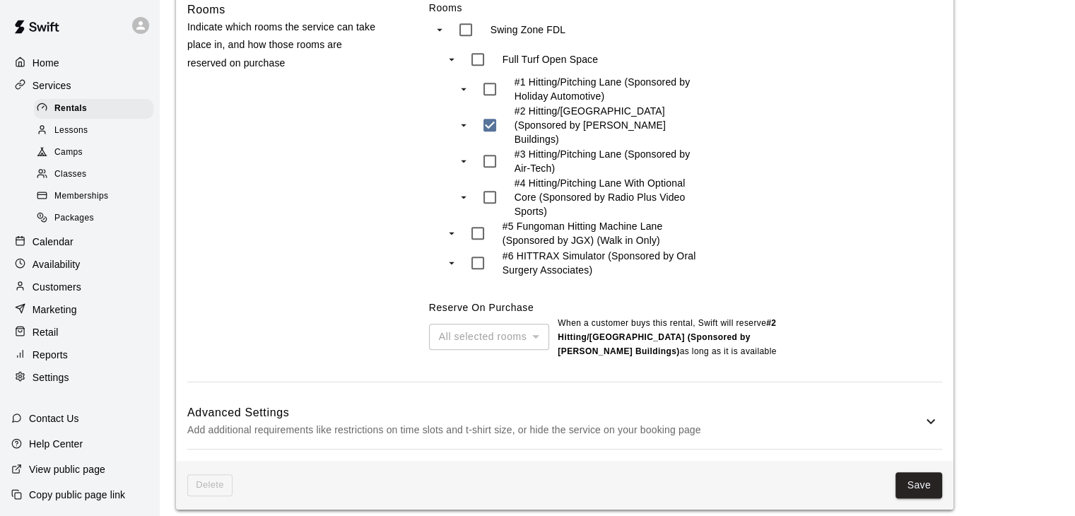
click at [586, 405] on h6 "Advanced Settings" at bounding box center [554, 413] width 735 height 18
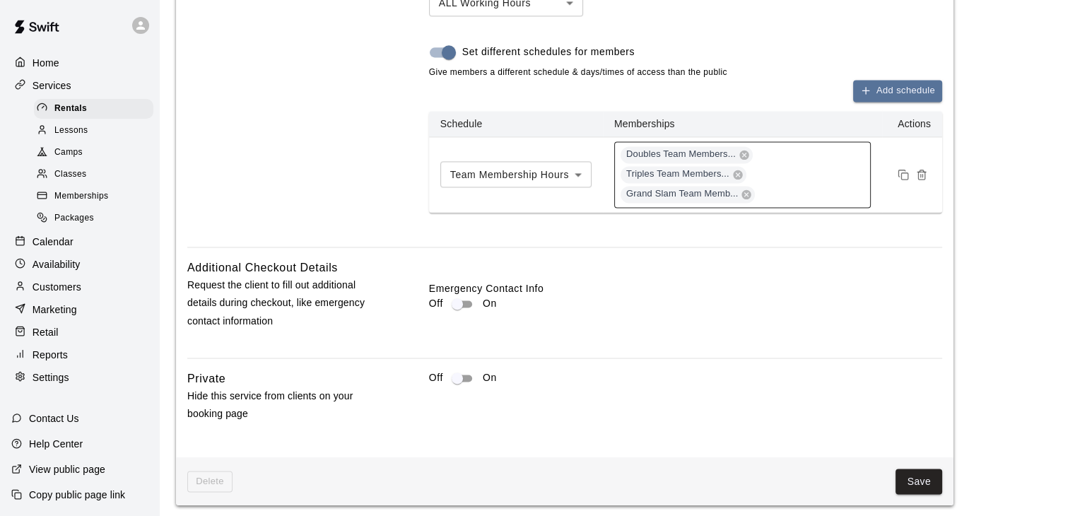
scroll to position [1970, 0]
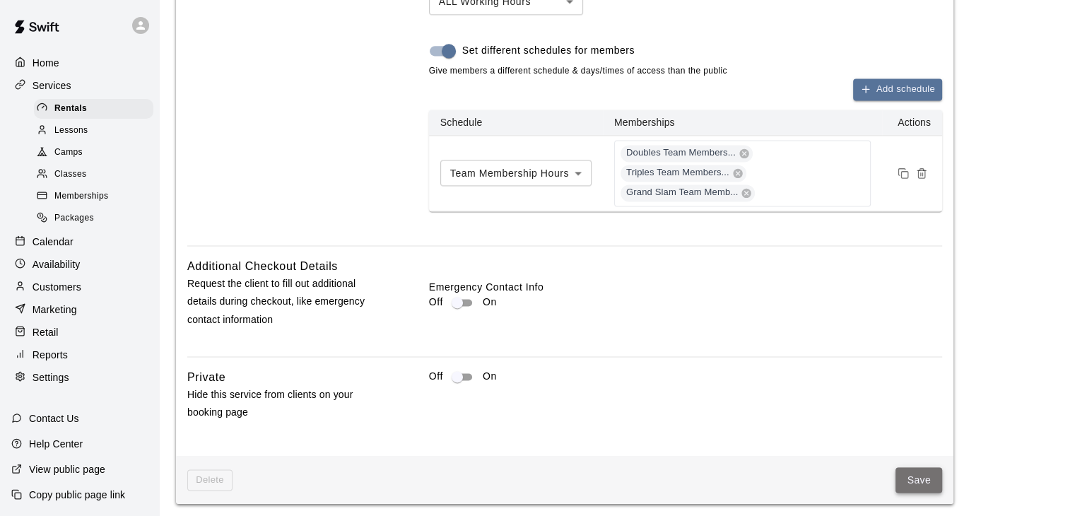
click at [920, 467] on button "Save" at bounding box center [919, 480] width 47 height 26
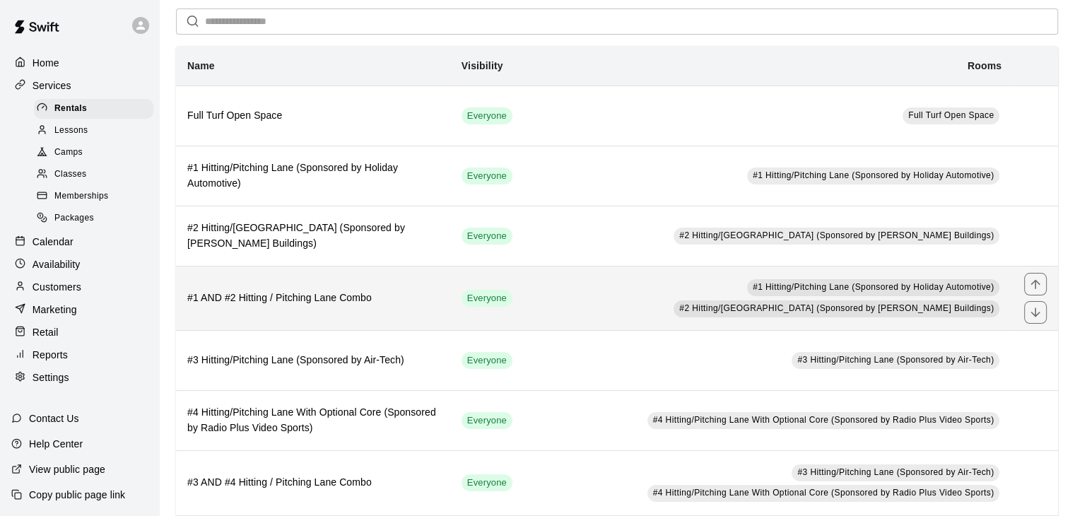
scroll to position [141, 0]
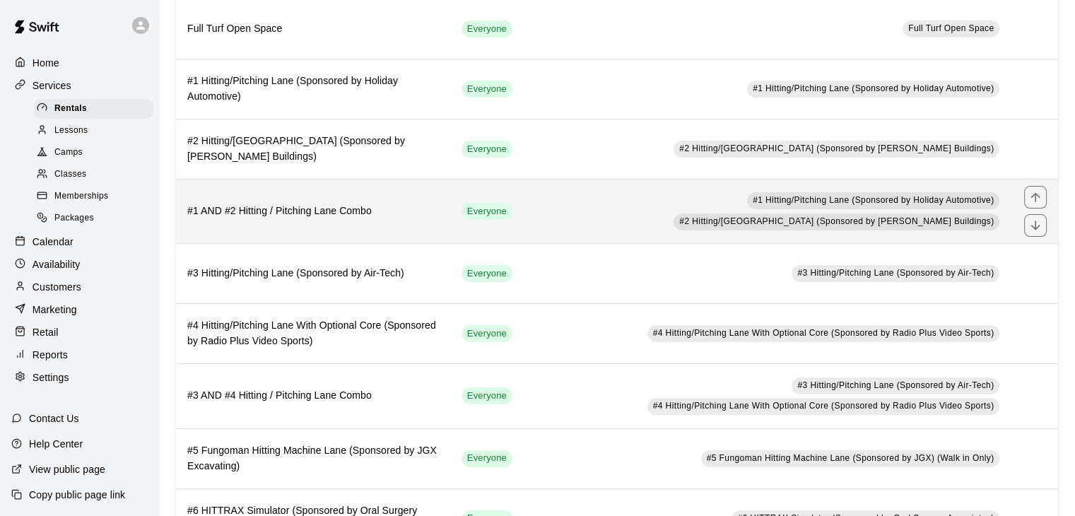
click at [553, 226] on td "#1 Hitting/Pitching Lane (Sponsored by Holiday Automotive) #2 Hitting/Pitching …" at bounding box center [768, 211] width 489 height 64
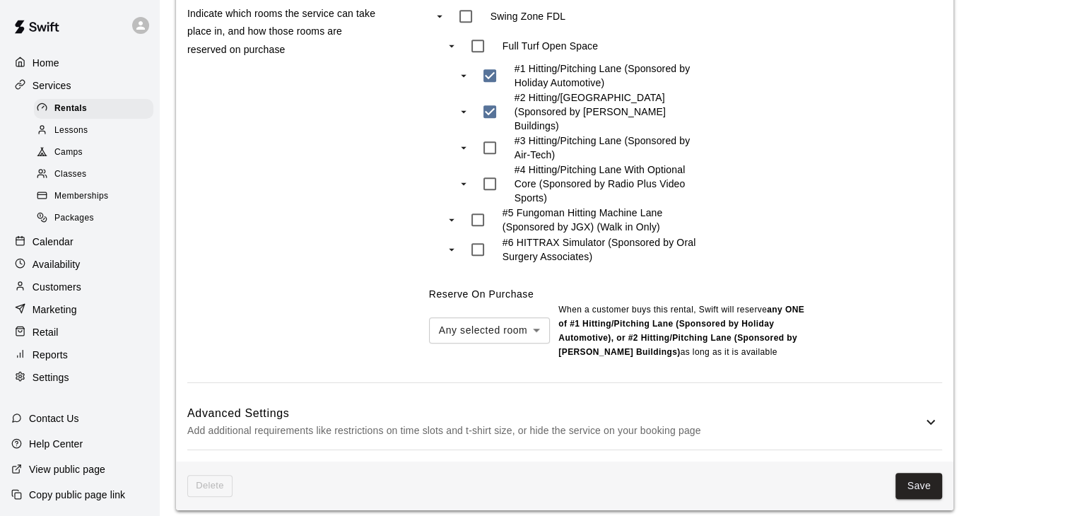
scroll to position [957, 0]
click at [610, 421] on p "Add additional requirements like restrictions on time slots and t-shirt size, o…" at bounding box center [554, 430] width 735 height 18
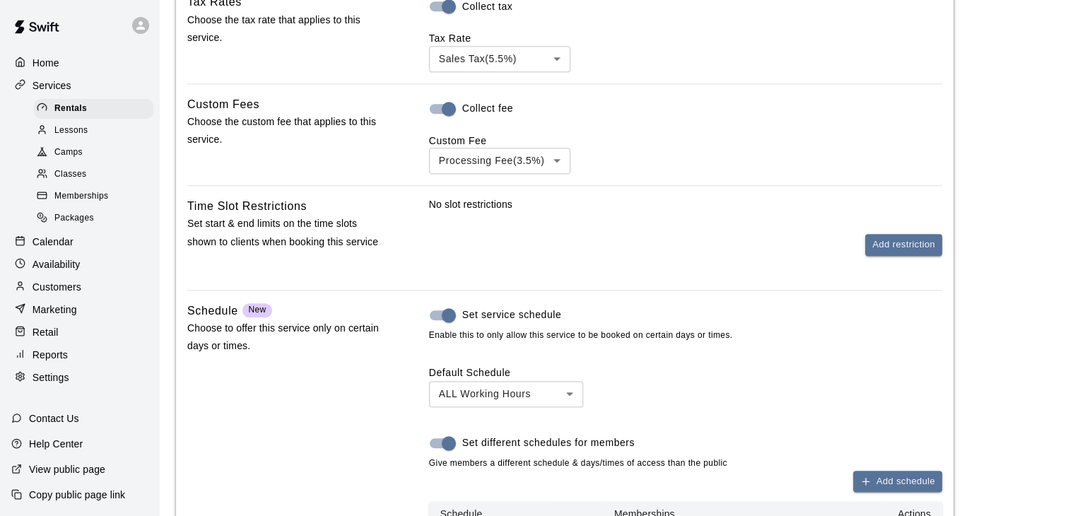
scroll to position [1523, 0]
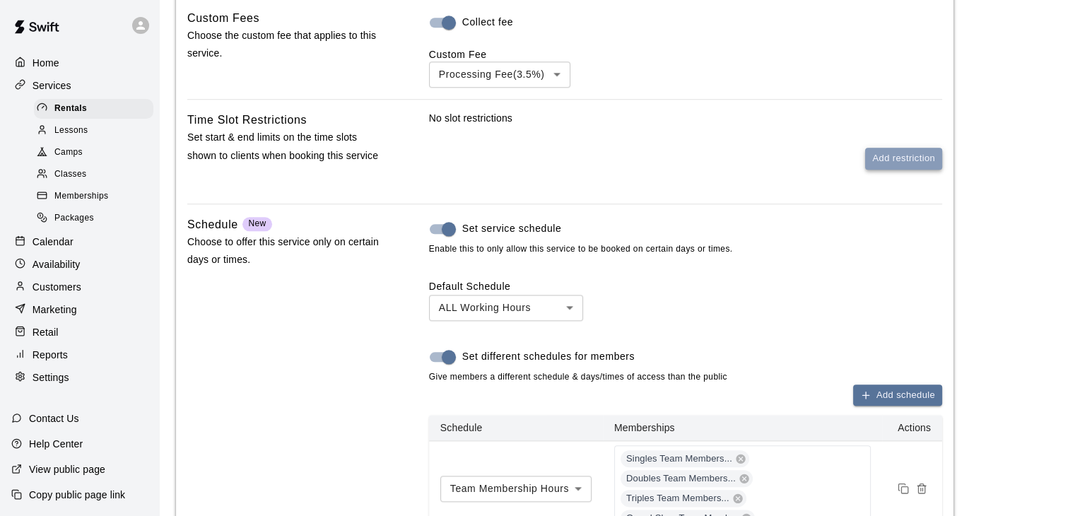
click at [880, 158] on button "Add restriction" at bounding box center [903, 159] width 77 height 22
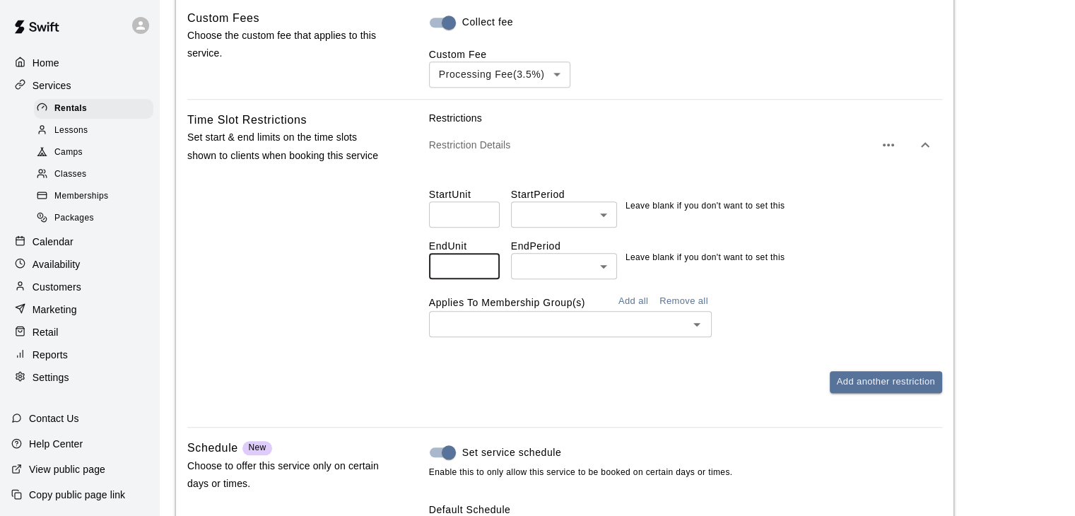
click at [484, 255] on input "**" at bounding box center [464, 266] width 71 height 26
click at [486, 262] on input "**" at bounding box center [464, 266] width 71 height 26
type input "**"
click at [486, 262] on input "**" at bounding box center [464, 266] width 71 height 26
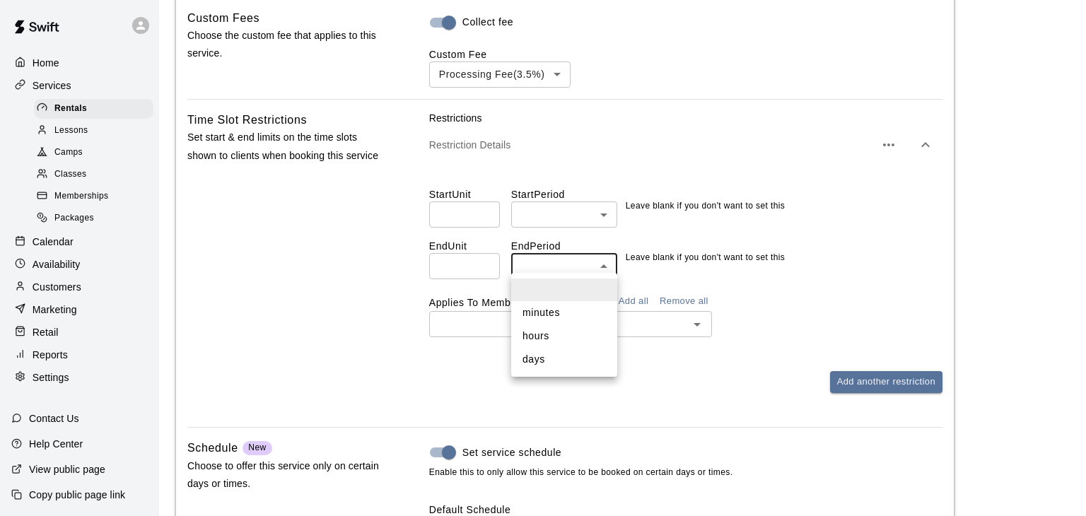
click at [550, 358] on li "days" at bounding box center [564, 359] width 106 height 23
type input "****"
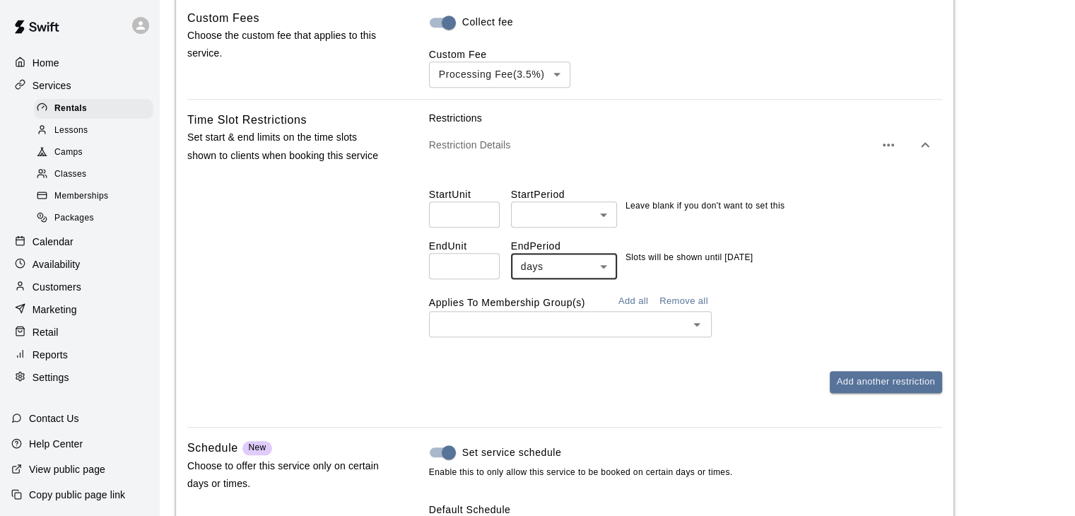
click at [546, 317] on input "text" at bounding box center [558, 324] width 251 height 18
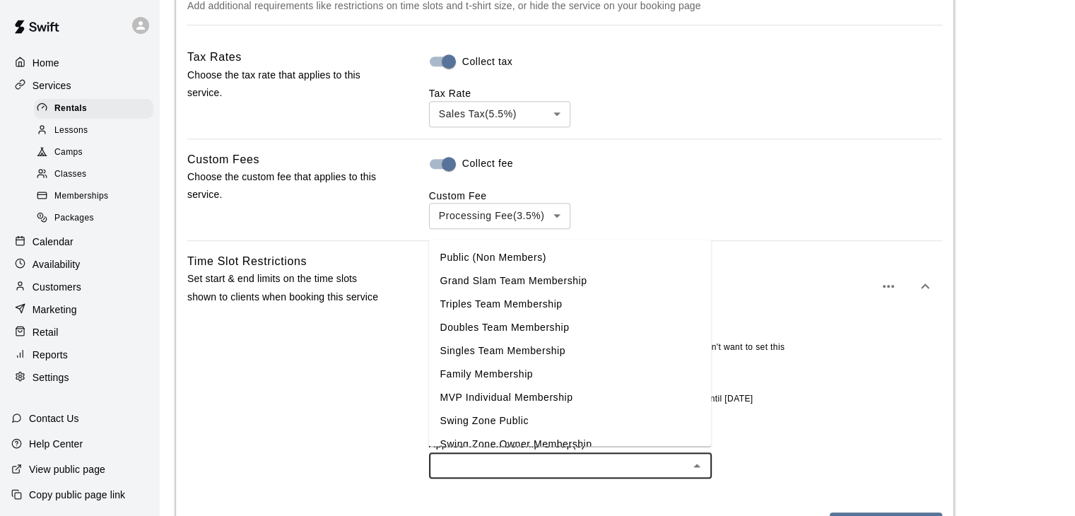
scroll to position [1452, 0]
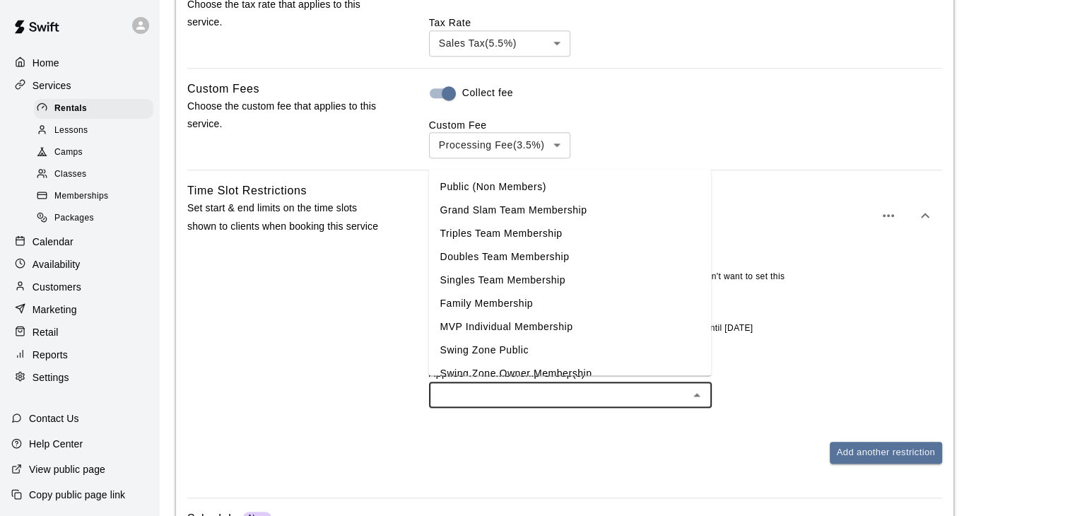
click at [536, 208] on li "Grand Slam Team Membership" at bounding box center [569, 209] width 283 height 23
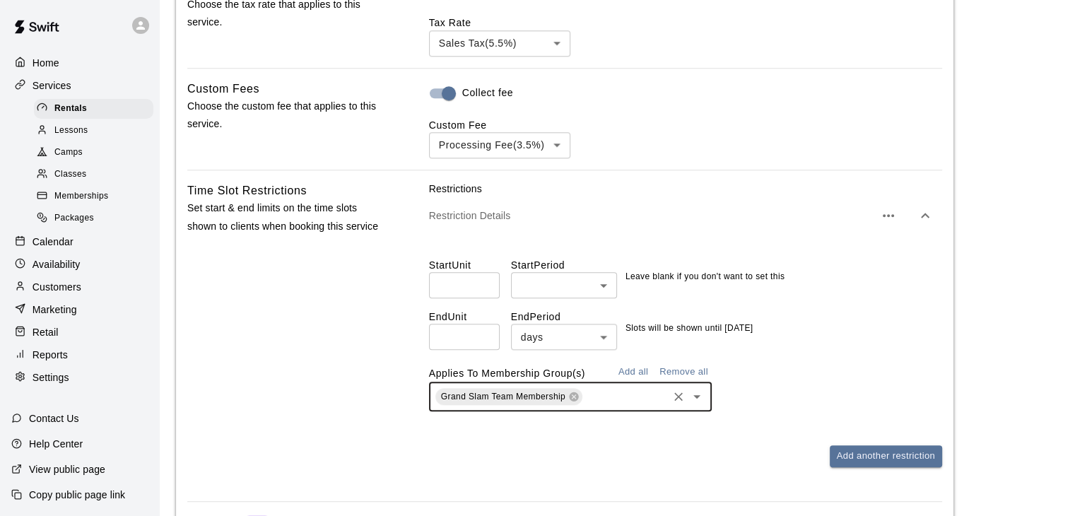
click at [598, 395] on input "text" at bounding box center [625, 397] width 81 height 18
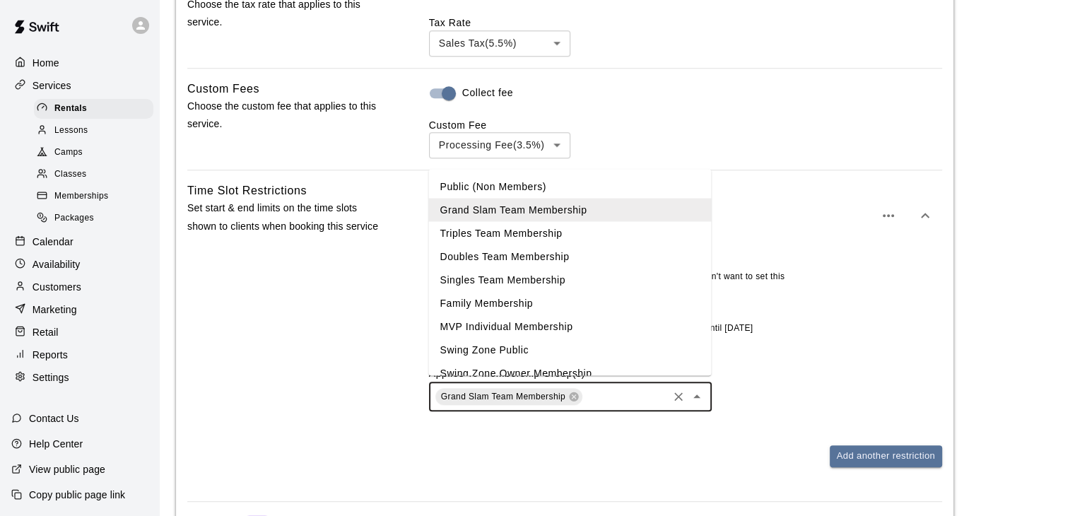
click at [529, 233] on li "Triples Team Membership" at bounding box center [569, 232] width 283 height 23
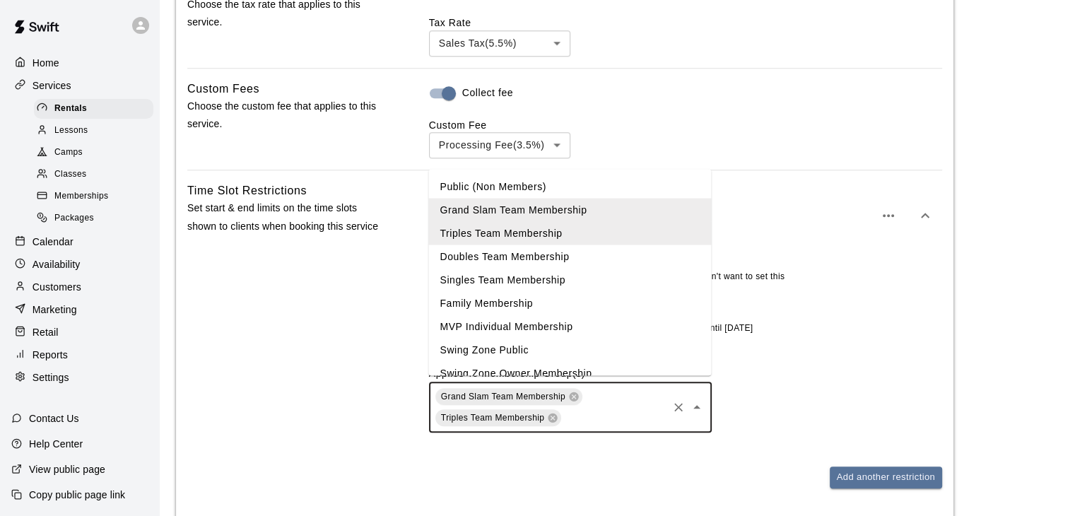
drag, startPoint x: 629, startPoint y: 417, endPoint x: 607, endPoint y: 397, distance: 30.0
click at [627, 416] on input "text" at bounding box center [614, 418] width 102 height 18
click at [530, 255] on li "Doubles Team Membership" at bounding box center [569, 256] width 283 height 23
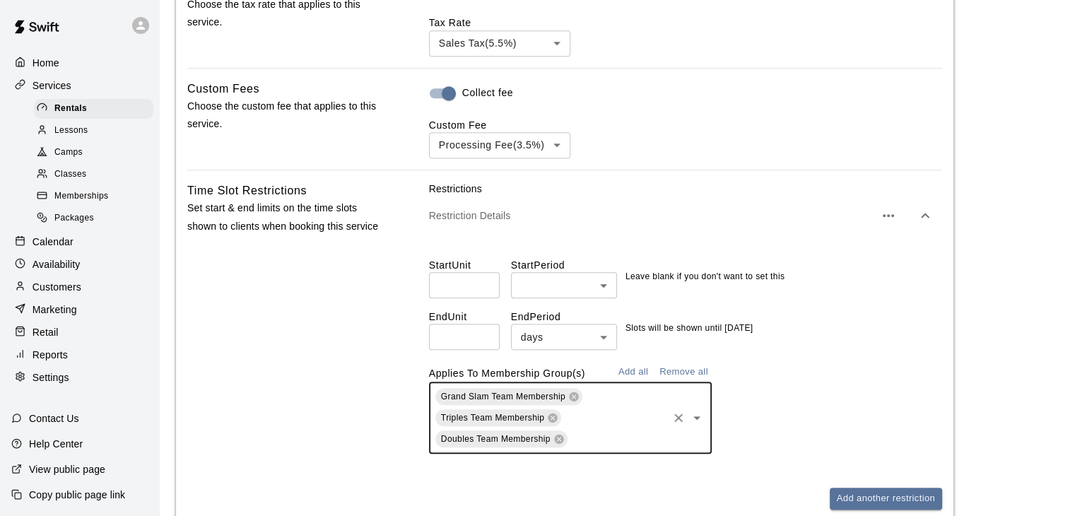
click at [597, 438] on input "text" at bounding box center [618, 440] width 96 height 18
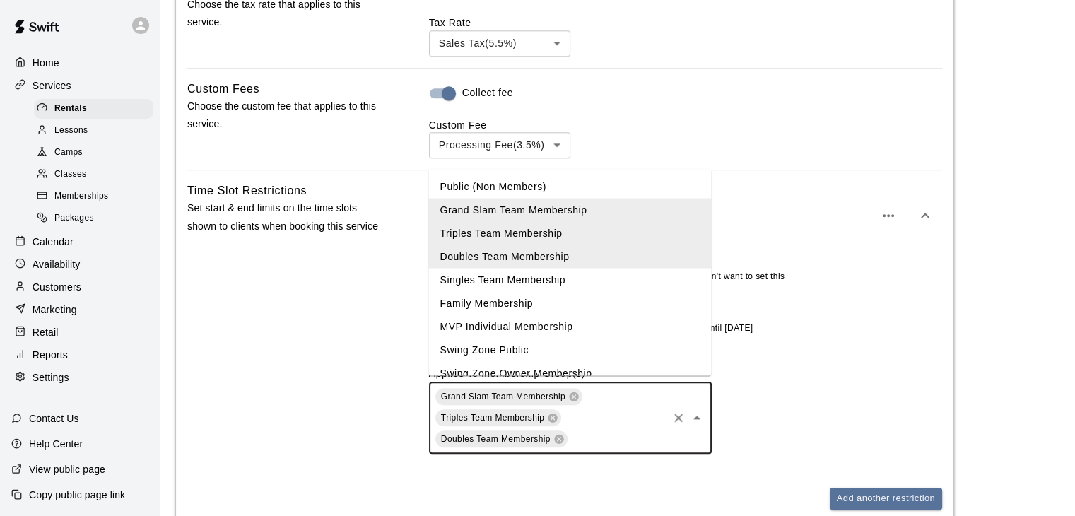
click at [526, 280] on li "Singles Team Membership" at bounding box center [569, 279] width 283 height 23
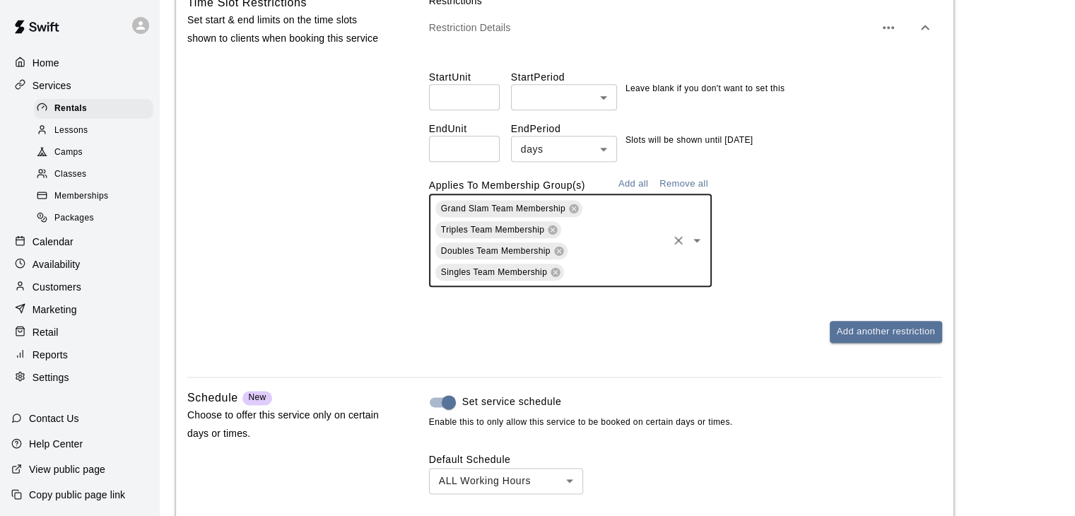
scroll to position [1664, 0]
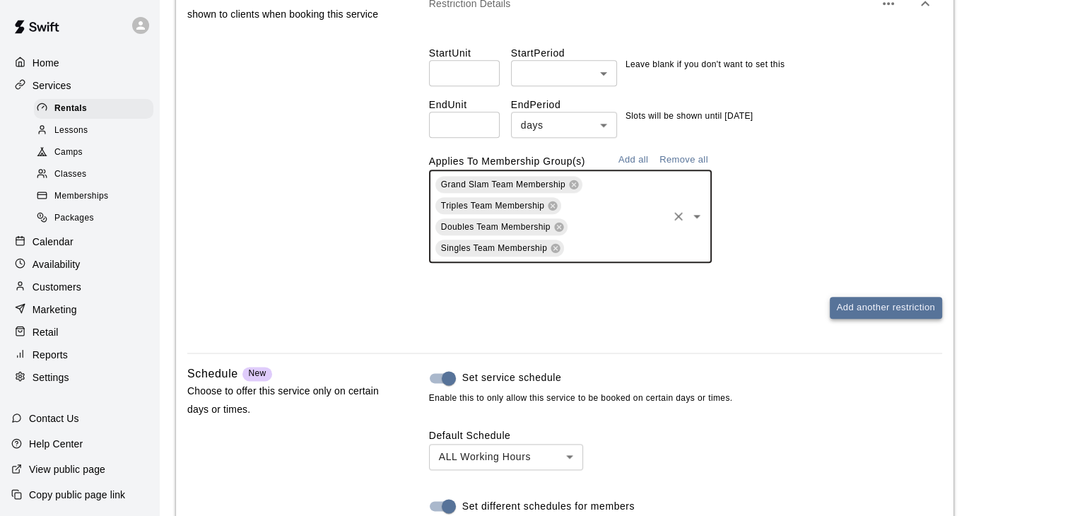
click at [853, 297] on button "Add another restriction" at bounding box center [886, 308] width 112 height 22
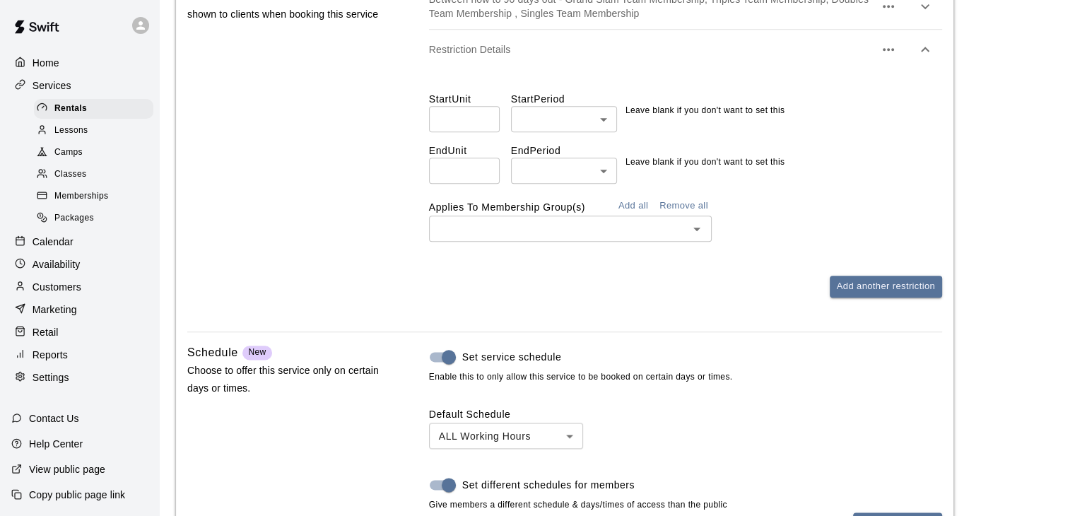
scroll to position [1452, 0]
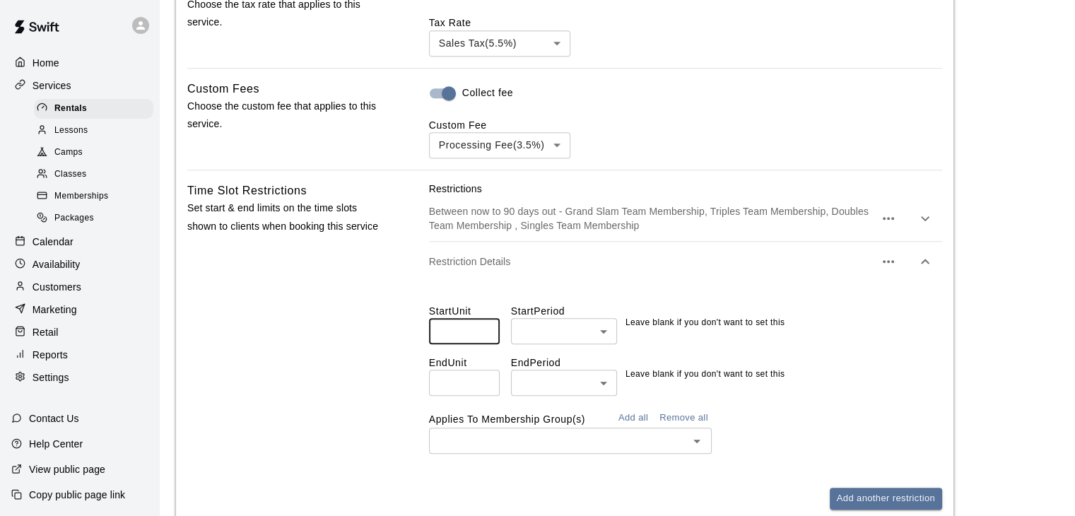
click at [488, 320] on input "**" at bounding box center [464, 331] width 71 height 26
click at [486, 331] on input "**" at bounding box center [464, 331] width 71 height 26
click at [484, 330] on input "**" at bounding box center [464, 331] width 71 height 26
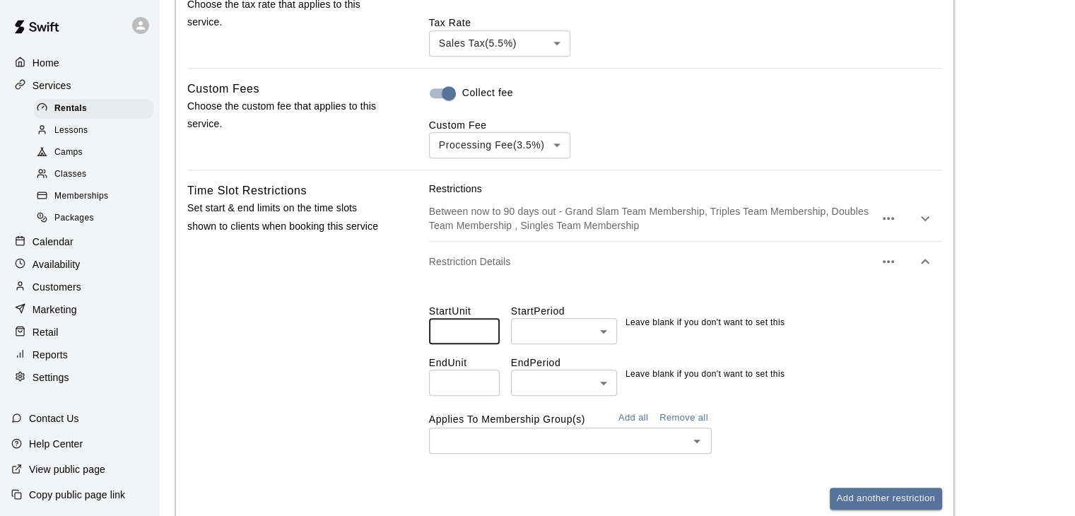
click at [484, 330] on input "**" at bounding box center [464, 331] width 71 height 26
type input "**"
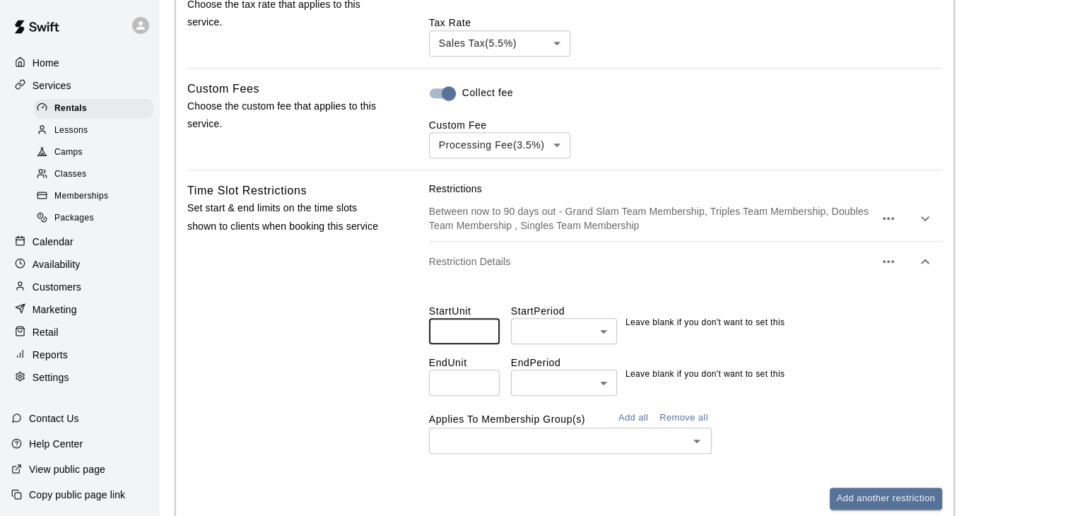
click at [484, 330] on input "**" at bounding box center [464, 331] width 71 height 26
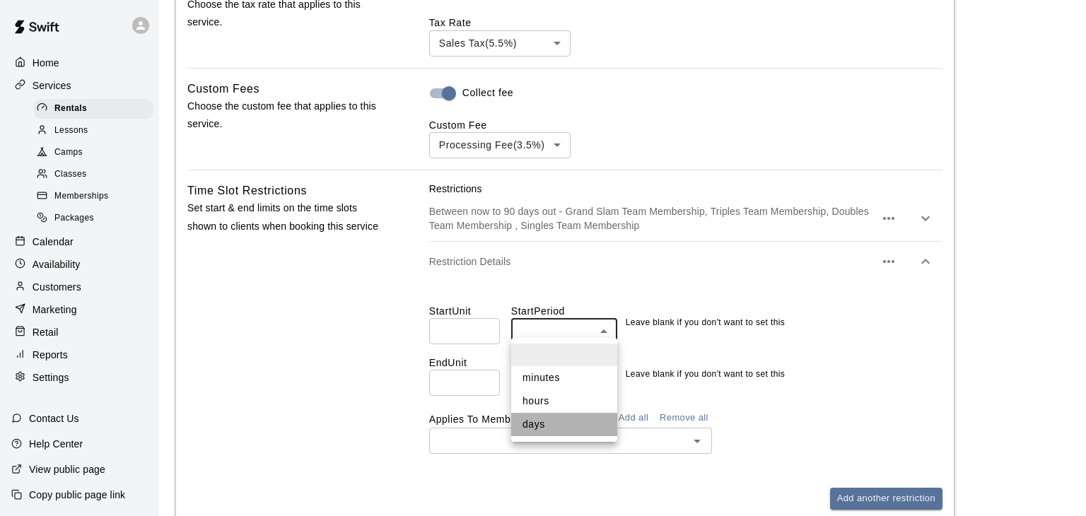
click at [533, 425] on li "days" at bounding box center [564, 424] width 106 height 23
type input "****"
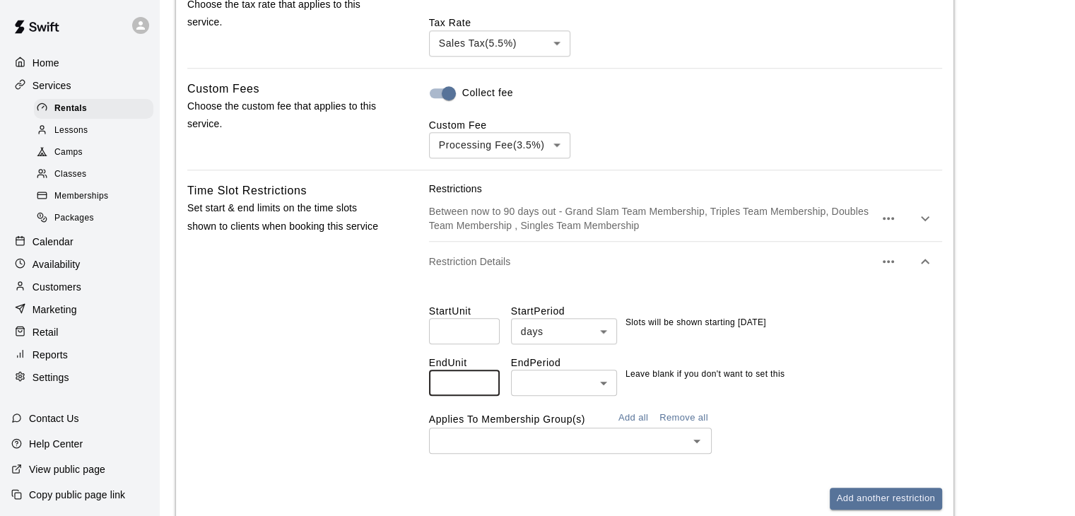
click at [484, 375] on input "**" at bounding box center [464, 383] width 71 height 26
click at [485, 380] on input "**" at bounding box center [464, 383] width 71 height 26
type input "**"
click at [485, 380] on input "**" at bounding box center [464, 383] width 71 height 26
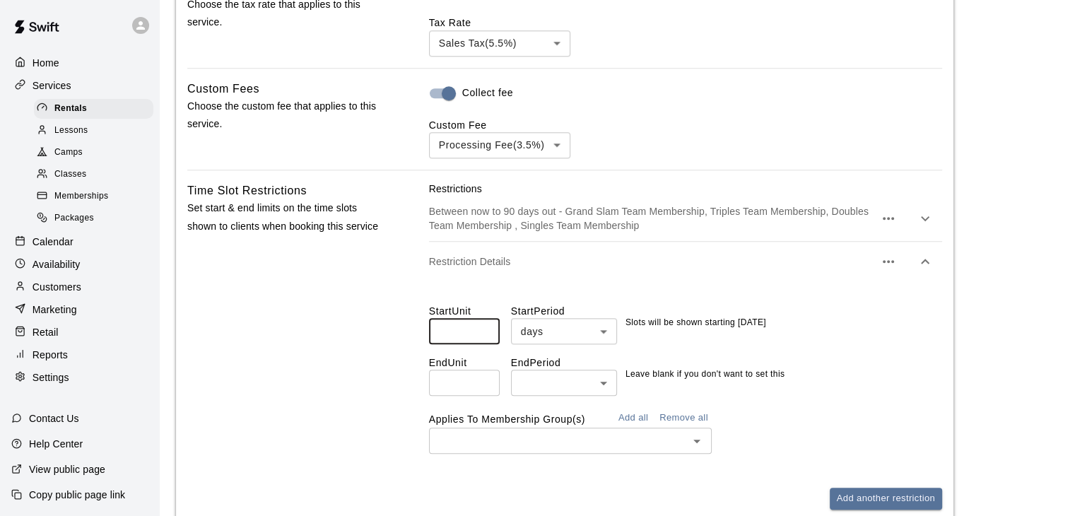
drag, startPoint x: 457, startPoint y: 322, endPoint x: 436, endPoint y: 326, distance: 21.6
click at [436, 326] on input "**" at bounding box center [464, 331] width 71 height 26
type input "*"
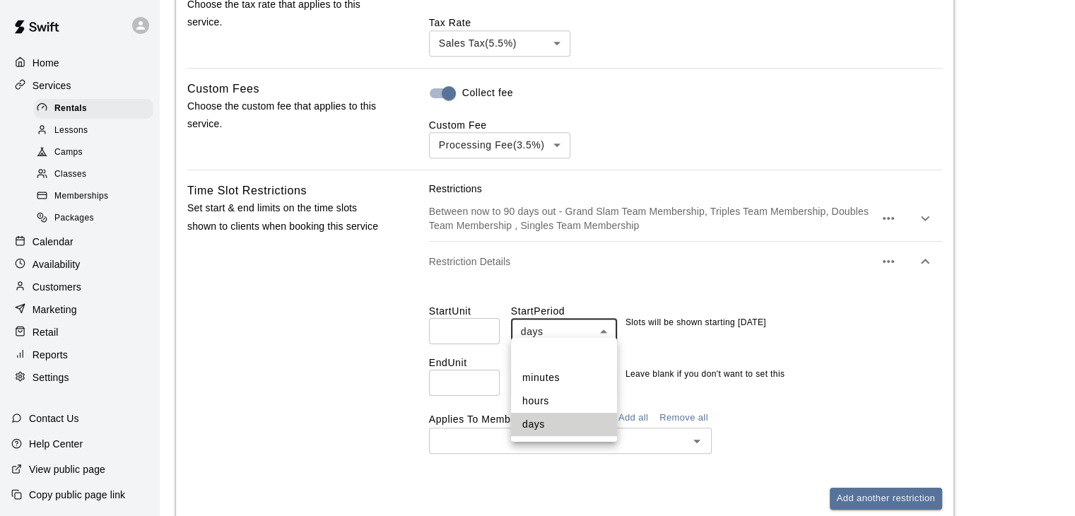
click at [545, 356] on li at bounding box center [564, 355] width 106 height 23
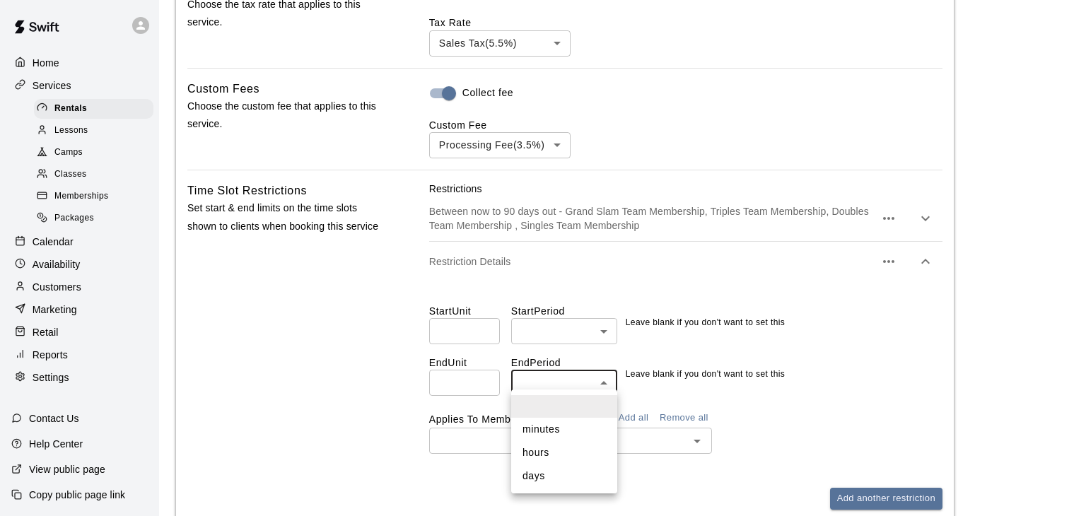
click at [549, 476] on li "days" at bounding box center [564, 476] width 106 height 23
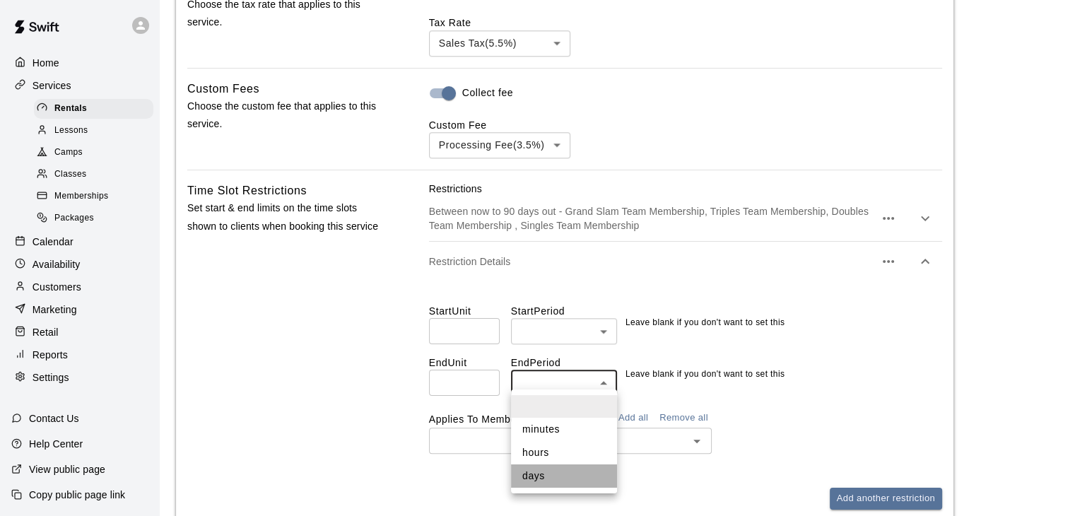
type input "****"
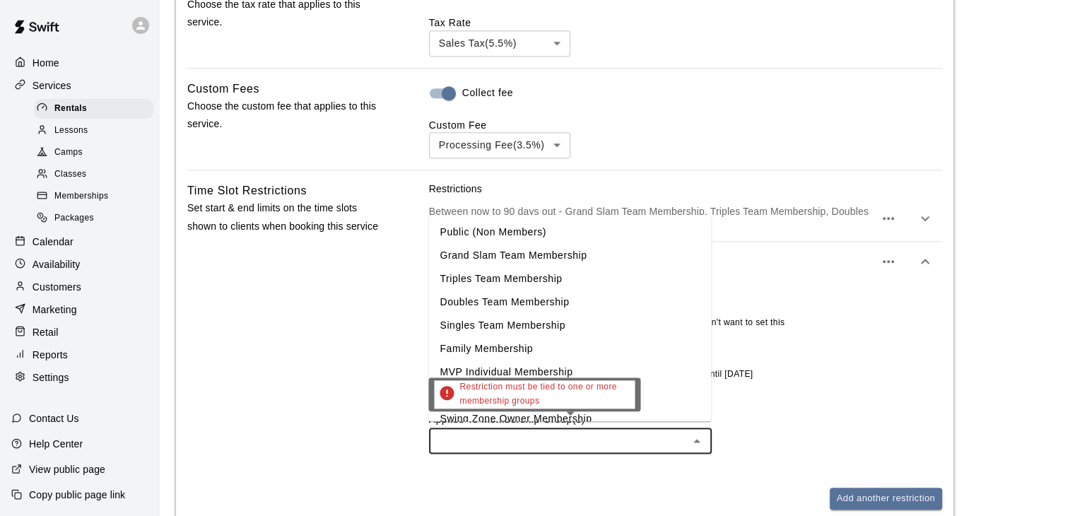
click at [563, 432] on input "text" at bounding box center [558, 441] width 251 height 18
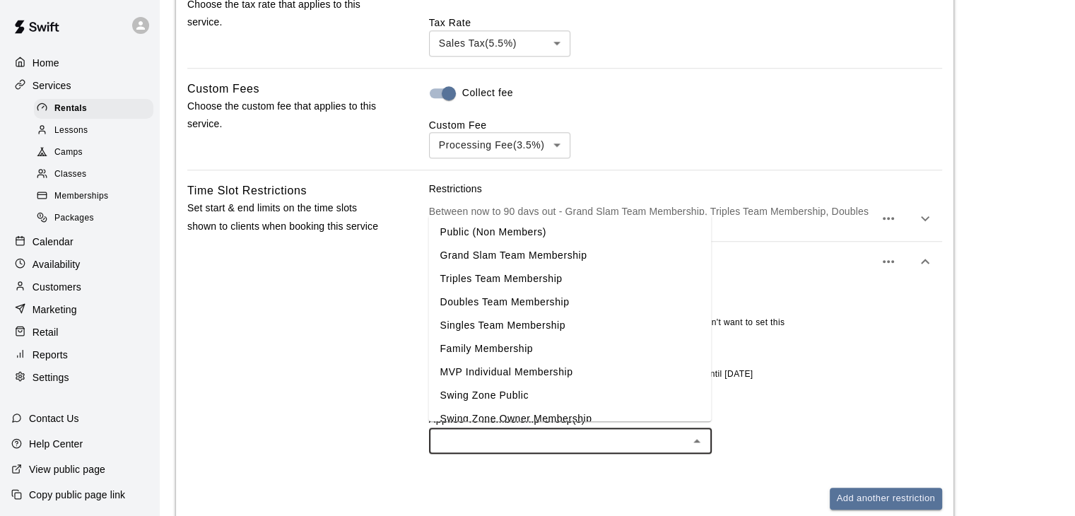
scroll to position [38, 0]
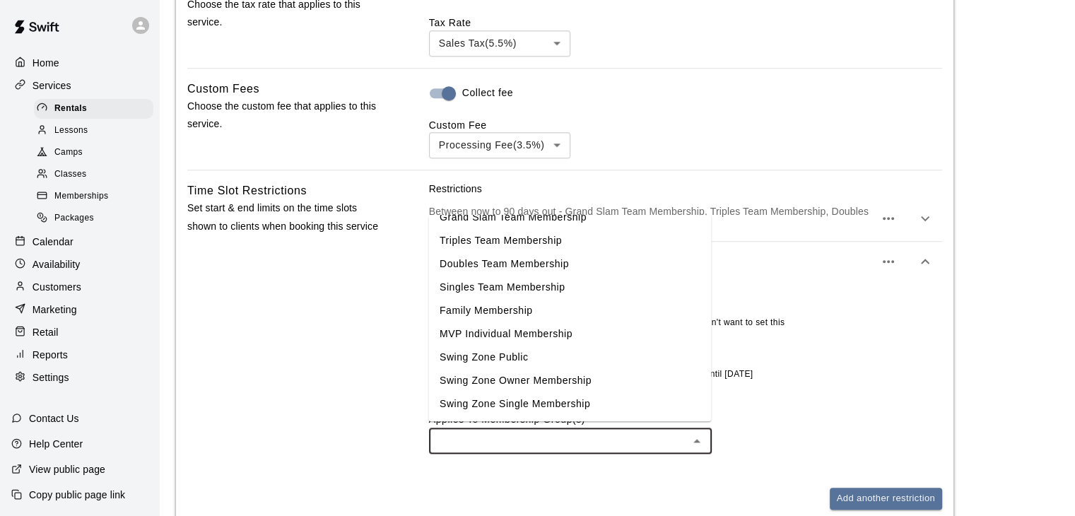
click at [506, 311] on li "Family Membership" at bounding box center [569, 310] width 283 height 23
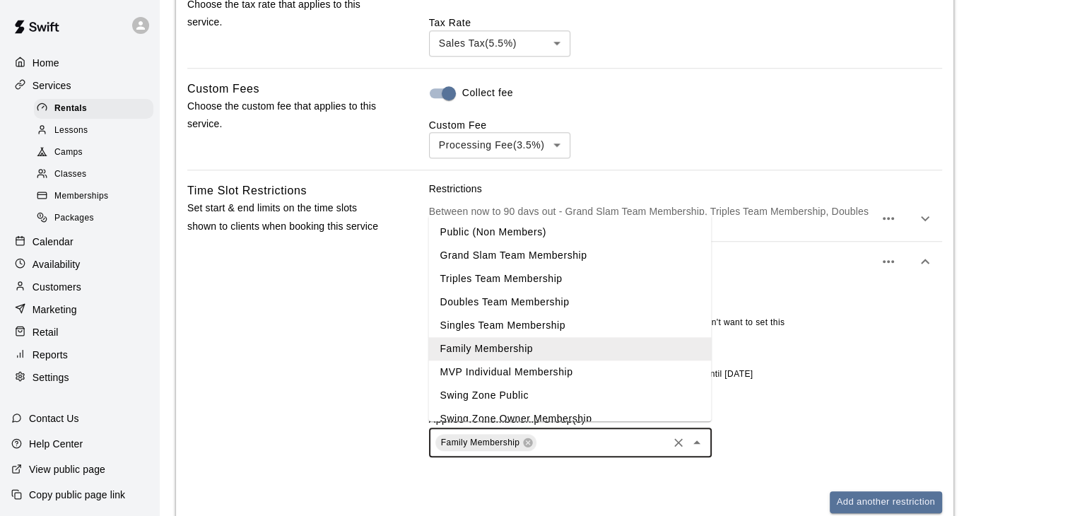
click at [560, 434] on input "text" at bounding box center [602, 443] width 127 height 18
click at [521, 371] on li "MVP Individual Membership" at bounding box center [569, 372] width 283 height 23
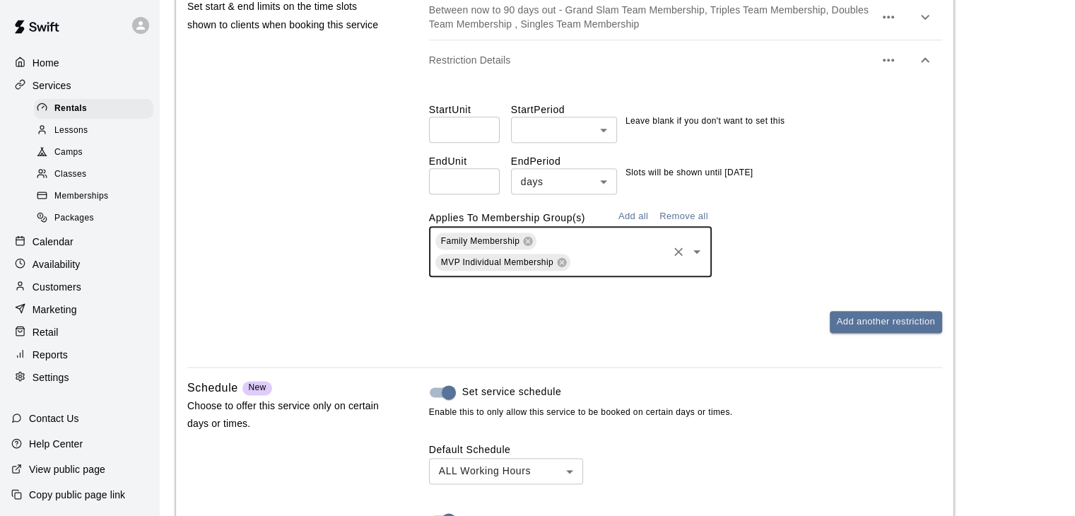
scroll to position [1735, 0]
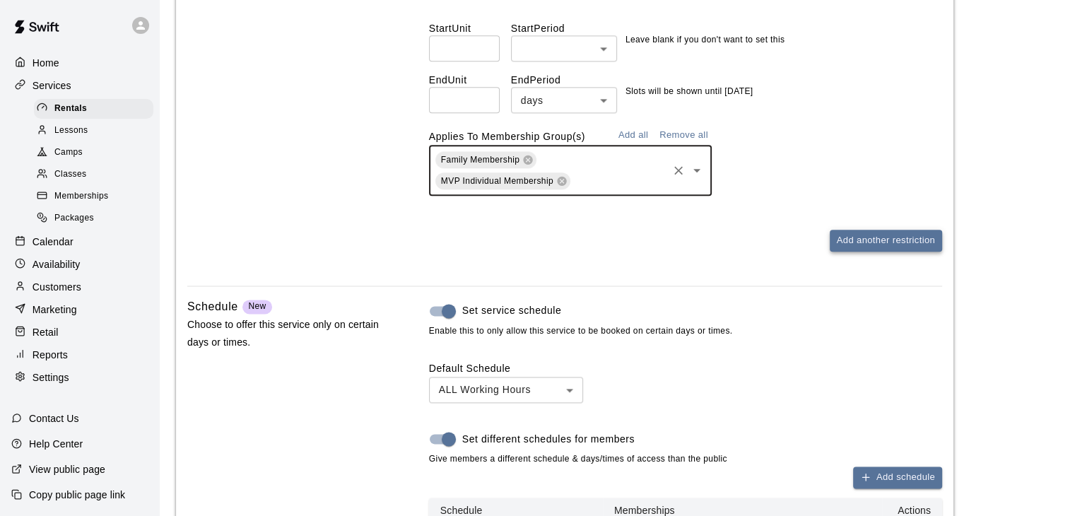
click at [865, 236] on button "Add another restriction" at bounding box center [886, 241] width 112 height 22
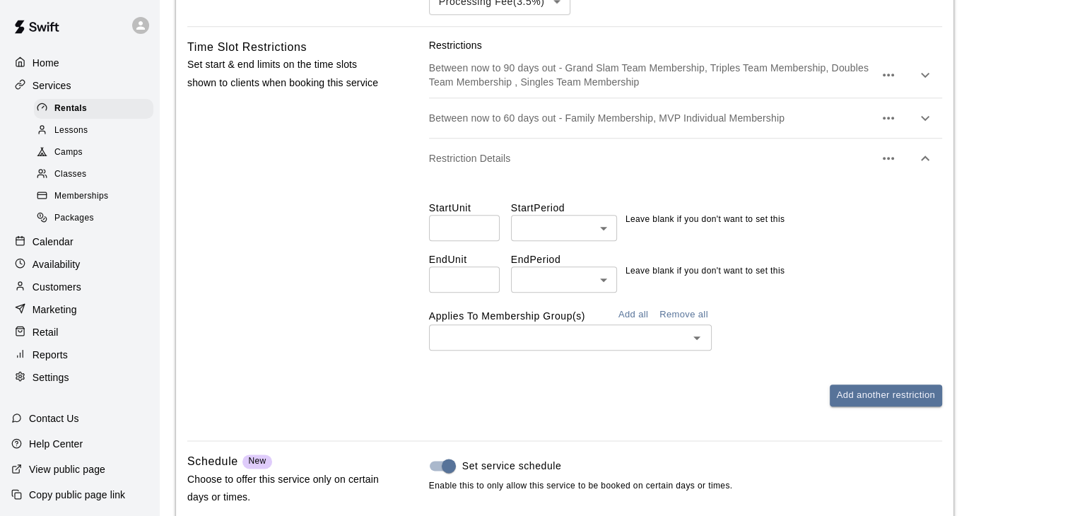
scroll to position [1594, 0]
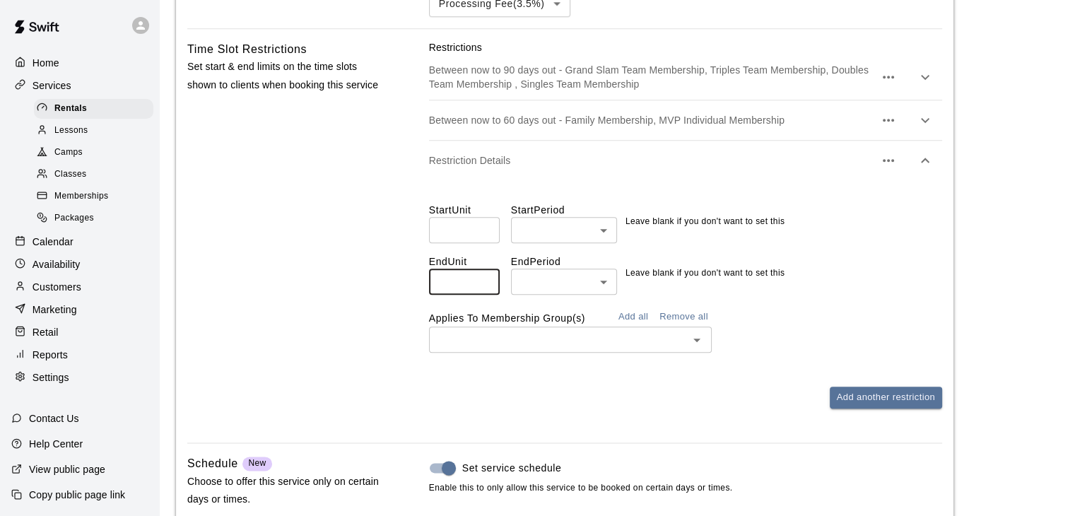
click at [469, 275] on input "number" at bounding box center [464, 282] width 71 height 26
click at [484, 275] on input "*" at bounding box center [464, 282] width 71 height 26
click at [484, 279] on input "*" at bounding box center [464, 282] width 71 height 26
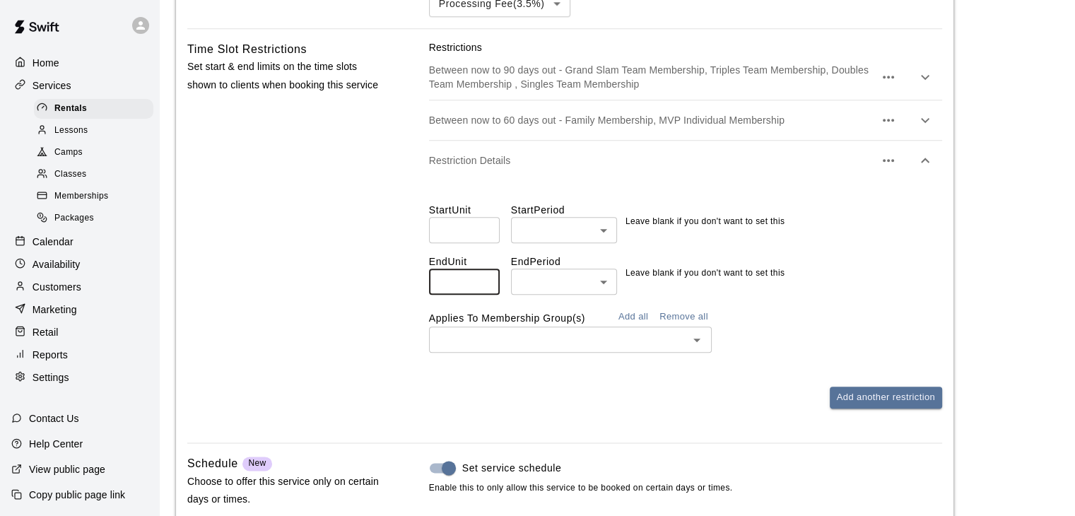
click at [484, 279] on input "*" at bounding box center [464, 282] width 71 height 26
click at [482, 279] on input "*" at bounding box center [464, 282] width 71 height 26
click at [484, 271] on input "*" at bounding box center [464, 282] width 71 height 26
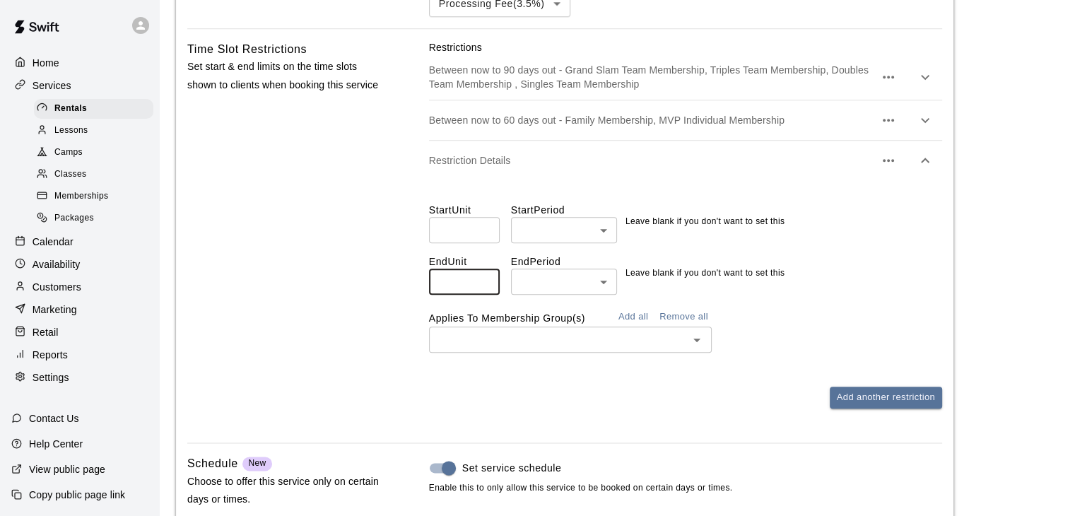
click at [484, 271] on input "*" at bounding box center [464, 282] width 71 height 26
click at [484, 270] on input "*" at bounding box center [464, 282] width 71 height 26
type input "*"
click at [484, 270] on input "*" at bounding box center [464, 282] width 71 height 26
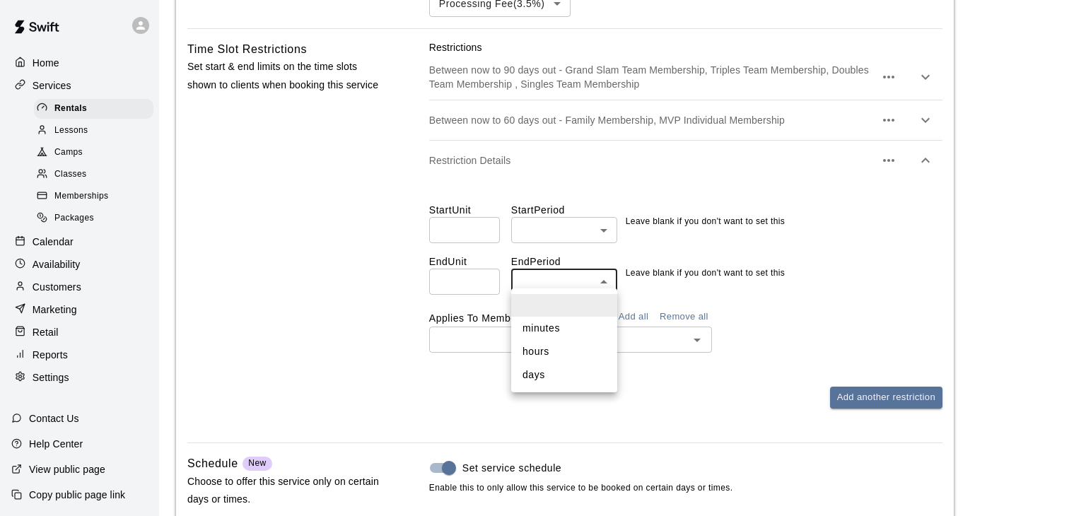
click at [549, 376] on li "days" at bounding box center [564, 374] width 106 height 23
type input "****"
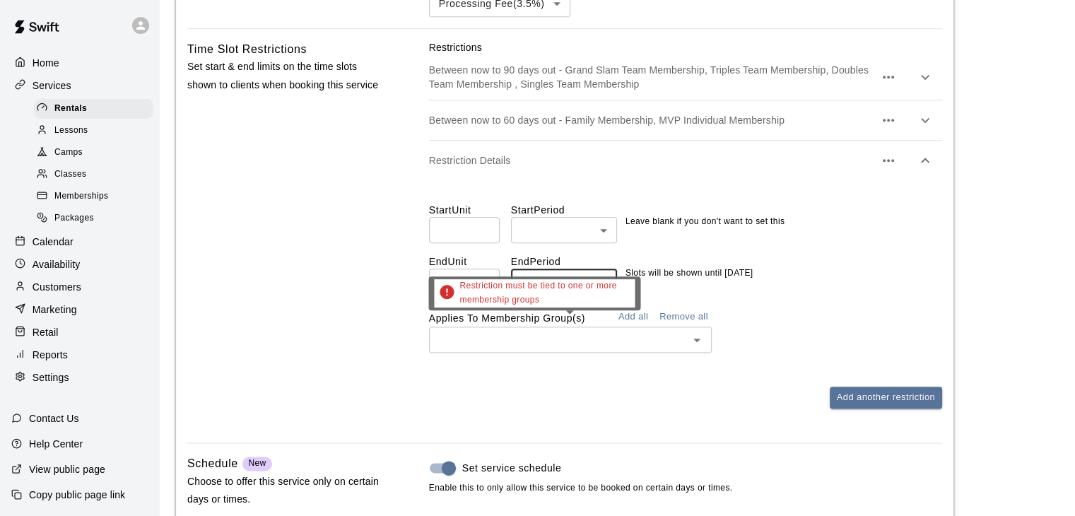
click at [542, 336] on input "text" at bounding box center [558, 340] width 251 height 18
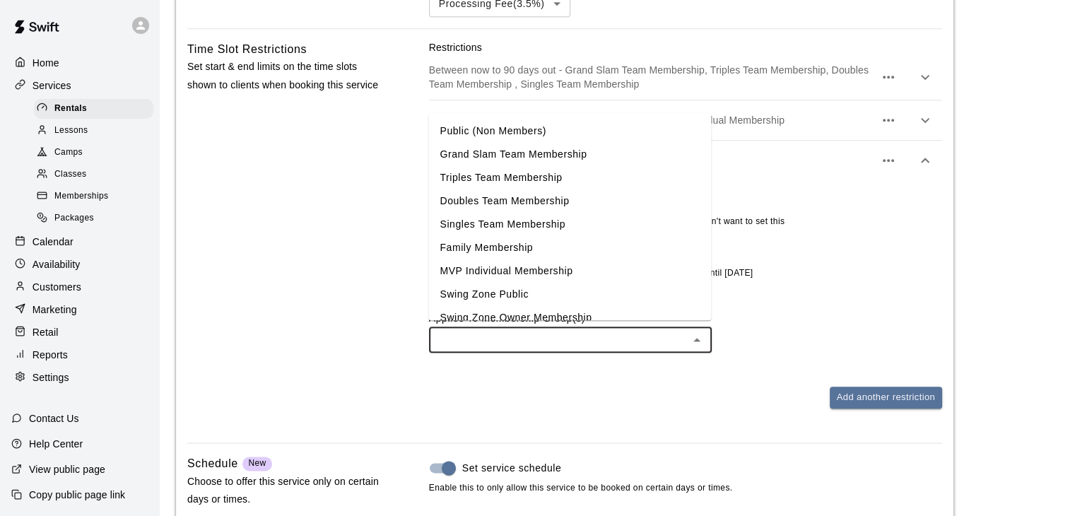
scroll to position [38, 0]
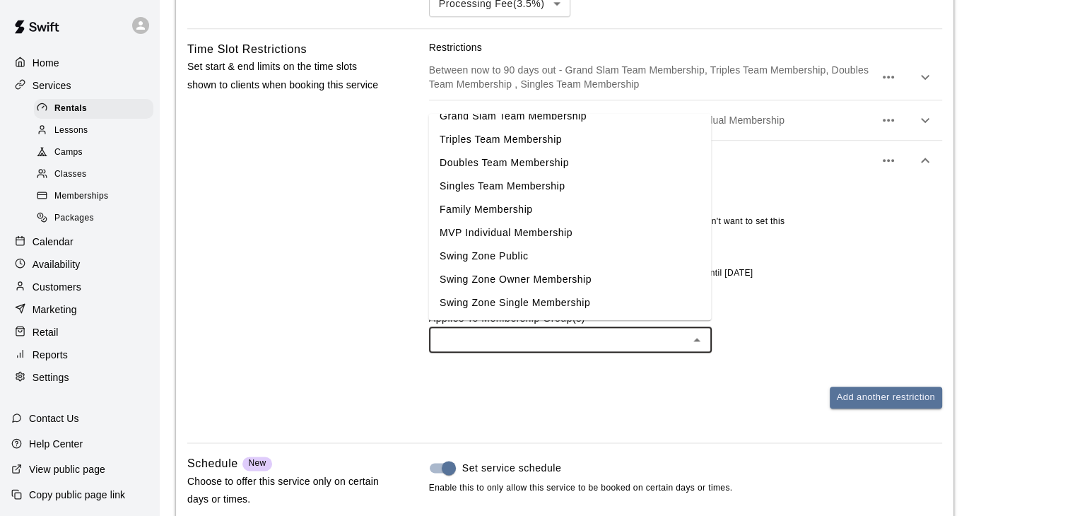
click at [523, 258] on li "Swing Zone Public" at bounding box center [569, 256] width 283 height 23
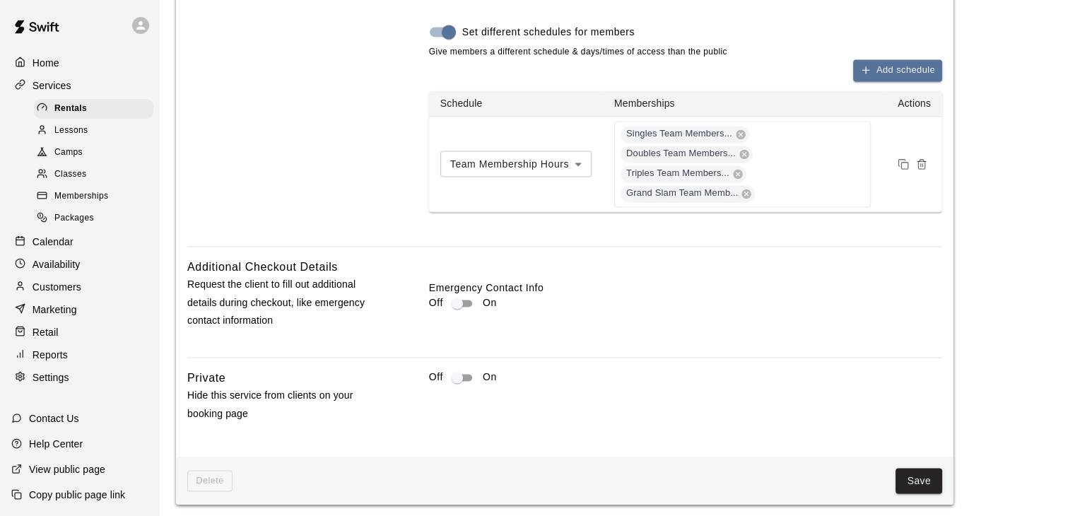
scroll to position [2162, 0]
click at [902, 467] on button "Save" at bounding box center [919, 480] width 47 height 26
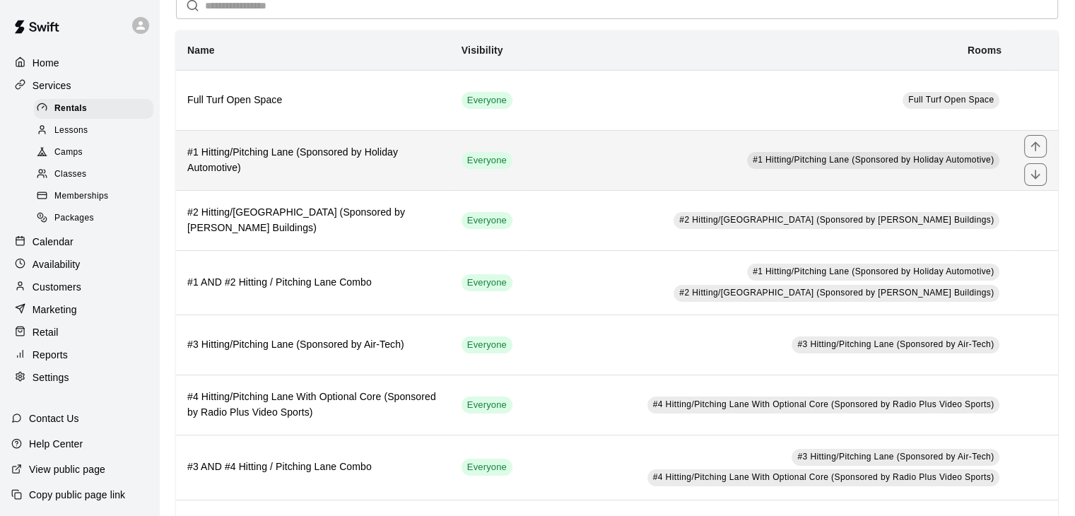
scroll to position [141, 0]
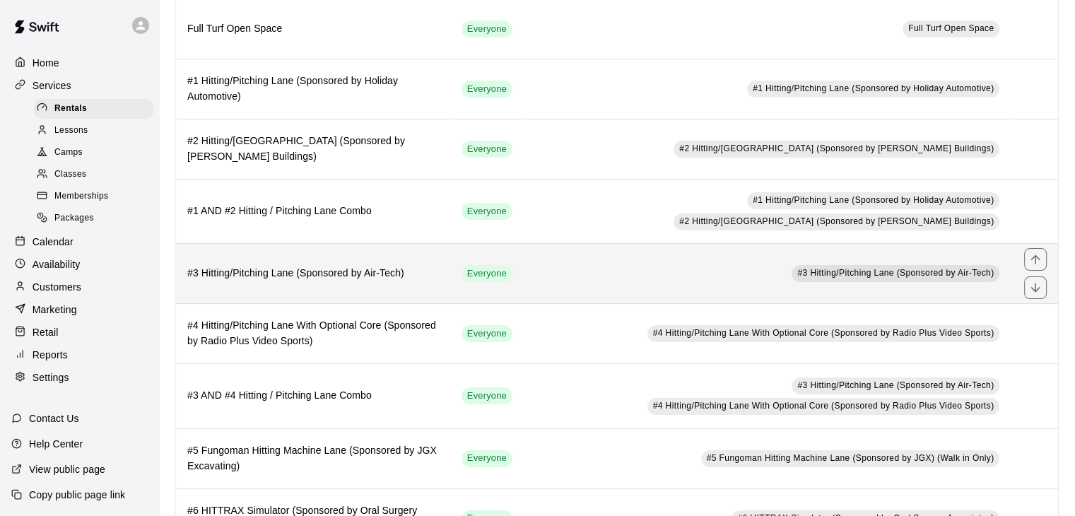
click at [524, 277] on td "#3 Hitting/Pitching Lane (Sponsored by Air-Tech)" at bounding box center [768, 274] width 489 height 60
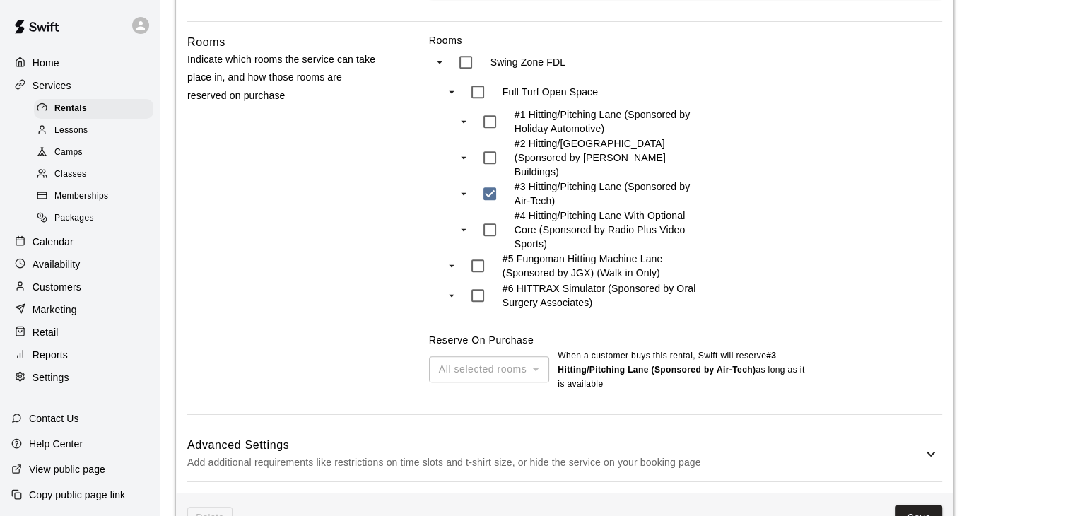
scroll to position [952, 0]
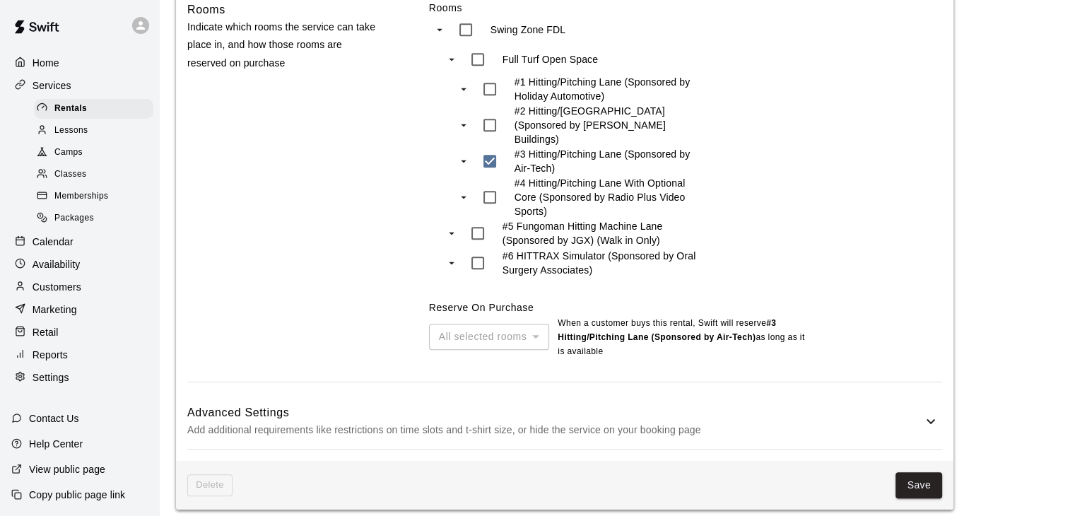
click at [607, 421] on p "Add additional requirements like restrictions on time slots and t-shirt size, o…" at bounding box center [554, 430] width 735 height 18
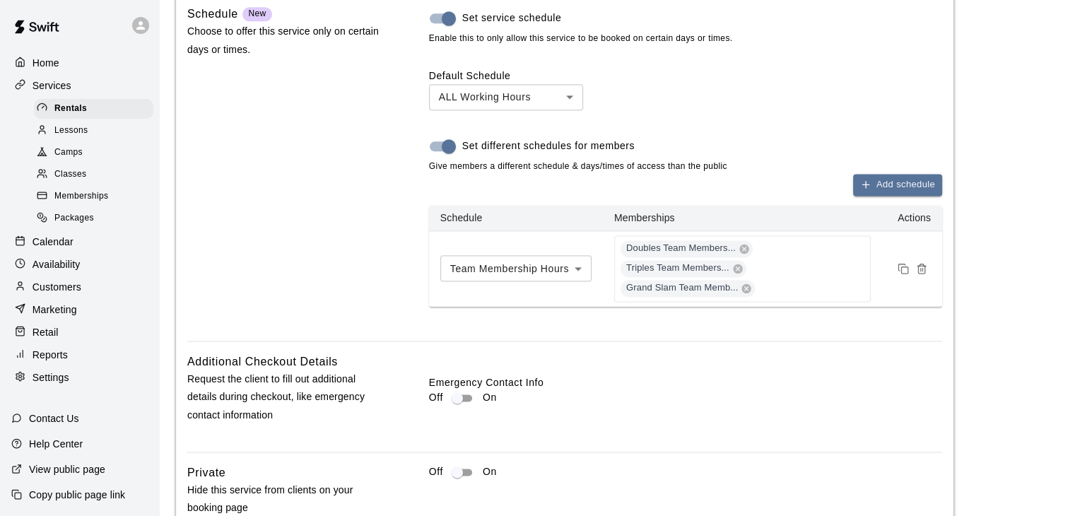
scroll to position [1950, 0]
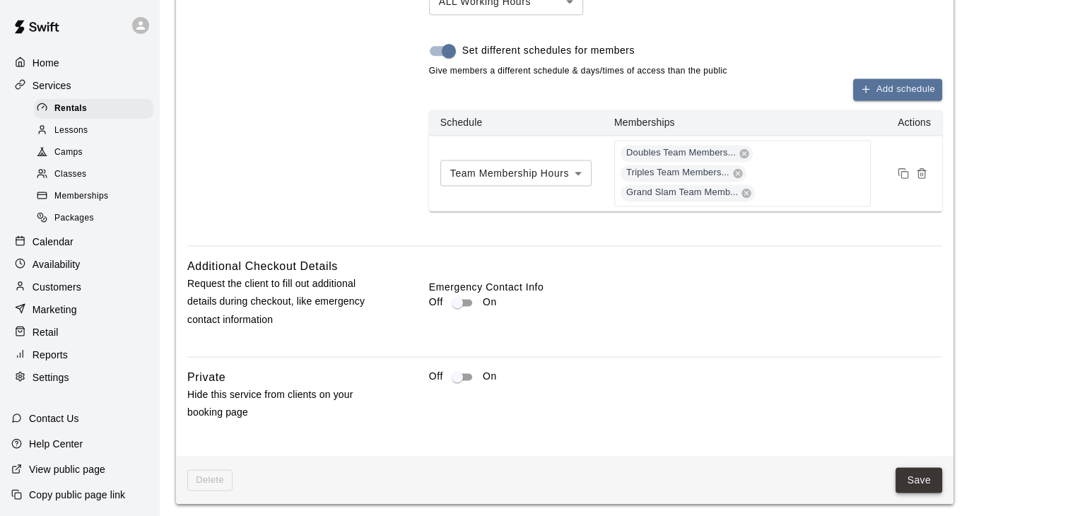
click at [913, 476] on button "Save" at bounding box center [919, 480] width 47 height 26
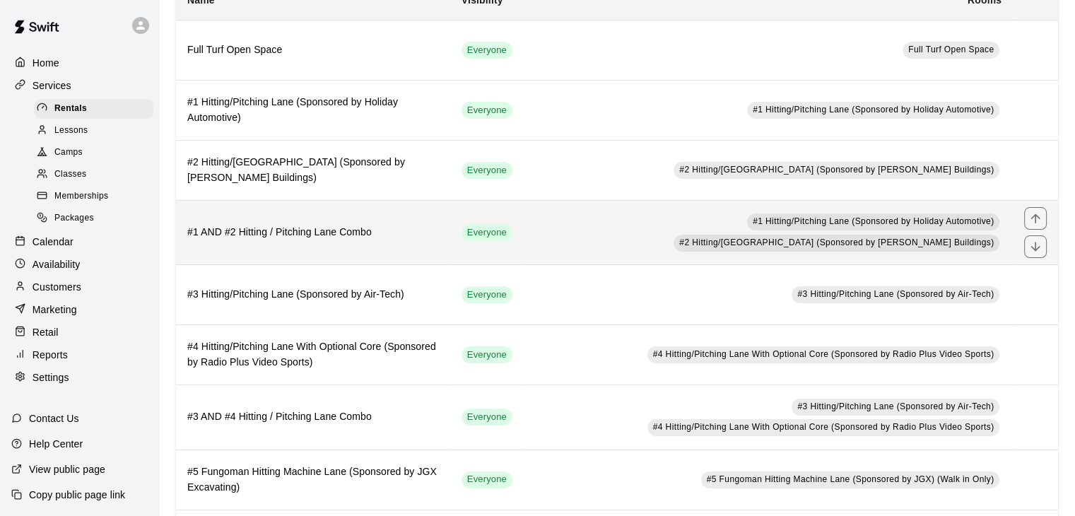
scroll to position [141, 0]
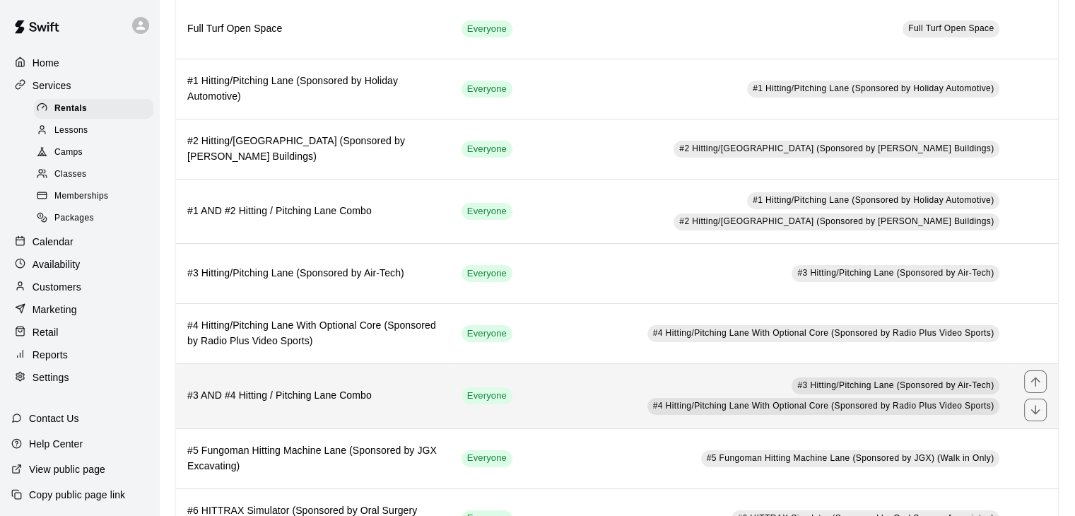
click at [524, 394] on td "#3 Hitting/Pitching Lane (Sponsored by Air-Tech) #4 Hitting/Pitching Lane With …" at bounding box center [768, 396] width 489 height 64
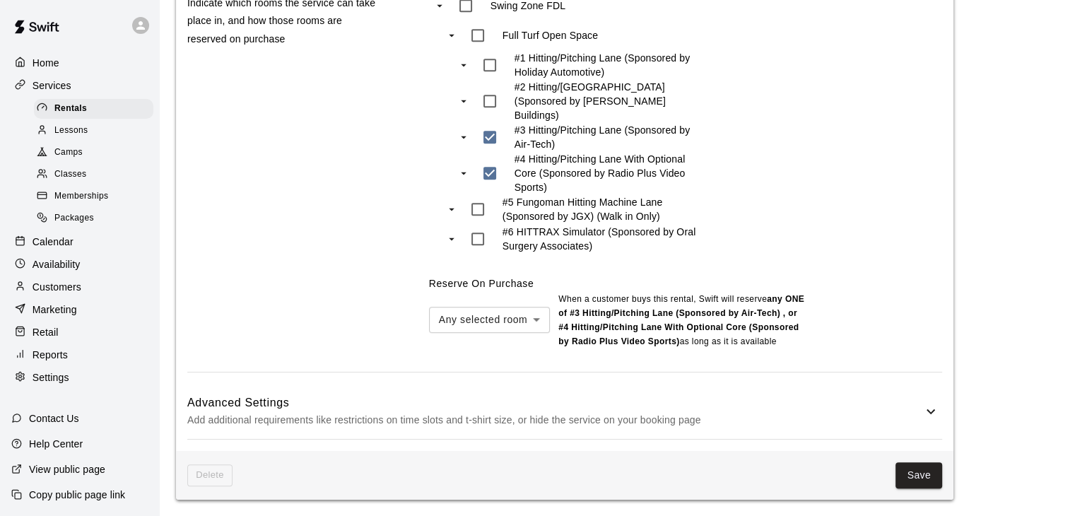
scroll to position [971, 0]
click at [608, 404] on h6 "Advanced Settings" at bounding box center [554, 402] width 735 height 18
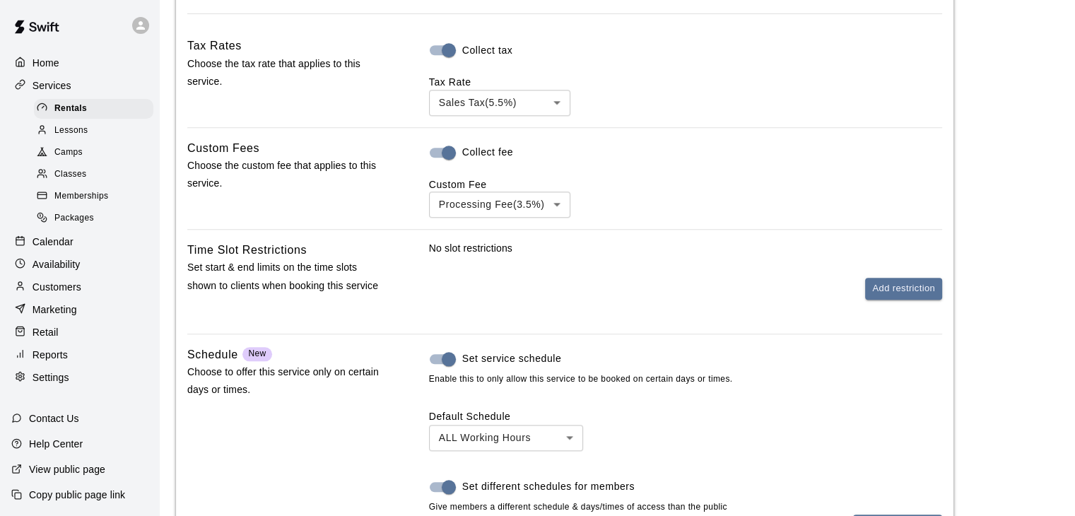
scroll to position [1396, 0]
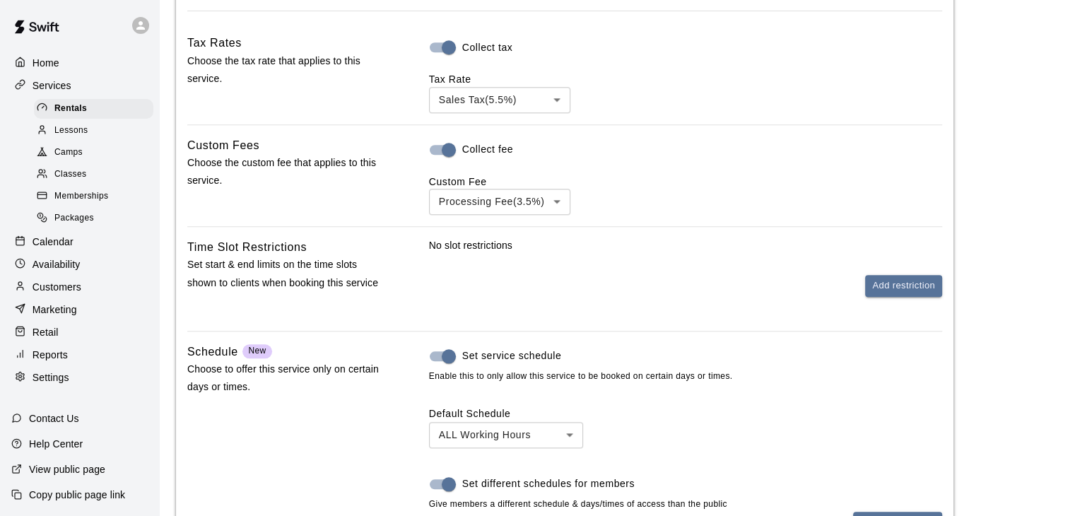
click at [564, 287] on div "Add restriction" at bounding box center [685, 286] width 513 height 22
click at [863, 288] on div "Add restriction" at bounding box center [685, 286] width 513 height 22
click at [877, 291] on button "Add restriction" at bounding box center [903, 286] width 77 height 22
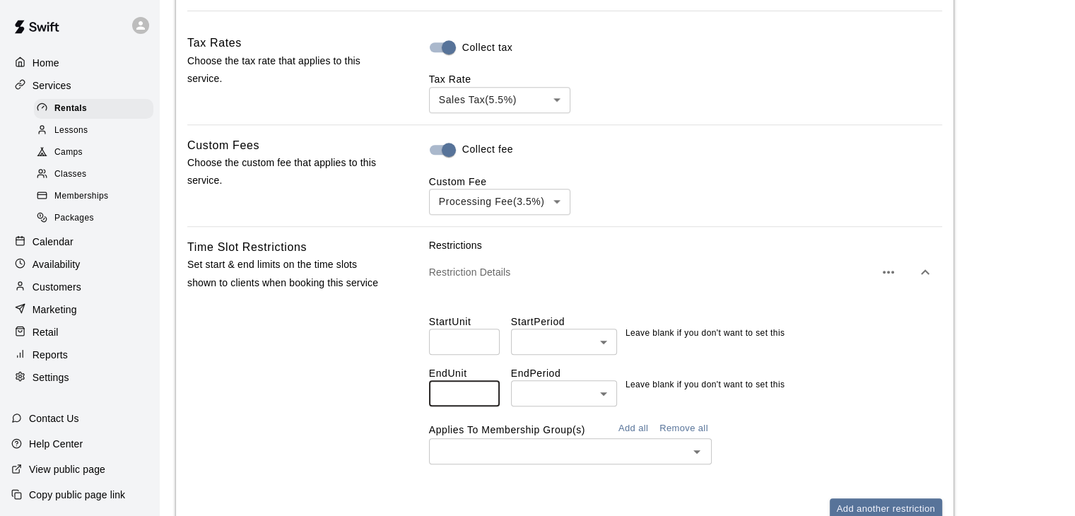
click at [487, 397] on input "**" at bounding box center [464, 393] width 71 height 26
click at [486, 404] on input "**" at bounding box center [464, 393] width 71 height 26
type input "**"
click at [486, 404] on input "**" at bounding box center [464, 393] width 71 height 26
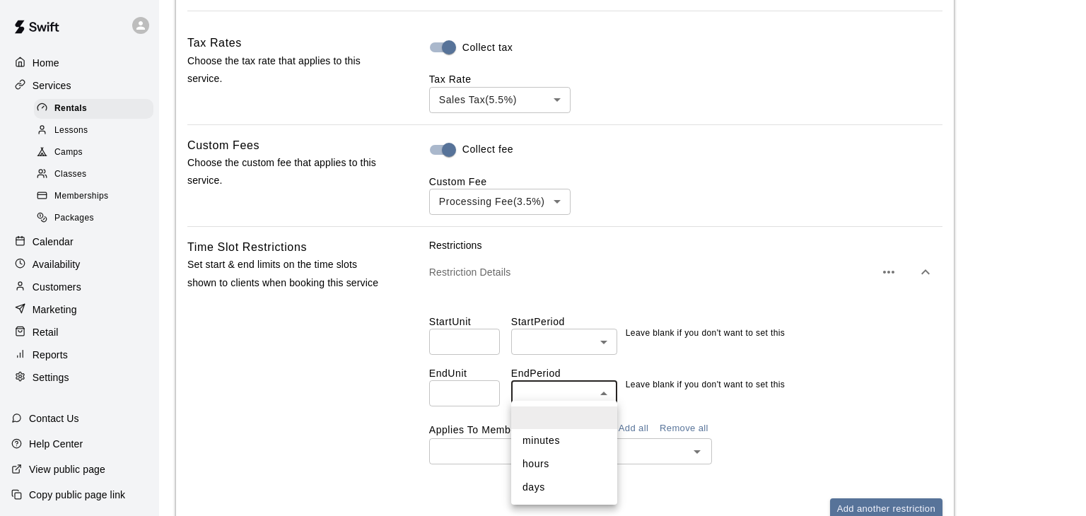
click at [554, 481] on li "days" at bounding box center [564, 487] width 106 height 23
type input "****"
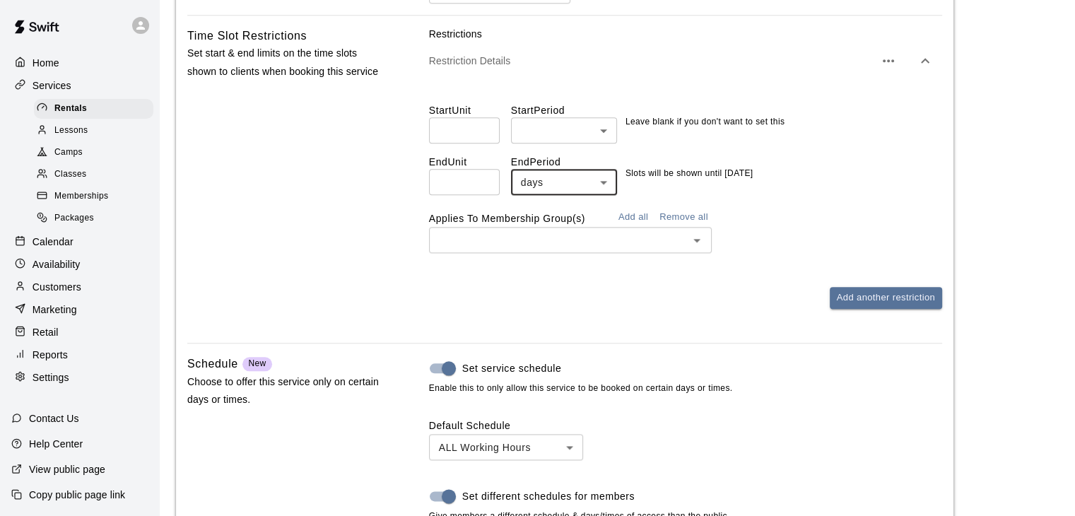
scroll to position [1608, 0]
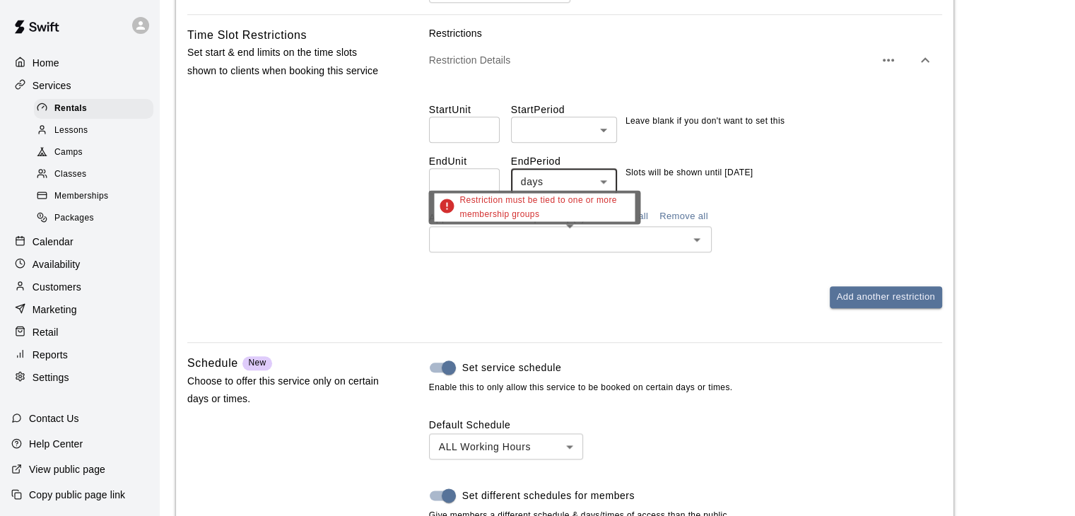
click at [614, 248] on input "text" at bounding box center [558, 239] width 251 height 18
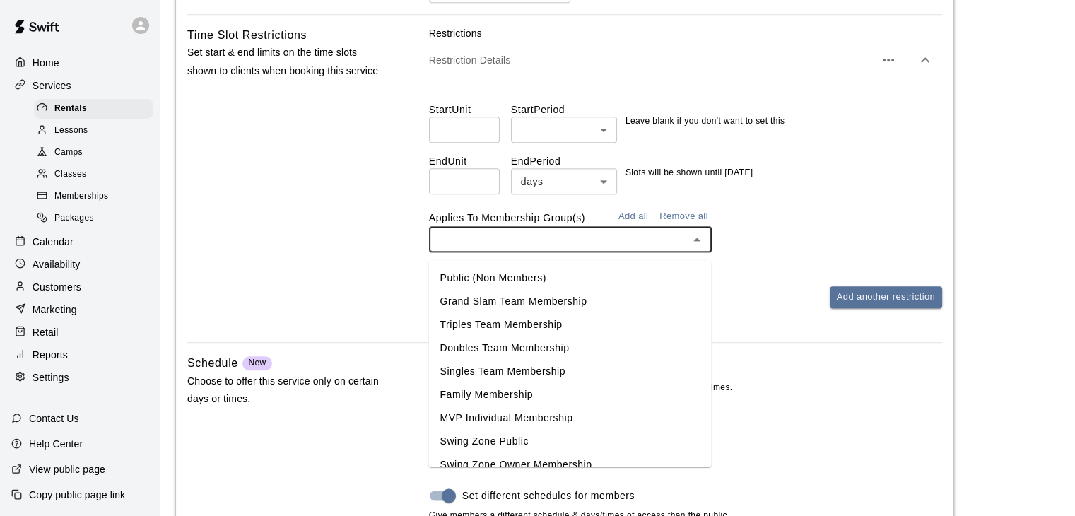
click at [532, 300] on li "Grand Slam Team Membership" at bounding box center [569, 300] width 283 height 23
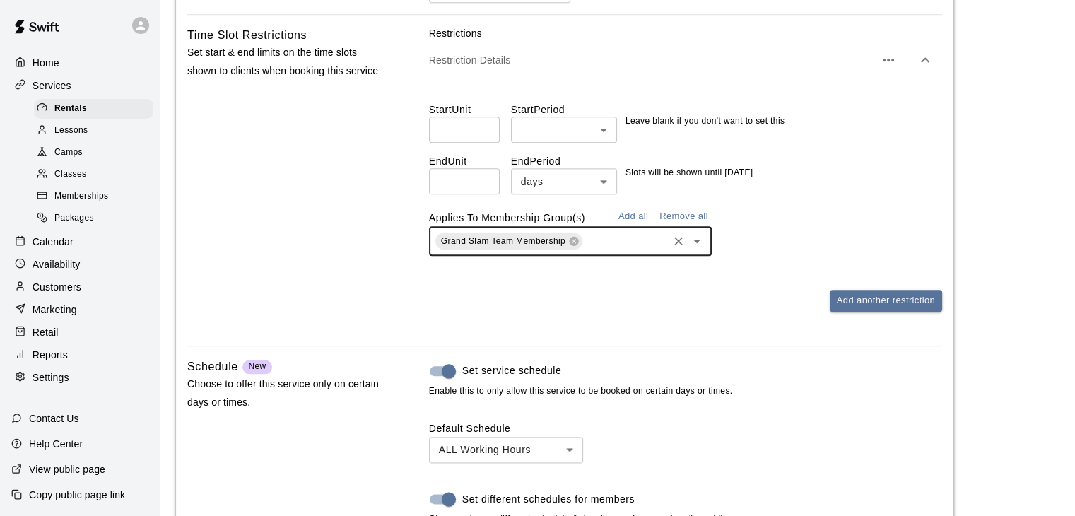
click at [588, 250] on input "text" at bounding box center [625, 242] width 81 height 18
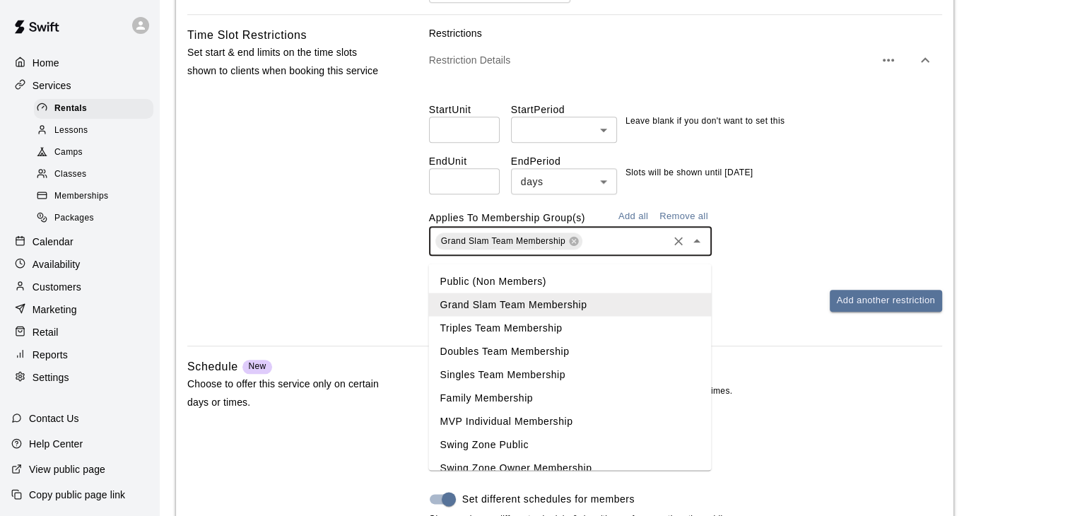
drag, startPoint x: 563, startPoint y: 322, endPoint x: 573, endPoint y: 306, distance: 19.4
click at [563, 322] on li "Triples Team Membership" at bounding box center [569, 327] width 283 height 23
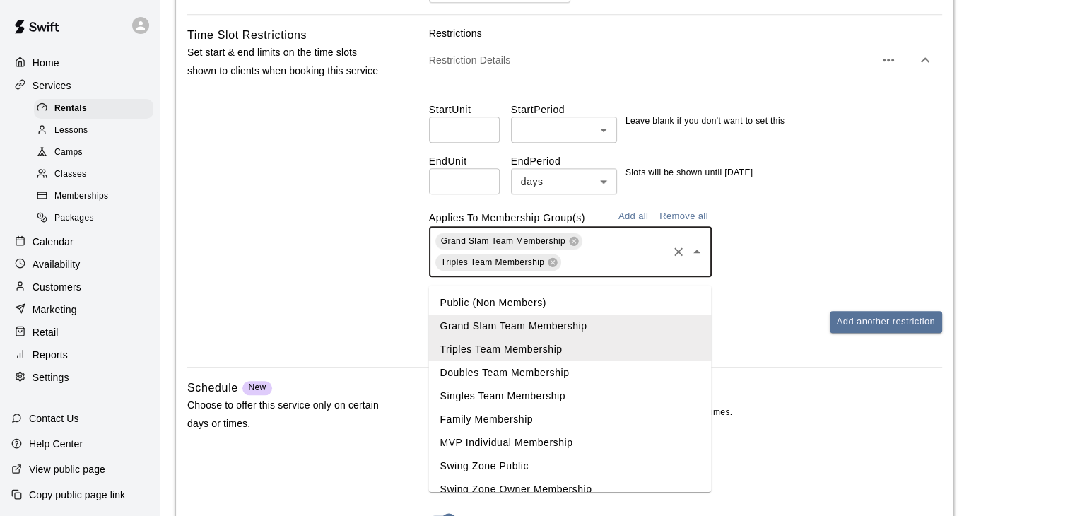
click at [607, 271] on input "text" at bounding box center [614, 263] width 102 height 18
drag, startPoint x: 562, startPoint y: 368, endPoint x: 590, endPoint y: 317, distance: 57.9
click at [561, 368] on li "Doubles Team Membership" at bounding box center [569, 372] width 283 height 23
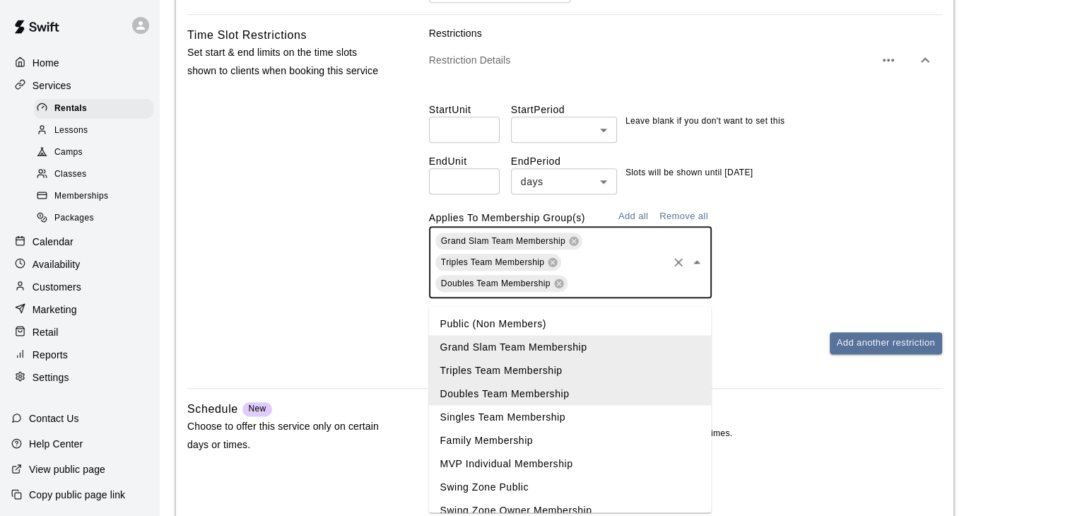
click at [605, 286] on input "text" at bounding box center [618, 284] width 96 height 18
click at [576, 412] on li "Singles Team Membership" at bounding box center [569, 416] width 283 height 23
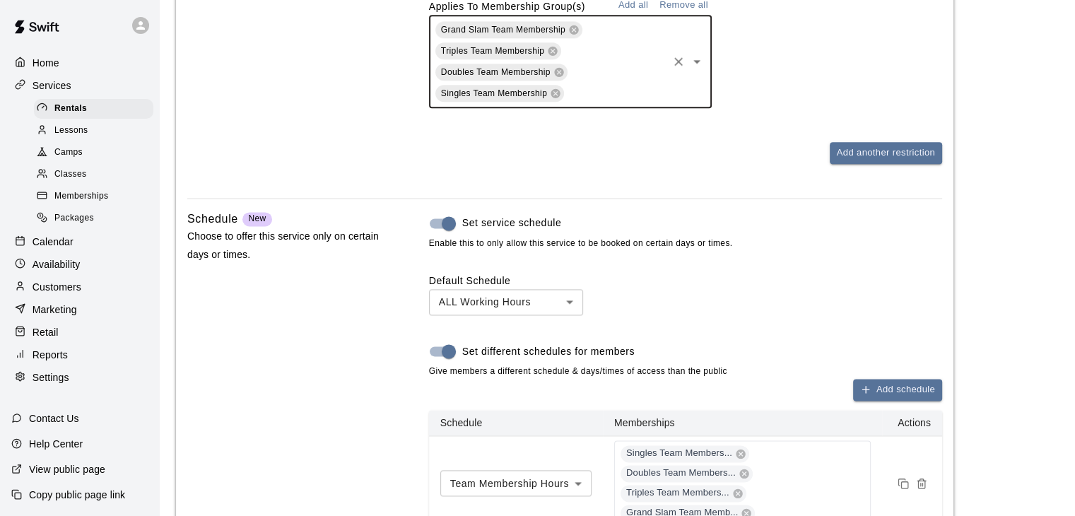
scroll to position [1820, 0]
click at [839, 162] on button "Add another restriction" at bounding box center [886, 152] width 112 height 22
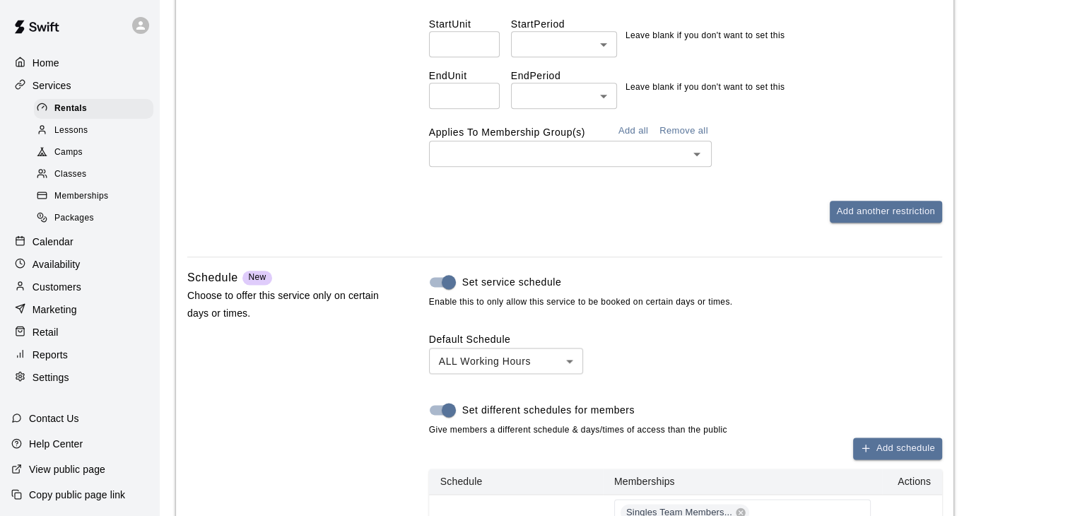
scroll to position [1608, 0]
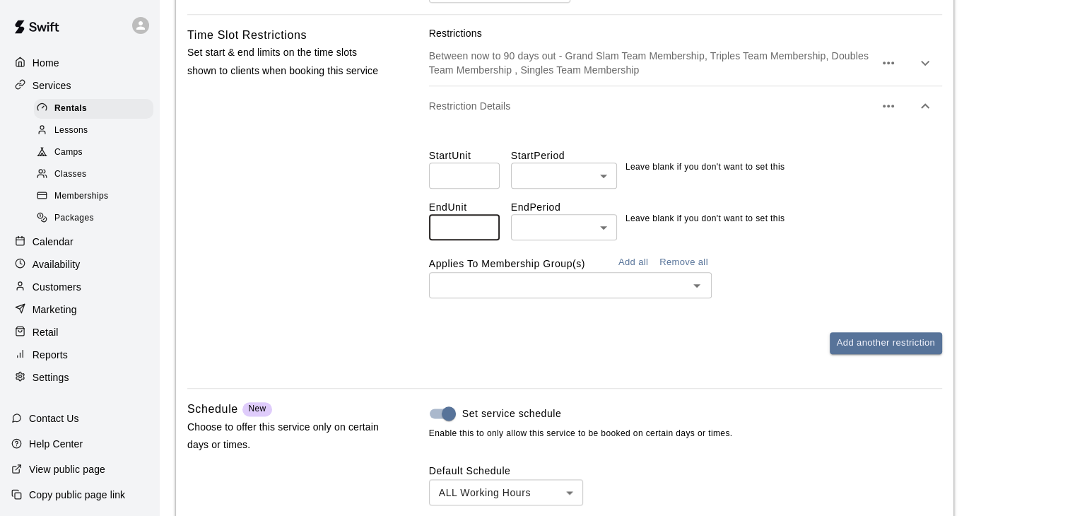
click at [484, 238] on input "*" at bounding box center [464, 227] width 71 height 26
type input "**"
click at [485, 231] on input "**" at bounding box center [464, 227] width 71 height 26
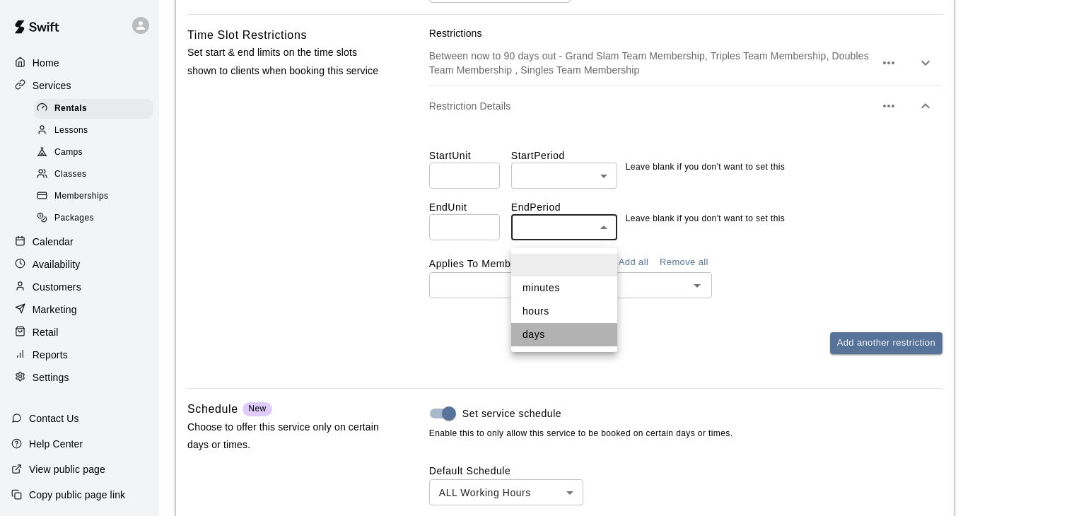
click at [557, 332] on li "days" at bounding box center [564, 334] width 106 height 23
type input "****"
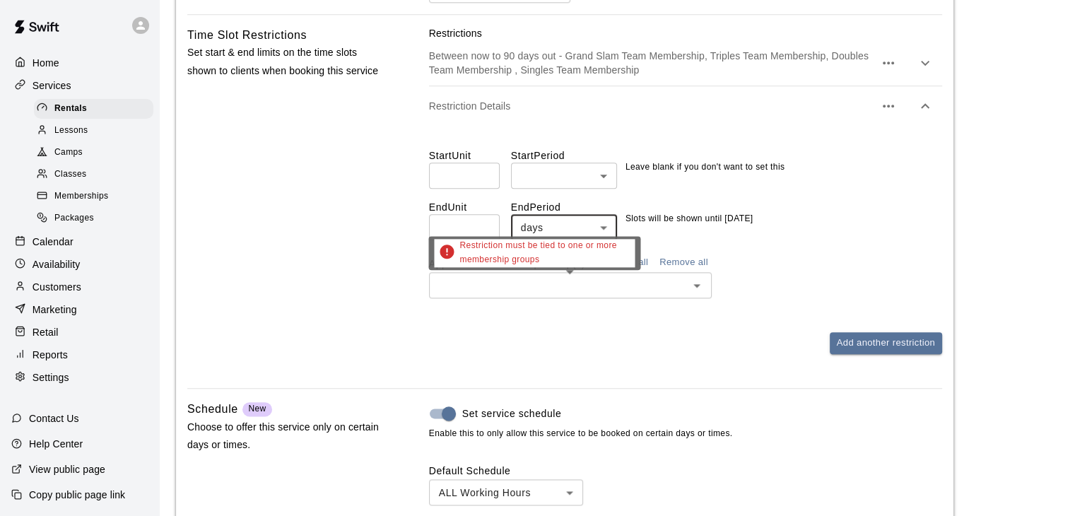
click at [619, 282] on div "​" at bounding box center [570, 285] width 283 height 26
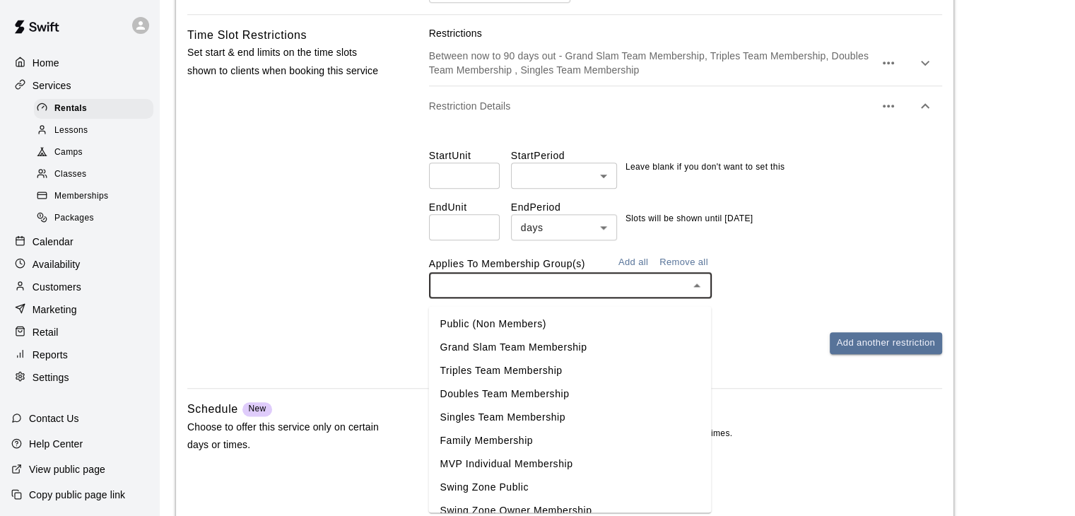
click at [510, 439] on li "Family Membership" at bounding box center [569, 439] width 283 height 23
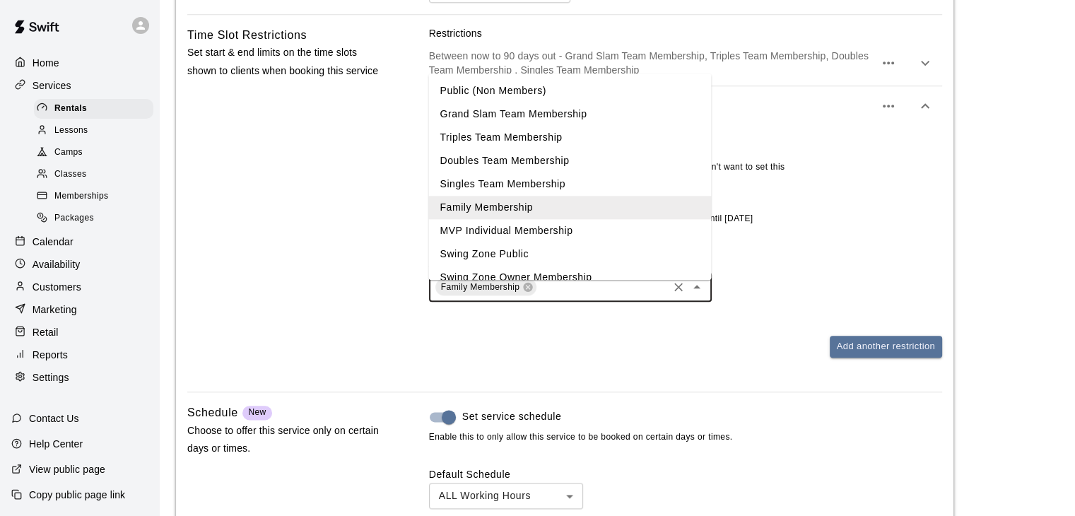
click at [566, 296] on input "text" at bounding box center [602, 288] width 127 height 18
click at [539, 231] on li "MVP Individual Membership" at bounding box center [569, 230] width 283 height 23
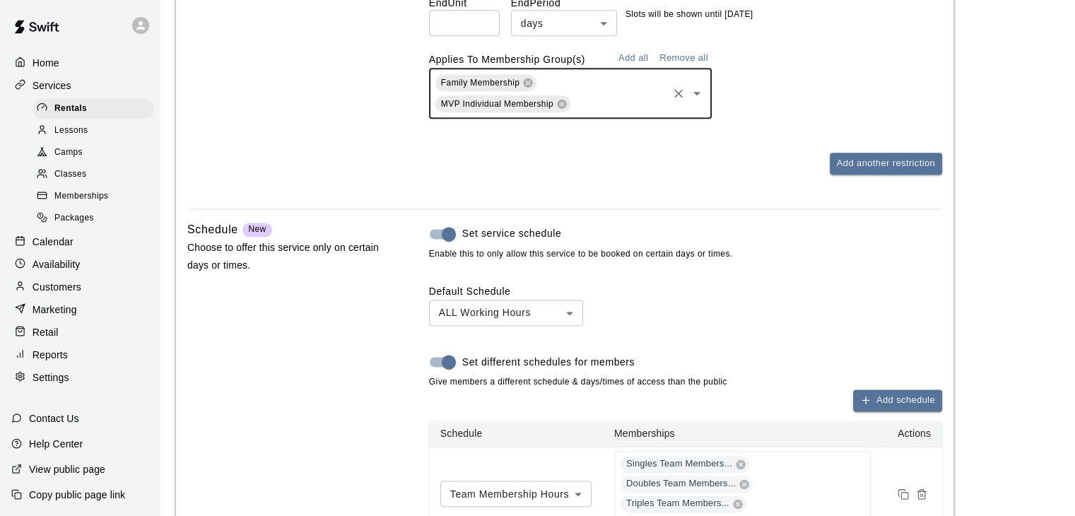
scroll to position [1820, 0]
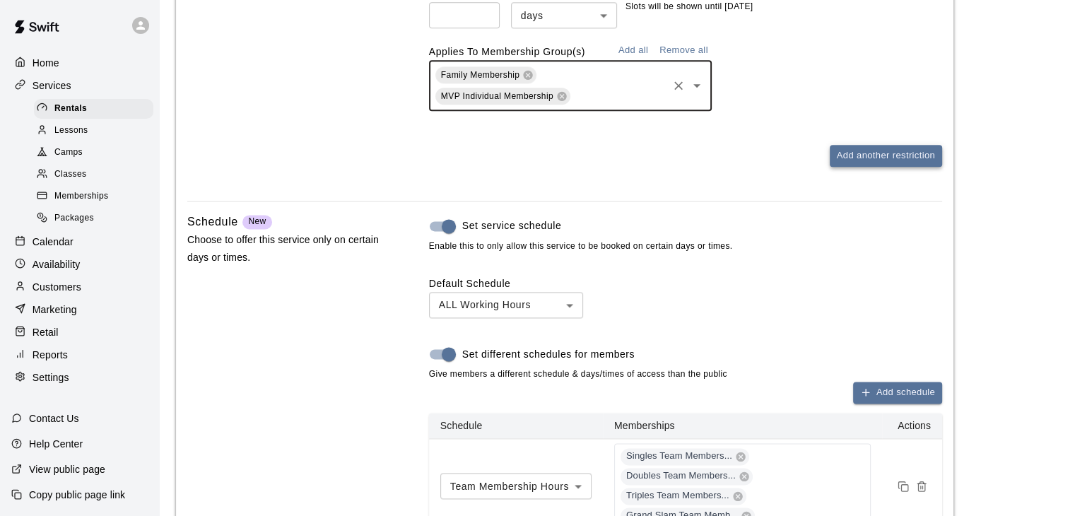
click at [843, 161] on button "Add another restriction" at bounding box center [886, 156] width 112 height 22
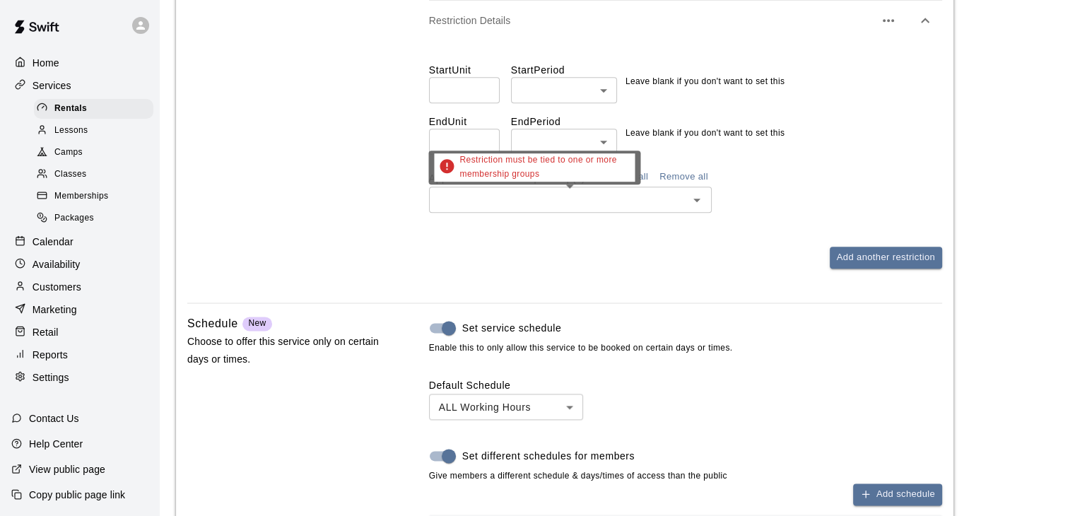
scroll to position [1608, 0]
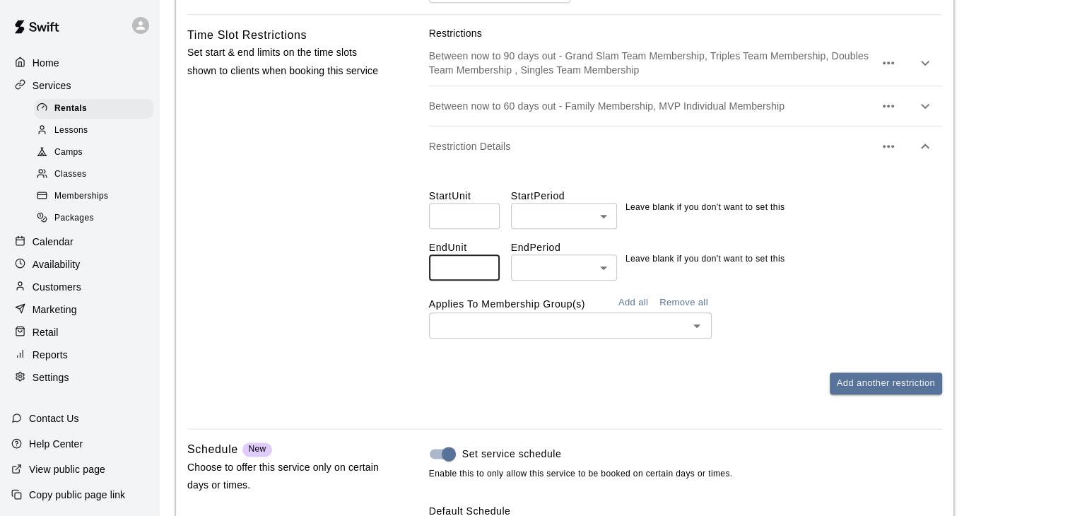
click at [485, 271] on input "*" at bounding box center [464, 268] width 71 height 26
click at [486, 271] on input "*" at bounding box center [464, 268] width 71 height 26
click at [488, 278] on input "*" at bounding box center [464, 268] width 71 height 26
type input "*"
click at [486, 278] on input "*" at bounding box center [464, 268] width 71 height 26
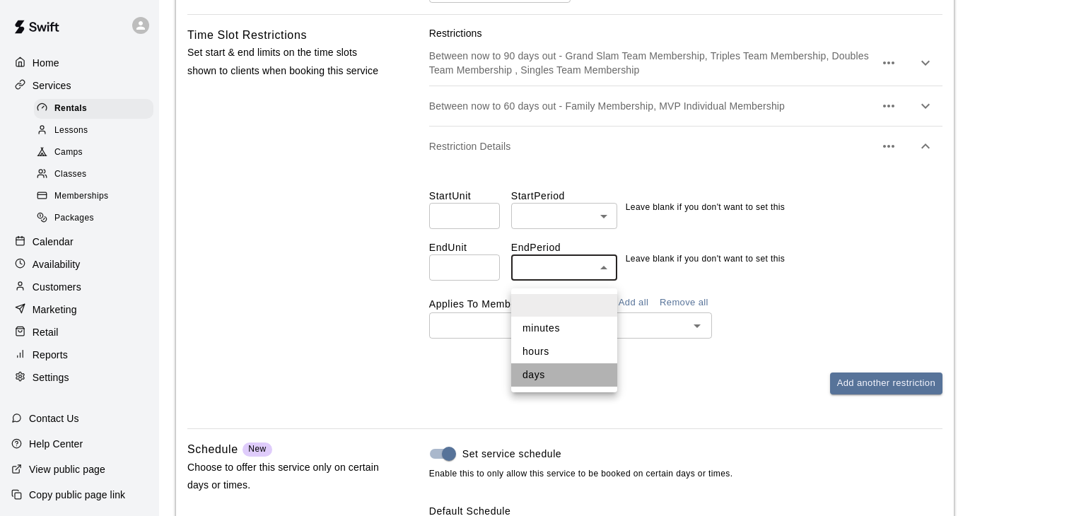
click at [555, 375] on li "days" at bounding box center [564, 374] width 106 height 23
type input "****"
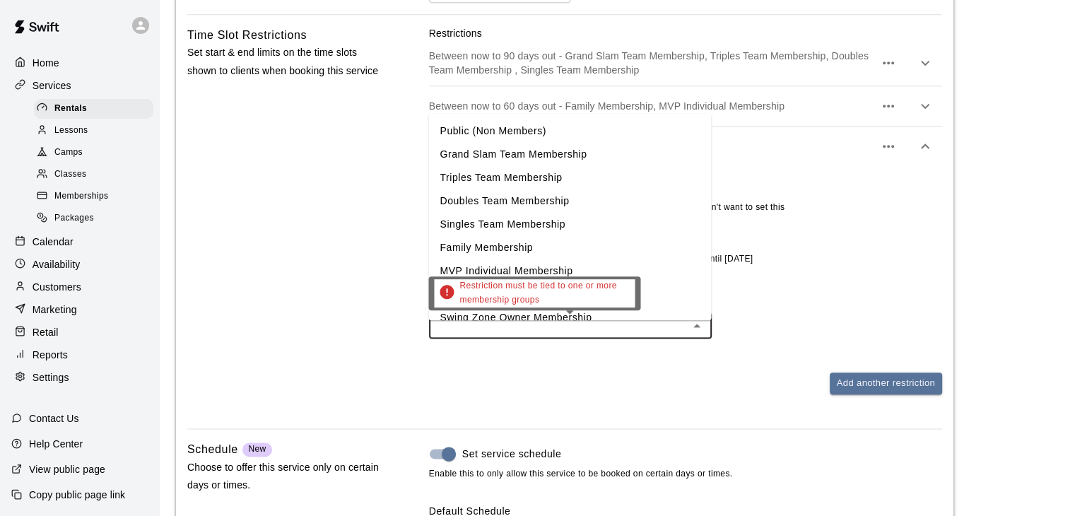
click at [548, 332] on input "text" at bounding box center [558, 326] width 251 height 18
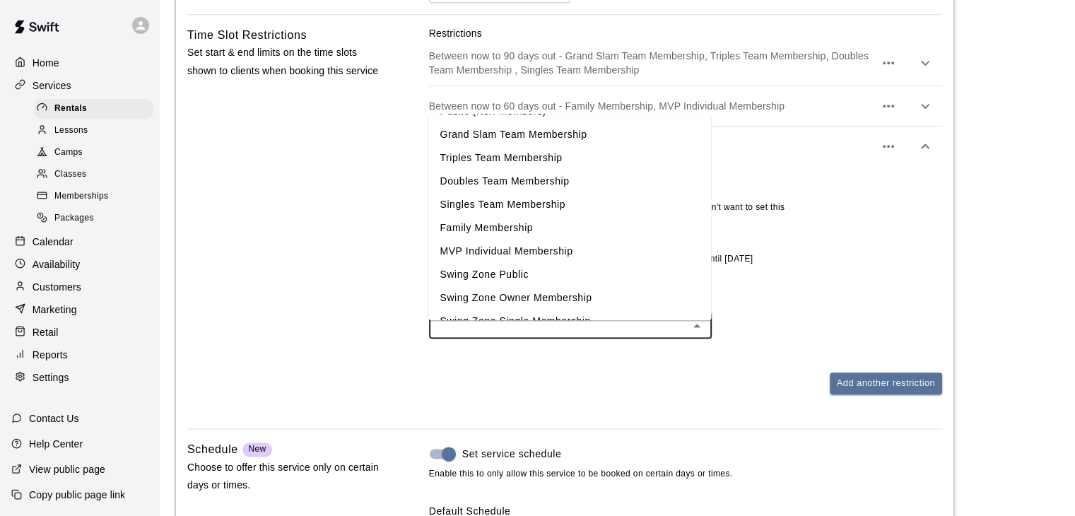
scroll to position [38, 0]
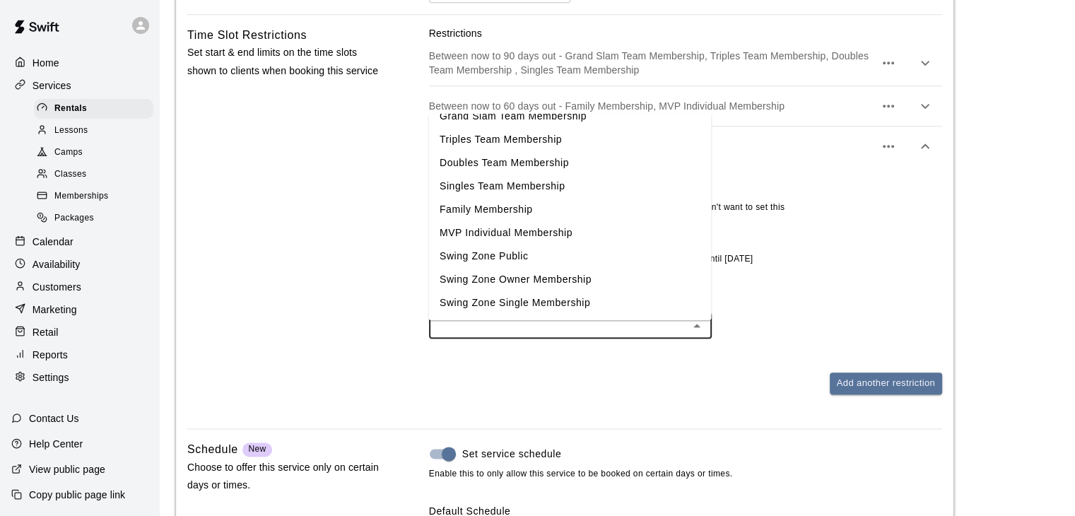
click at [533, 253] on li "Swing Zone Public" at bounding box center [569, 256] width 283 height 23
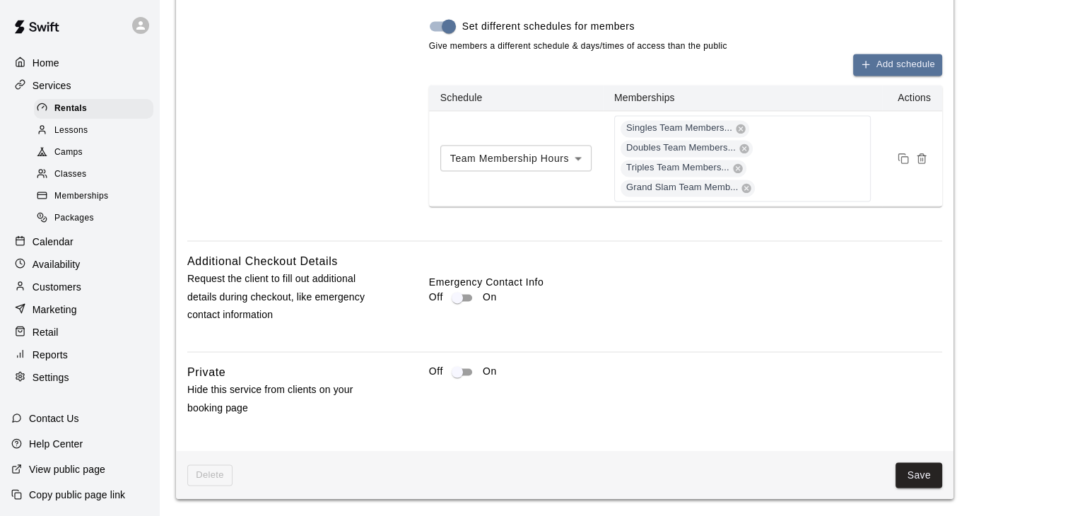
scroll to position [2173, 0]
click at [912, 476] on button "Save" at bounding box center [919, 475] width 47 height 26
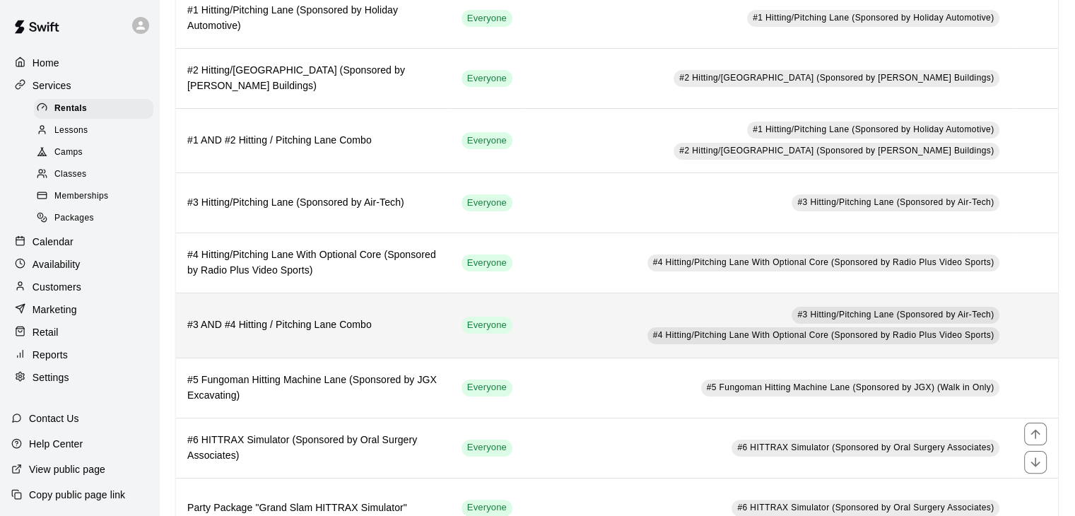
scroll to position [283, 0]
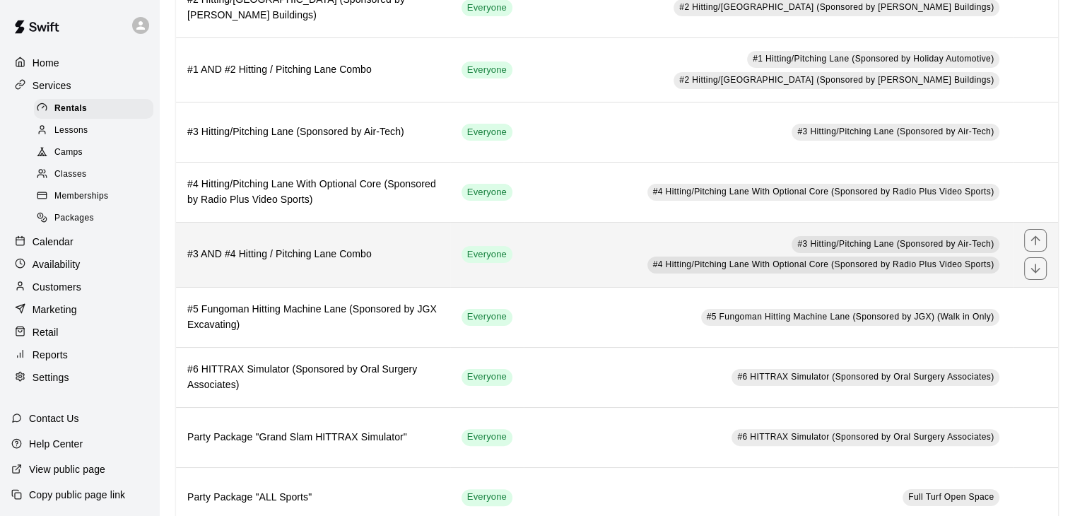
click at [543, 263] on td "#3 Hitting/Pitching Lane (Sponsored by Air-Tech) #4 Hitting/Pitching Lane With …" at bounding box center [768, 255] width 489 height 64
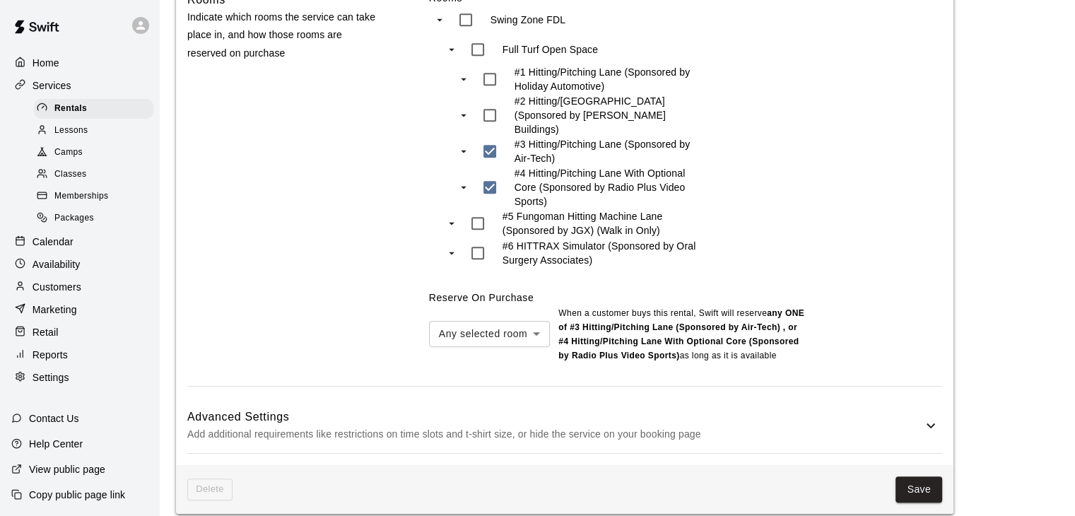
scroll to position [971, 0]
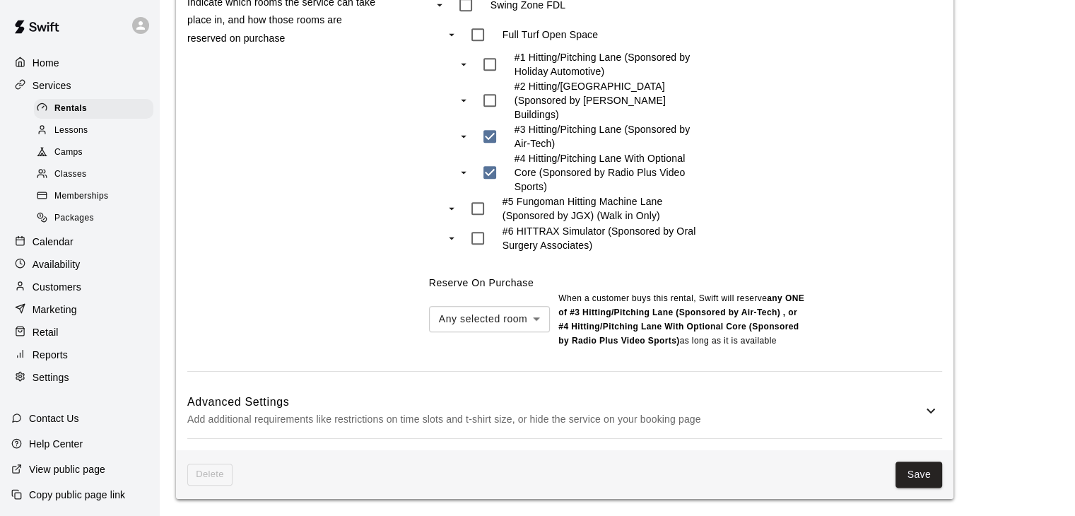
click at [679, 413] on p "Add additional requirements like restrictions on time slots and t-shirt size, o…" at bounding box center [554, 420] width 735 height 18
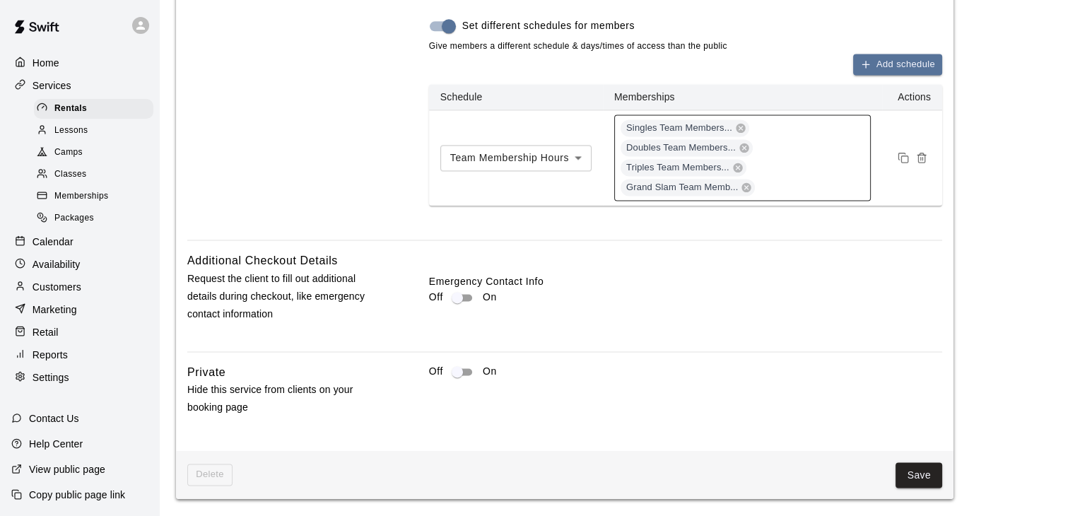
scroll to position [1990, 0]
click at [919, 471] on button "Save" at bounding box center [919, 475] width 47 height 26
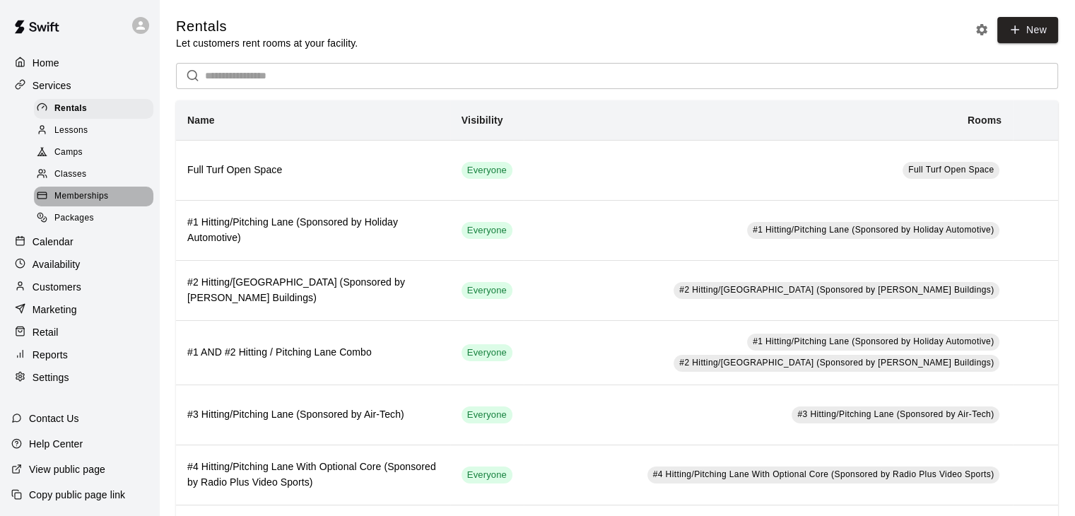
click at [97, 202] on span "Memberships" at bounding box center [81, 196] width 54 height 14
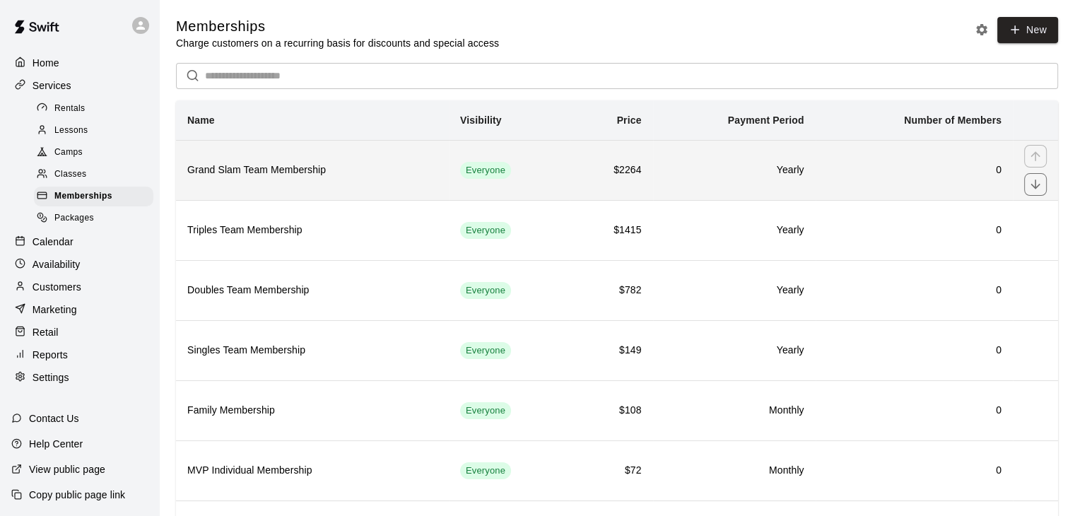
click at [644, 173] on td "$2264" at bounding box center [611, 170] width 83 height 60
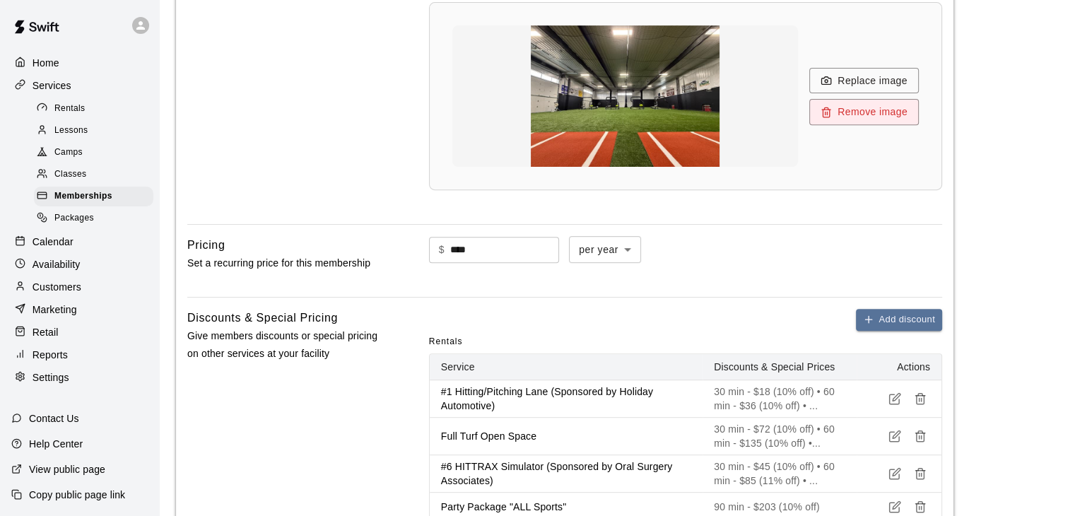
scroll to position [566, 0]
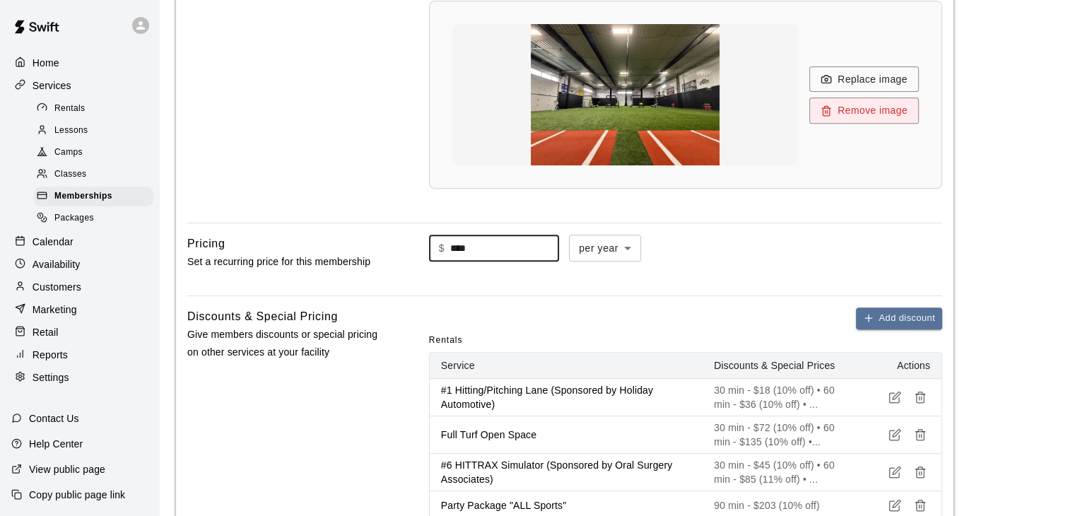
drag, startPoint x: 532, startPoint y: 252, endPoint x: 411, endPoint y: 260, distance: 121.2
click at [411, 260] on div "Pricing Set a recurring price for this membership $ **** ​ per year ****** ​" at bounding box center [564, 259] width 755 height 49
click at [802, 250] on div "$ * ​ per year ****** ​" at bounding box center [685, 248] width 513 height 27
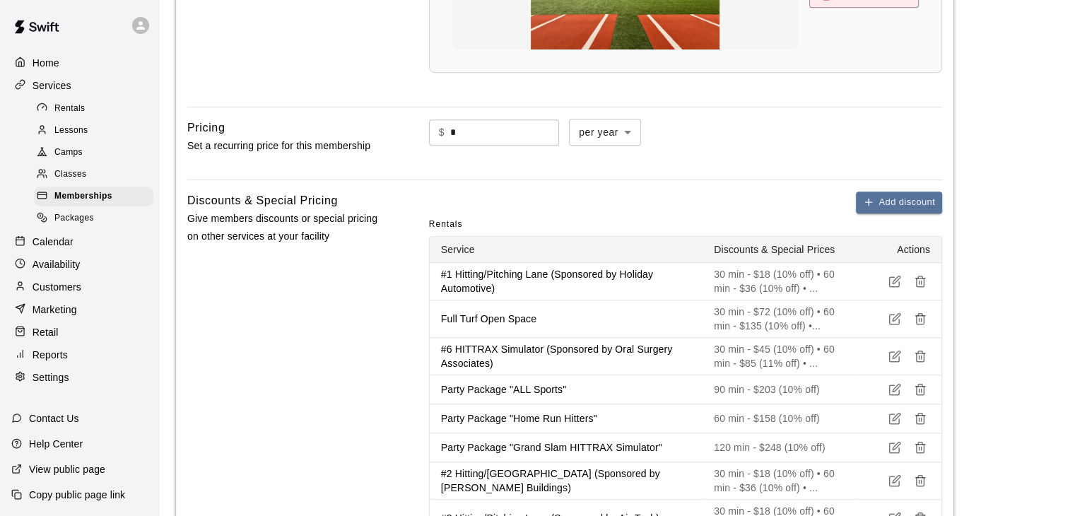
scroll to position [530, 0]
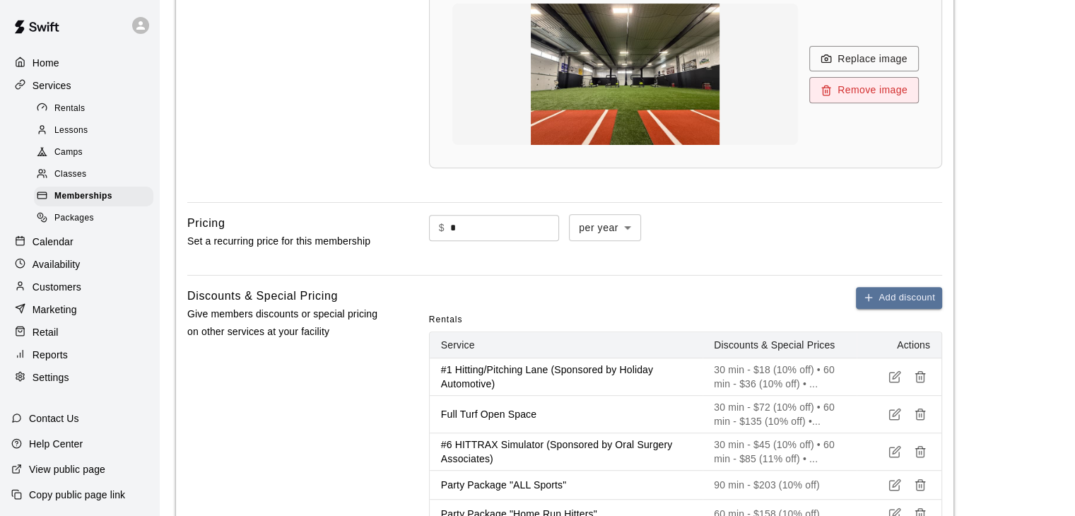
scroll to position [707, 0]
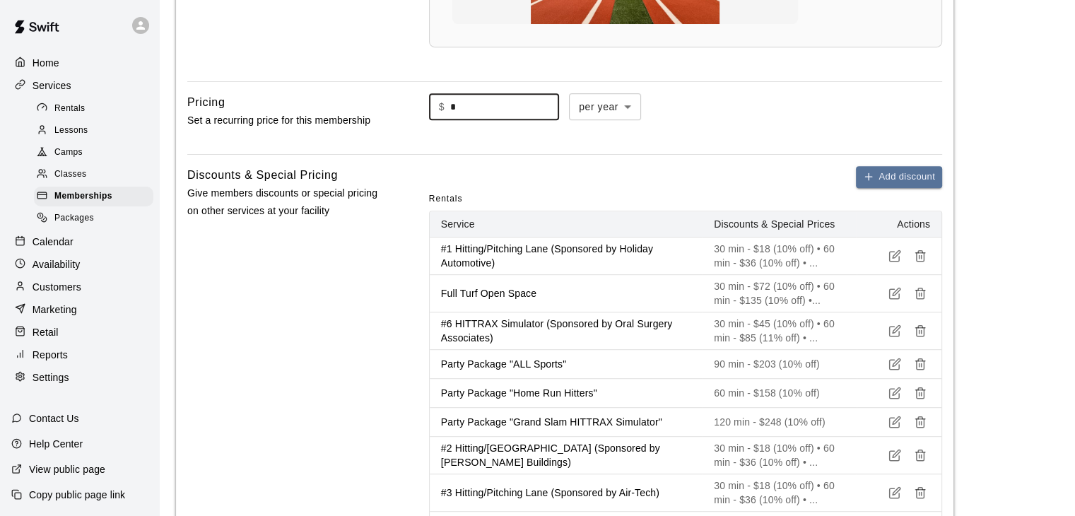
drag, startPoint x: 475, startPoint y: 103, endPoint x: 397, endPoint y: 111, distance: 78.9
click at [397, 111] on div "Pricing Set a recurring price for this membership $ * ​ per year ****** ​" at bounding box center [564, 117] width 755 height 49
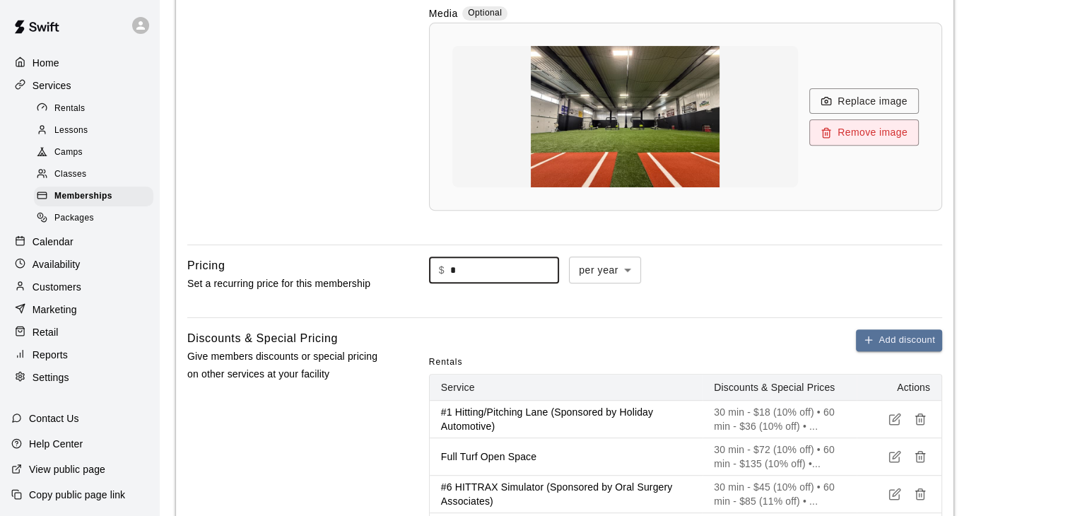
scroll to position [389, 0]
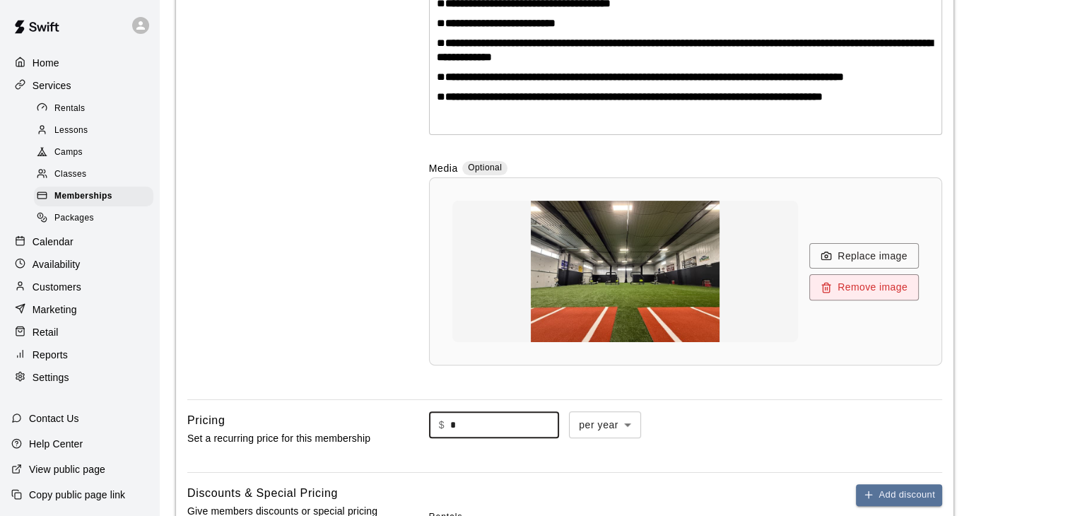
drag, startPoint x: 472, startPoint y: 423, endPoint x: 441, endPoint y: 421, distance: 31.2
click at [442, 422] on div "$ * ​" at bounding box center [494, 425] width 130 height 26
type input "*"
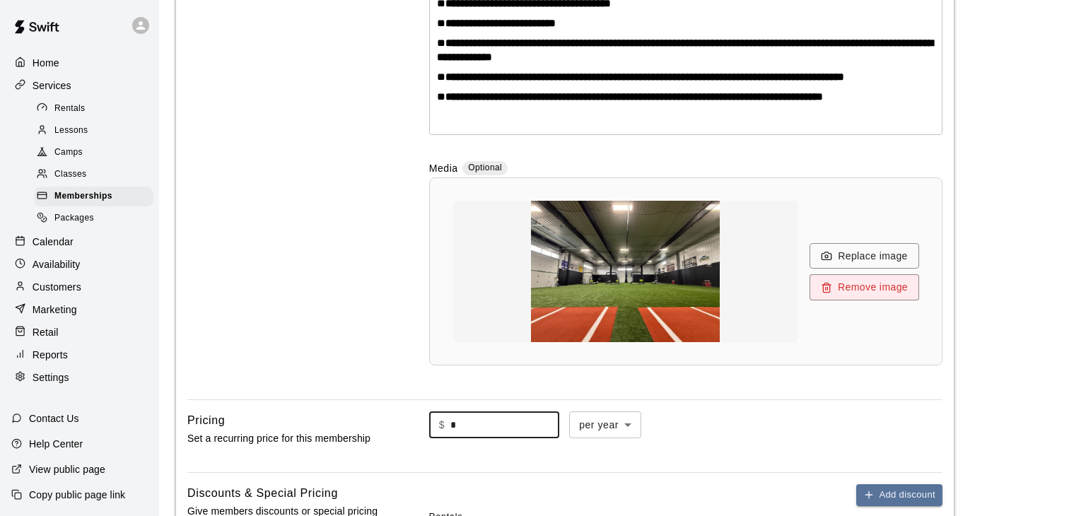
click at [624, 422] on body "**********" at bounding box center [543, 524] width 1086 height 1826
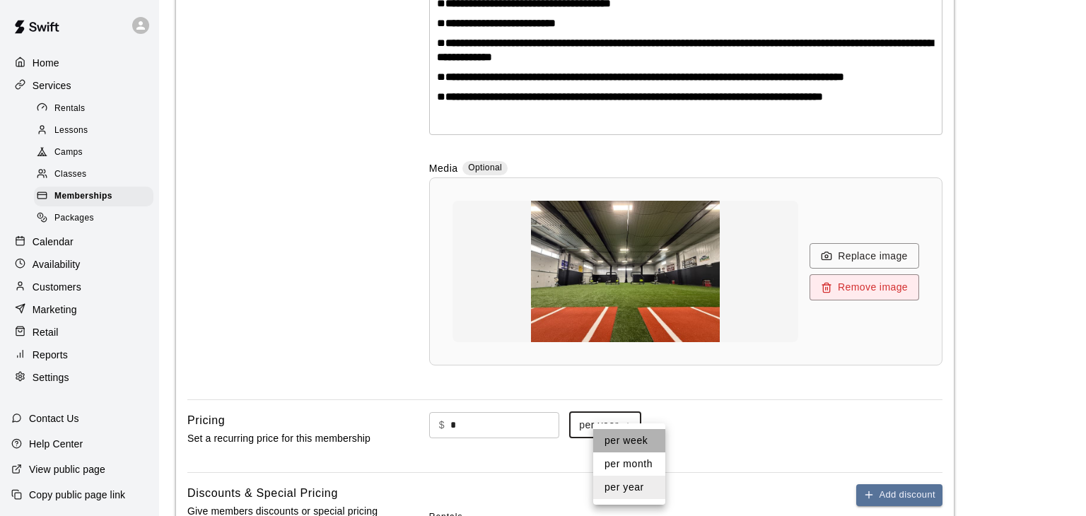
click at [624, 444] on li "per week" at bounding box center [629, 440] width 72 height 23
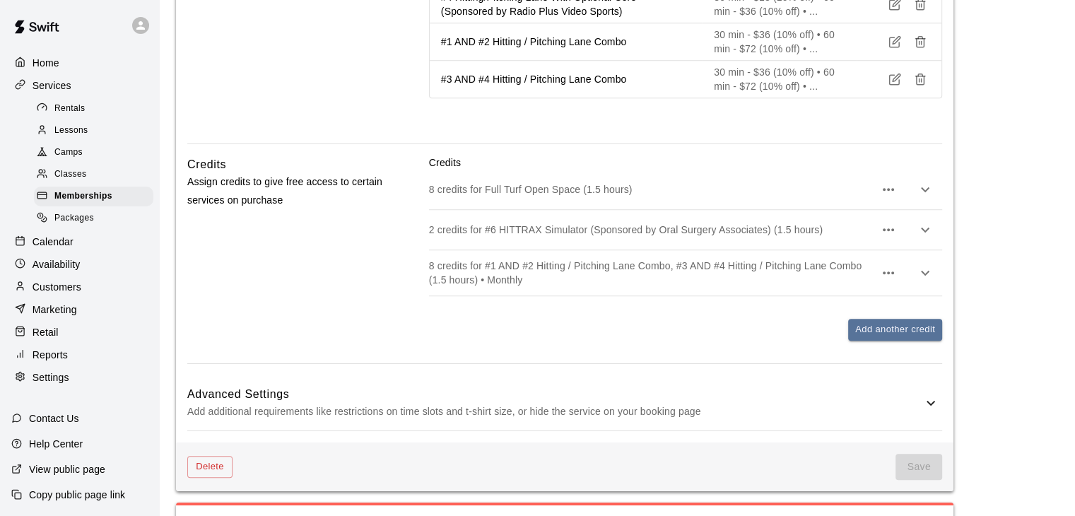
scroll to position [1308, 0]
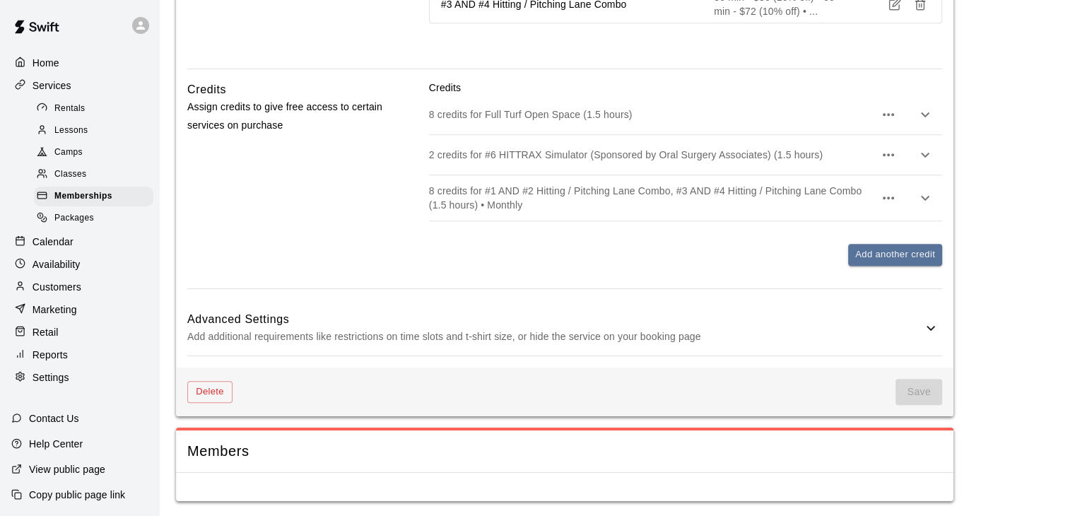
click at [910, 392] on span "Save" at bounding box center [919, 392] width 47 height 26
click at [909, 392] on span "Save" at bounding box center [919, 392] width 47 height 26
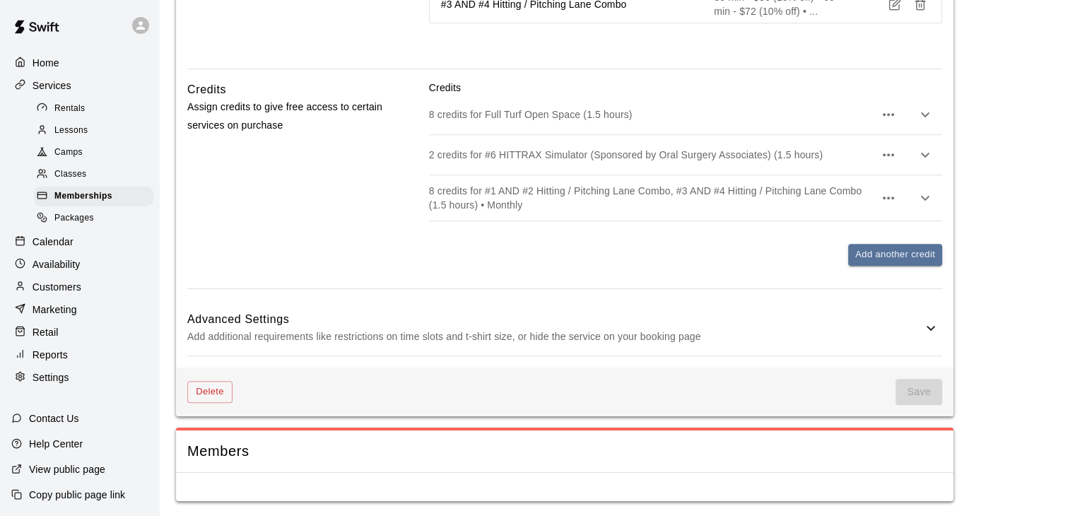
click at [532, 467] on div "Members" at bounding box center [565, 452] width 778 height 42
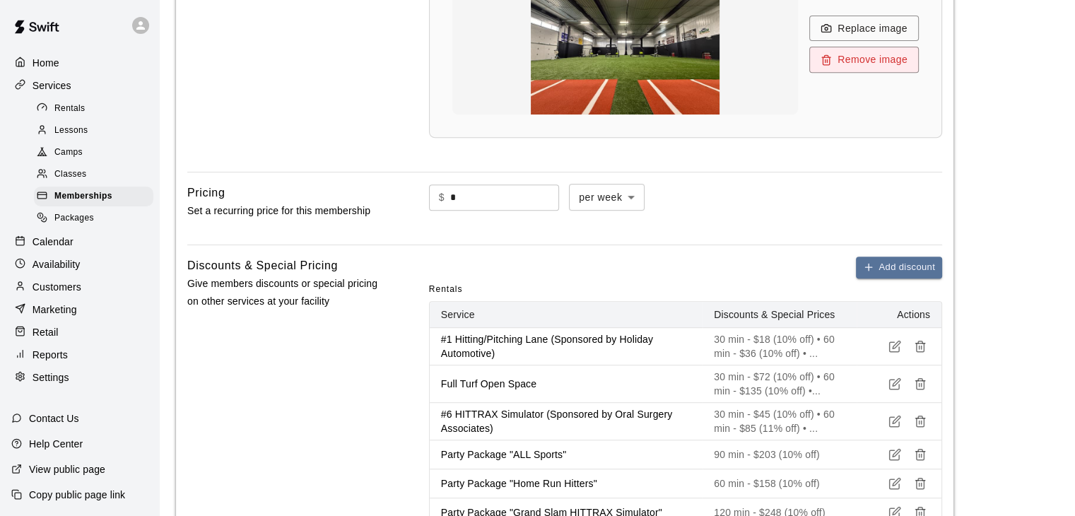
scroll to position [601, 0]
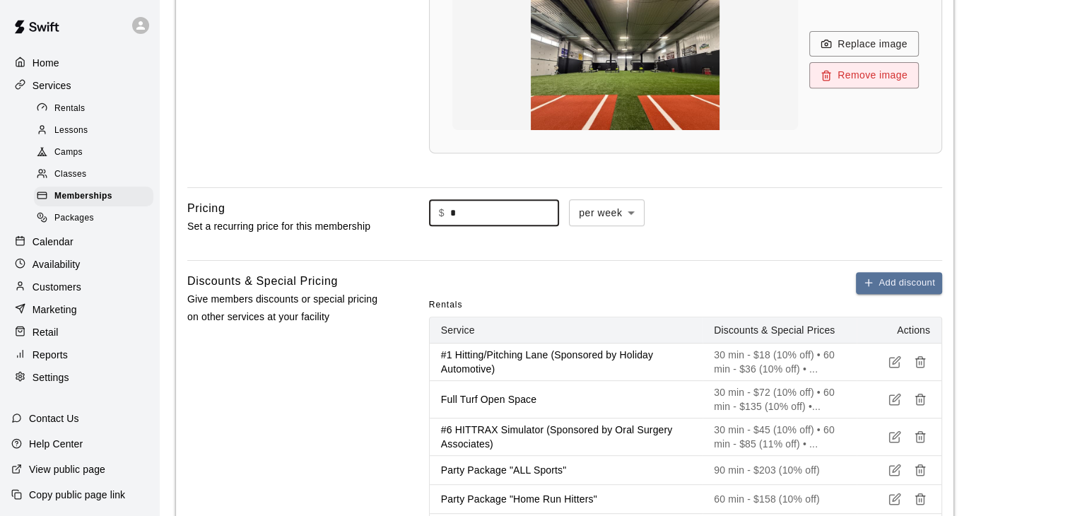
drag, startPoint x: 466, startPoint y: 214, endPoint x: 423, endPoint y: 213, distance: 43.2
click at [423, 213] on div "Pricing Set a recurring price for this membership $ * ​ per week ****** ​" at bounding box center [564, 223] width 755 height 49
click at [619, 213] on body "**********" at bounding box center [537, 312] width 1075 height 1826
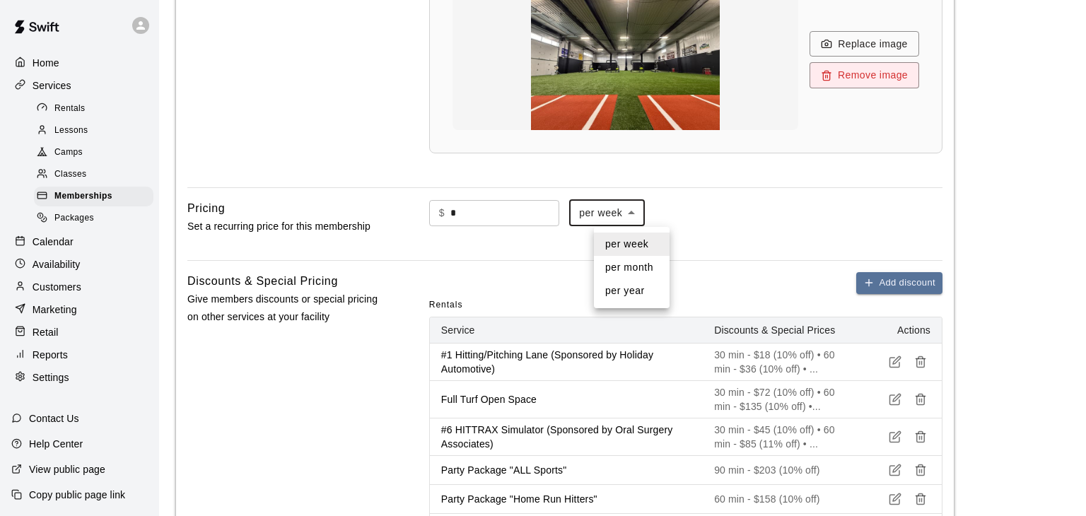
click at [622, 265] on li "per month" at bounding box center [632, 267] width 76 height 23
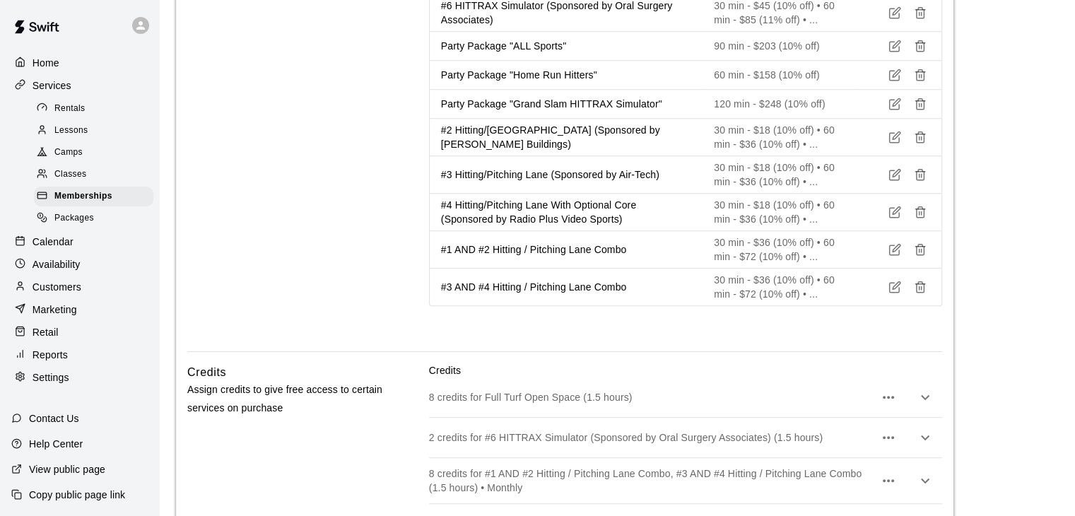
scroll to position [1308, 0]
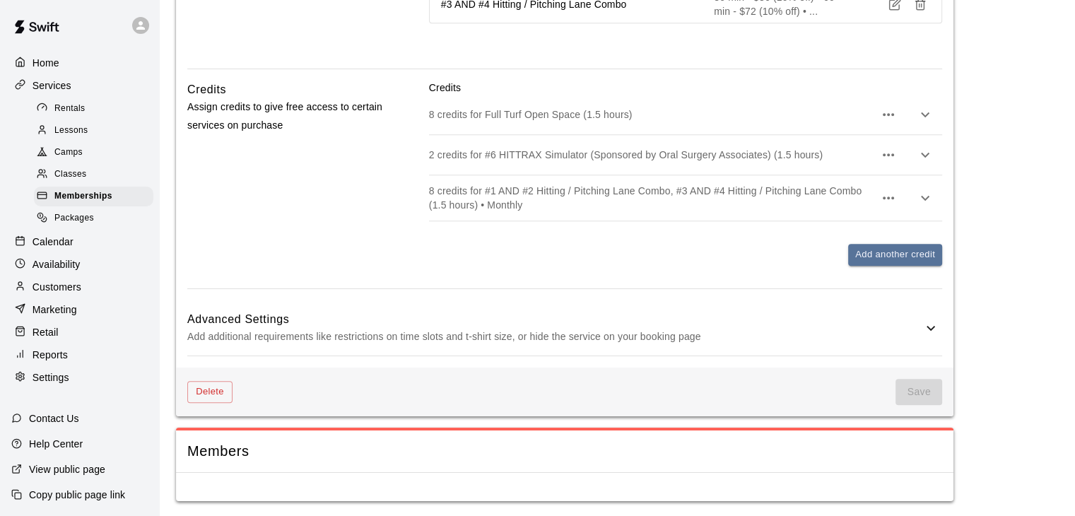
click at [913, 390] on span "Save" at bounding box center [919, 392] width 47 height 26
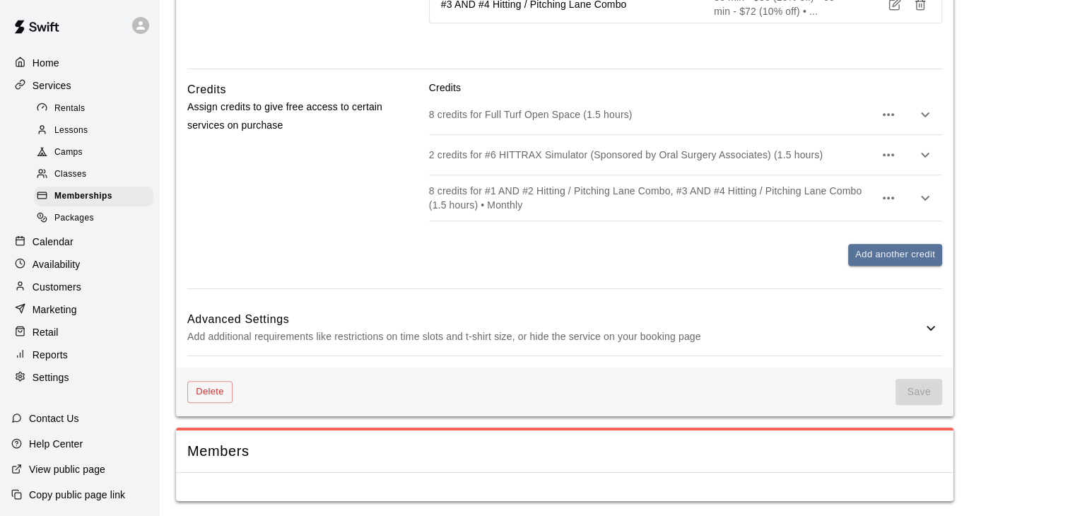
click at [913, 390] on span "Save" at bounding box center [919, 392] width 47 height 26
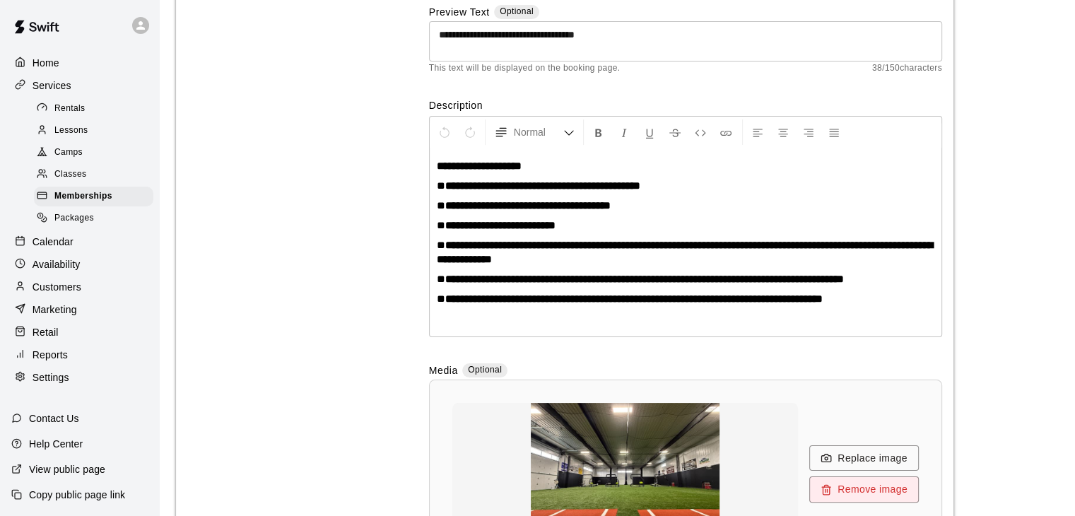
scroll to position [495, 0]
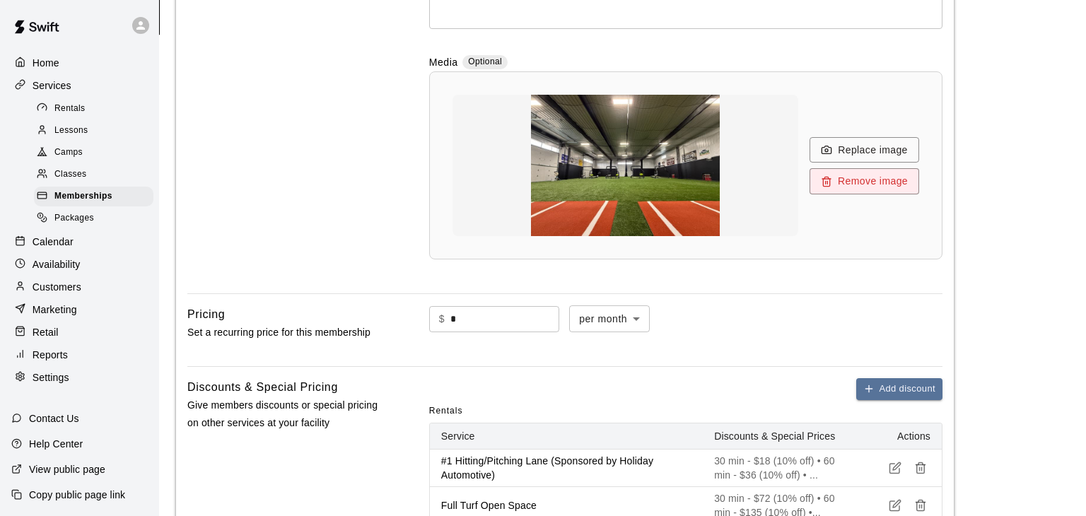
click at [651, 317] on body "**********" at bounding box center [543, 418] width 1086 height 1826
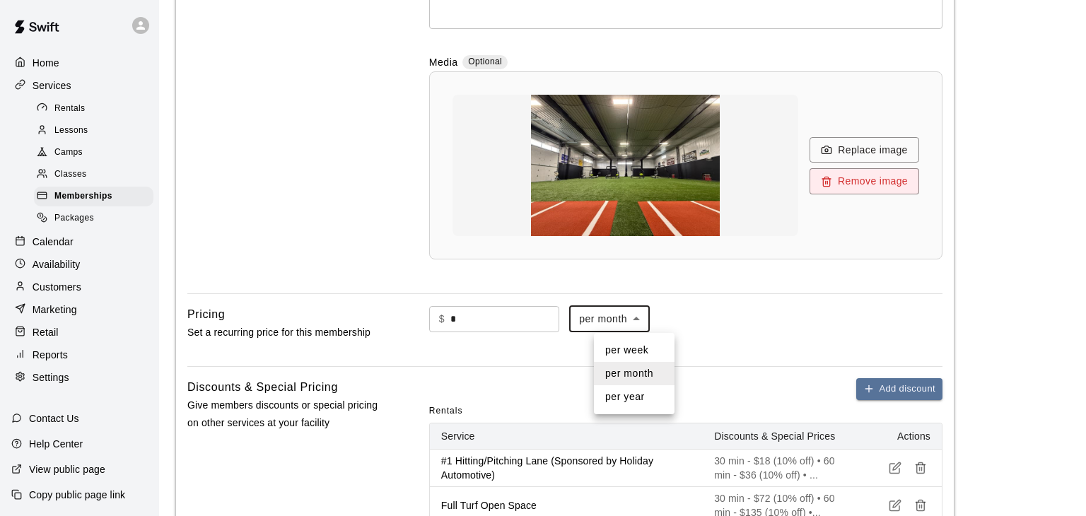
click at [628, 398] on li "per year" at bounding box center [634, 396] width 81 height 23
type input "******"
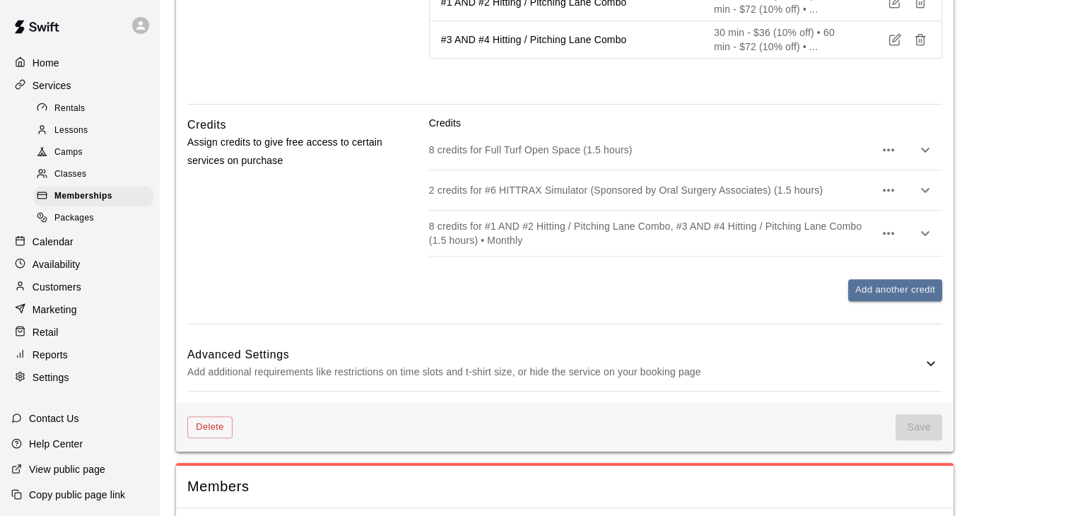
scroll to position [1308, 0]
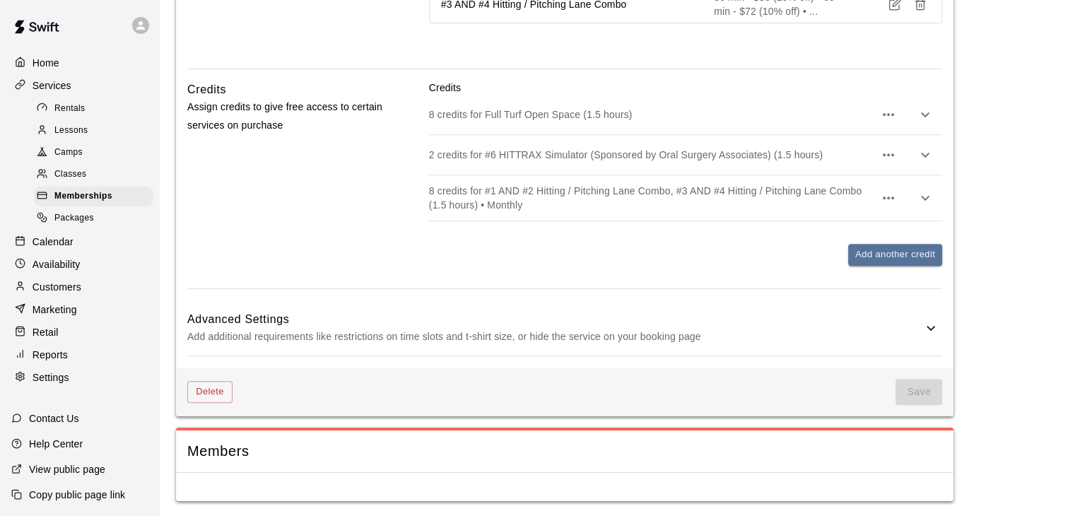
click at [716, 332] on p "Add additional requirements like restrictions on time slots and t-shirt size, o…" at bounding box center [554, 337] width 735 height 18
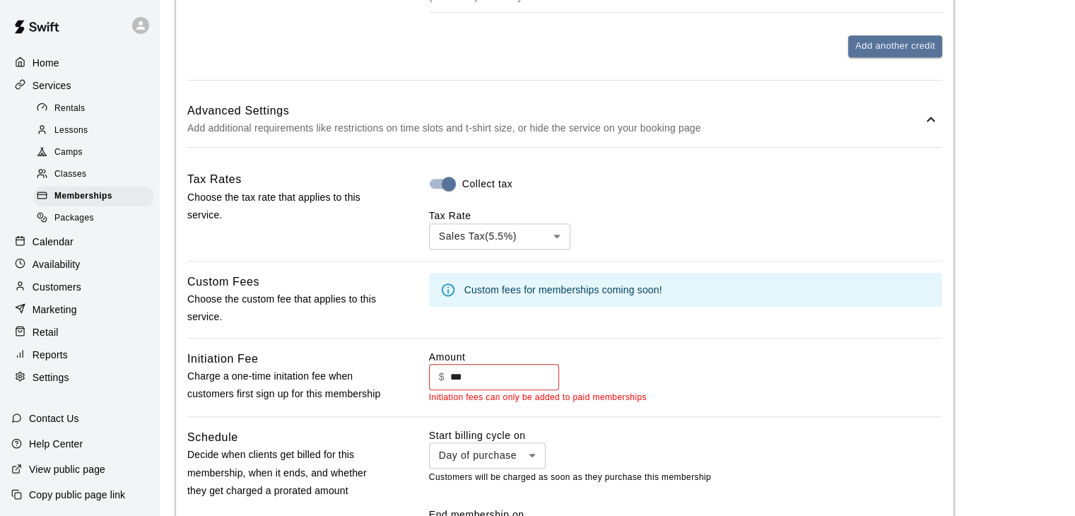
scroll to position [1520, 0]
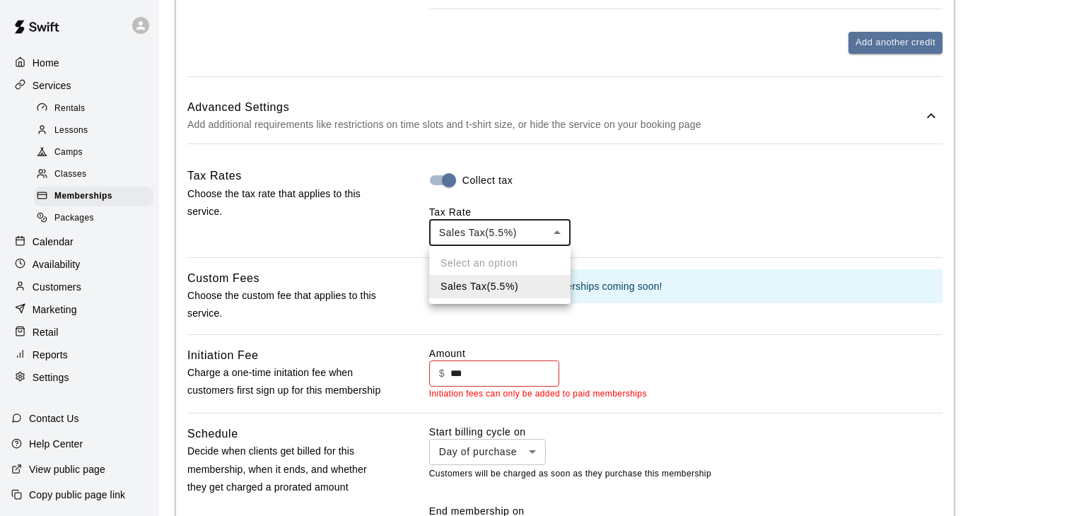
click at [446, 180] on div at bounding box center [543, 258] width 1086 height 516
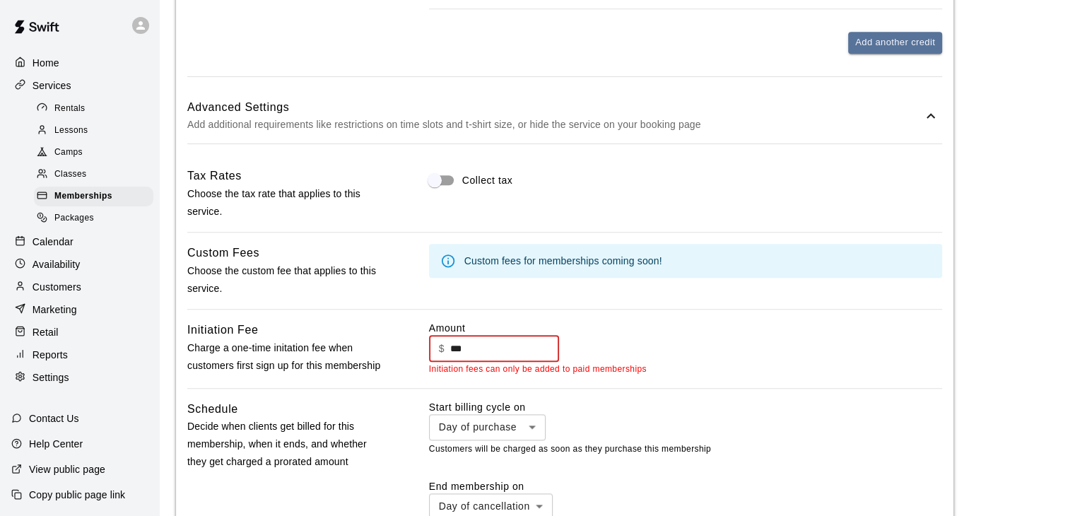
drag, startPoint x: 481, startPoint y: 346, endPoint x: 396, endPoint y: 347, distance: 84.9
click at [396, 347] on div "Initiation Fee Charge a one-time initation fee when customers first sign up for…" at bounding box center [564, 348] width 755 height 55
type input "*"
click at [695, 284] on div "Custom fees for memberships coming soon!" at bounding box center [685, 271] width 513 height 54
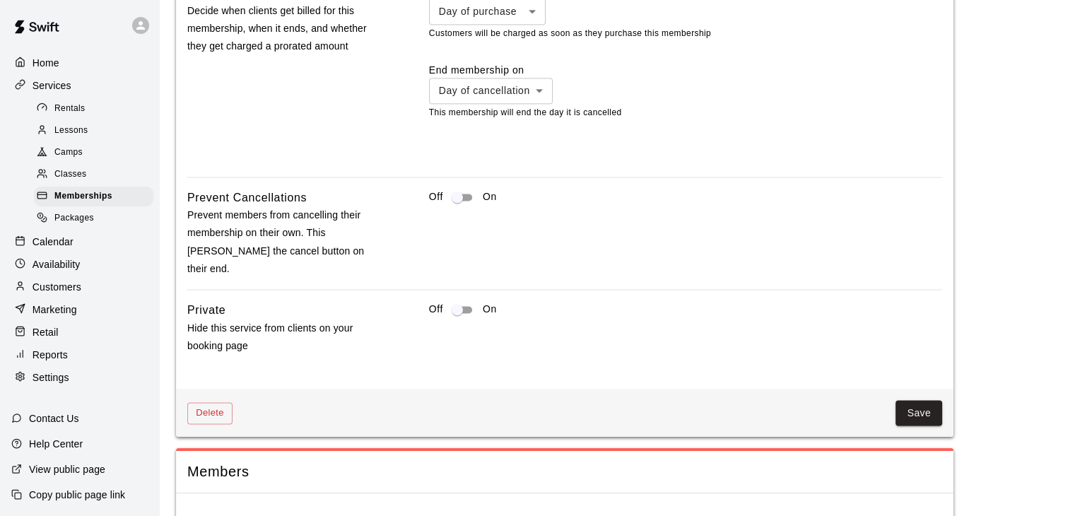
scroll to position [1937, 0]
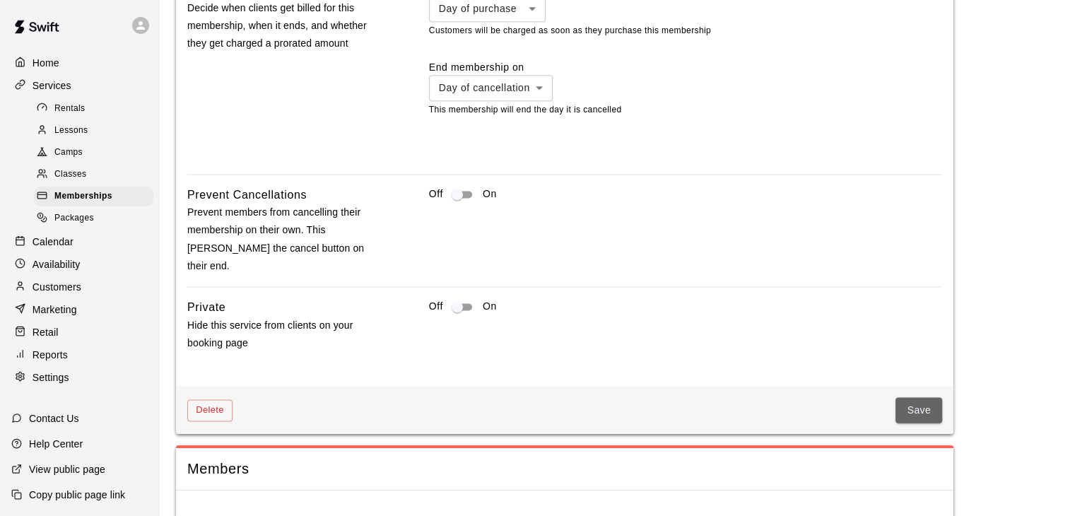
click at [917, 397] on button "Save" at bounding box center [919, 410] width 47 height 26
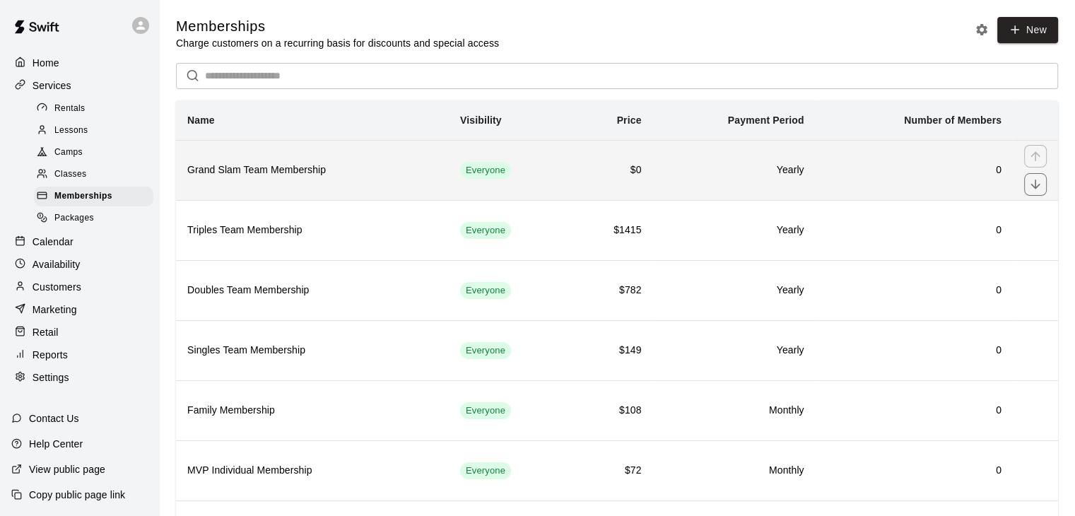
click at [583, 178] on h6 "$0" at bounding box center [611, 171] width 60 height 16
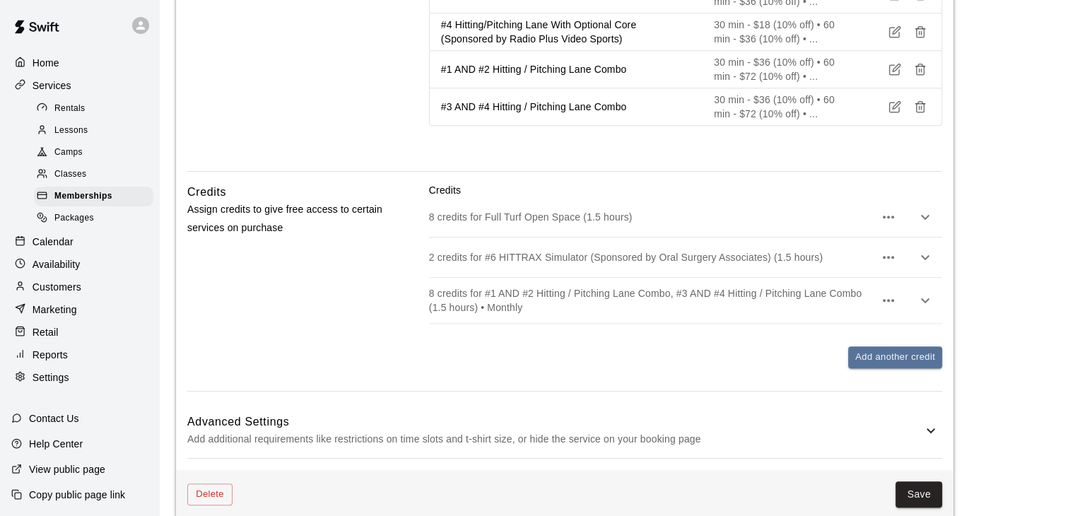
scroll to position [1308, 0]
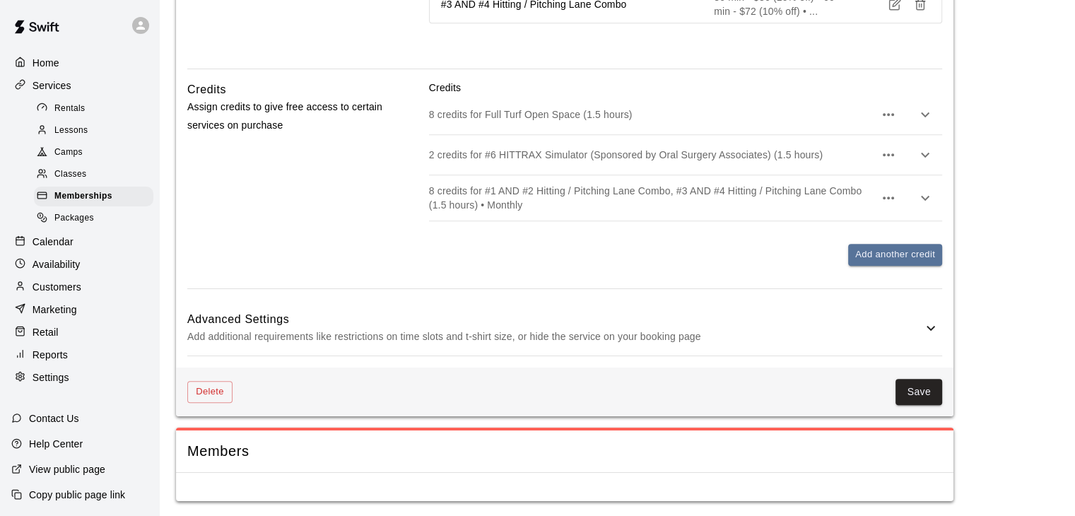
click at [711, 339] on p "Add additional requirements like restrictions on time slots and t-shirt size, o…" at bounding box center [554, 337] width 735 height 18
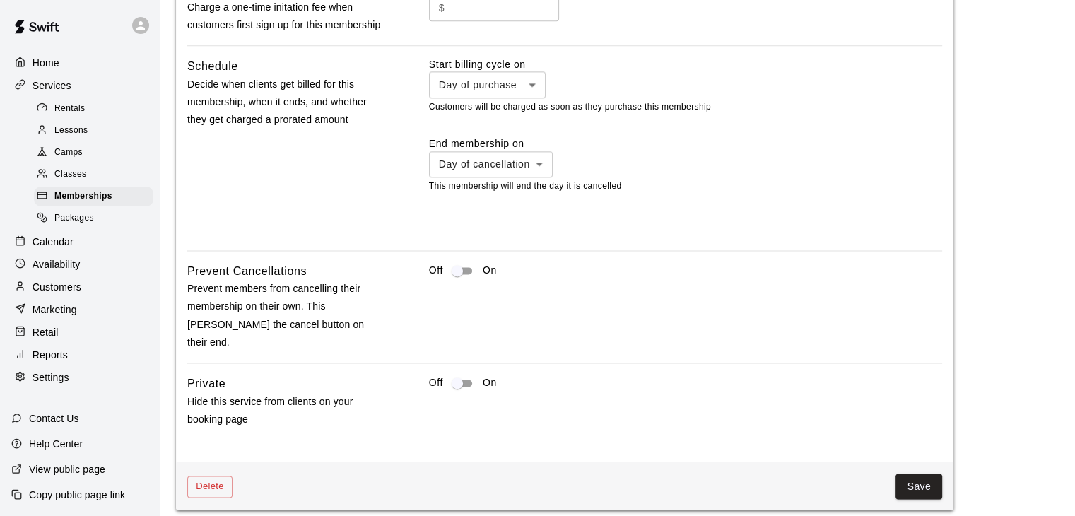
scroll to position [1937, 0]
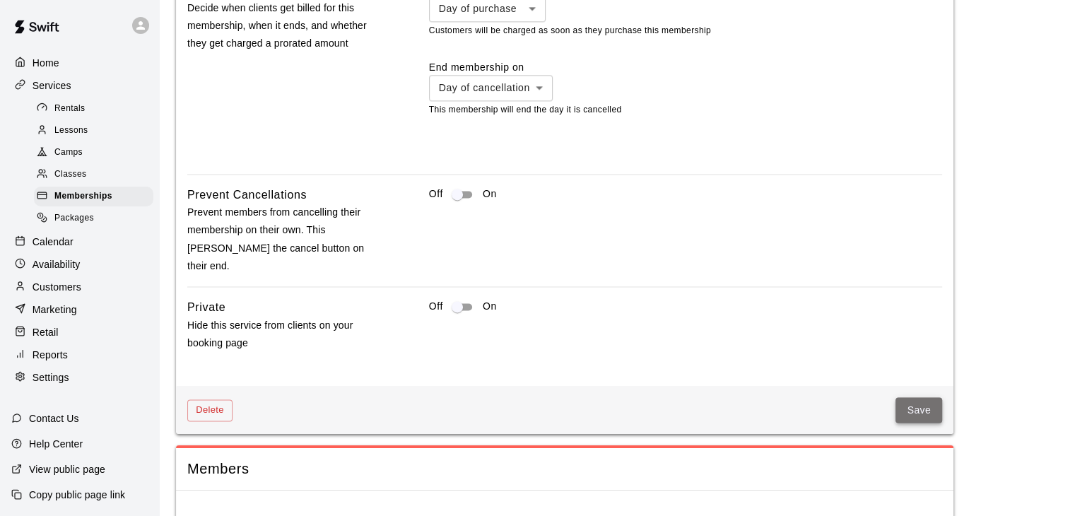
click at [909, 397] on button "Save" at bounding box center [919, 410] width 47 height 26
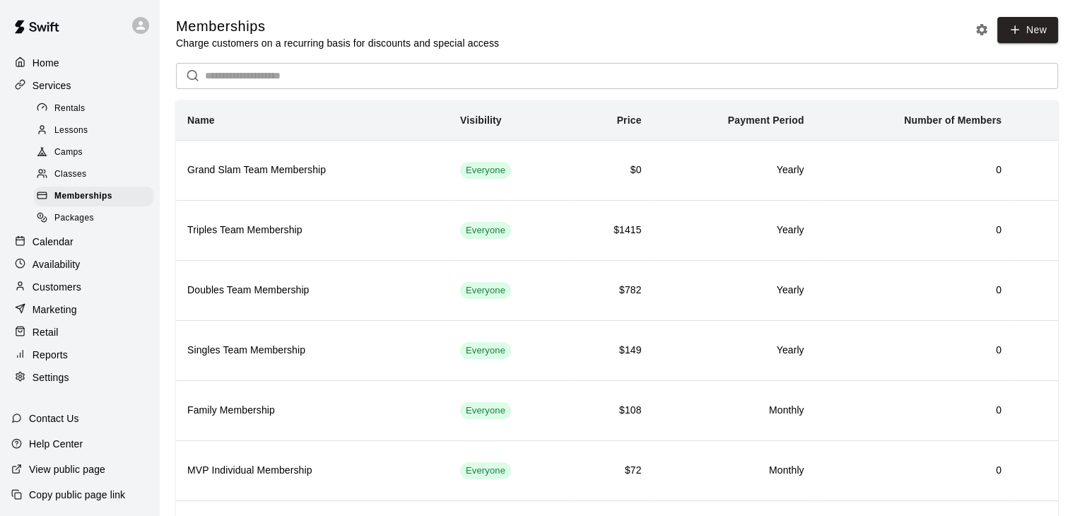
scroll to position [1, 0]
click at [63, 385] on p "Settings" at bounding box center [51, 377] width 37 height 14
select select "**"
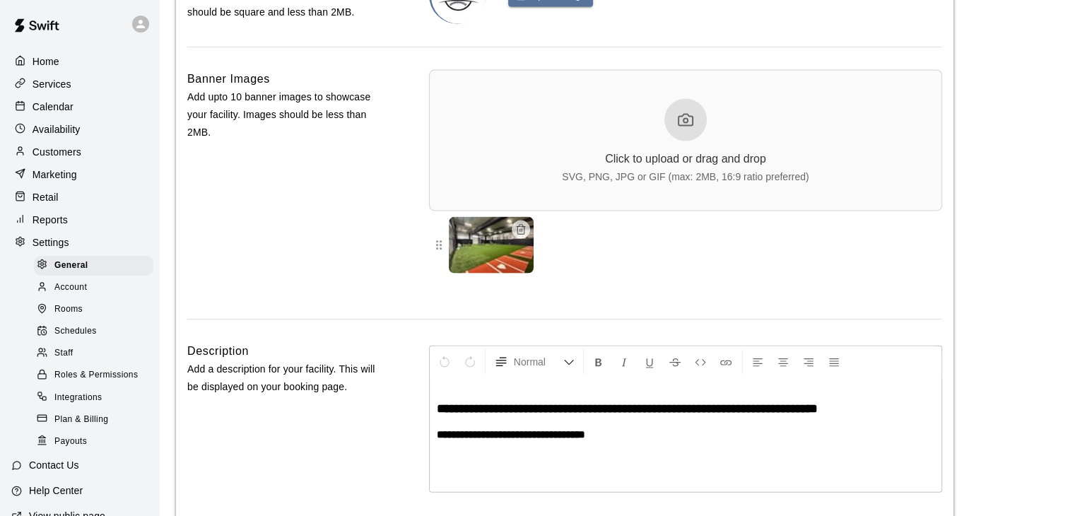
scroll to position [3204, 0]
click at [57, 131] on p "Availability" at bounding box center [57, 129] width 48 height 14
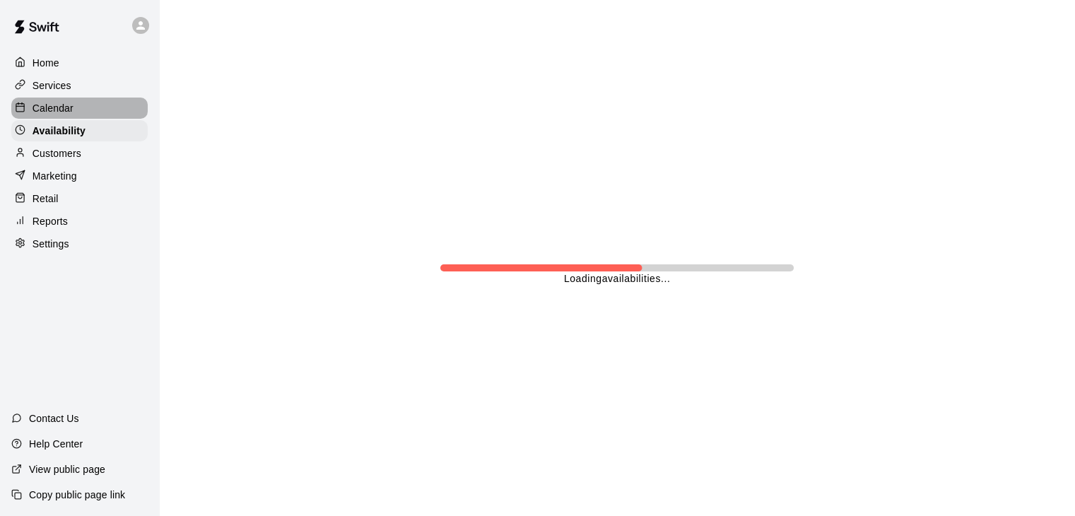
click at [54, 113] on p "Calendar" at bounding box center [53, 108] width 41 height 14
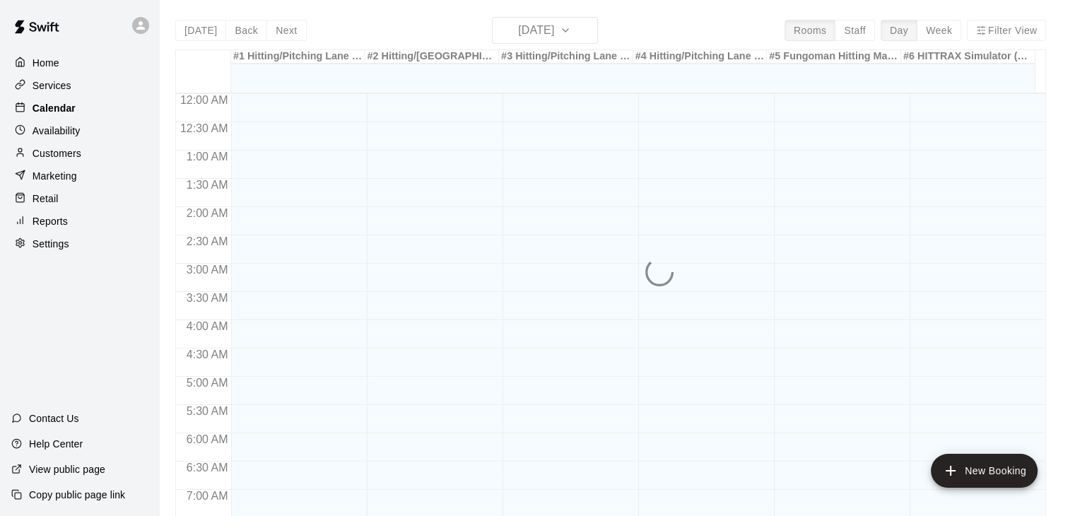
scroll to position [876, 0]
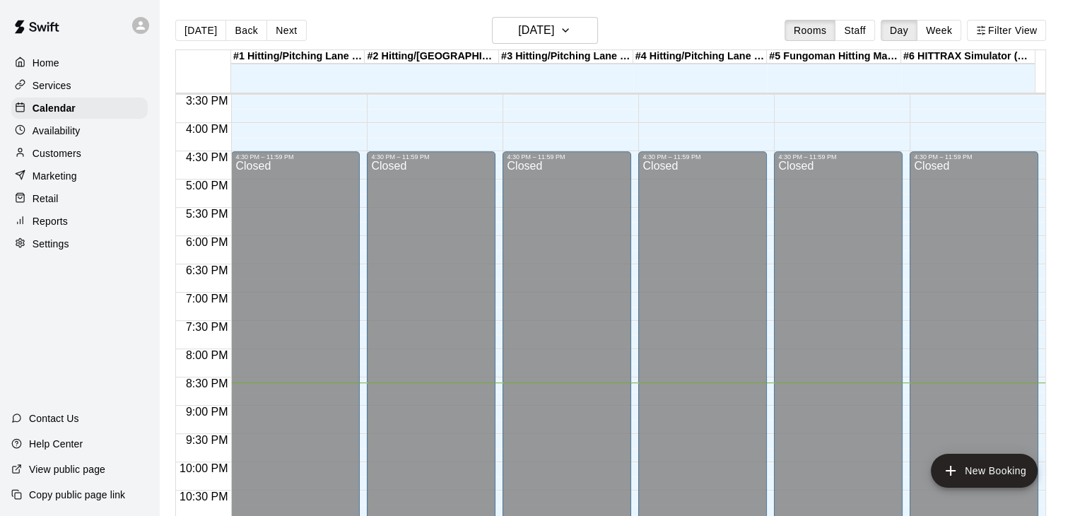
click at [55, 86] on p "Services" at bounding box center [52, 85] width 39 height 14
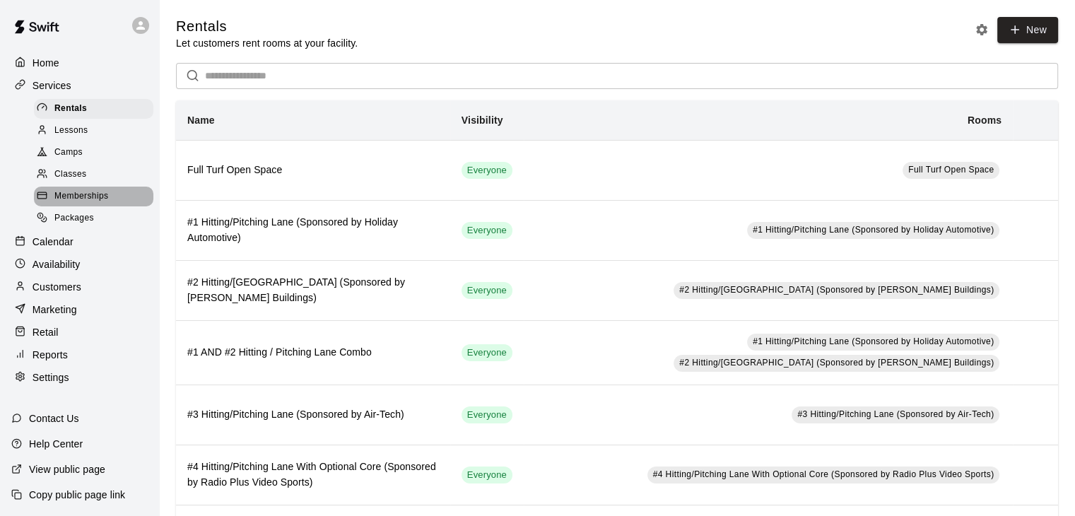
click at [97, 204] on span "Memberships" at bounding box center [81, 196] width 54 height 14
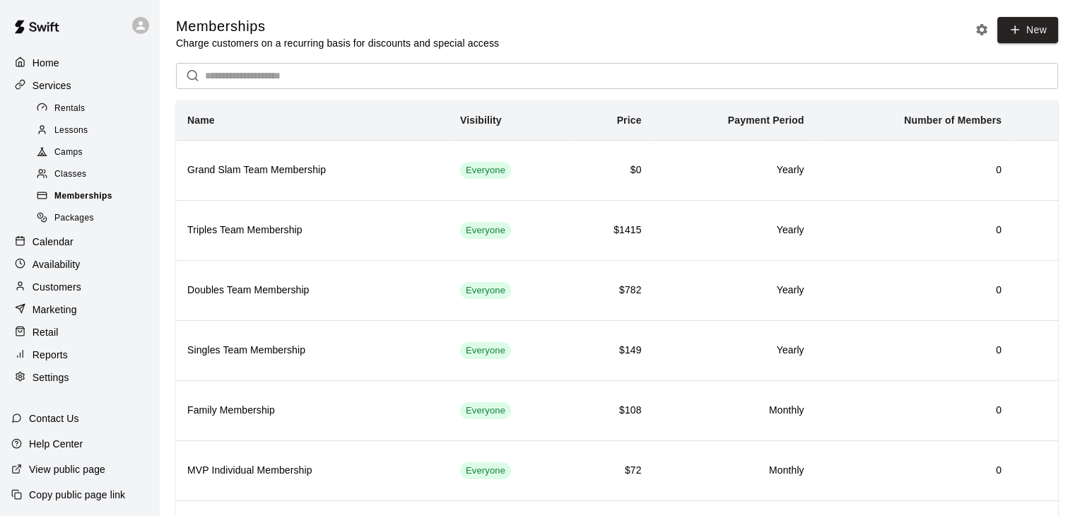
click at [78, 204] on span "Memberships" at bounding box center [83, 196] width 58 height 14
click at [69, 294] on p "Customers" at bounding box center [57, 287] width 49 height 14
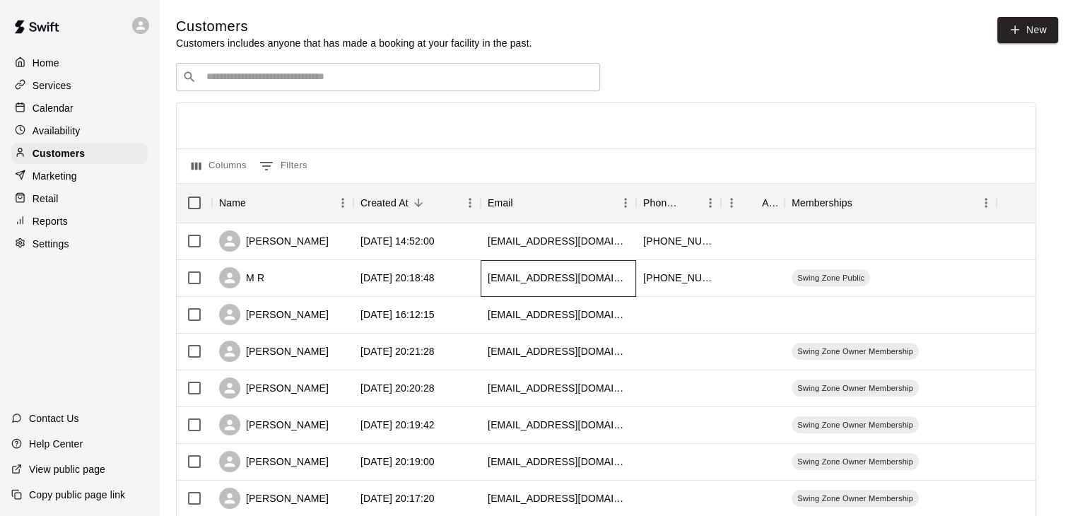
click at [501, 276] on div "[EMAIL_ADDRESS][DOMAIN_NAME]" at bounding box center [558, 278] width 141 height 14
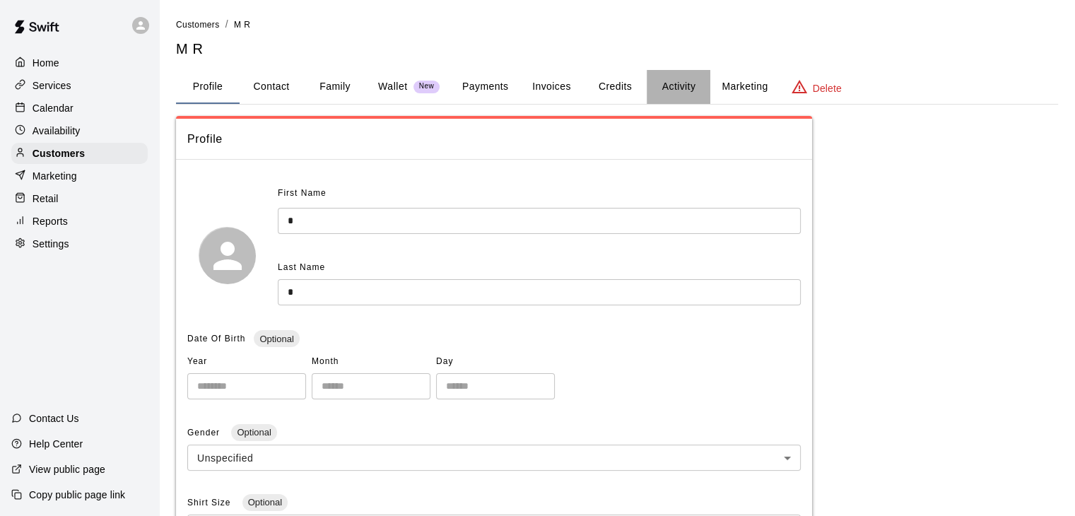
click at [679, 94] on button "Activity" at bounding box center [679, 87] width 64 height 34
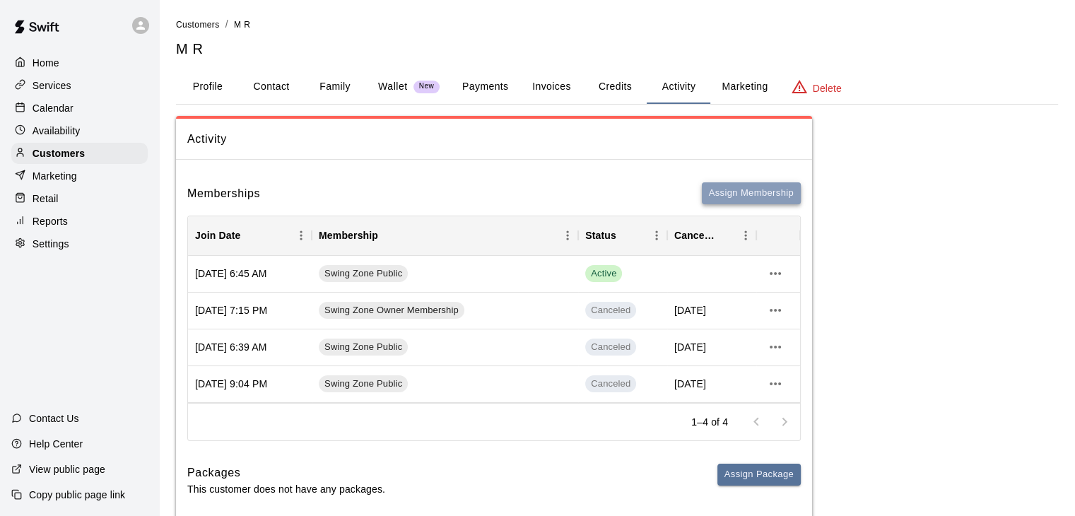
click at [744, 199] on button "Assign Membership" at bounding box center [751, 193] width 99 height 22
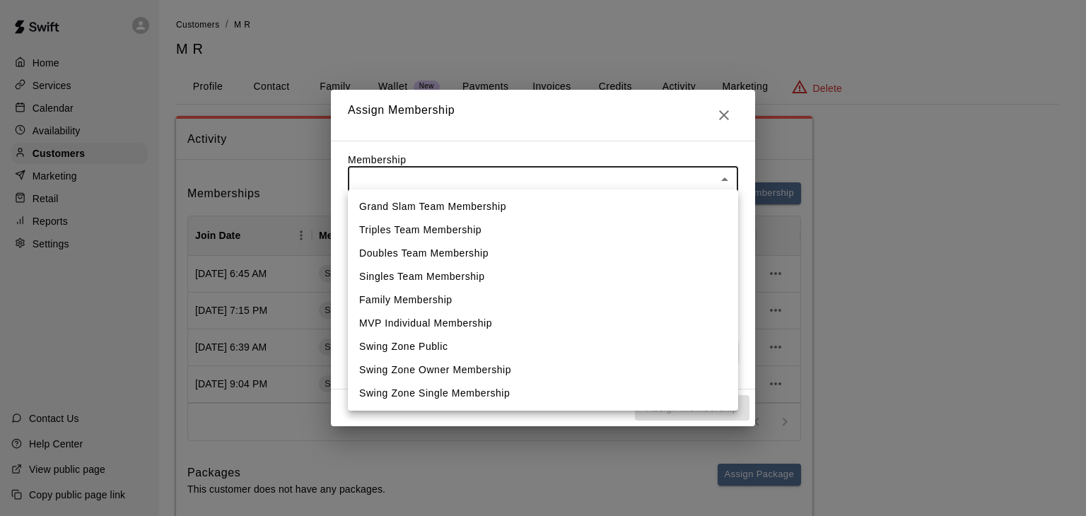
click at [564, 185] on body "Home Services Calendar Availability Customers Marketing Retail Reports Settings…" at bounding box center [543, 303] width 1086 height 607
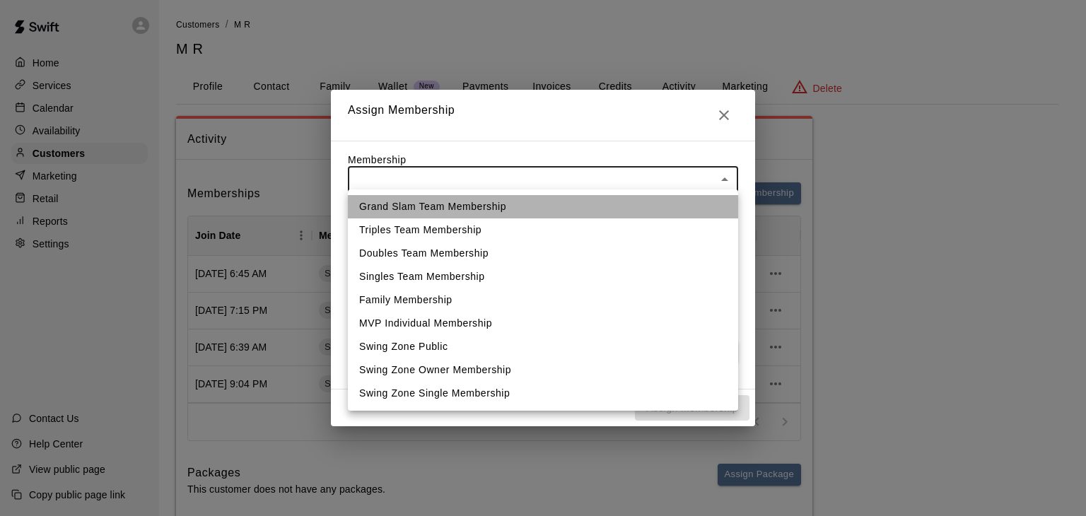
click at [548, 204] on li "Grand Slam Team Membership" at bounding box center [543, 206] width 390 height 23
type input "**********"
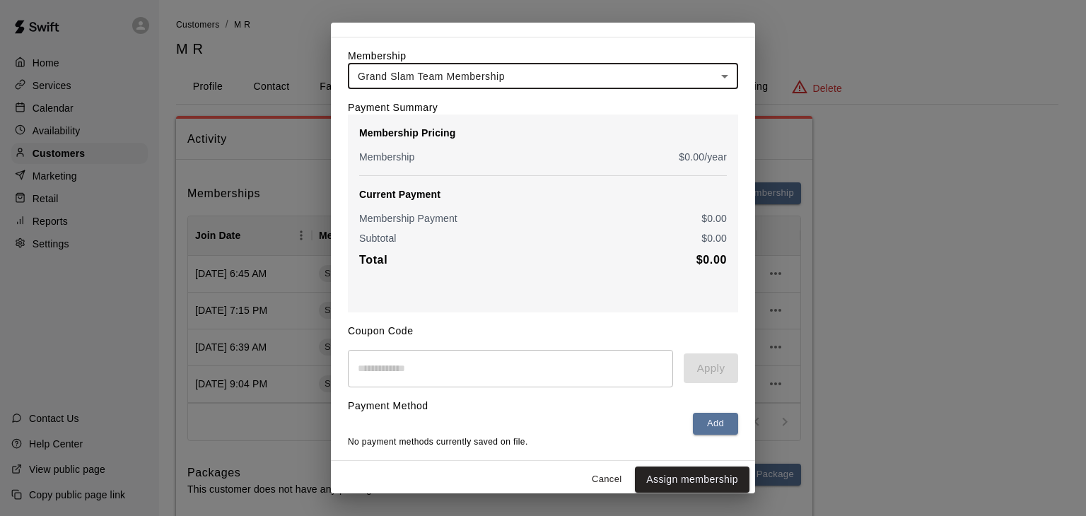
scroll to position [52, 0]
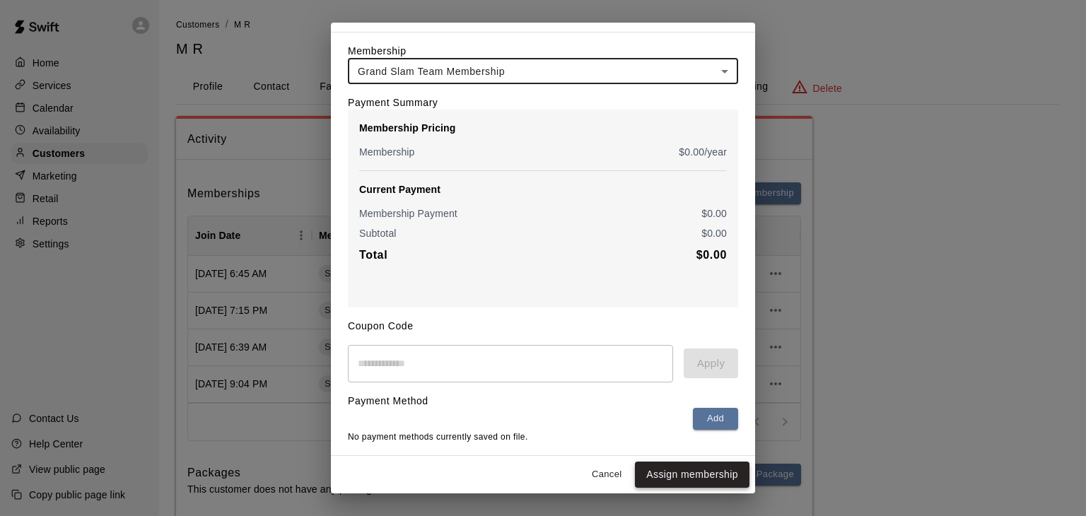
click at [691, 472] on button "Assign membership" at bounding box center [692, 475] width 115 height 26
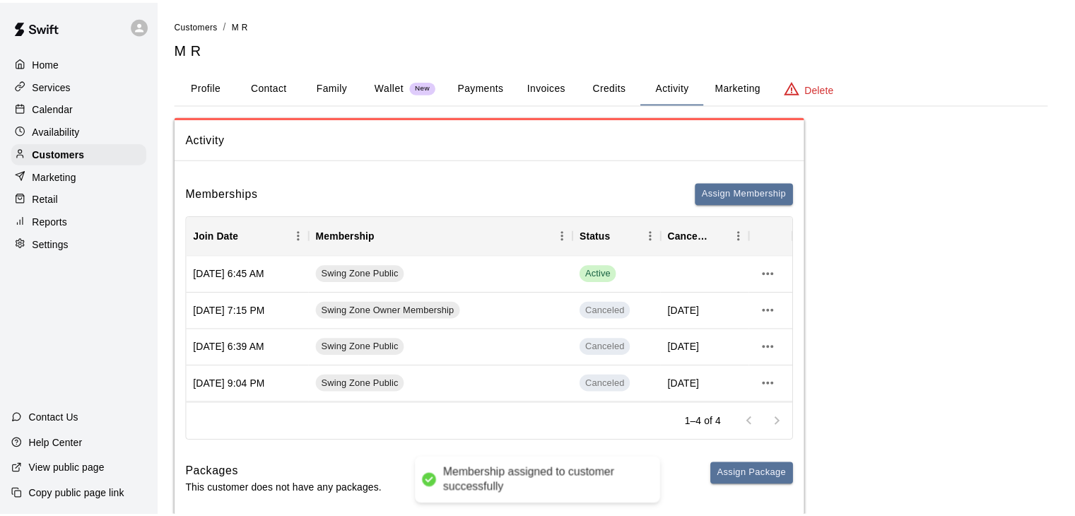
scroll to position [0, 0]
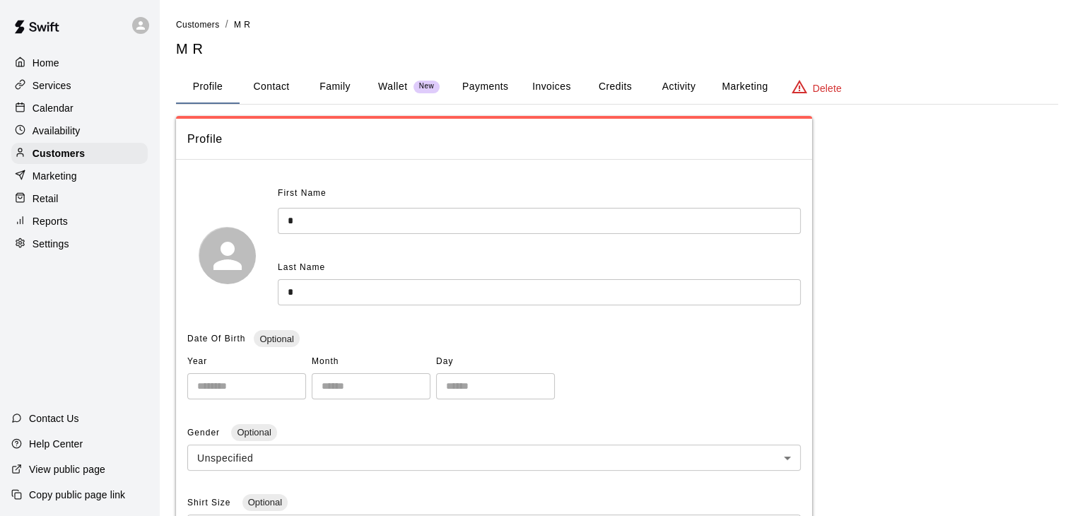
click at [264, 88] on button "Contact" at bounding box center [272, 87] width 64 height 34
select select "**"
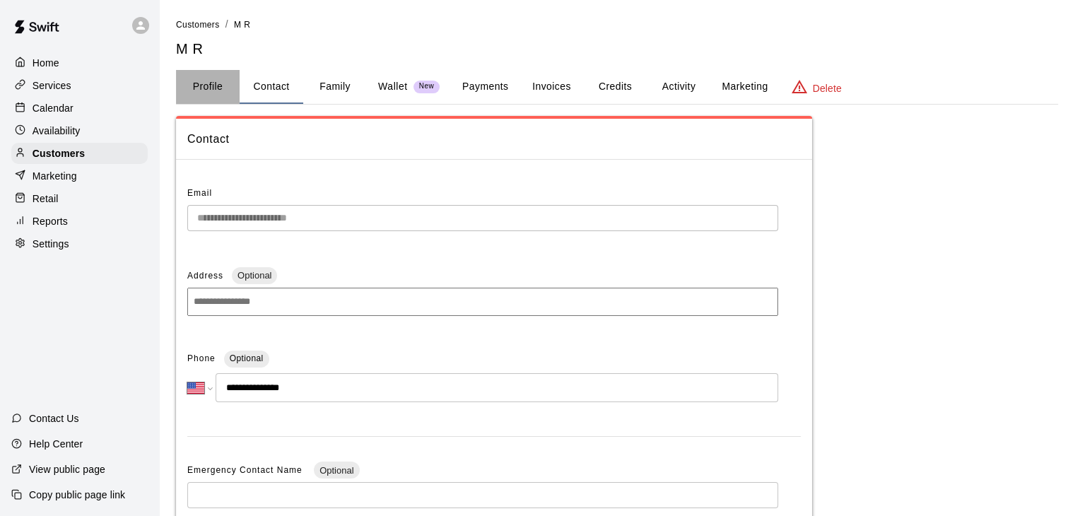
click at [225, 88] on button "Profile" at bounding box center [208, 87] width 64 height 34
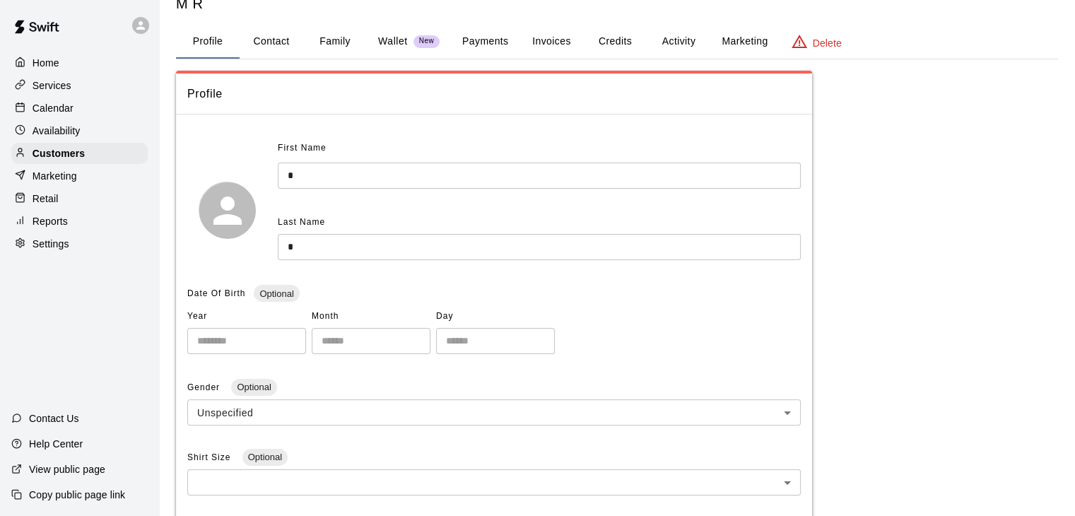
scroll to position [71, 0]
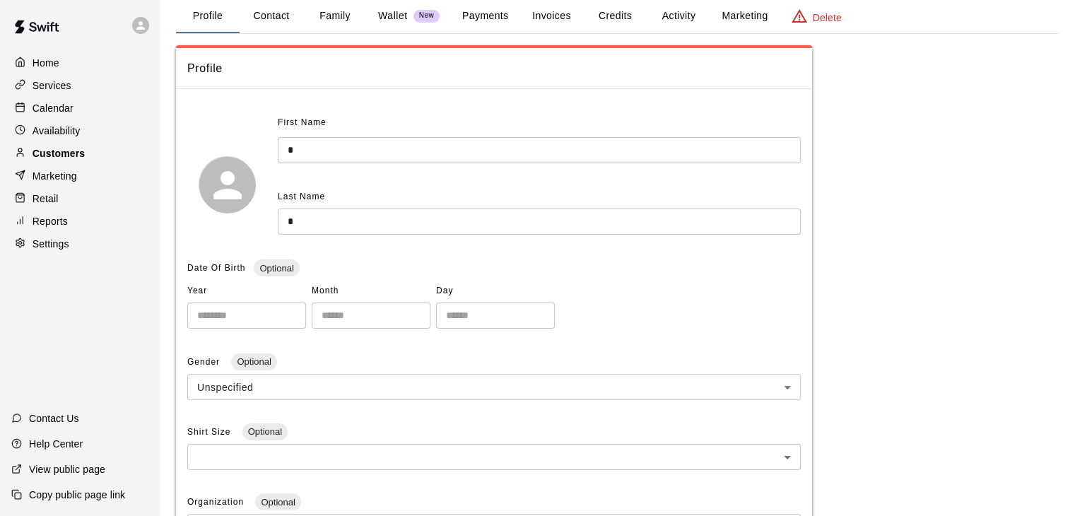
click at [69, 156] on p "Customers" at bounding box center [59, 153] width 52 height 14
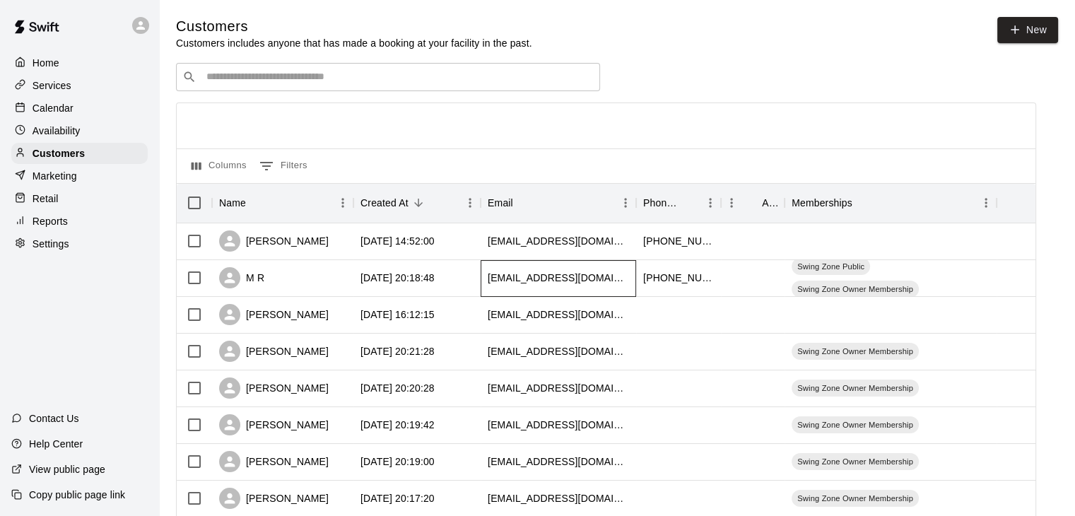
click at [626, 286] on div "[EMAIL_ADDRESS][DOMAIN_NAME]" at bounding box center [559, 278] width 156 height 37
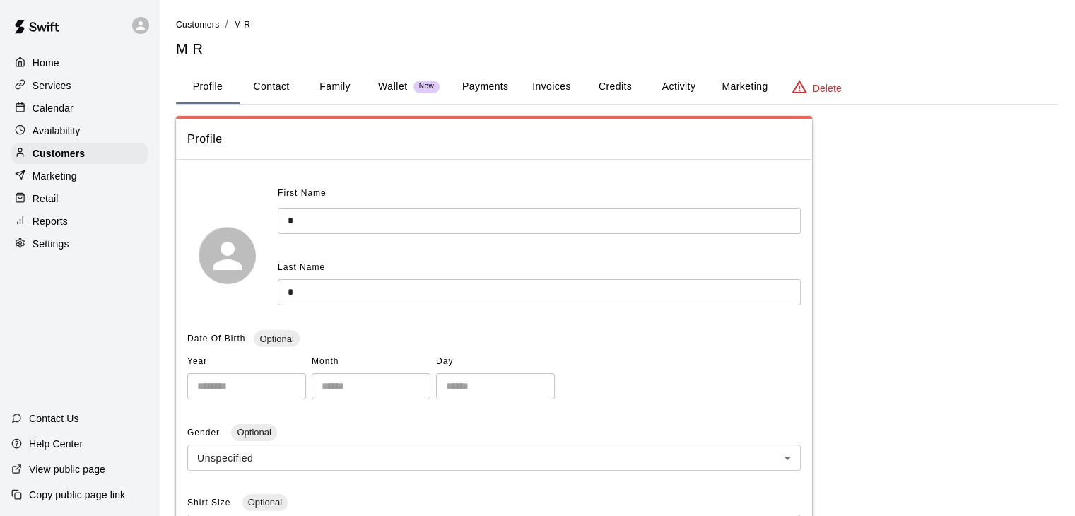
click at [481, 88] on button "Payments" at bounding box center [485, 87] width 69 height 34
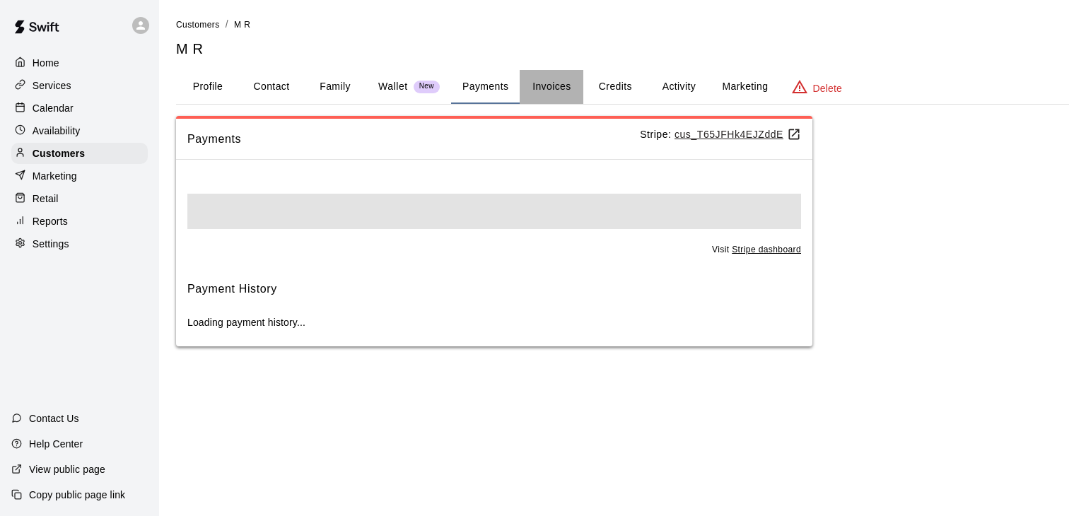
click at [535, 84] on button "Invoices" at bounding box center [552, 87] width 64 height 34
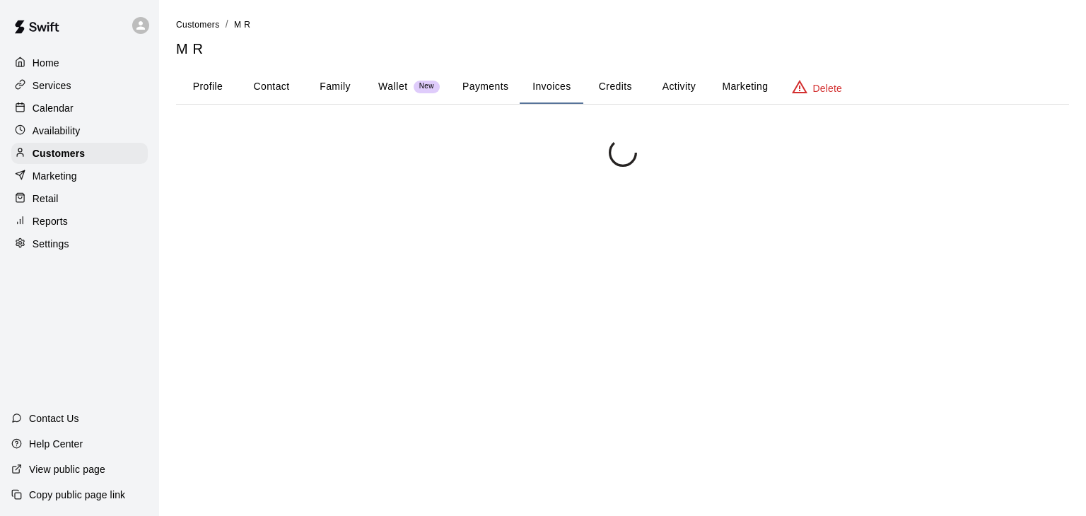
click at [609, 80] on button "Credits" at bounding box center [615, 87] width 64 height 34
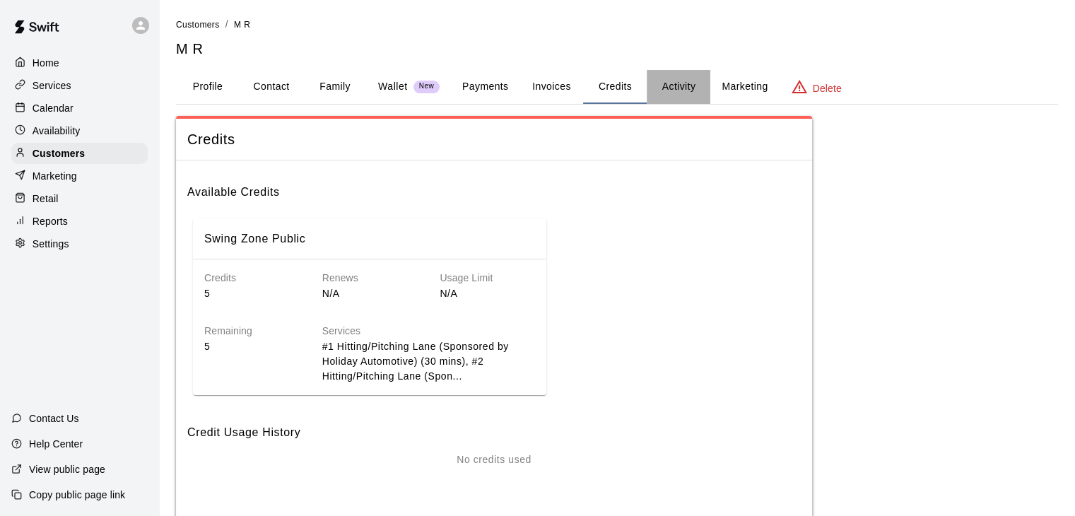
click at [674, 81] on button "Activity" at bounding box center [679, 87] width 64 height 34
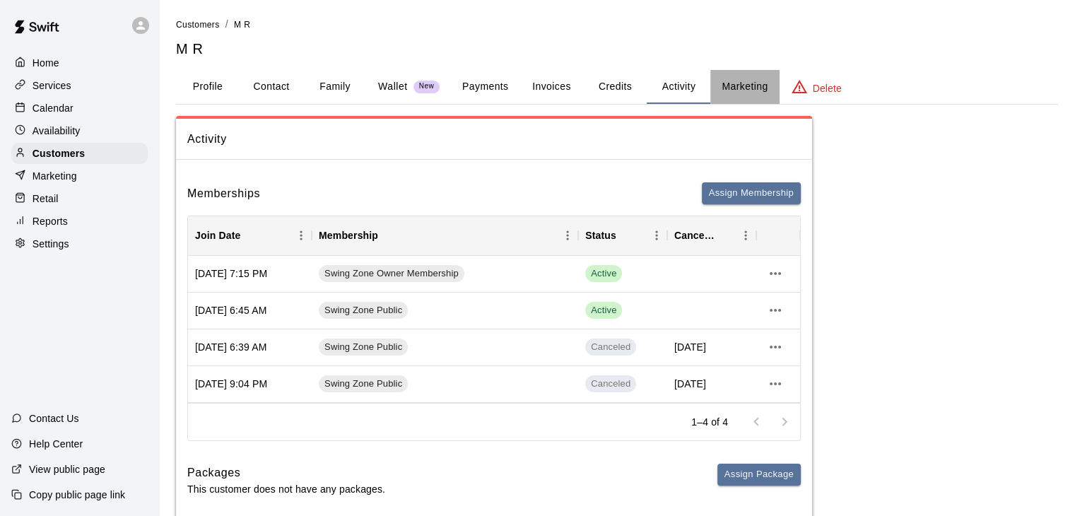
click at [738, 86] on button "Marketing" at bounding box center [745, 87] width 69 height 34
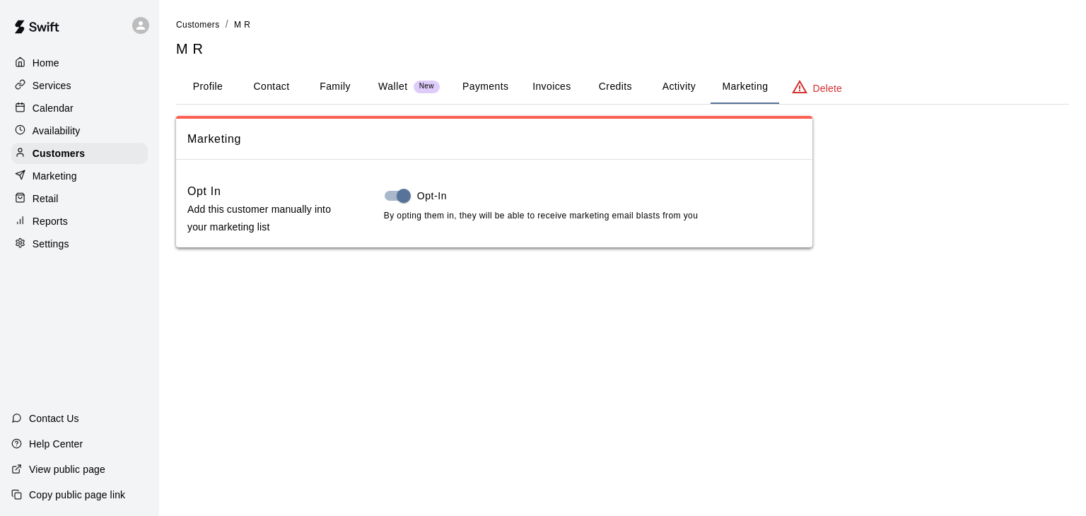
click at [679, 90] on button "Activity" at bounding box center [679, 87] width 64 height 34
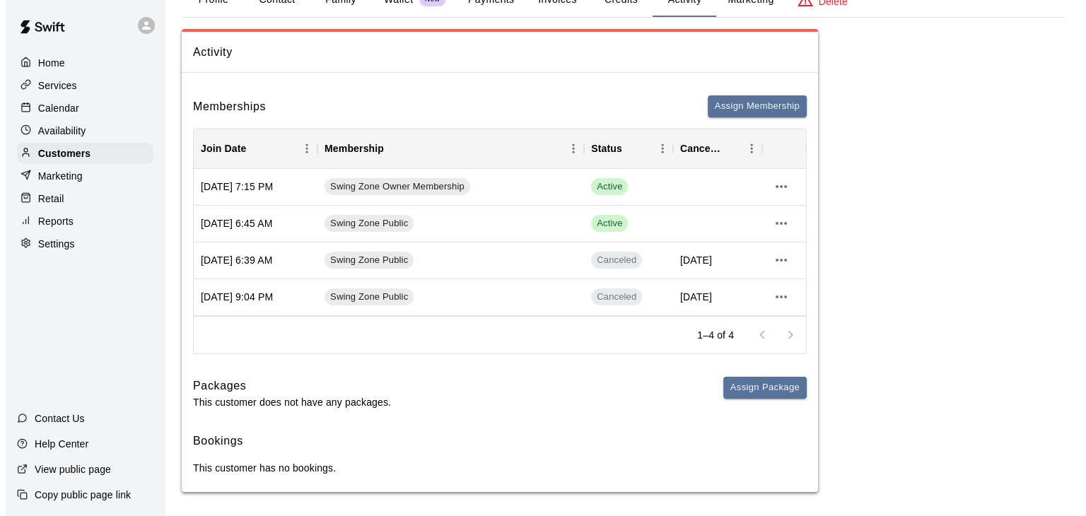
scroll to position [90, 0]
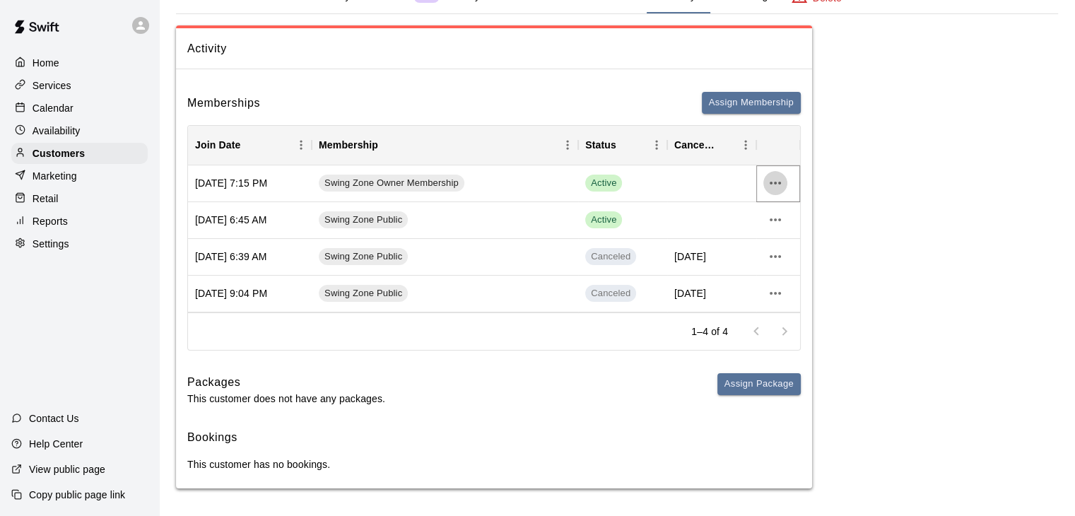
click at [773, 178] on icon "more actions" at bounding box center [775, 183] width 17 height 17
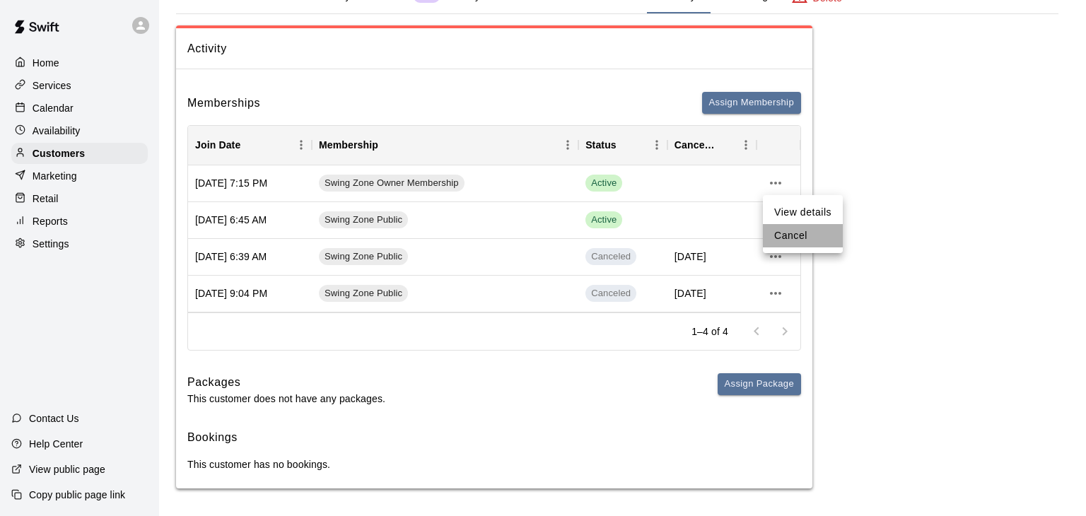
click at [783, 233] on li "Cancel" at bounding box center [803, 235] width 80 height 23
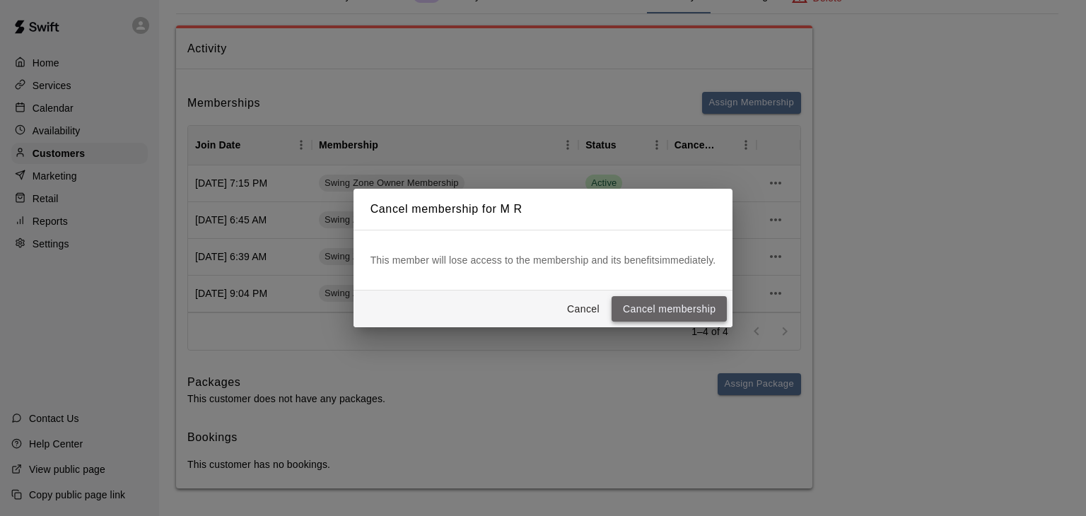
click at [694, 309] on button "Cancel membership" at bounding box center [669, 309] width 115 height 26
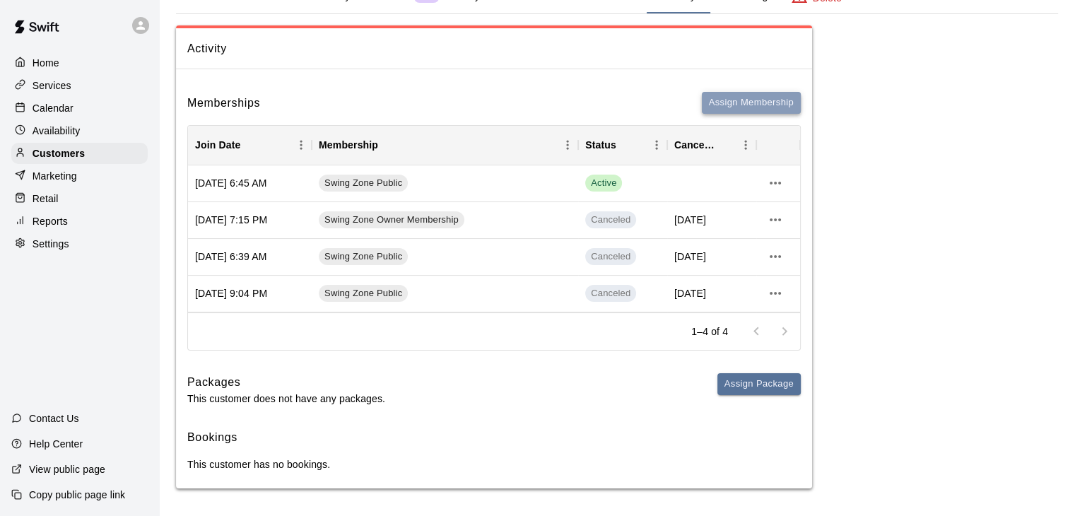
click at [741, 102] on button "Assign Membership" at bounding box center [751, 103] width 99 height 22
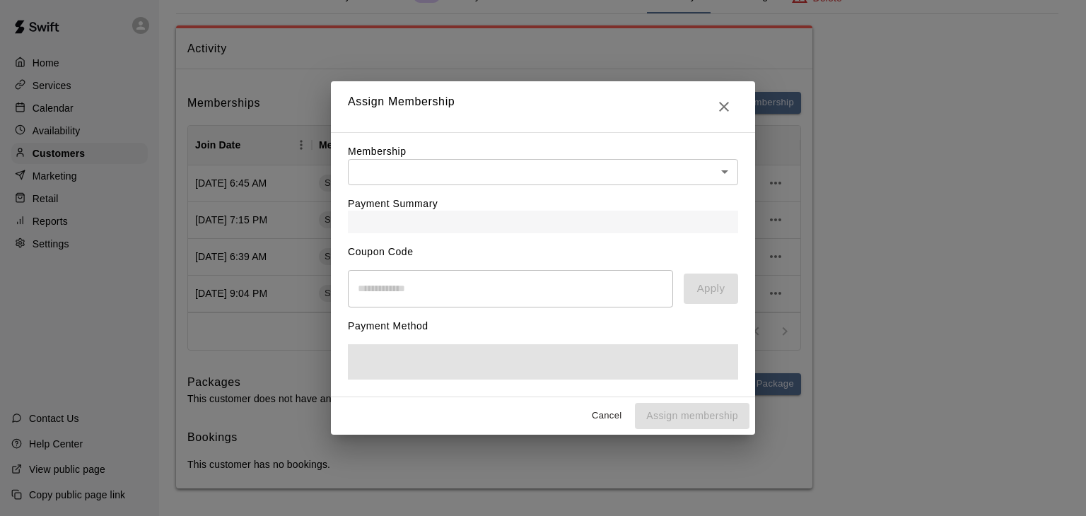
click at [618, 162] on body "Home Services Calendar Availability Customers Marketing Retail Reports Settings…" at bounding box center [543, 213] width 1086 height 607
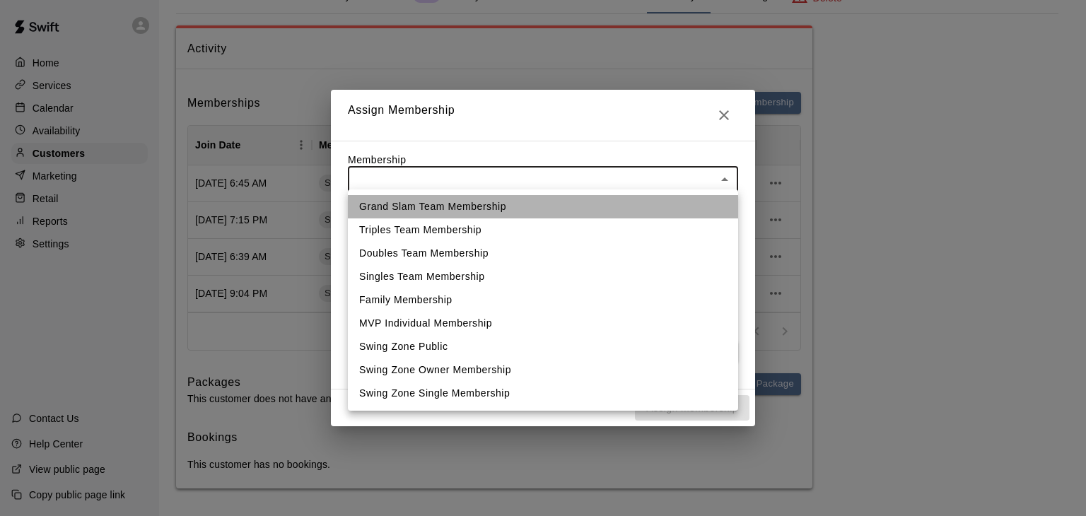
click at [560, 207] on li "Grand Slam Team Membership" at bounding box center [543, 206] width 390 height 23
type input "**********"
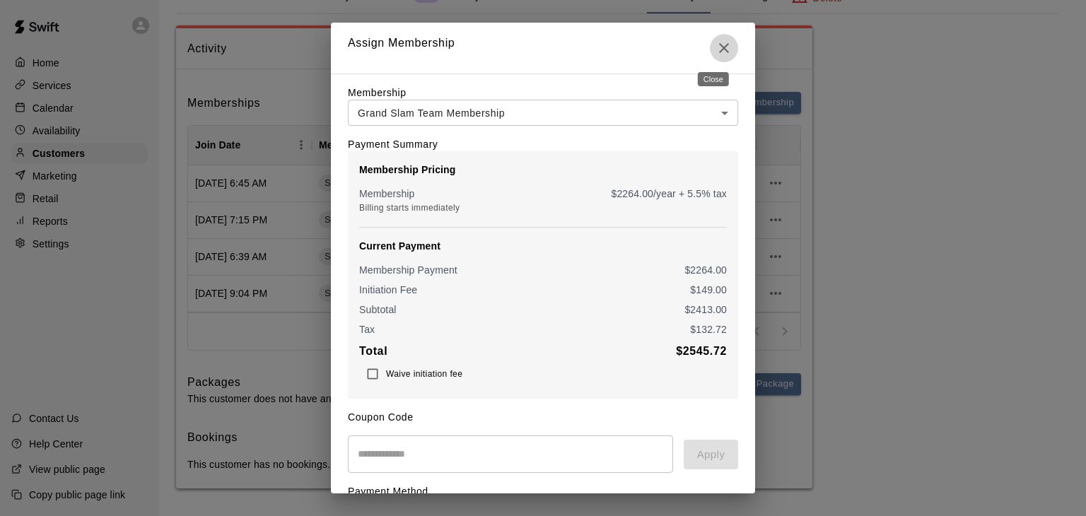
click at [717, 50] on icon "Close" at bounding box center [724, 48] width 17 height 17
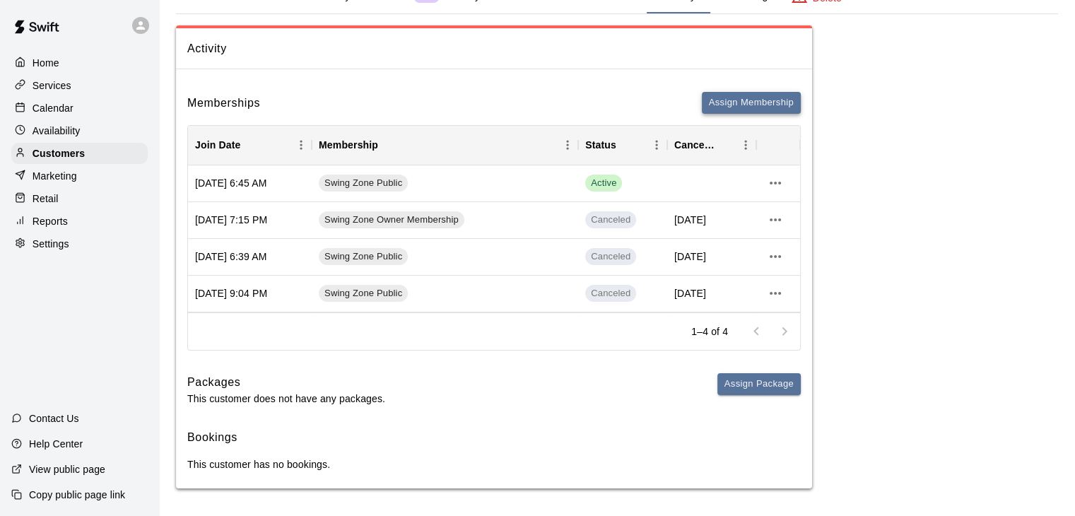
click at [764, 98] on button "Assign Membership" at bounding box center [751, 103] width 99 height 22
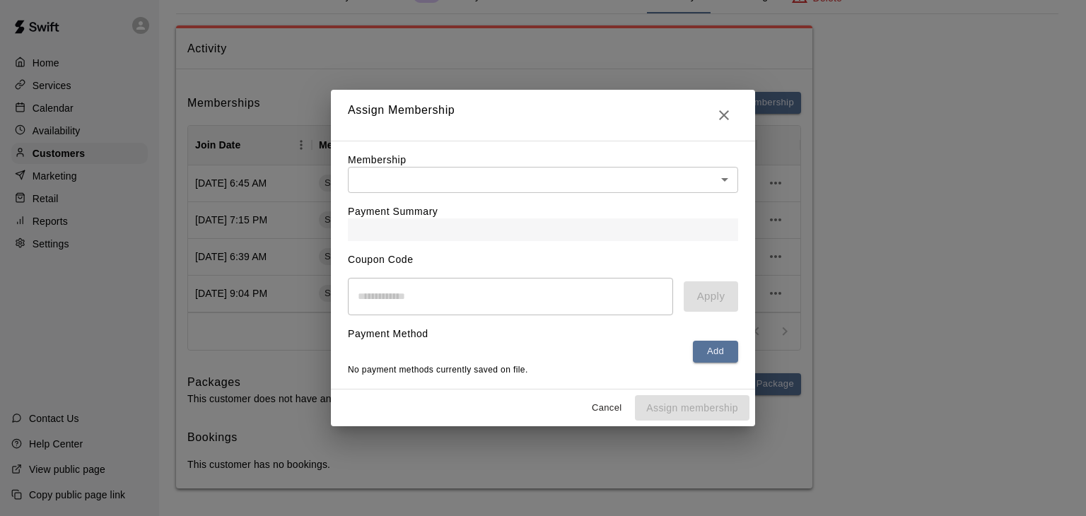
click at [657, 177] on body "Home Services Calendar Availability Customers Marketing Retail Reports Settings…" at bounding box center [543, 213] width 1086 height 607
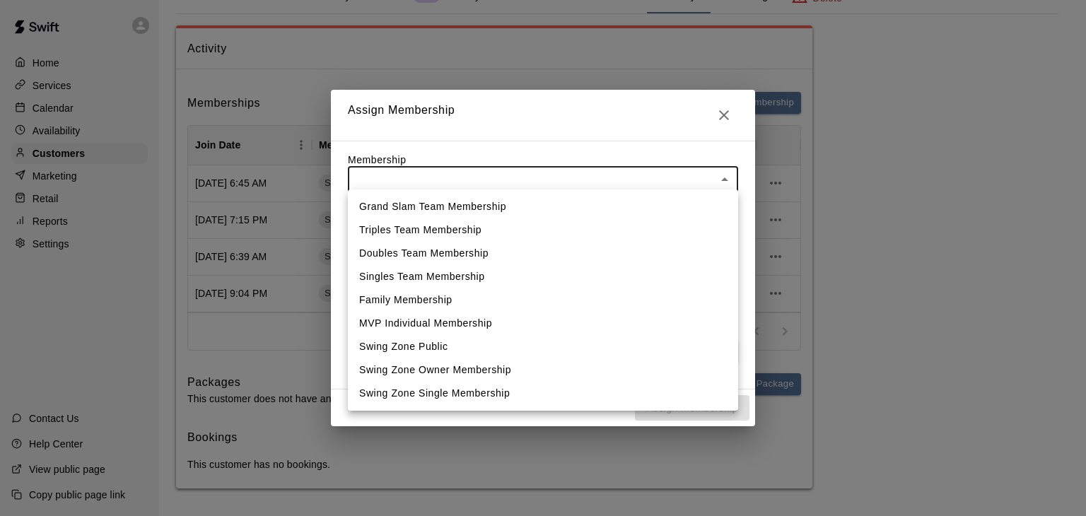
click at [479, 325] on li "MVP Individual Membership" at bounding box center [543, 323] width 390 height 23
type input "**********"
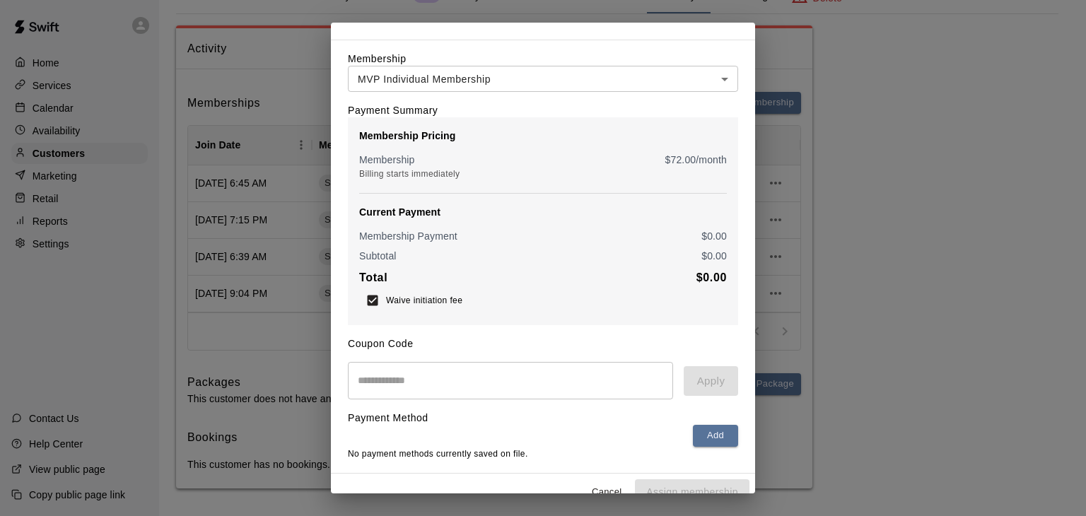
scroll to position [64, 0]
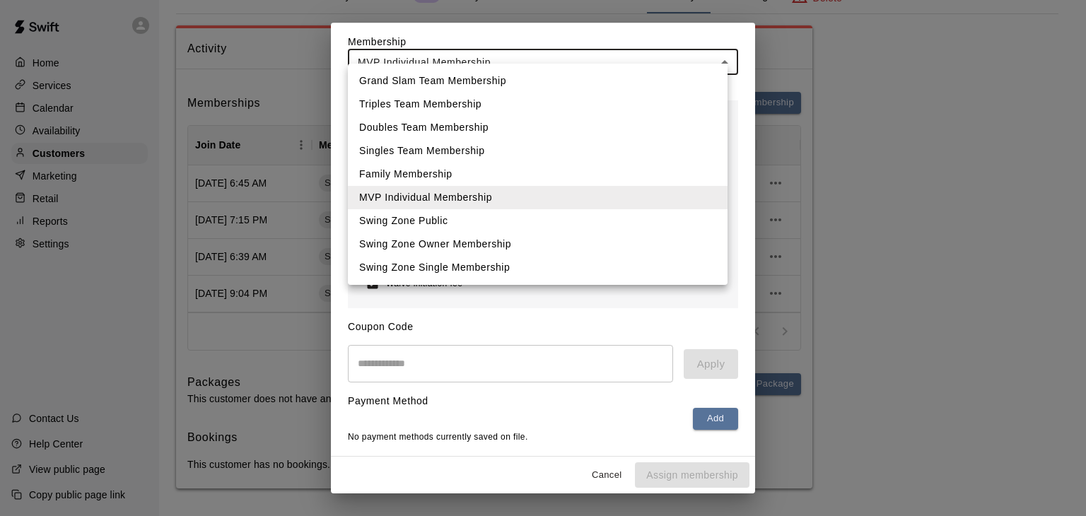
click at [586, 48] on body "**********" at bounding box center [543, 213] width 1086 height 607
click at [495, 178] on li "Family Membership" at bounding box center [538, 174] width 380 height 23
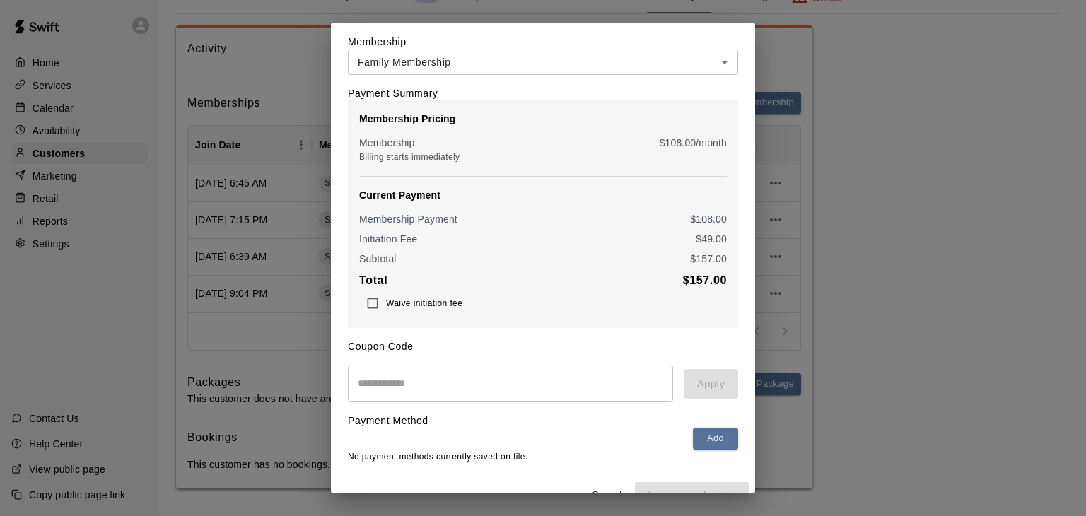
scroll to position [0, 0]
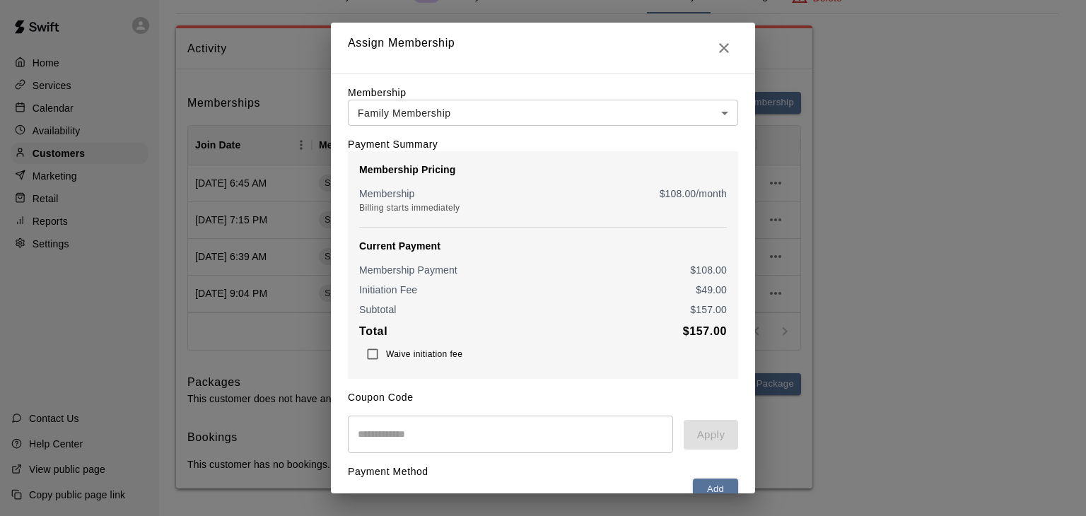
click at [564, 110] on body "**********" at bounding box center [543, 213] width 1086 height 607
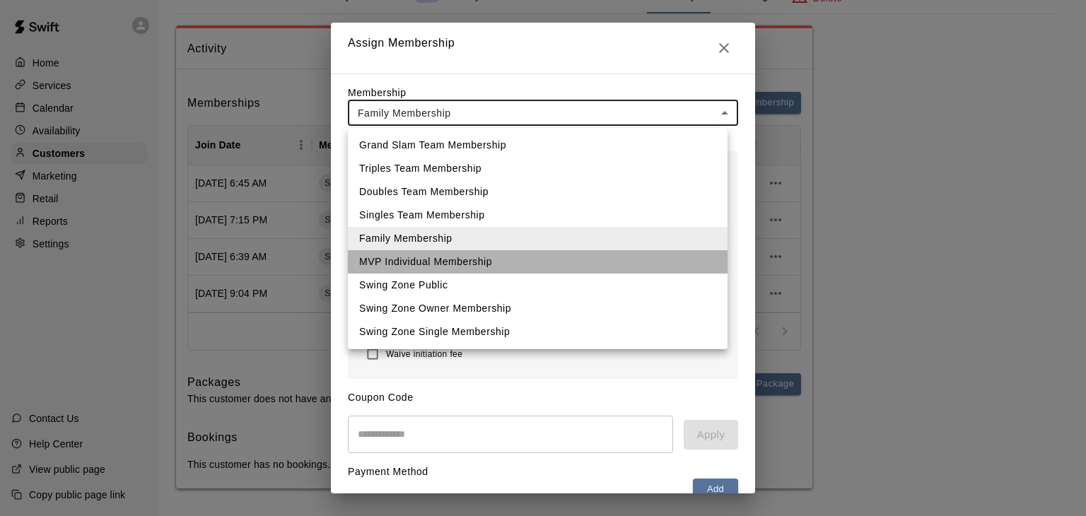
click at [444, 263] on li "MVP Individual Membership" at bounding box center [538, 261] width 380 height 23
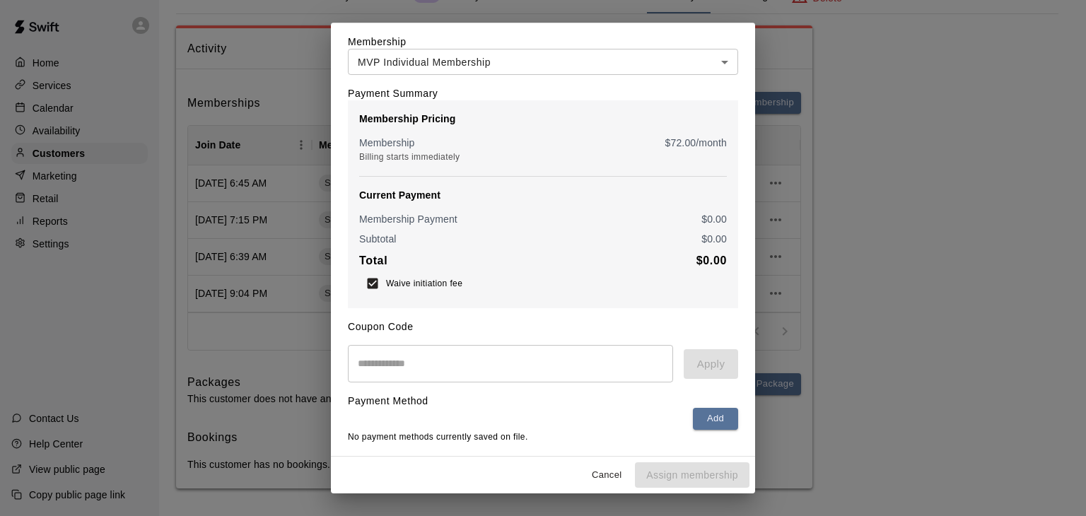
scroll to position [64, 0]
click at [682, 478] on div "Cancel Assign membership" at bounding box center [543, 475] width 424 height 37
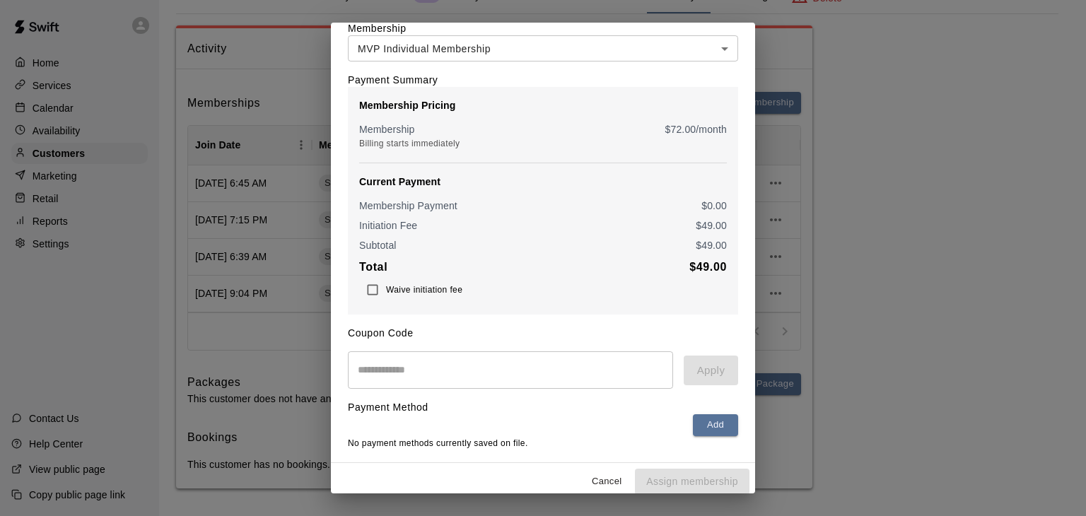
click at [373, 273] on b "Total" at bounding box center [373, 267] width 28 height 12
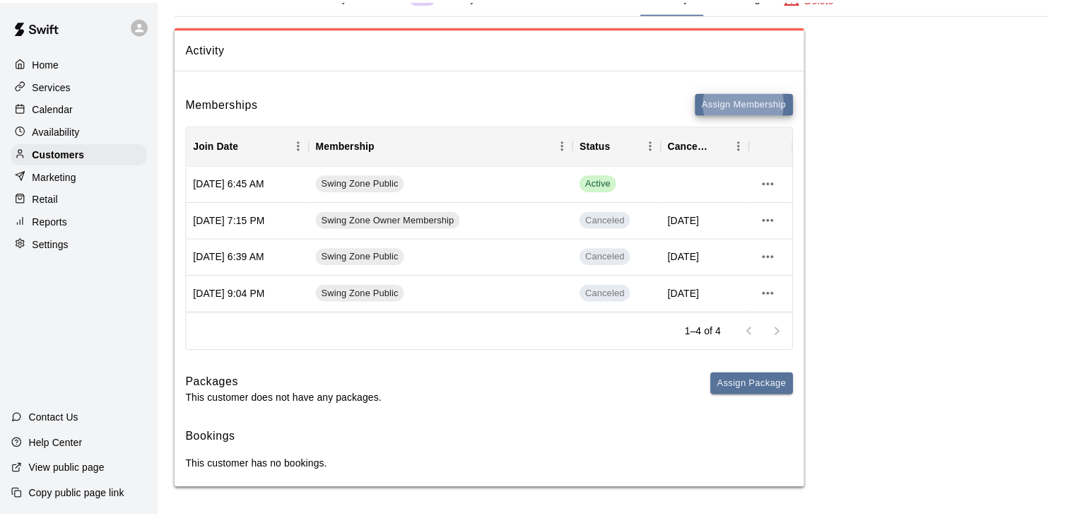
scroll to position [0, 0]
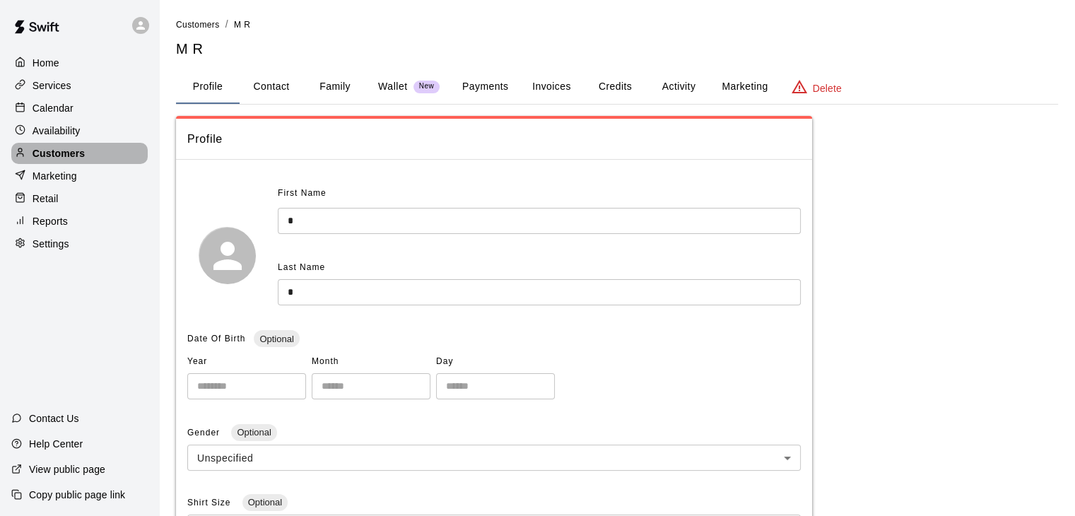
click at [71, 151] on p "Customers" at bounding box center [59, 153] width 52 height 14
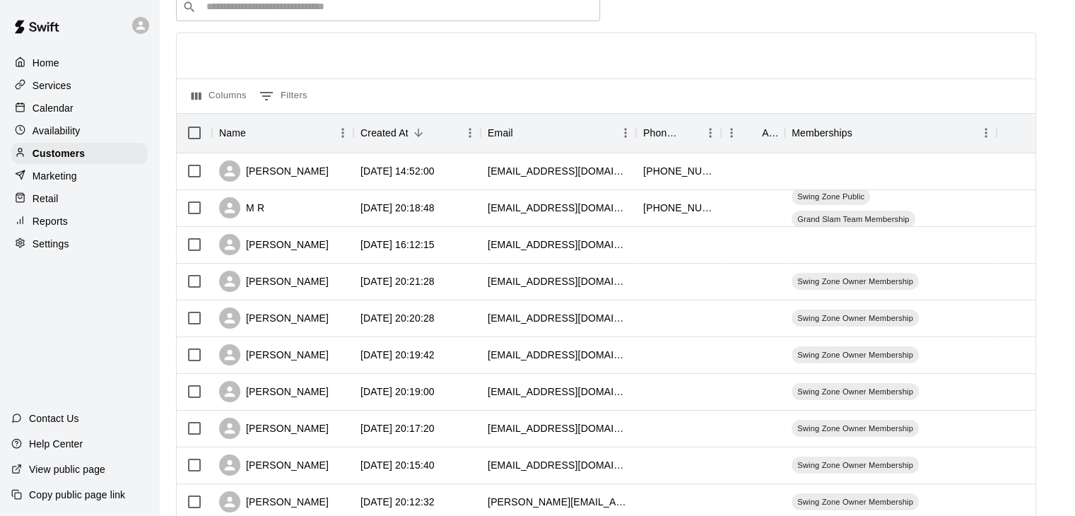
scroll to position [71, 0]
click at [490, 206] on div "[EMAIL_ADDRESS][DOMAIN_NAME]" at bounding box center [558, 207] width 141 height 14
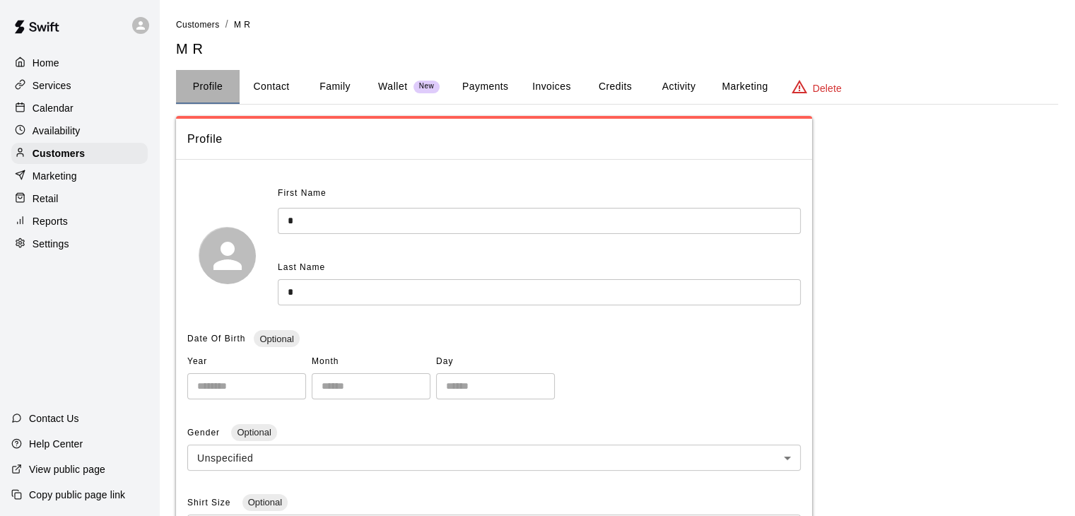
click at [216, 90] on button "Profile" at bounding box center [208, 87] width 64 height 34
click at [57, 90] on p "Services" at bounding box center [52, 85] width 39 height 14
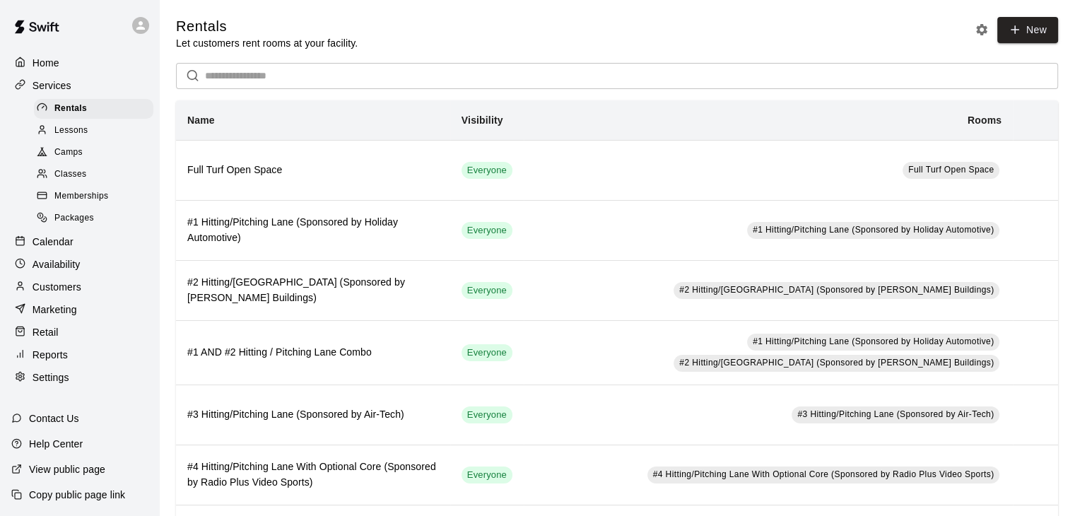
click at [76, 196] on div "Memberships" at bounding box center [93, 197] width 119 height 20
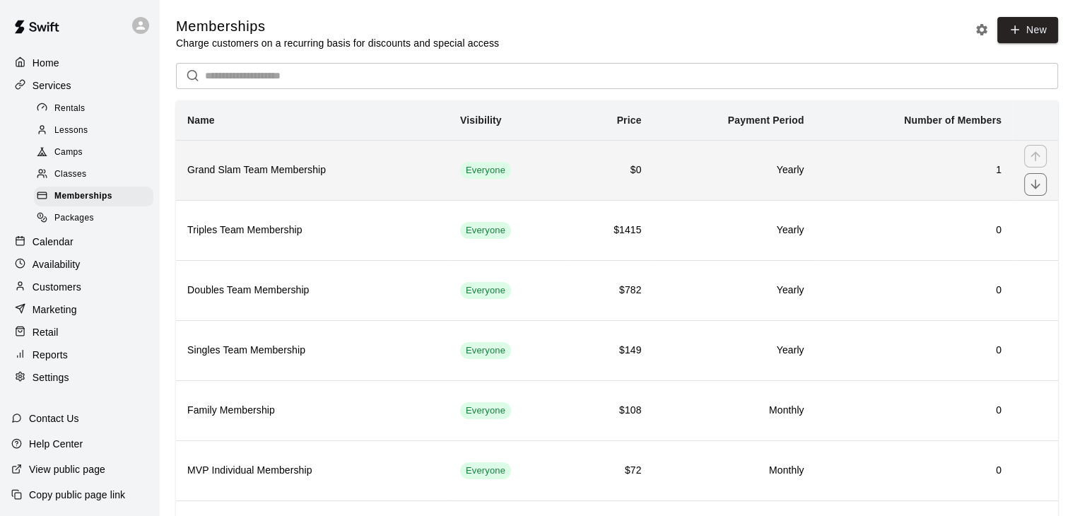
click at [586, 173] on h6 "$0" at bounding box center [611, 171] width 60 height 16
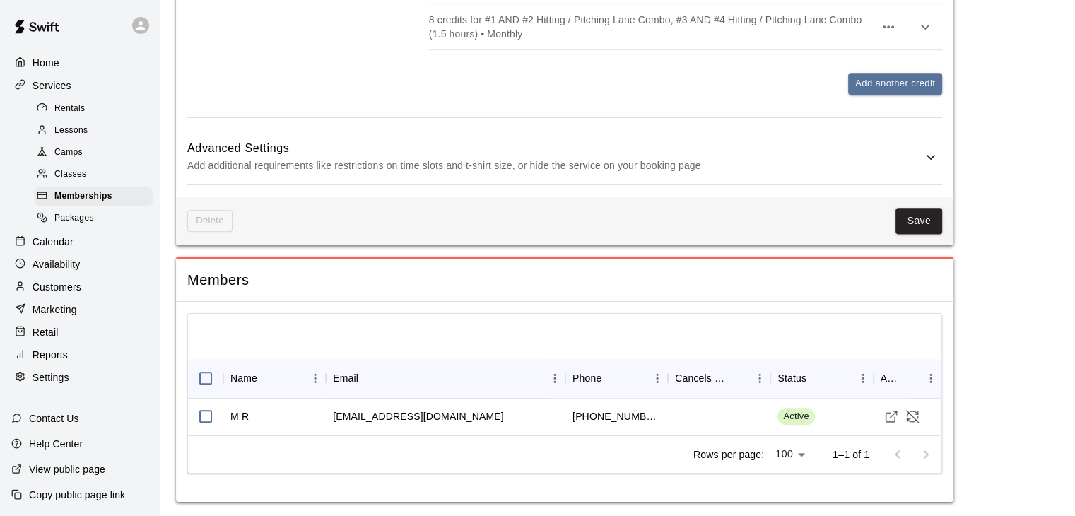
scroll to position [1479, 0]
click at [598, 157] on p "Add additional requirements like restrictions on time slots and t-shirt size, o…" at bounding box center [554, 166] width 735 height 18
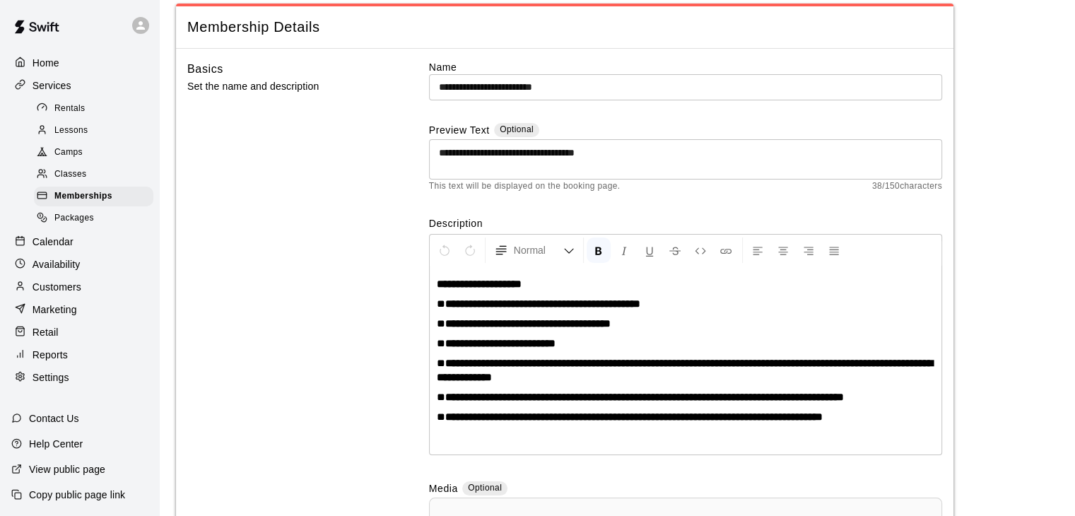
scroll to position [0, 0]
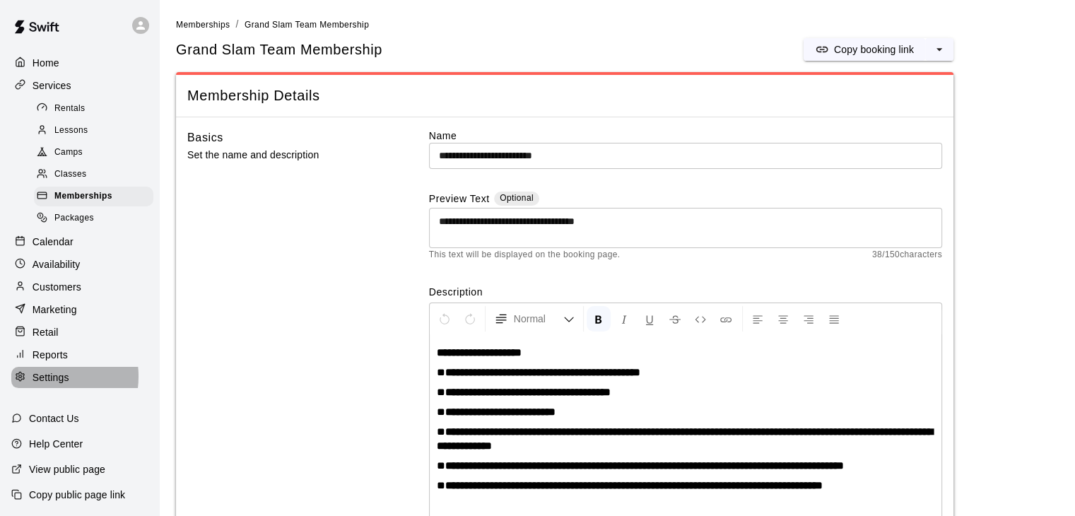
click at [45, 385] on p "Settings" at bounding box center [51, 377] width 37 height 14
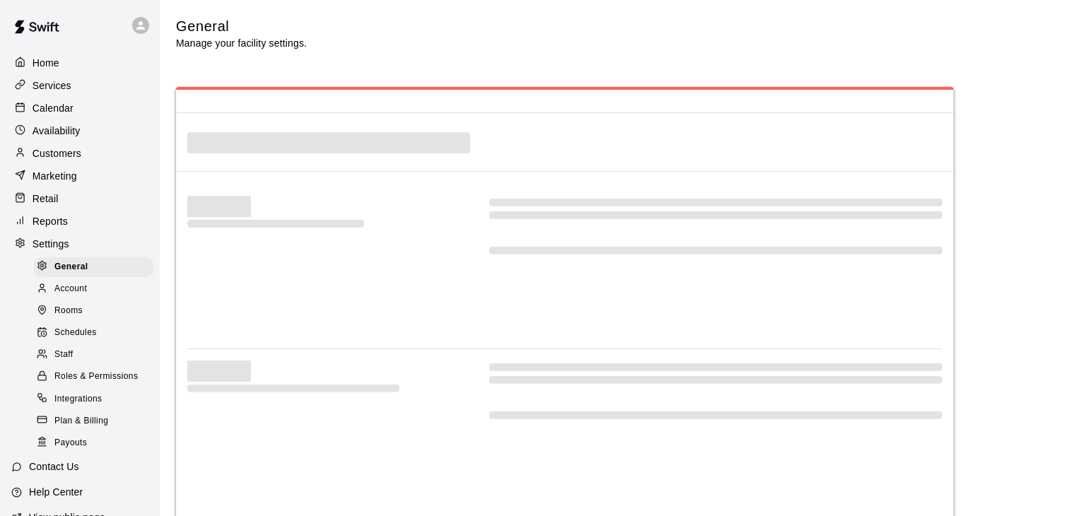
select select "**"
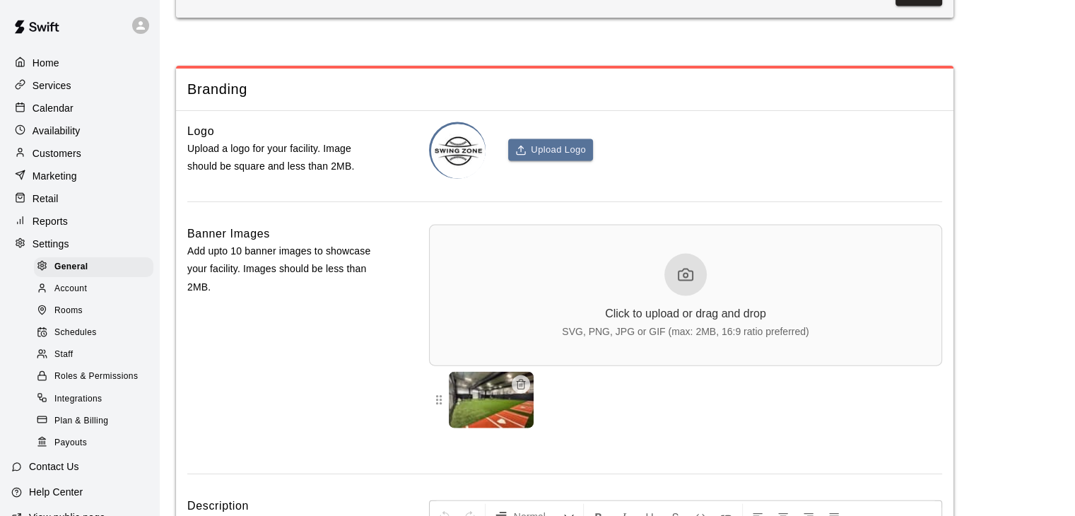
scroll to position [3205, 0]
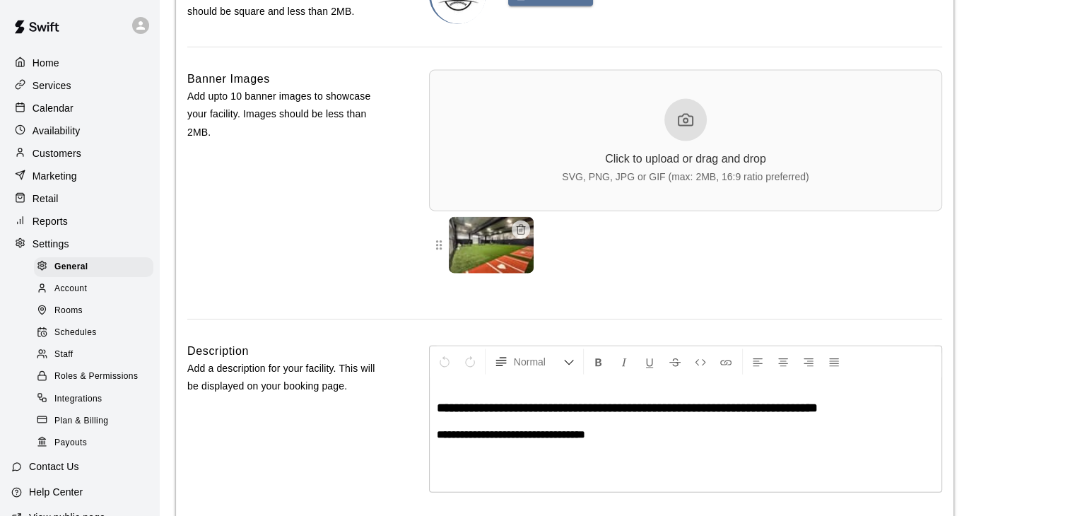
click at [62, 343] on div "Schedules" at bounding box center [93, 333] width 119 height 20
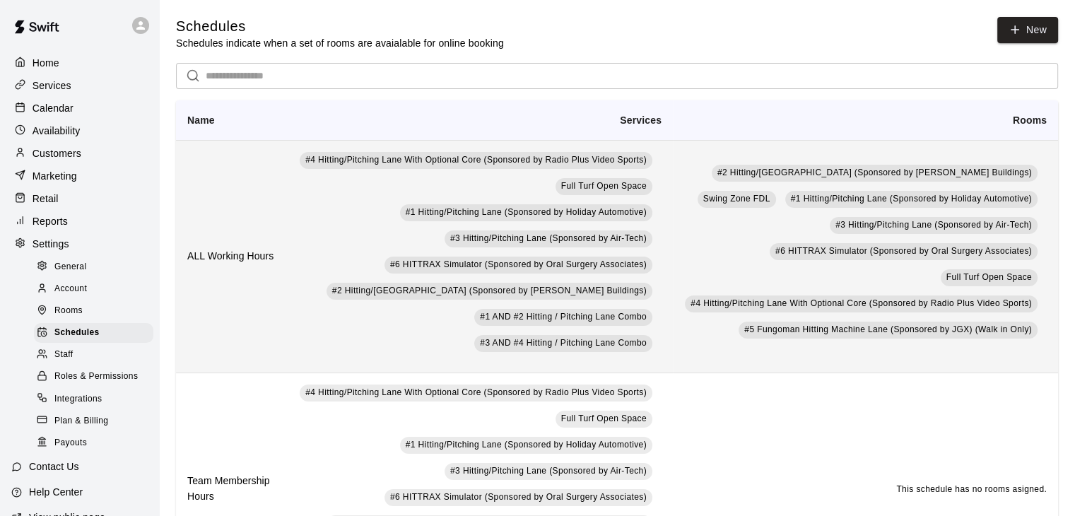
click at [288, 271] on td "#4 Hitting/Pitching Lane With Optional Core (Sponsored by Radio Plus Video Spor…" at bounding box center [480, 256] width 385 height 233
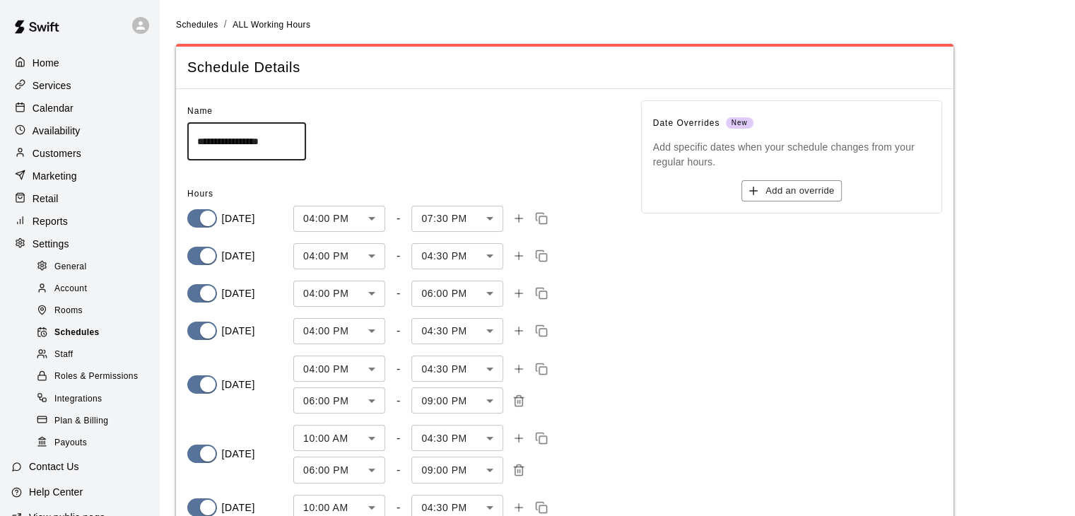
click at [83, 340] on span "Schedules" at bounding box center [76, 333] width 45 height 14
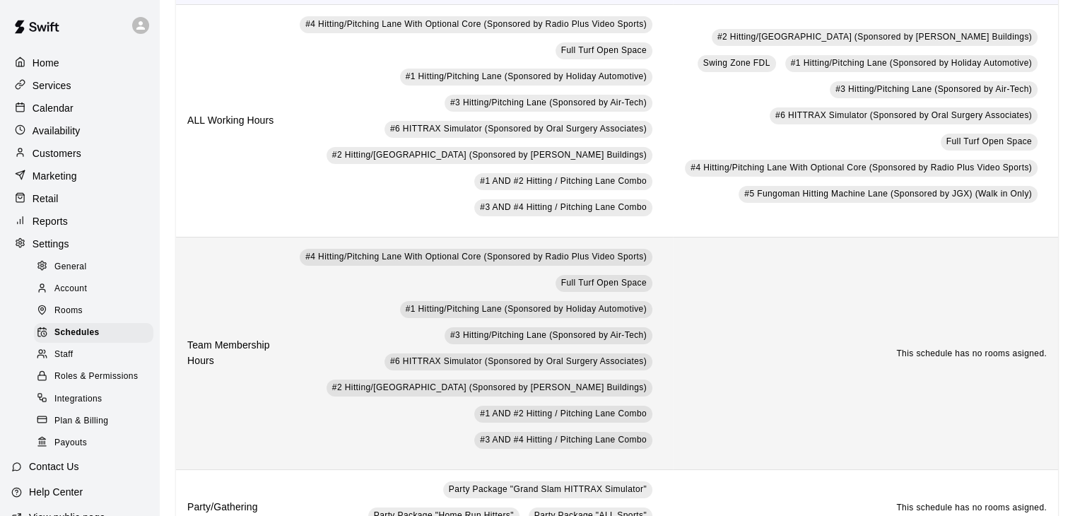
scroll to position [141, 0]
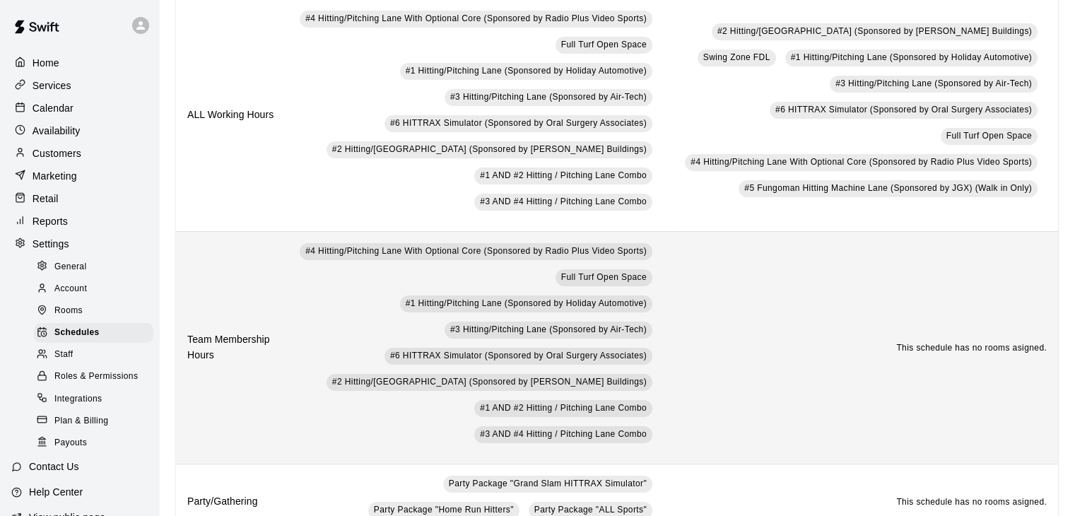
click at [320, 351] on td "#4 Hitting/Pitching Lane With Optional Core (Sponsored by Radio Plus Video Spor…" at bounding box center [480, 347] width 385 height 233
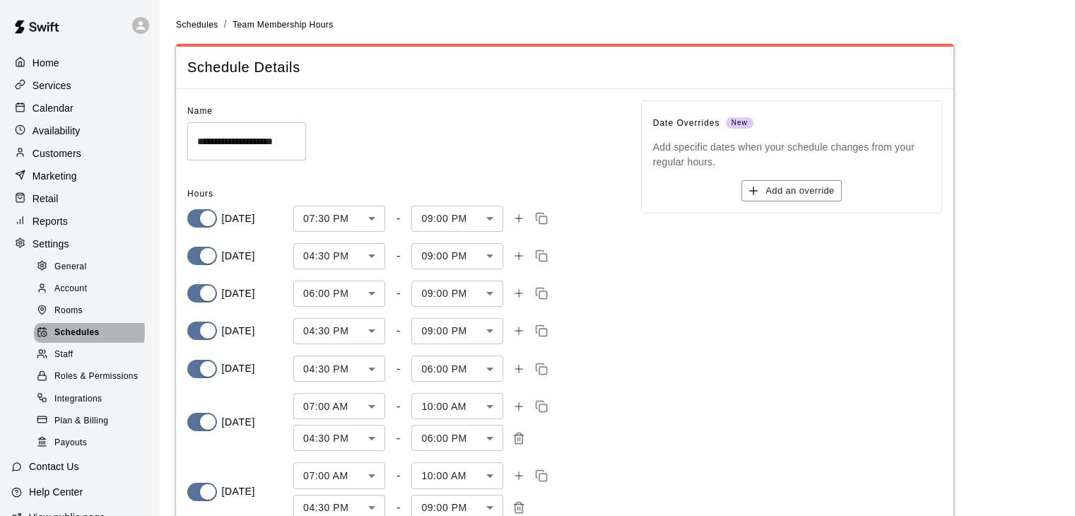
click at [76, 340] on span "Schedules" at bounding box center [76, 333] width 45 height 14
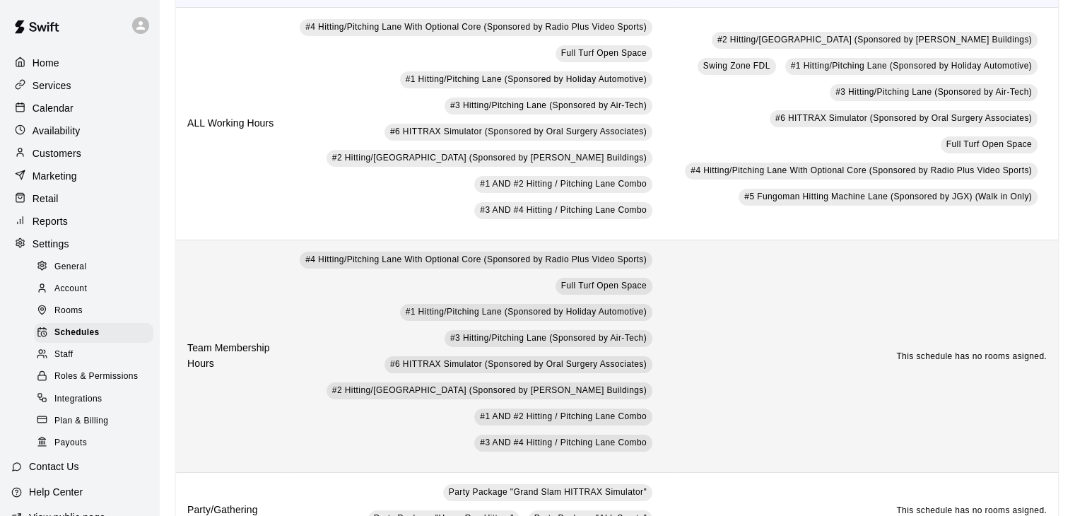
scroll to position [141, 0]
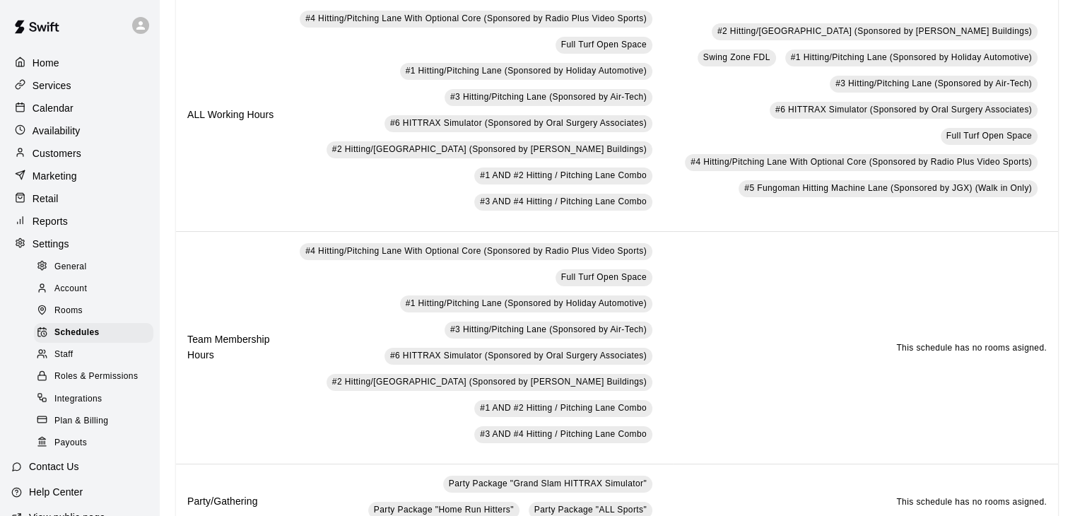
click at [70, 318] on span "Rooms" at bounding box center [68, 311] width 28 height 14
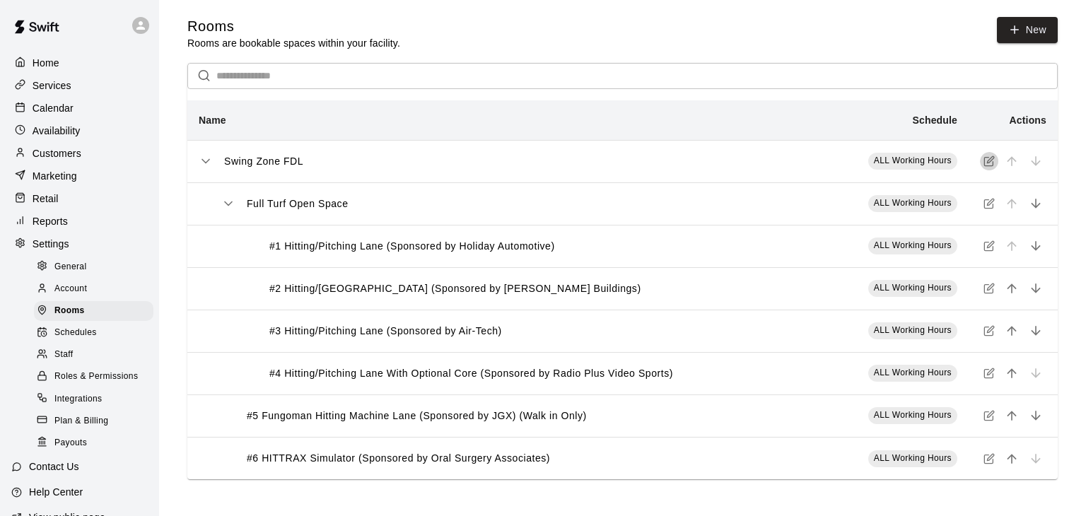
click at [987, 161] on icon "simple table" at bounding box center [988, 161] width 11 height 11
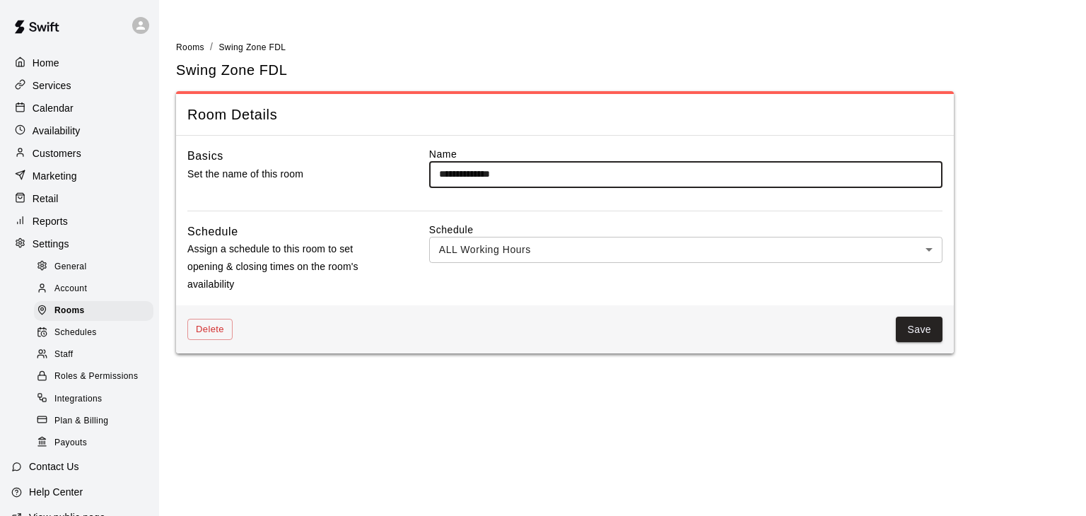
click at [875, 244] on body "**********" at bounding box center [543, 185] width 1086 height 370
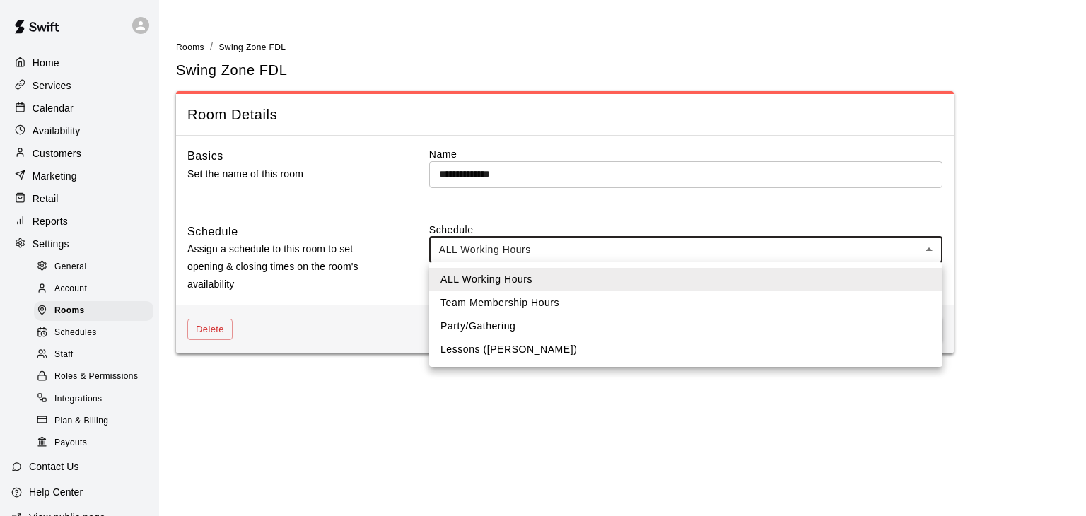
click at [919, 193] on div at bounding box center [543, 258] width 1086 height 516
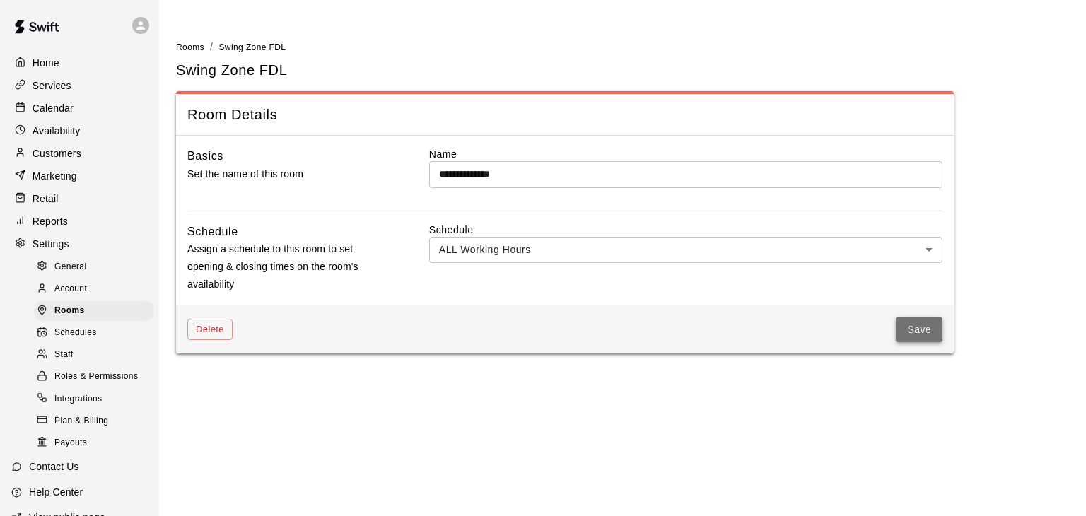
click at [925, 326] on button "Save" at bounding box center [919, 330] width 47 height 26
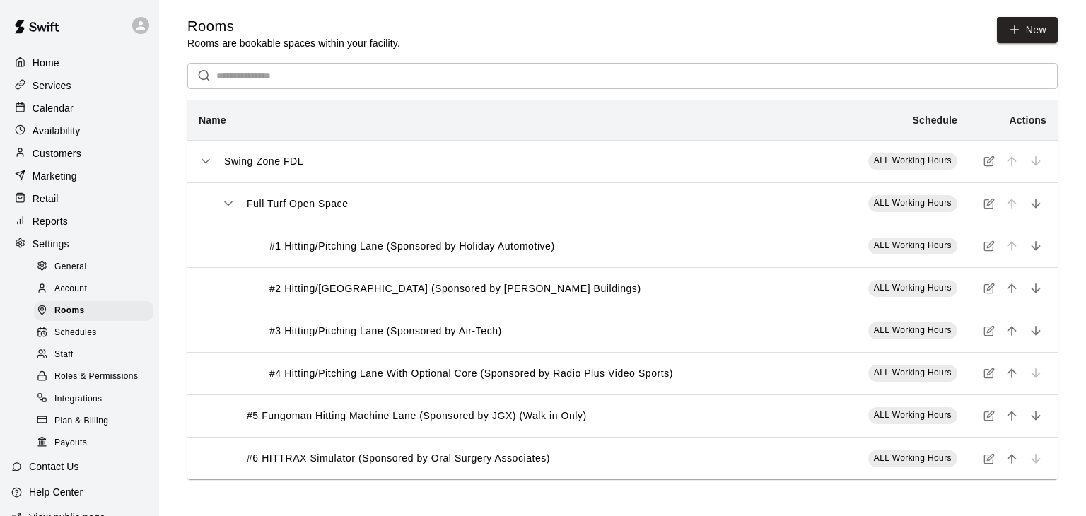
click at [941, 208] on span "ALL Working Hours" at bounding box center [913, 203] width 78 height 10
click at [525, 211] on div "Full Turf Open Space" at bounding box center [517, 204] width 592 height 15
click at [489, 243] on p "#1 Hitting/Pitching Lane (Sponsored by Holiday Automotive)" at bounding box center [412, 246] width 286 height 15
drag, startPoint x: 305, startPoint y: 221, endPoint x: 301, endPoint y: 207, distance: 14.1
click at [305, 220] on th "Full Turf Open Space" at bounding box center [506, 203] width 638 height 42
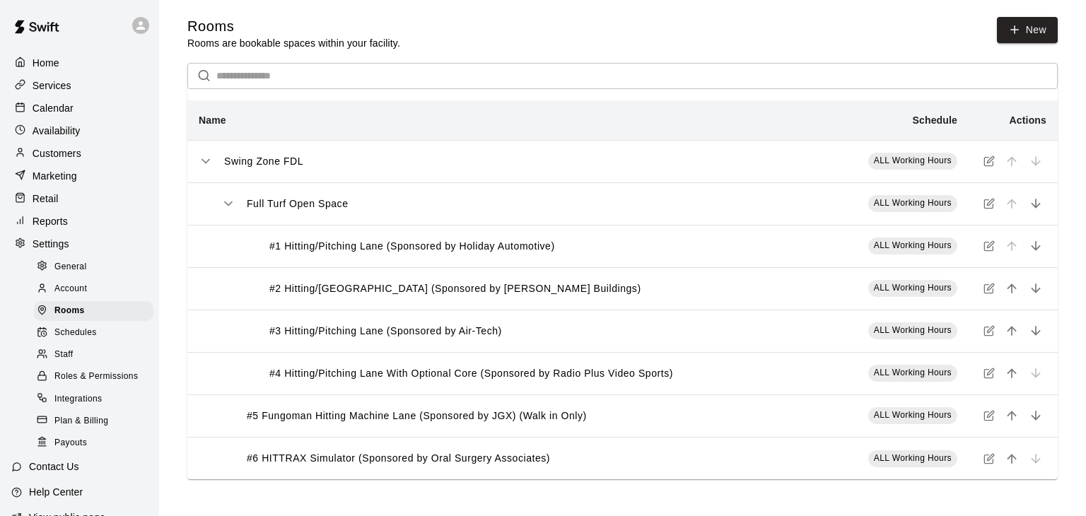
click at [300, 200] on p "Full Turf Open Space" at bounding box center [298, 204] width 102 height 15
click at [987, 204] on icon "simple table" at bounding box center [988, 203] width 11 height 11
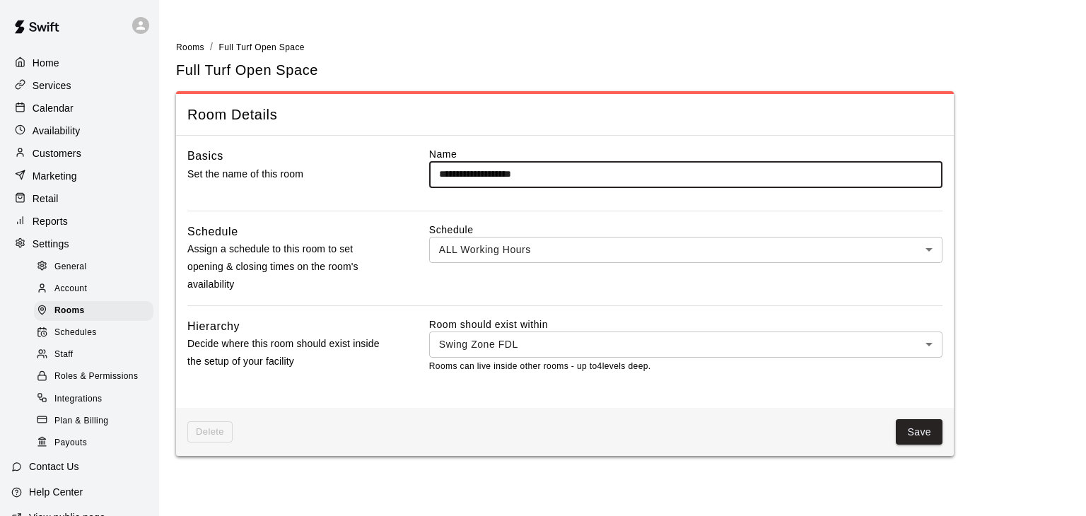
click at [921, 427] on button "Save" at bounding box center [919, 432] width 47 height 26
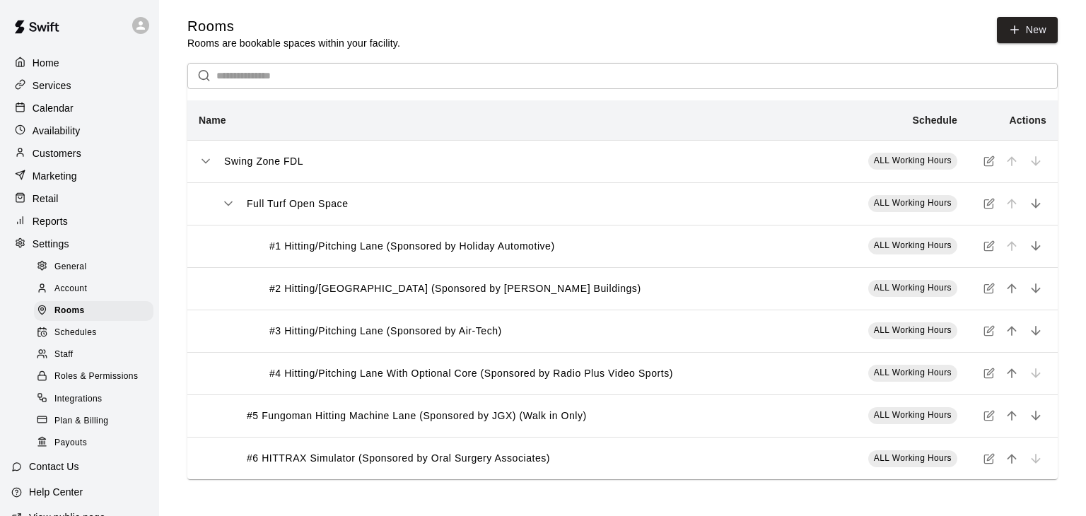
click at [76, 340] on span "Schedules" at bounding box center [75, 333] width 42 height 14
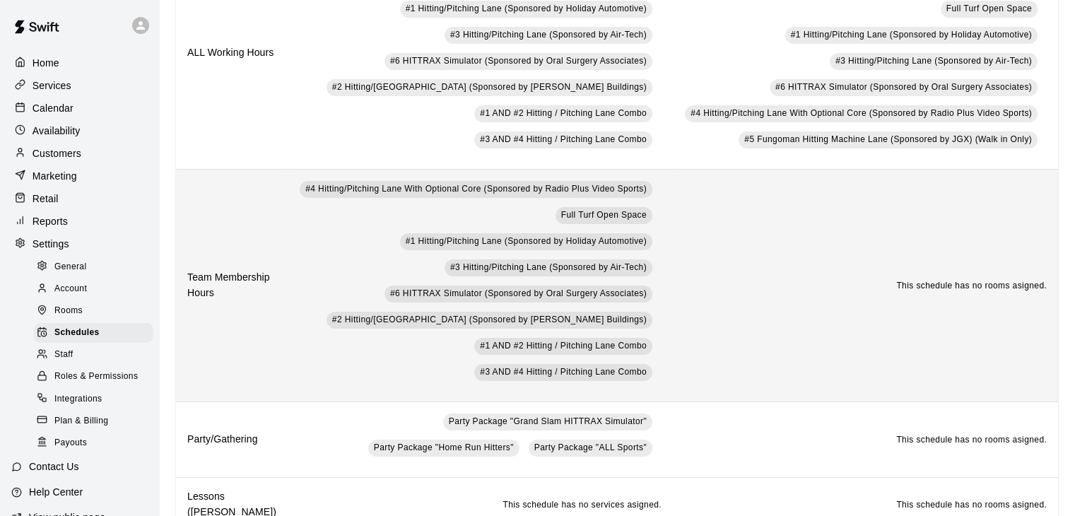
scroll to position [209, 0]
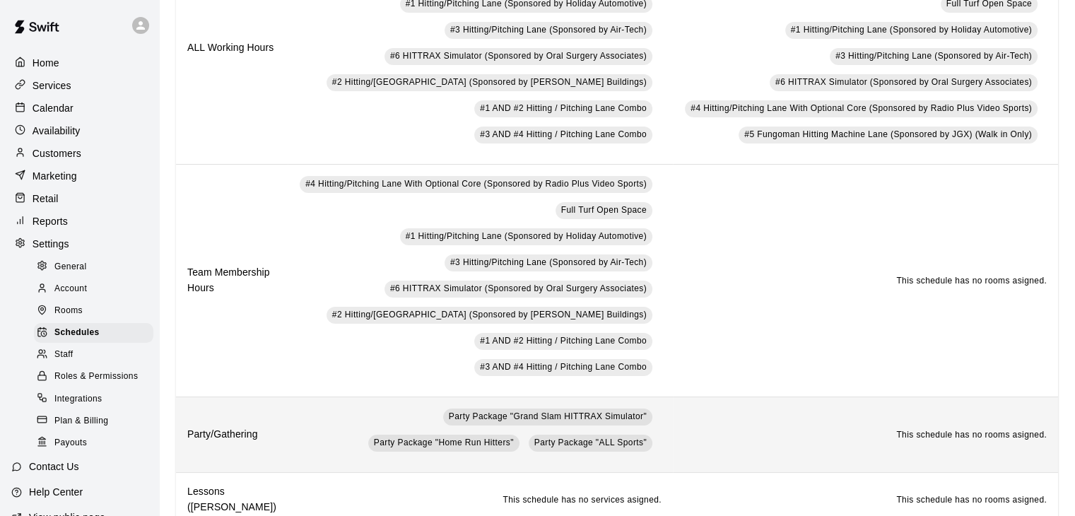
click at [289, 397] on td "Party Package "Grand Slam HITTRAX Simulator" Party Package "Home Run Hitters" P…" at bounding box center [480, 435] width 385 height 76
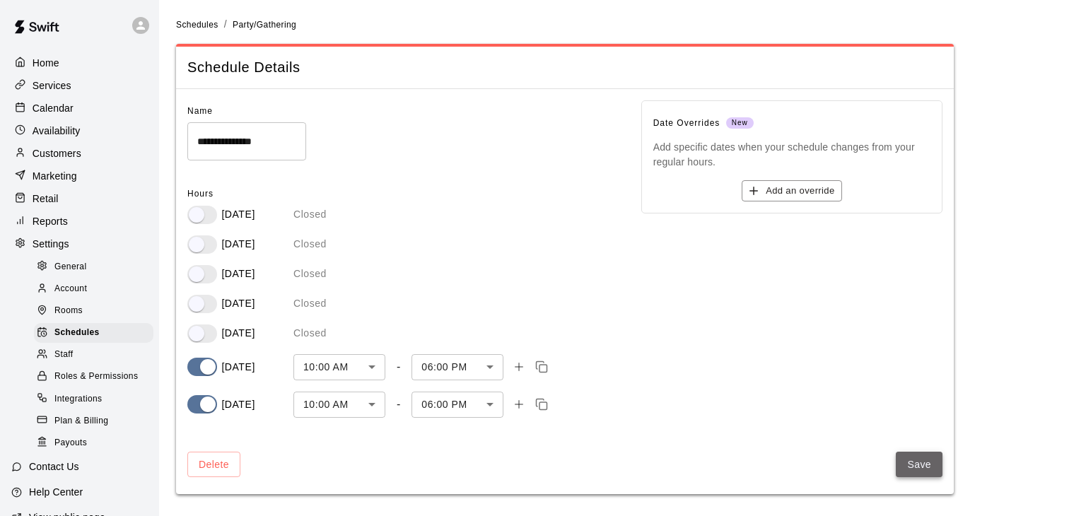
click at [922, 464] on button "Save" at bounding box center [919, 465] width 47 height 26
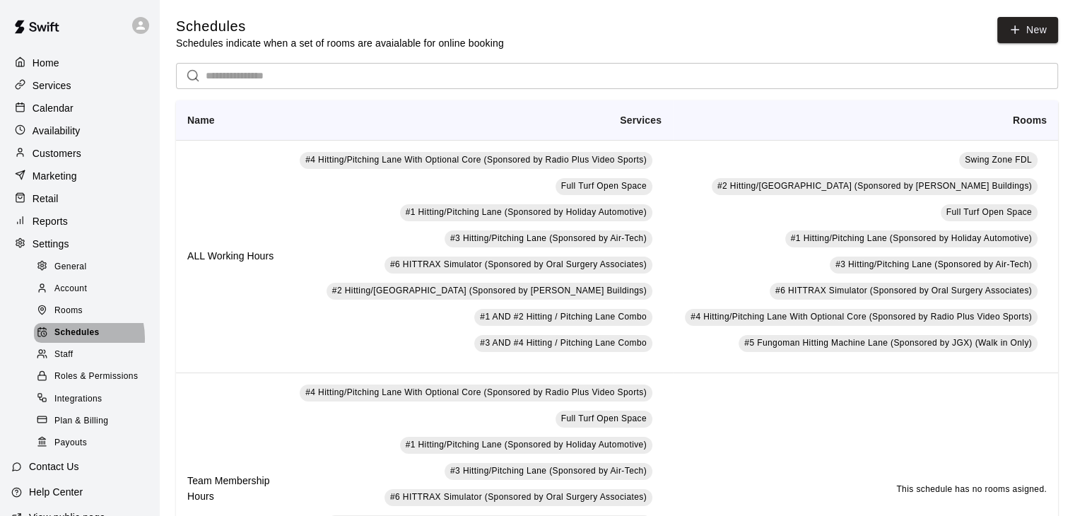
click at [68, 340] on span "Schedules" at bounding box center [76, 333] width 45 height 14
click at [60, 133] on p "Availability" at bounding box center [57, 131] width 48 height 14
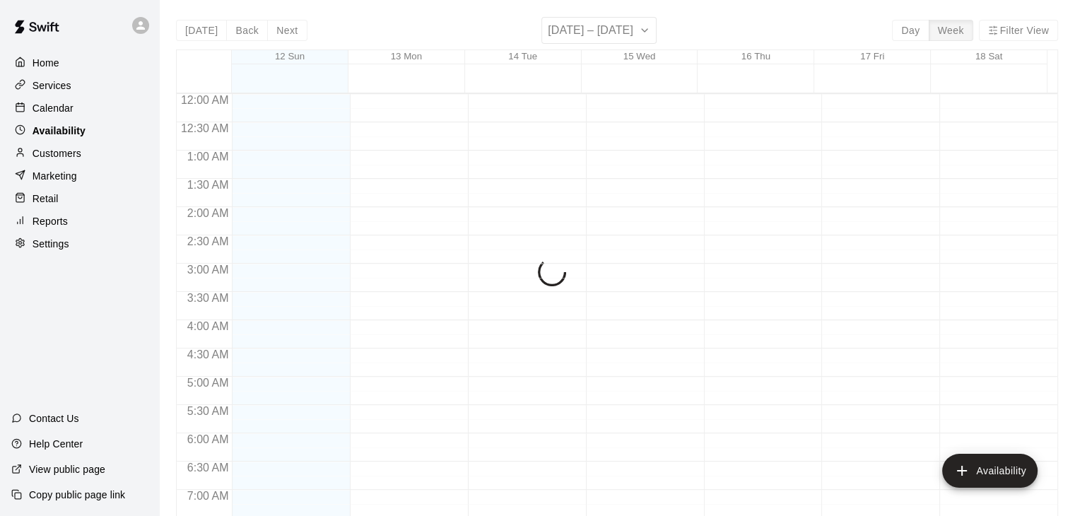
scroll to position [918, 0]
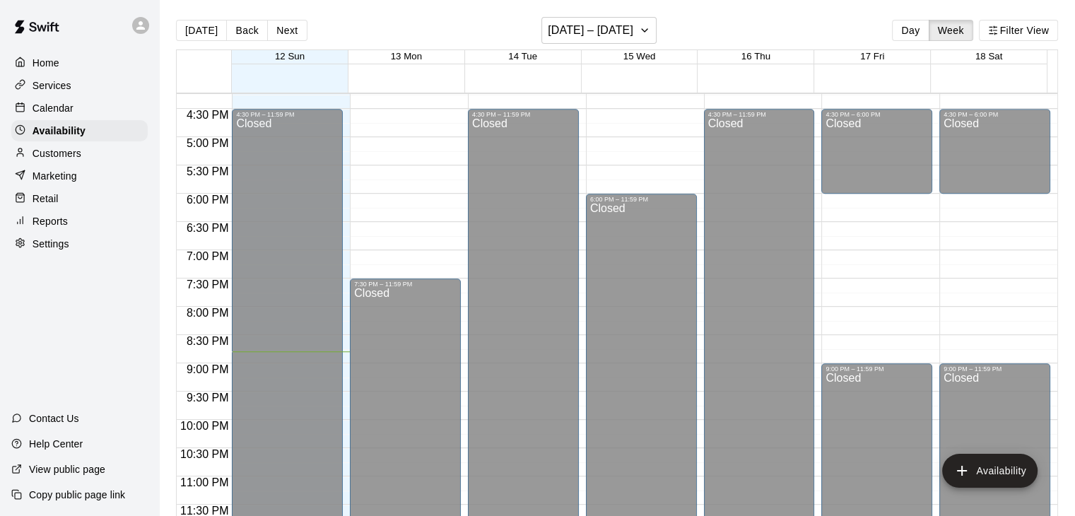
click at [59, 158] on p "Customers" at bounding box center [57, 153] width 49 height 14
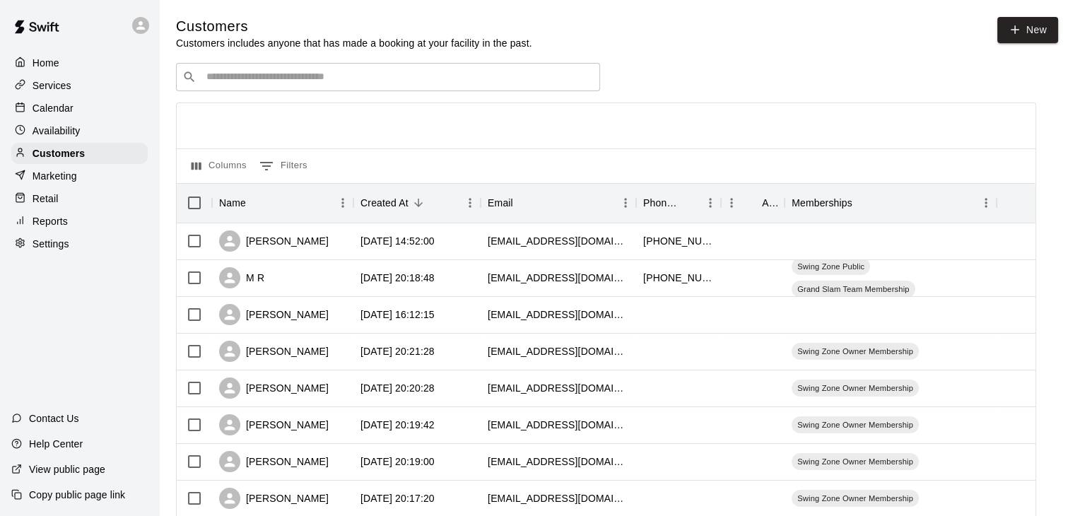
click at [66, 146] on div "Home Services Calendar Availability Customers Marketing Retail Reports Settings" at bounding box center [79, 153] width 159 height 205
click at [67, 130] on p "Availability" at bounding box center [57, 131] width 48 height 14
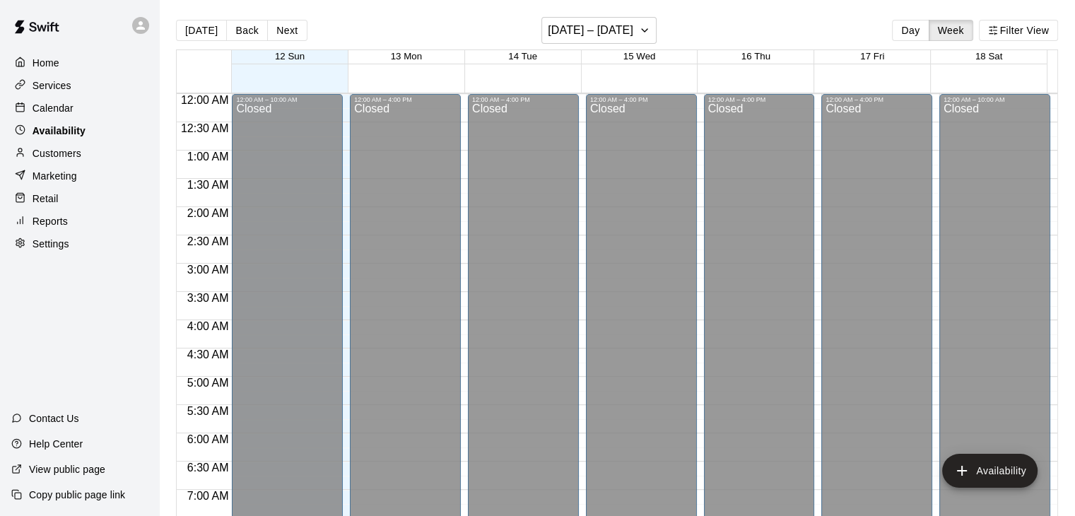
scroll to position [918, 0]
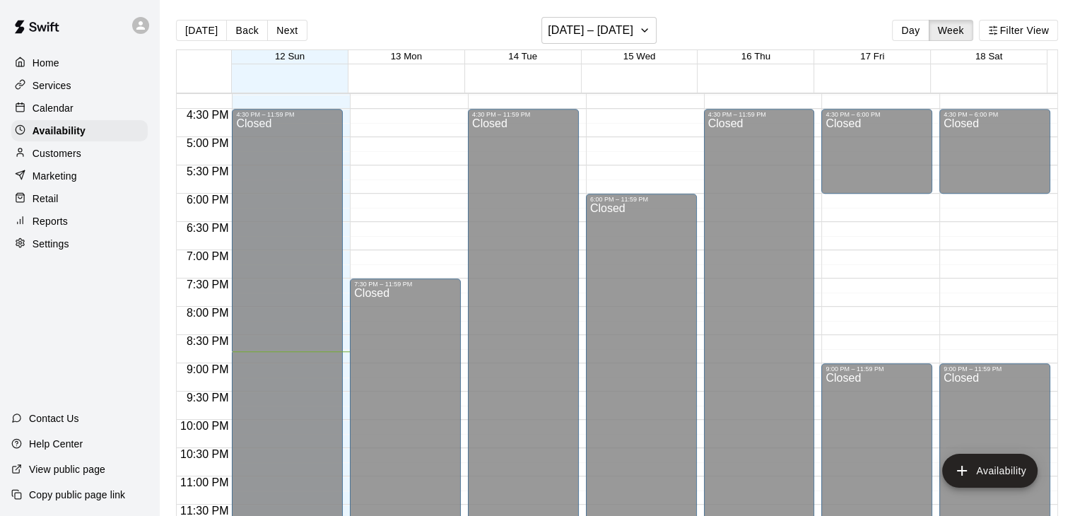
click at [65, 156] on p "Customers" at bounding box center [57, 153] width 49 height 14
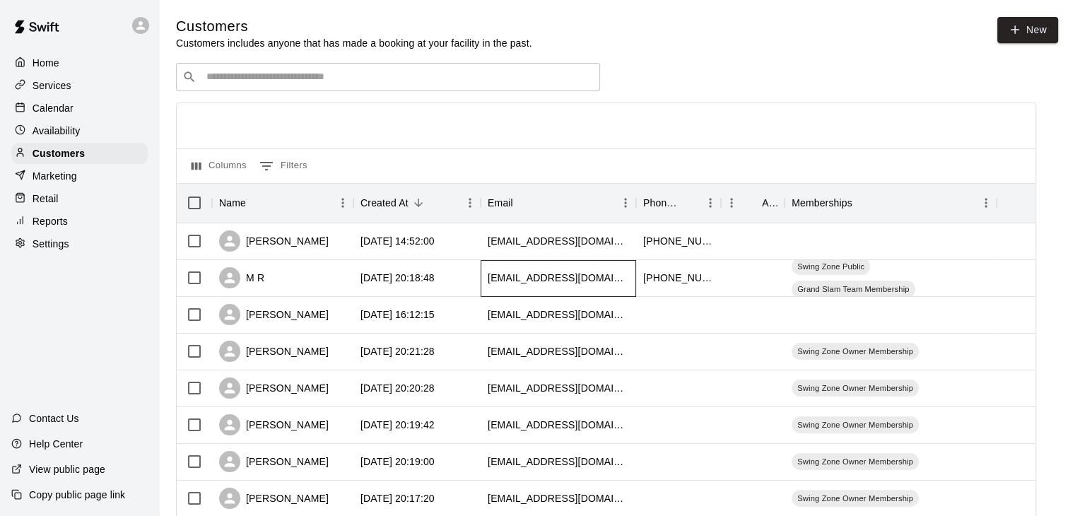
click at [515, 281] on div "[EMAIL_ADDRESS][DOMAIN_NAME]" at bounding box center [558, 278] width 141 height 14
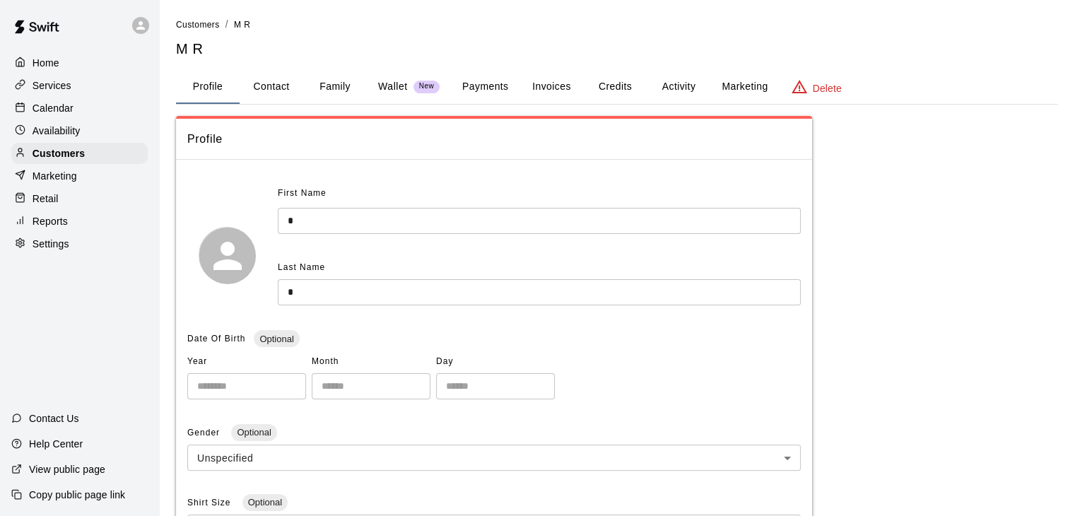
click at [466, 83] on button "Payments" at bounding box center [485, 87] width 69 height 34
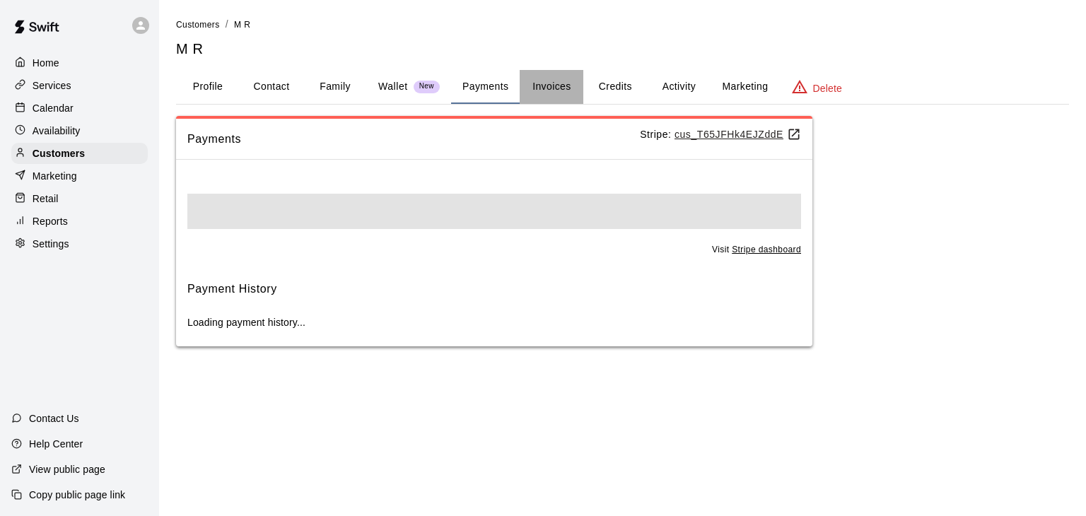
click at [549, 83] on button "Invoices" at bounding box center [552, 87] width 64 height 34
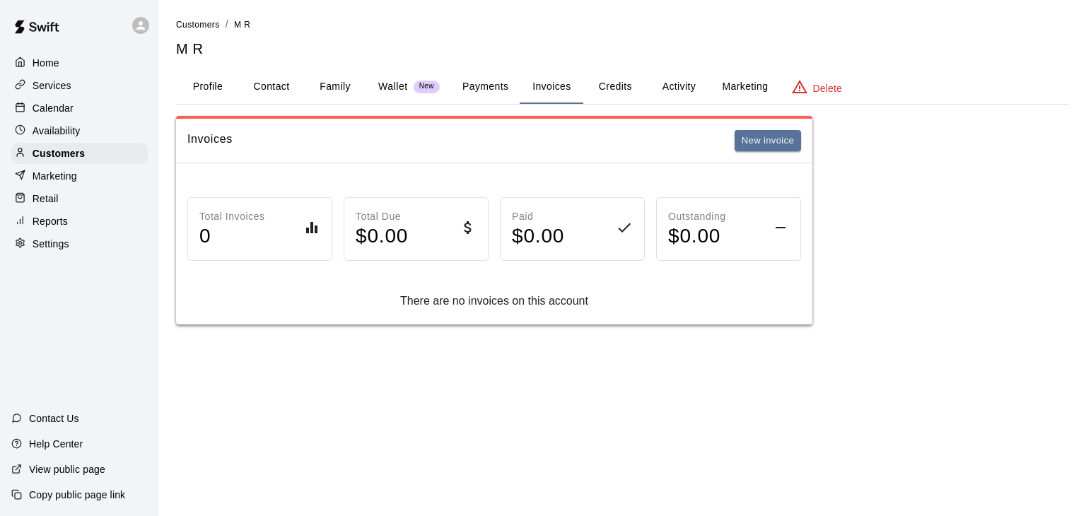
click at [608, 81] on button "Credits" at bounding box center [615, 87] width 64 height 34
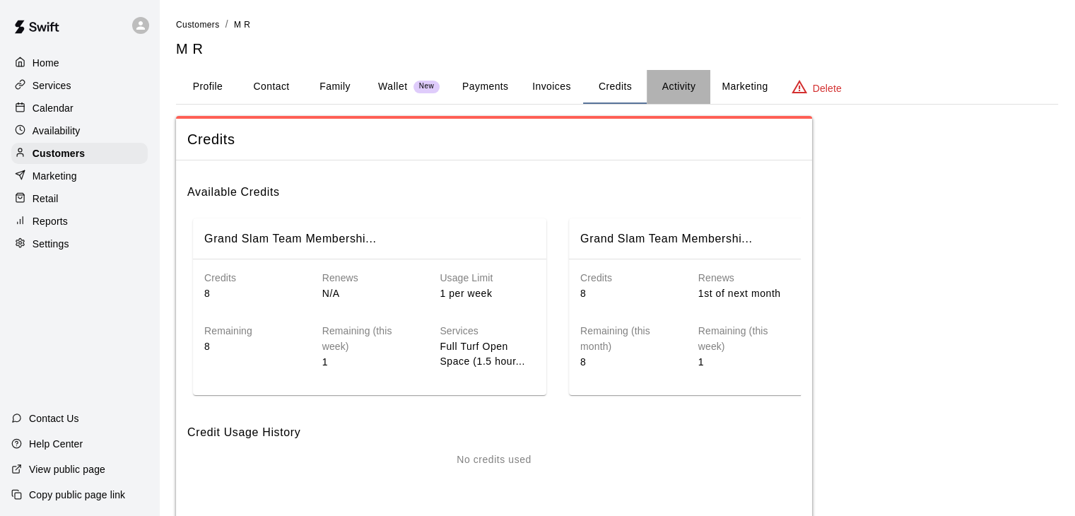
click at [682, 80] on button "Activity" at bounding box center [679, 87] width 64 height 34
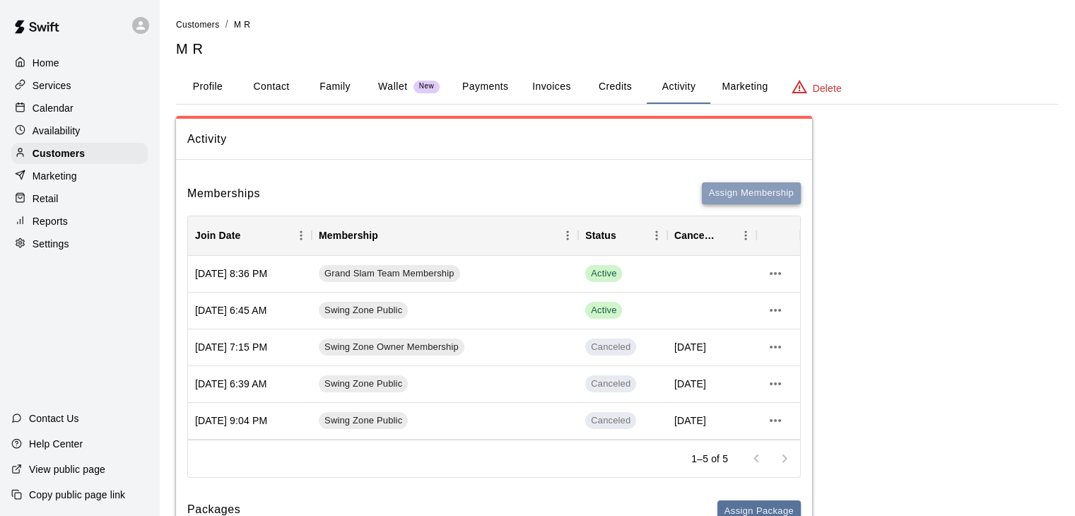
click at [763, 190] on button "Assign Membership" at bounding box center [751, 193] width 99 height 22
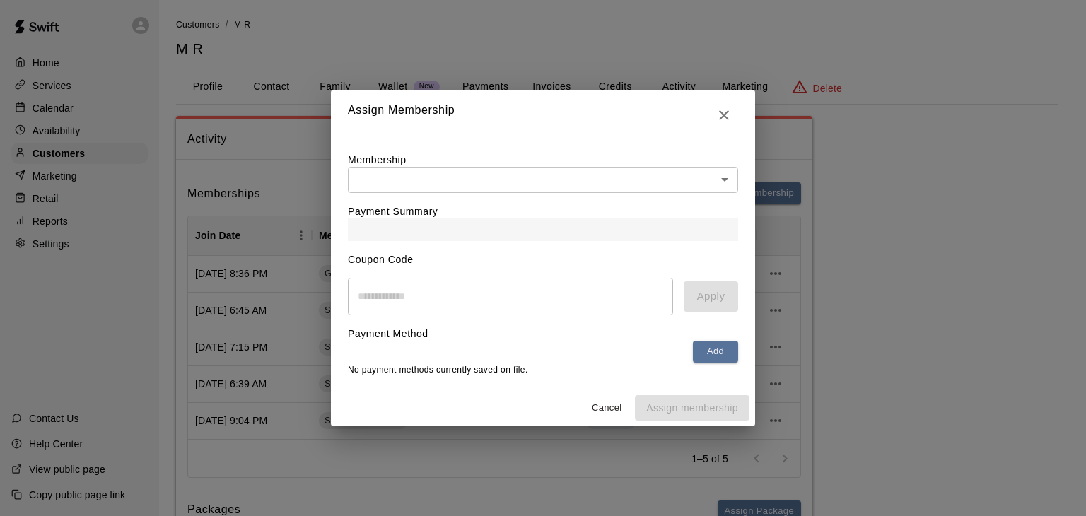
click at [551, 179] on body "Home Services Calendar Availability Customers Marketing Retail Reports Settings…" at bounding box center [543, 322] width 1086 height 644
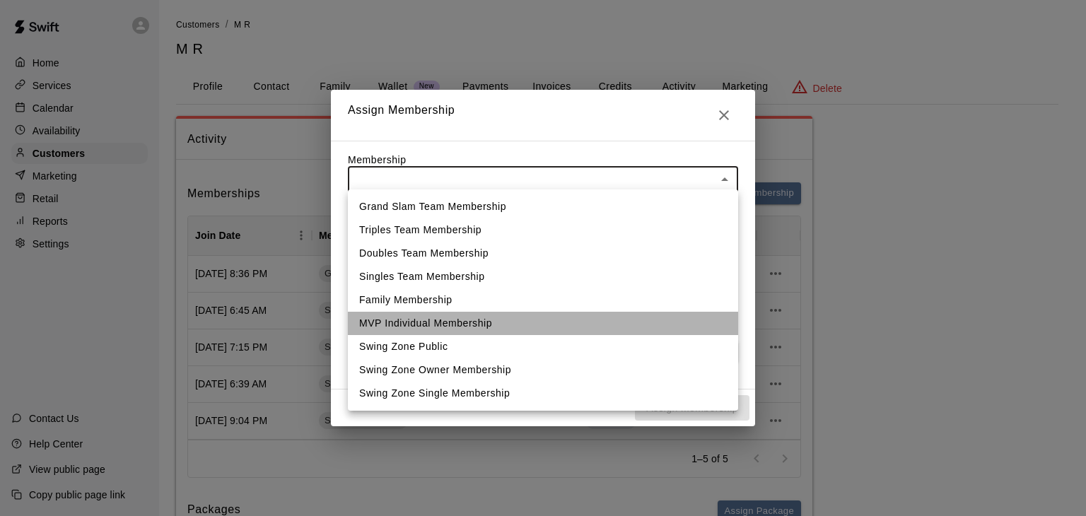
click at [510, 321] on li "MVP Individual Membership" at bounding box center [543, 323] width 390 height 23
type input "**********"
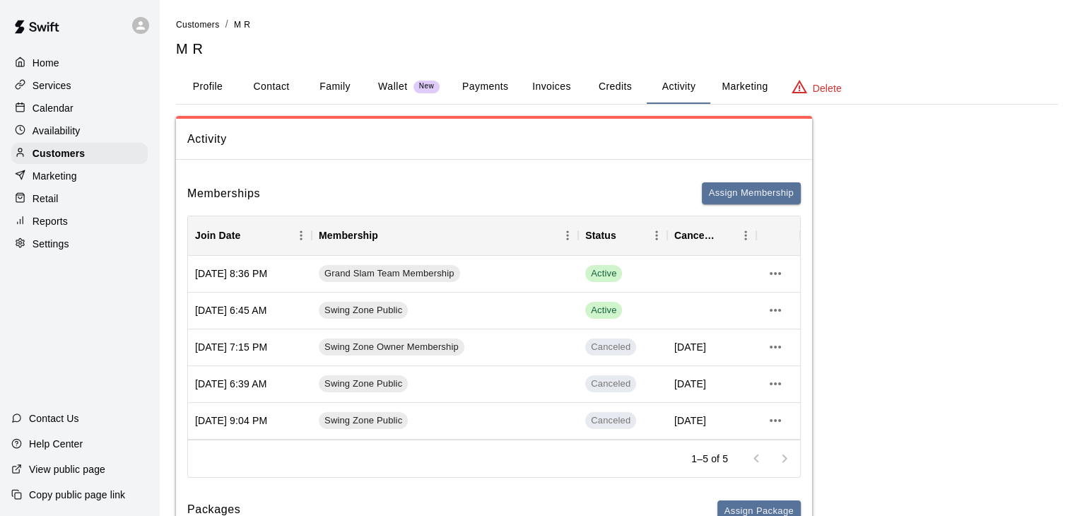
click at [995, 177] on div "Activity Memberships Assign Membership Join Date Membership Status Cancel Date …" at bounding box center [617, 366] width 882 height 501
click at [58, 154] on p "Customers" at bounding box center [59, 153] width 52 height 14
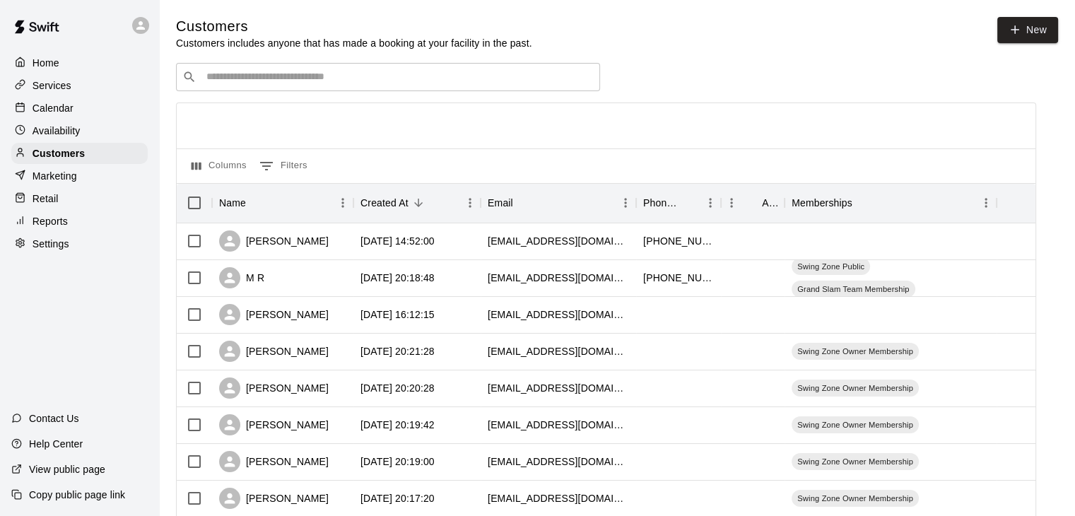
click at [66, 89] on p "Services" at bounding box center [52, 85] width 39 height 14
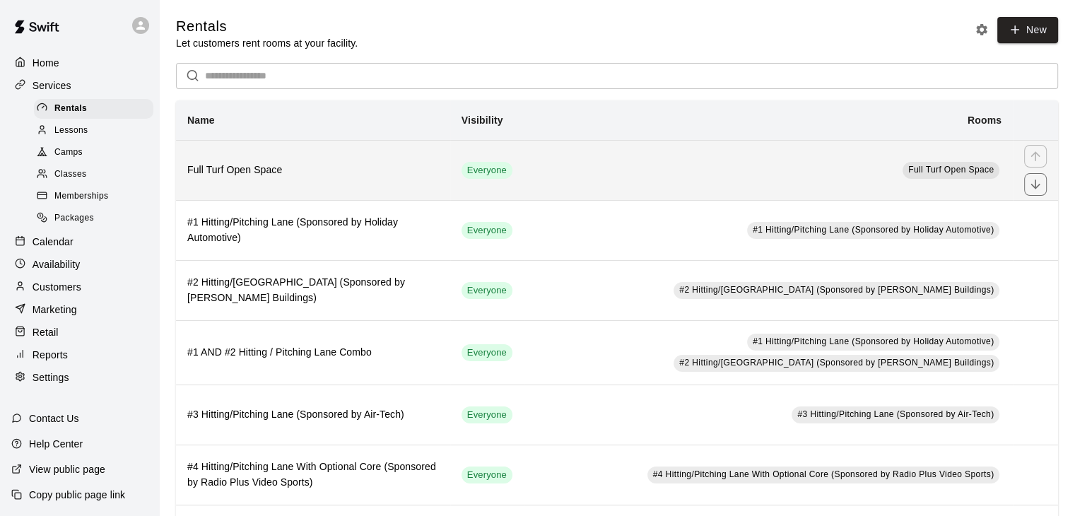
scroll to position [71, 0]
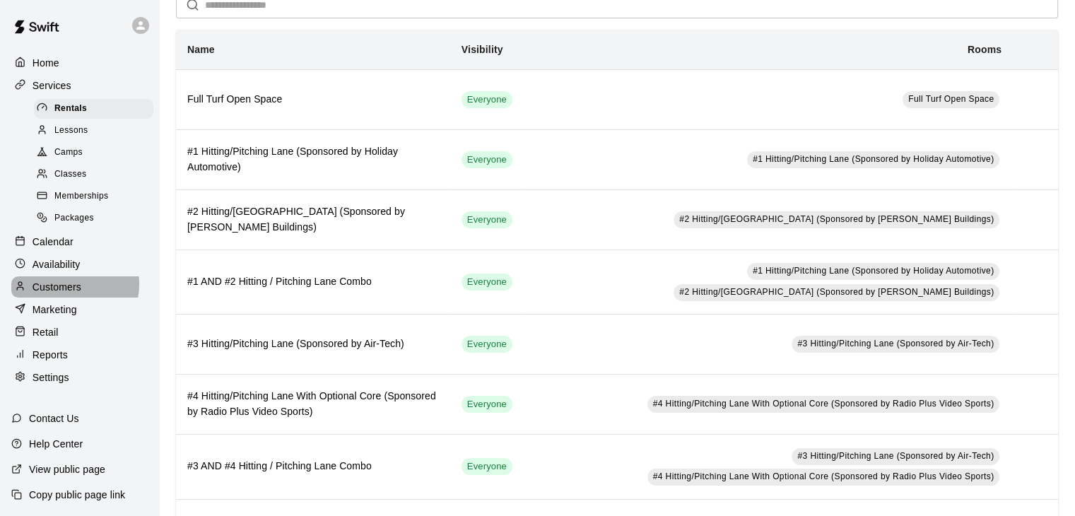
click at [65, 294] on p "Customers" at bounding box center [57, 287] width 49 height 14
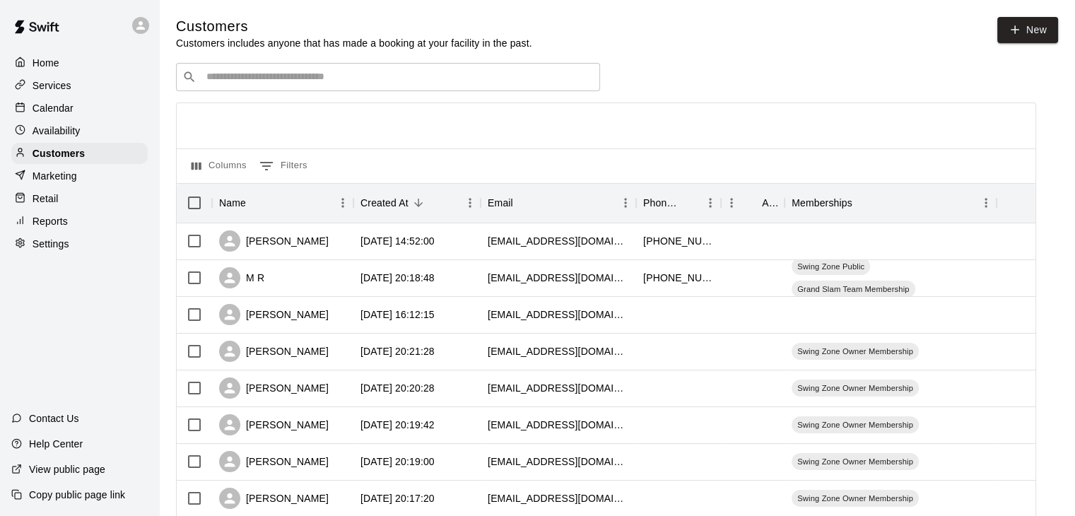
click at [66, 114] on p "Calendar" at bounding box center [53, 108] width 41 height 14
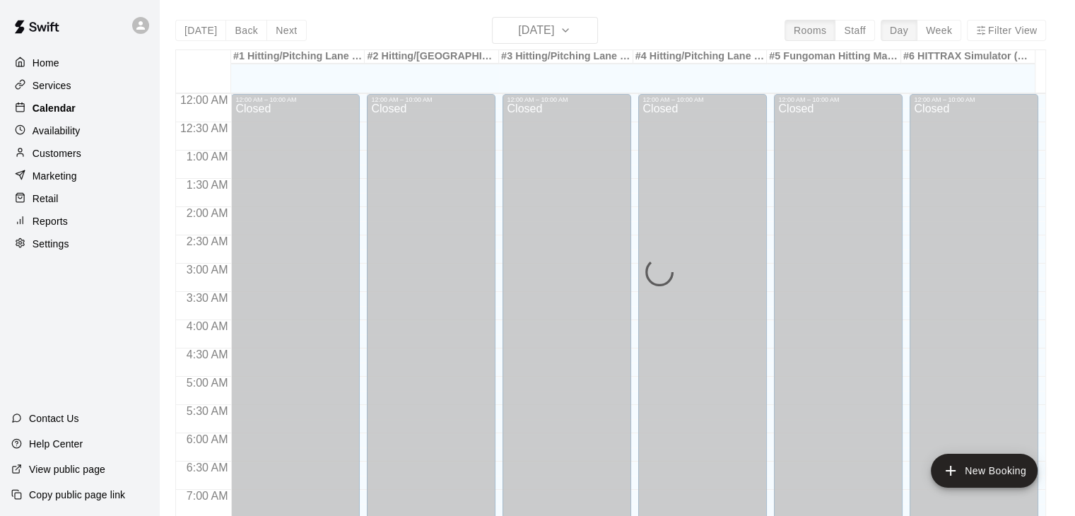
scroll to position [876, 0]
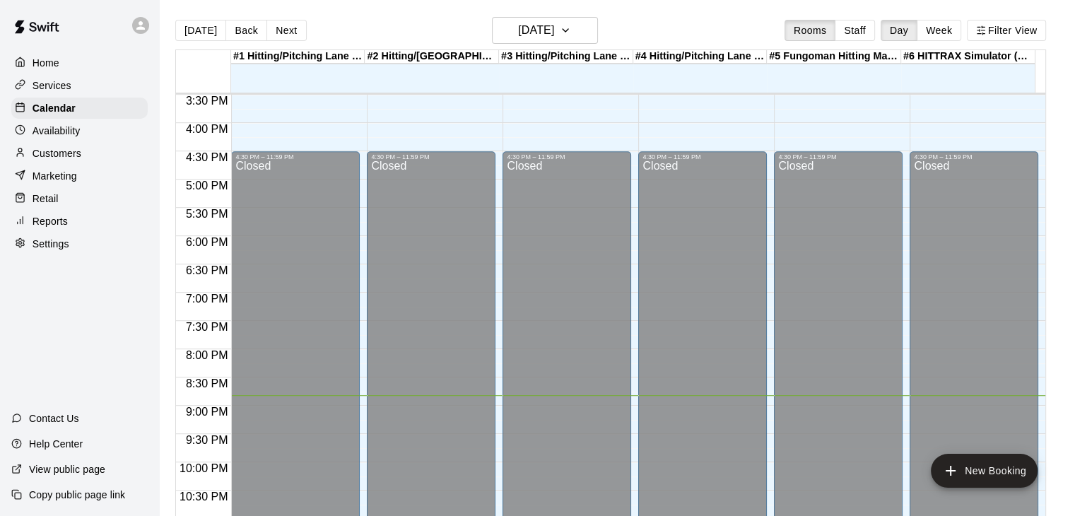
click at [59, 251] on p "Settings" at bounding box center [51, 244] width 37 height 14
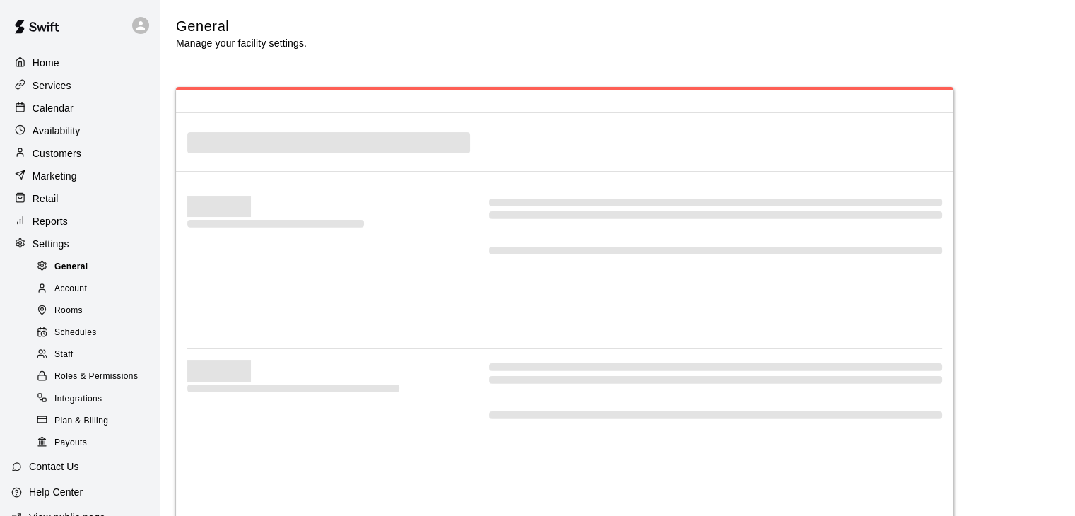
select select "**"
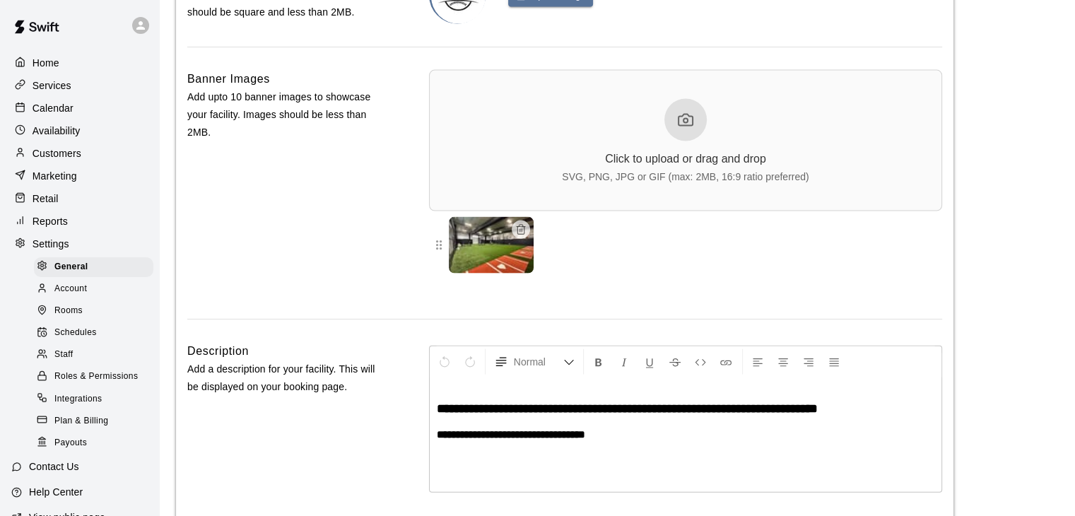
scroll to position [3204, 0]
click at [67, 89] on p "Services" at bounding box center [52, 85] width 39 height 14
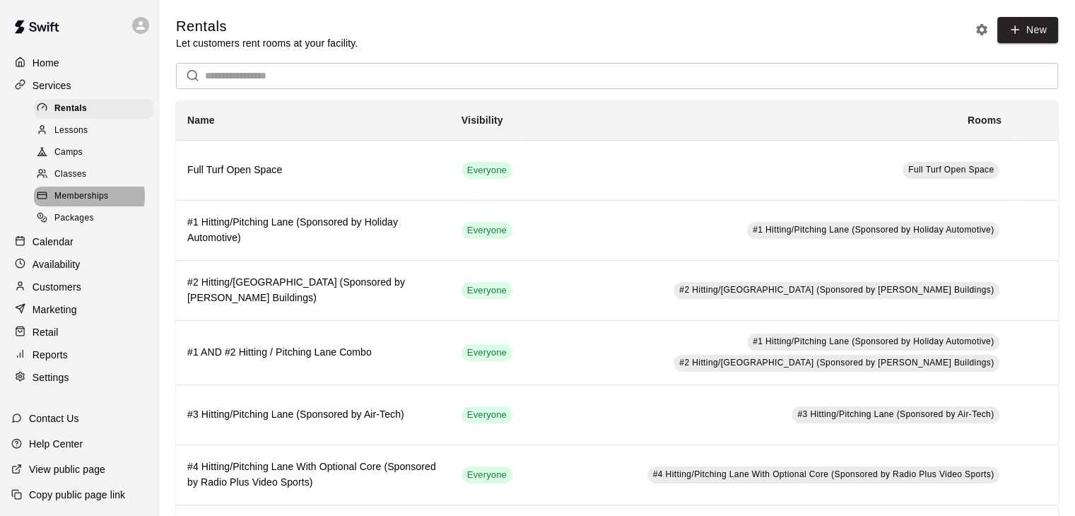
click at [78, 203] on span "Memberships" at bounding box center [81, 196] width 54 height 14
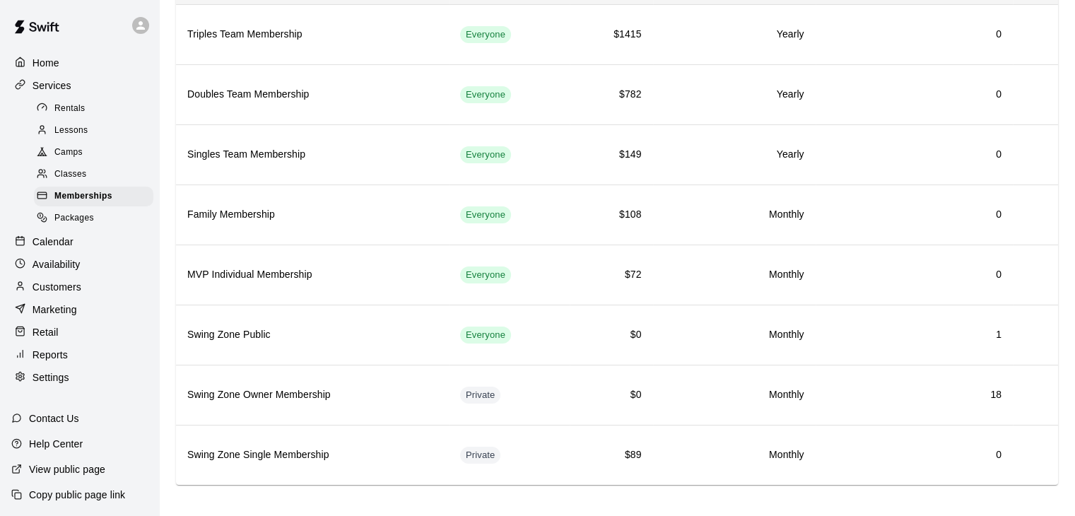
scroll to position [201, 0]
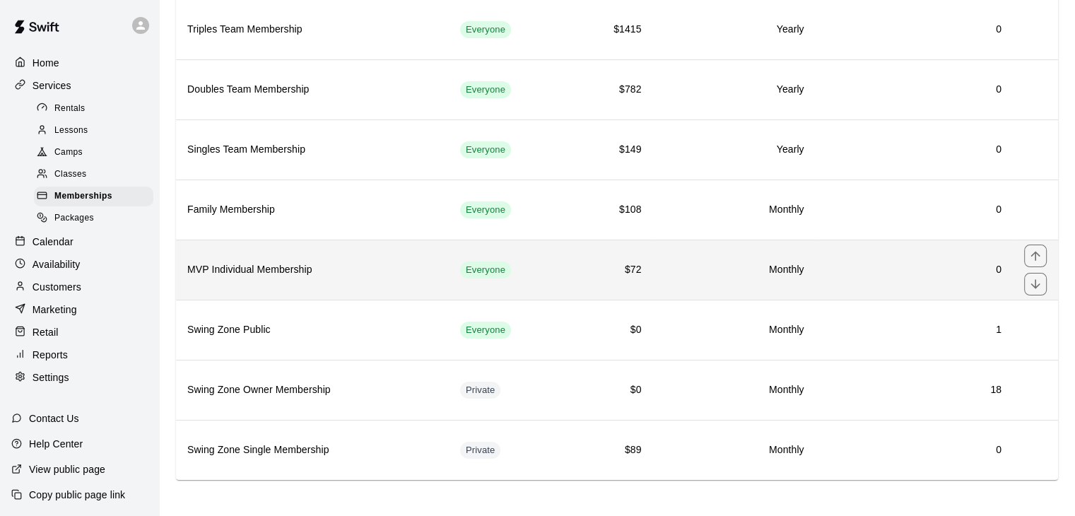
click at [392, 259] on th "MVP Individual Membership" at bounding box center [312, 270] width 273 height 60
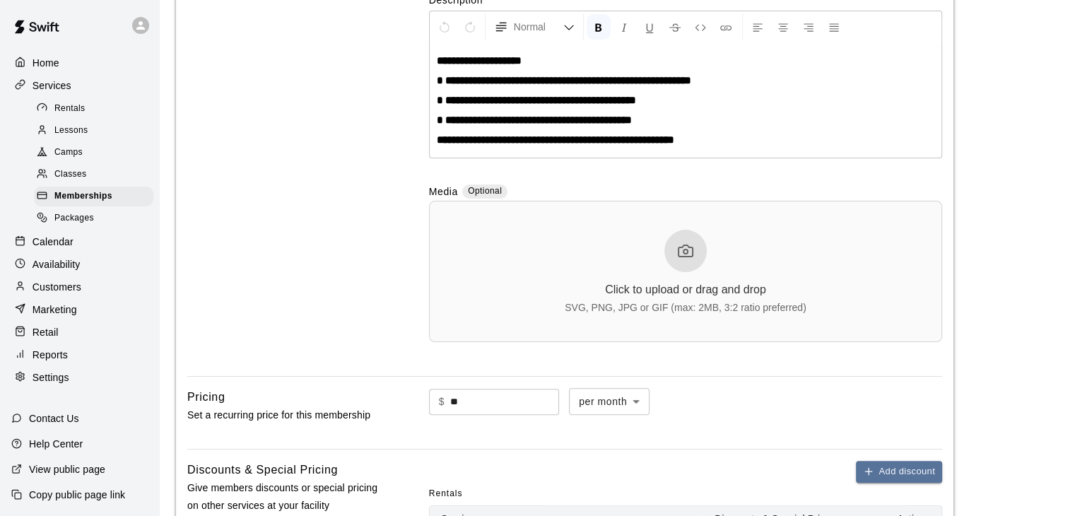
scroll to position [424, 0]
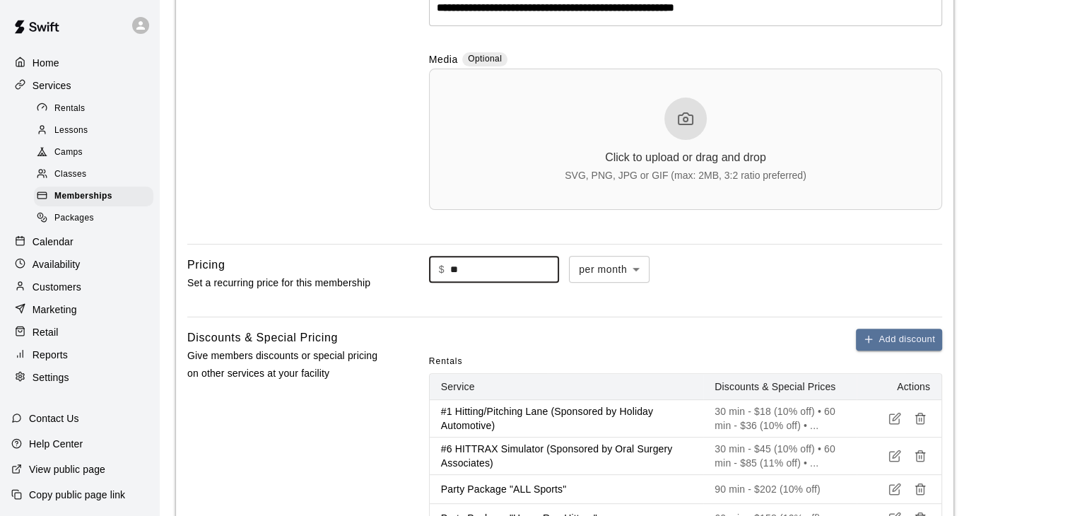
drag, startPoint x: 465, startPoint y: 263, endPoint x: 370, endPoint y: 248, distance: 95.9
click at [370, 249] on div "**********" at bounding box center [565, 330] width 778 height 1274
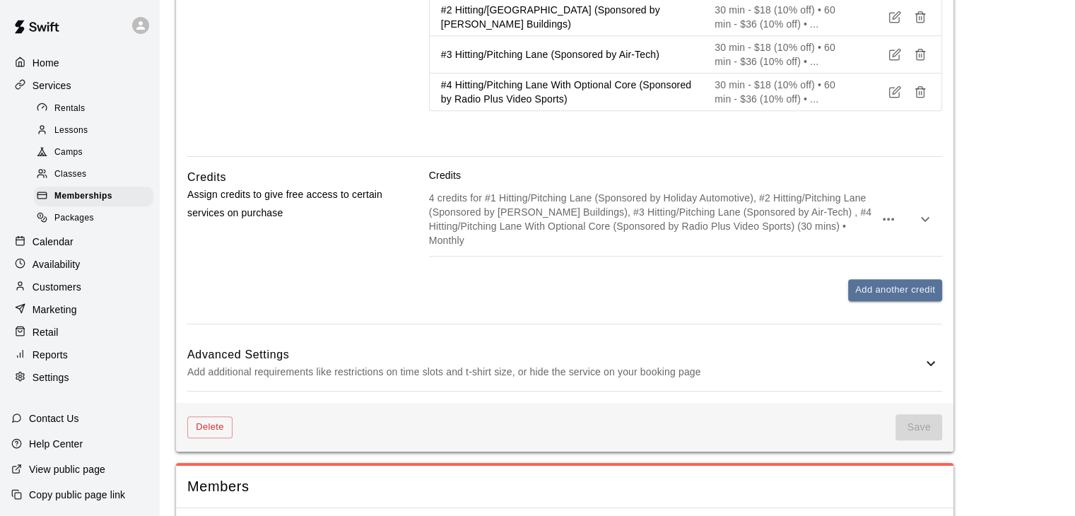
scroll to position [1024, 0]
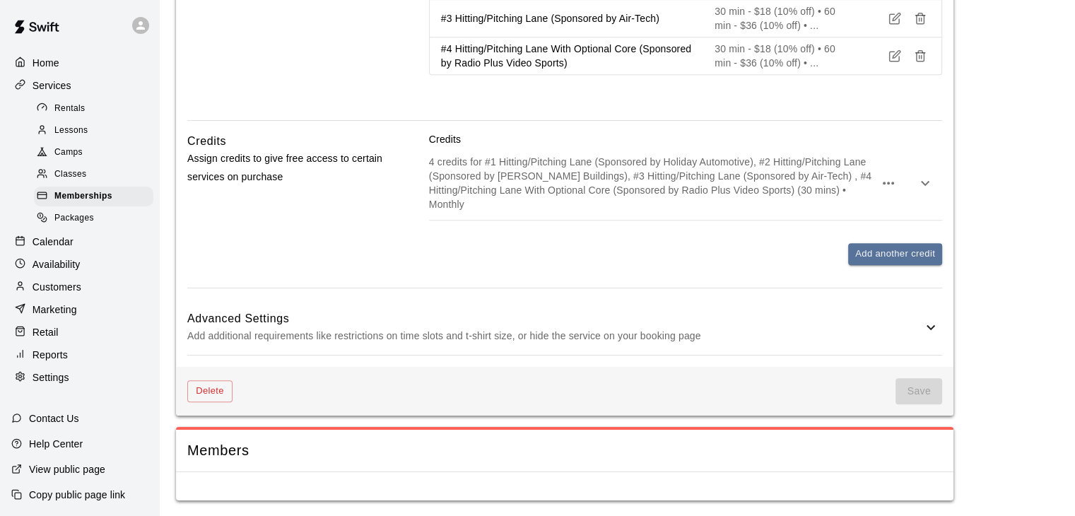
type input "*"
click at [479, 323] on h6 "Advanced Settings" at bounding box center [554, 319] width 735 height 18
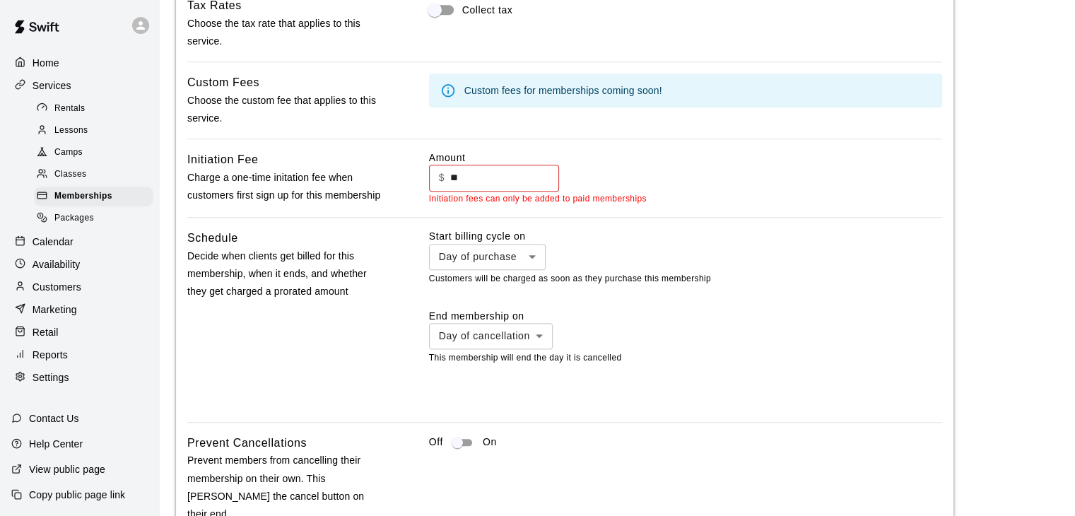
scroll to position [1448, 0]
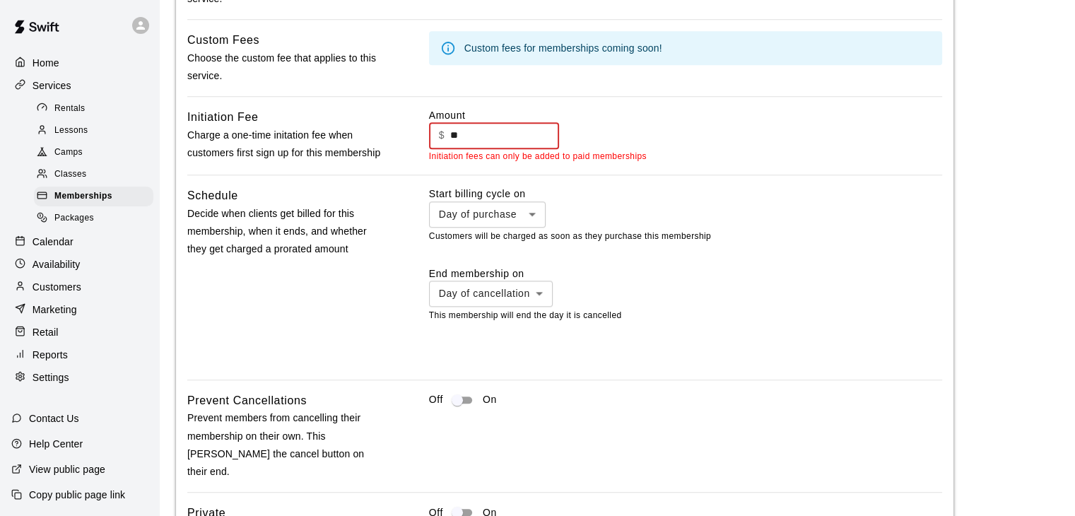
drag, startPoint x: 477, startPoint y: 136, endPoint x: 426, endPoint y: 134, distance: 50.9
click at [426, 134] on div "Initiation Fee Charge a one-time initation fee when customers first sign up for…" at bounding box center [564, 135] width 755 height 55
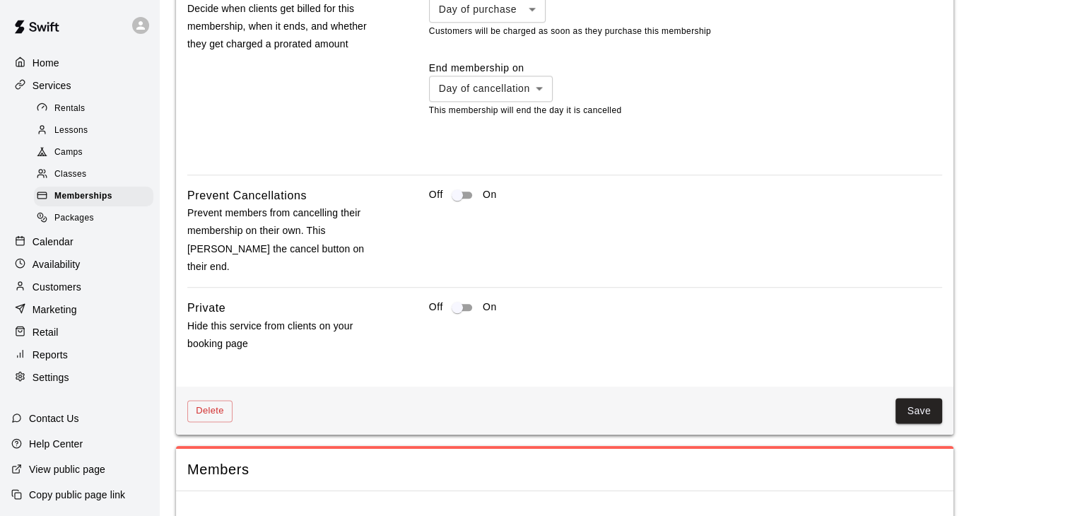
scroll to position [1653, 0]
type input "*"
click at [913, 397] on button "Save" at bounding box center [919, 410] width 47 height 26
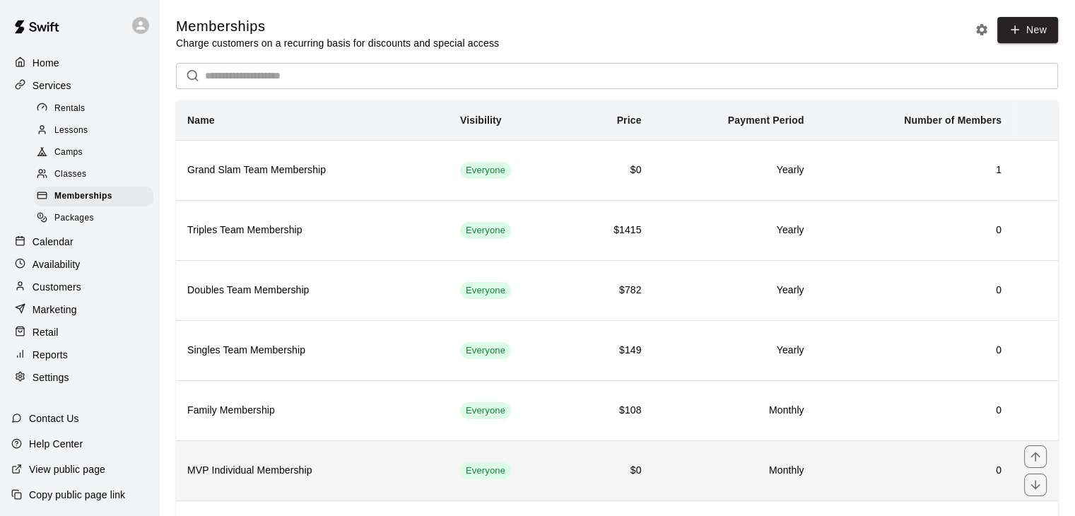
click at [392, 470] on h6 "MVP Individual Membership" at bounding box center [312, 471] width 250 height 16
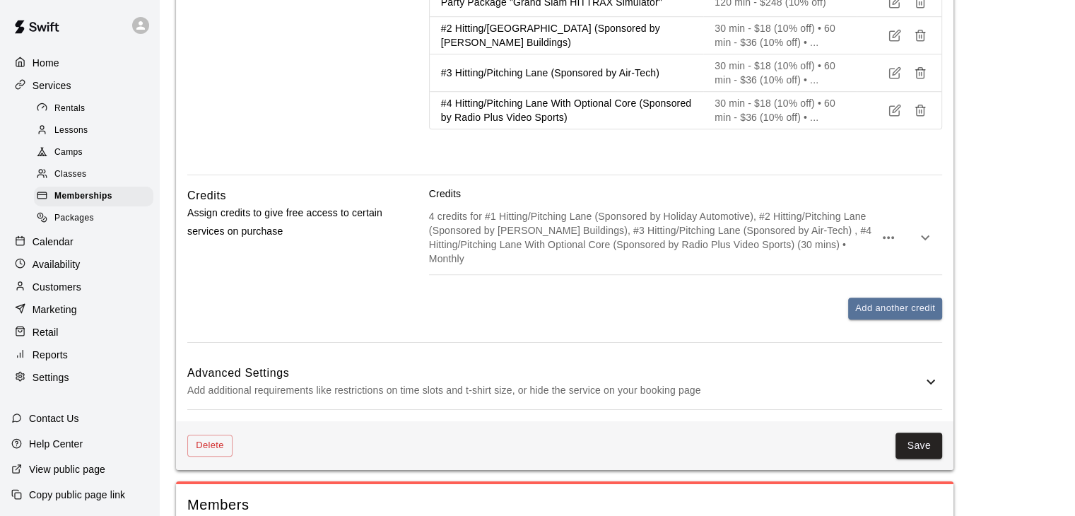
scroll to position [990, 0]
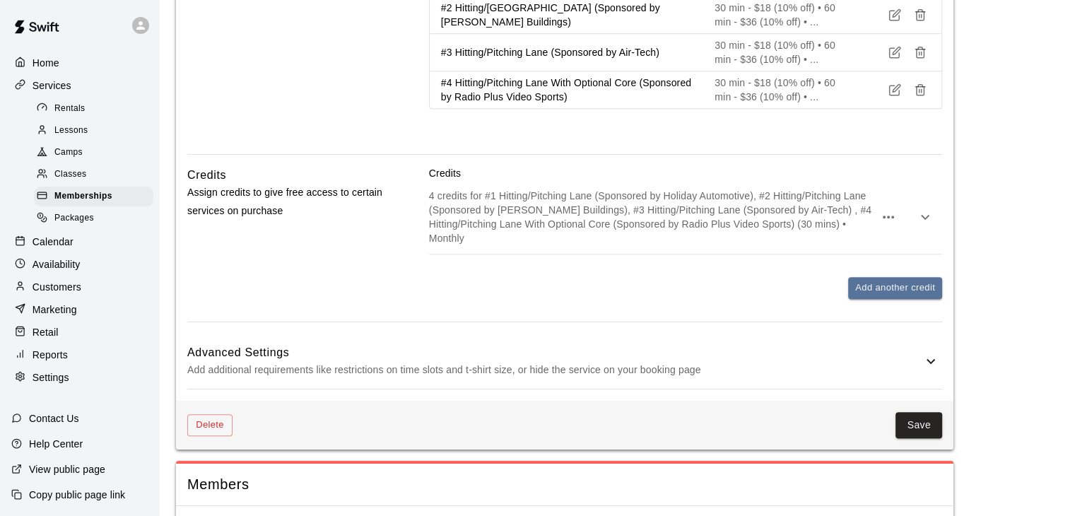
click at [540, 358] on h6 "Advanced Settings" at bounding box center [554, 353] width 735 height 18
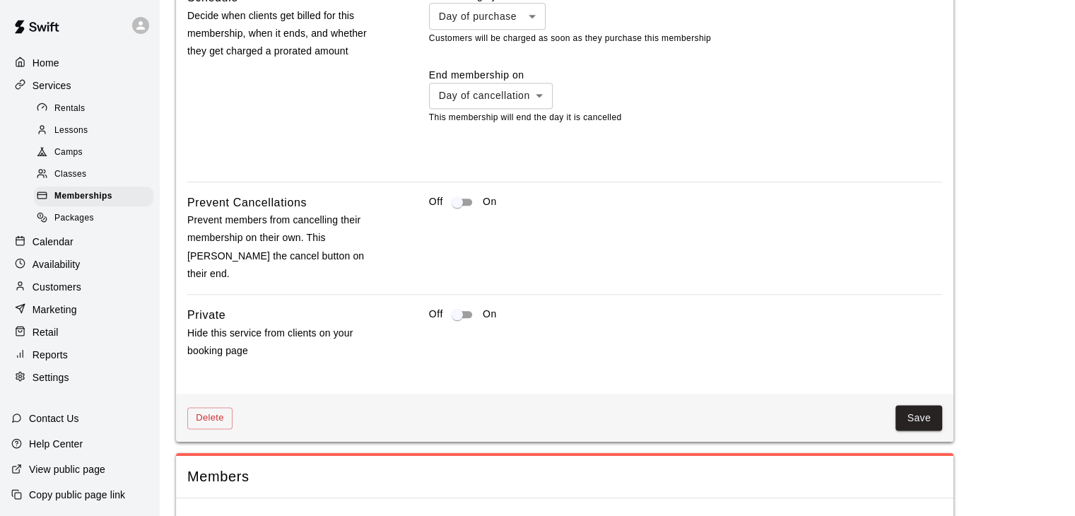
scroll to position [1653, 0]
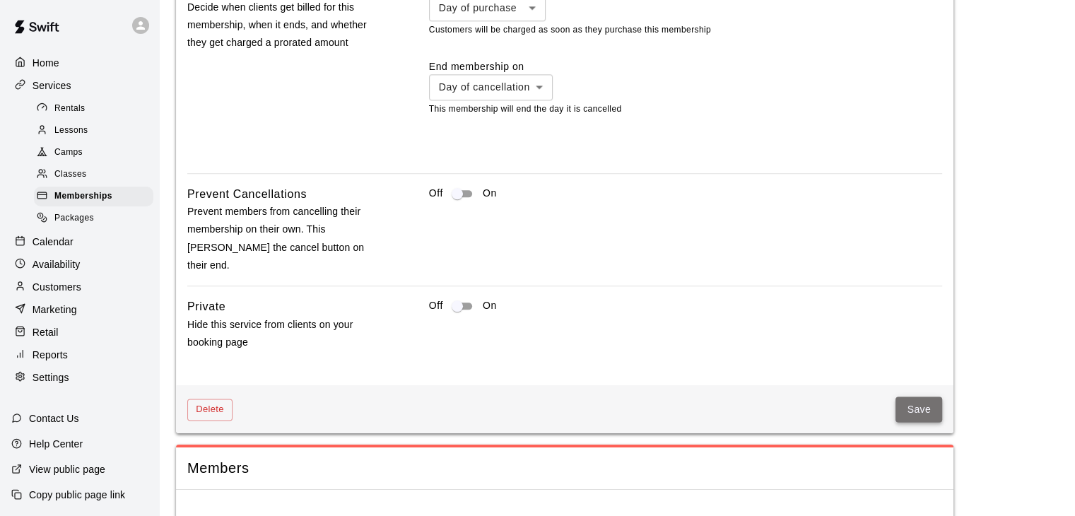
click at [904, 397] on button "Save" at bounding box center [919, 410] width 47 height 26
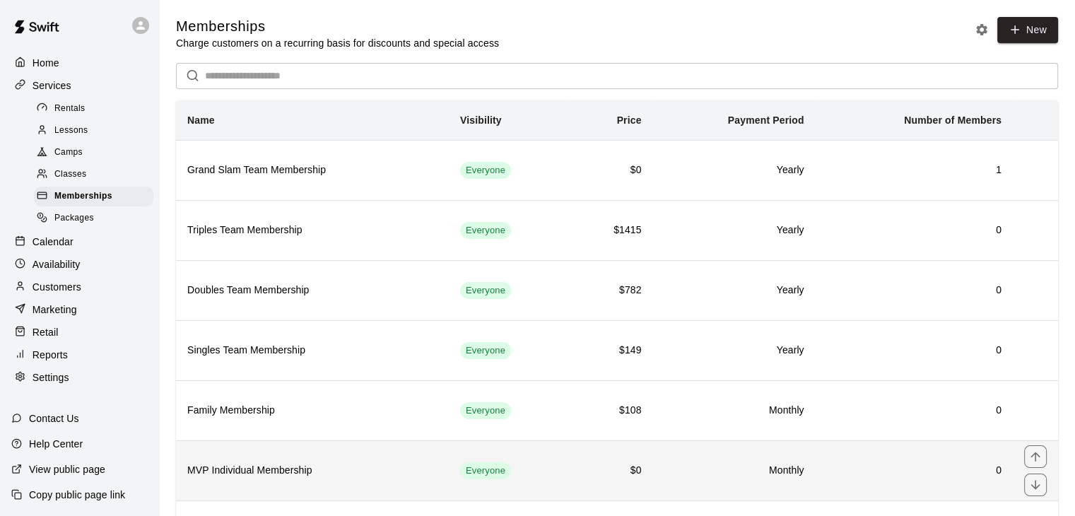
click at [344, 467] on h6 "MVP Individual Membership" at bounding box center [312, 471] width 250 height 16
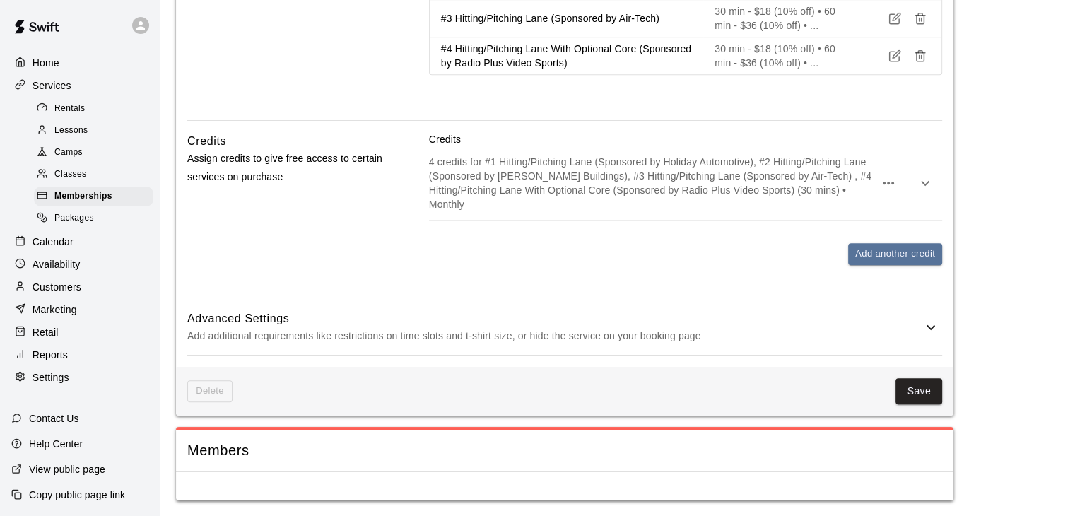
scroll to position [1024, 0]
click at [662, 334] on p "Add additional requirements like restrictions on time slots and t-shirt size, o…" at bounding box center [554, 336] width 735 height 18
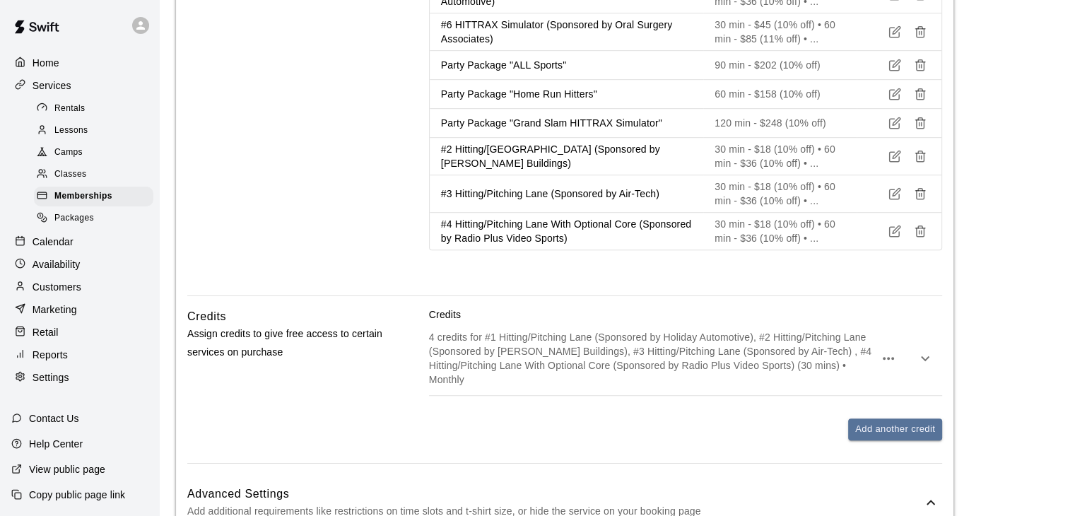
scroll to position [990, 0]
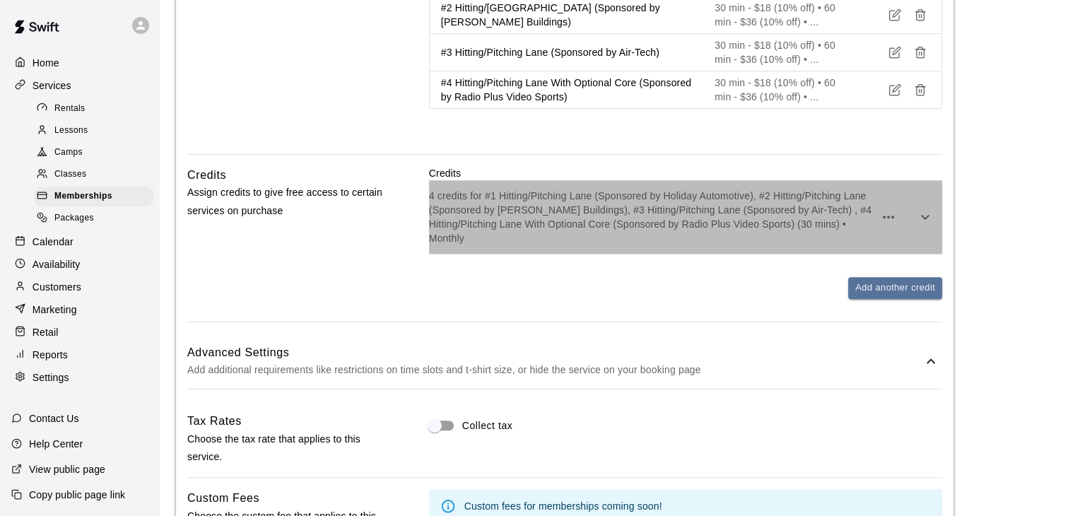
click at [649, 224] on p "4 credits for #1 Hitting/Pitching Lane (Sponsored by Holiday Automotive), #2 Hi…" at bounding box center [651, 217] width 445 height 57
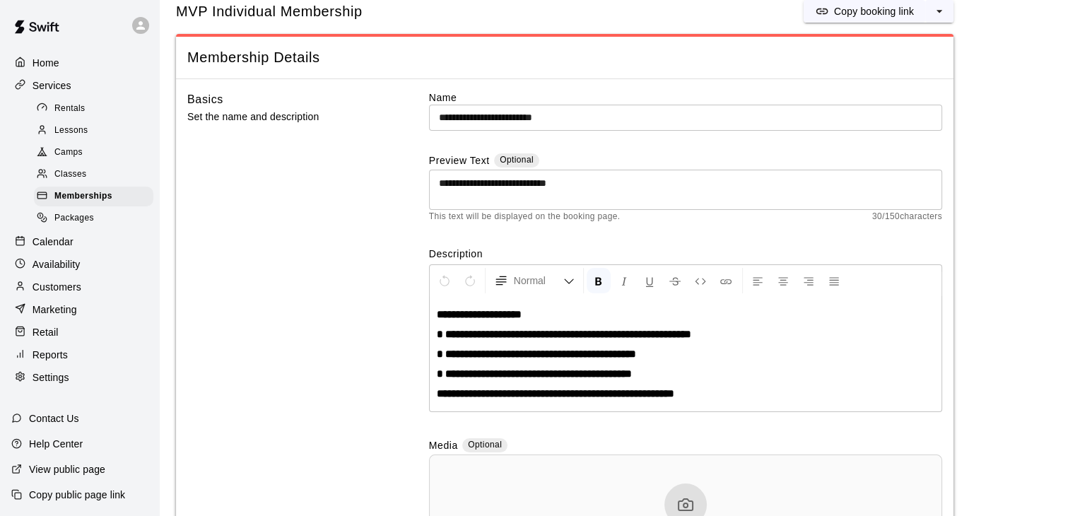
scroll to position [0, 0]
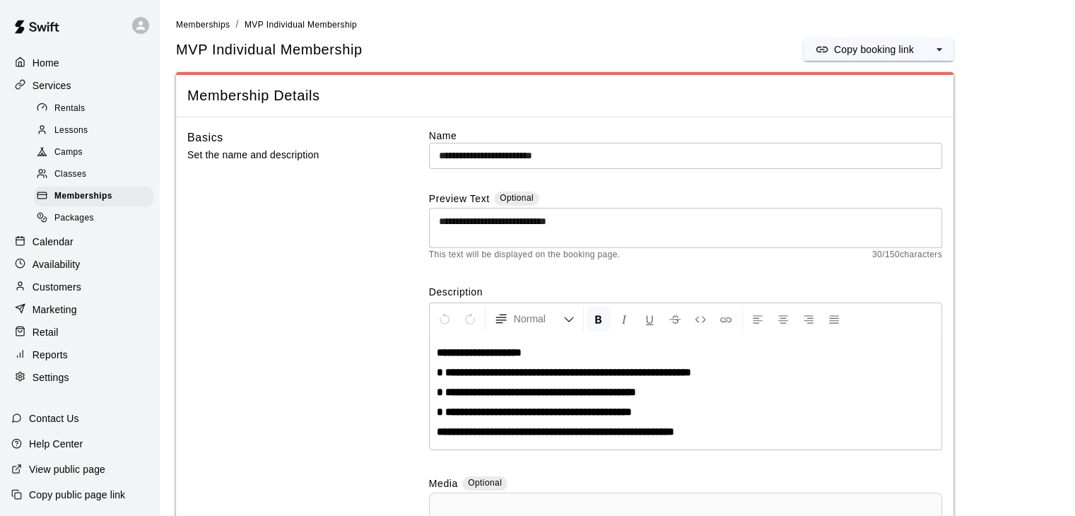
click at [49, 386] on div "Settings" at bounding box center [79, 377] width 136 height 21
select select "**"
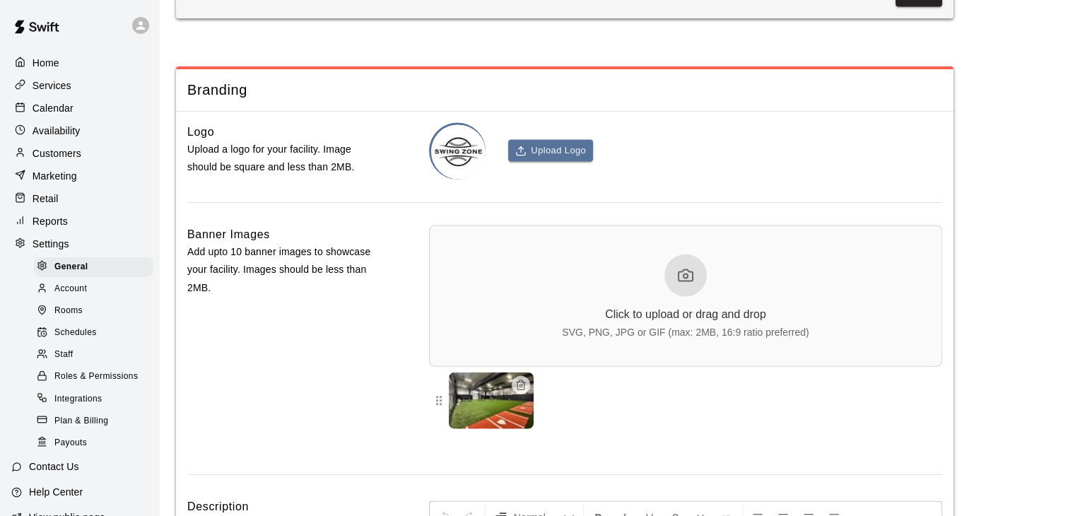
scroll to position [3204, 0]
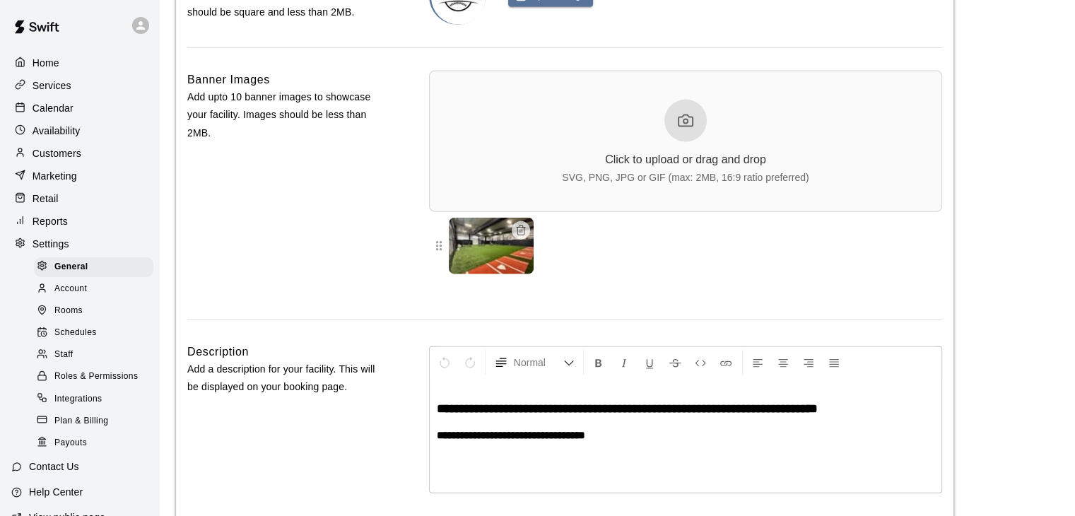
click at [84, 340] on span "Schedules" at bounding box center [75, 333] width 42 height 14
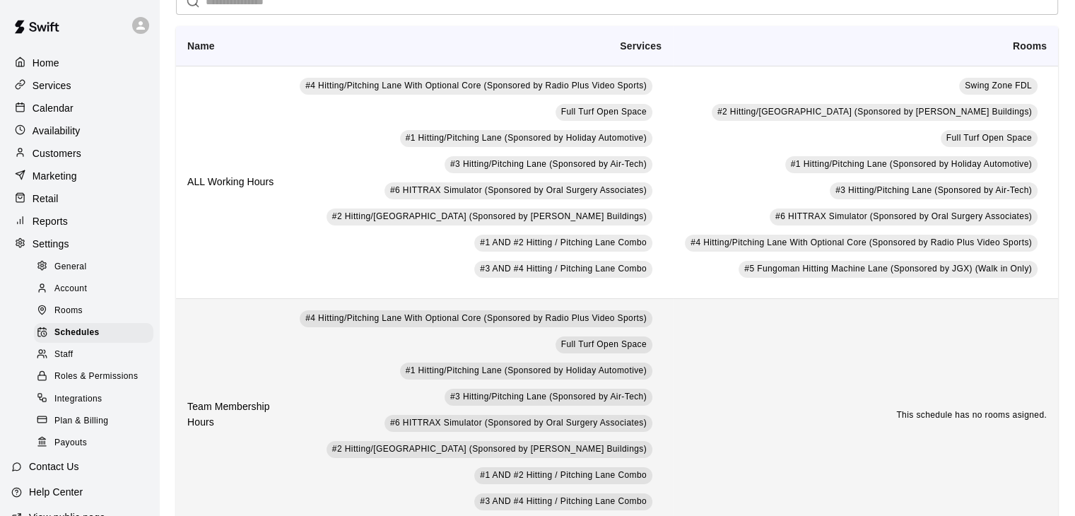
scroll to position [67, 0]
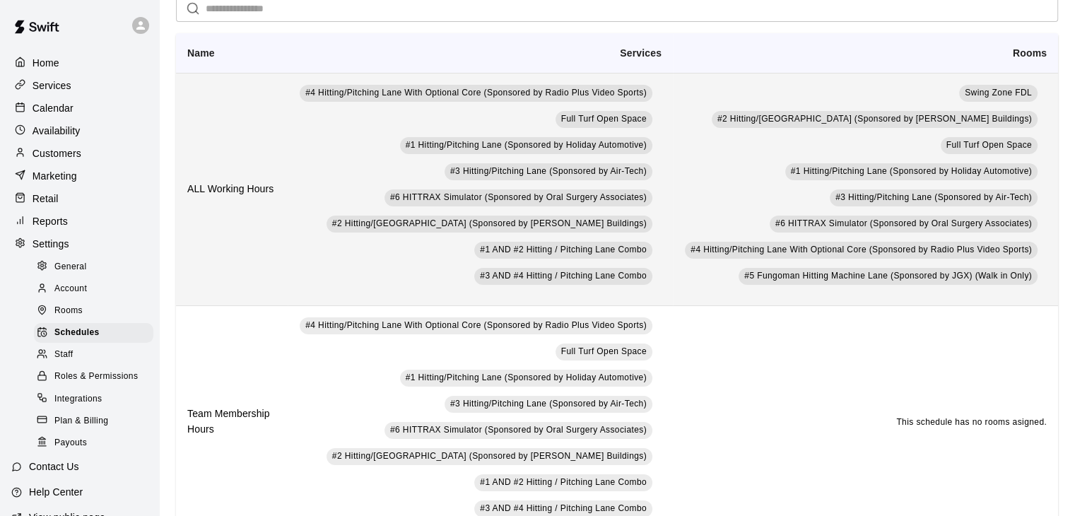
click at [368, 199] on td "#4 Hitting/Pitching Lane With Optional Core (Sponsored by Radio Plus Video Spor…" at bounding box center [480, 189] width 385 height 233
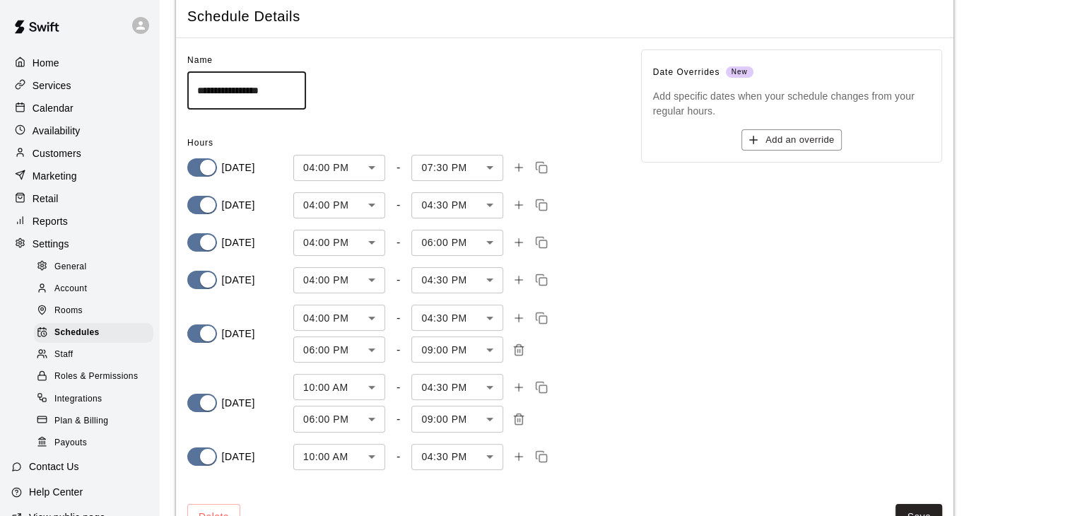
scroll to position [98, 0]
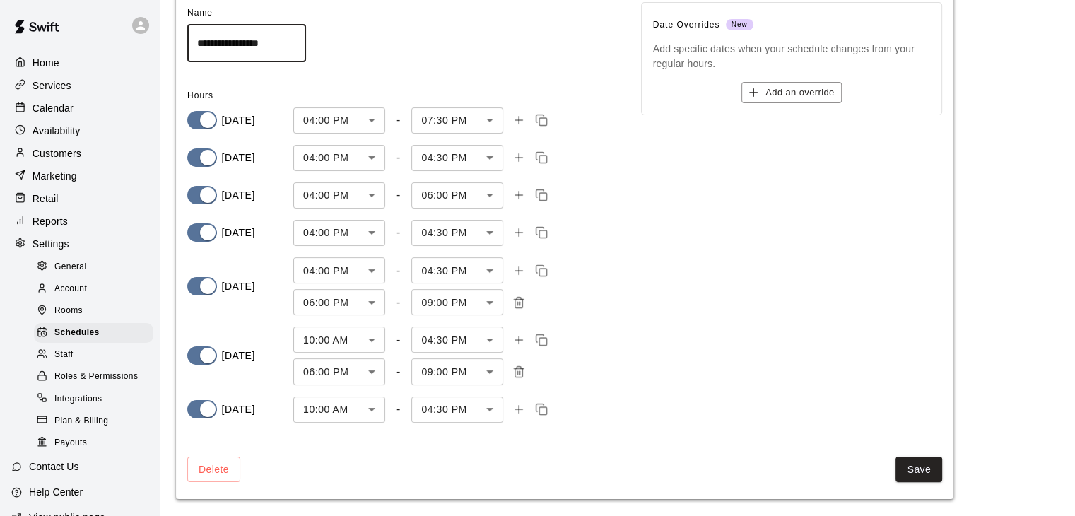
click at [921, 473] on button "Save" at bounding box center [919, 470] width 47 height 26
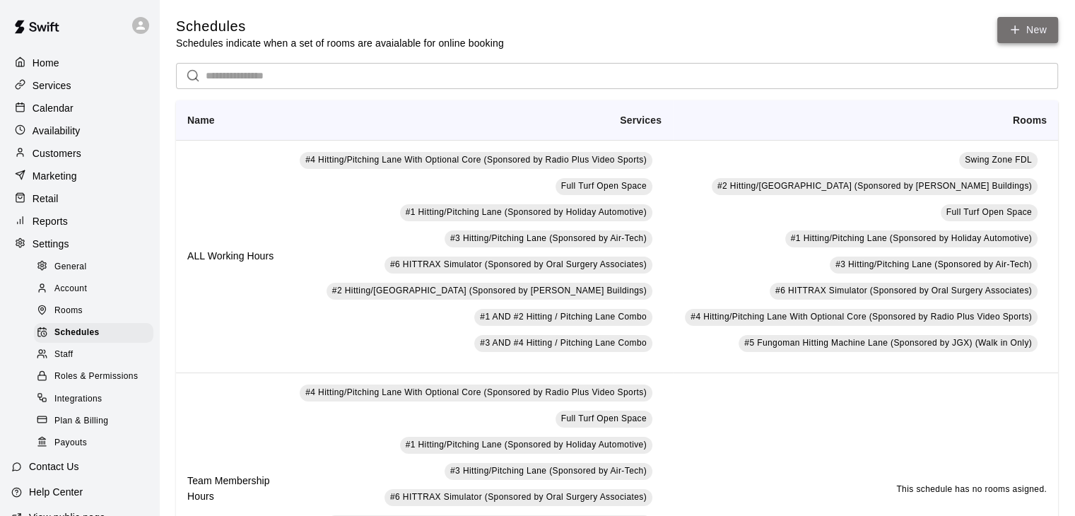
click at [1024, 26] on link "New" at bounding box center [1028, 30] width 61 height 26
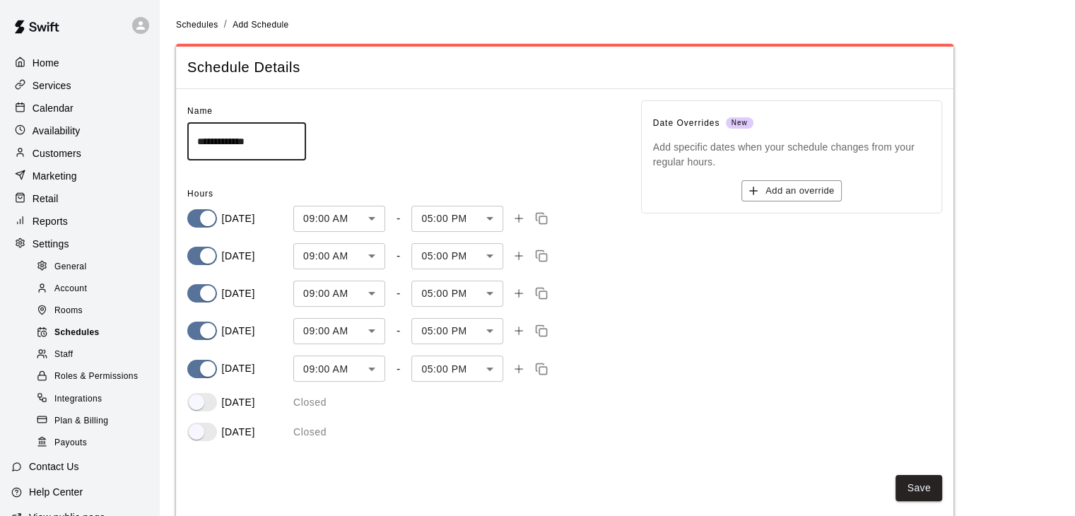
click at [70, 340] on span "Schedules" at bounding box center [76, 333] width 45 height 14
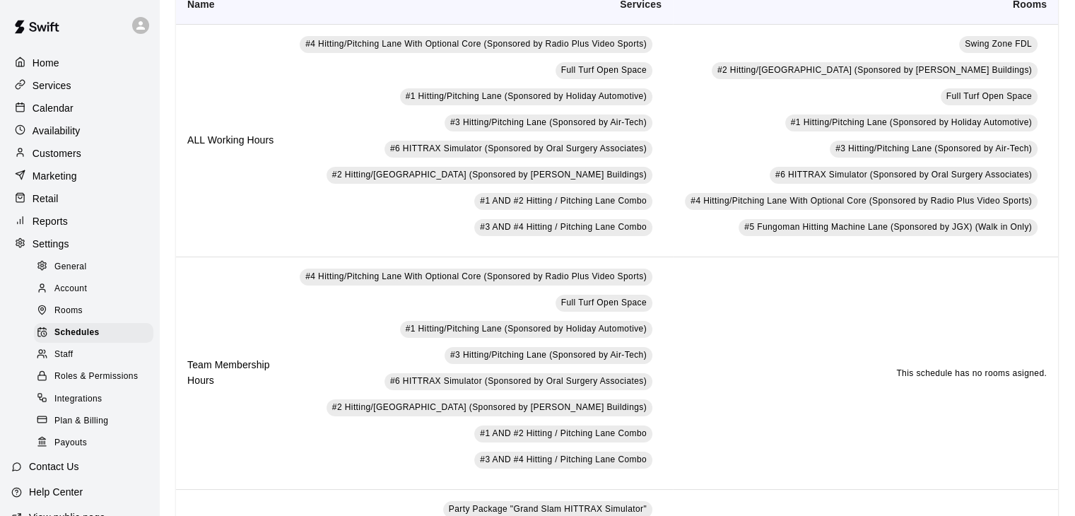
scroll to position [141, 0]
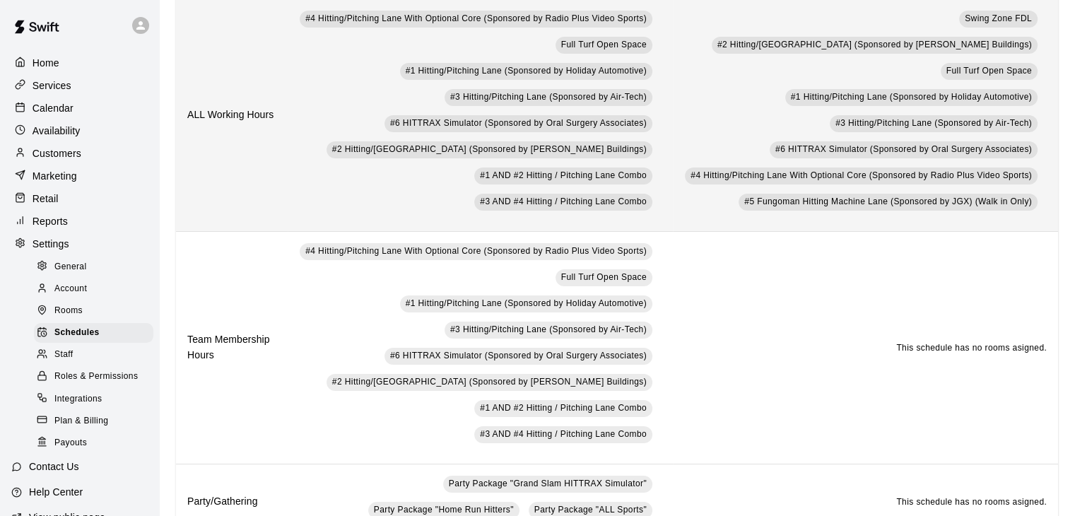
click at [267, 136] on th "ALL Working Hours" at bounding box center [232, 115] width 112 height 233
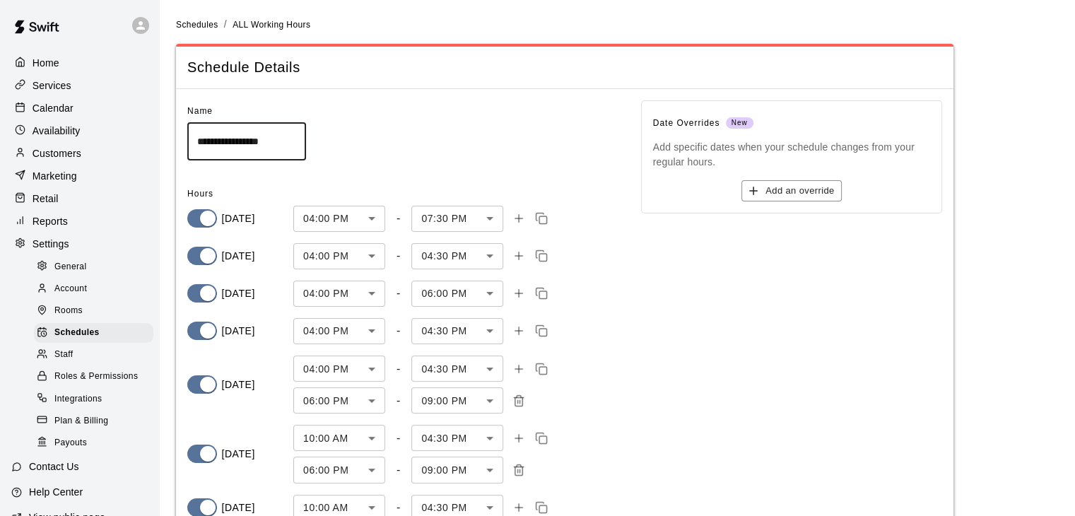
drag, startPoint x: 267, startPoint y: 133, endPoint x: 148, endPoint y: 131, distance: 119.5
click at [148, 131] on div "**********" at bounding box center [537, 307] width 1075 height 614
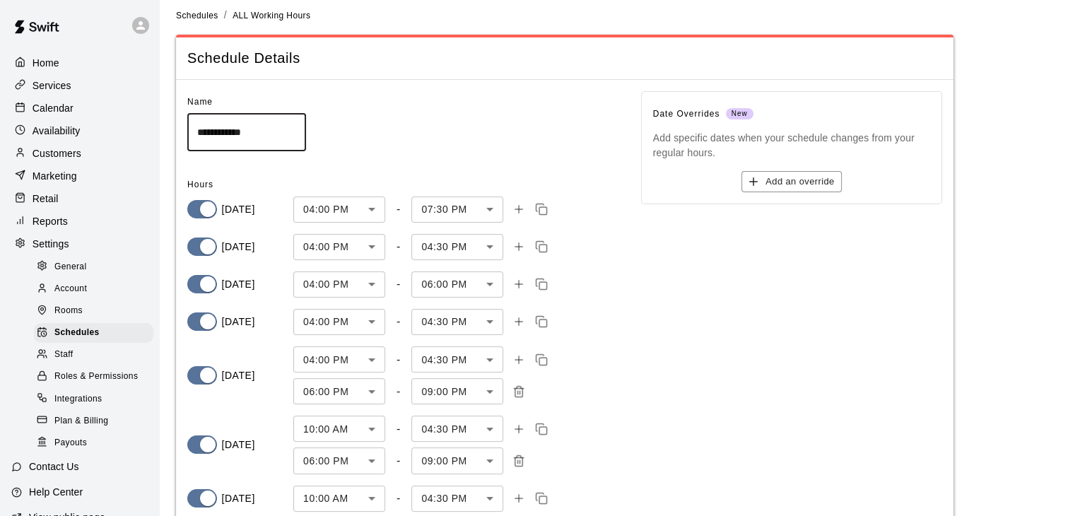
scroll to position [98, 0]
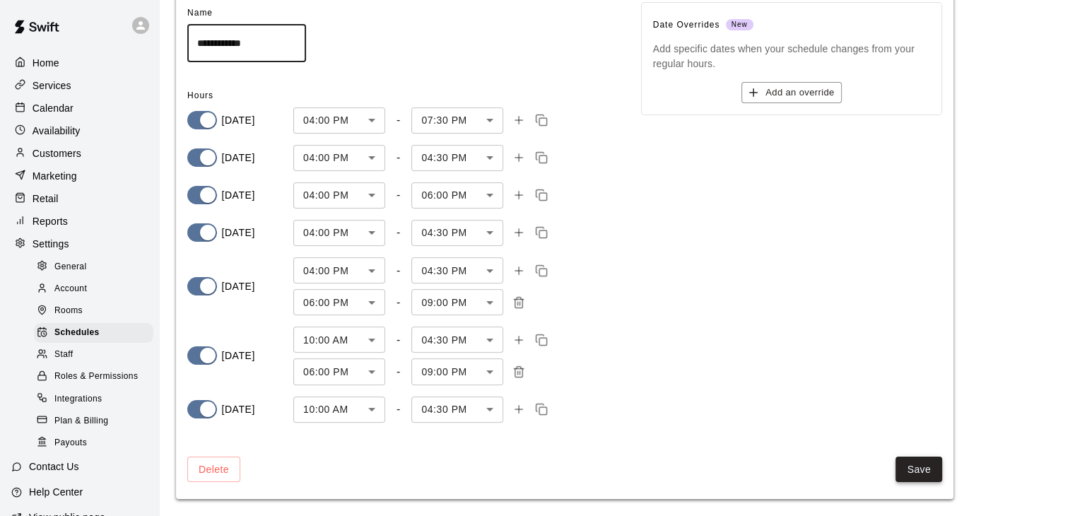
type input "**********"
click at [911, 470] on button "Save" at bounding box center [919, 470] width 47 height 26
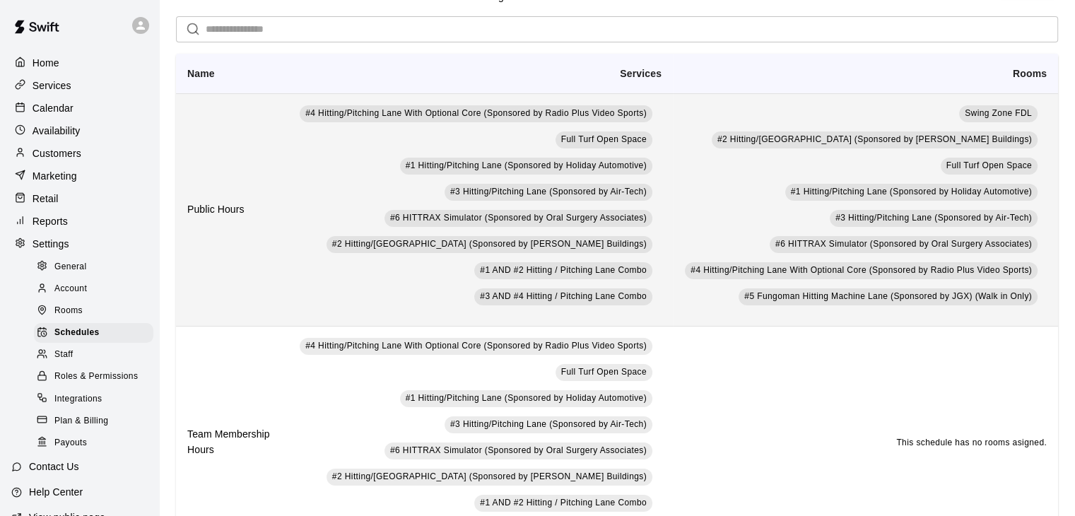
scroll to position [141, 0]
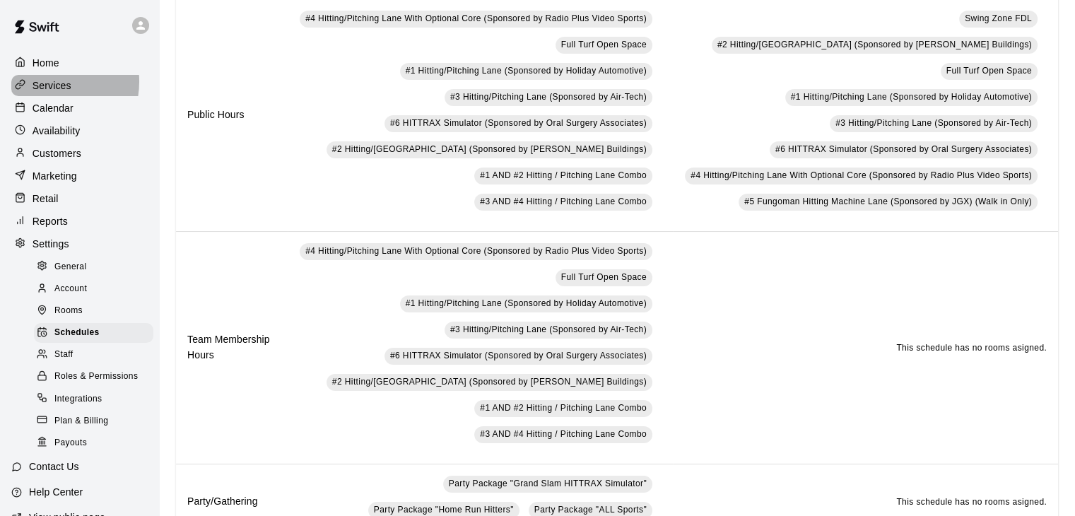
click at [50, 83] on p "Services" at bounding box center [52, 85] width 39 height 14
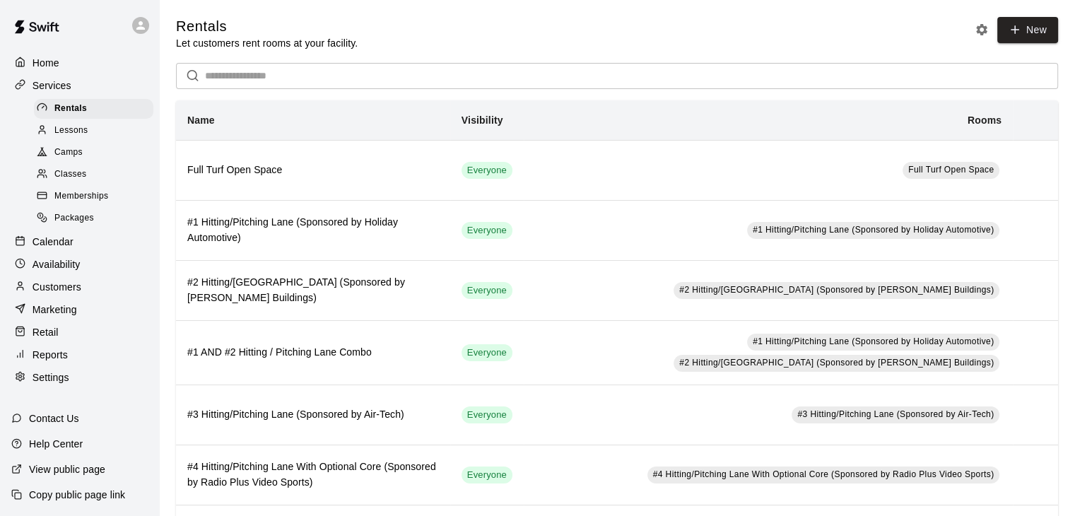
click at [65, 204] on span "Memberships" at bounding box center [81, 196] width 54 height 14
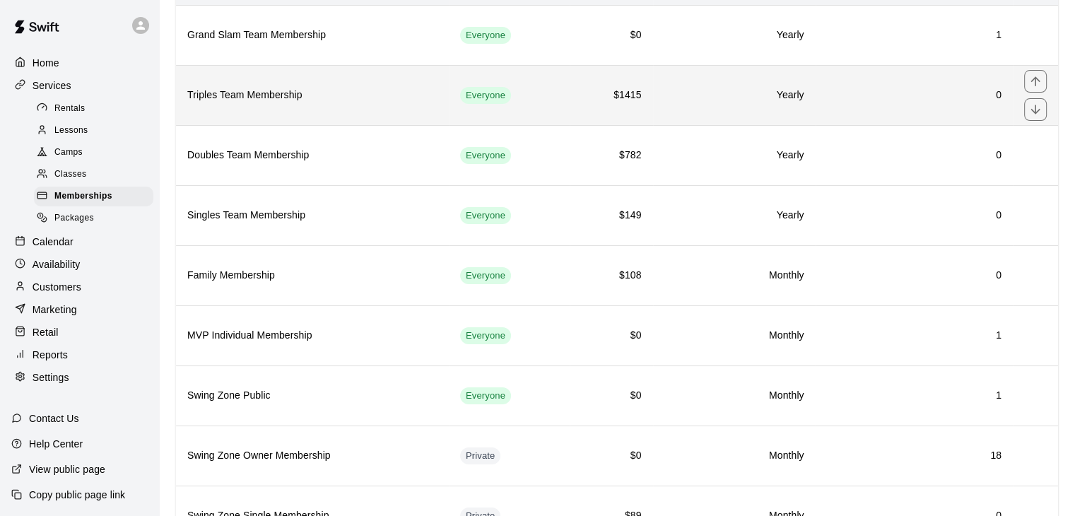
scroll to position [141, 0]
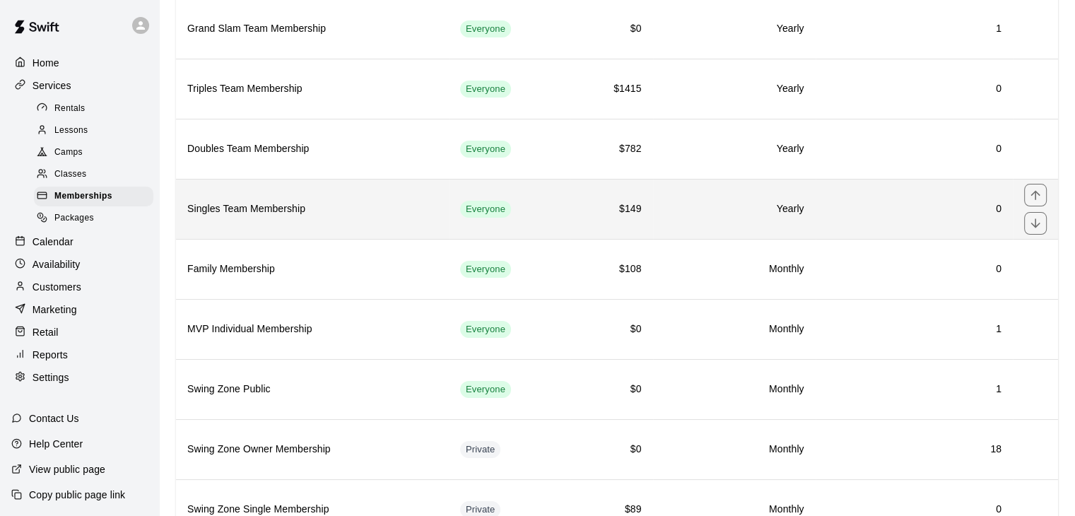
click at [387, 209] on h6 "Singles Team Membership" at bounding box center [312, 210] width 250 height 16
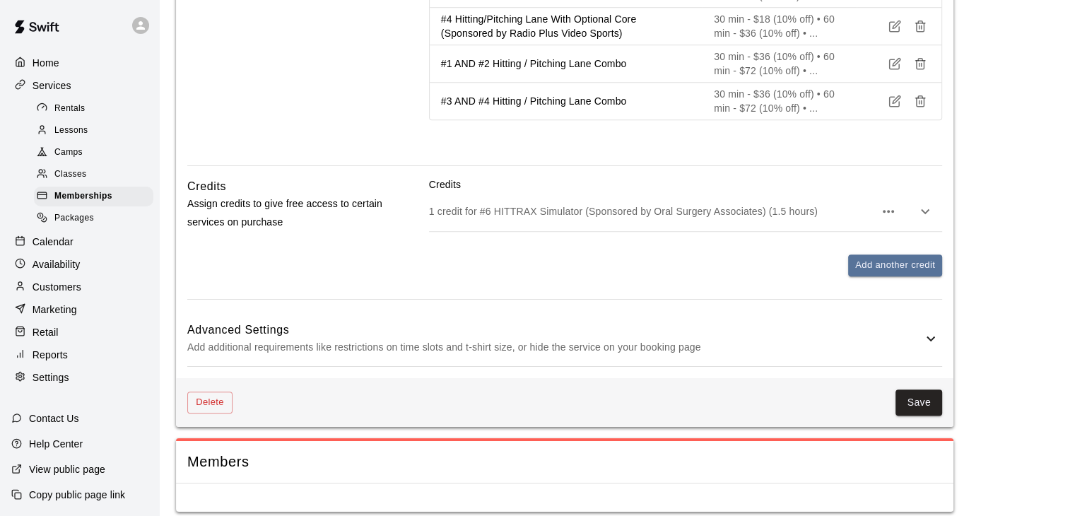
scroll to position [1148, 0]
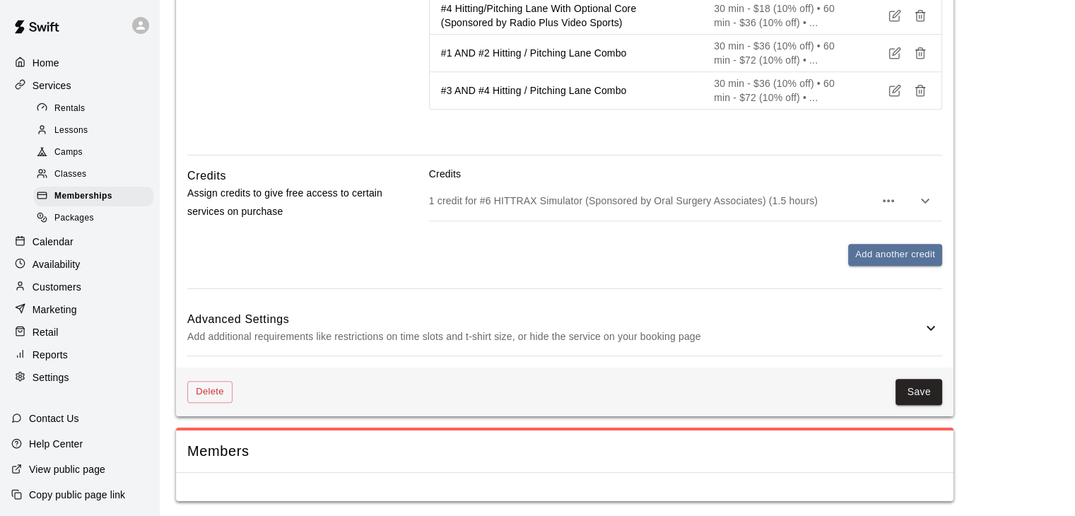
click at [659, 329] on p "Add additional requirements like restrictions on time slots and t-shirt size, o…" at bounding box center [554, 337] width 735 height 18
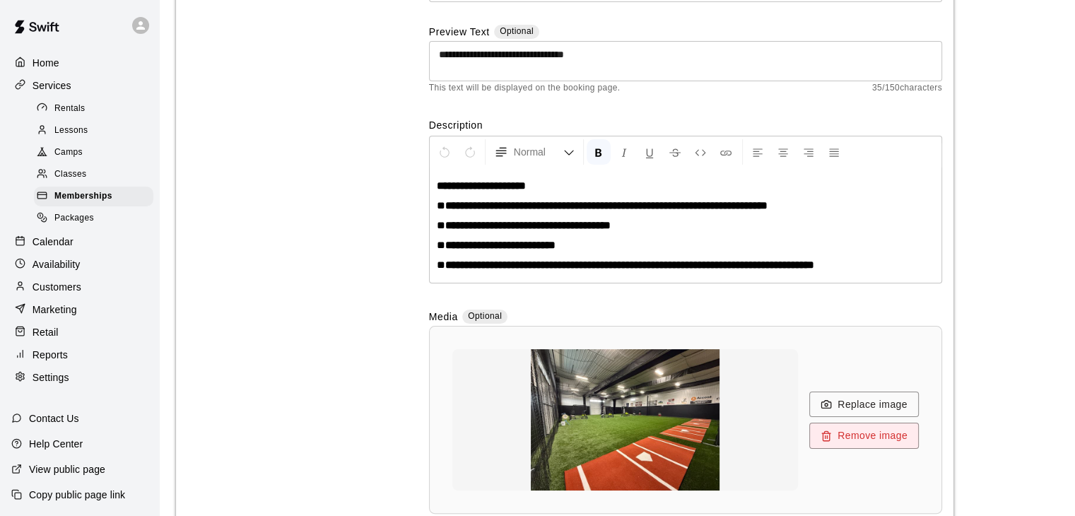
scroll to position [0, 0]
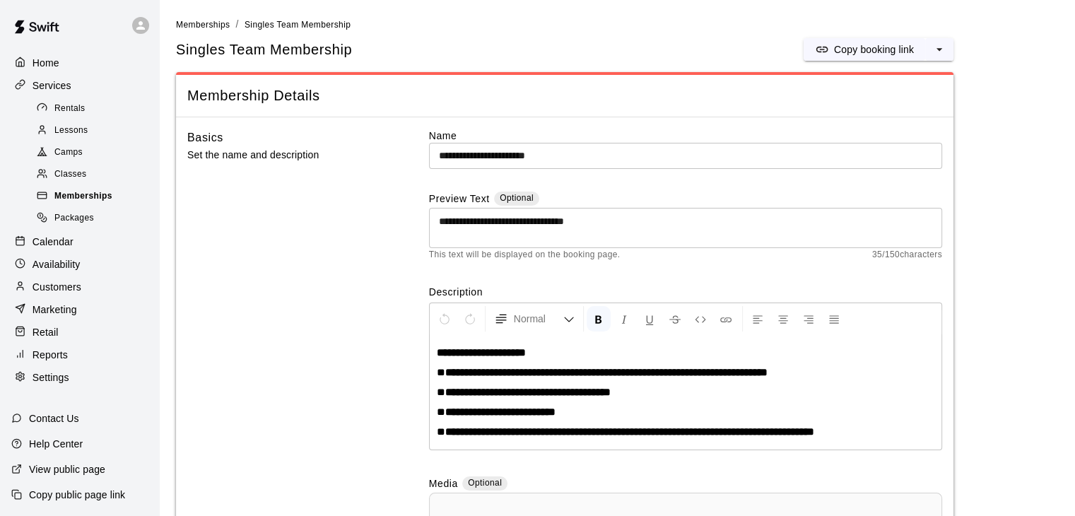
click at [95, 204] on span "Memberships" at bounding box center [83, 196] width 58 height 14
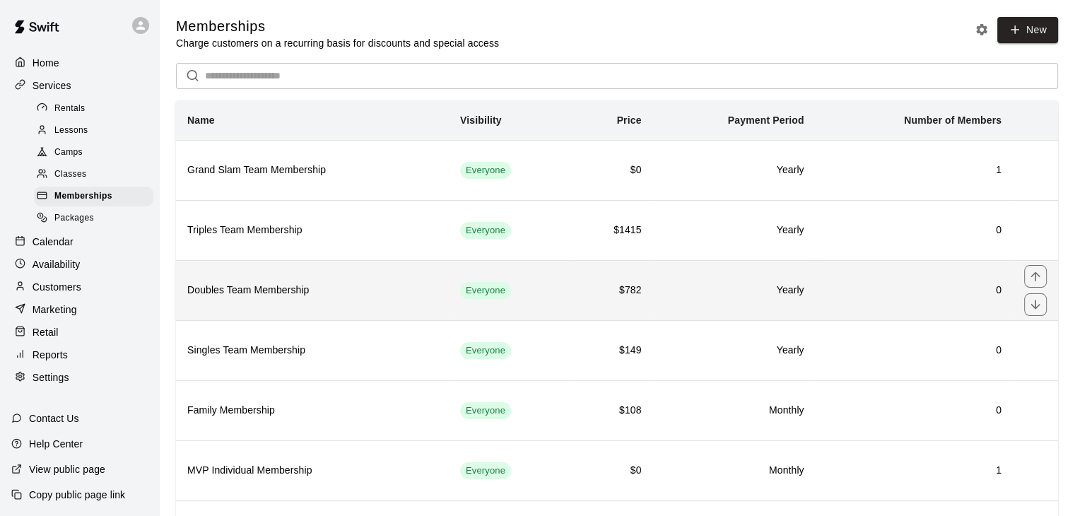
click at [557, 278] on td "Everyone" at bounding box center [509, 290] width 121 height 60
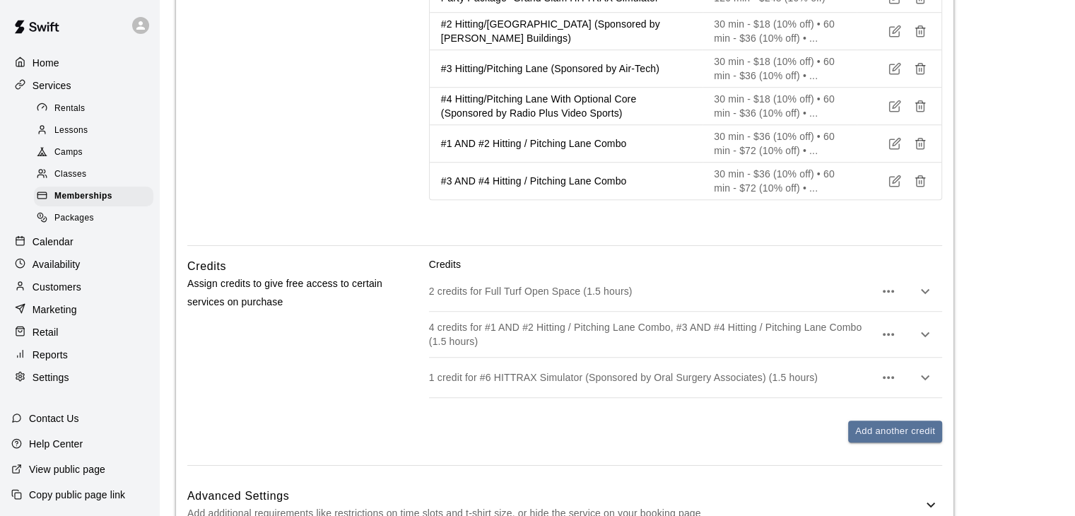
scroll to position [881, 0]
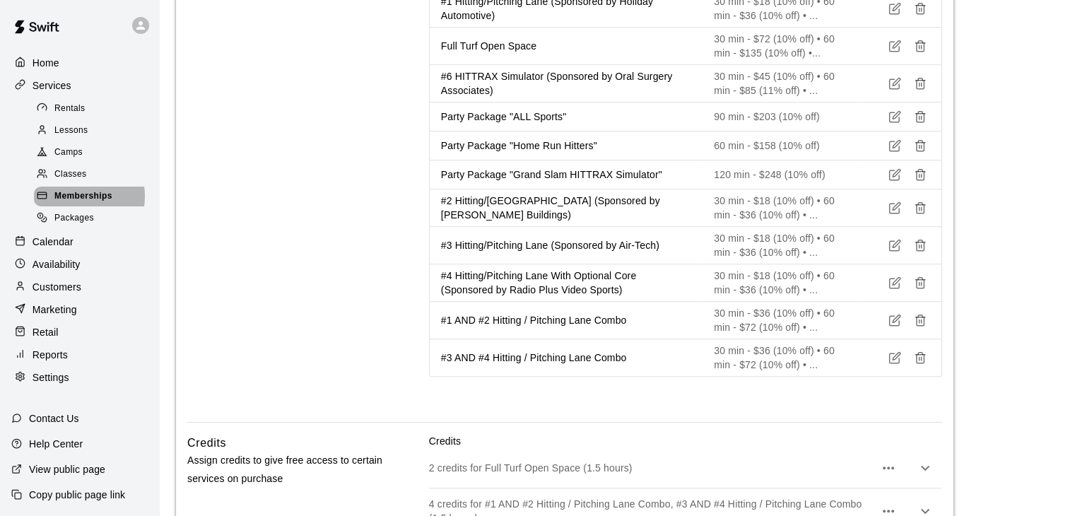
click at [69, 203] on span "Memberships" at bounding box center [83, 196] width 58 height 14
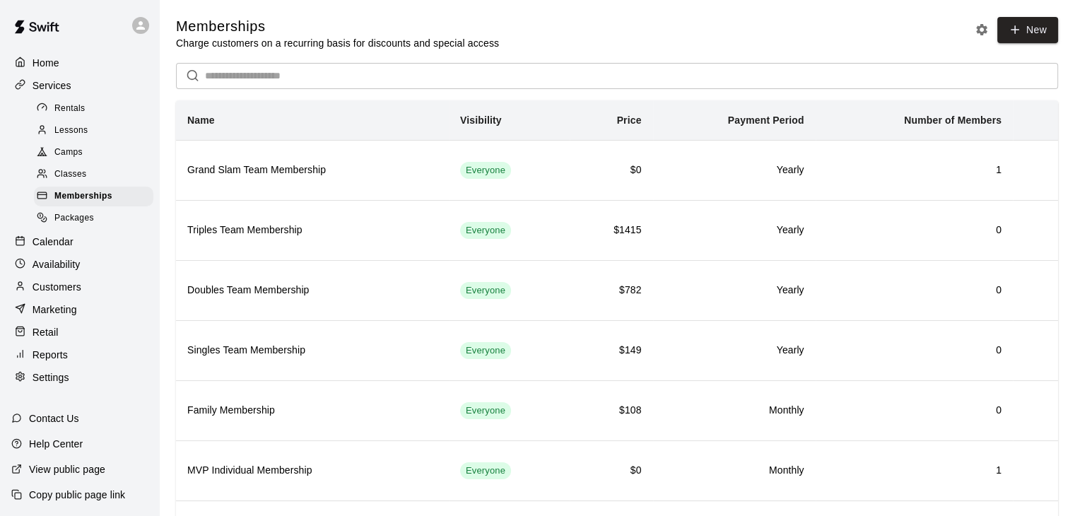
click at [74, 108] on span "Rentals" at bounding box center [69, 109] width 31 height 14
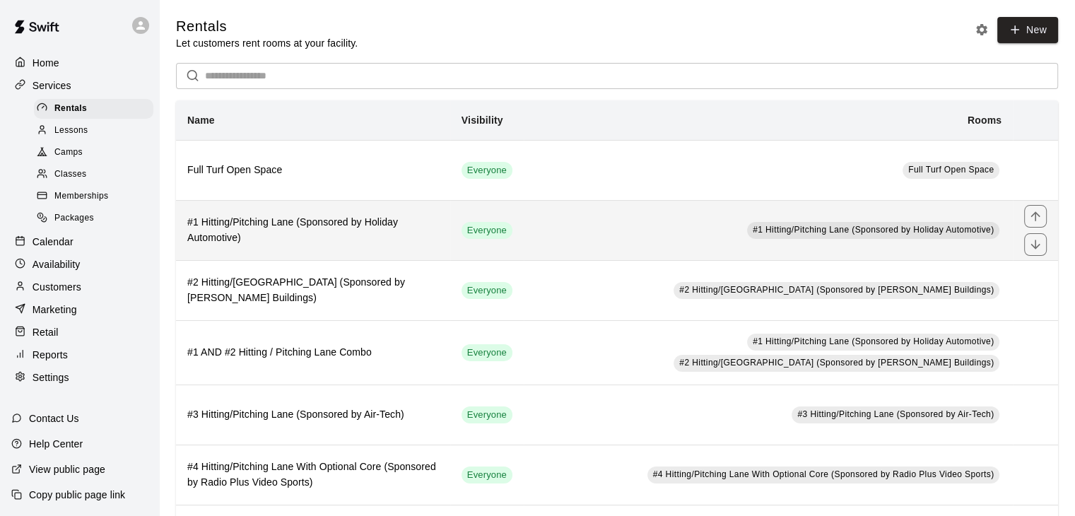
click at [578, 225] on td "#1 Hitting/Pitching Lane (Sponsored by Holiday Automotive)" at bounding box center [768, 230] width 489 height 60
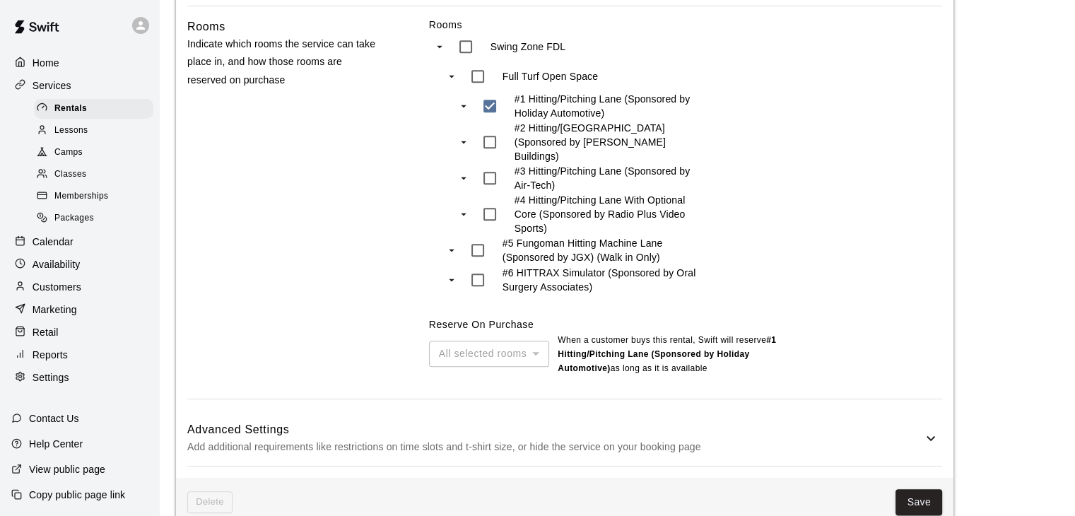
scroll to position [971, 0]
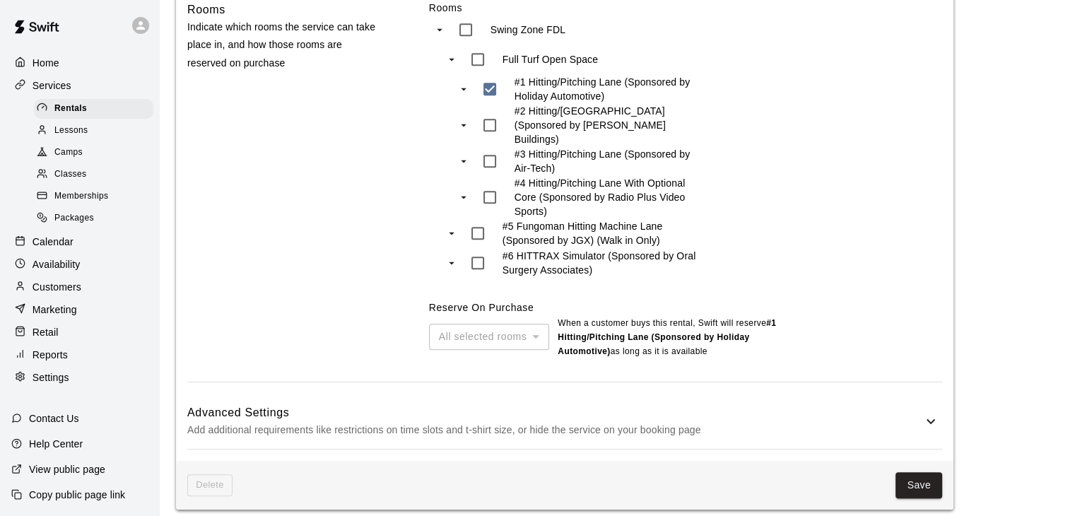
click at [591, 404] on h6 "Advanced Settings" at bounding box center [554, 413] width 735 height 18
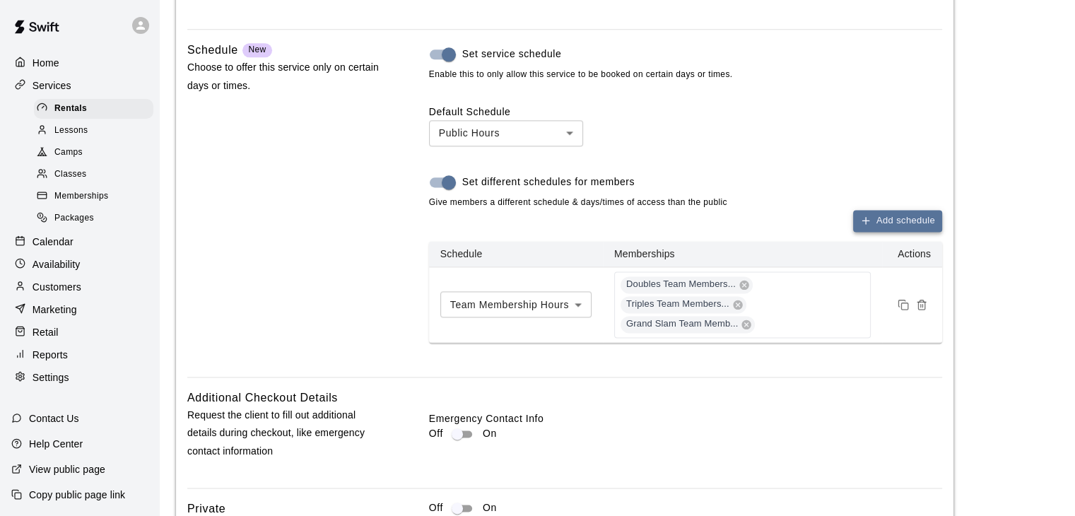
scroll to position [1697, 0]
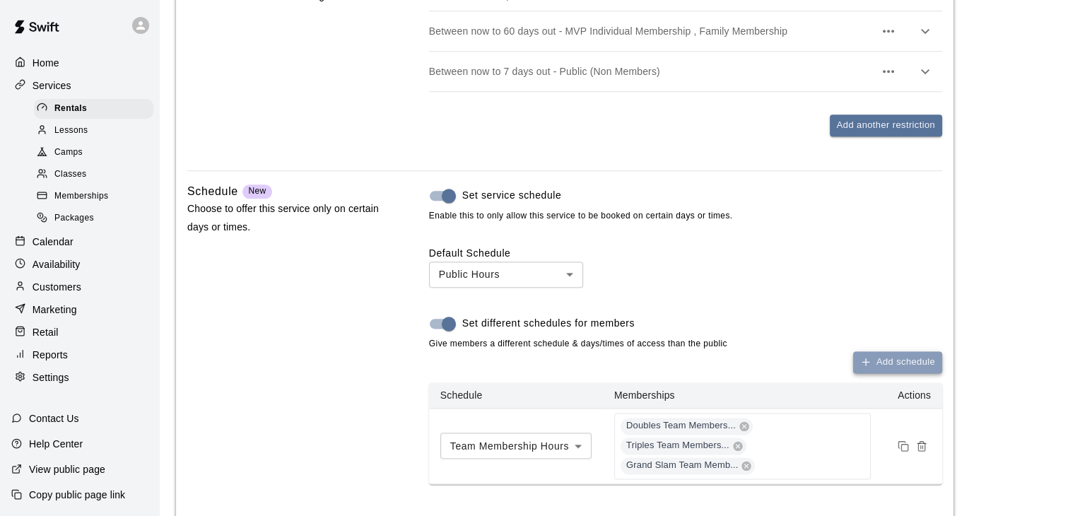
click at [900, 355] on button "Add schedule" at bounding box center [897, 362] width 89 height 22
click at [883, 362] on button "Add schedule" at bounding box center [897, 362] width 89 height 22
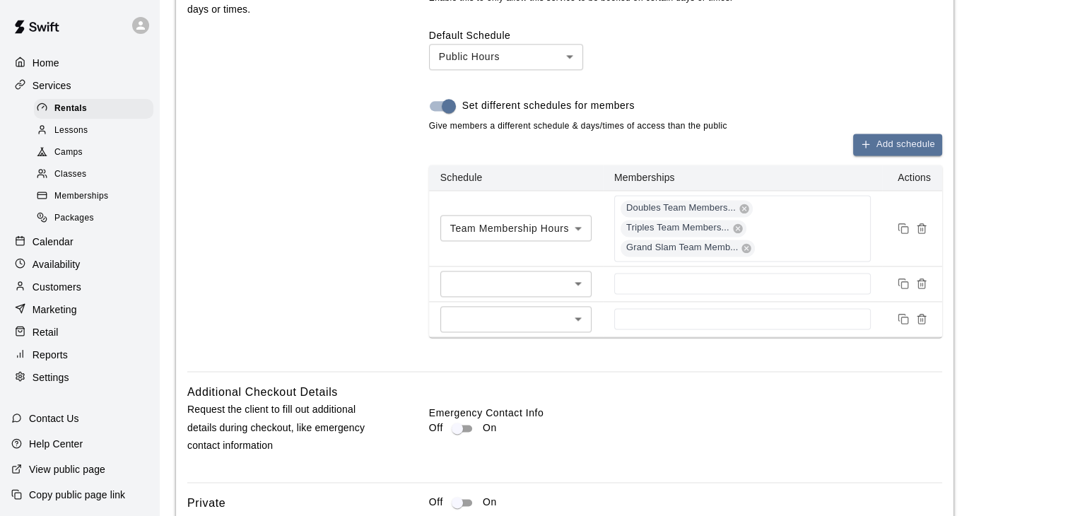
scroll to position [1980, 0]
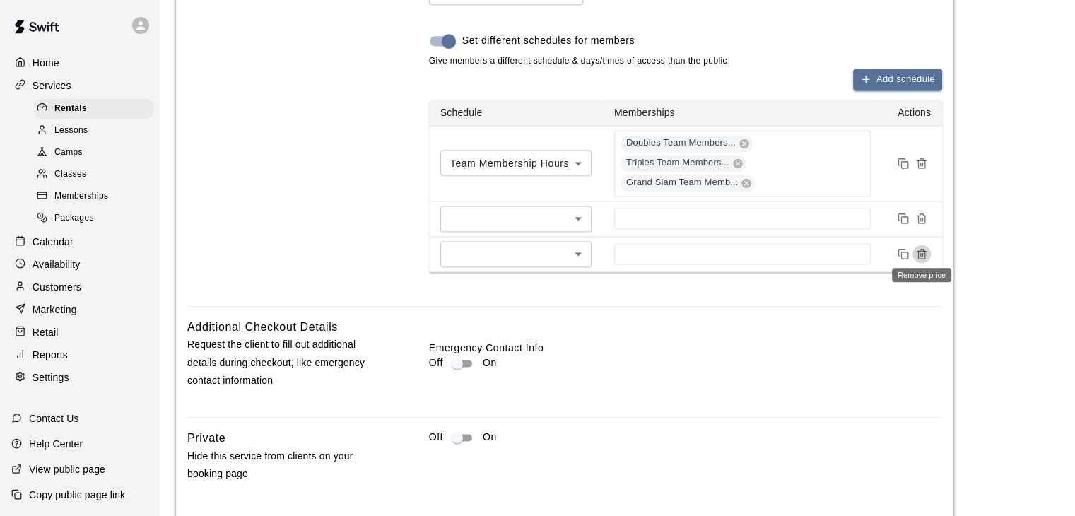
click at [925, 251] on icon "Remove price" at bounding box center [922, 251] width 8 height 0
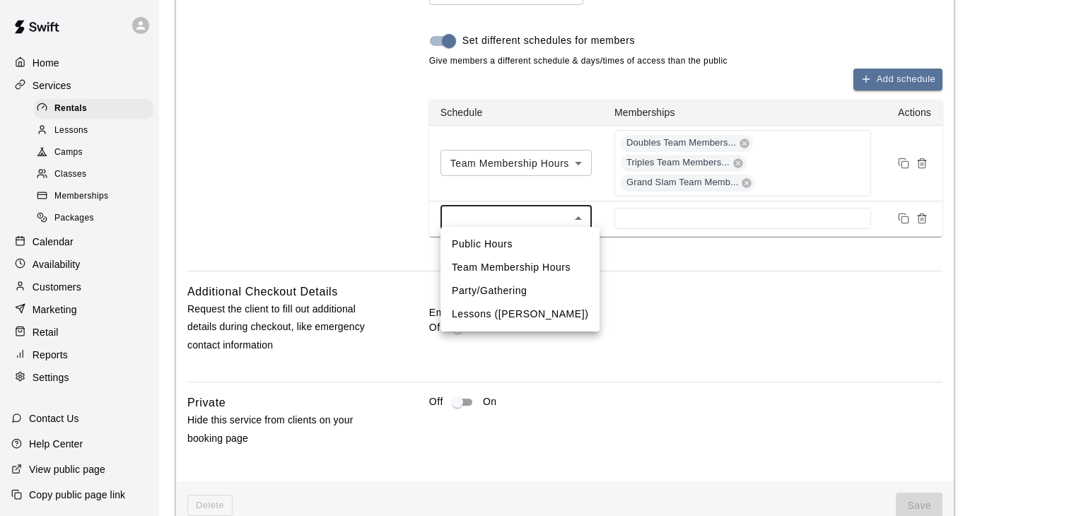
click at [530, 248] on li "Public Hours" at bounding box center [519, 244] width 159 height 23
type input "***"
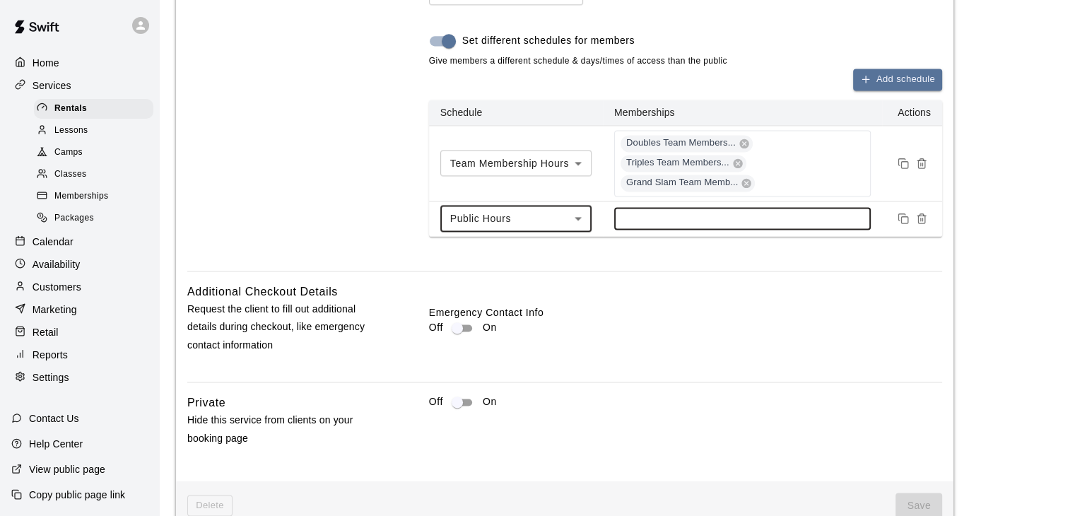
click at [660, 213] on input at bounding box center [742, 218] width 243 height 11
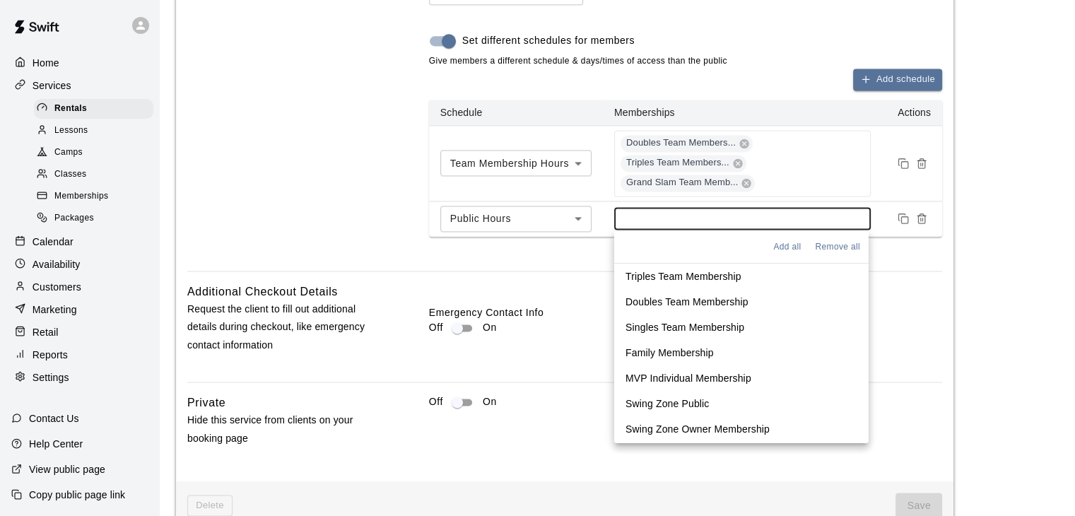
scroll to position [49, 0]
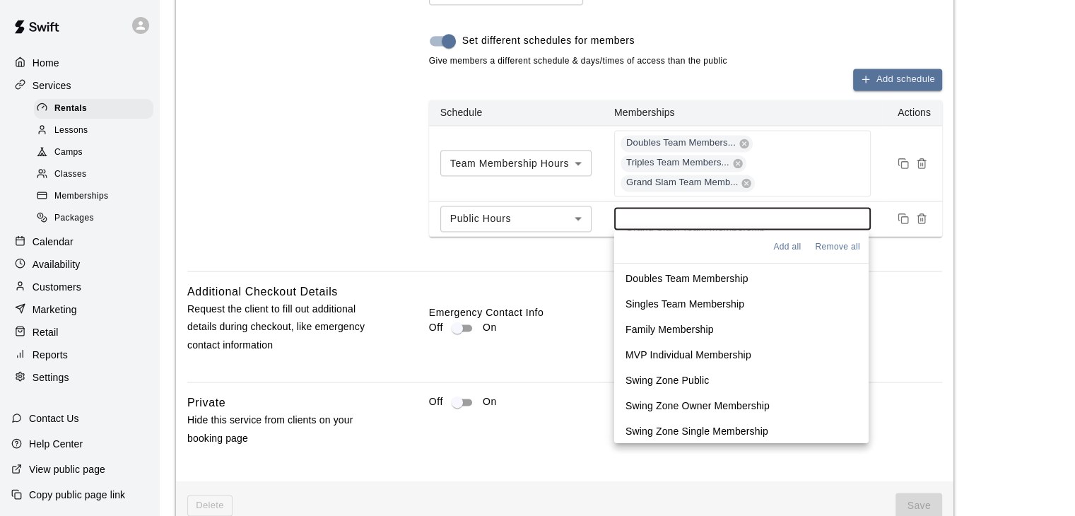
click at [696, 329] on p "Family Membership" at bounding box center [670, 329] width 88 height 14
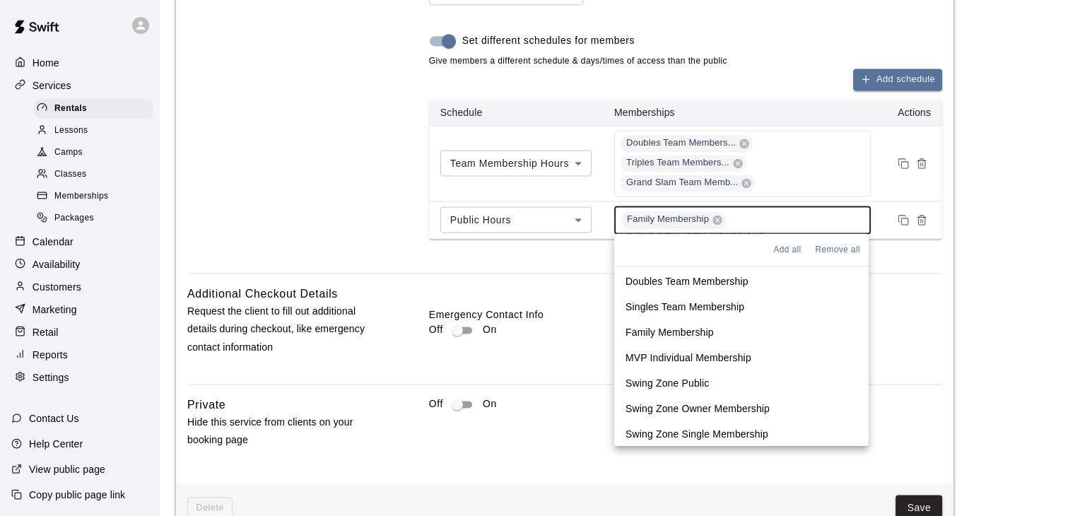
click at [747, 211] on div "Family Membership" at bounding box center [742, 220] width 257 height 28
click at [685, 356] on p "MVP Individual Membership" at bounding box center [689, 357] width 126 height 14
click at [694, 382] on p "Swing Zone Public" at bounding box center [668, 382] width 84 height 14
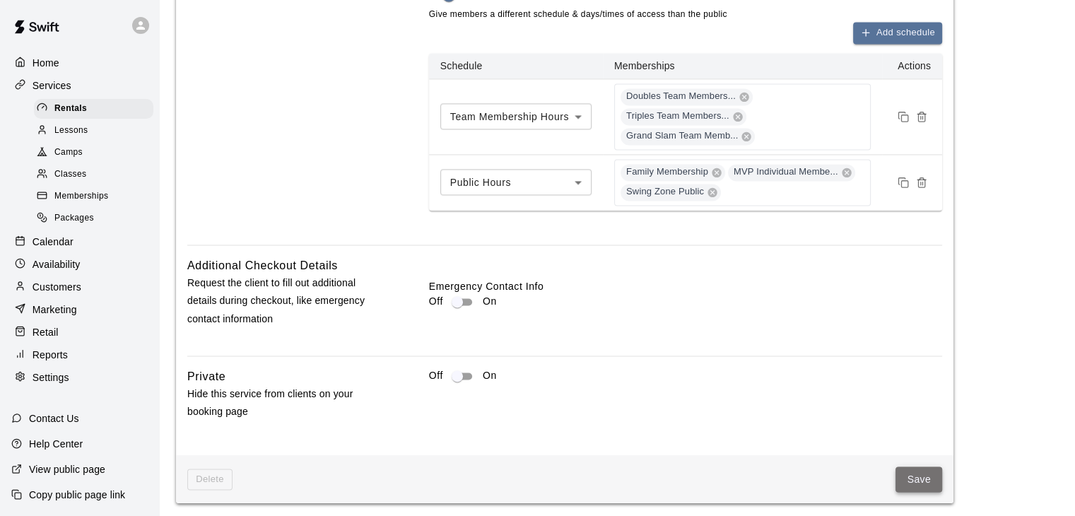
scroll to position [2025, 0]
click at [922, 477] on button "Save" at bounding box center [919, 481] width 47 height 26
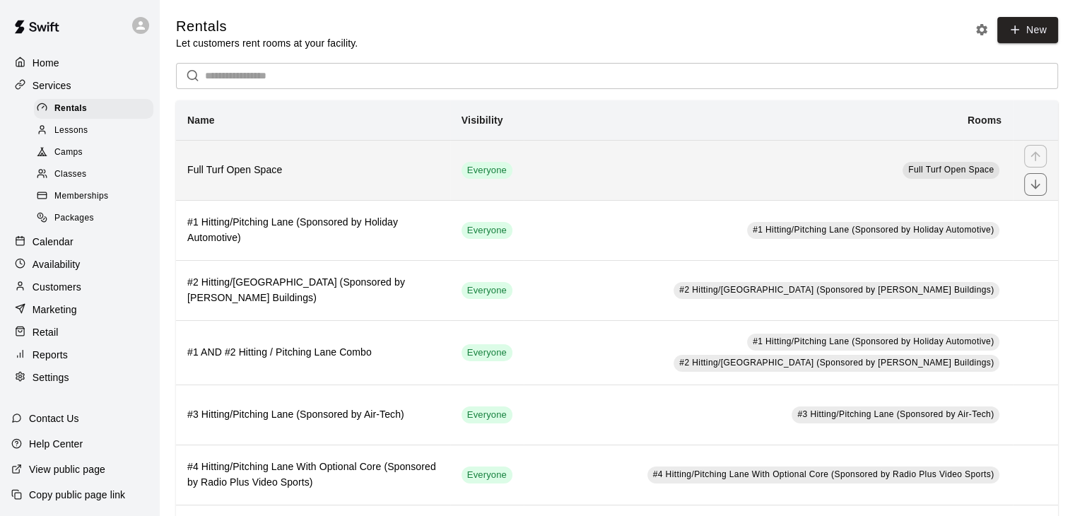
click at [383, 178] on h6 "Full Turf Open Space" at bounding box center [313, 171] width 252 height 16
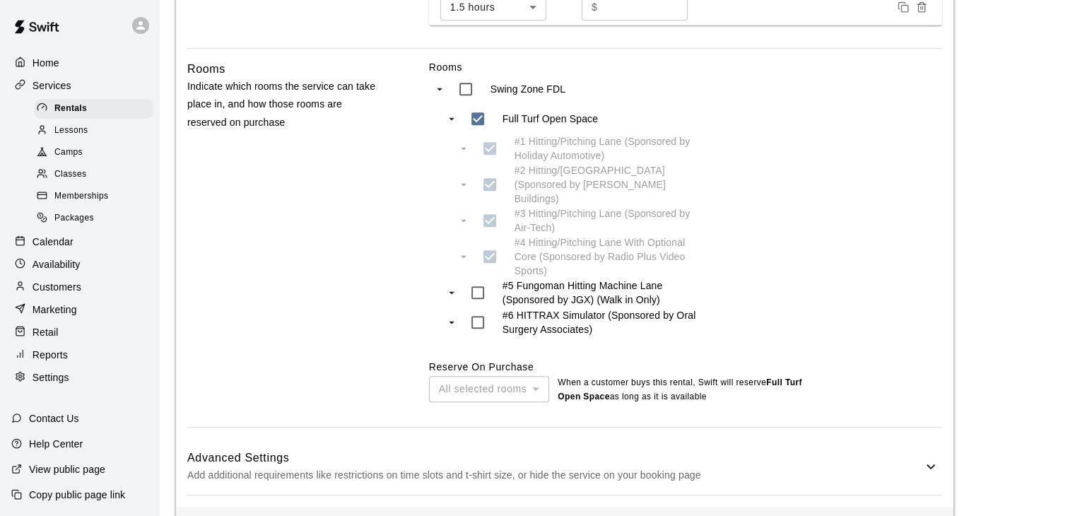
scroll to position [938, 0]
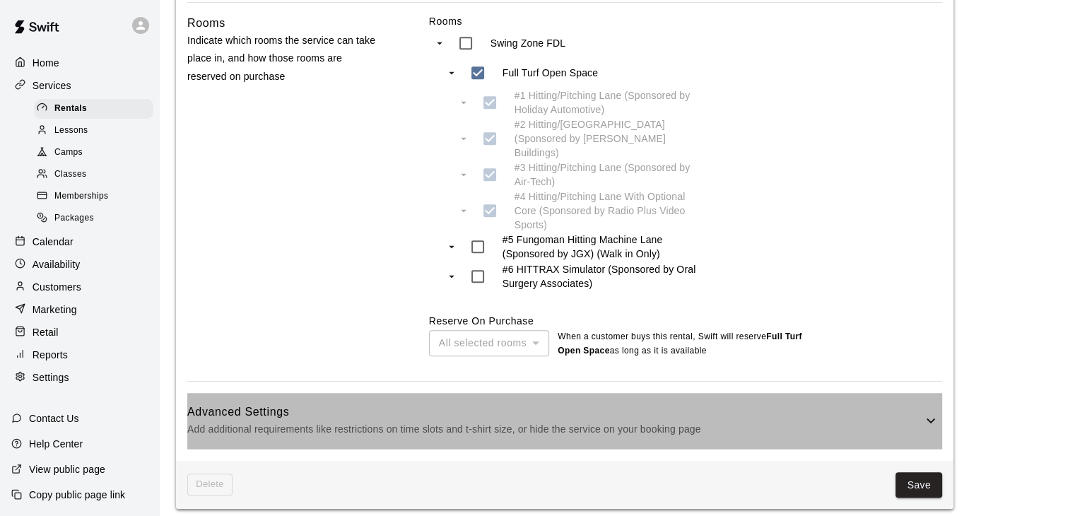
click at [636, 408] on h6 "Advanced Settings" at bounding box center [554, 412] width 735 height 18
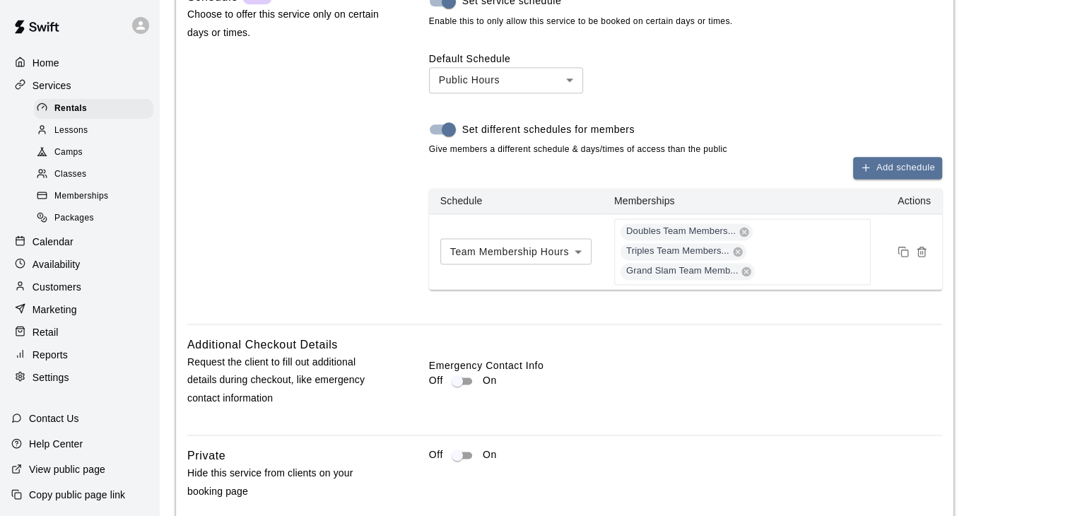
scroll to position [1787, 0]
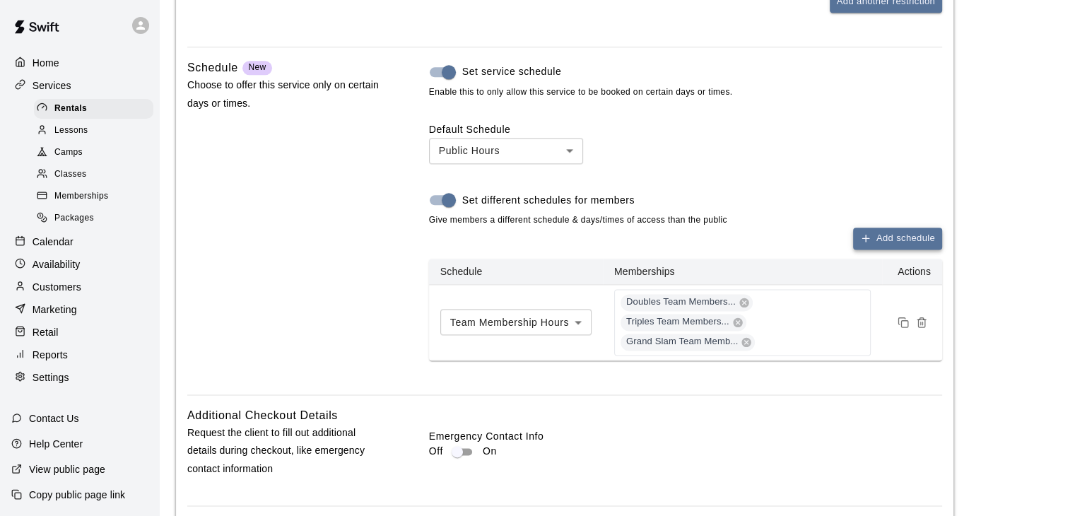
click at [885, 234] on button "Add schedule" at bounding box center [897, 239] width 89 height 22
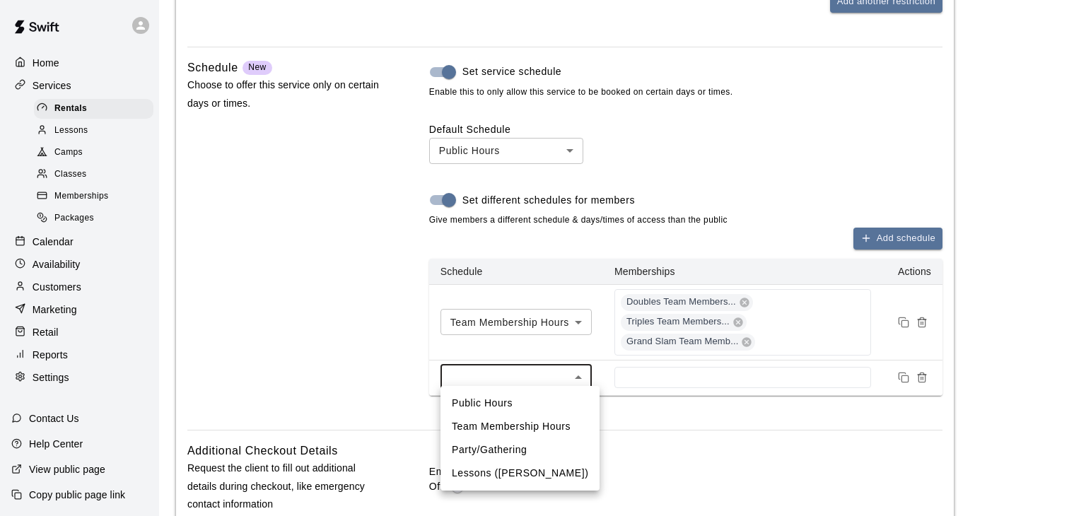
click at [497, 410] on li "Public Hours" at bounding box center [519, 403] width 159 height 23
type input "***"
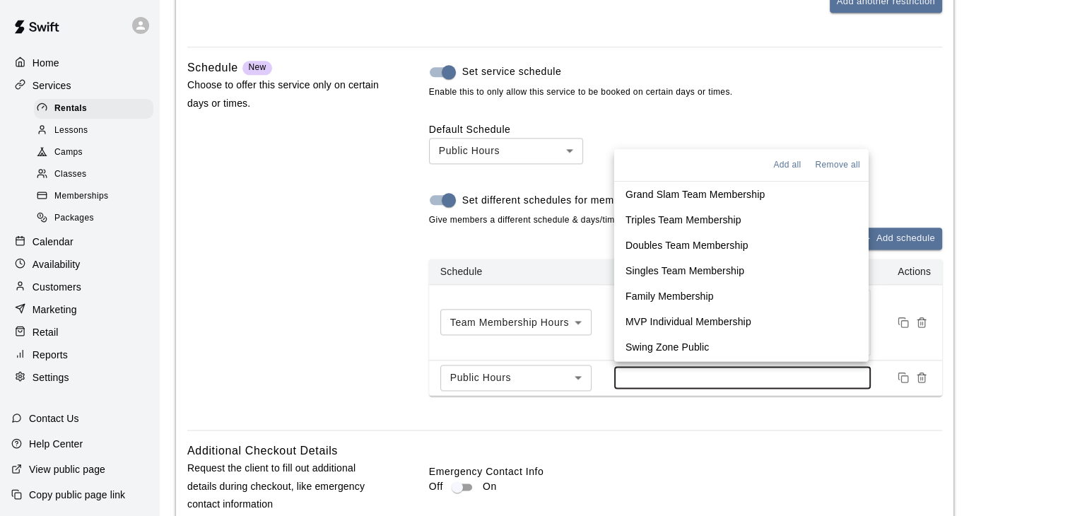
click at [676, 372] on input at bounding box center [742, 377] width 243 height 11
click at [697, 296] on p "Family Membership" at bounding box center [670, 296] width 88 height 14
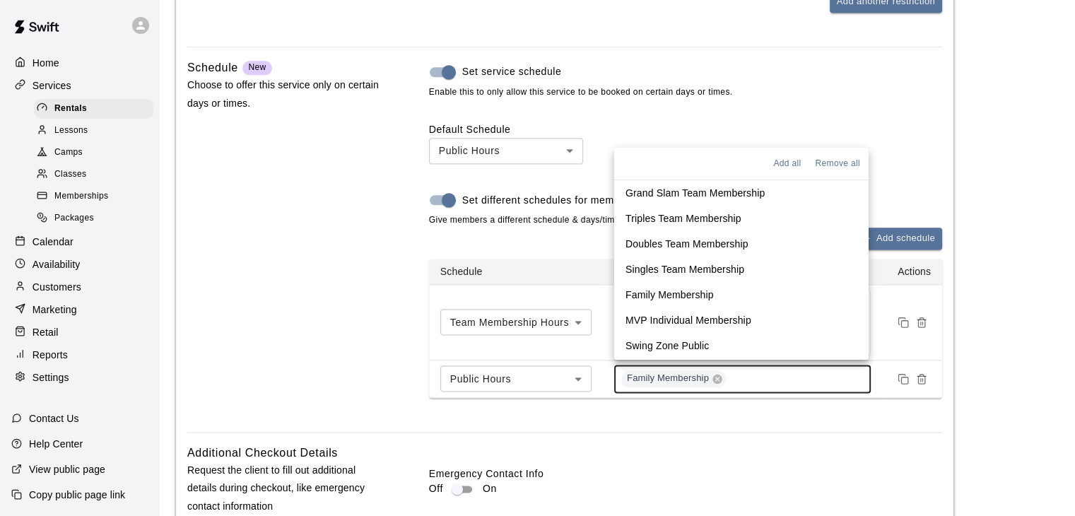
click at [711, 320] on p "MVP Individual Membership" at bounding box center [689, 320] width 126 height 14
click at [705, 346] on p "Swing Zone Public" at bounding box center [668, 346] width 84 height 14
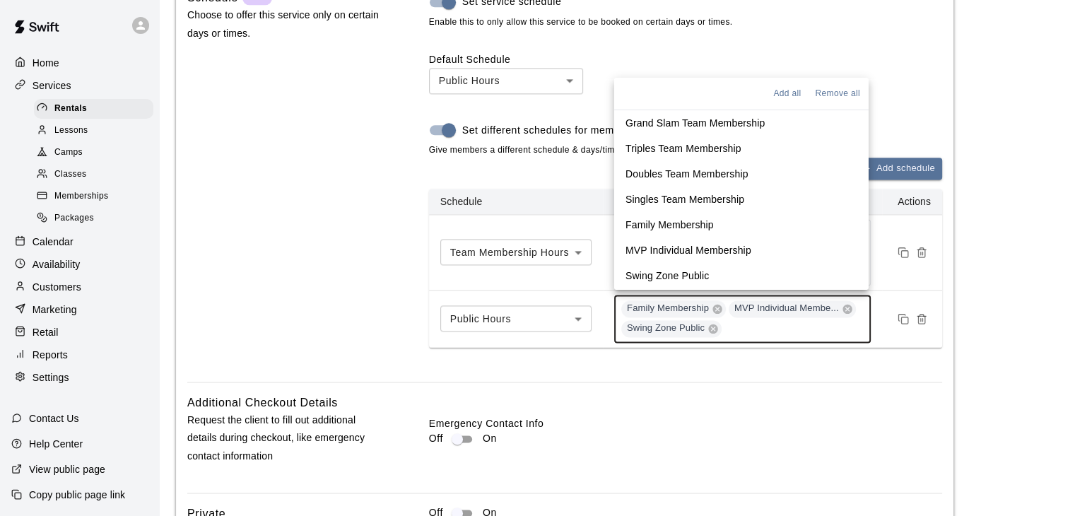
scroll to position [1857, 0]
click at [754, 317] on div "Family Membership MVP Individual Membe... Swing Zone Public" at bounding box center [742, 318] width 257 height 48
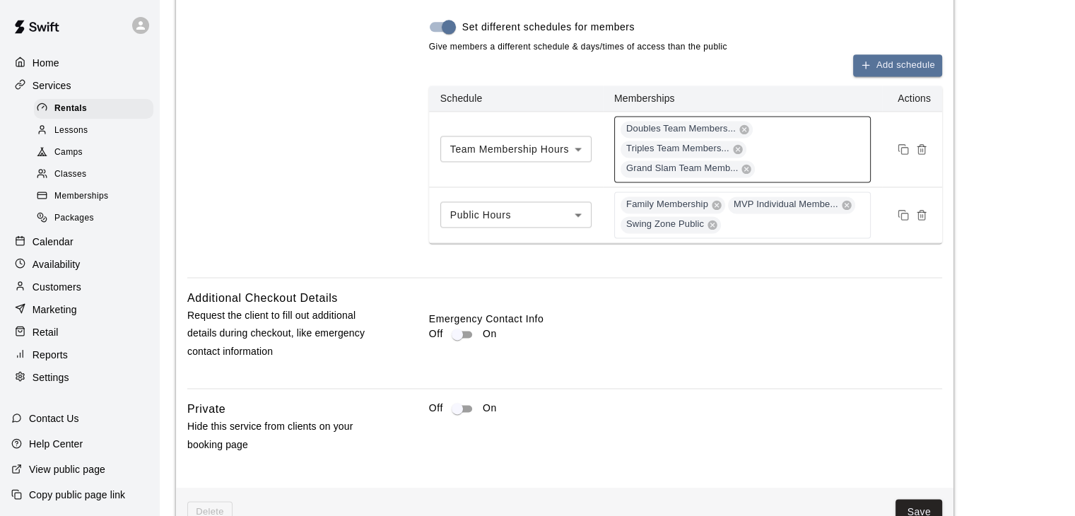
scroll to position [1991, 0]
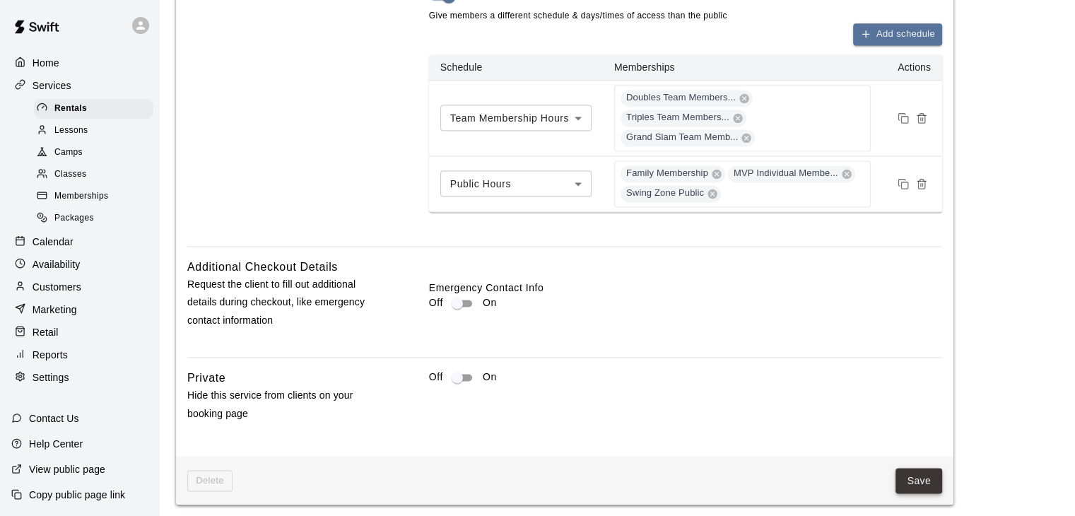
click at [923, 475] on button "Save" at bounding box center [919, 481] width 47 height 26
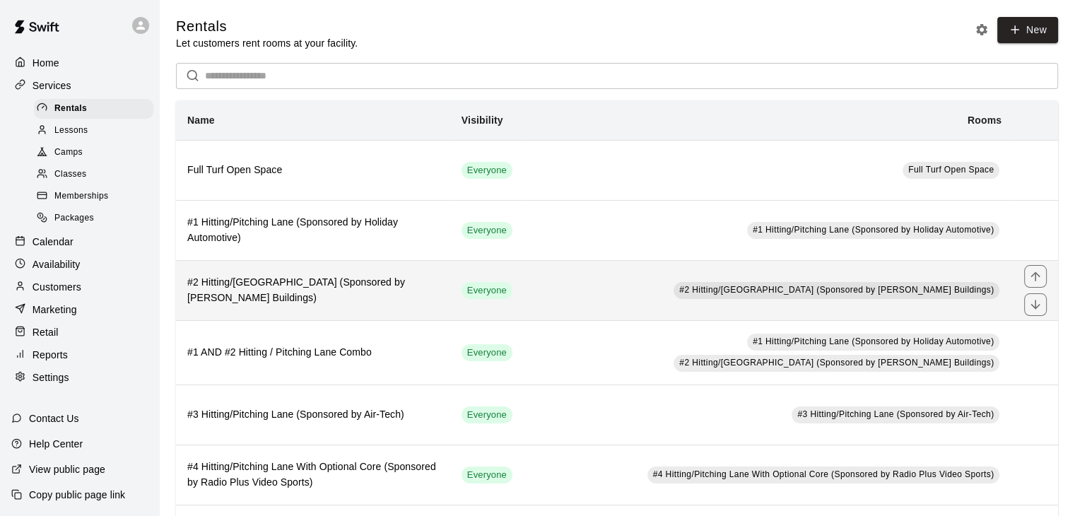
click at [309, 292] on h6 "#2 Hitting/Pitching Lane (Sponsored by Pinno Buildings)" at bounding box center [313, 290] width 252 height 31
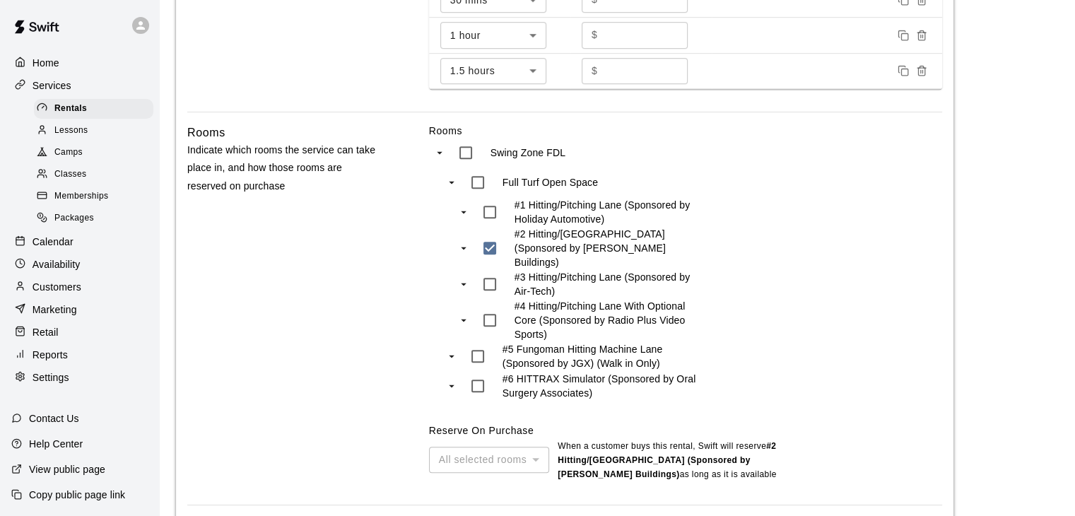
scroll to position [971, 0]
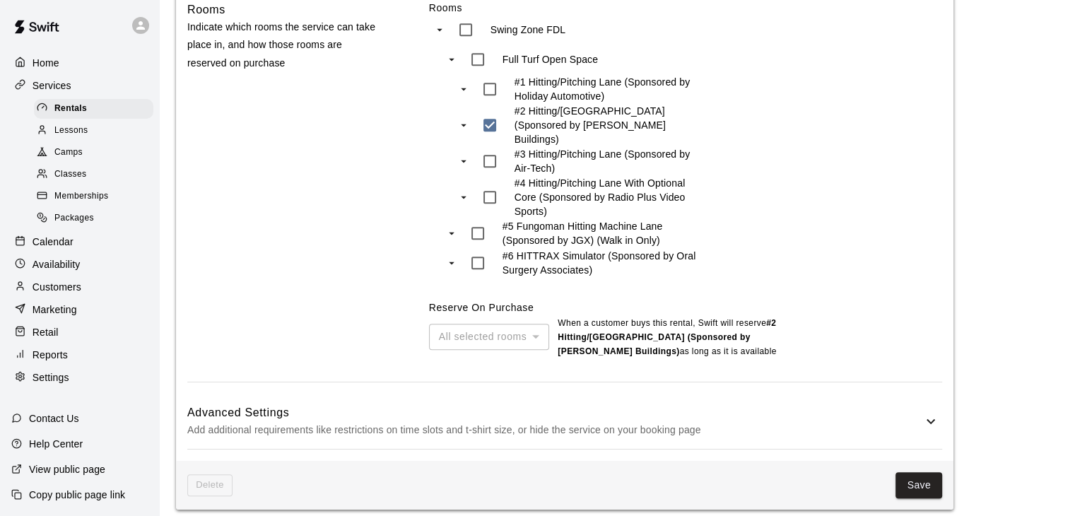
click at [701, 421] on p "Add additional requirements like restrictions on time slots and t-shirt size, o…" at bounding box center [554, 430] width 735 height 18
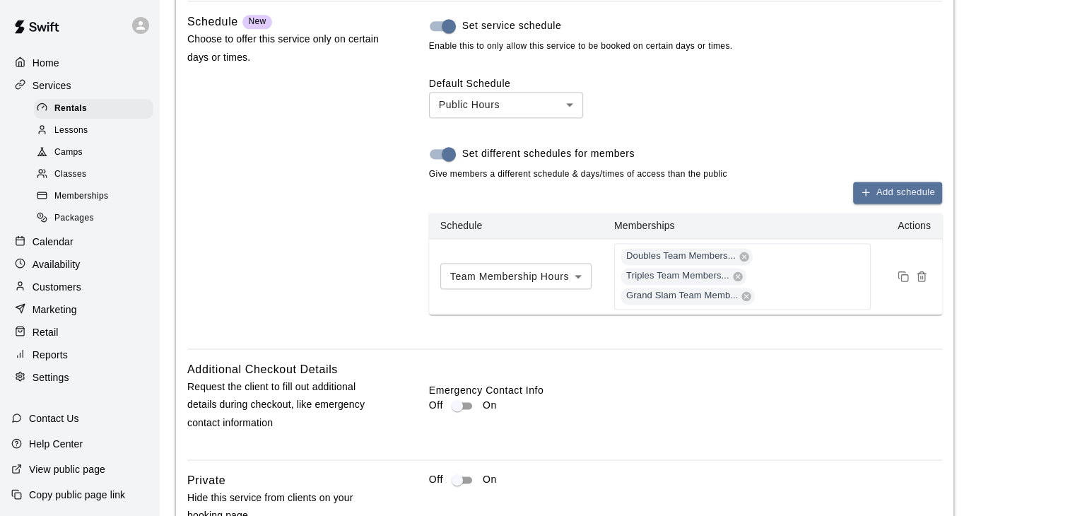
scroll to position [1891, 0]
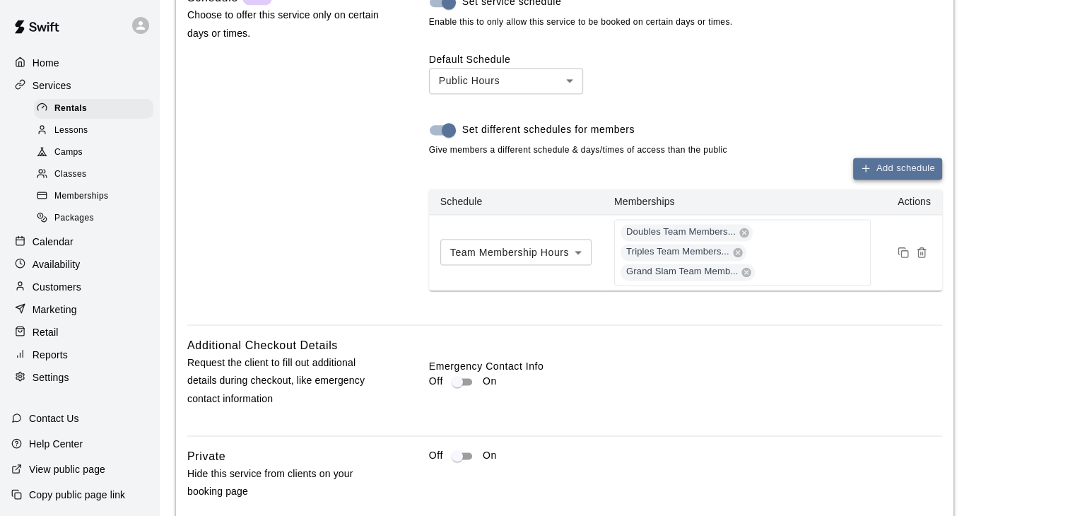
click at [880, 165] on button "Add schedule" at bounding box center [897, 169] width 89 height 22
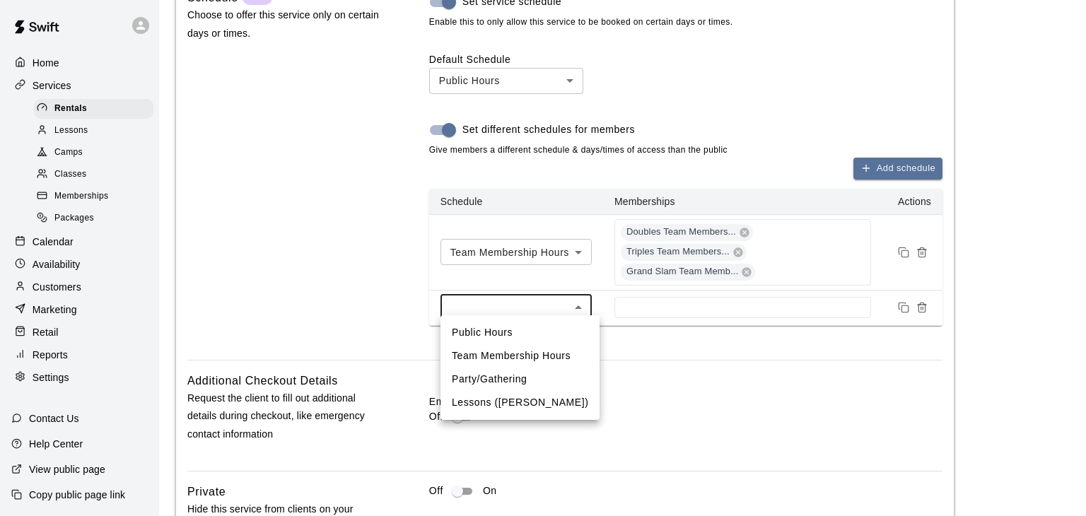
click at [532, 337] on li "Public Hours" at bounding box center [519, 332] width 159 height 23
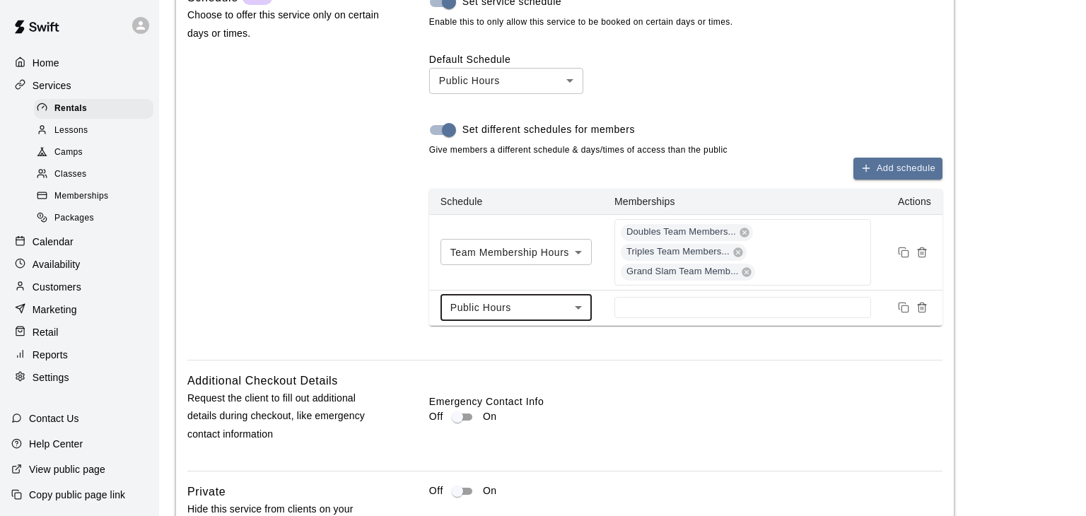
type input "***"
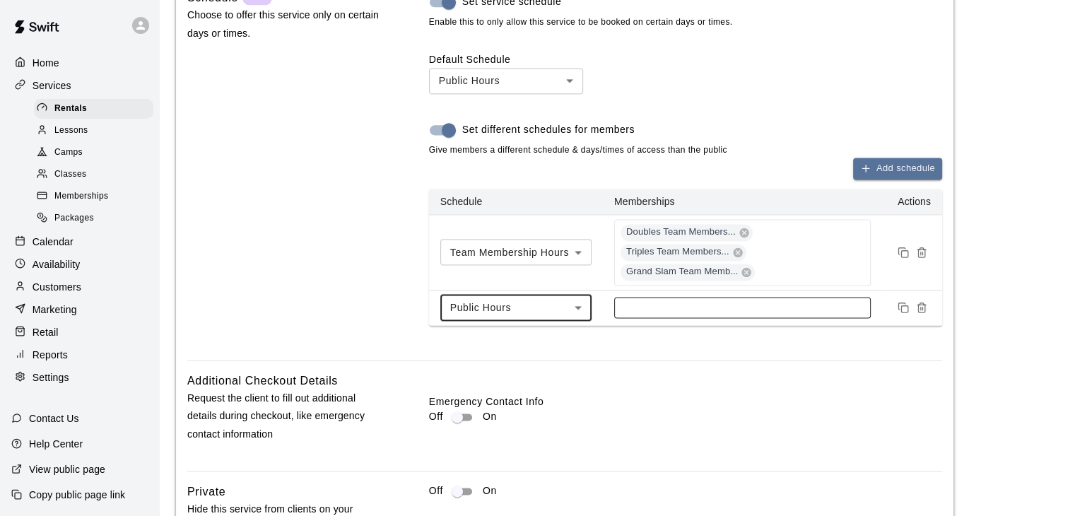
click at [636, 310] on div at bounding box center [742, 307] width 257 height 21
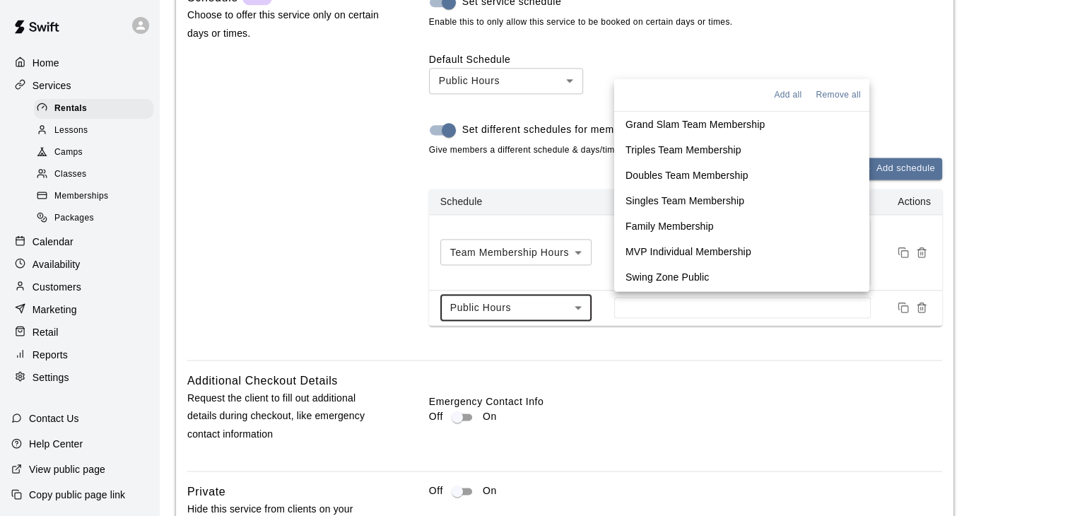
click at [651, 224] on p "Family Membership" at bounding box center [670, 226] width 88 height 14
click at [711, 250] on p "MVP Individual Membership" at bounding box center [689, 250] width 126 height 14
click at [716, 271] on li "Swing Zone Public" at bounding box center [741, 275] width 255 height 25
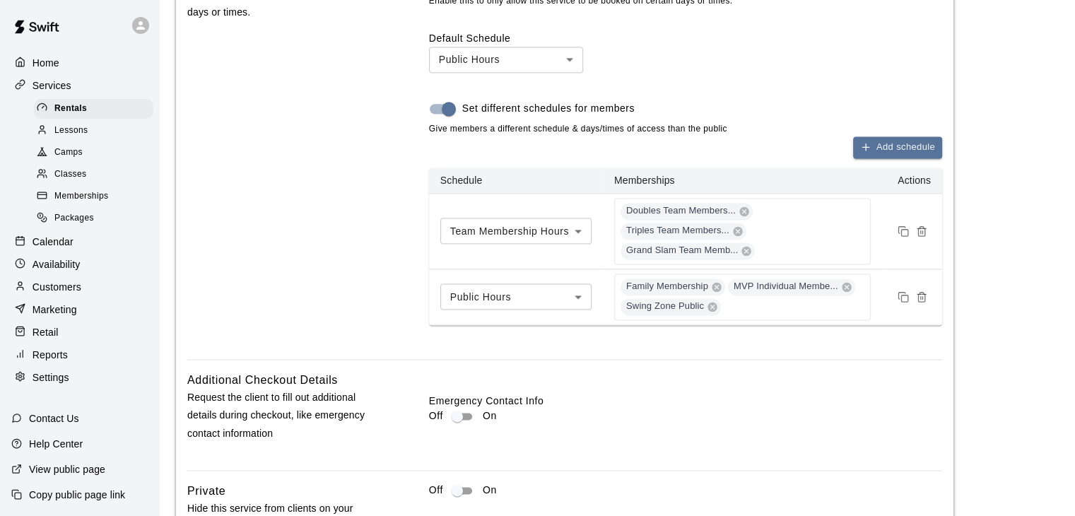
scroll to position [2025, 0]
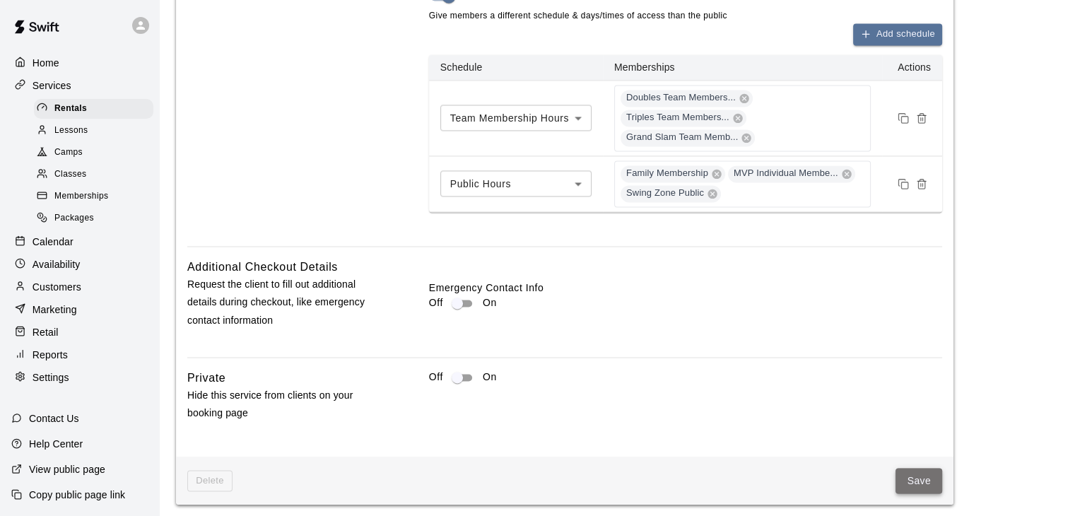
click at [897, 469] on button "Save" at bounding box center [919, 481] width 47 height 26
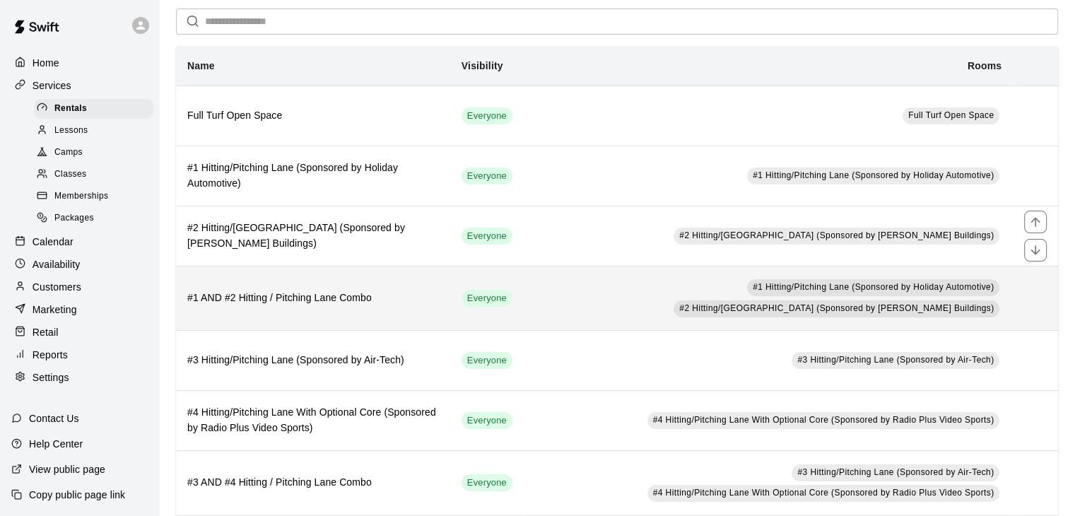
scroll to position [71, 0]
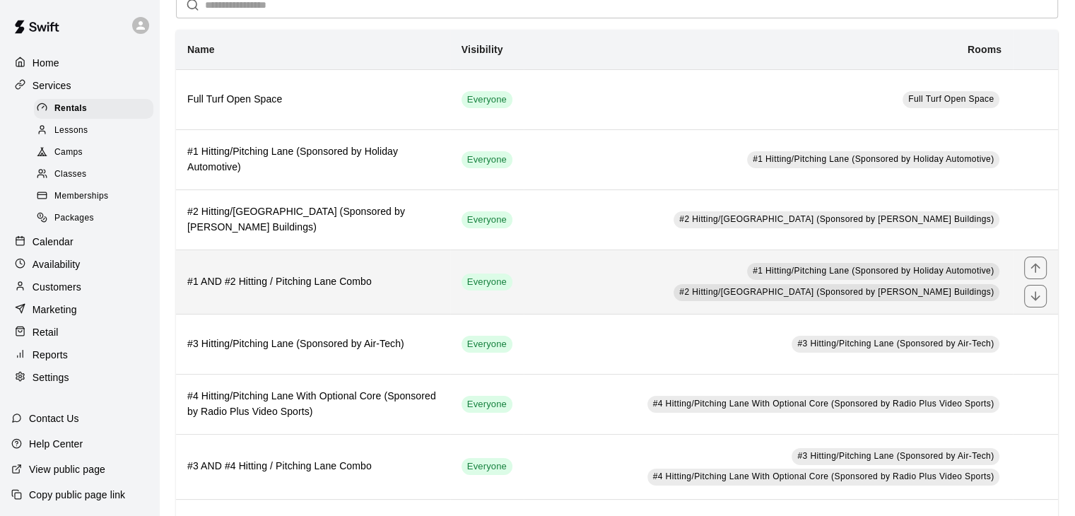
click at [535, 292] on td "#1 Hitting/Pitching Lane (Sponsored by Holiday Automotive) #2 Hitting/Pitching …" at bounding box center [768, 282] width 489 height 64
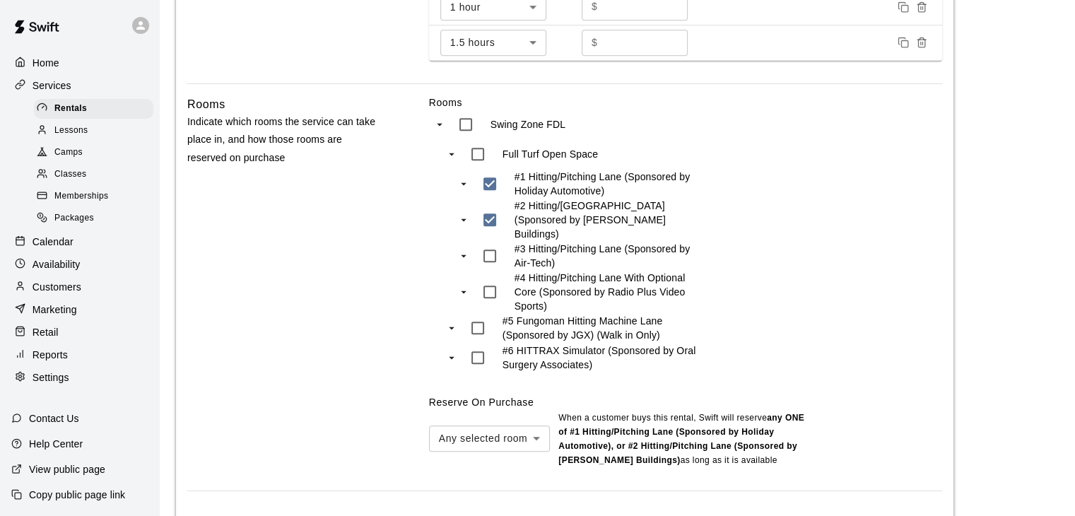
scroll to position [957, 0]
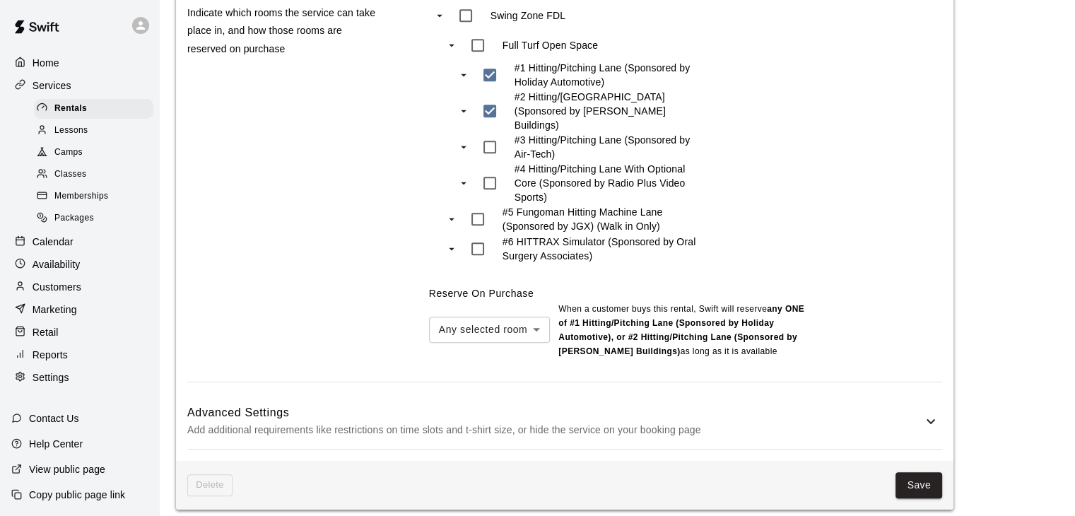
click at [696, 408] on h6 "Advanced Settings" at bounding box center [554, 413] width 735 height 18
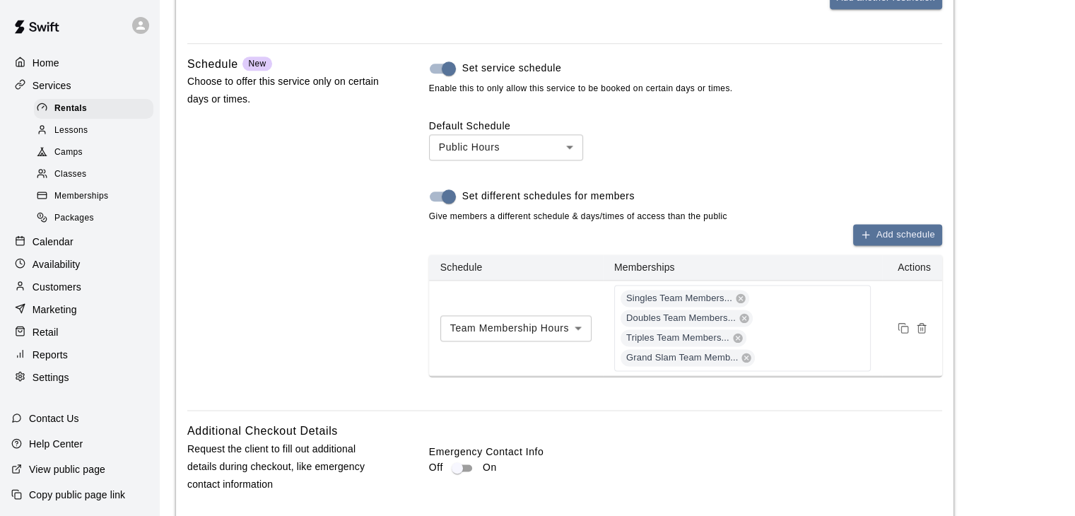
scroll to position [1876, 0]
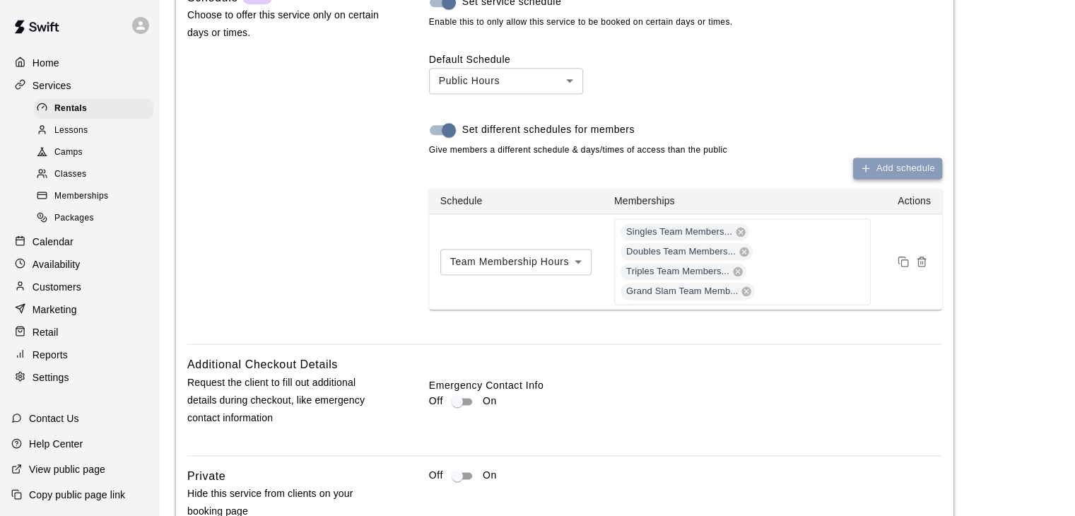
click at [894, 163] on button "Add schedule" at bounding box center [897, 169] width 89 height 22
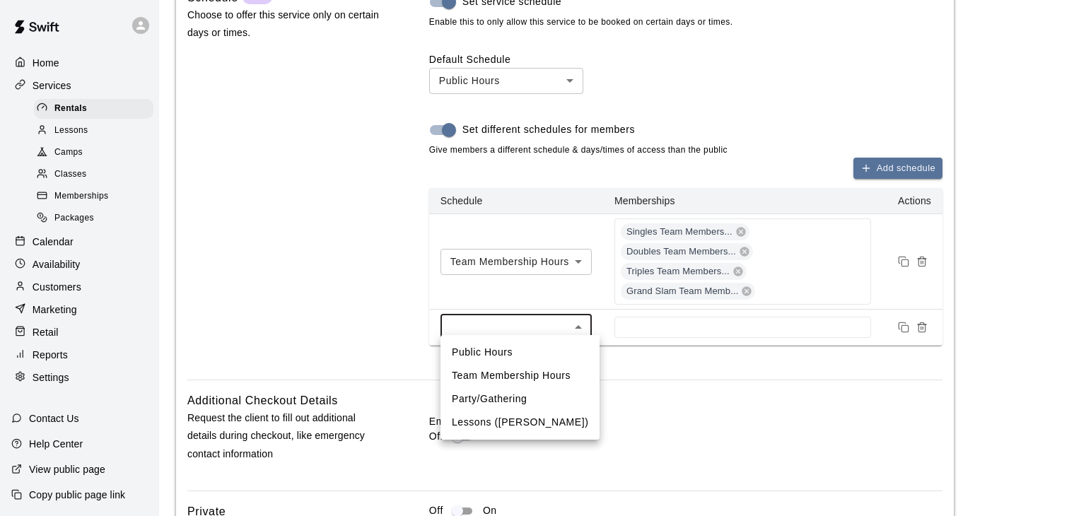
click at [517, 360] on li "Public Hours" at bounding box center [519, 352] width 159 height 23
type input "***"
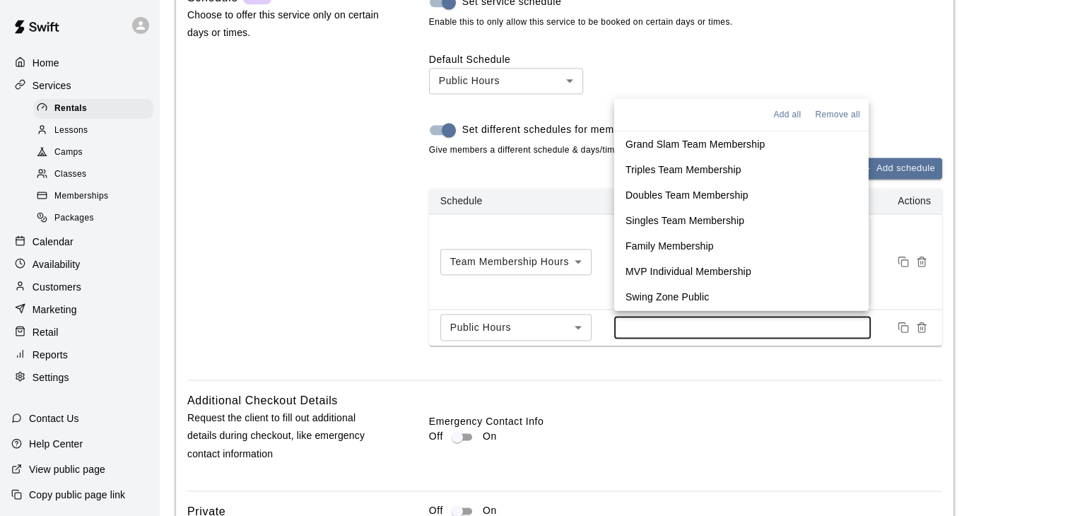
click at [651, 322] on input at bounding box center [742, 327] width 243 height 11
click at [665, 267] on p "MVP Individual Membership" at bounding box center [689, 271] width 126 height 14
click at [772, 323] on div "MVP Individual Membe..." at bounding box center [742, 328] width 257 height 28
click at [697, 246] on p "Family Membership" at bounding box center [670, 245] width 88 height 14
click at [732, 292] on li "Swing Zone Public" at bounding box center [741, 295] width 255 height 25
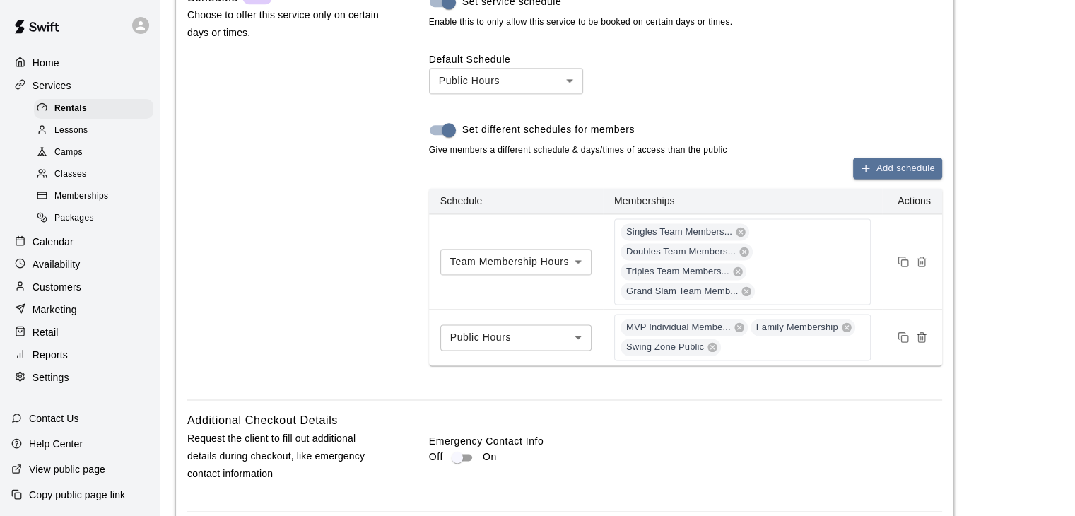
scroll to position [2031, 0]
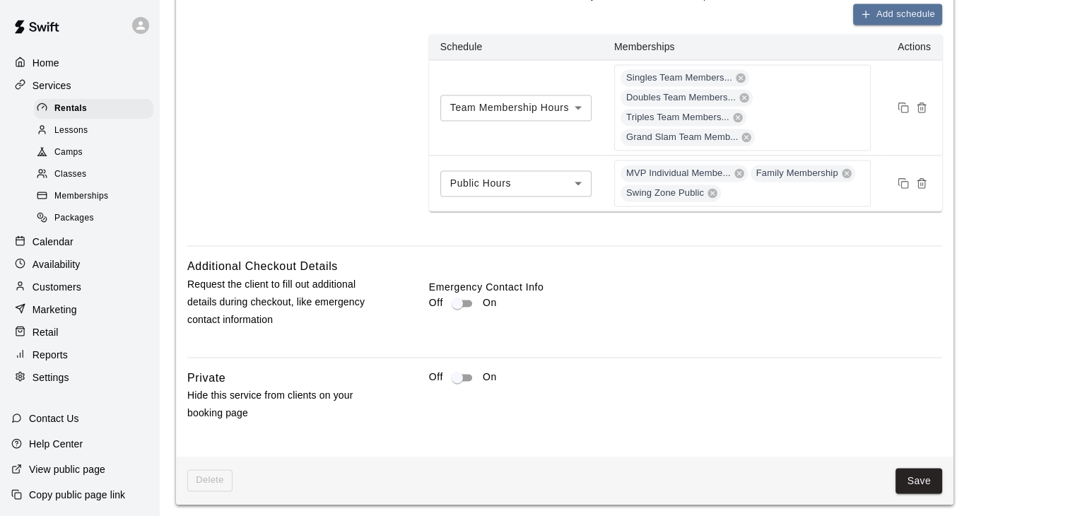
click at [908, 473] on button "Save" at bounding box center [919, 481] width 47 height 26
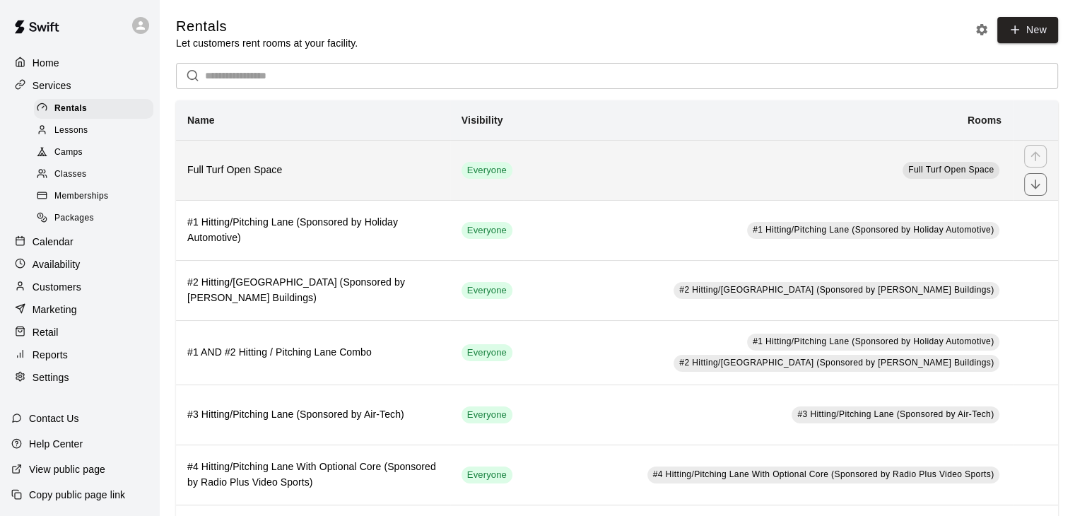
click at [436, 179] on th "Full Turf Open Space" at bounding box center [313, 170] width 274 height 60
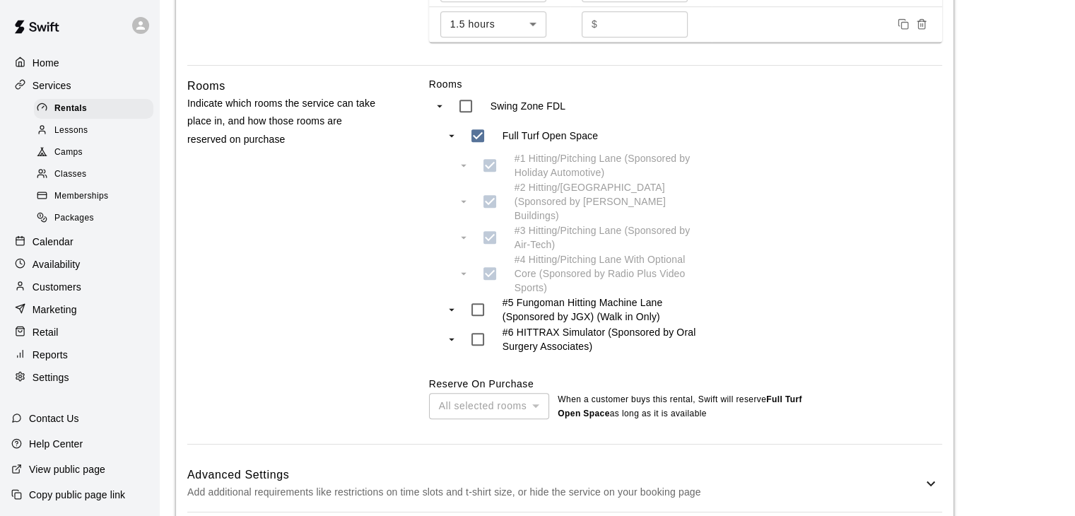
scroll to position [938, 0]
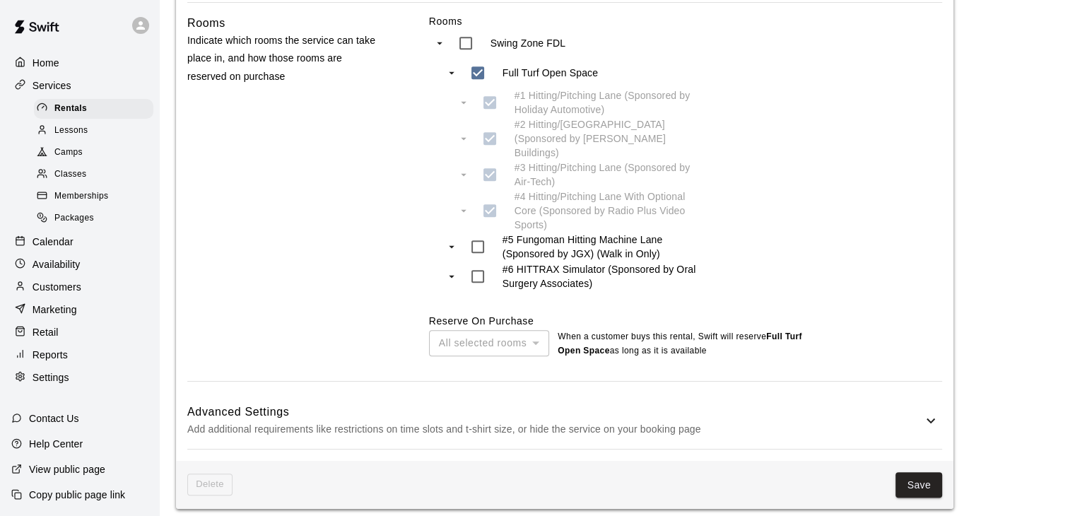
click at [551, 421] on p "Add additional requirements like restrictions on time slots and t-shirt size, o…" at bounding box center [554, 430] width 735 height 18
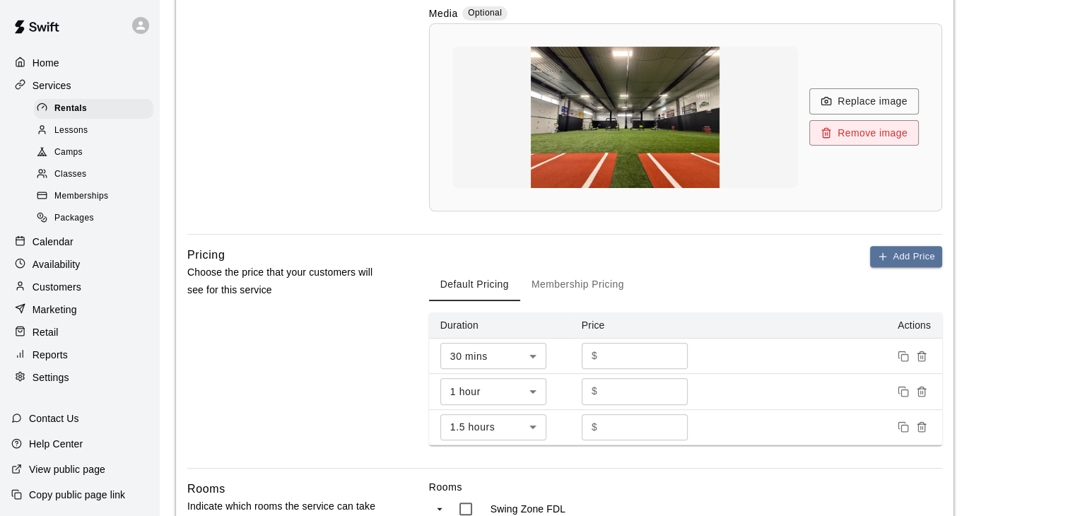
scroll to position [231, 0]
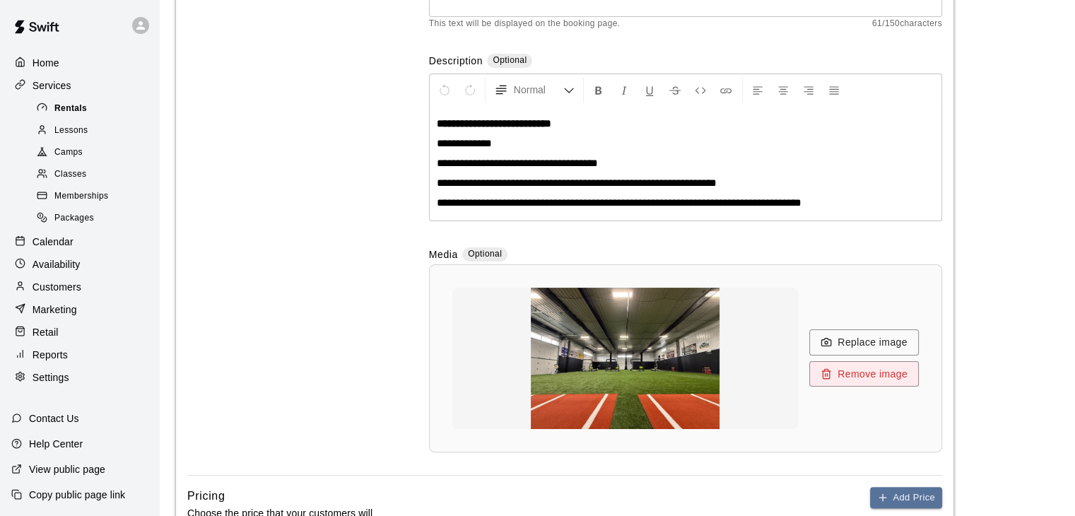
click at [74, 103] on div "Rentals" at bounding box center [93, 109] width 119 height 20
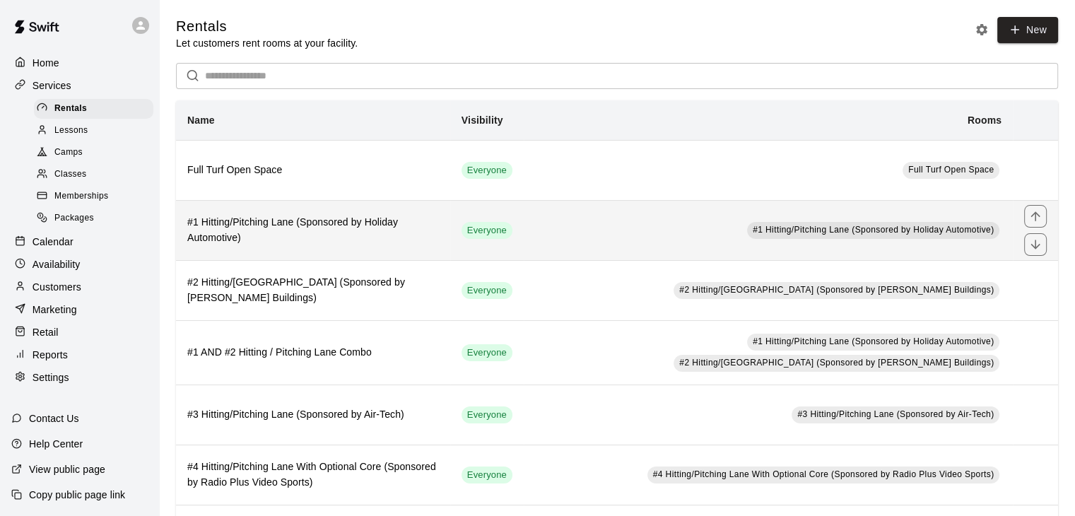
click at [226, 225] on h6 "#1 Hitting/Pitching Lane (Sponsored by Holiday Automotive)" at bounding box center [313, 230] width 252 height 31
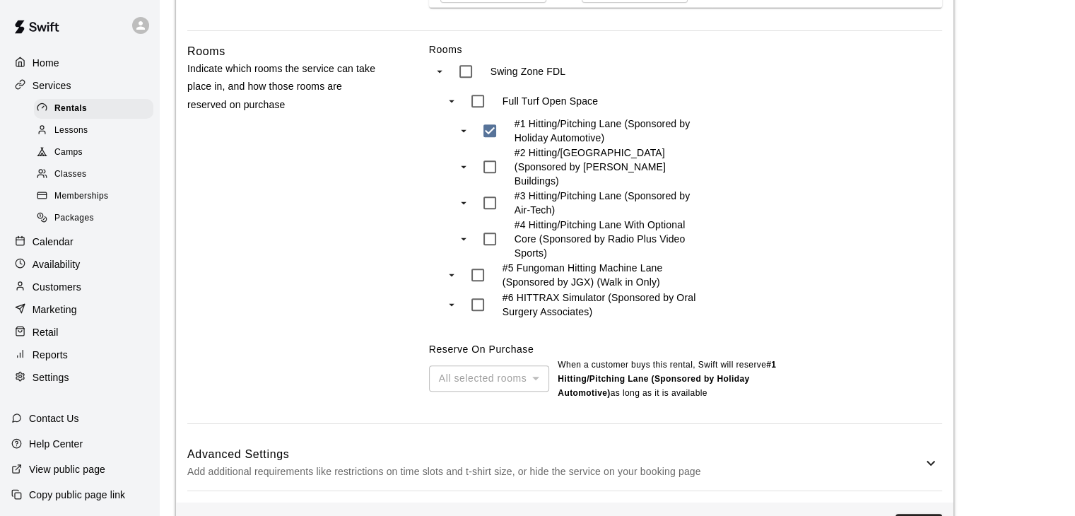
scroll to position [971, 0]
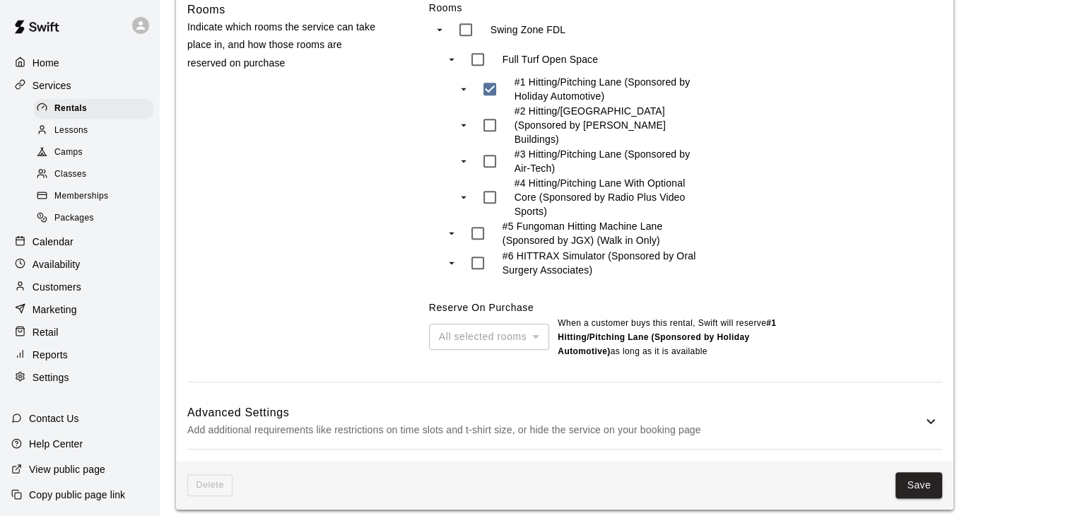
click at [705, 408] on h6 "Advanced Settings" at bounding box center [554, 413] width 735 height 18
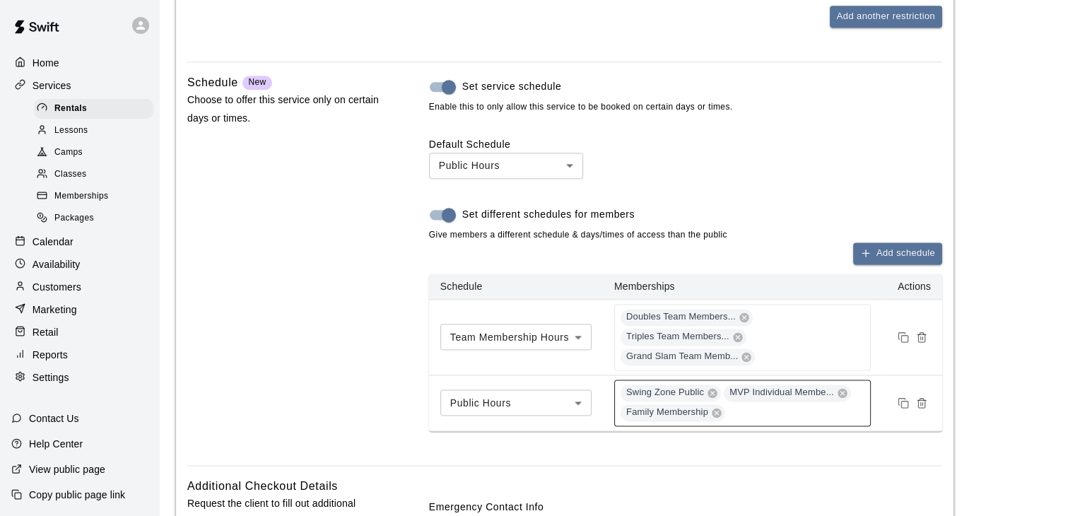
scroll to position [1820, 0]
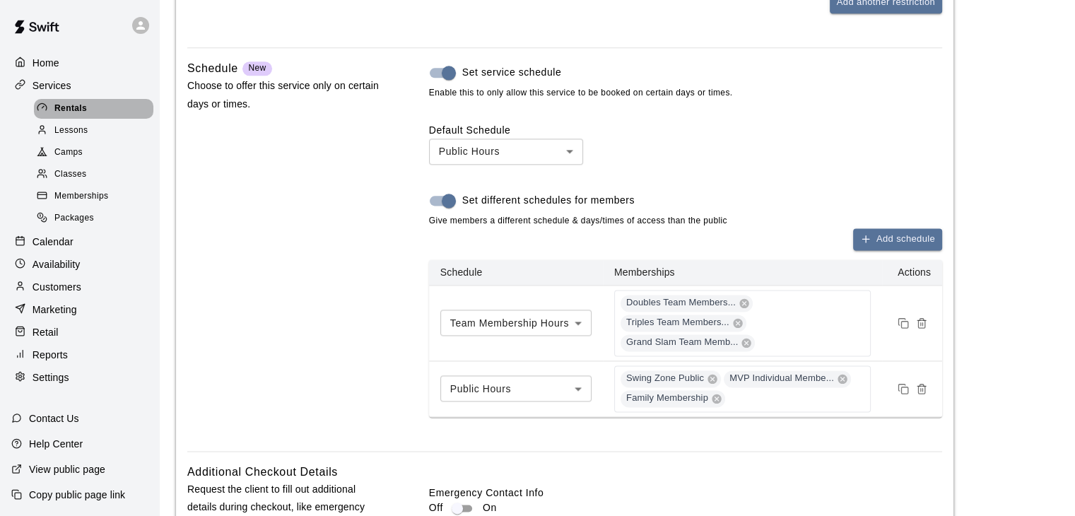
click at [95, 107] on div "Rentals" at bounding box center [93, 109] width 119 height 20
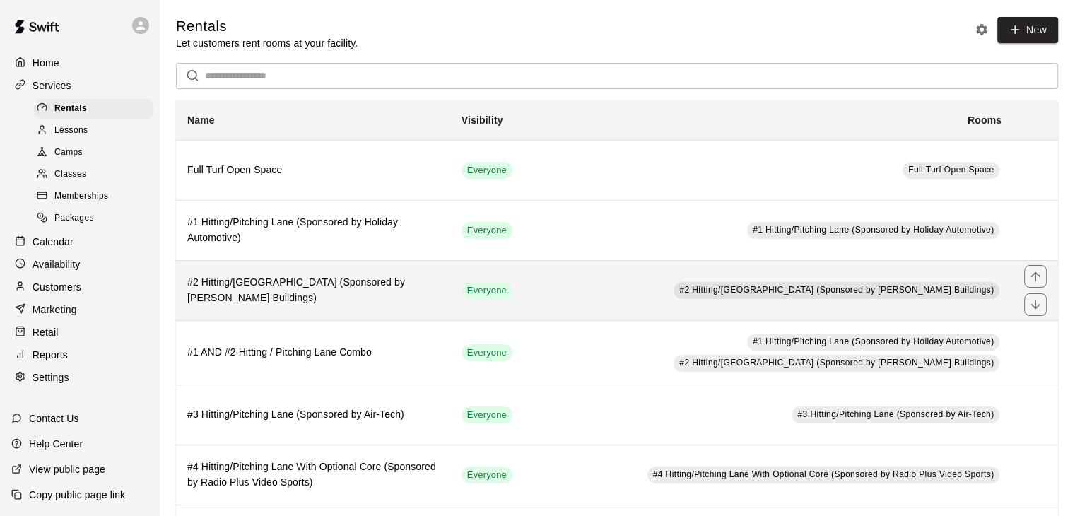
click at [356, 286] on h6 "#2 Hitting/Pitching Lane (Sponsored by Pinno Buildings)" at bounding box center [313, 290] width 252 height 31
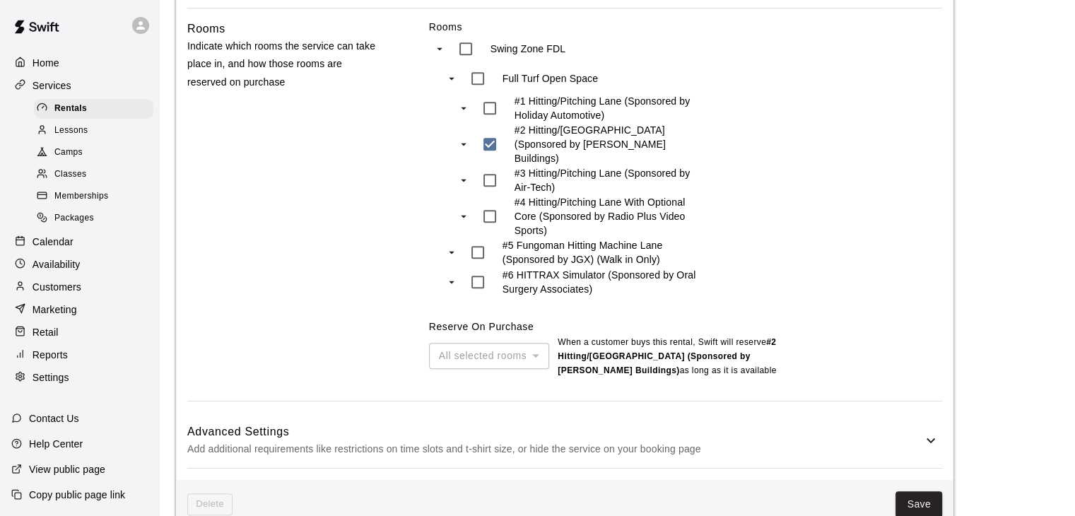
scroll to position [971, 0]
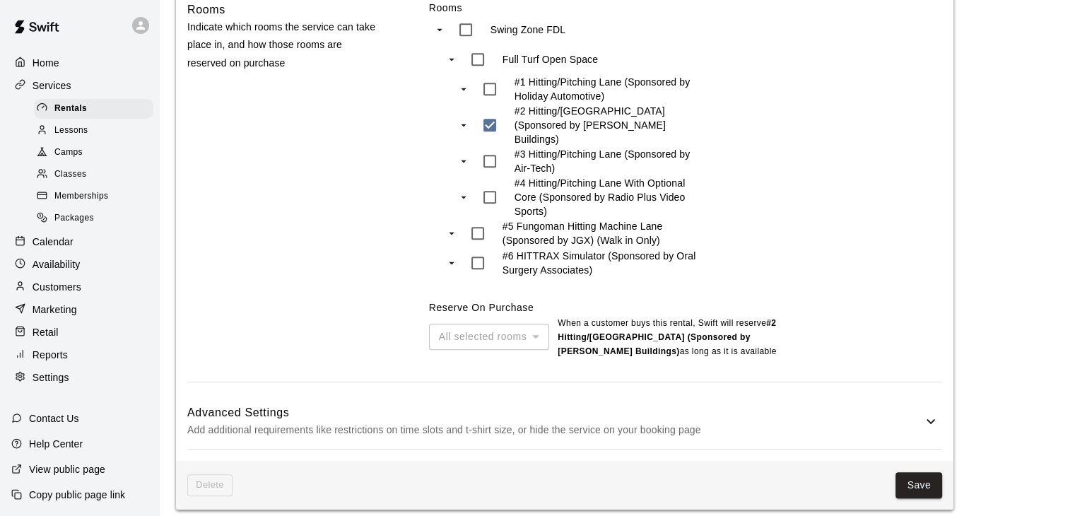
click at [677, 409] on h6 "Advanced Settings" at bounding box center [554, 413] width 735 height 18
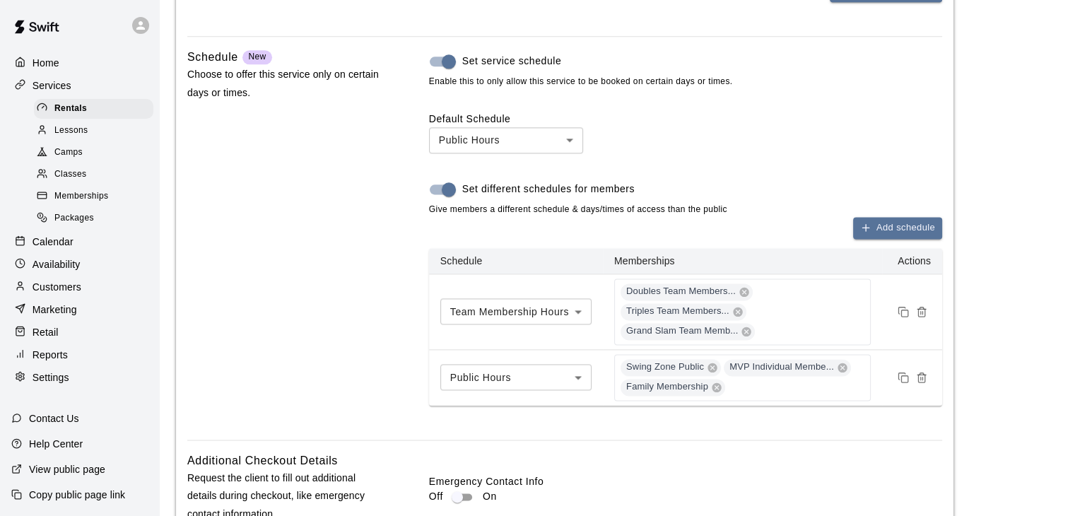
scroll to position [1891, 0]
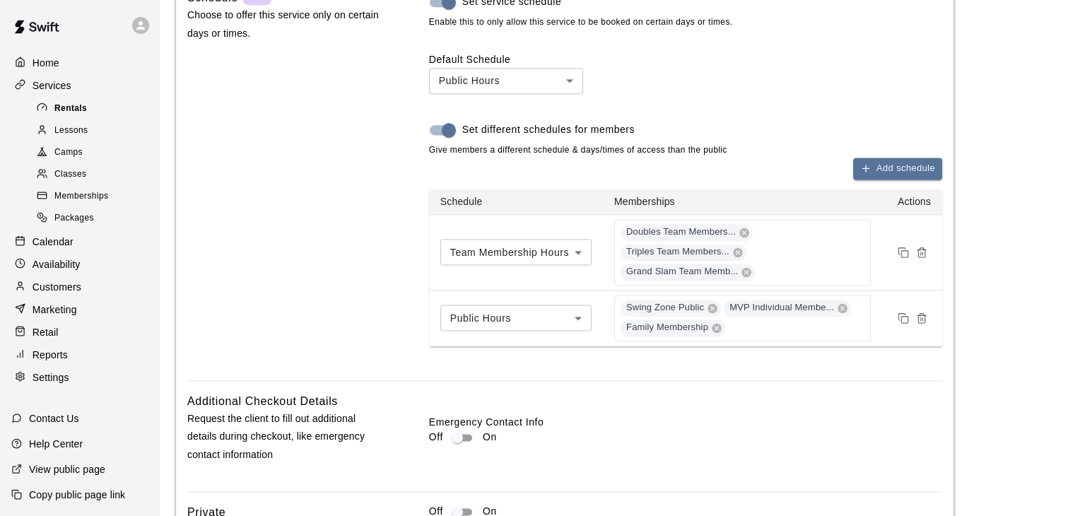
click at [65, 112] on span "Rentals" at bounding box center [70, 109] width 33 height 14
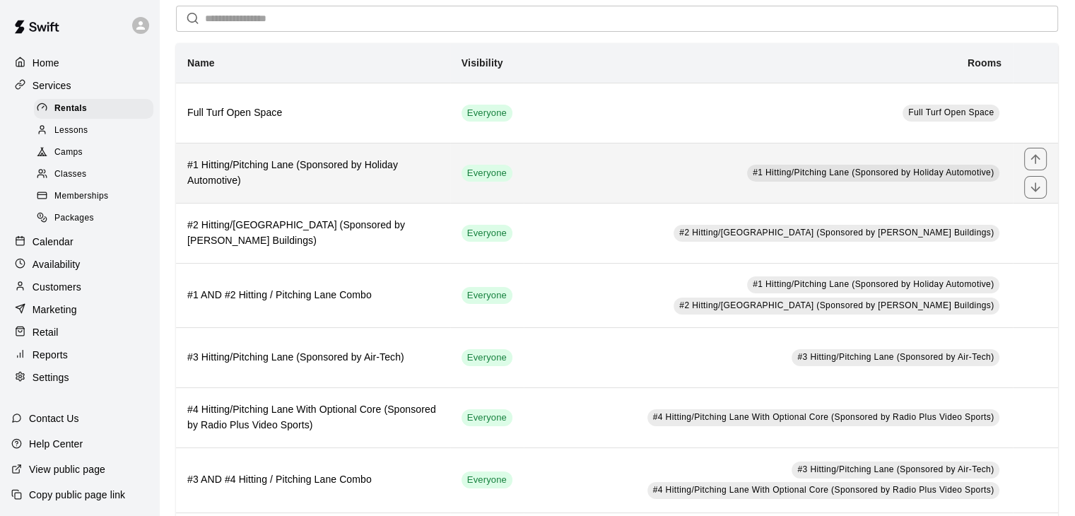
scroll to position [141, 0]
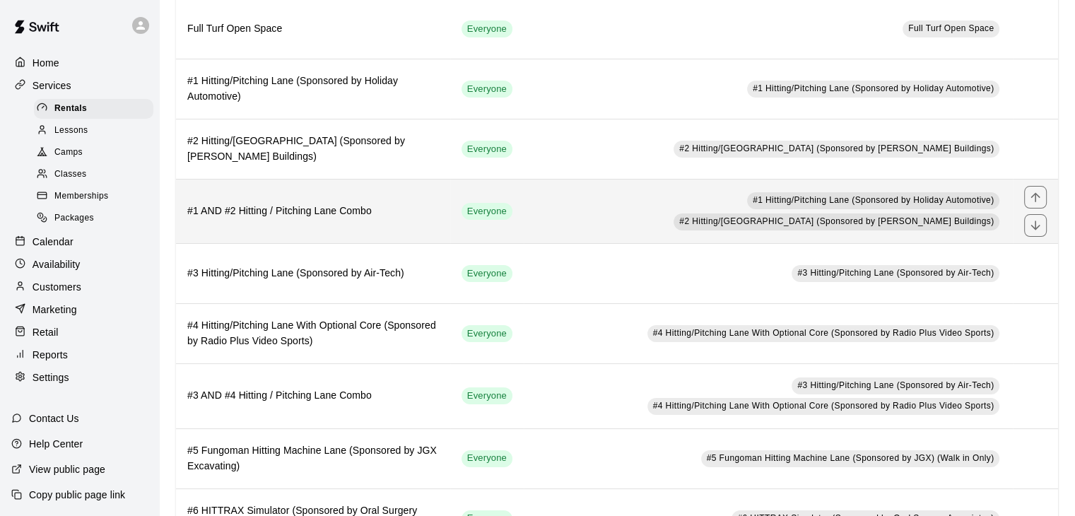
click at [524, 214] on td "#1 Hitting/Pitching Lane (Sponsored by Holiday Automotive) #2 Hitting/Pitching …" at bounding box center [768, 211] width 489 height 64
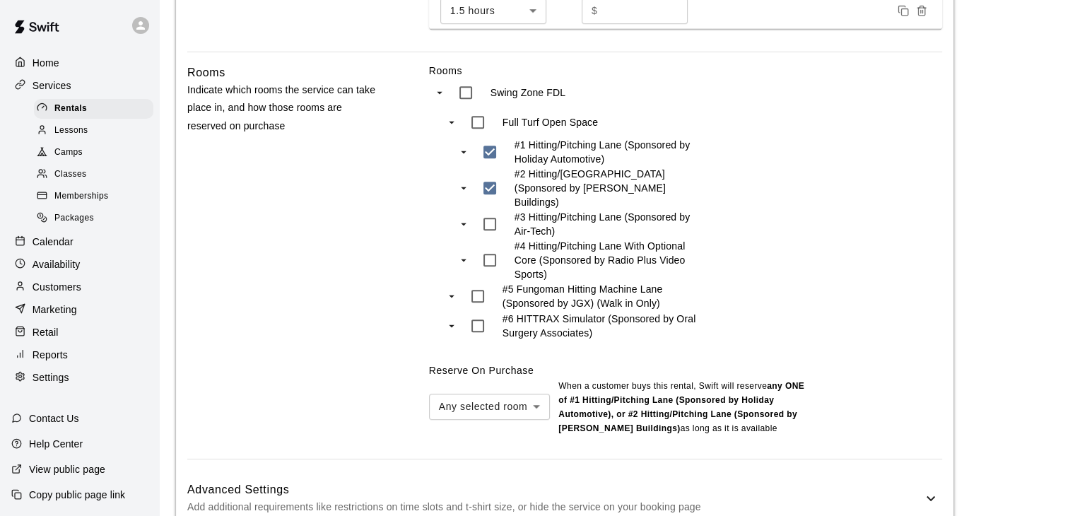
scroll to position [957, 0]
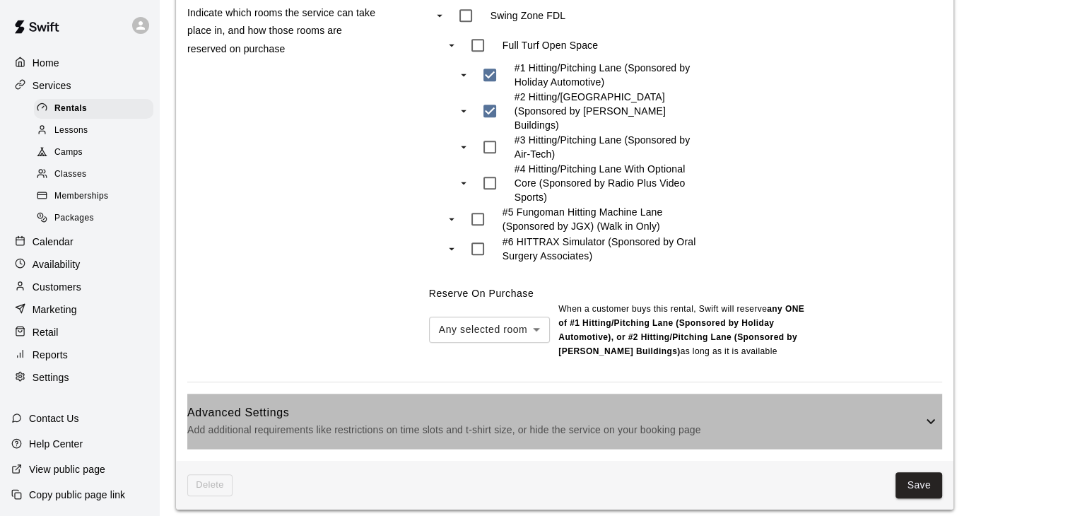
click at [626, 404] on h6 "Advanced Settings" at bounding box center [554, 413] width 735 height 18
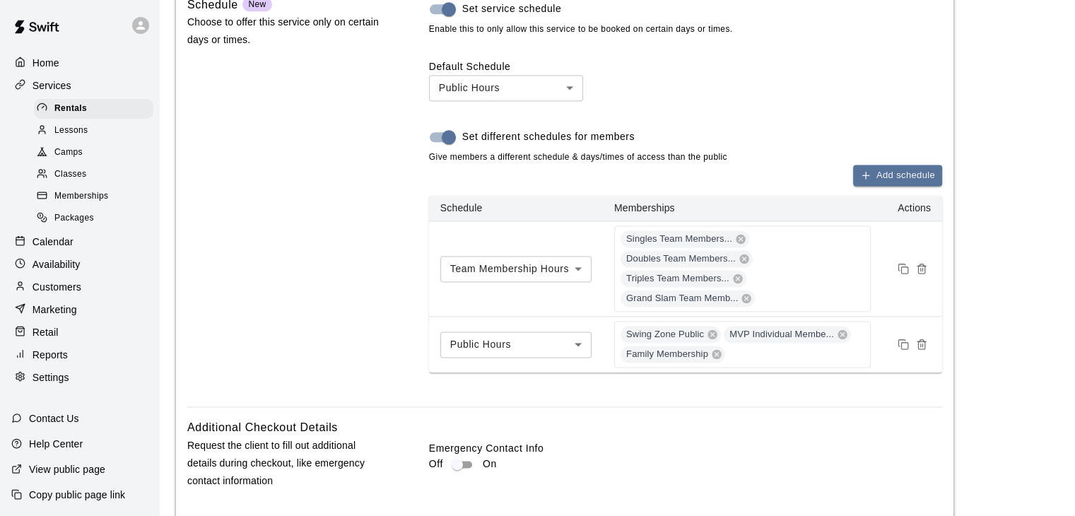
scroll to position [1876, 0]
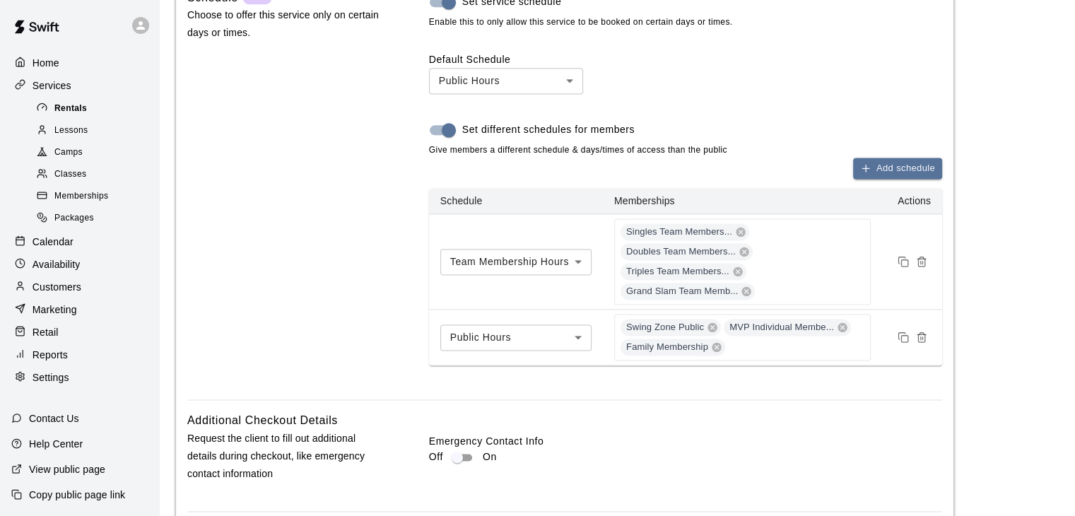
click at [68, 110] on span "Rentals" at bounding box center [70, 109] width 33 height 14
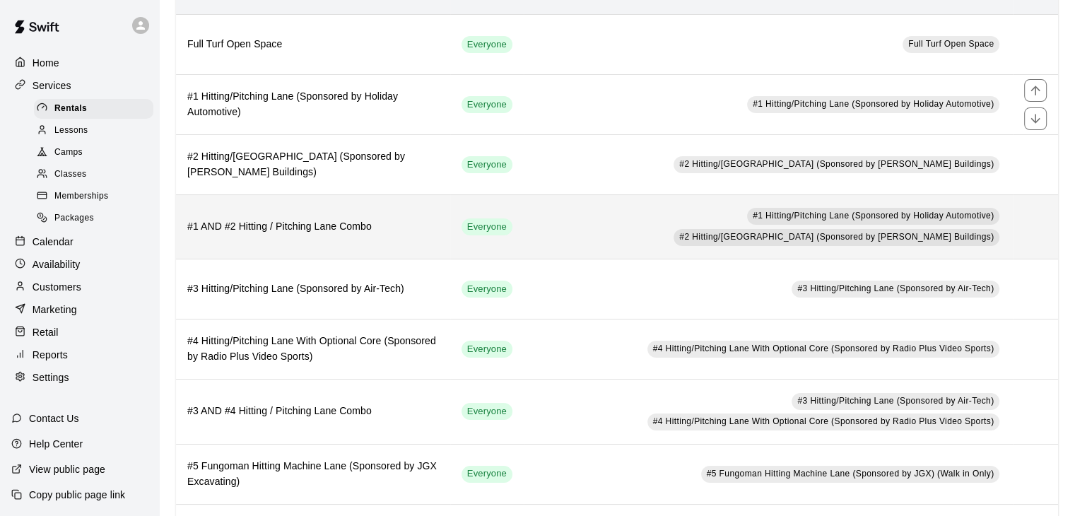
scroll to position [141, 0]
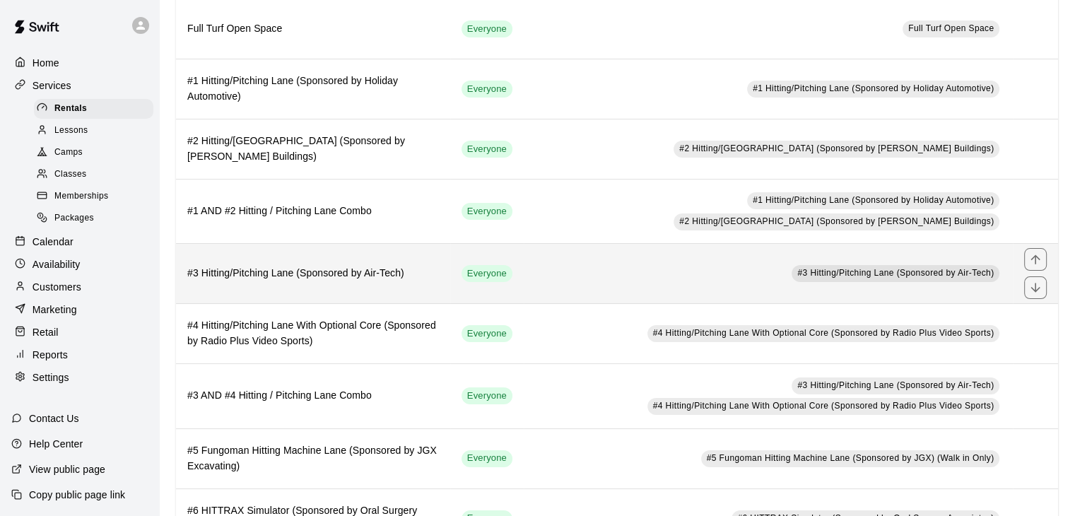
click at [508, 272] on td "Everyone" at bounding box center [487, 274] width 74 height 60
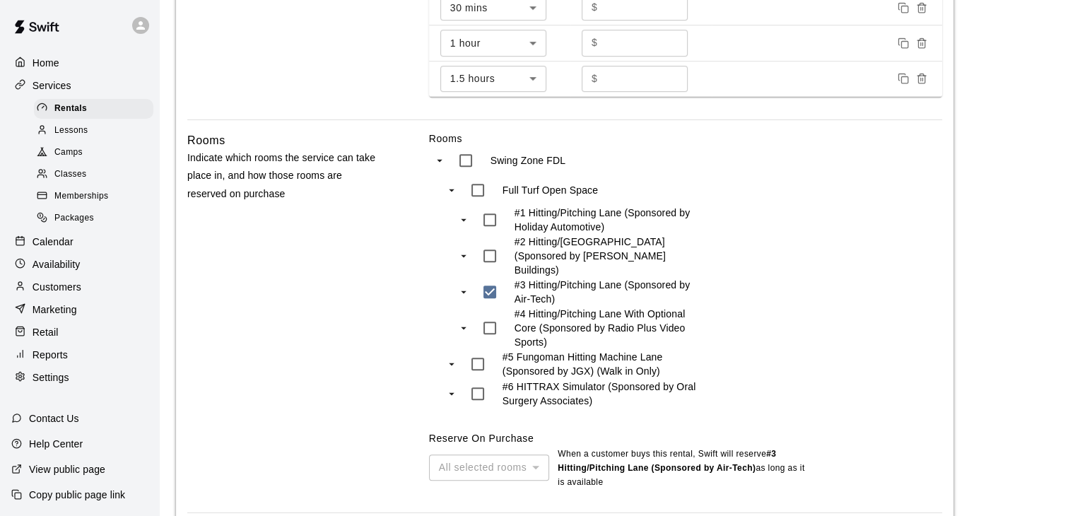
scroll to position [952, 0]
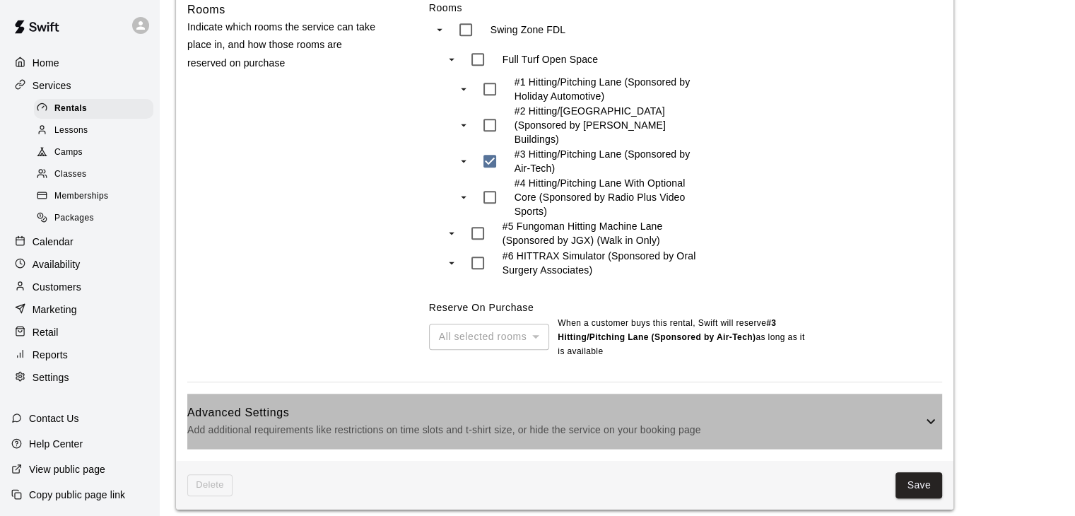
click at [638, 409] on h6 "Advanced Settings" at bounding box center [554, 413] width 735 height 18
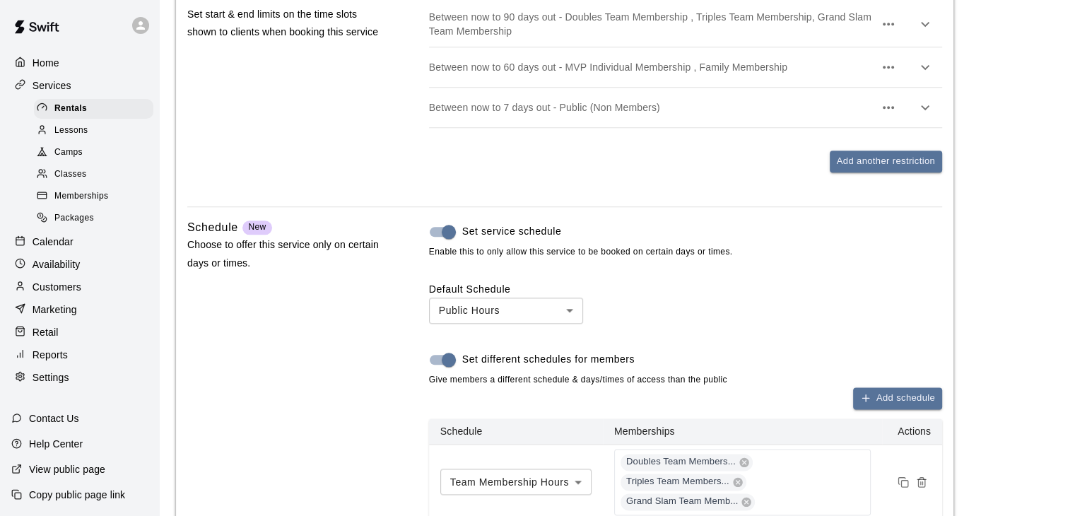
scroll to position [1729, 0]
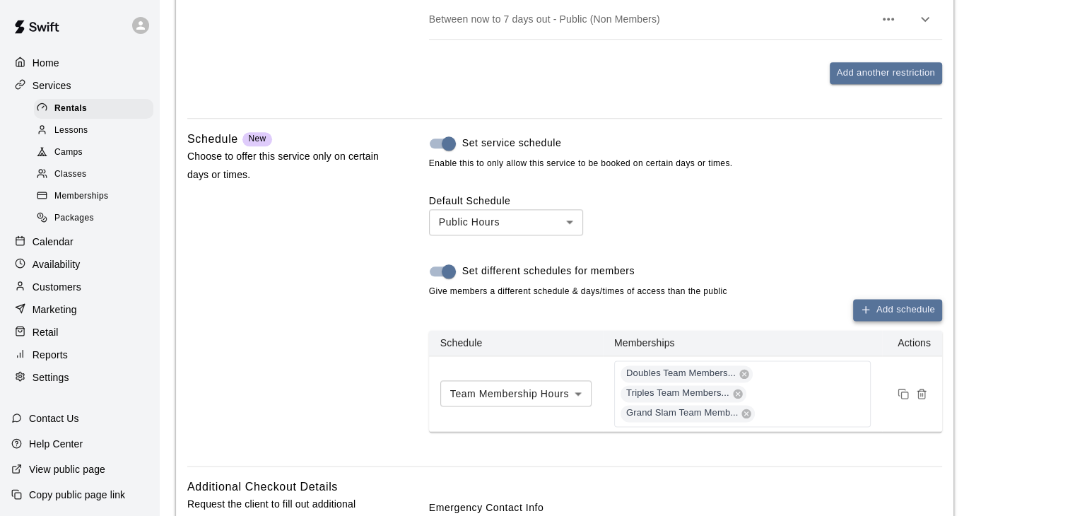
click at [909, 307] on button "Add schedule" at bounding box center [897, 310] width 89 height 22
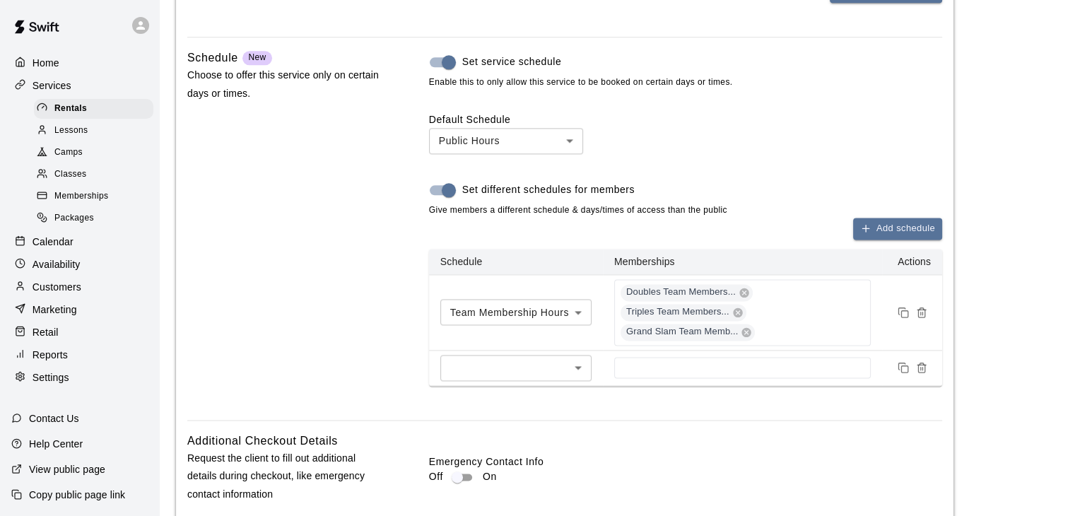
scroll to position [1871, 0]
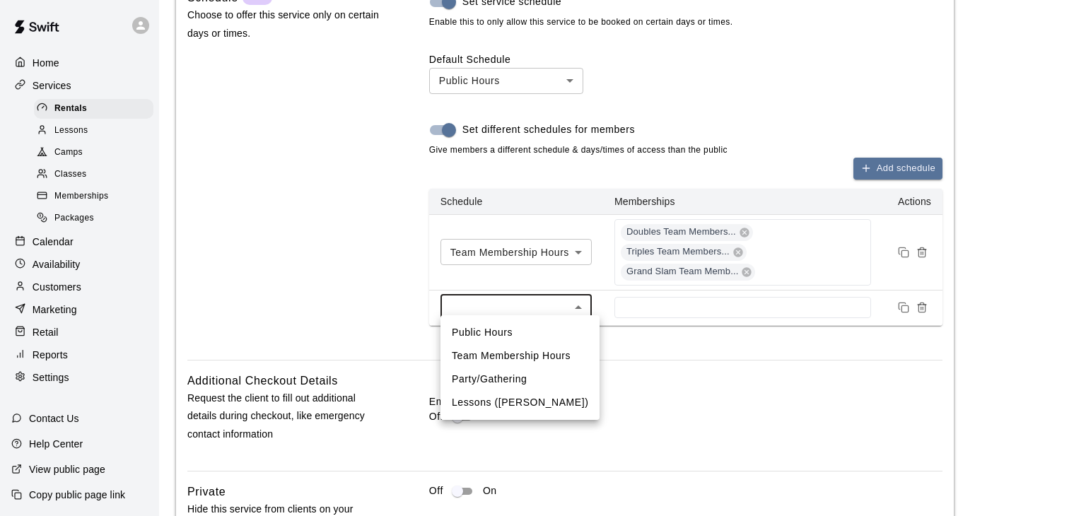
click at [501, 334] on li "Public Hours" at bounding box center [519, 332] width 159 height 23
type input "***"
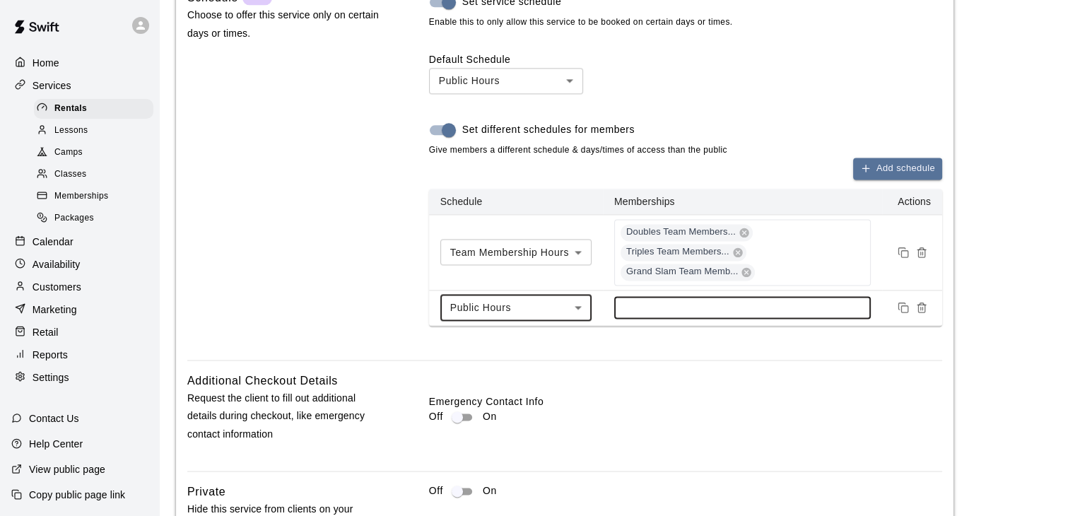
click at [672, 302] on input at bounding box center [742, 307] width 243 height 11
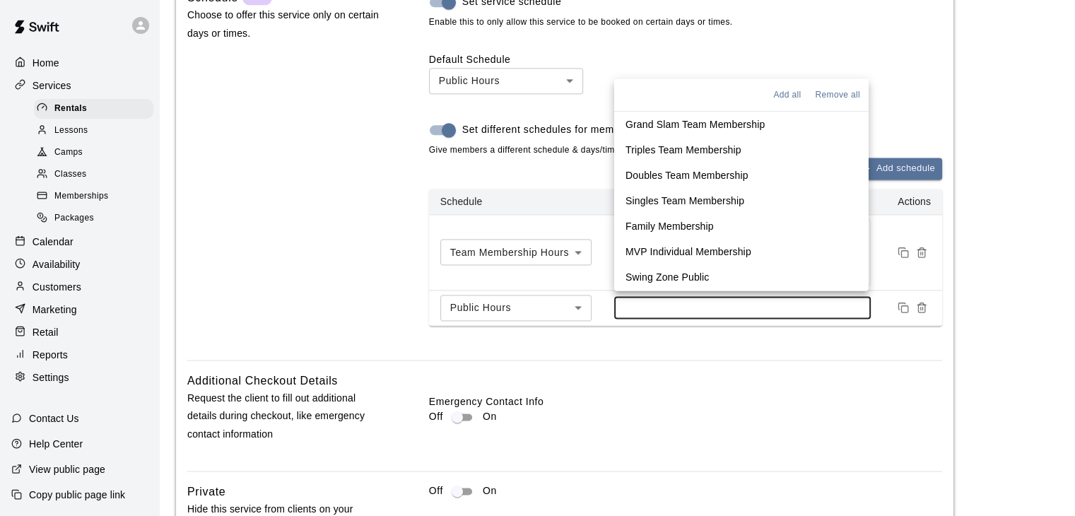
click at [665, 224] on p "Family Membership" at bounding box center [670, 225] width 88 height 14
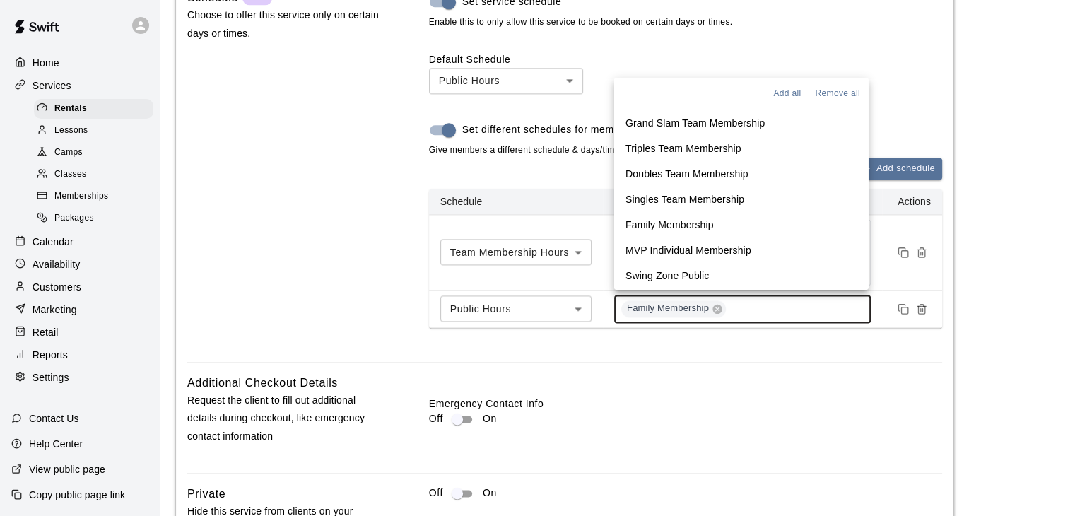
click at [703, 245] on p "MVP Individual Membership" at bounding box center [689, 250] width 126 height 14
click at [718, 276] on li "Swing Zone Public" at bounding box center [741, 275] width 255 height 25
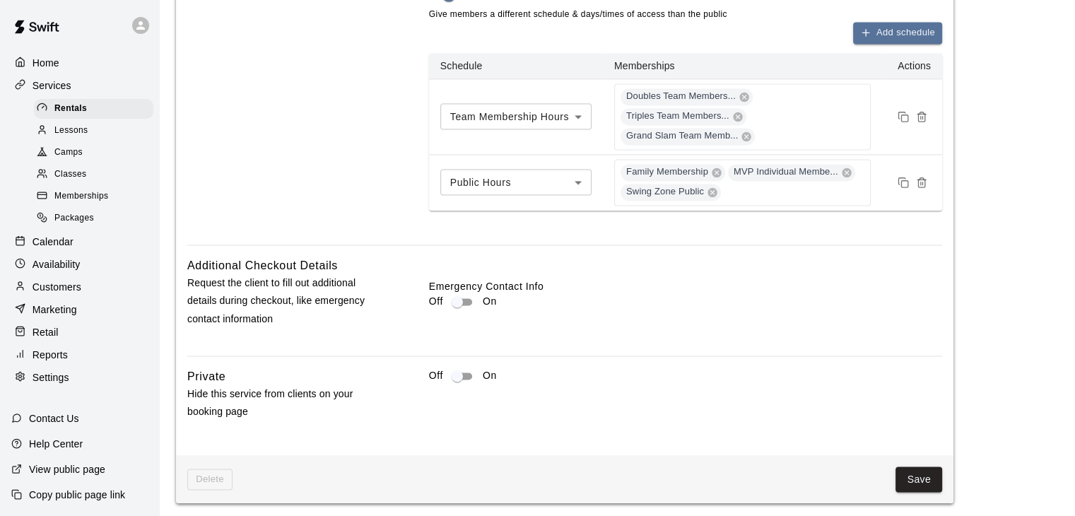
scroll to position [2005, 0]
click at [935, 468] on button "Save" at bounding box center [919, 481] width 47 height 26
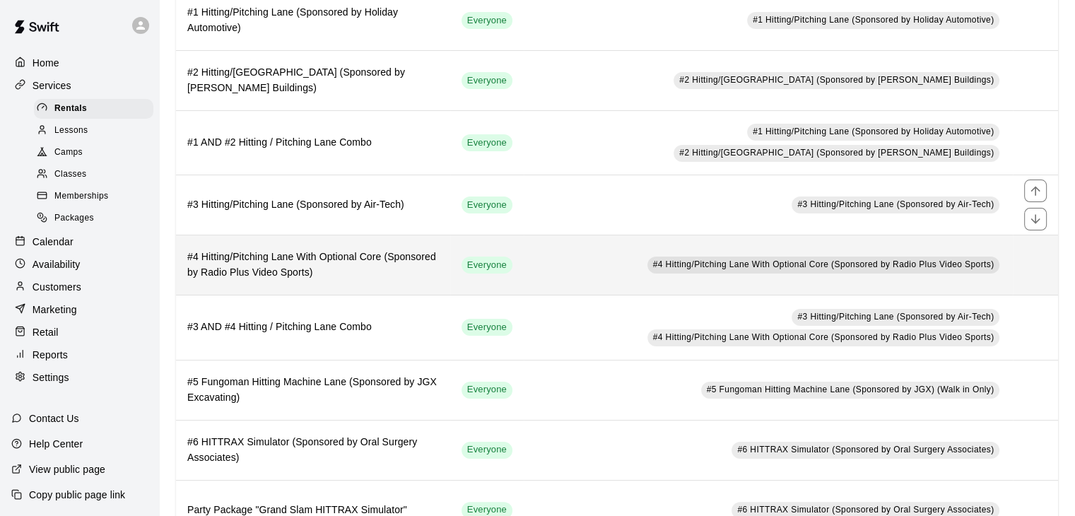
scroll to position [212, 0]
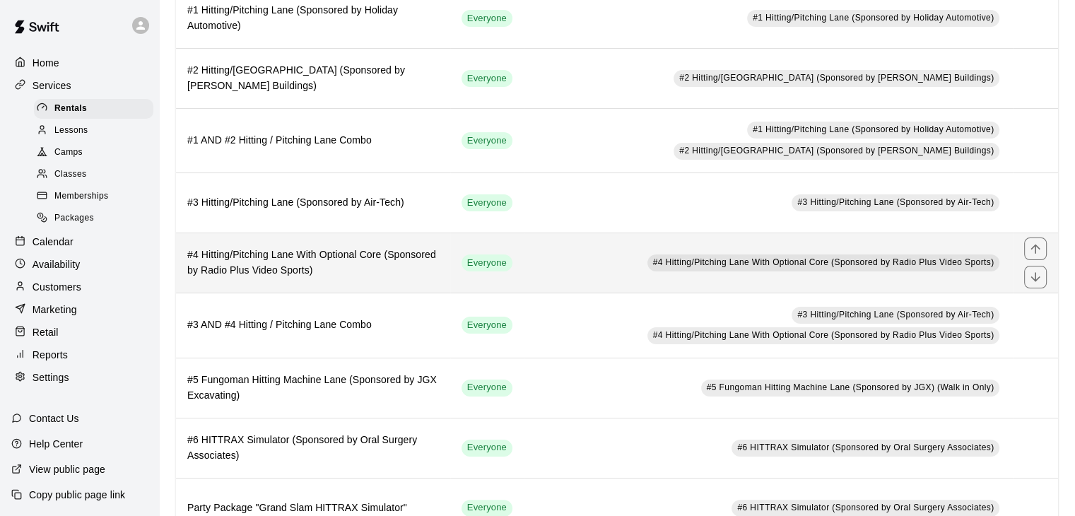
click at [416, 262] on h6 "#4 Hitting/Pitching Lane With Optional Core (Sponsored by Radio Plus Video Spor…" at bounding box center [313, 262] width 252 height 31
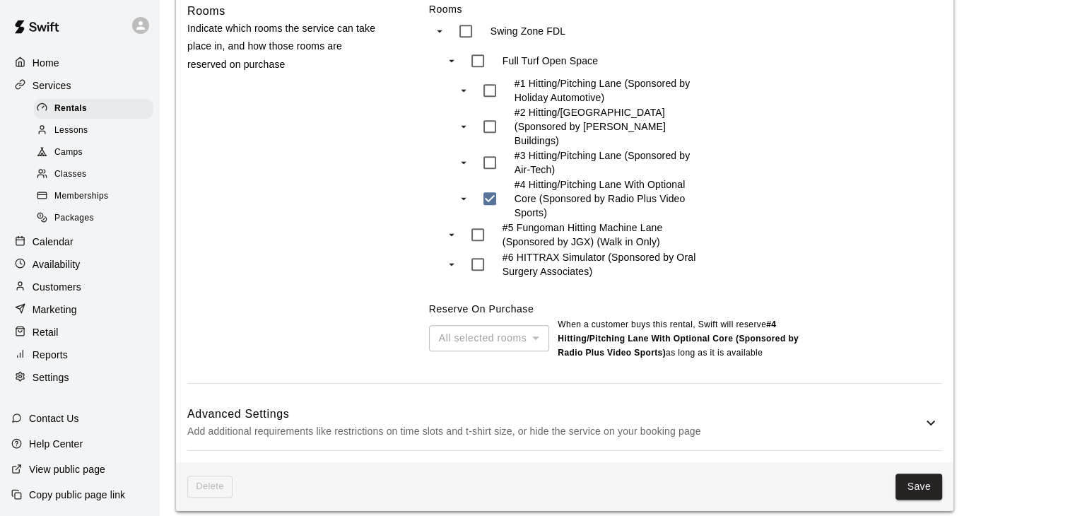
scroll to position [952, 0]
click at [600, 404] on h6 "Advanced Settings" at bounding box center [554, 413] width 735 height 18
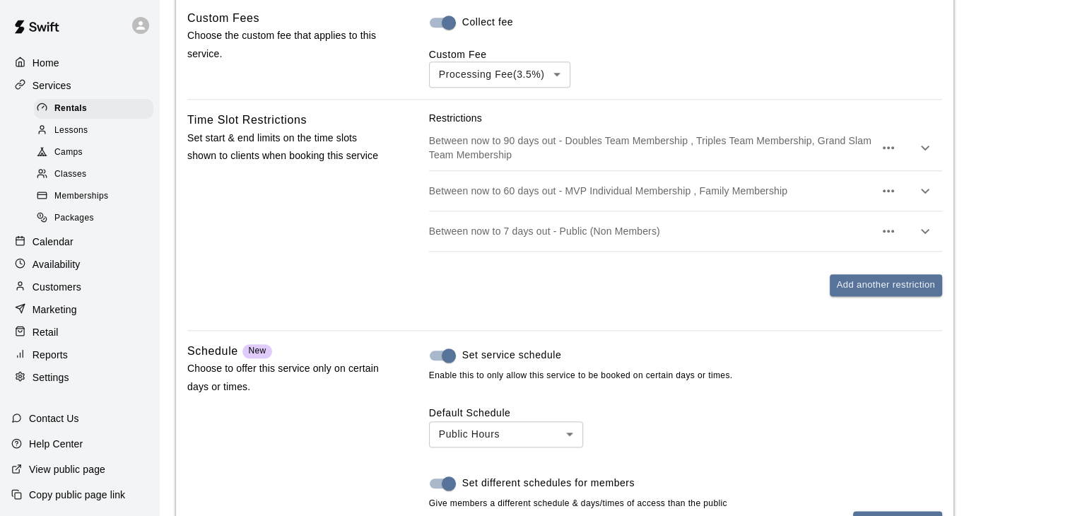
scroll to position [1729, 0]
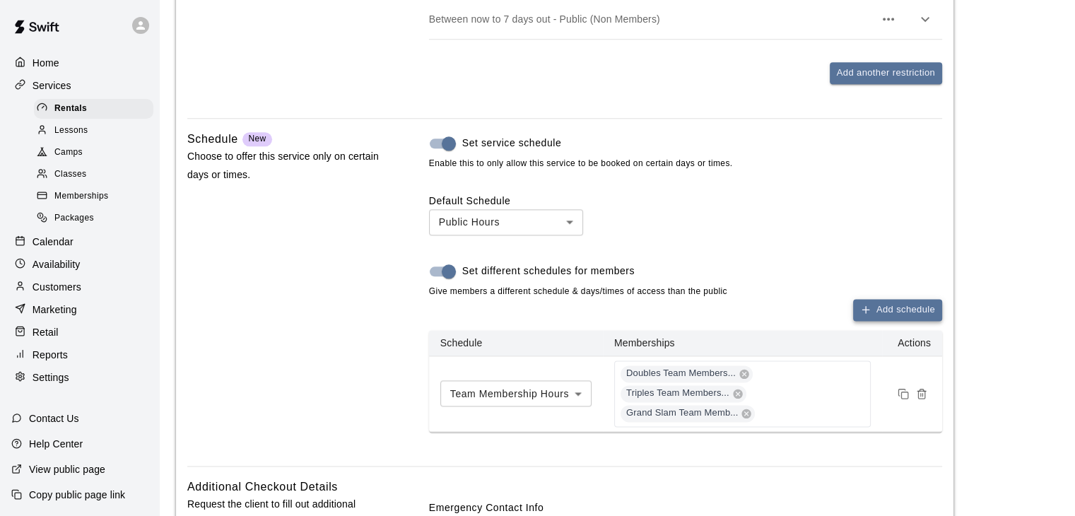
click at [904, 305] on button "Add schedule" at bounding box center [897, 310] width 89 height 22
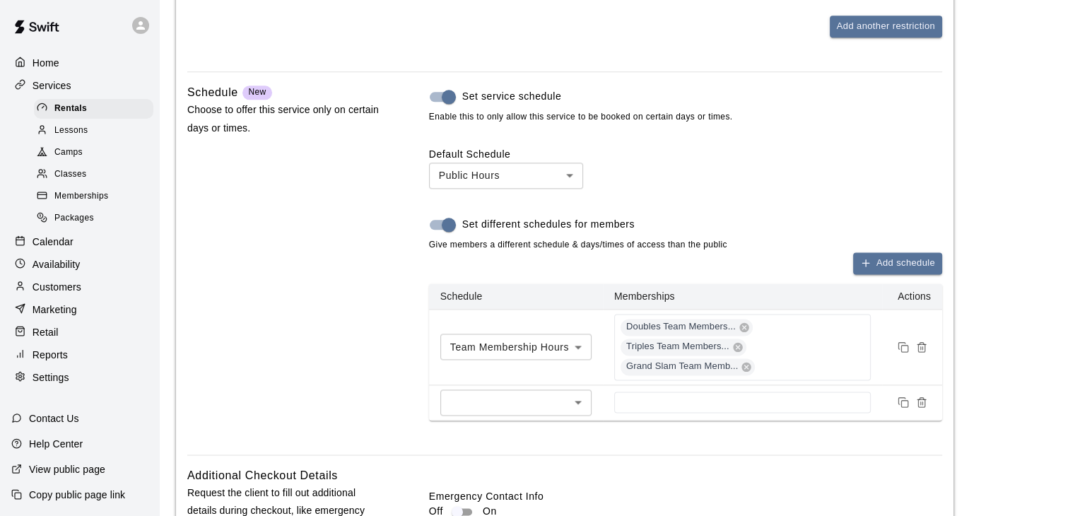
scroll to position [1800, 0]
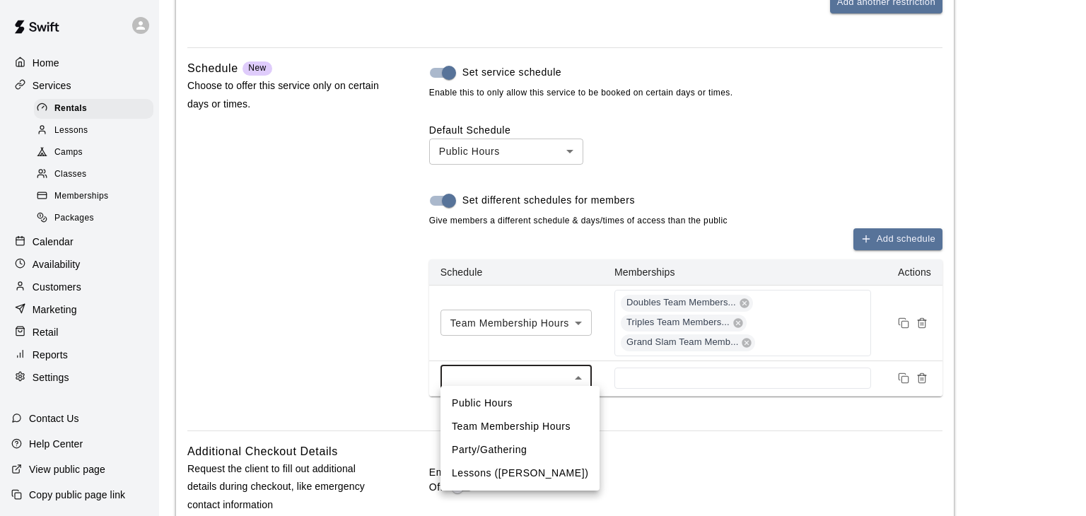
click at [508, 405] on li "Public Hours" at bounding box center [519, 403] width 159 height 23
type input "***"
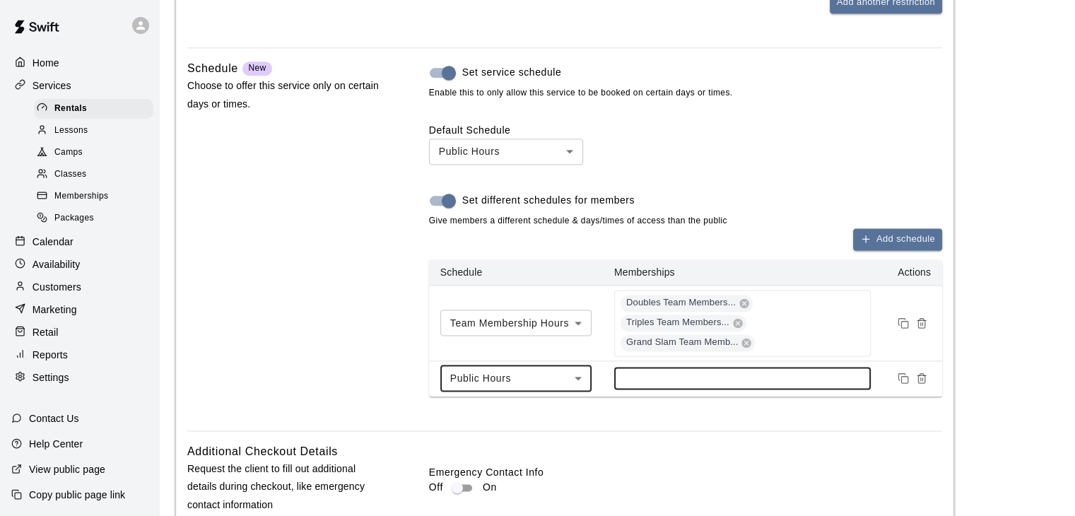
click at [670, 373] on input at bounding box center [742, 378] width 243 height 11
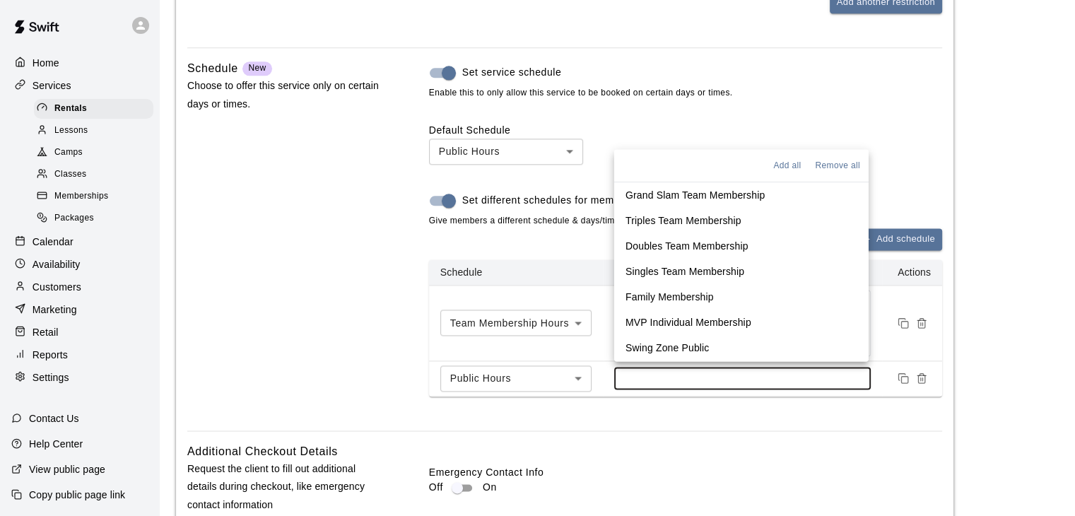
click at [676, 293] on p "Family Membership" at bounding box center [670, 296] width 88 height 14
click at [698, 315] on p "MVP Individual Membership" at bounding box center [689, 321] width 126 height 14
click at [701, 334] on li "Swing Zone Public" at bounding box center [741, 346] width 255 height 25
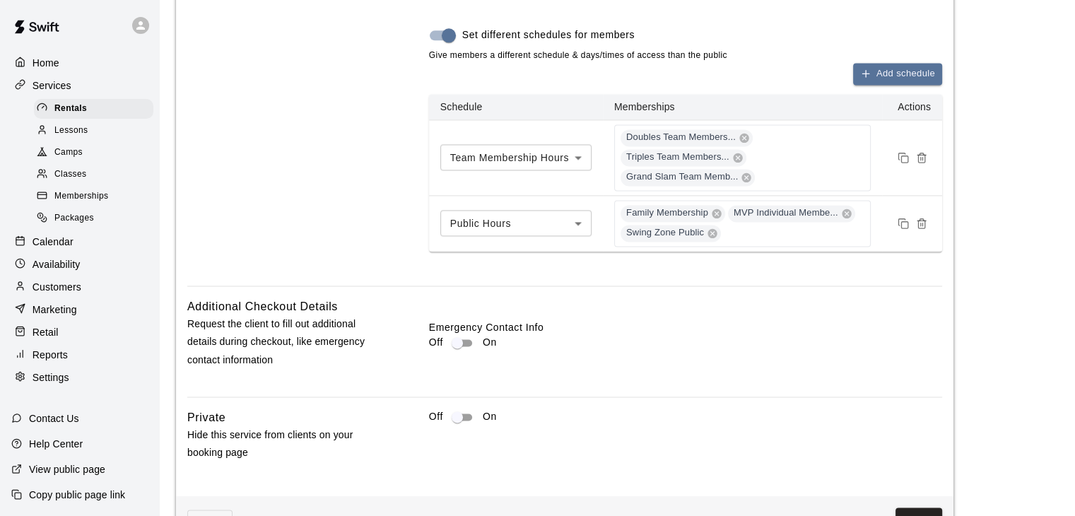
scroll to position [2005, 0]
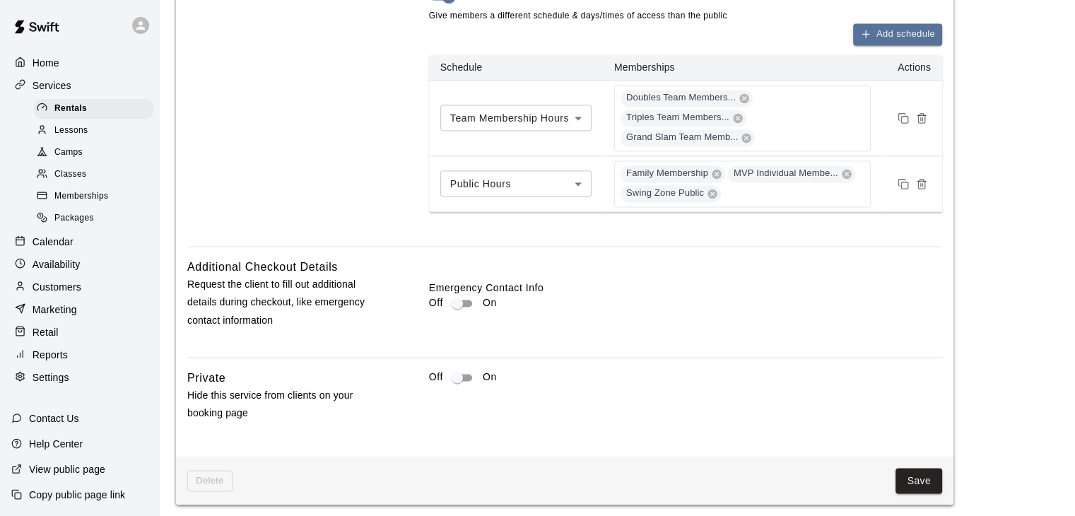
click at [925, 469] on button "Save" at bounding box center [919, 481] width 47 height 26
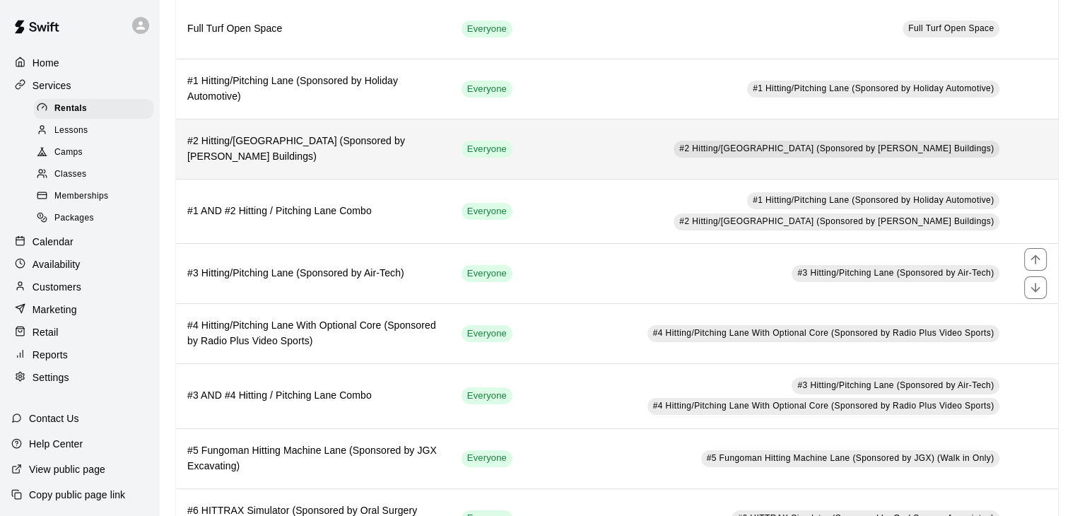
scroll to position [212, 0]
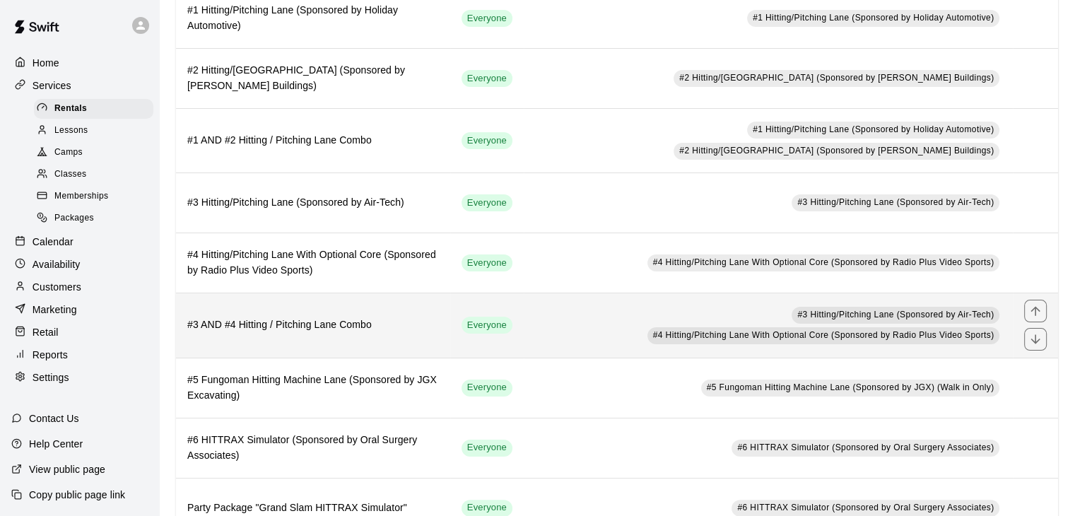
click at [570, 333] on td "#3 Hitting/Pitching Lane (Sponsored by Air-Tech) #4 Hitting/Pitching Lane With …" at bounding box center [768, 325] width 489 height 64
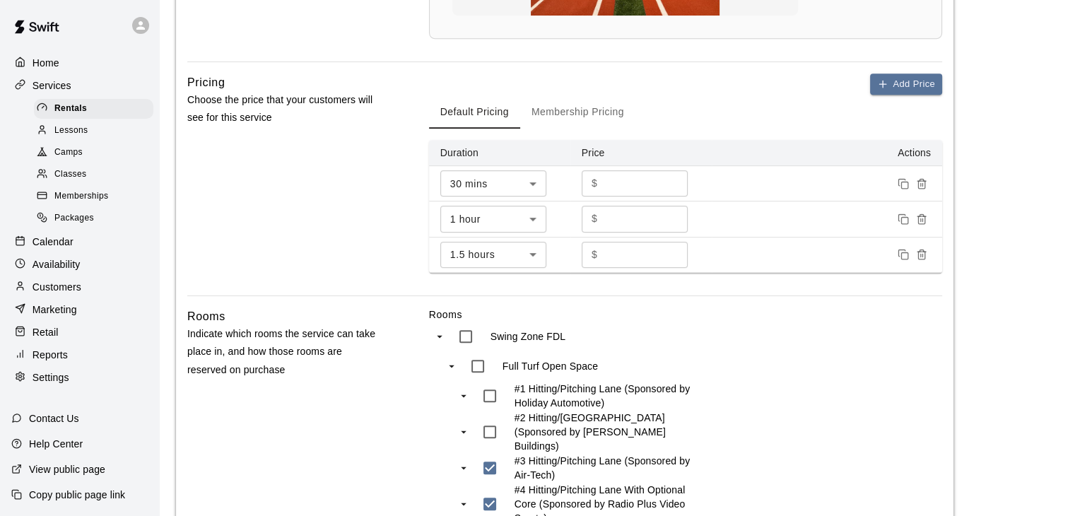
scroll to position [971, 0]
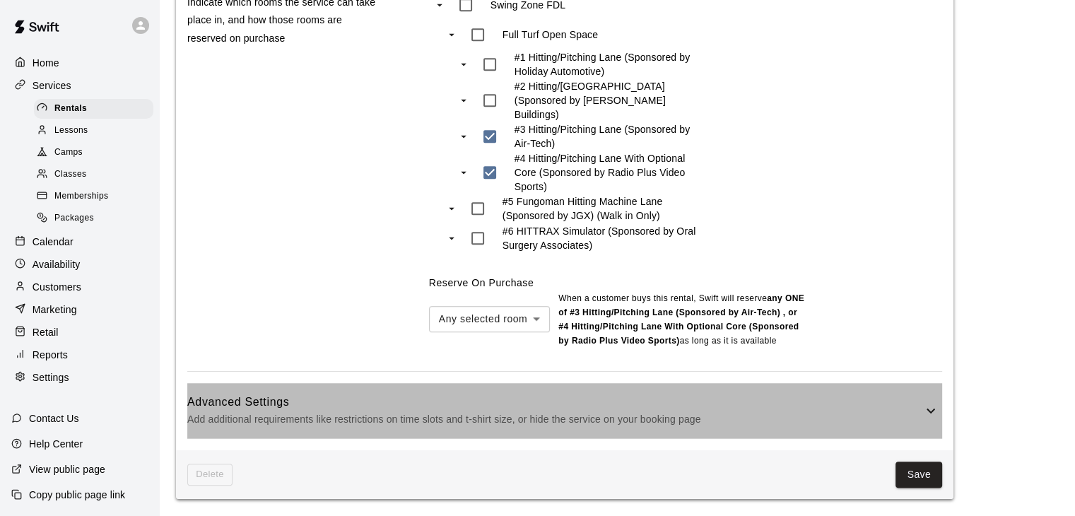
click at [588, 395] on h6 "Advanced Settings" at bounding box center [554, 402] width 735 height 18
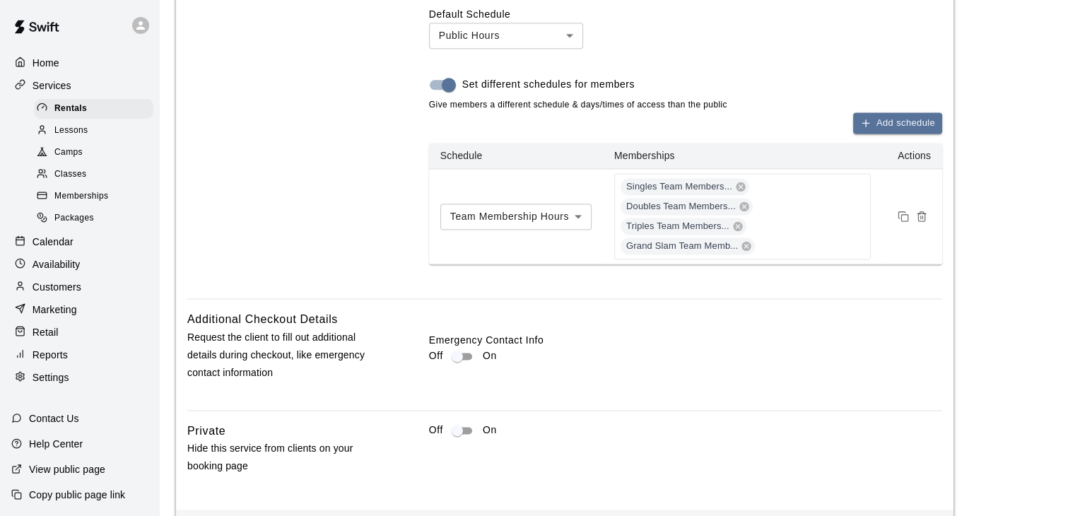
scroll to position [1961, 0]
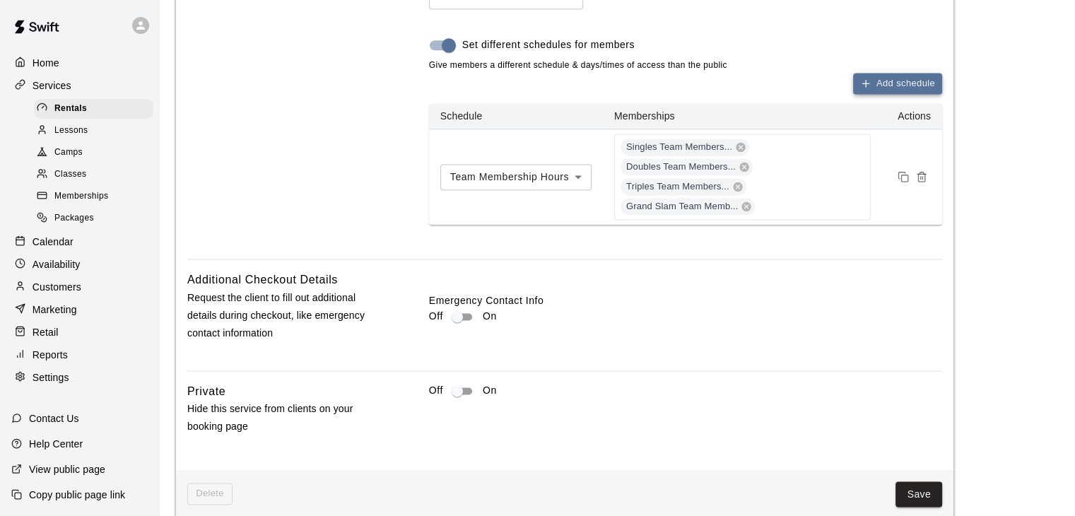
click at [910, 92] on button "Add schedule" at bounding box center [897, 84] width 89 height 22
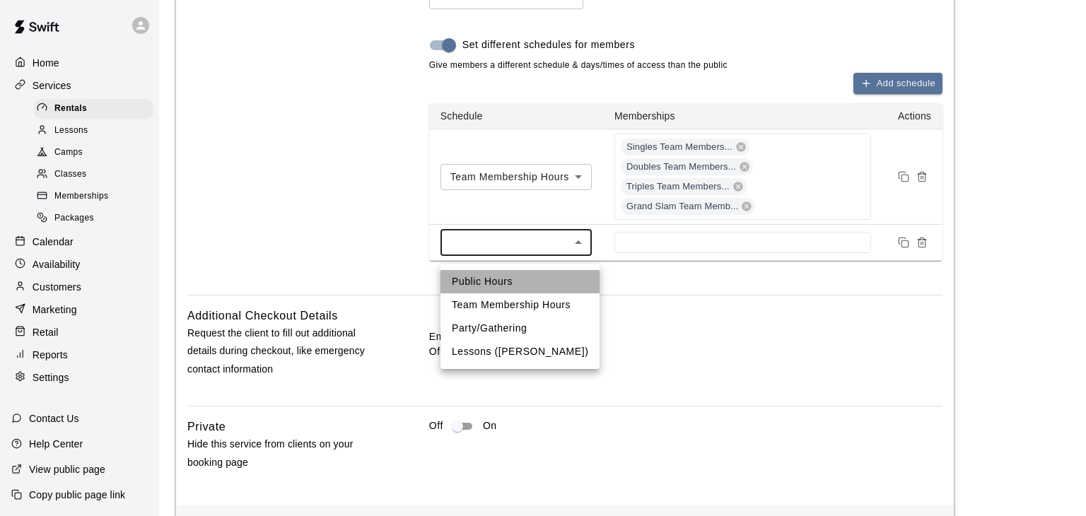
click at [534, 276] on li "Public Hours" at bounding box center [519, 281] width 159 height 23
type input "***"
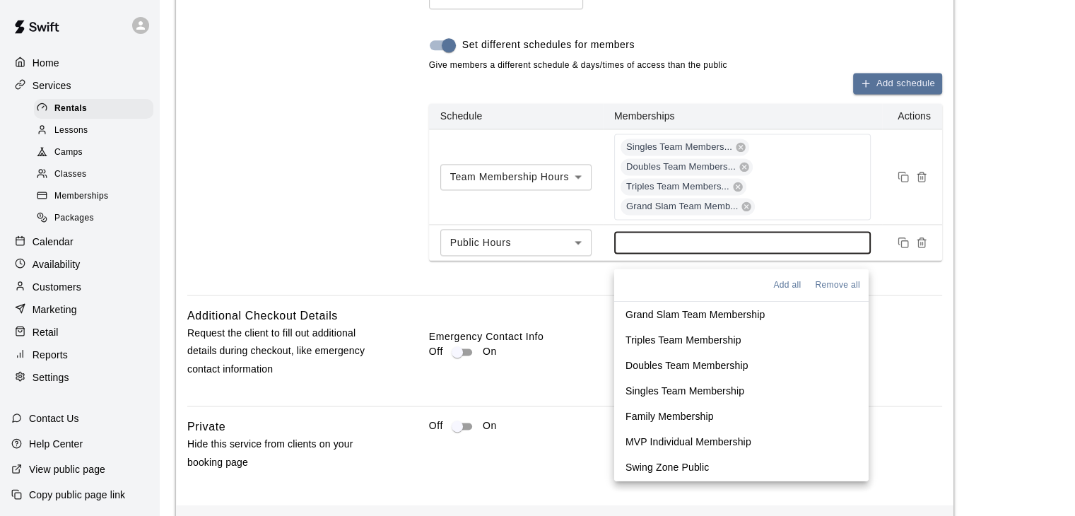
click at [658, 248] on input at bounding box center [742, 242] width 243 height 11
click at [650, 410] on p "Family Membership" at bounding box center [670, 416] width 88 height 14
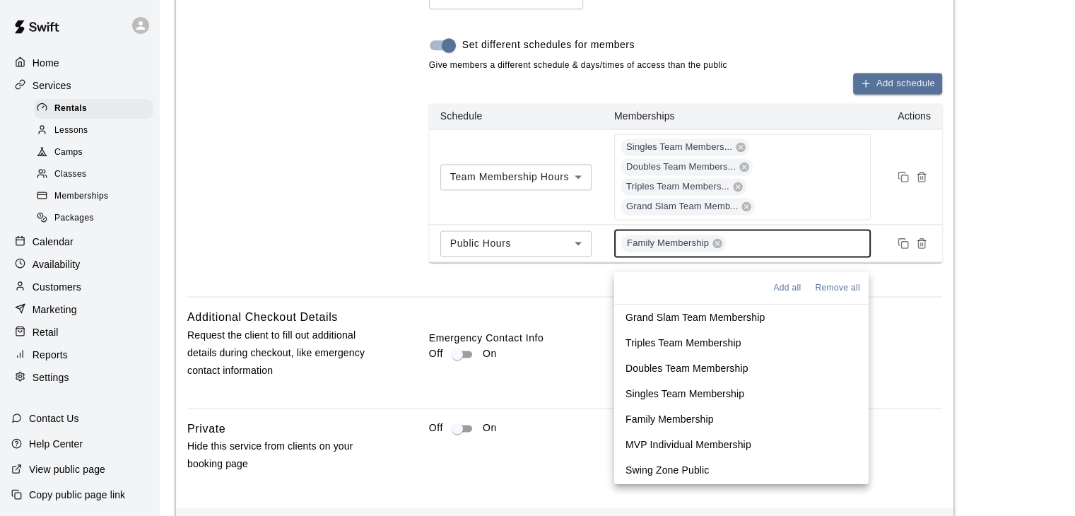
click at [692, 443] on p "MVP Individual Membership" at bounding box center [689, 444] width 126 height 14
click at [684, 471] on p "Swing Zone Public" at bounding box center [668, 469] width 84 height 14
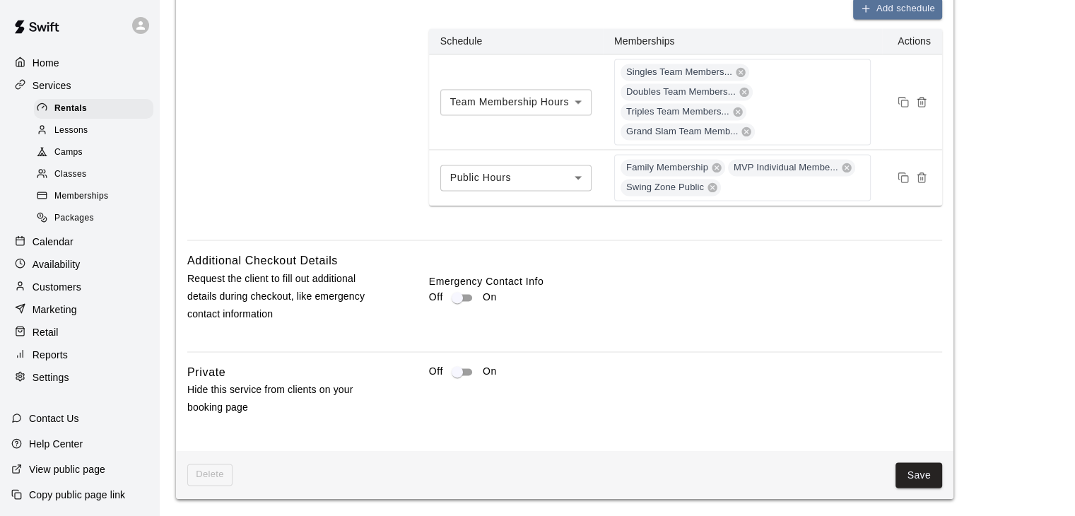
scroll to position [2045, 0]
click at [935, 471] on button "Save" at bounding box center [919, 475] width 47 height 26
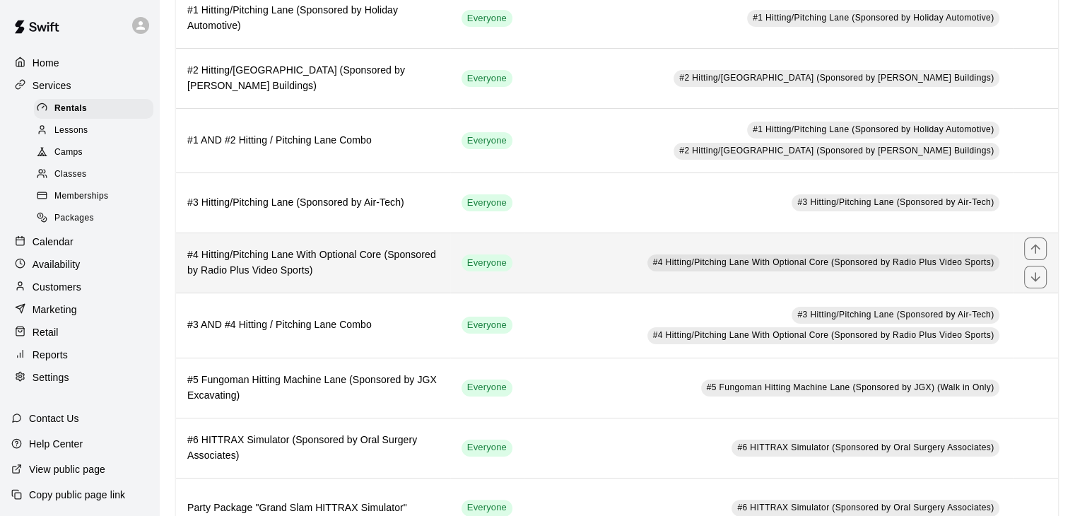
scroll to position [283, 0]
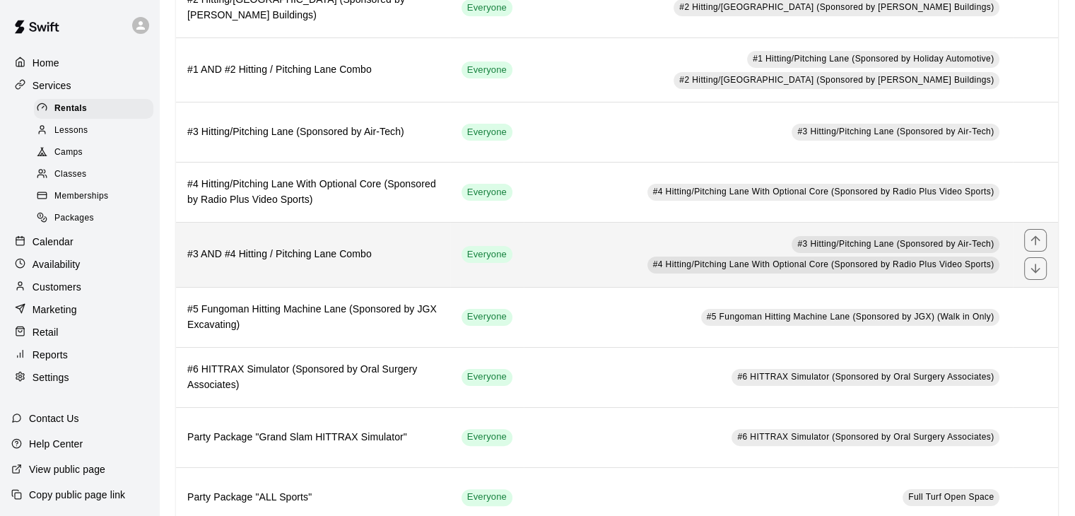
click at [551, 255] on td "#3 Hitting/Pitching Lane (Sponsored by Air-Tech) #4 Hitting/Pitching Lane With …" at bounding box center [768, 255] width 489 height 64
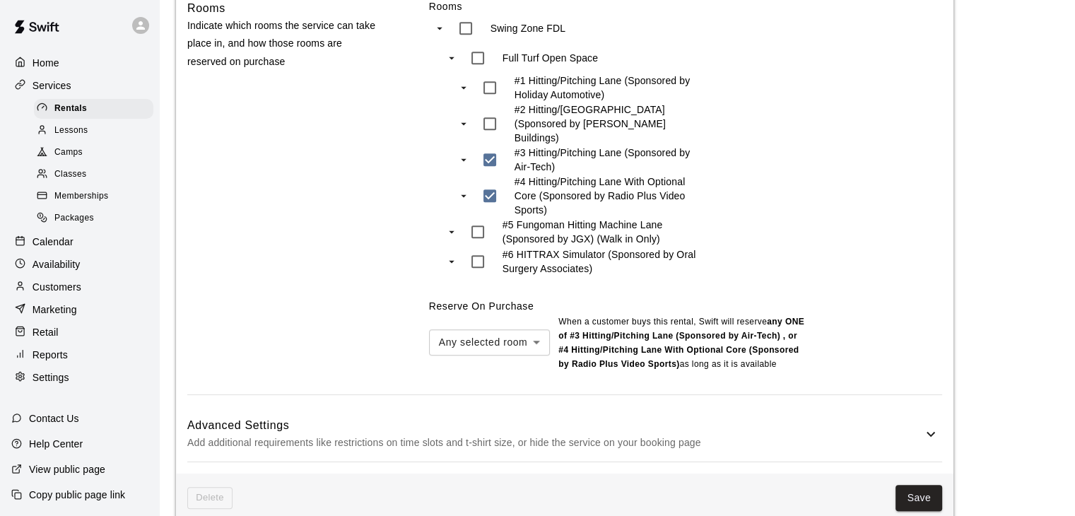
scroll to position [971, 0]
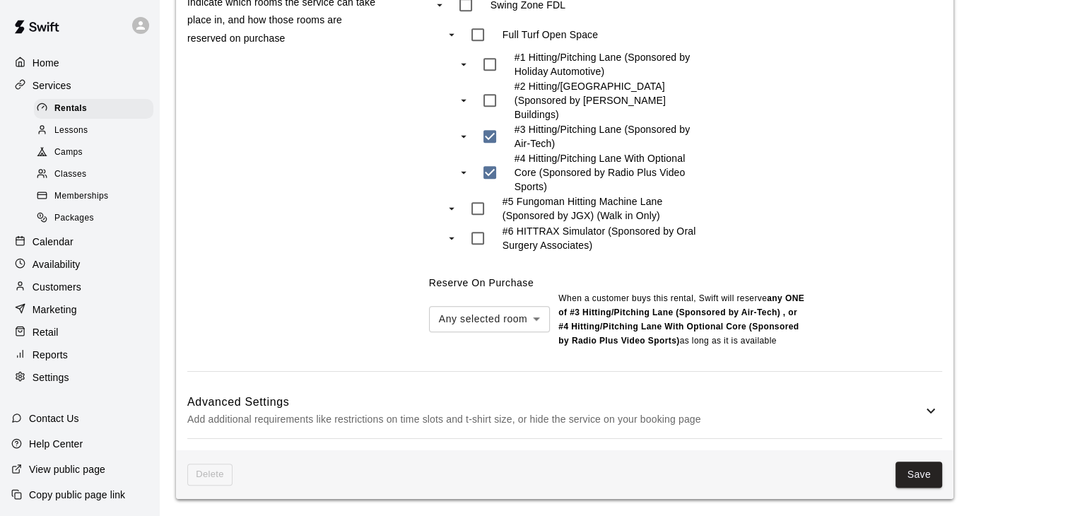
click at [571, 420] on p "Add additional requirements like restrictions on time slots and t-shirt size, o…" at bounding box center [554, 420] width 735 height 18
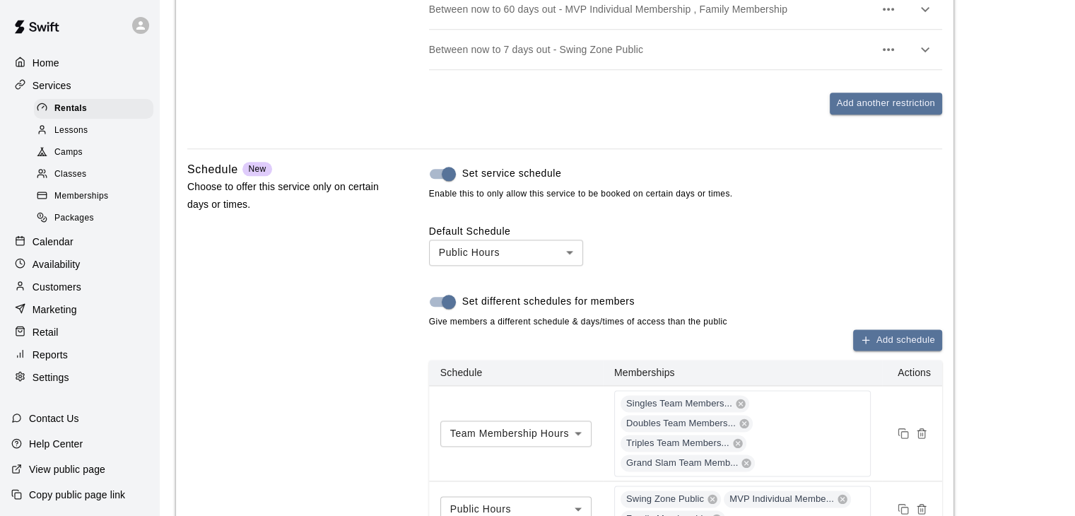
scroll to position [1820, 0]
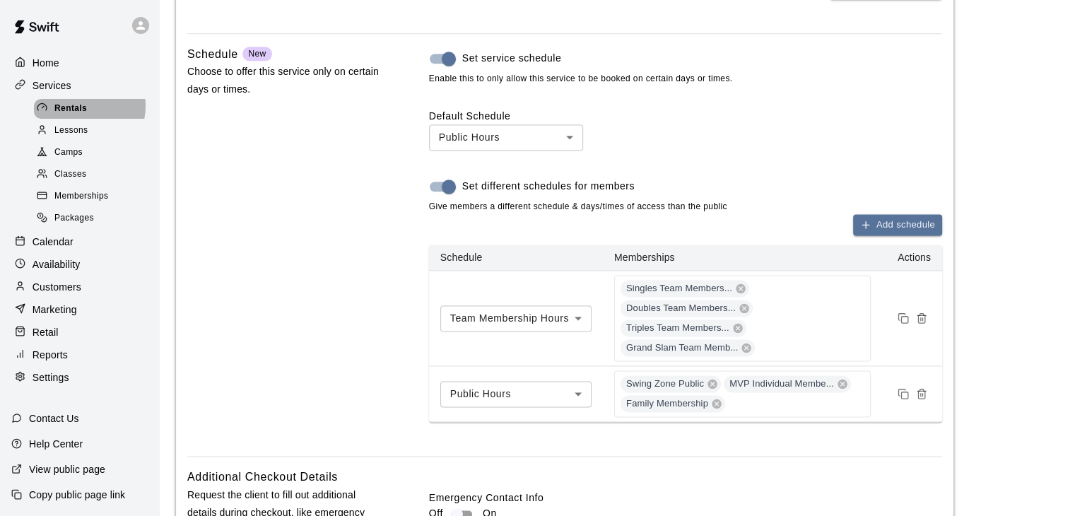
click at [83, 108] on span "Rentals" at bounding box center [70, 109] width 33 height 14
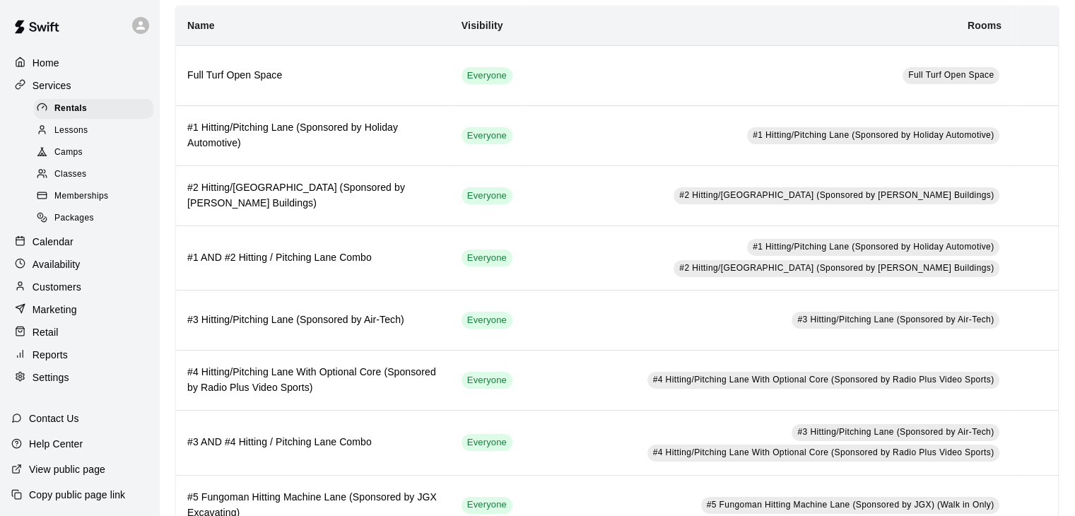
scroll to position [1, 0]
click at [54, 385] on p "Settings" at bounding box center [51, 377] width 37 height 14
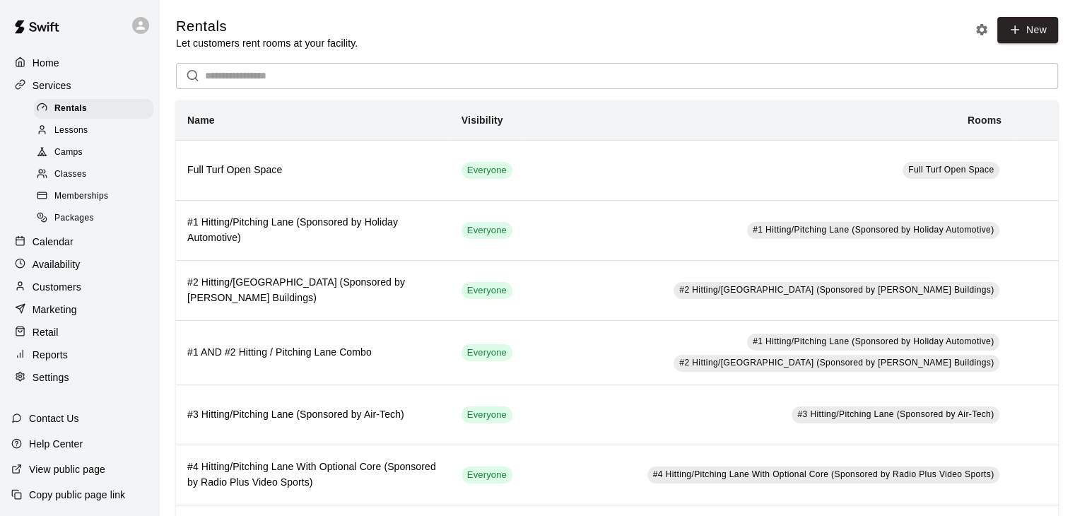
select select "**"
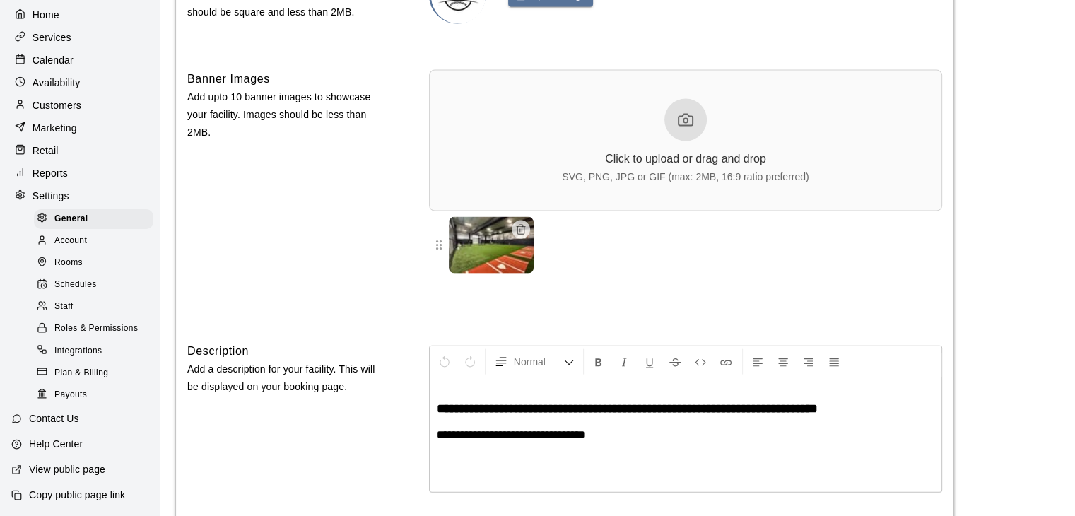
scroll to position [3204, 0]
click at [70, 256] on span "Rooms" at bounding box center [68, 263] width 28 height 14
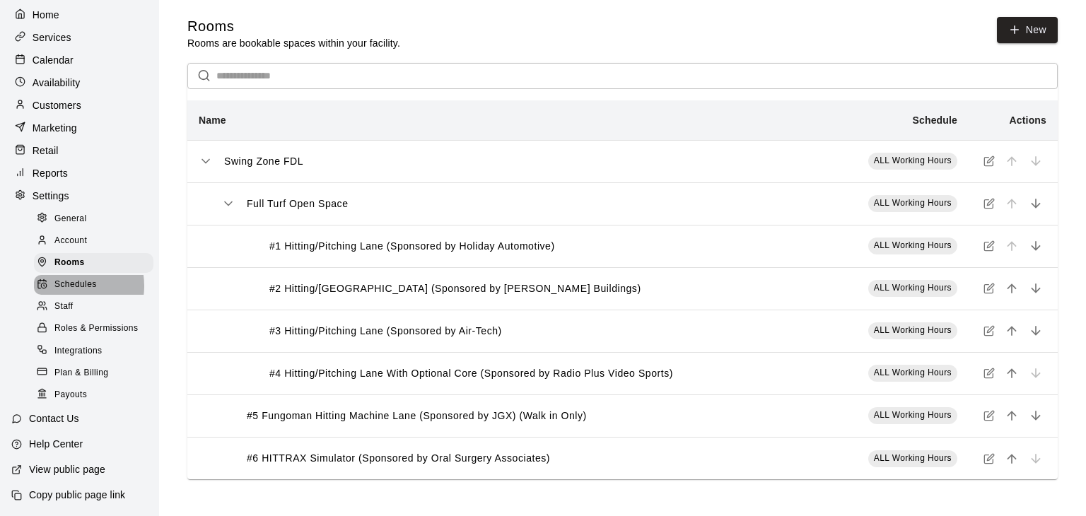
click at [71, 278] on span "Schedules" at bounding box center [75, 285] width 42 height 14
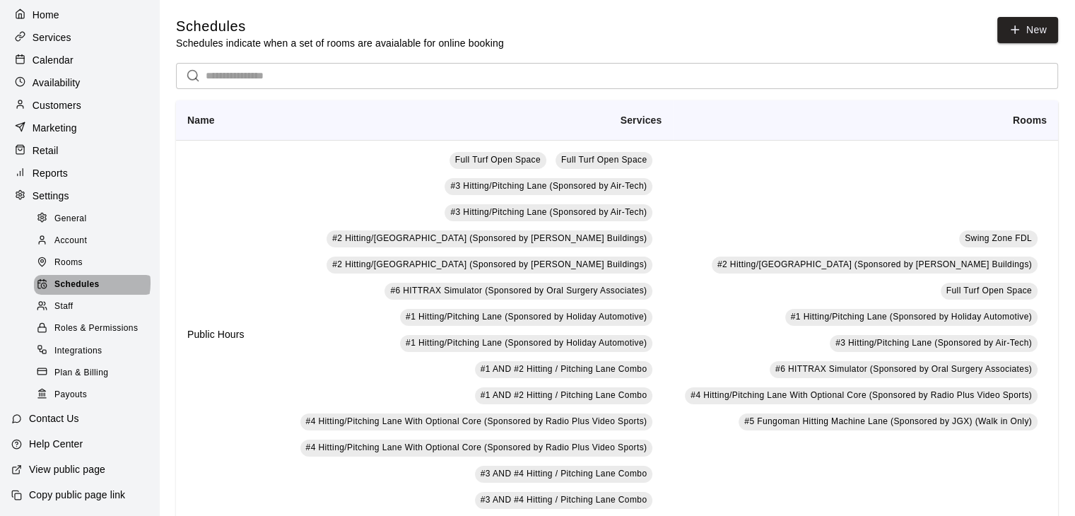
click at [91, 278] on span "Schedules" at bounding box center [76, 285] width 45 height 14
click at [82, 278] on span "Schedules" at bounding box center [76, 285] width 45 height 14
click at [57, 76] on p "Availability" at bounding box center [57, 83] width 48 height 14
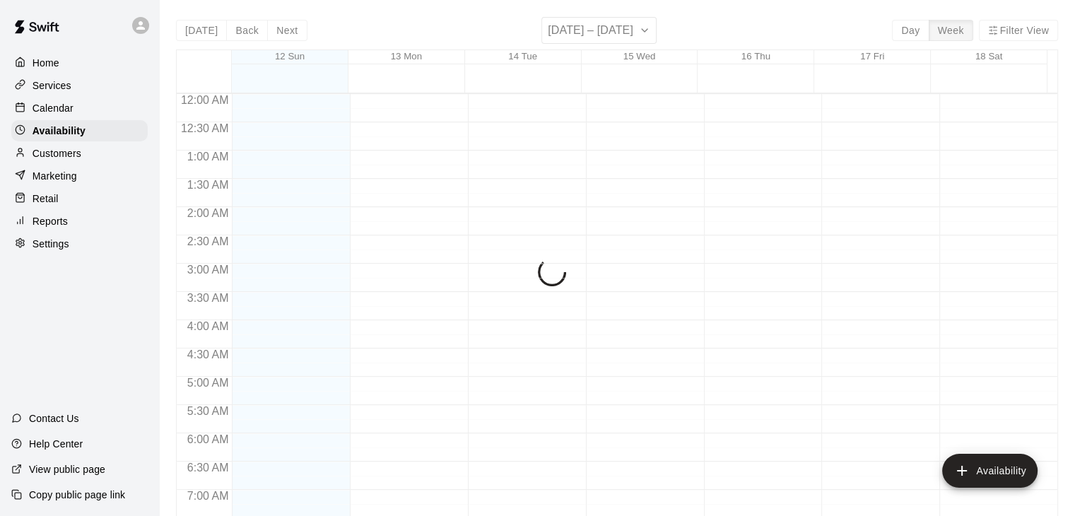
scroll to position [918, 0]
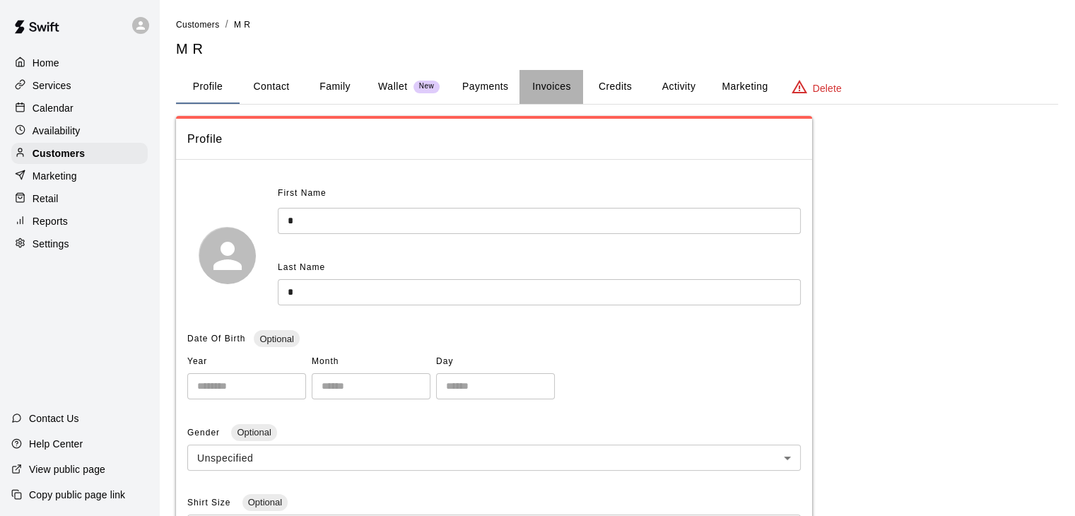
click at [558, 86] on button "Invoices" at bounding box center [552, 87] width 64 height 34
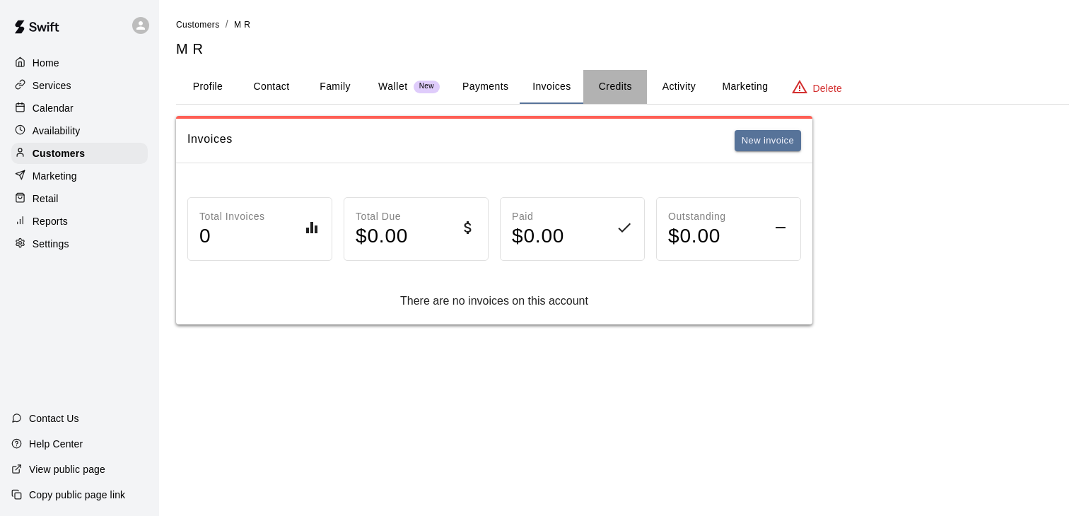
click at [607, 89] on button "Credits" at bounding box center [615, 87] width 64 height 34
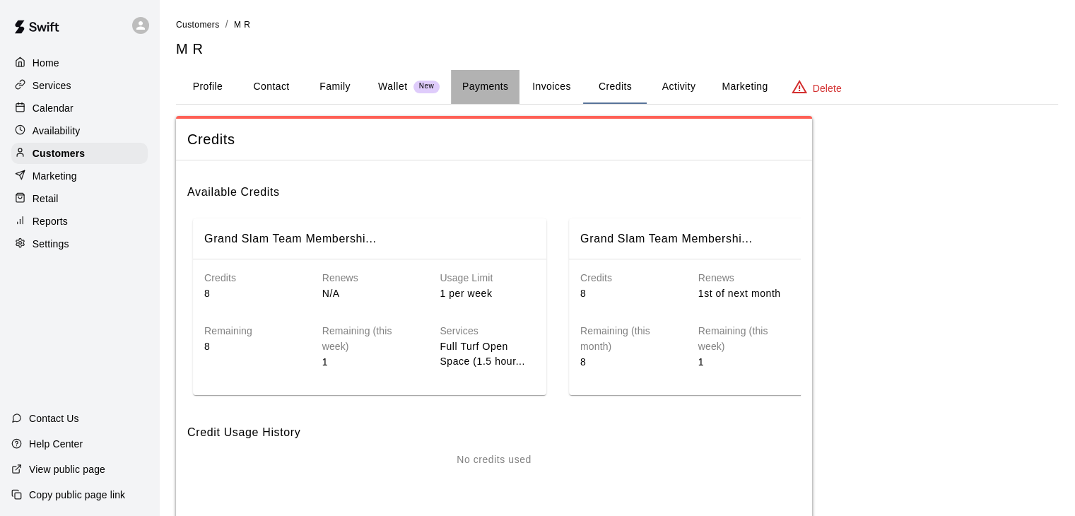
click at [481, 92] on button "Payments" at bounding box center [485, 87] width 69 height 34
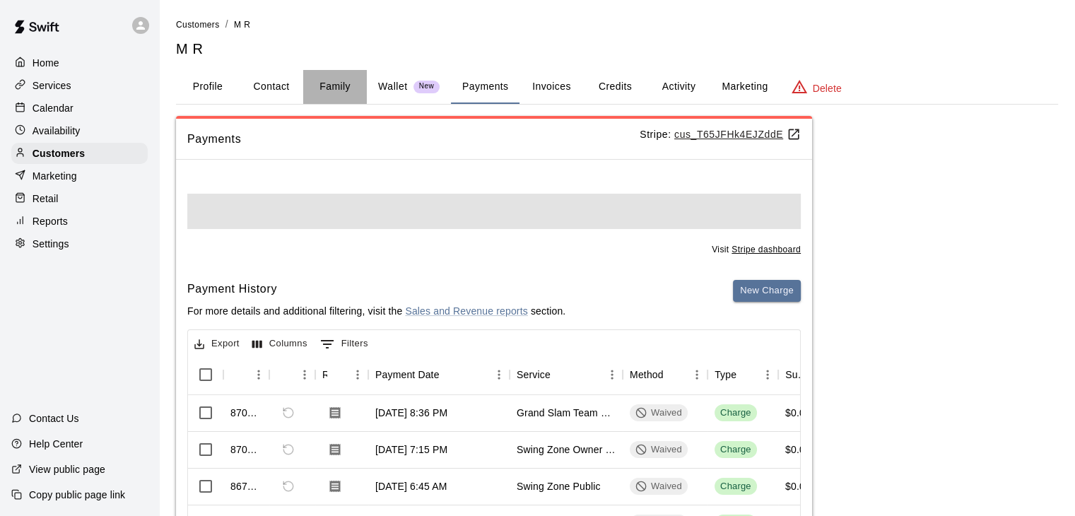
click at [339, 95] on button "Family" at bounding box center [335, 87] width 64 height 34
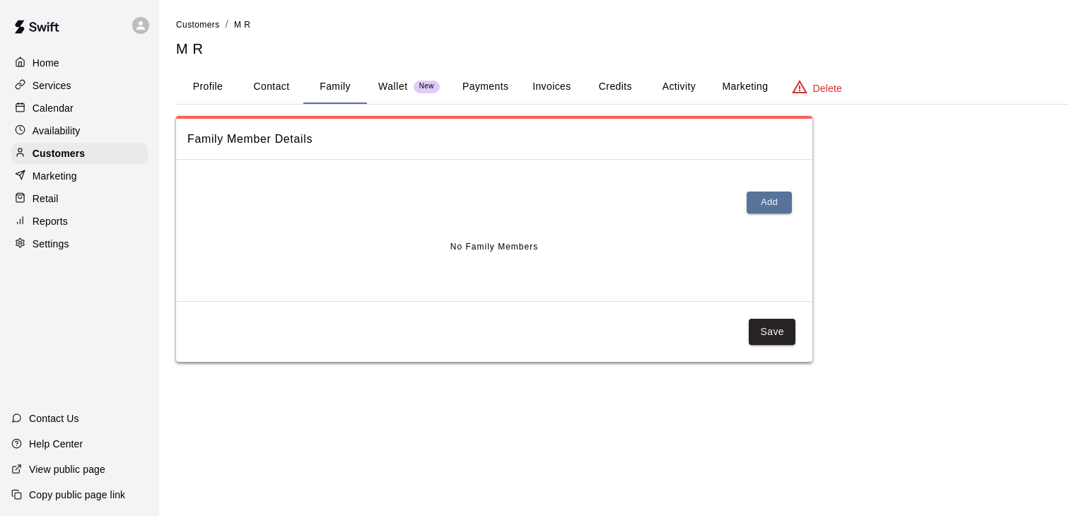
click at [497, 90] on button "Payments" at bounding box center [485, 87] width 69 height 34
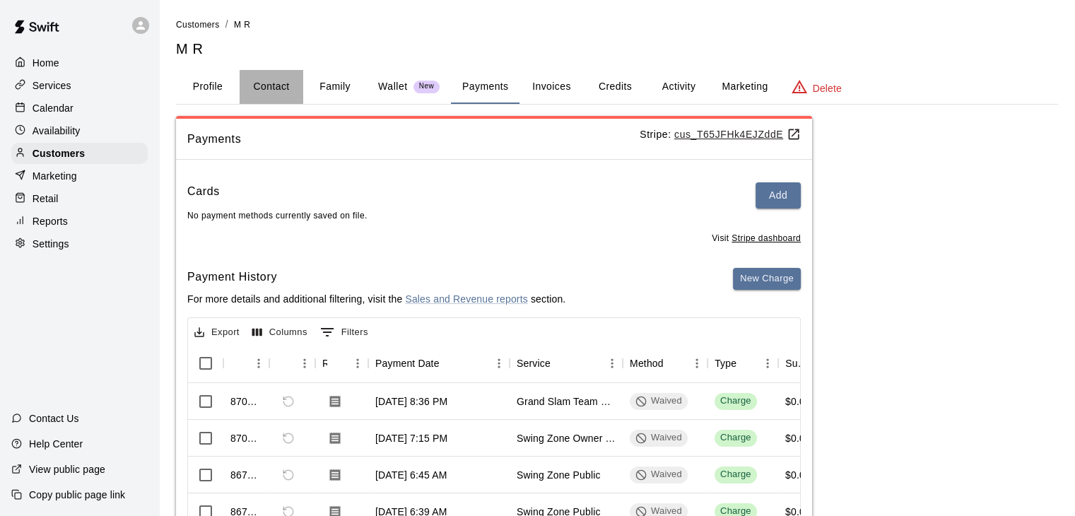
click at [276, 87] on button "Contact" at bounding box center [272, 87] width 64 height 34
select select "**"
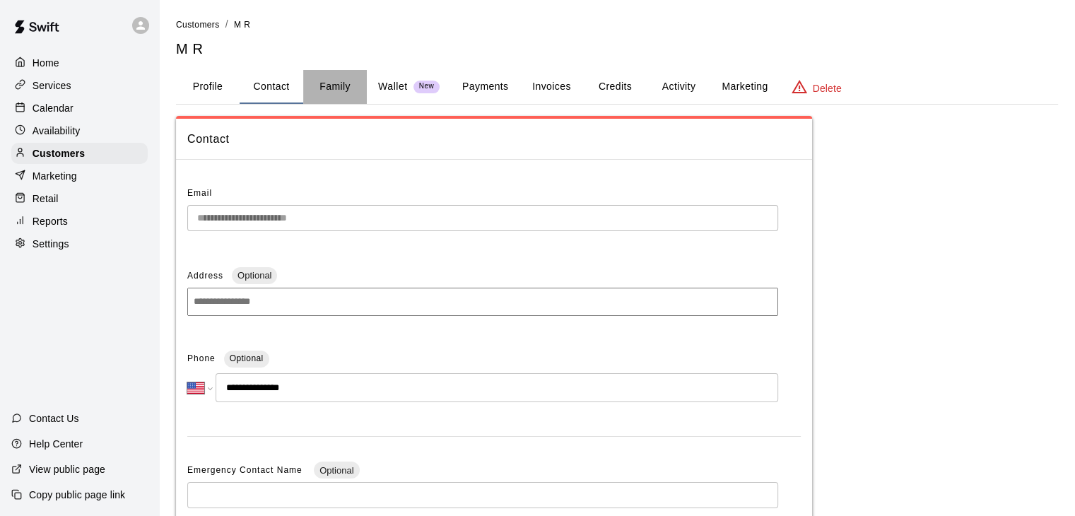
click at [342, 87] on button "Family" at bounding box center [335, 87] width 64 height 34
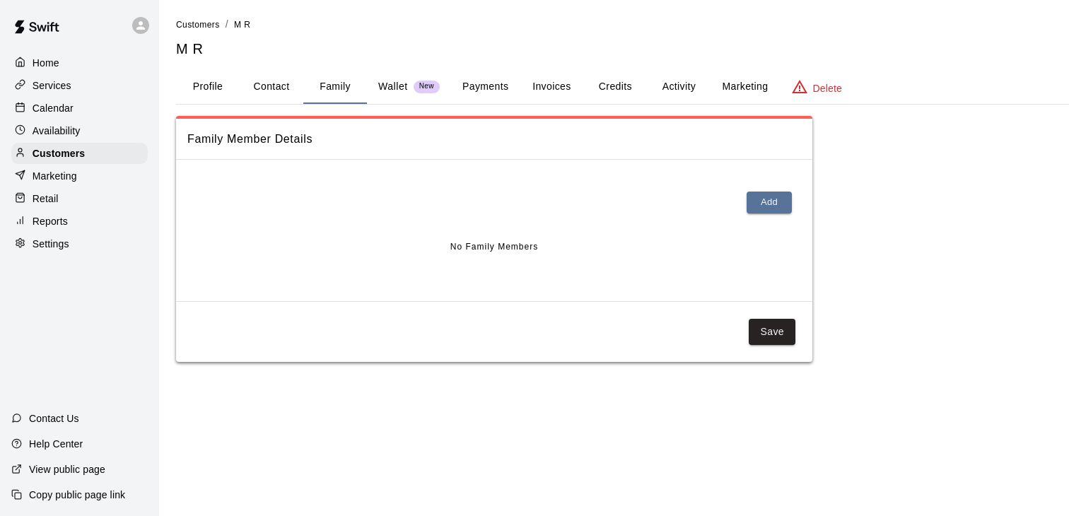
click at [483, 88] on button "Payments" at bounding box center [485, 87] width 69 height 34
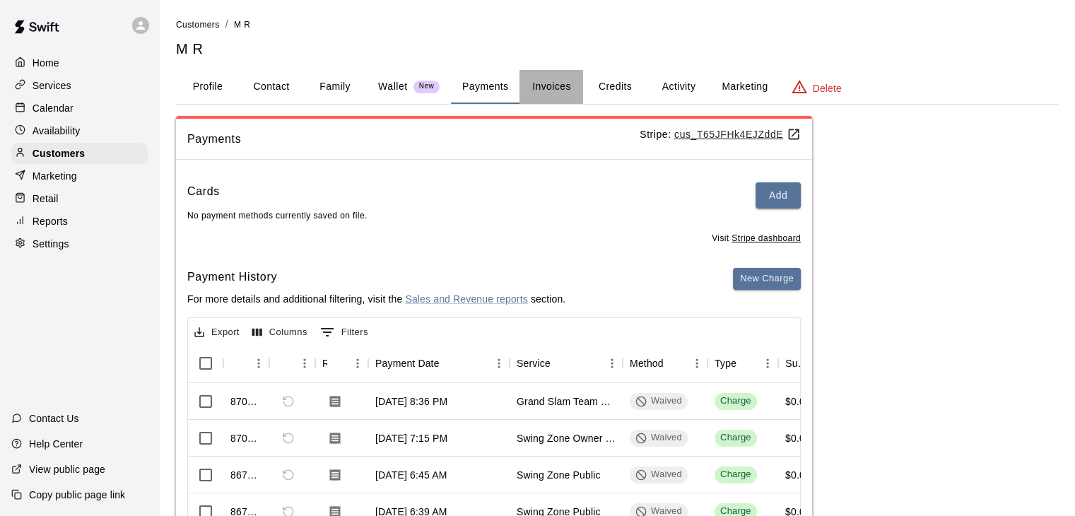
click at [550, 88] on button "Invoices" at bounding box center [552, 87] width 64 height 34
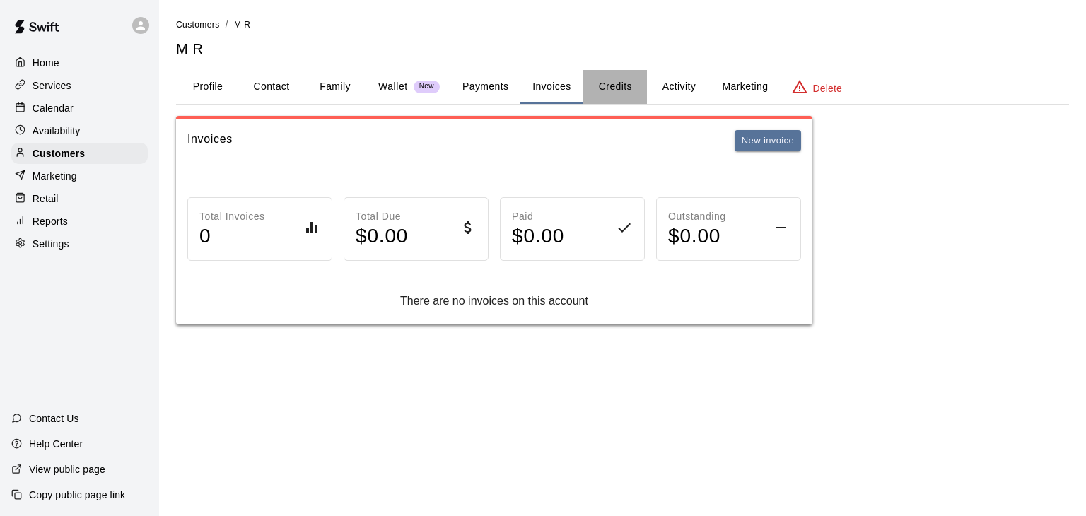
click at [605, 88] on button "Credits" at bounding box center [615, 87] width 64 height 34
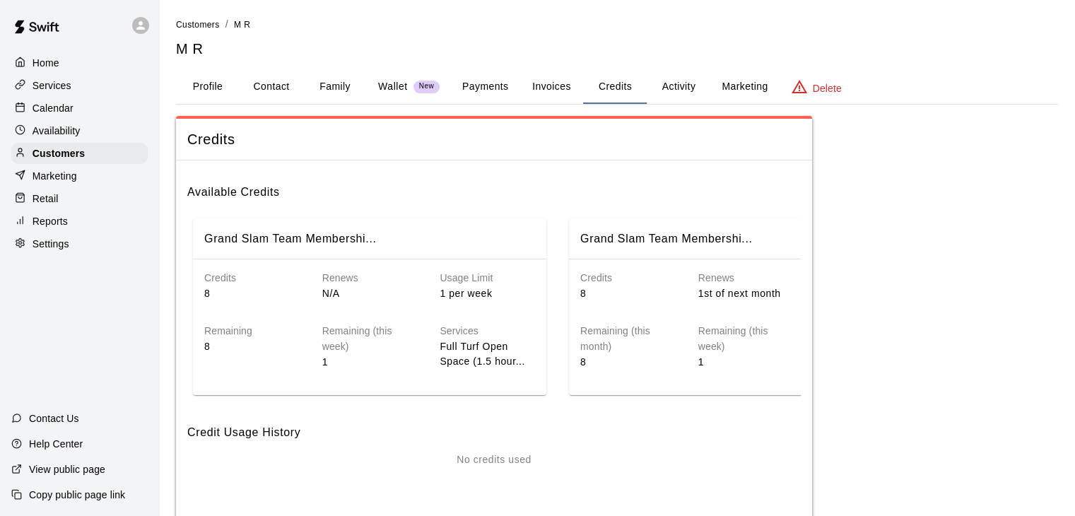
click at [659, 86] on button "Activity" at bounding box center [679, 87] width 64 height 34
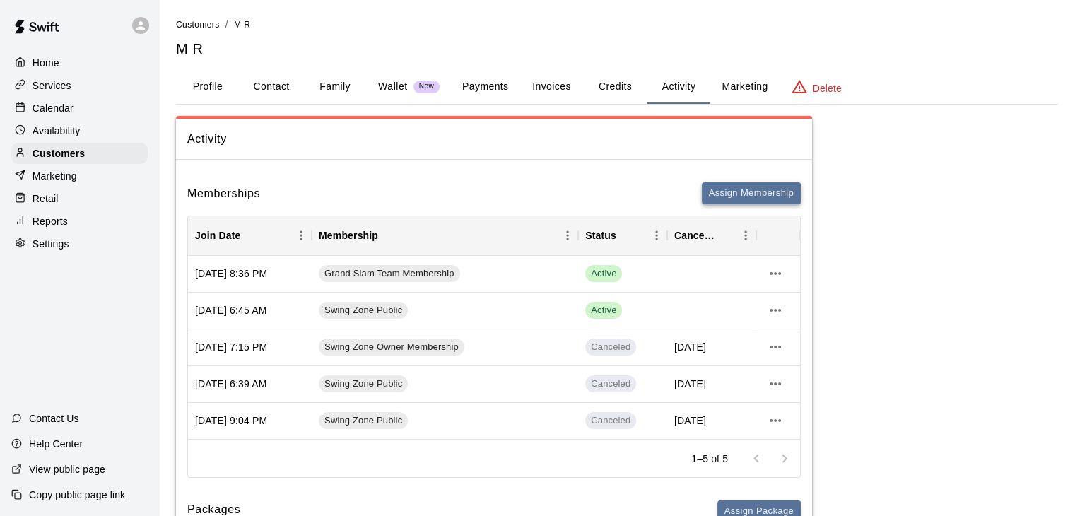
click at [746, 194] on button "Assign Membership" at bounding box center [751, 193] width 99 height 22
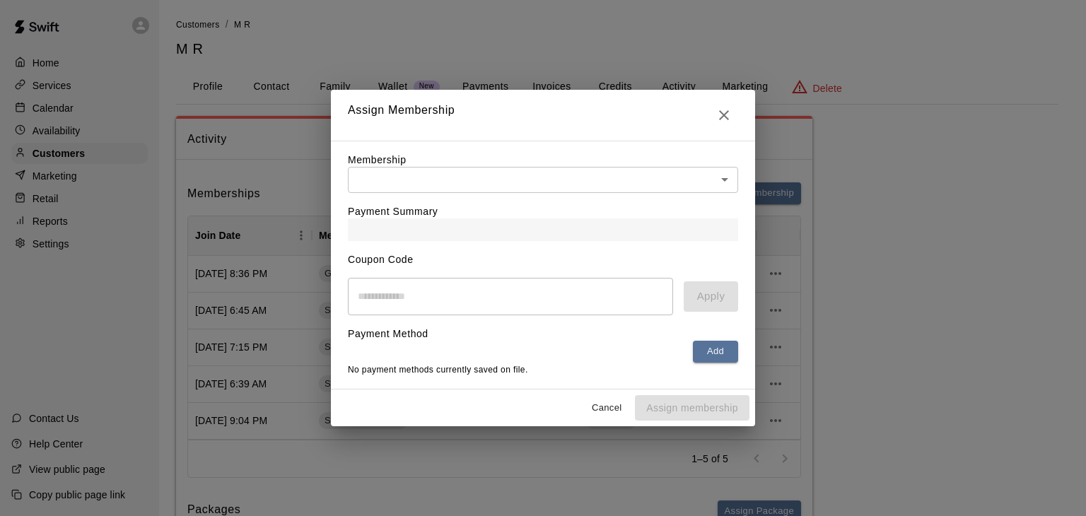
click at [653, 187] on body "Home Services Calendar Availability Customers Marketing Retail Reports Settings…" at bounding box center [543, 322] width 1086 height 644
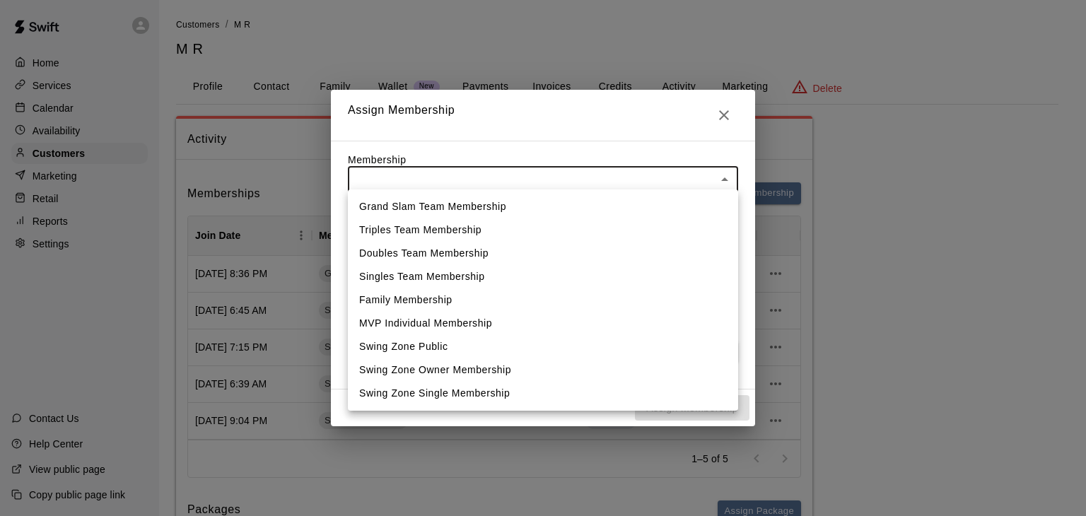
click at [609, 321] on li "MVP Individual Membership" at bounding box center [543, 323] width 390 height 23
type input "**********"
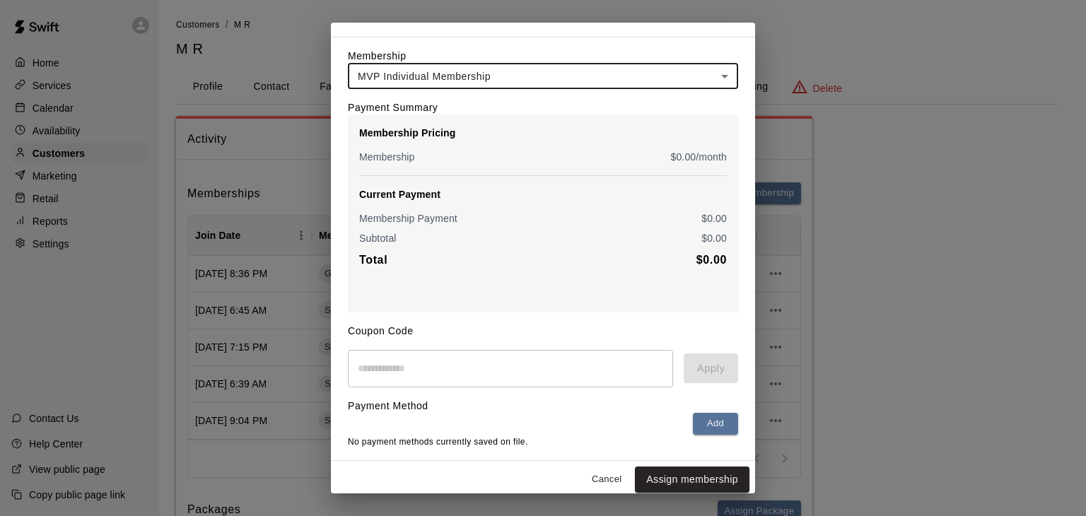
scroll to position [52, 0]
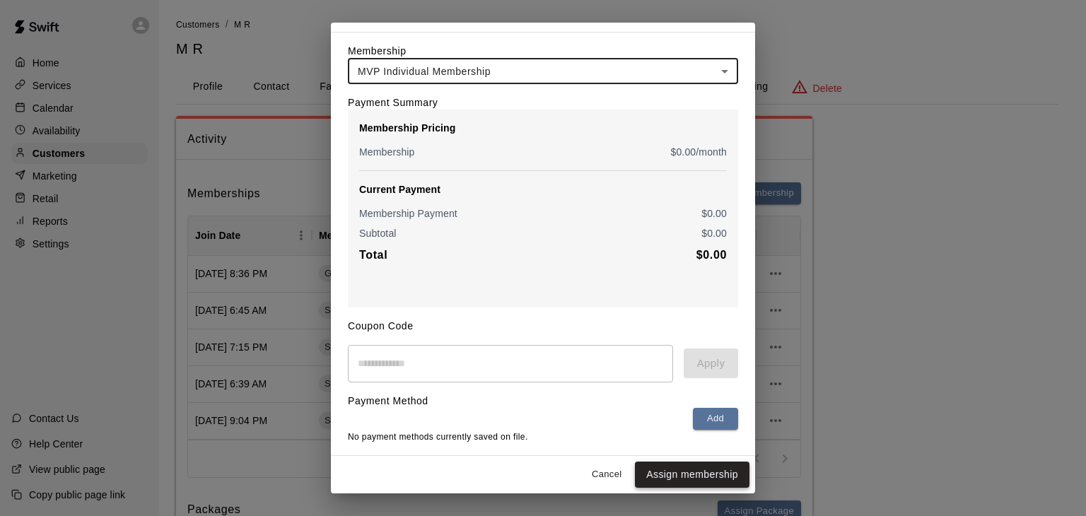
click at [680, 469] on button "Assign membership" at bounding box center [692, 475] width 115 height 26
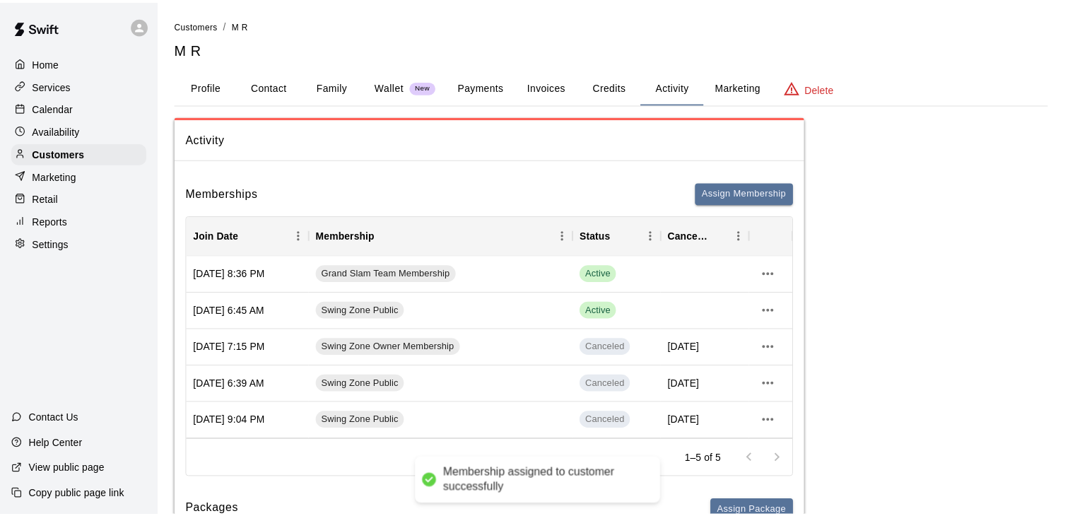
scroll to position [0, 0]
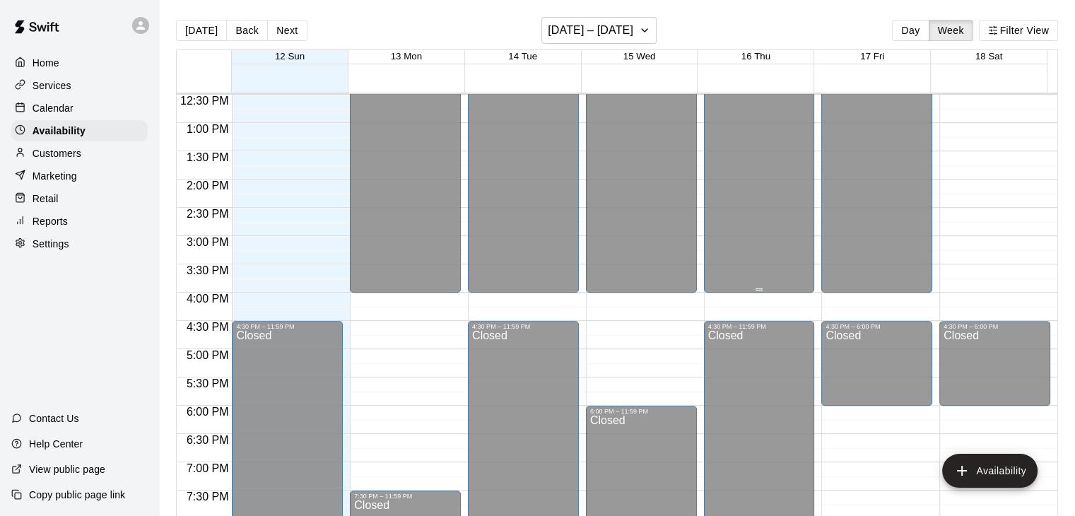
scroll to position [777, 0]
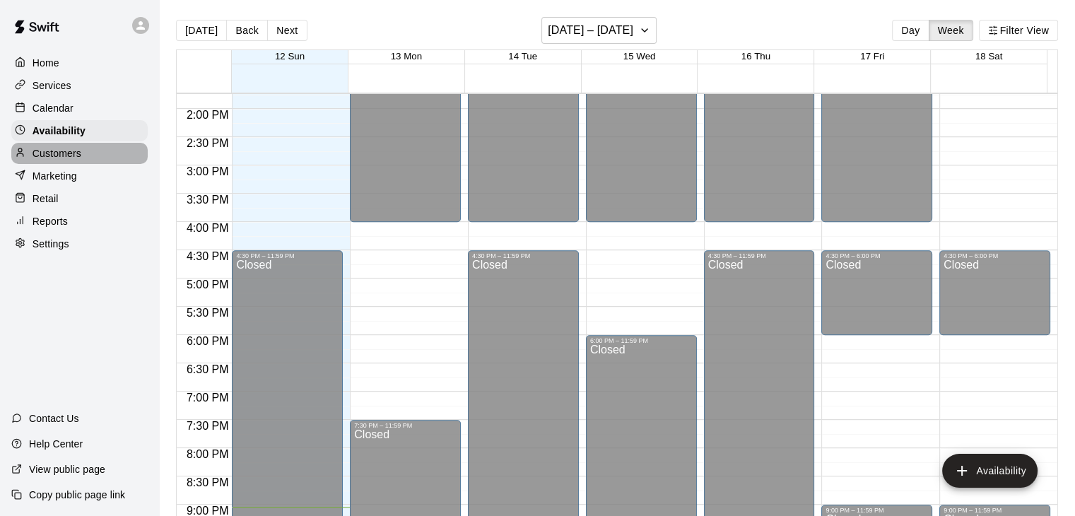
click at [57, 156] on p "Customers" at bounding box center [57, 153] width 49 height 14
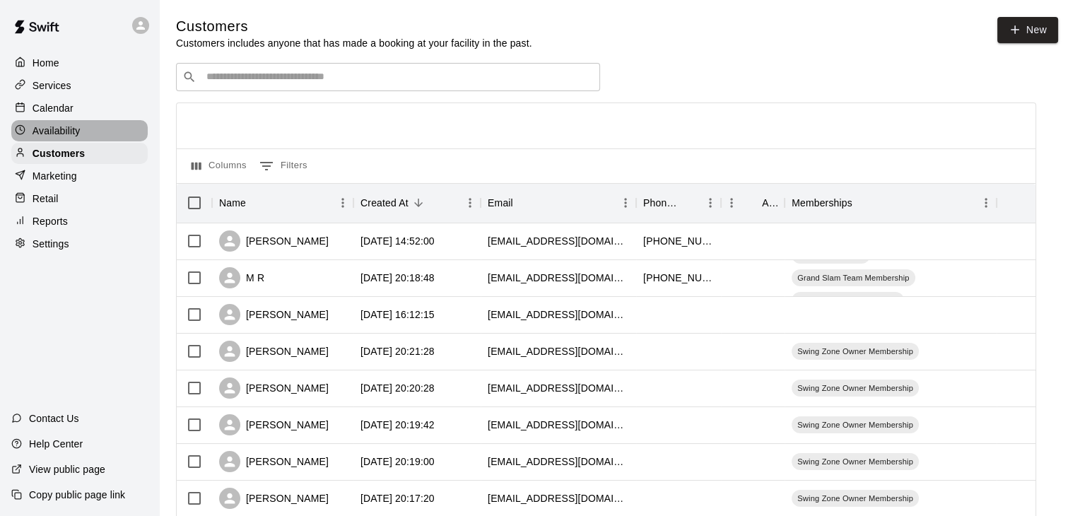
click at [56, 135] on p "Availability" at bounding box center [57, 131] width 48 height 14
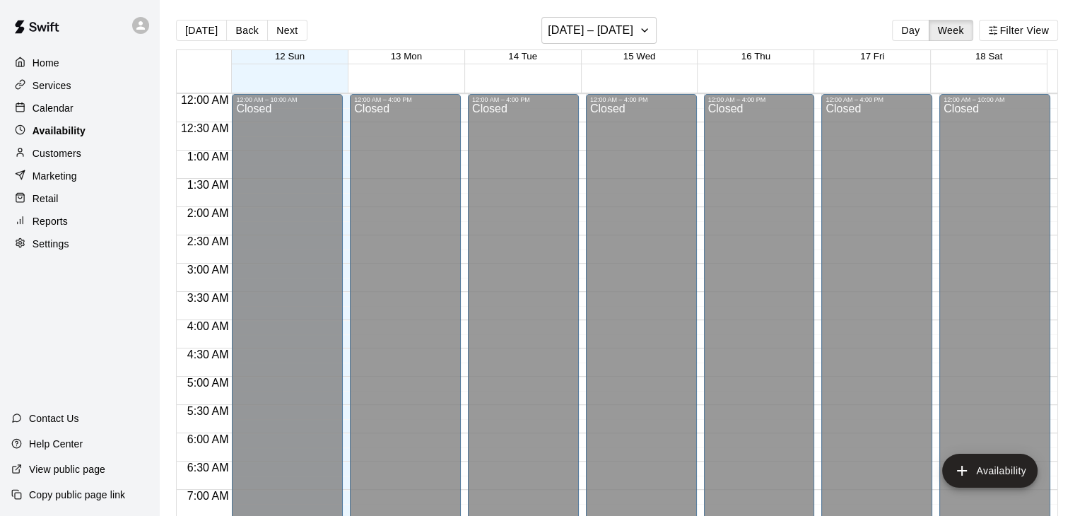
scroll to position [918, 0]
